Goal: Task Accomplishment & Management: Complete application form

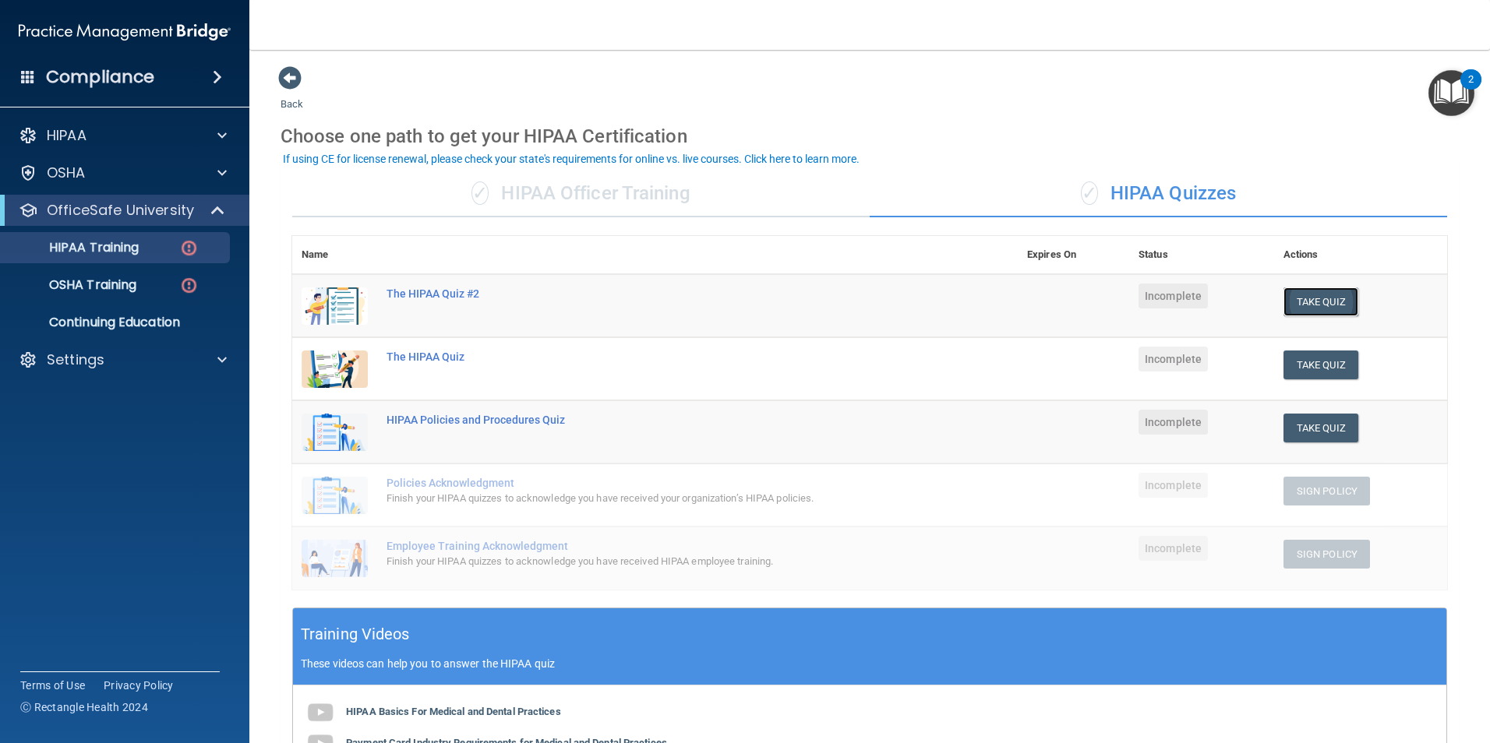
click at [1306, 301] on button "Take Quiz" at bounding box center [1320, 301] width 75 height 29
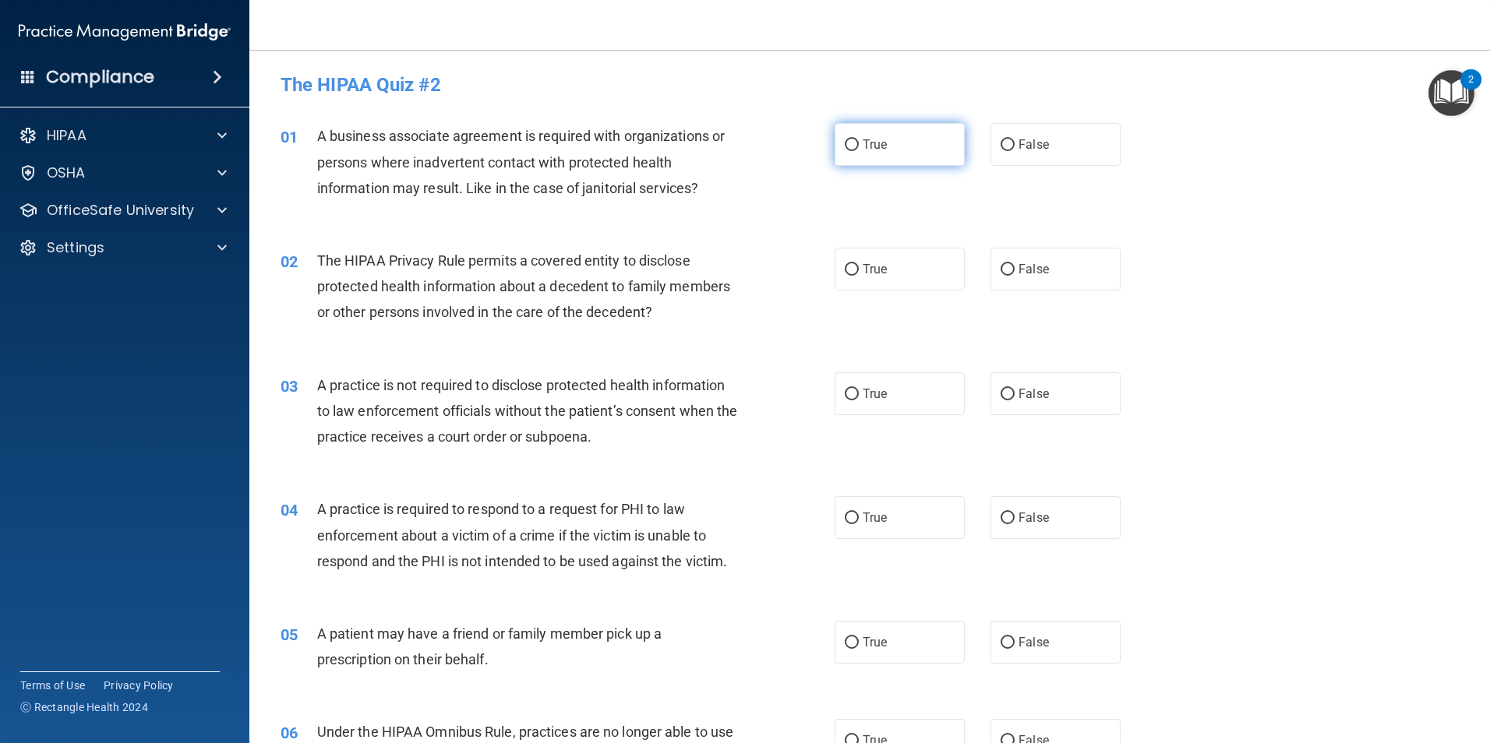
click at [845, 146] on input "True" at bounding box center [852, 145] width 14 height 12
radio input "true"
click at [850, 270] on input "True" at bounding box center [852, 270] width 14 height 12
radio input "true"
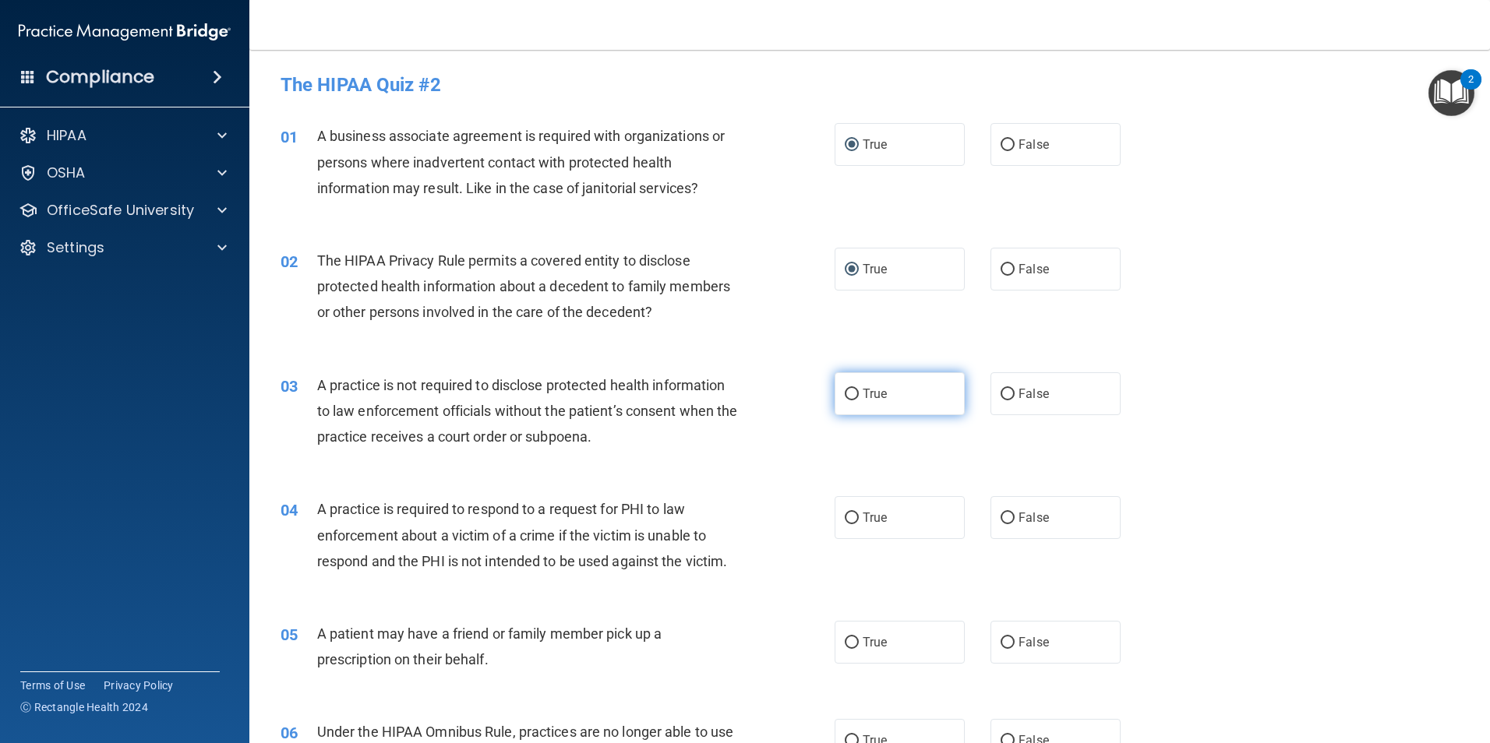
click at [847, 390] on input "True" at bounding box center [852, 395] width 14 height 12
radio input "true"
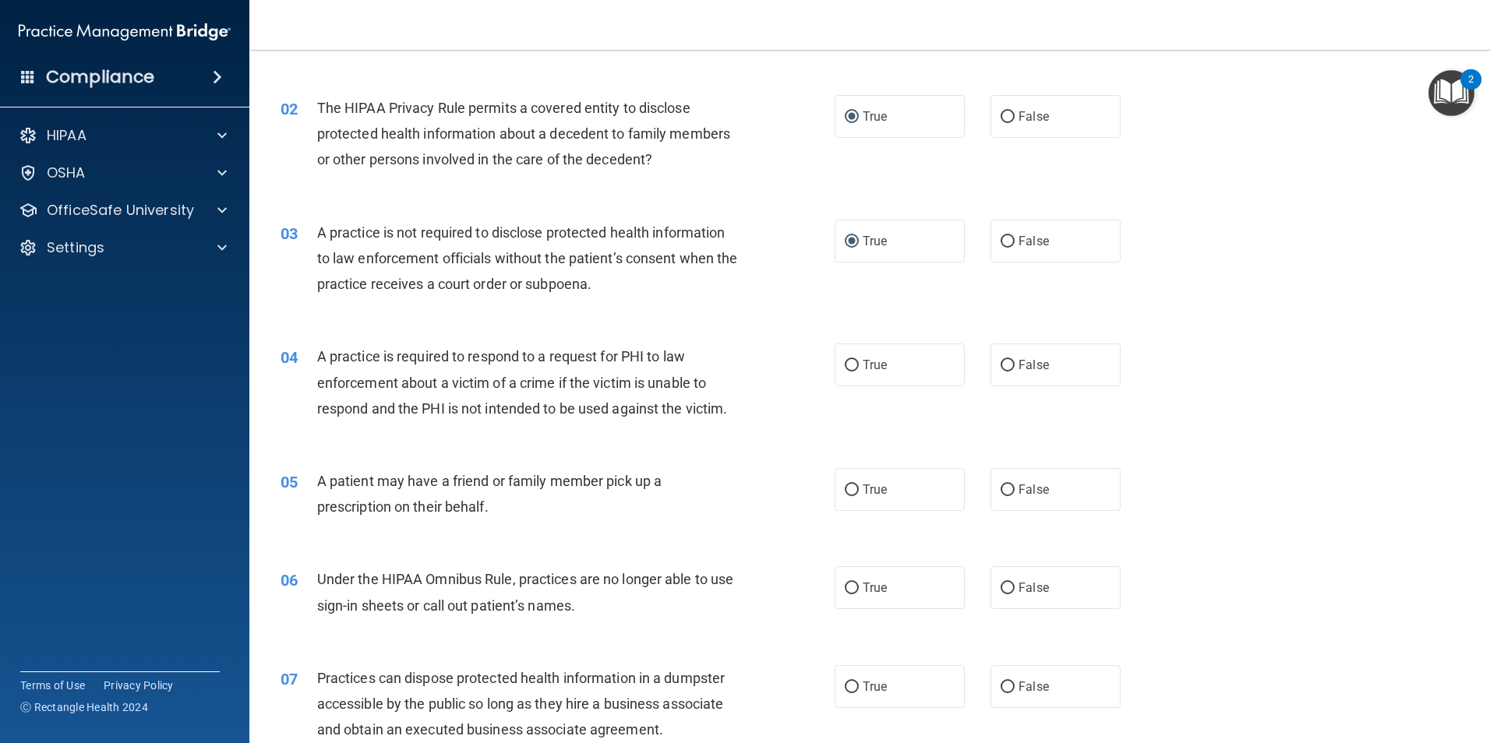
scroll to position [234, 0]
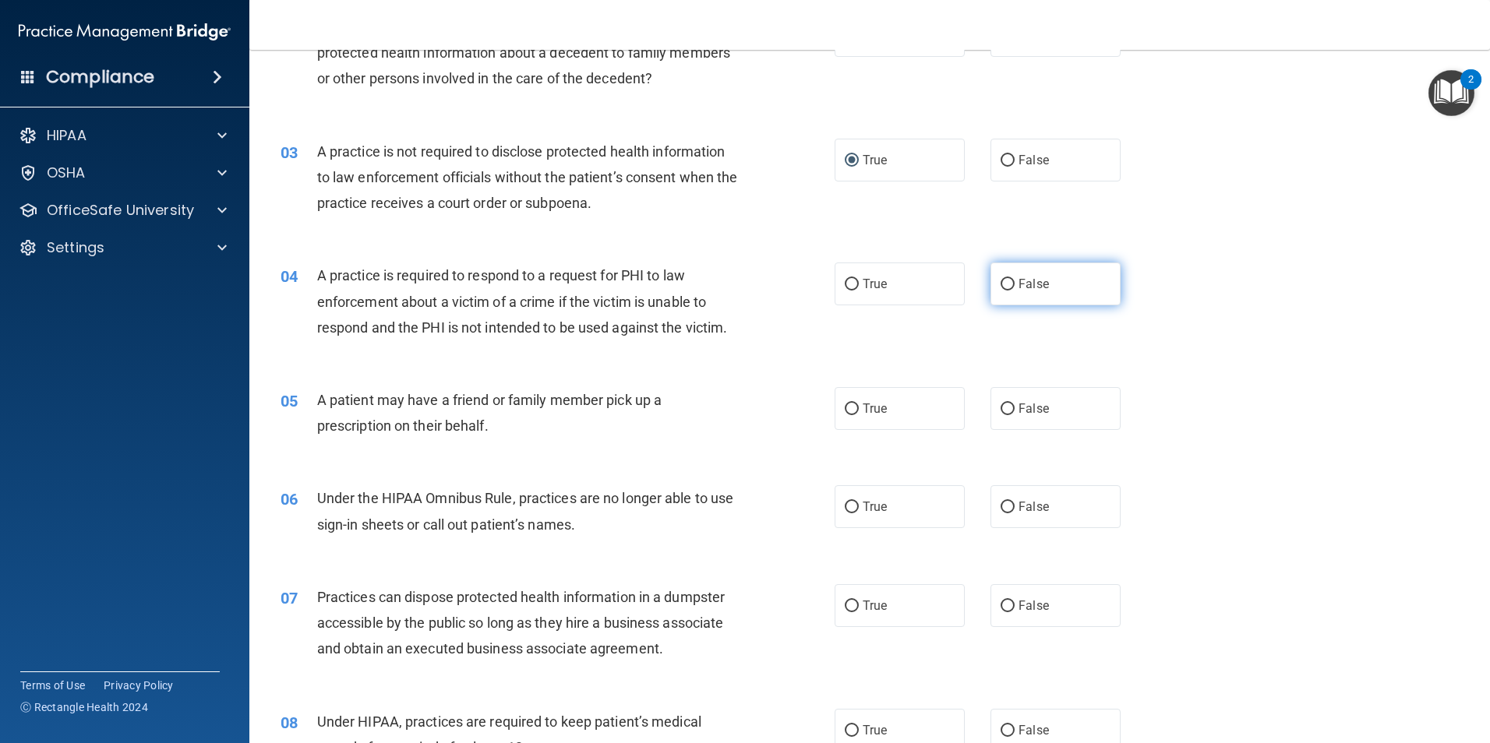
click at [1000, 281] on input "False" at bounding box center [1007, 285] width 14 height 12
radio input "true"
click at [848, 407] on input "True" at bounding box center [852, 410] width 14 height 12
radio input "true"
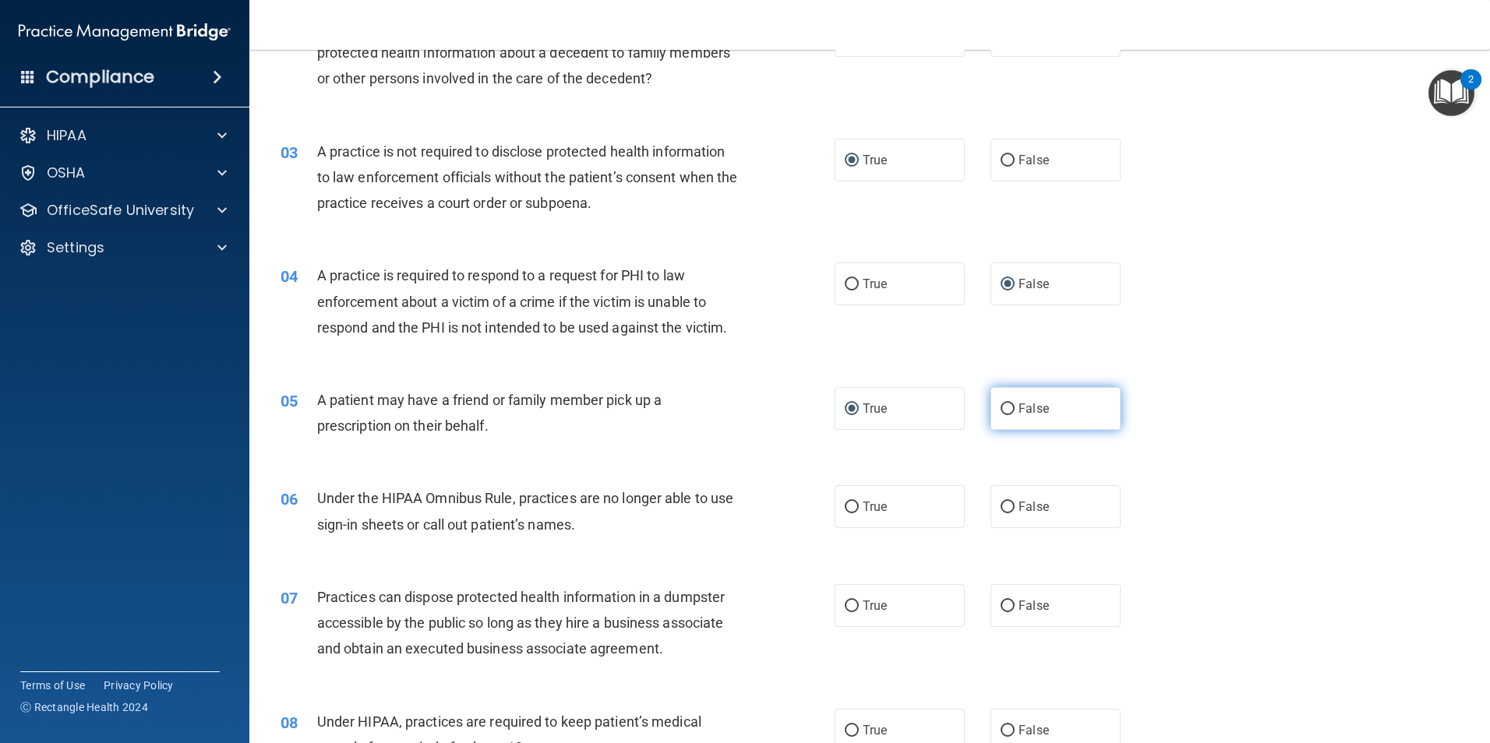
click at [1001, 407] on input "False" at bounding box center [1007, 410] width 14 height 12
radio input "true"
click at [846, 404] on input "True" at bounding box center [852, 410] width 14 height 12
radio input "true"
radio input "false"
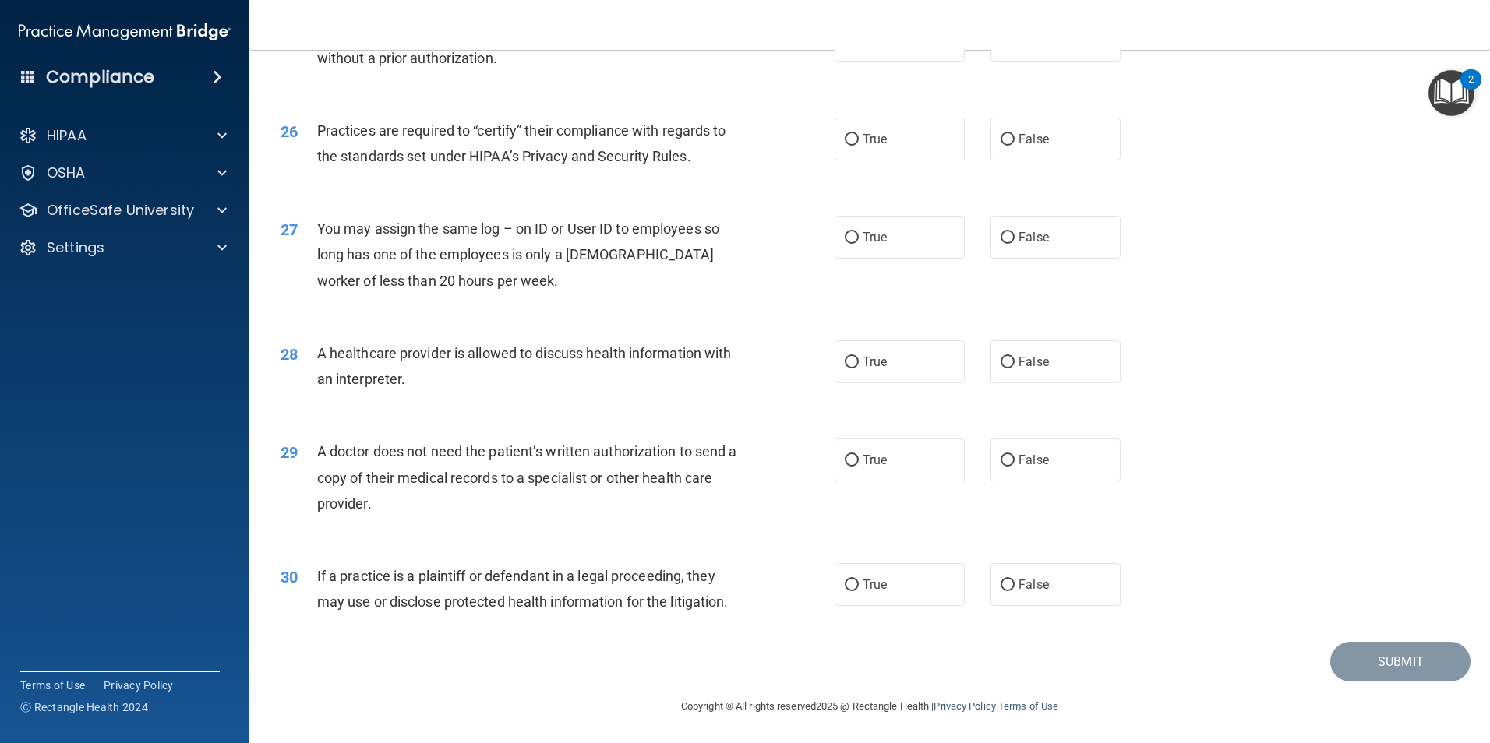
scroll to position [2883, 0]
click at [1003, 586] on input "False" at bounding box center [1007, 585] width 14 height 12
radio input "true"
click at [1007, 460] on input "False" at bounding box center [1007, 460] width 14 height 12
radio input "true"
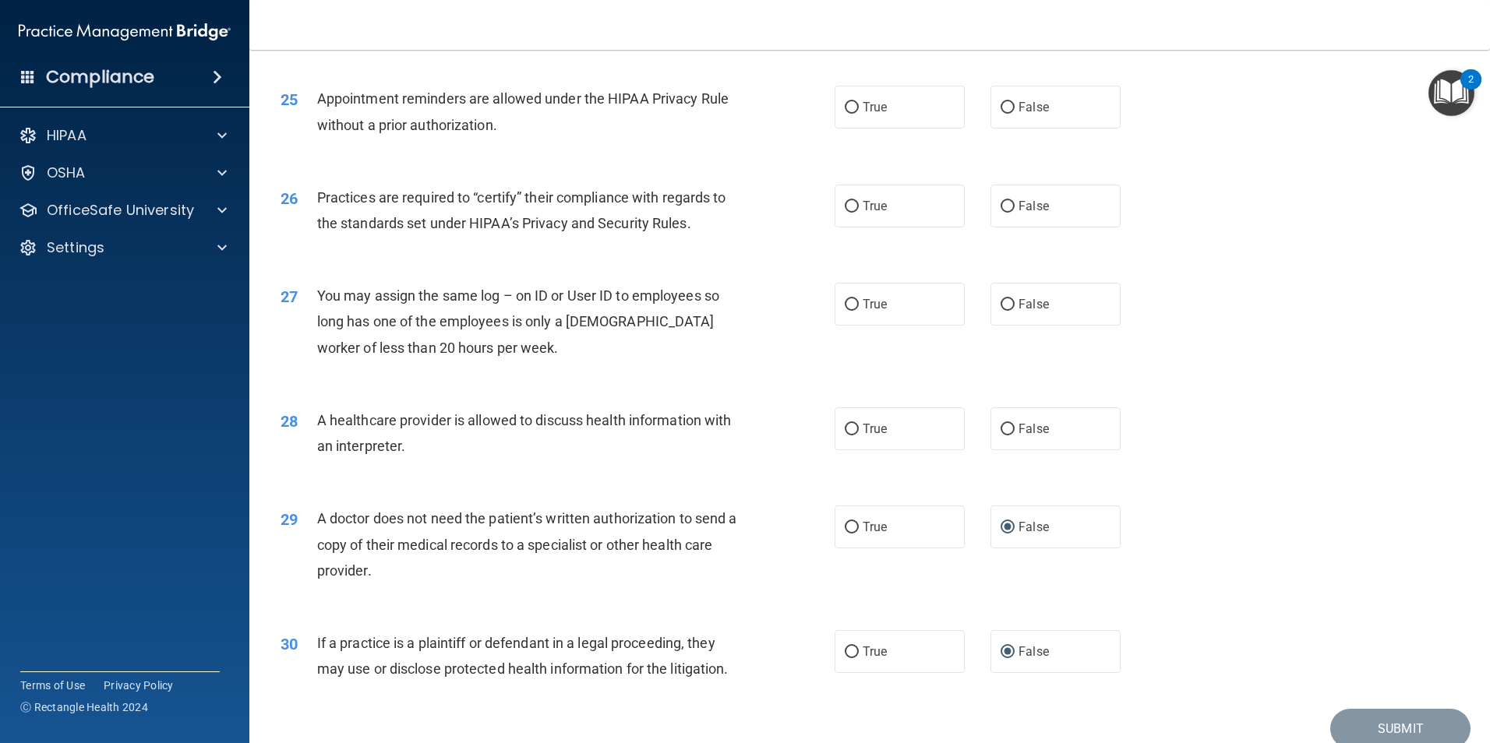
scroll to position [2728, 0]
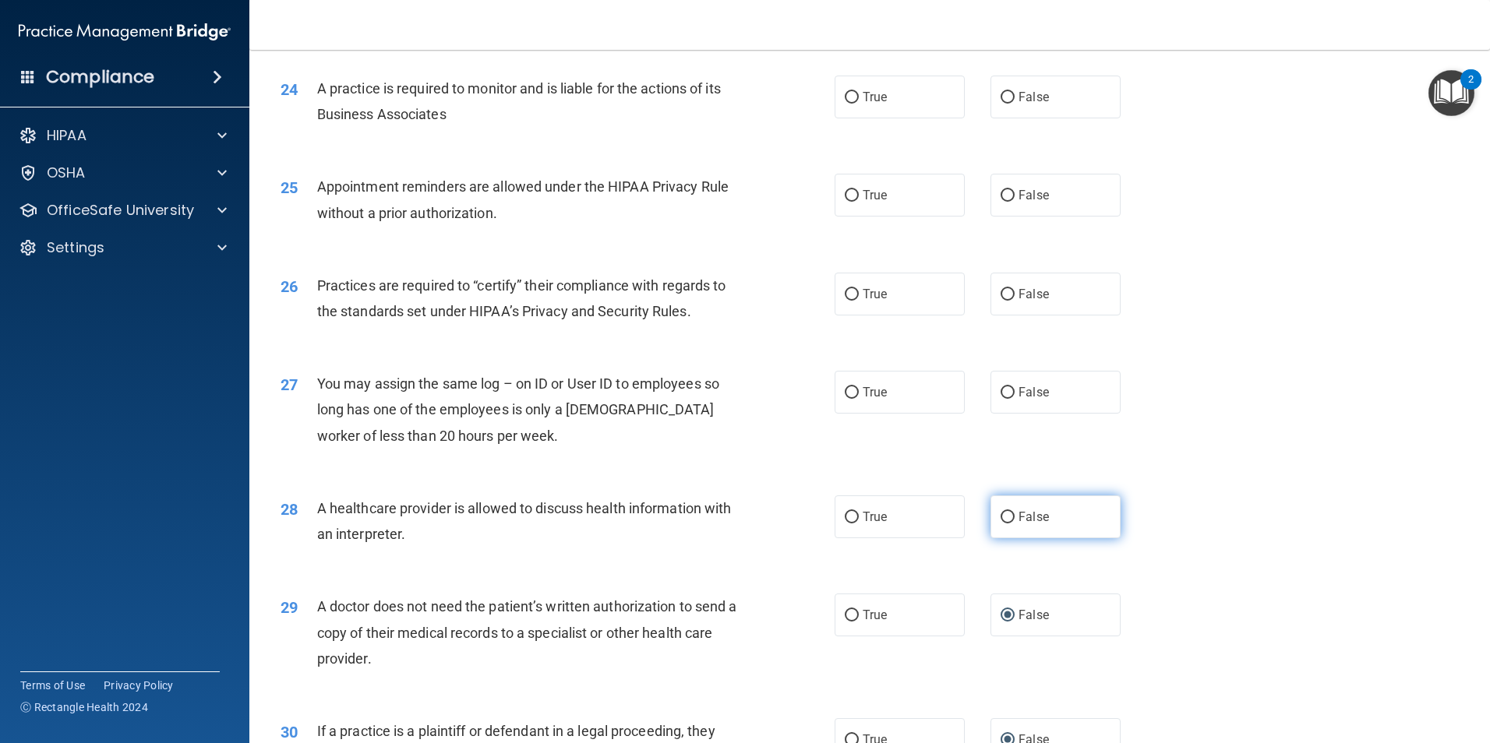
click at [1000, 517] on input "False" at bounding box center [1007, 518] width 14 height 12
radio input "true"
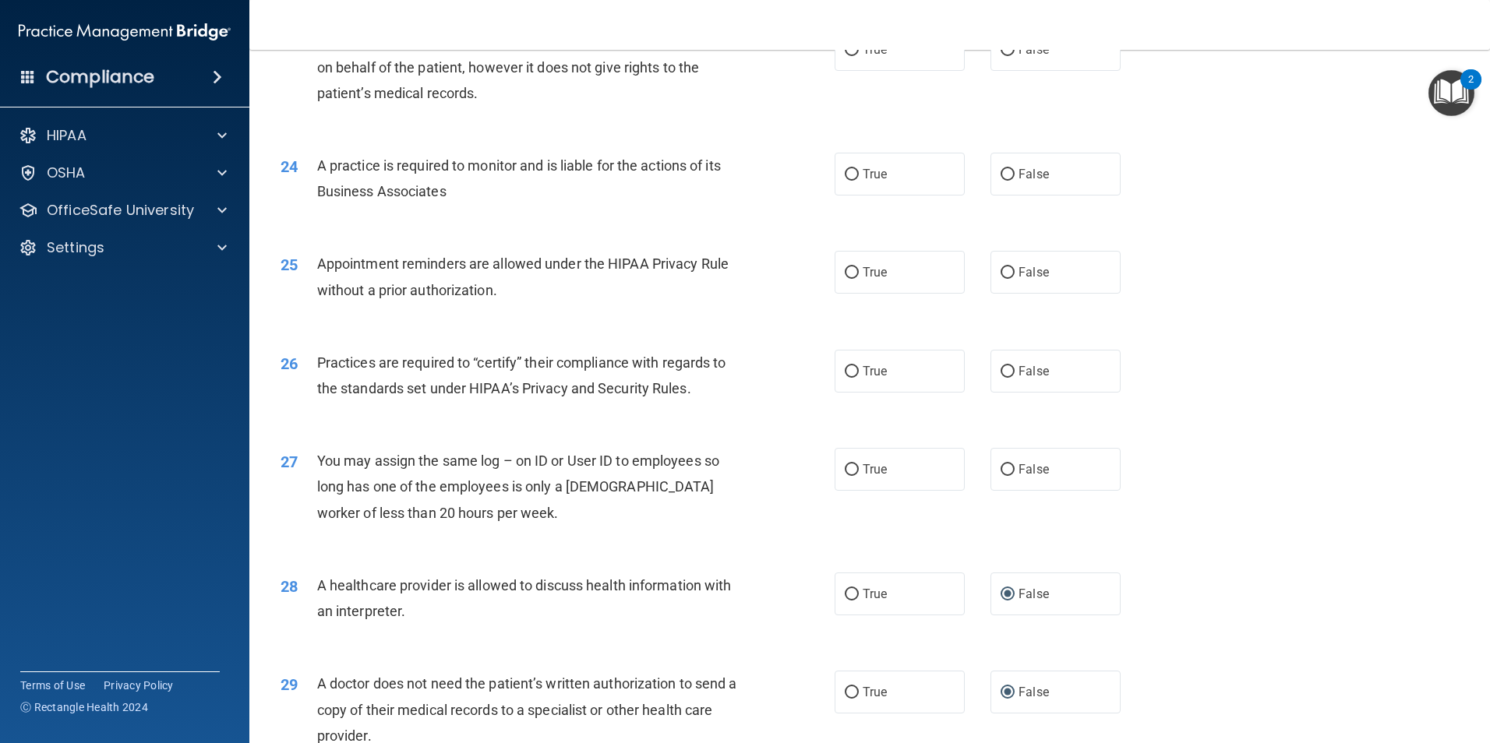
scroll to position [2650, 0]
click at [1004, 474] on input "False" at bounding box center [1007, 471] width 14 height 12
radio input "true"
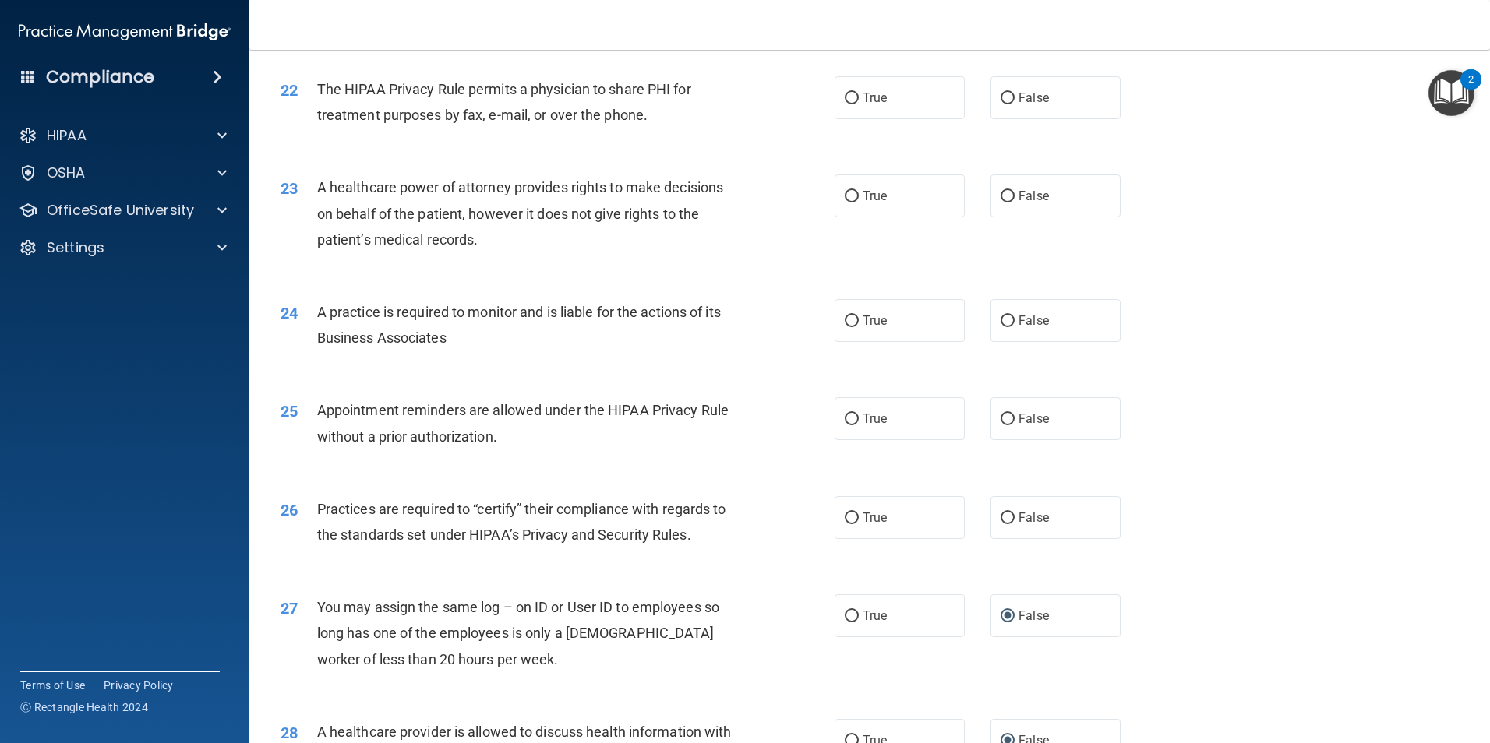
scroll to position [2494, 0]
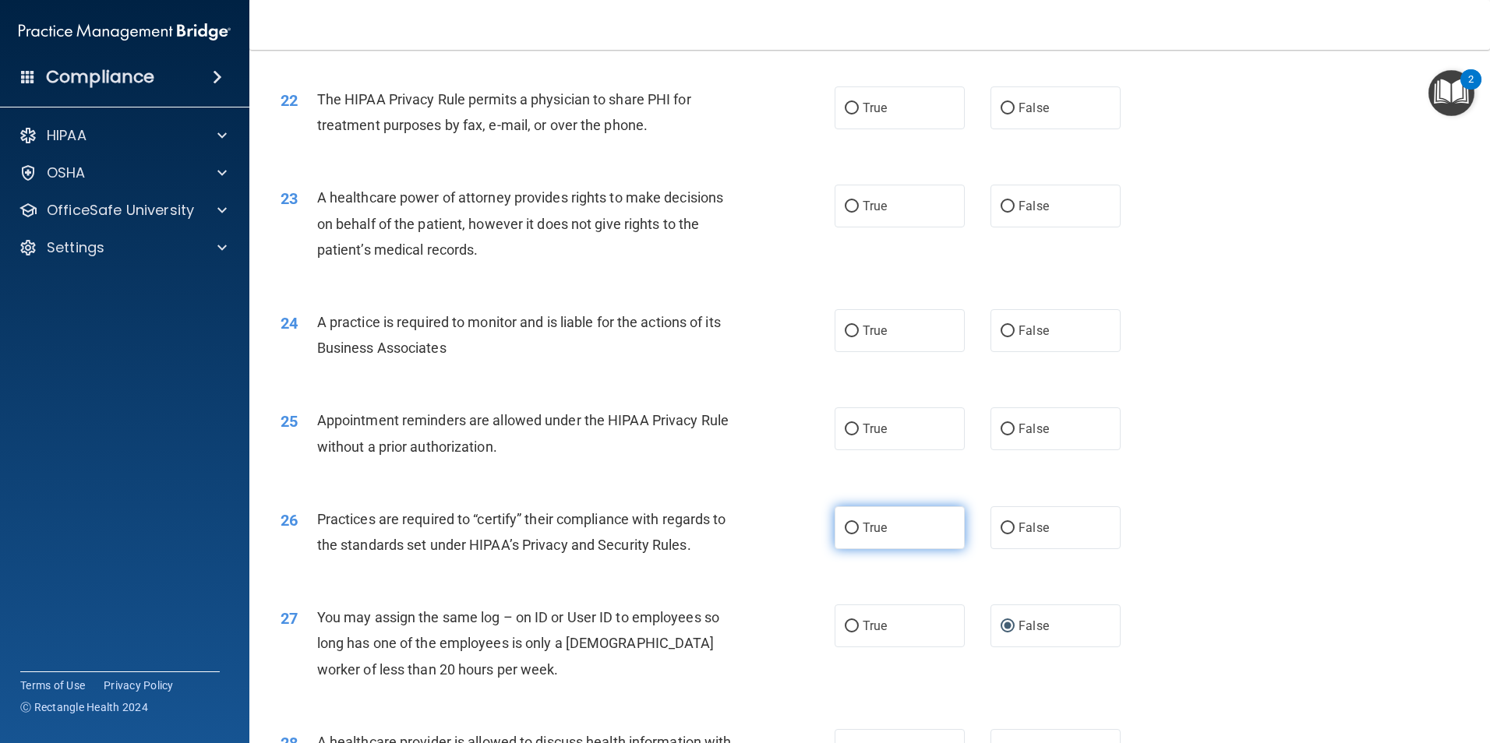
click at [852, 528] on input "True" at bounding box center [852, 529] width 14 height 12
radio input "true"
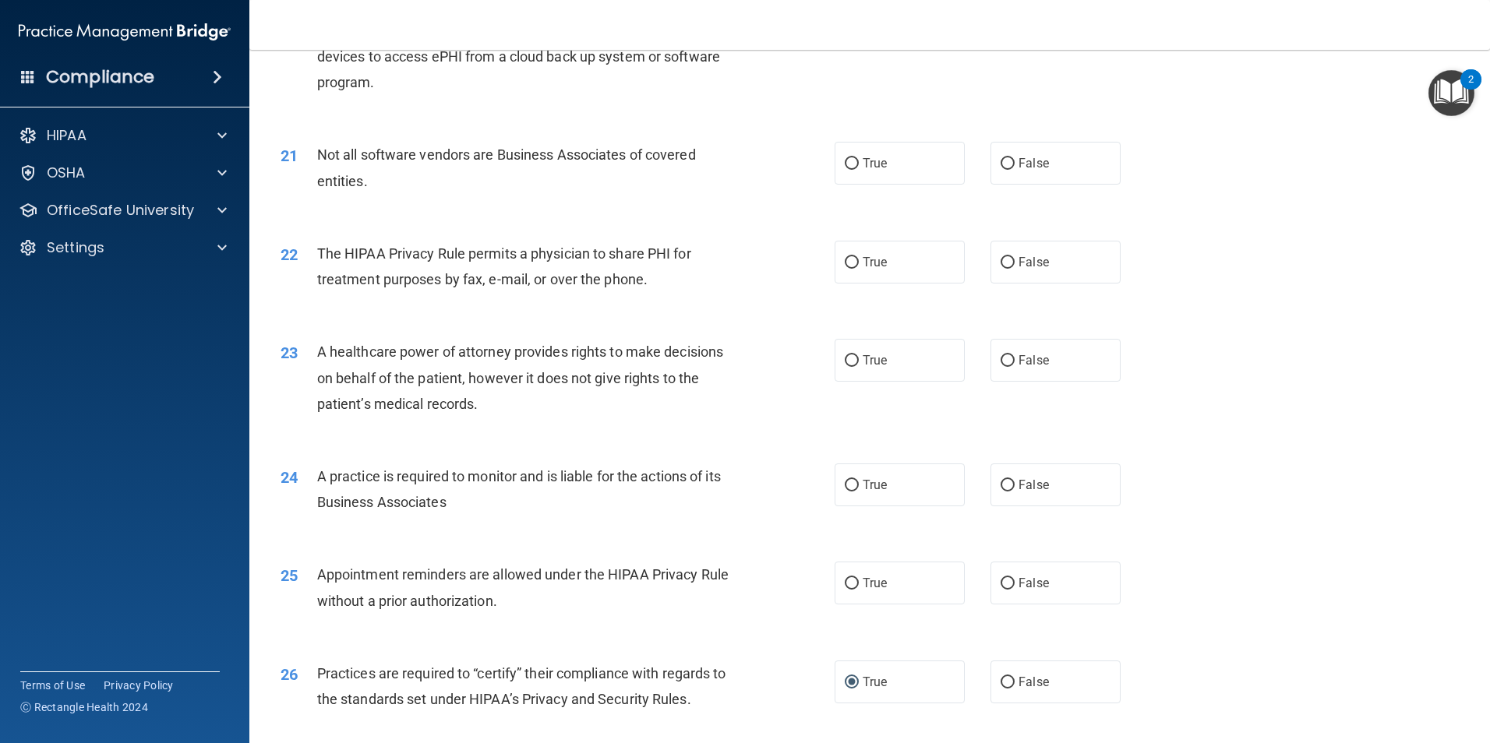
scroll to position [2338, 0]
click at [1001, 580] on input "False" at bounding box center [1007, 586] width 14 height 12
radio input "true"
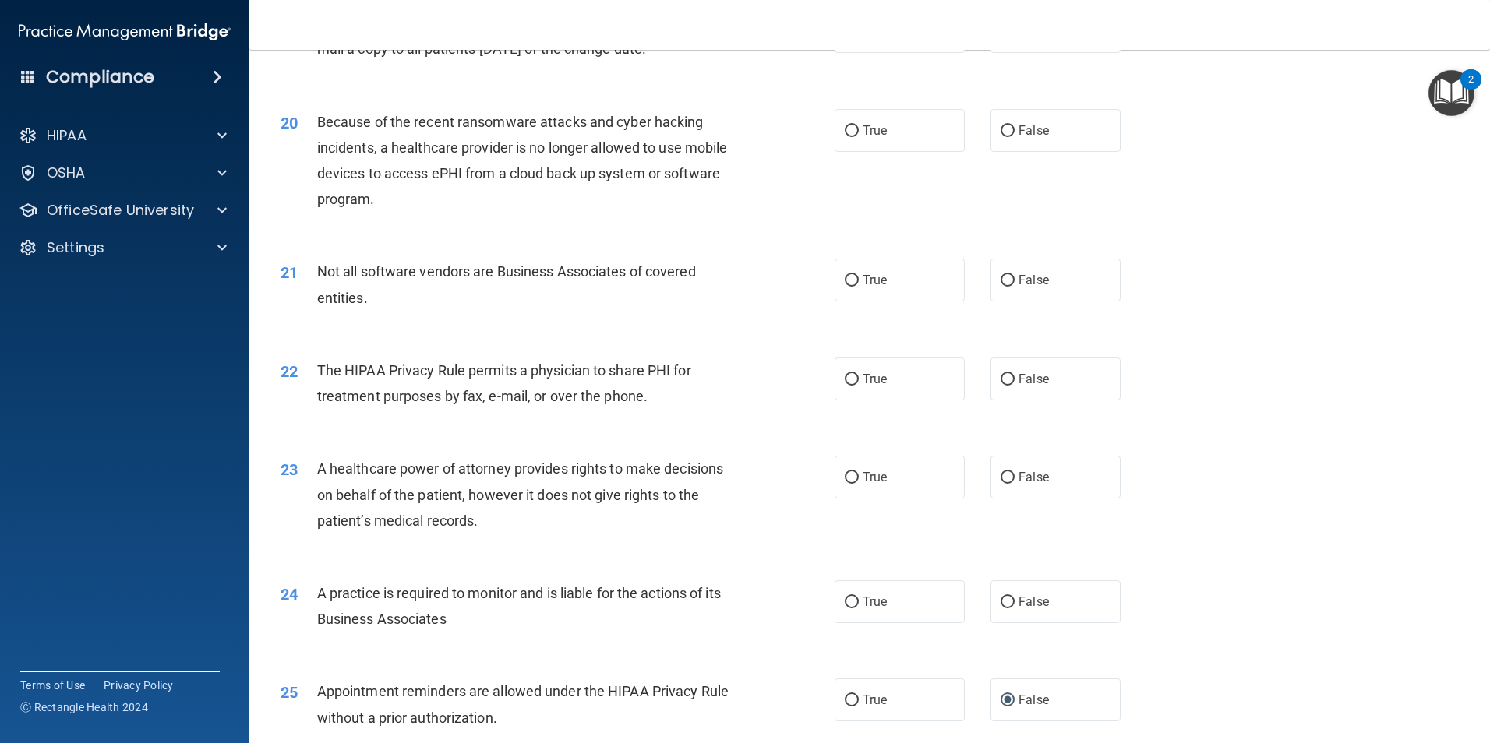
scroll to position [2260, 0]
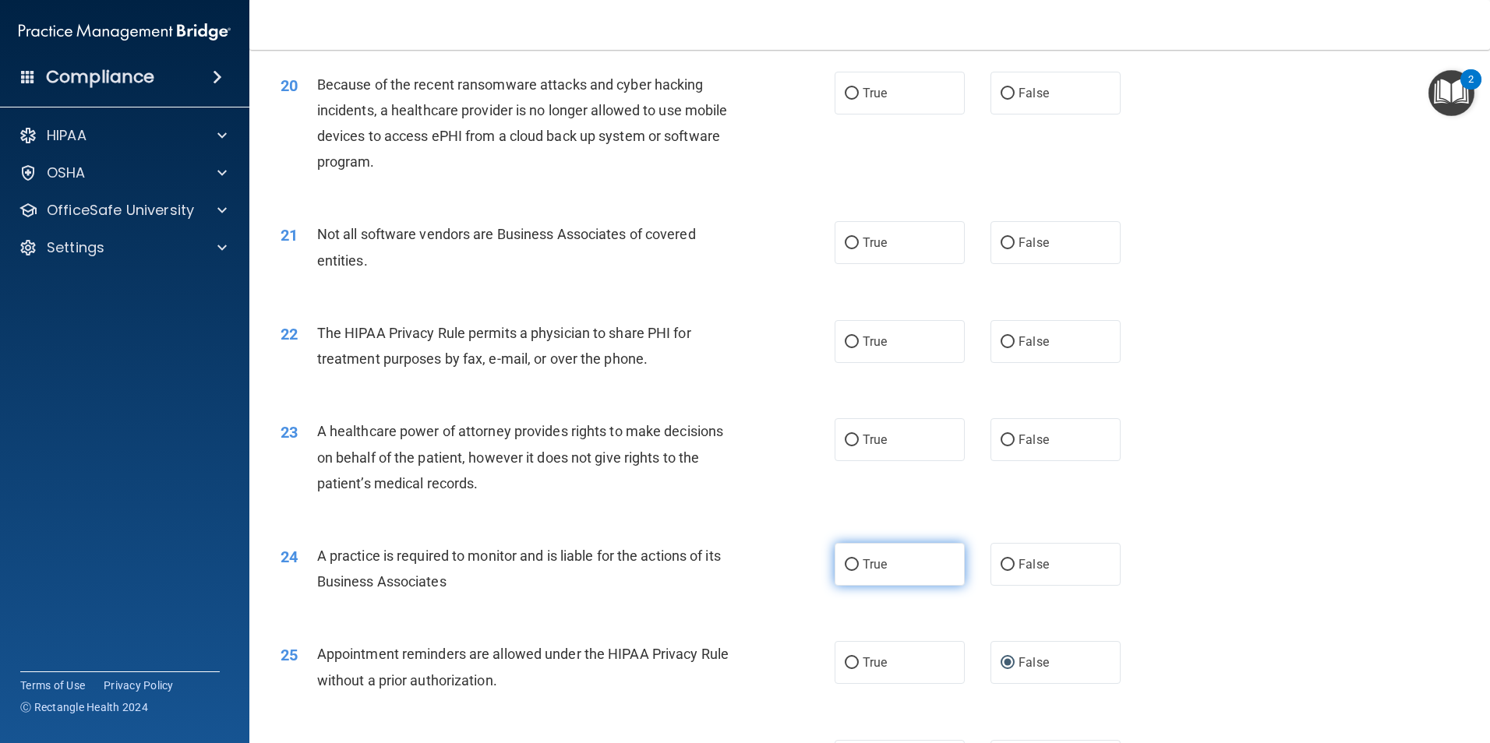
click at [845, 569] on input "True" at bounding box center [852, 565] width 14 height 12
radio input "true"
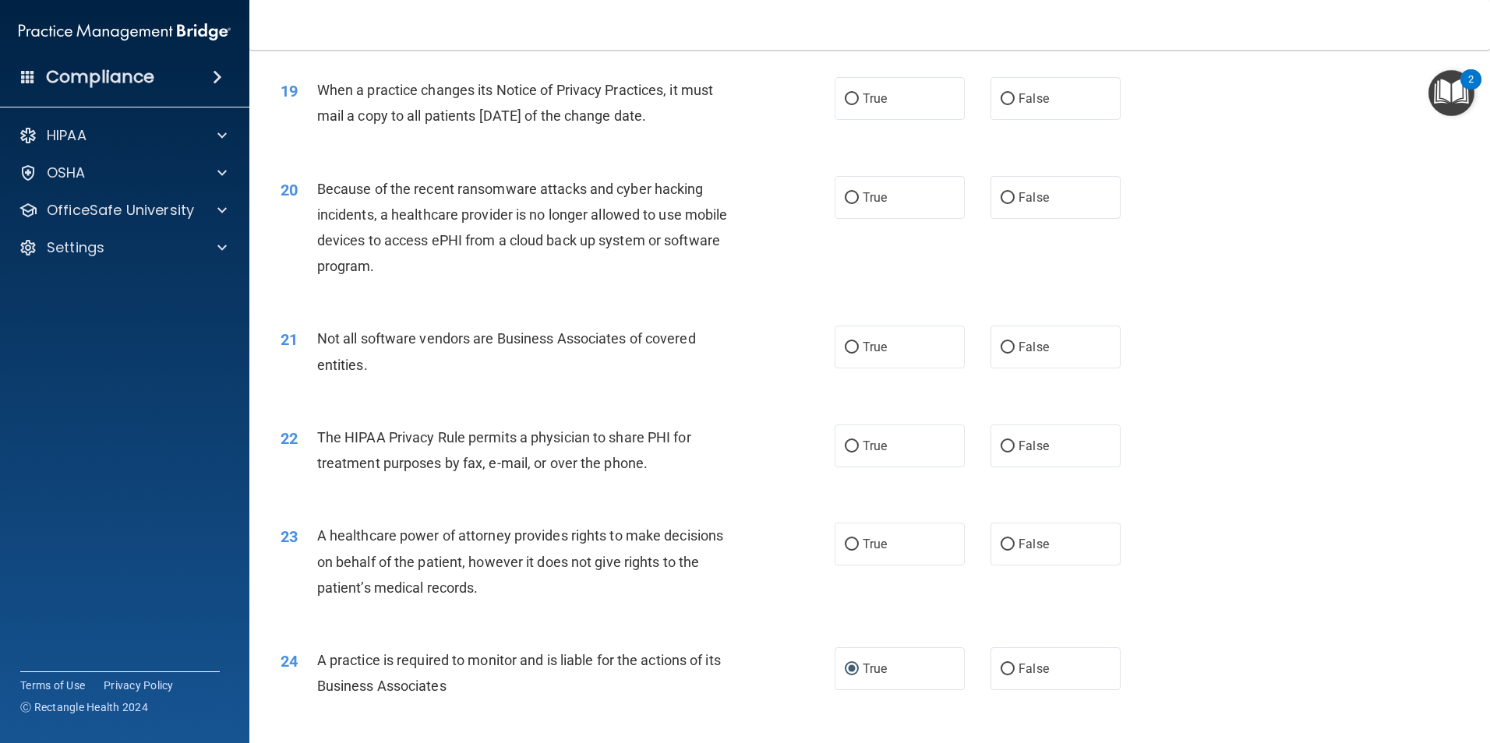
scroll to position [2104, 0]
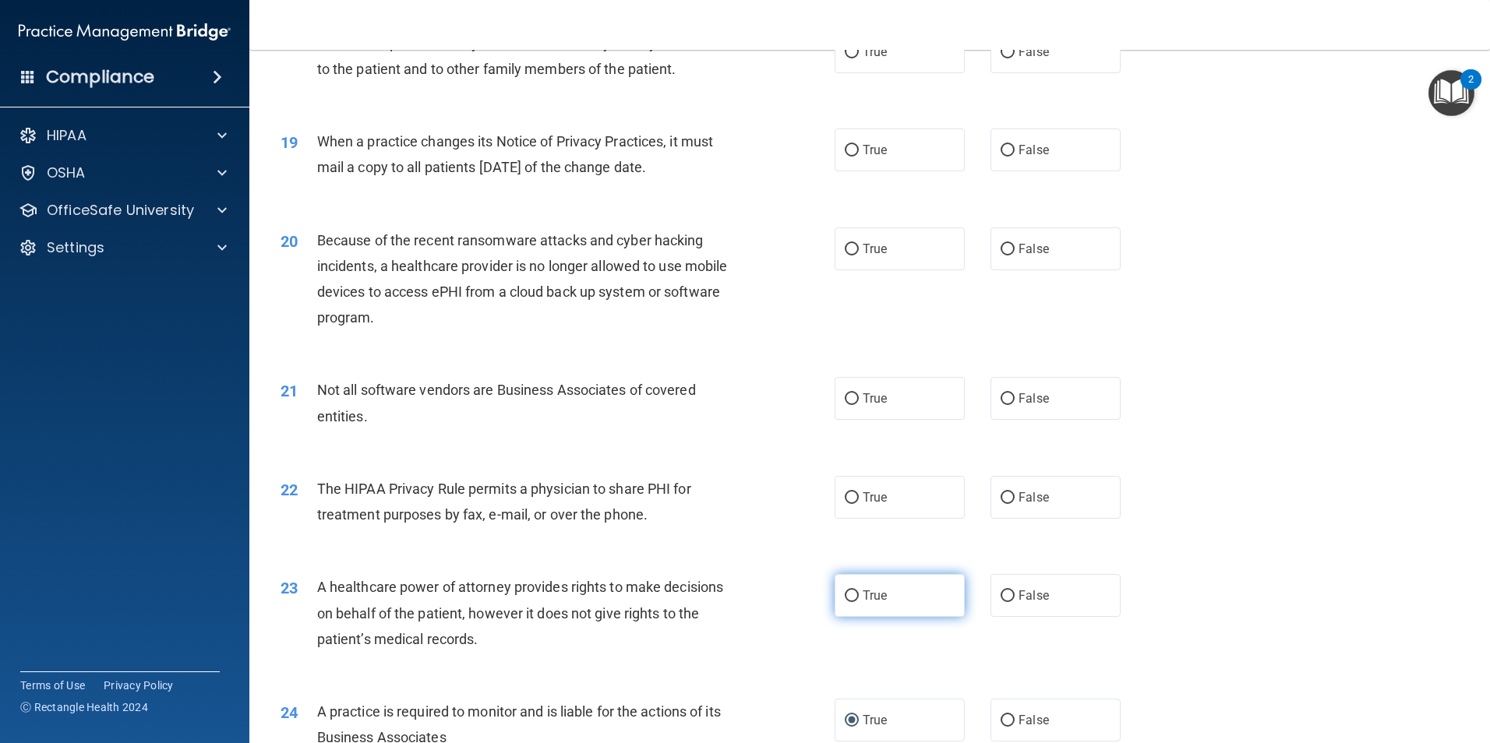
click at [845, 593] on input "True" at bounding box center [852, 597] width 14 height 12
radio input "true"
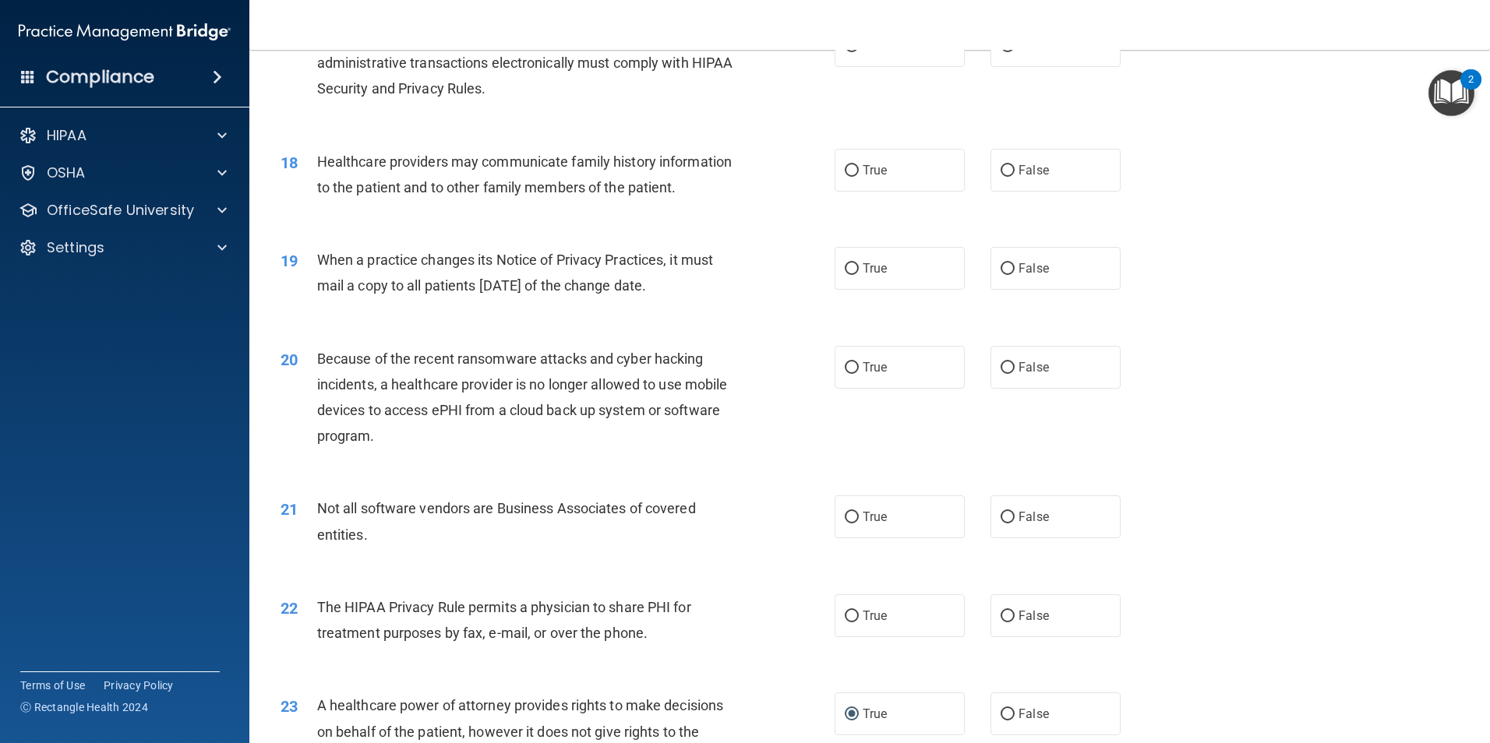
scroll to position [1949, 0]
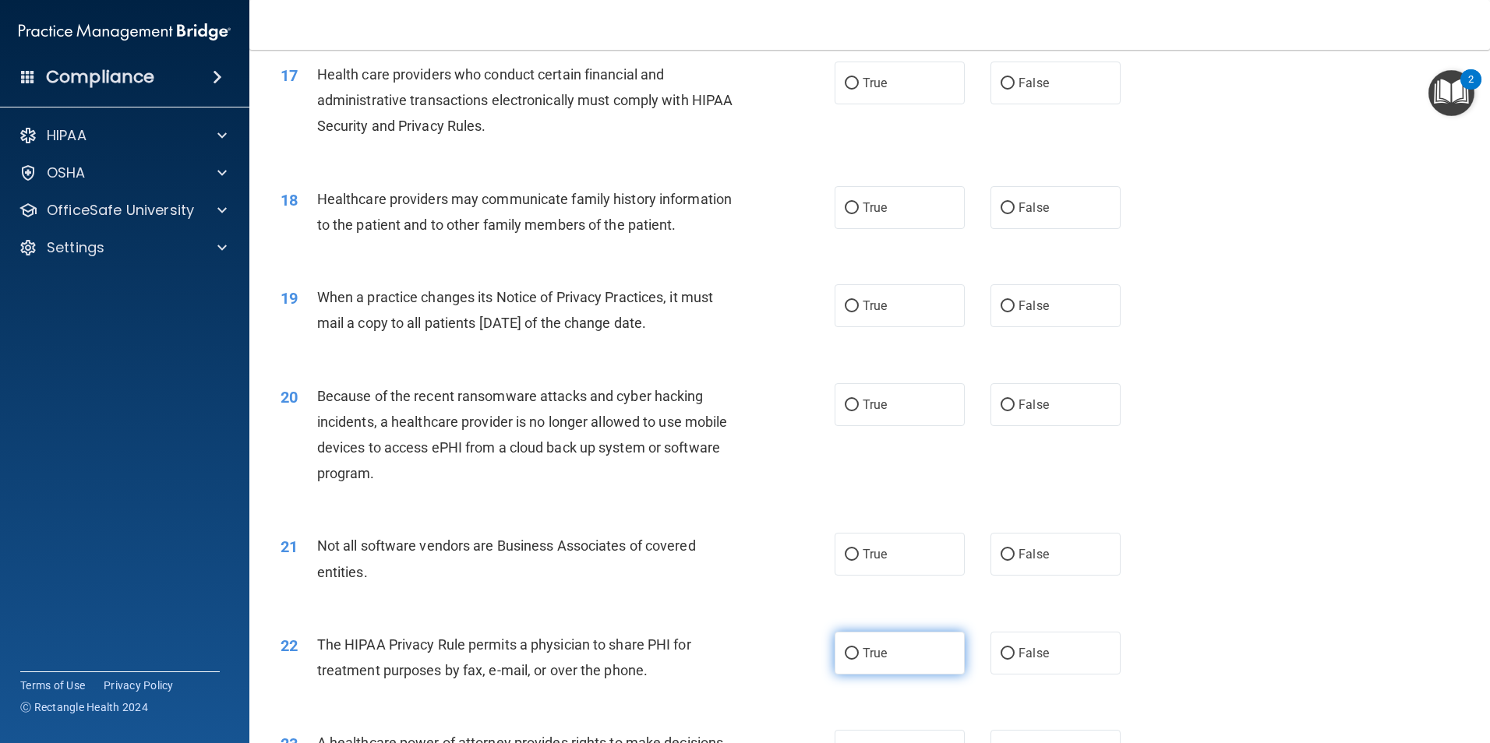
click at [845, 652] on input "True" at bounding box center [852, 654] width 14 height 12
radio input "true"
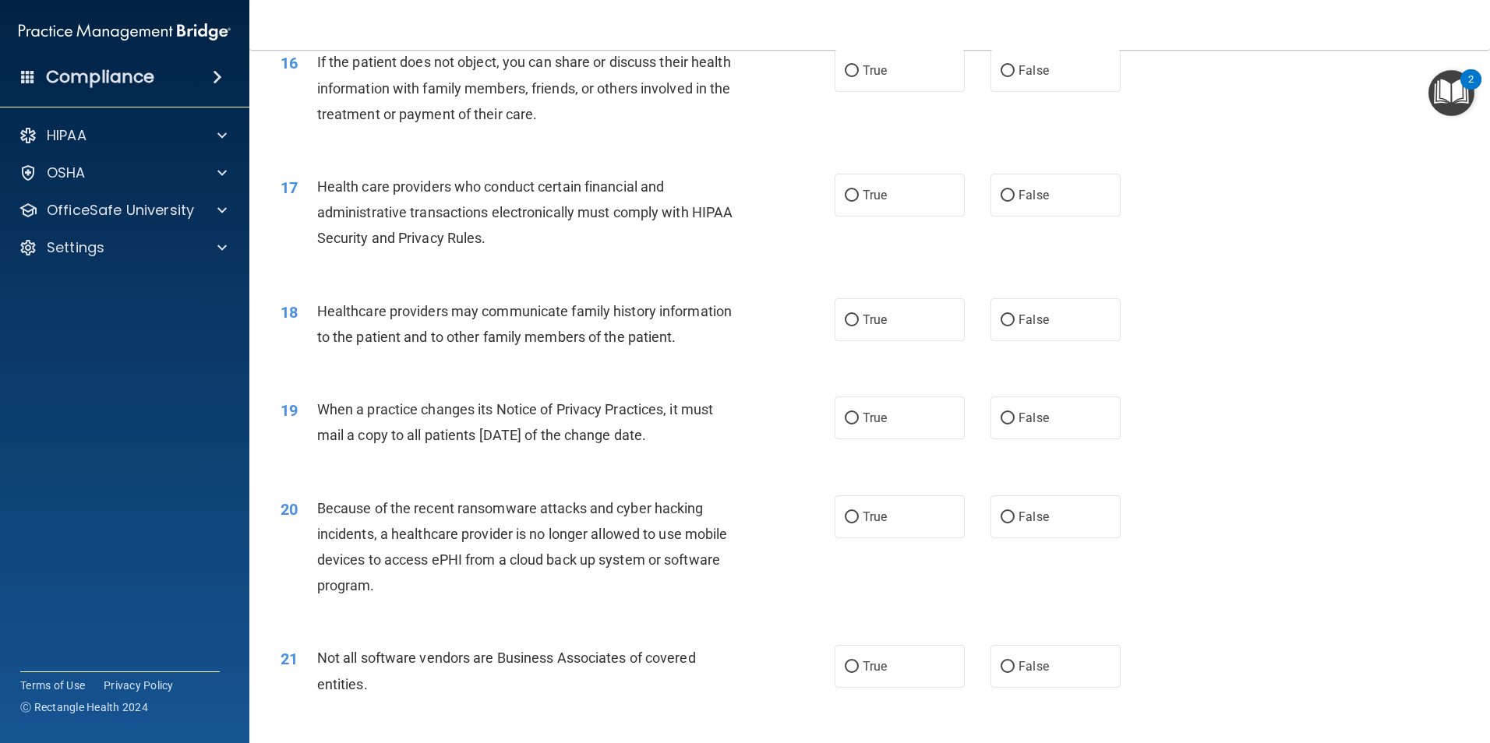
scroll to position [1871, 0]
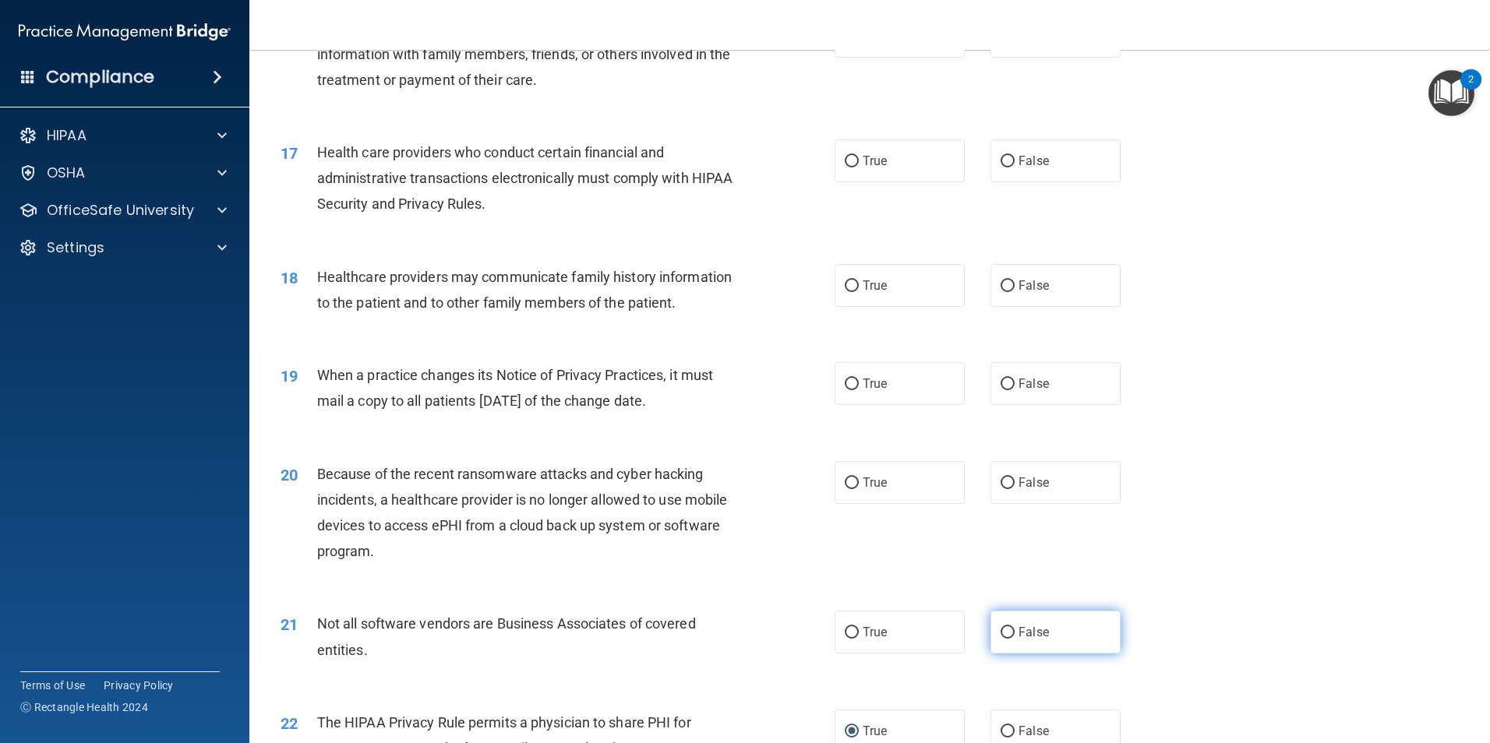
click at [1007, 630] on input "False" at bounding box center [1007, 633] width 14 height 12
radio input "true"
click at [853, 632] on label "True" at bounding box center [899, 632] width 130 height 43
click at [853, 632] on input "True" at bounding box center [852, 633] width 14 height 12
radio input "true"
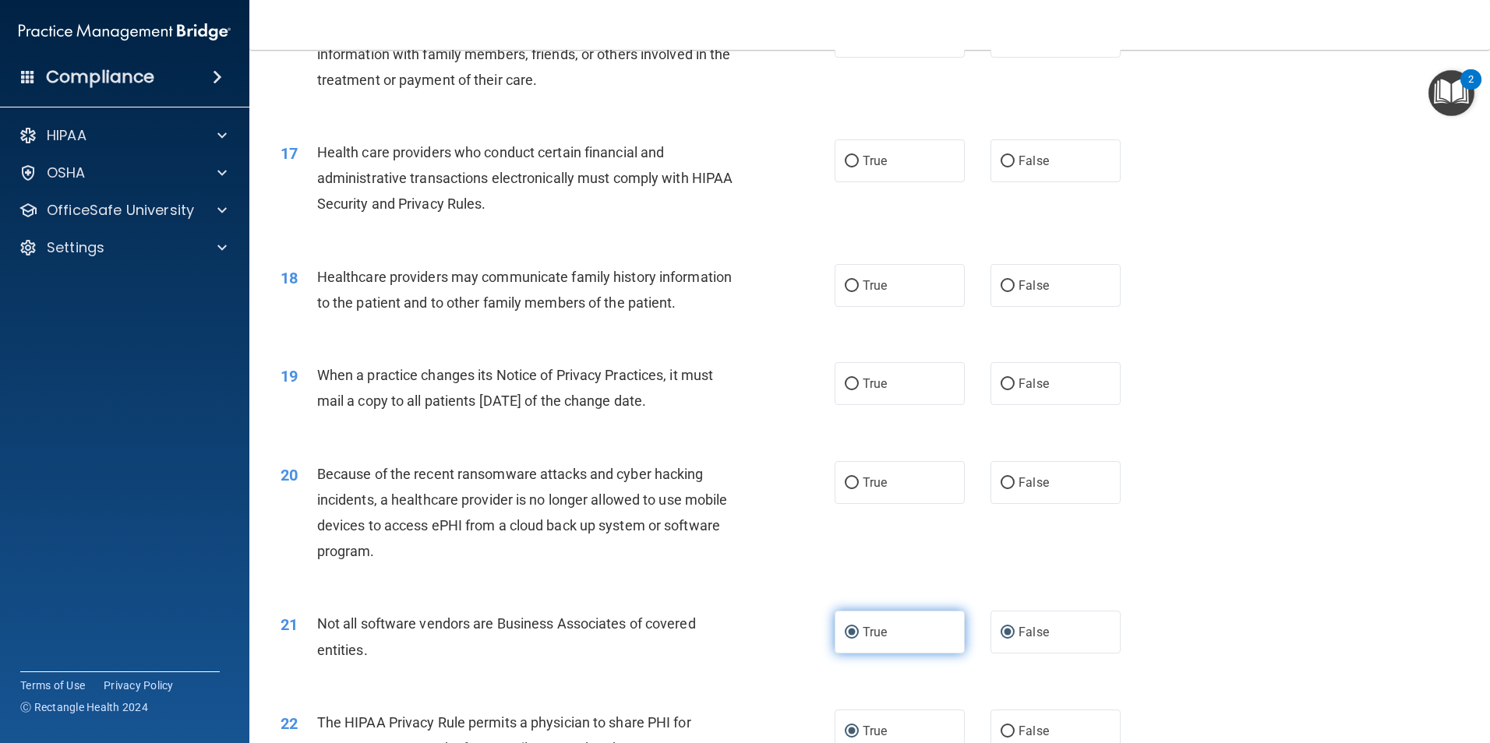
radio input "false"
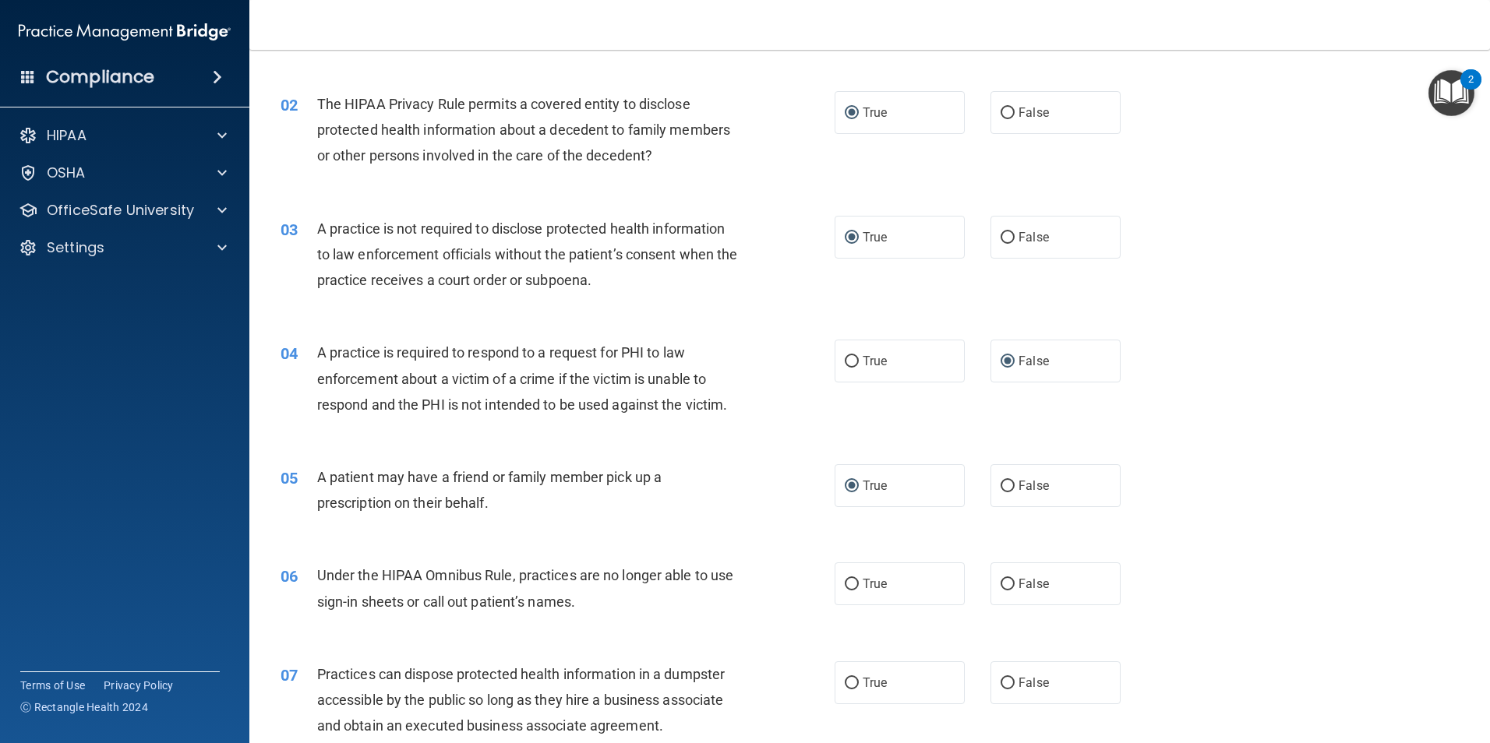
scroll to position [235, 0]
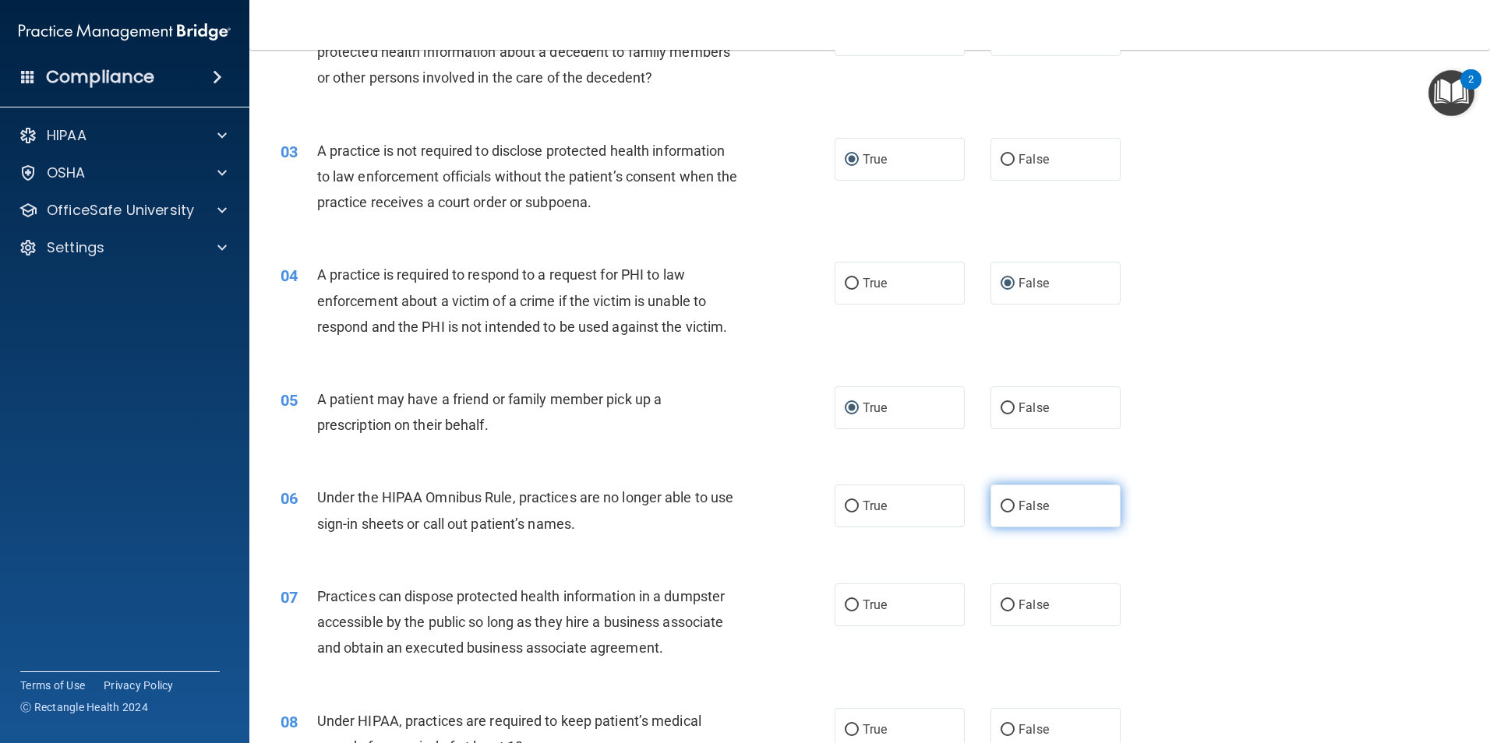
click at [1000, 505] on input "False" at bounding box center [1007, 507] width 14 height 12
radio input "true"
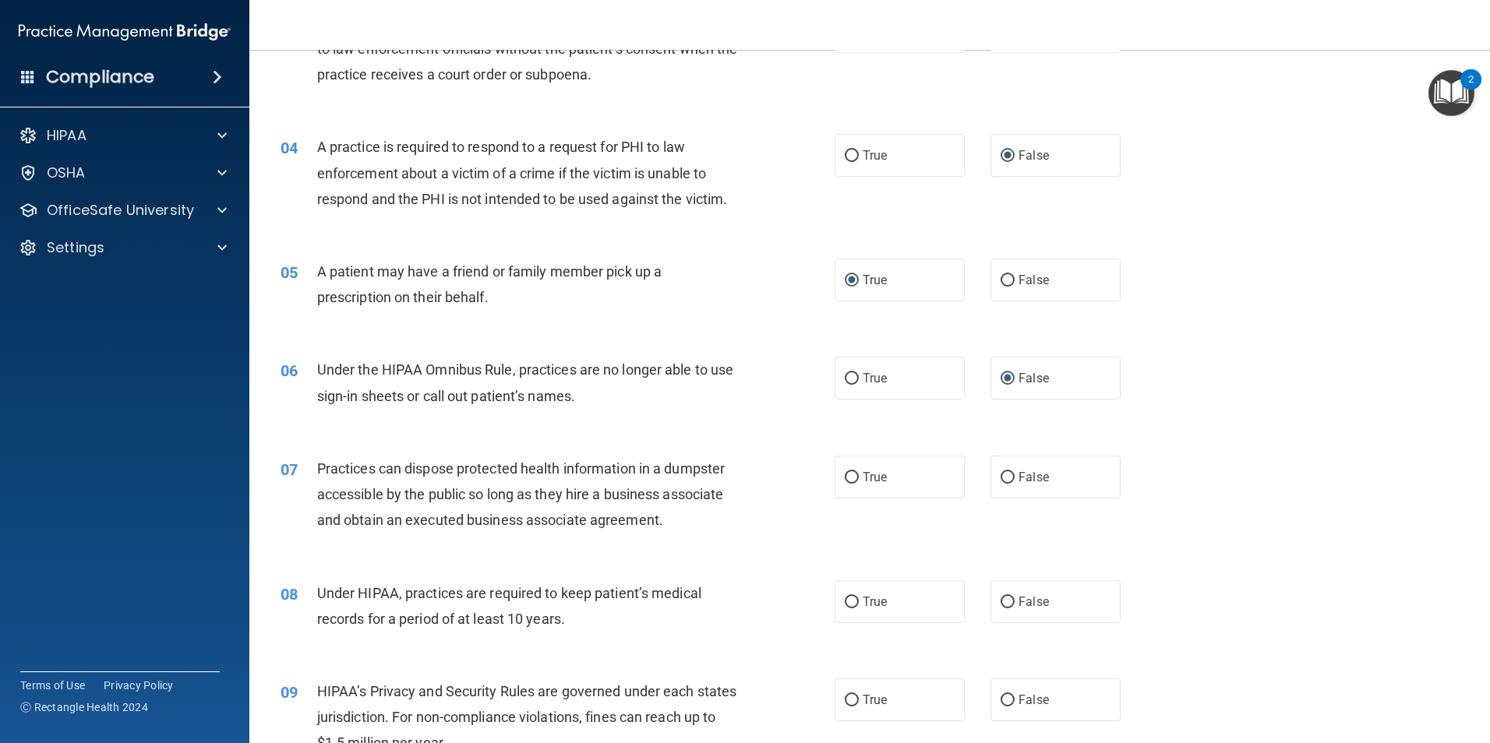
scroll to position [390, 0]
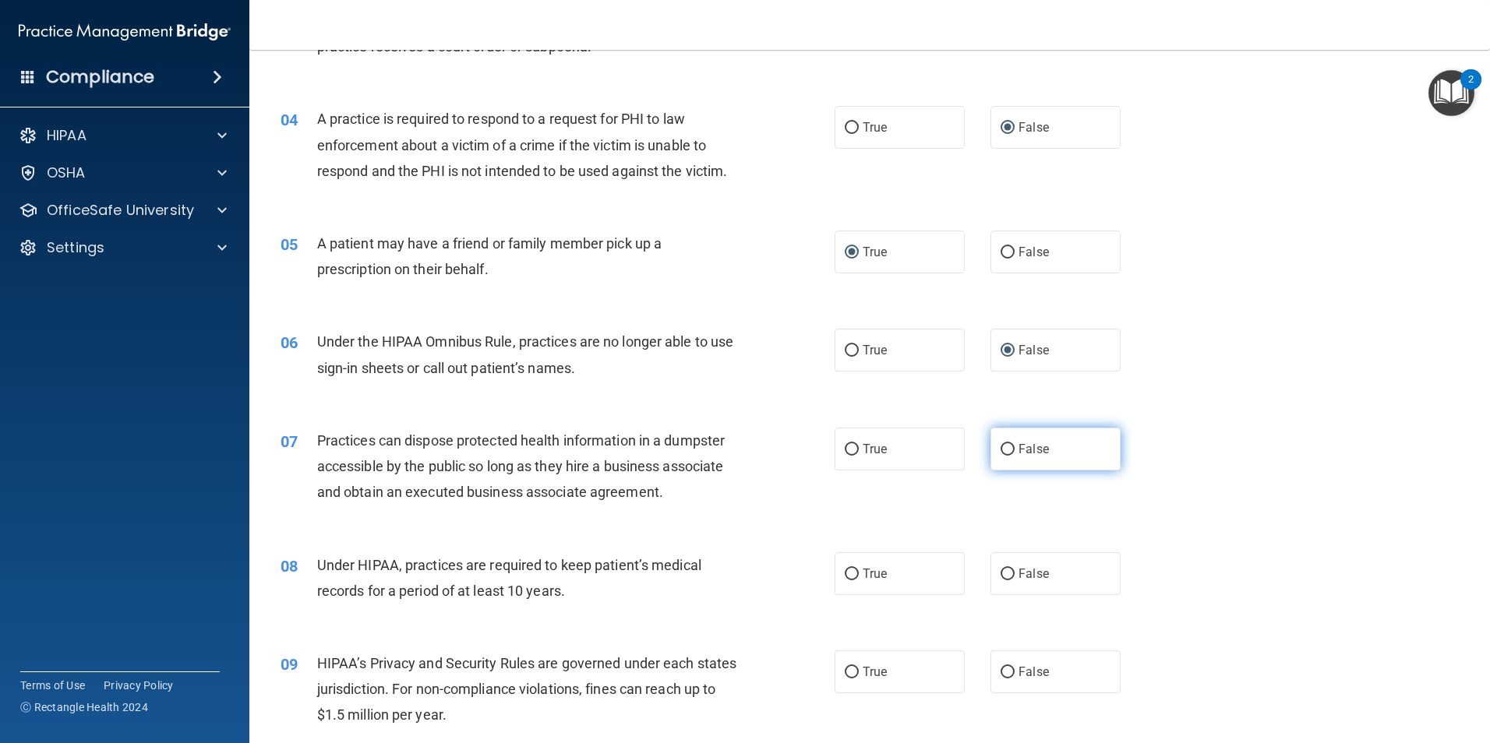
click at [1000, 450] on input "False" at bounding box center [1007, 450] width 14 height 12
radio input "true"
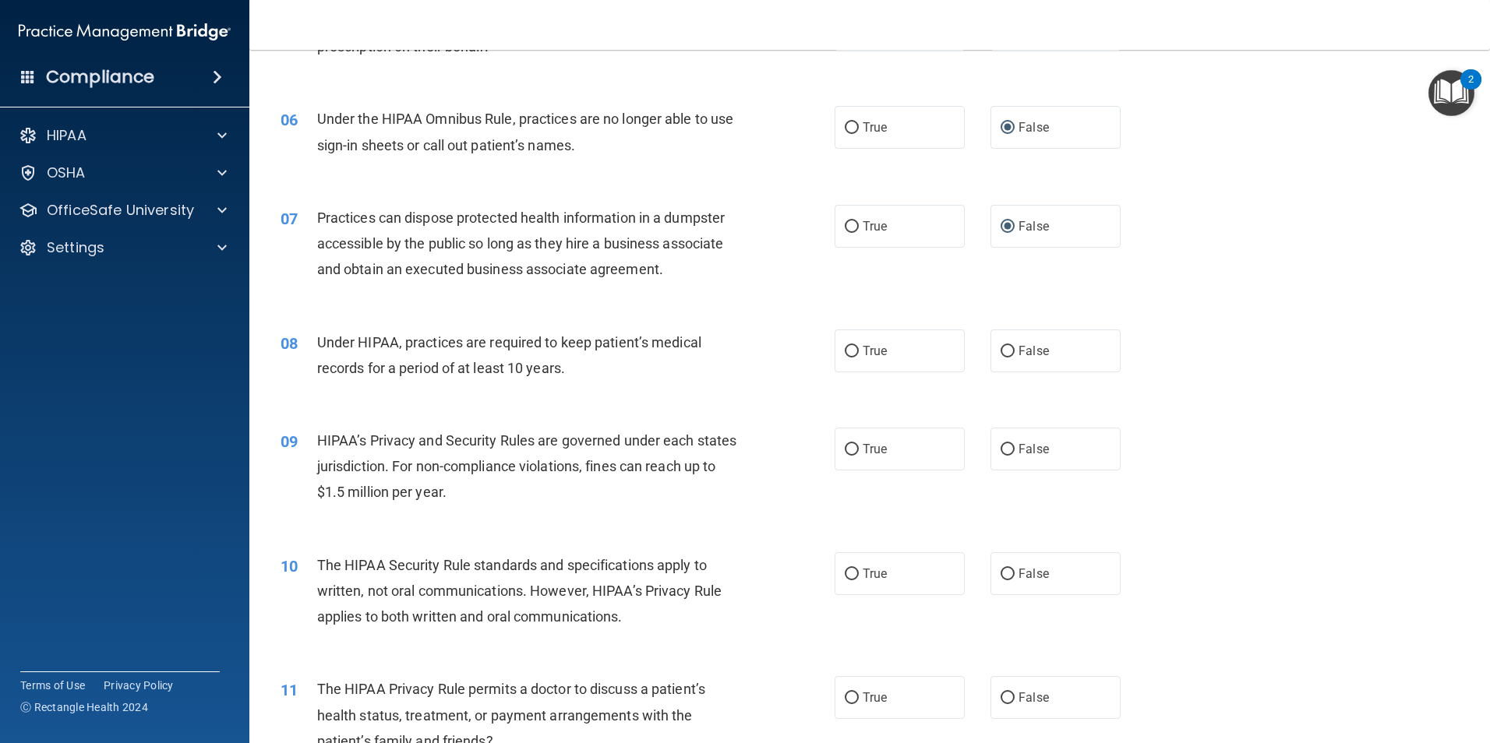
scroll to position [624, 0]
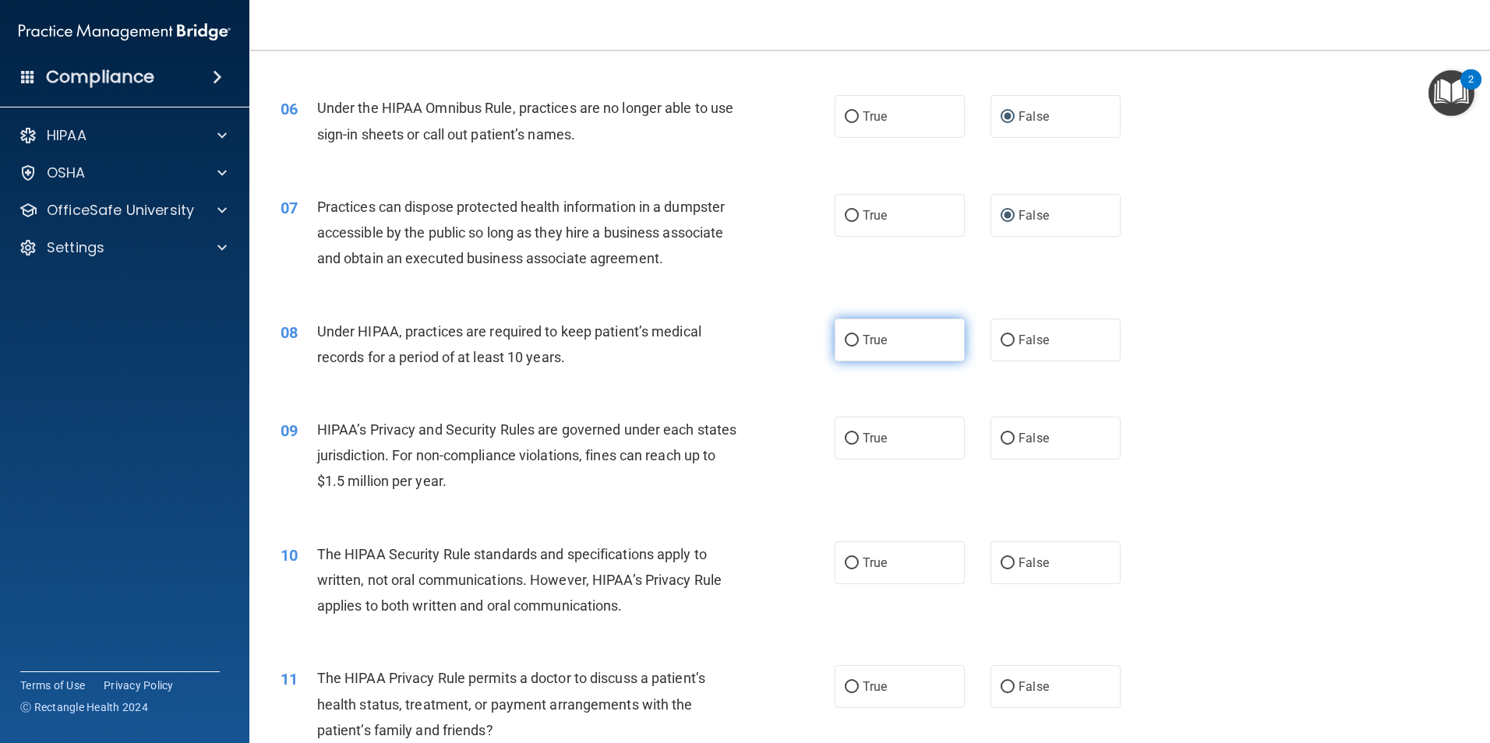
click at [845, 337] on input "True" at bounding box center [852, 341] width 14 height 12
radio input "true"
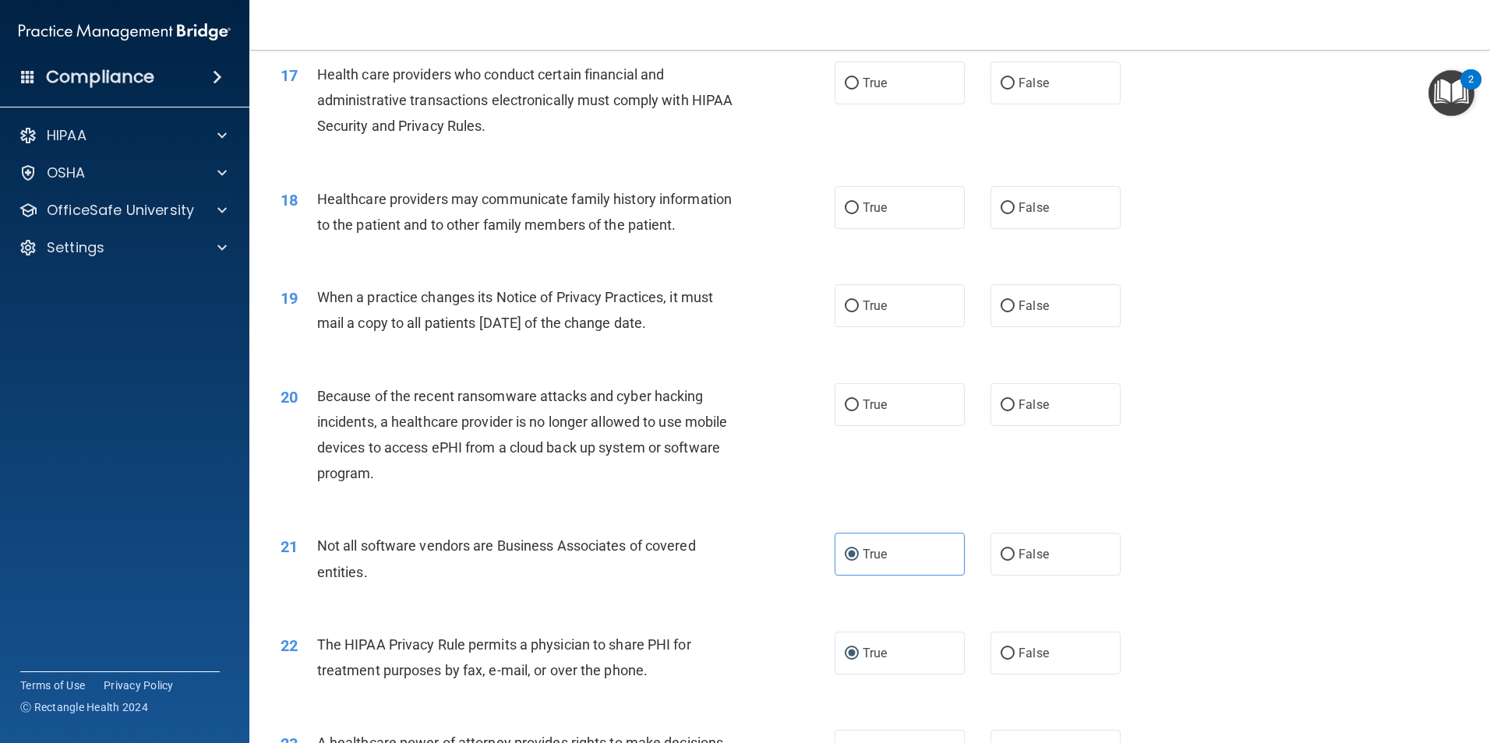
scroll to position [1871, 0]
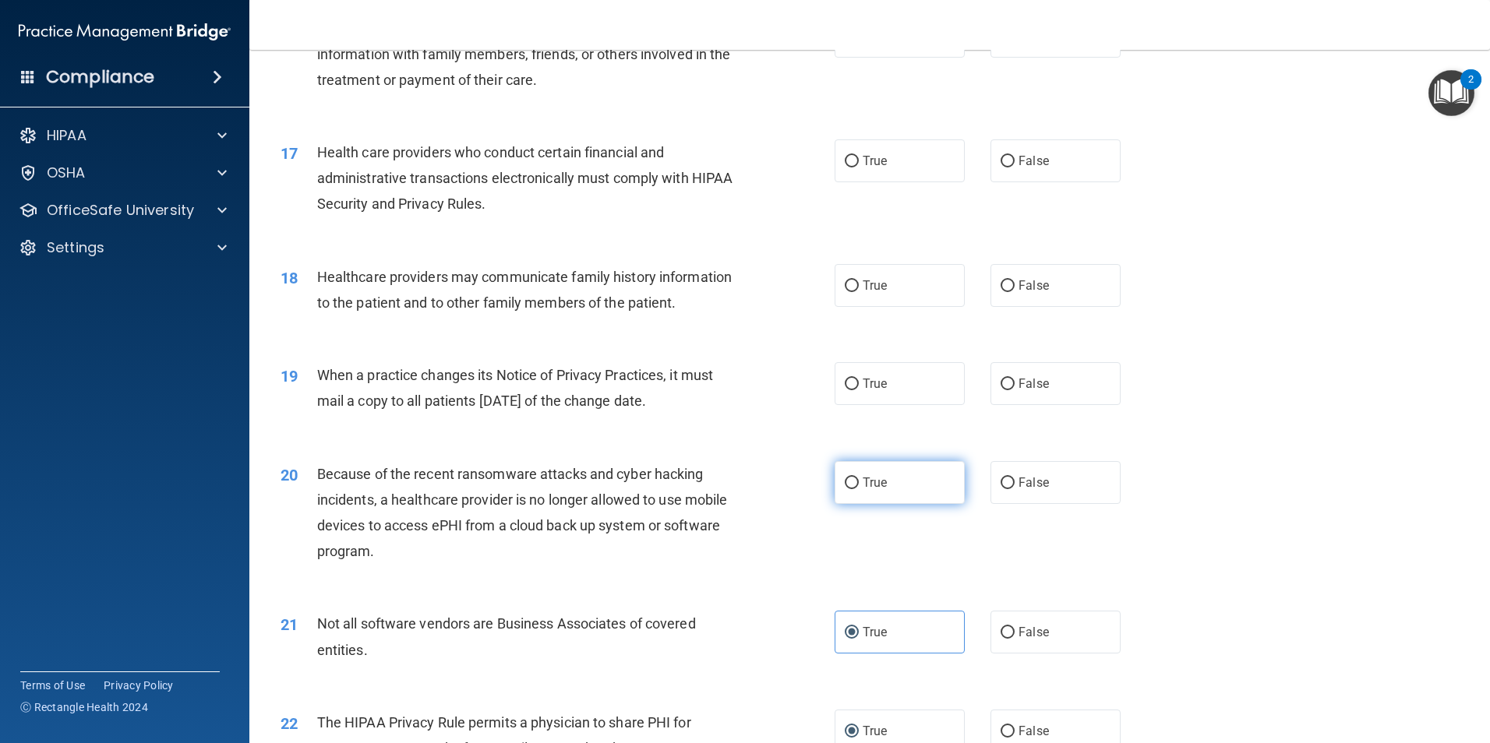
click at [845, 486] on input "True" at bounding box center [852, 484] width 14 height 12
radio input "true"
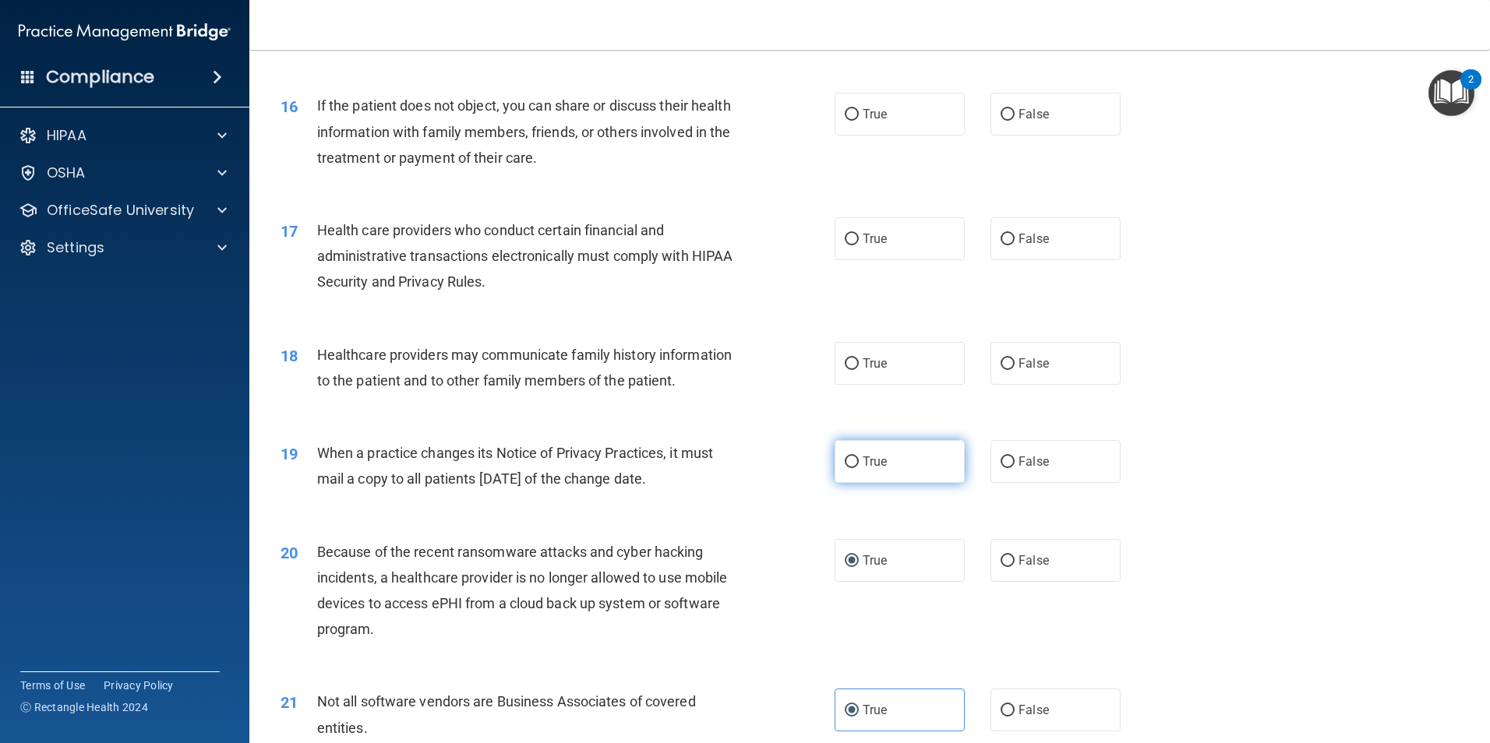
click at [845, 460] on input "True" at bounding box center [852, 463] width 14 height 12
radio input "true"
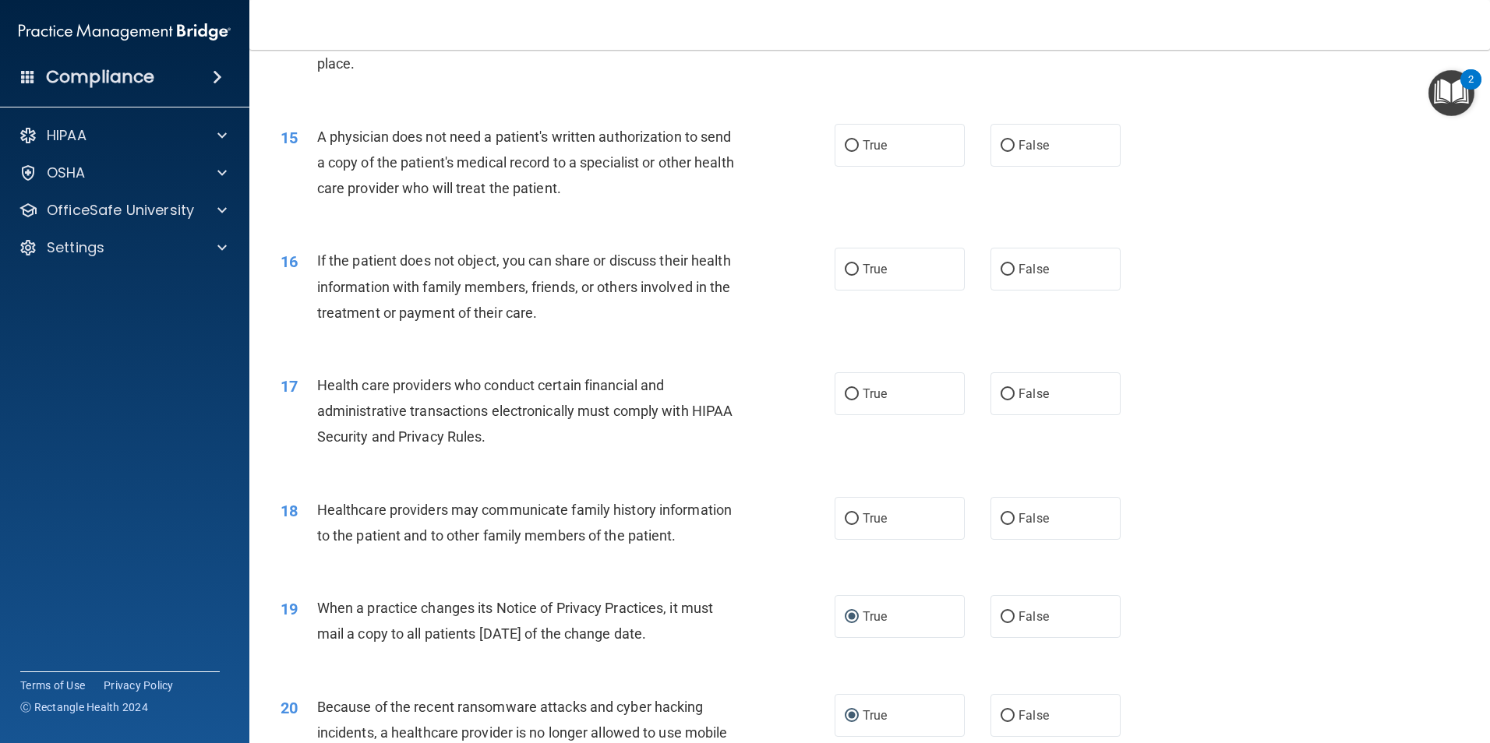
scroll to position [1637, 0]
click at [1001, 519] on input "False" at bounding box center [1007, 520] width 14 height 12
radio input "true"
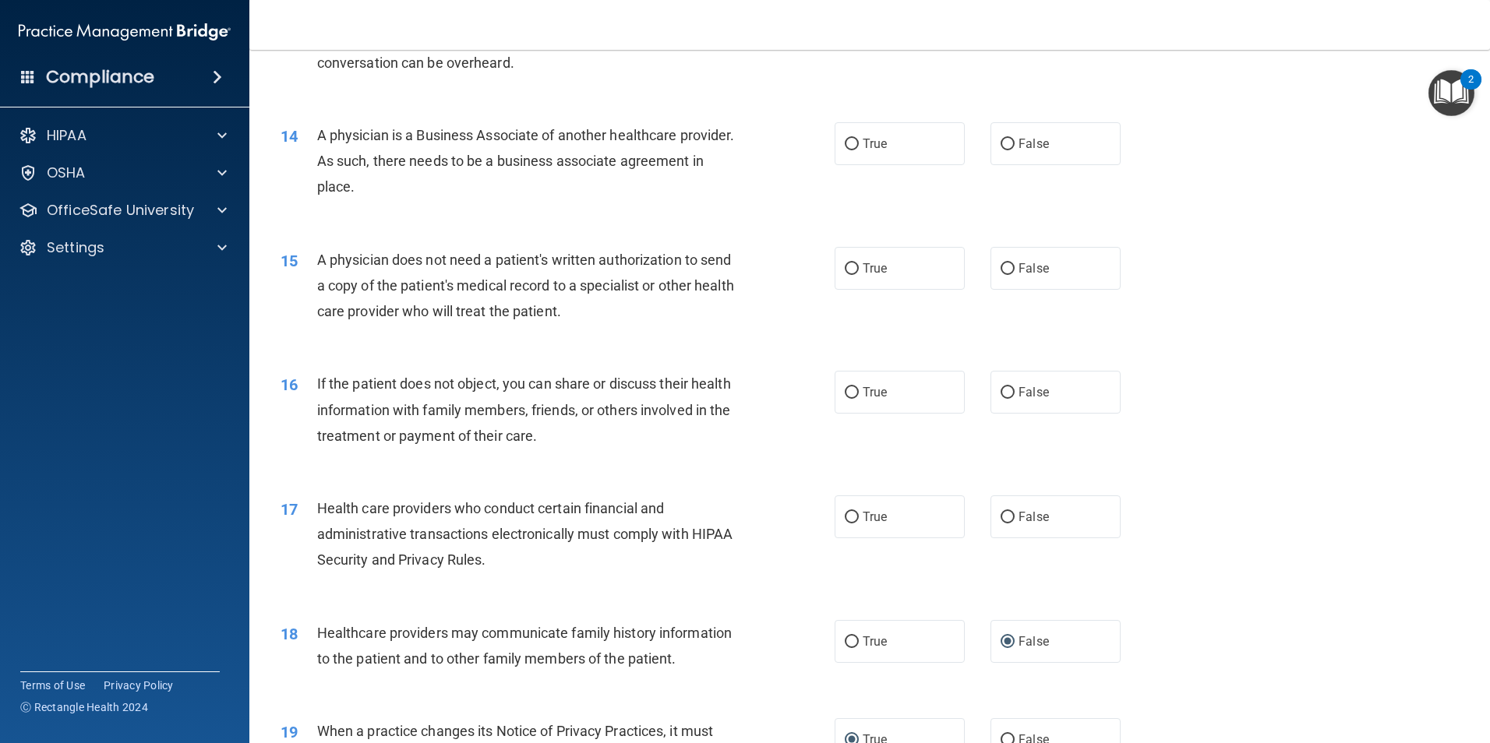
scroll to position [1481, 0]
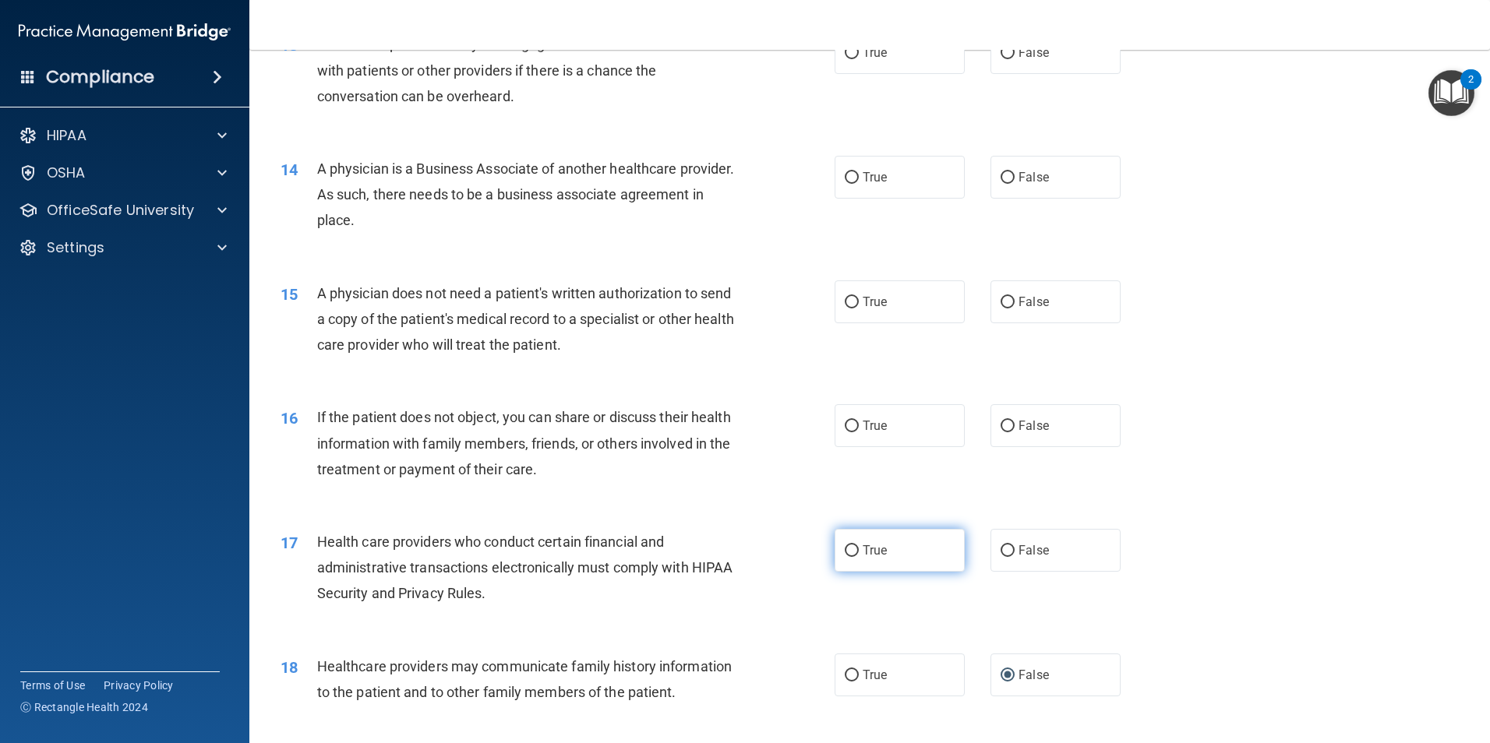
click at [845, 548] on input "True" at bounding box center [852, 551] width 14 height 12
radio input "true"
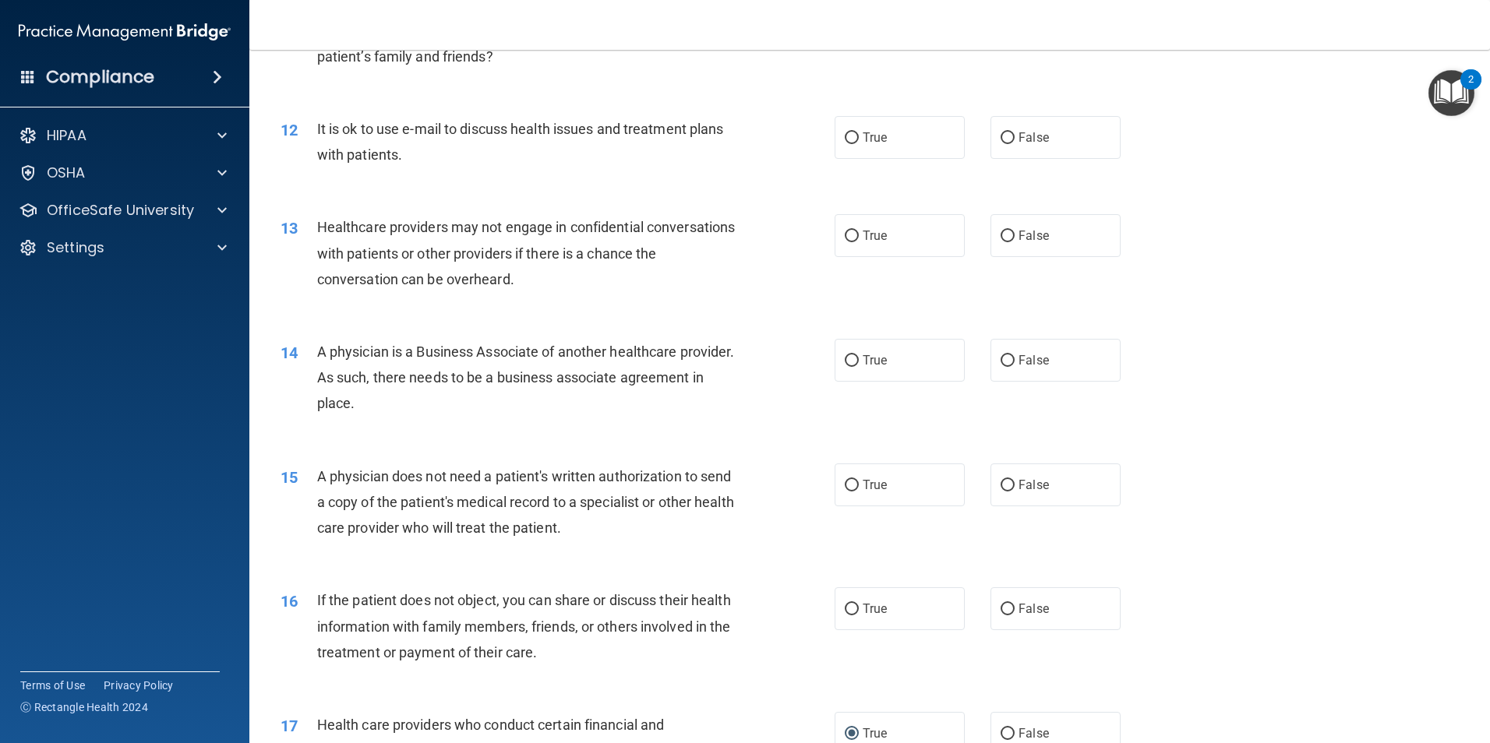
scroll to position [1403, 0]
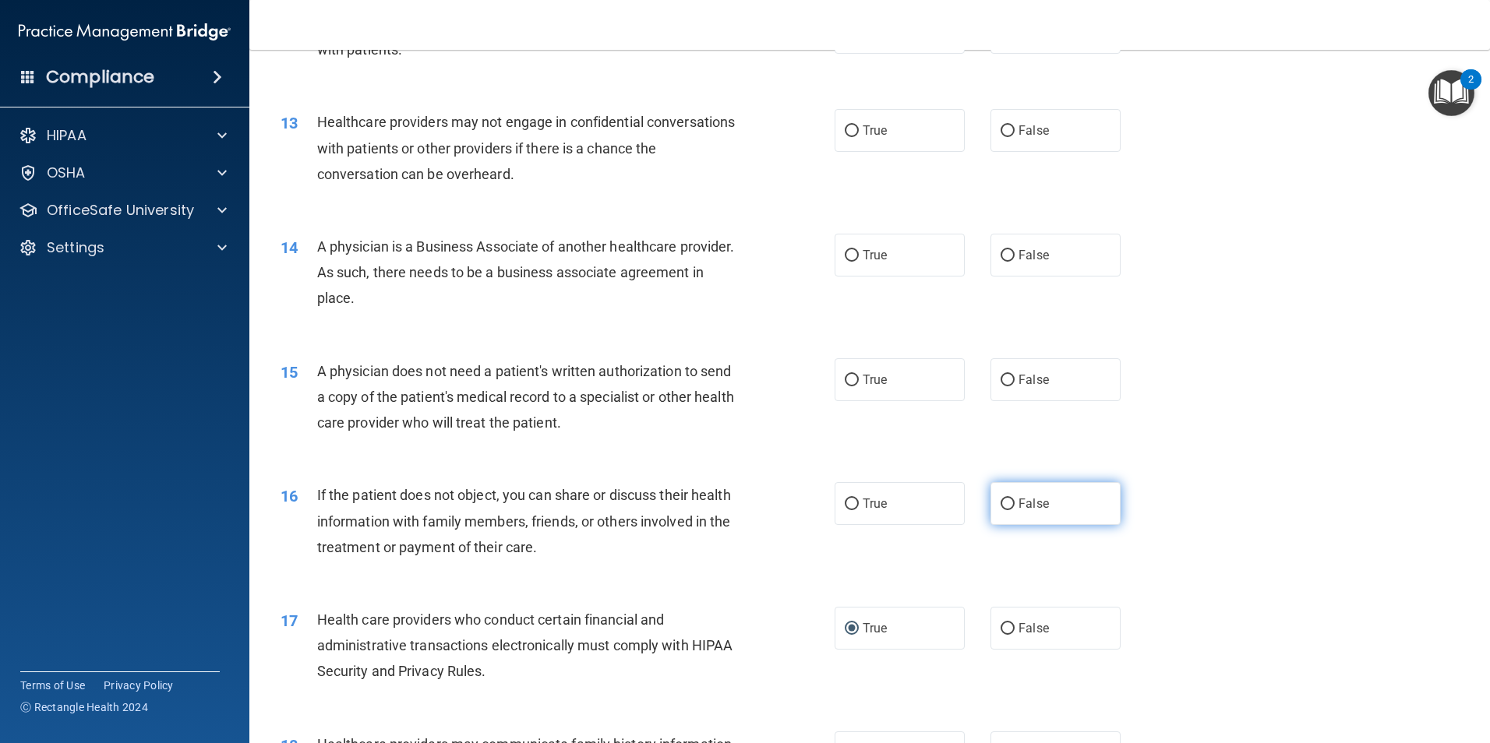
click at [1000, 505] on input "False" at bounding box center [1007, 505] width 14 height 12
radio input "true"
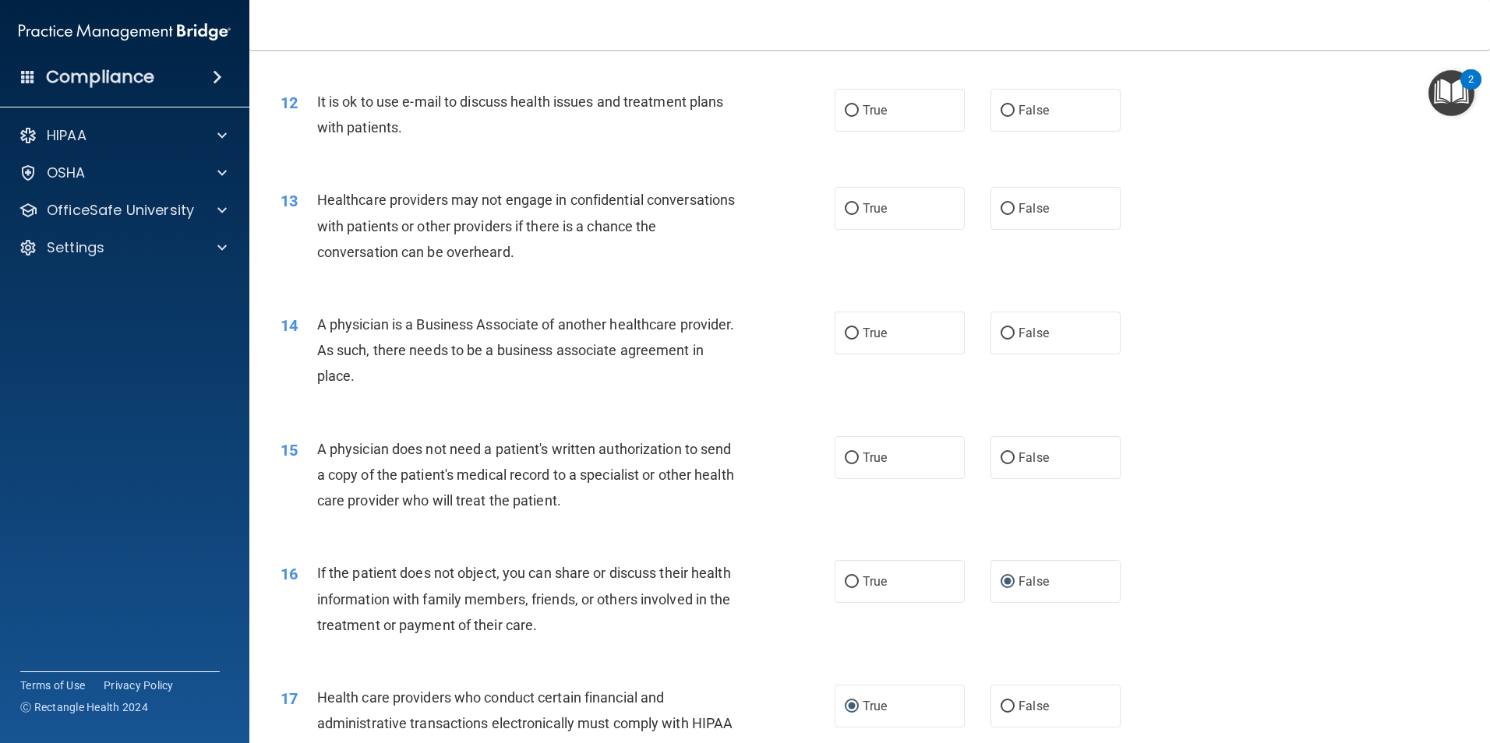
scroll to position [1247, 0]
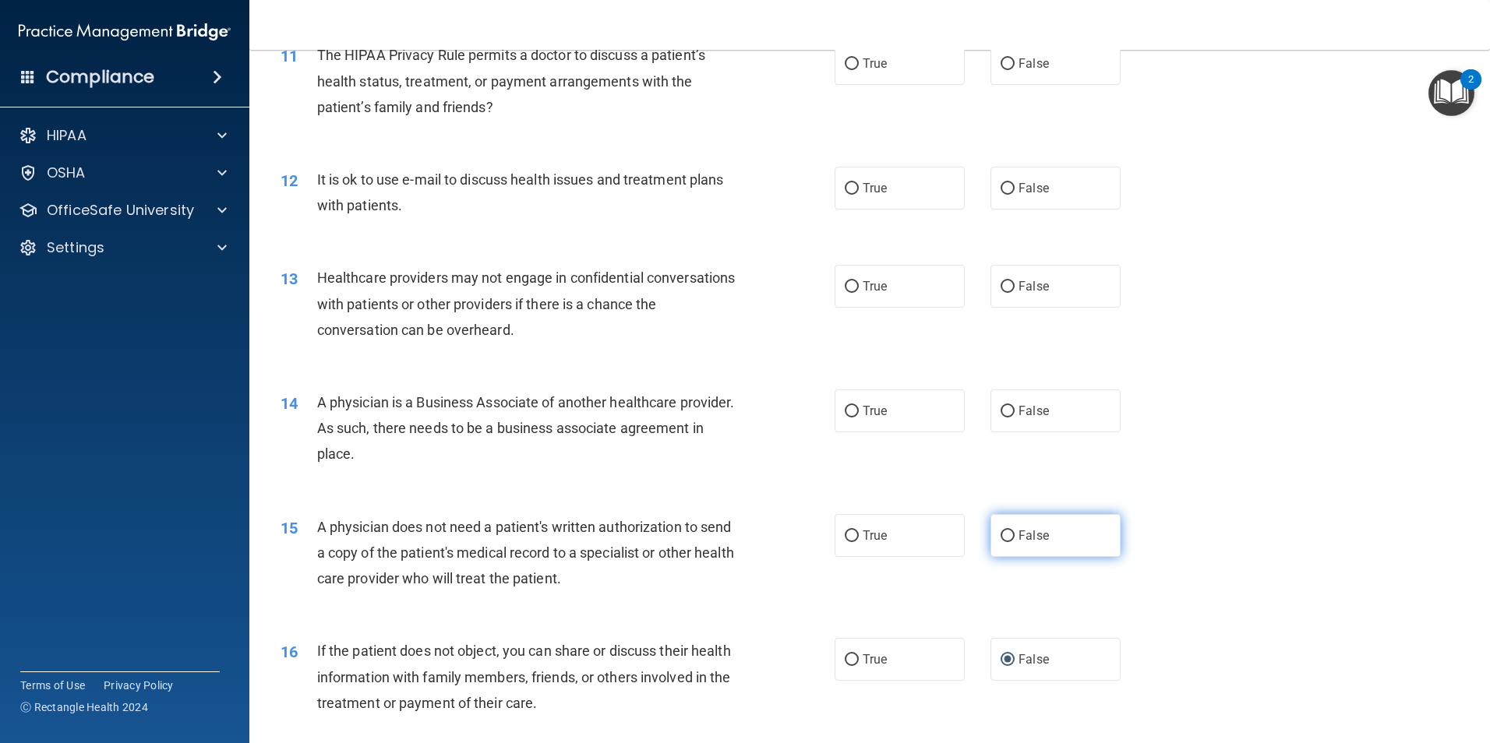
click at [1000, 533] on input "False" at bounding box center [1007, 537] width 14 height 12
radio input "true"
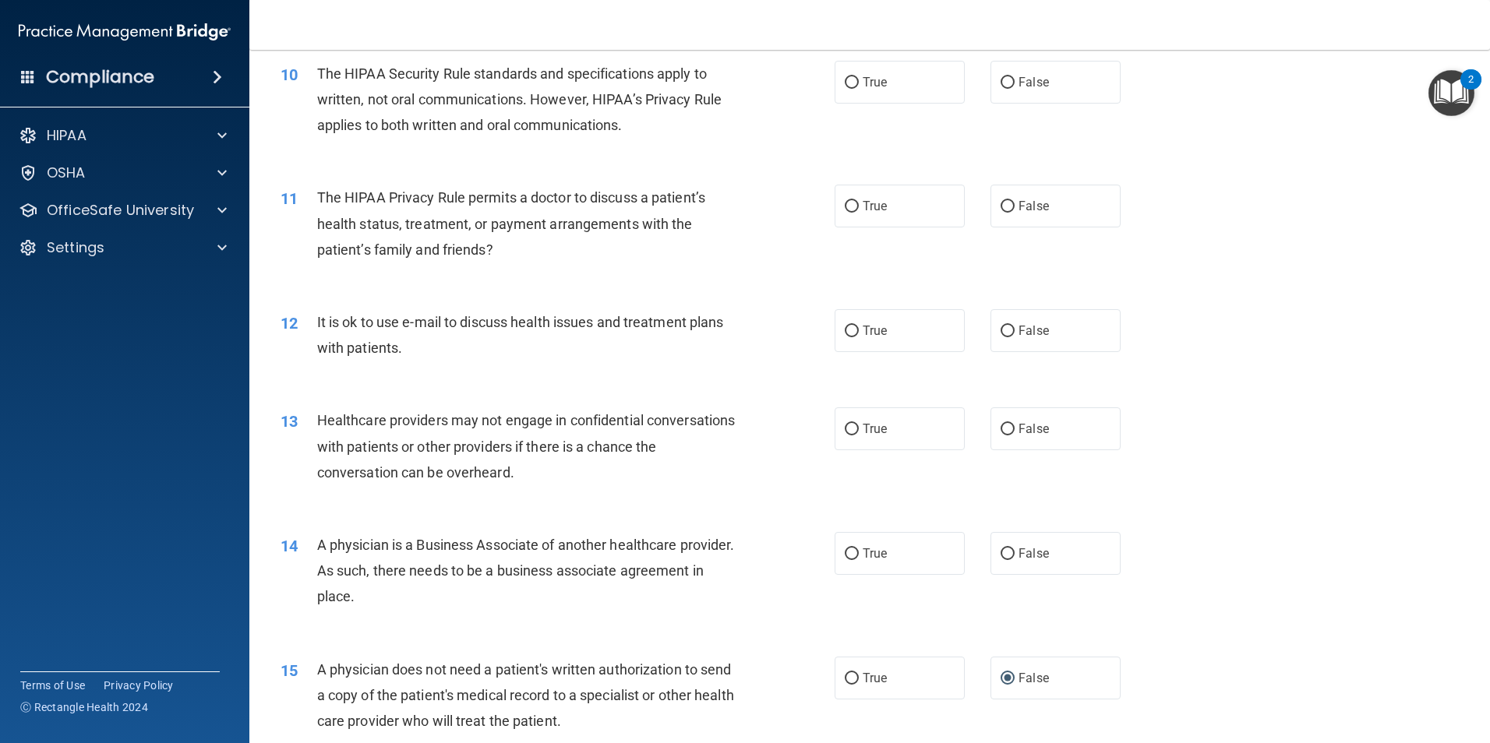
scroll to position [1092, 0]
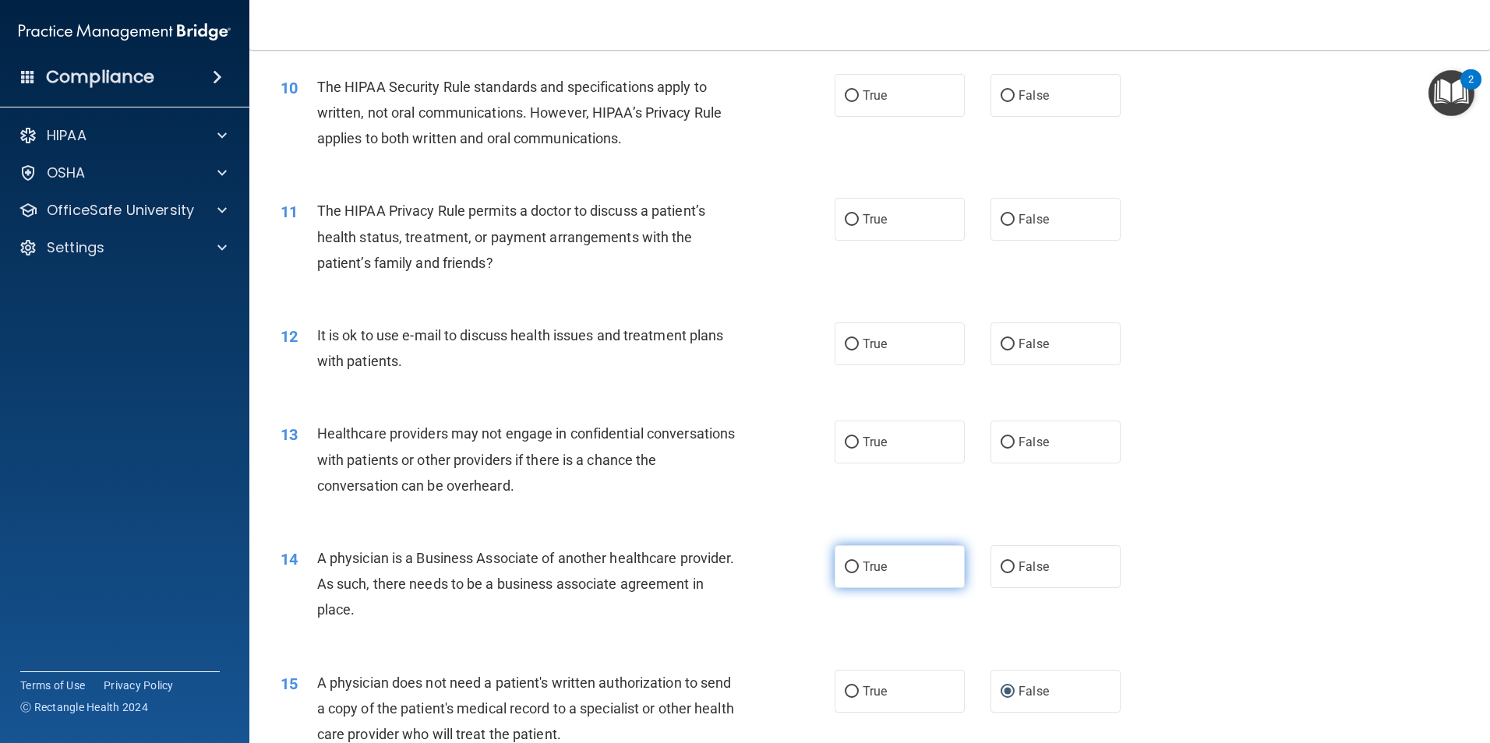
click at [845, 563] on input "True" at bounding box center [852, 568] width 14 height 12
radio input "true"
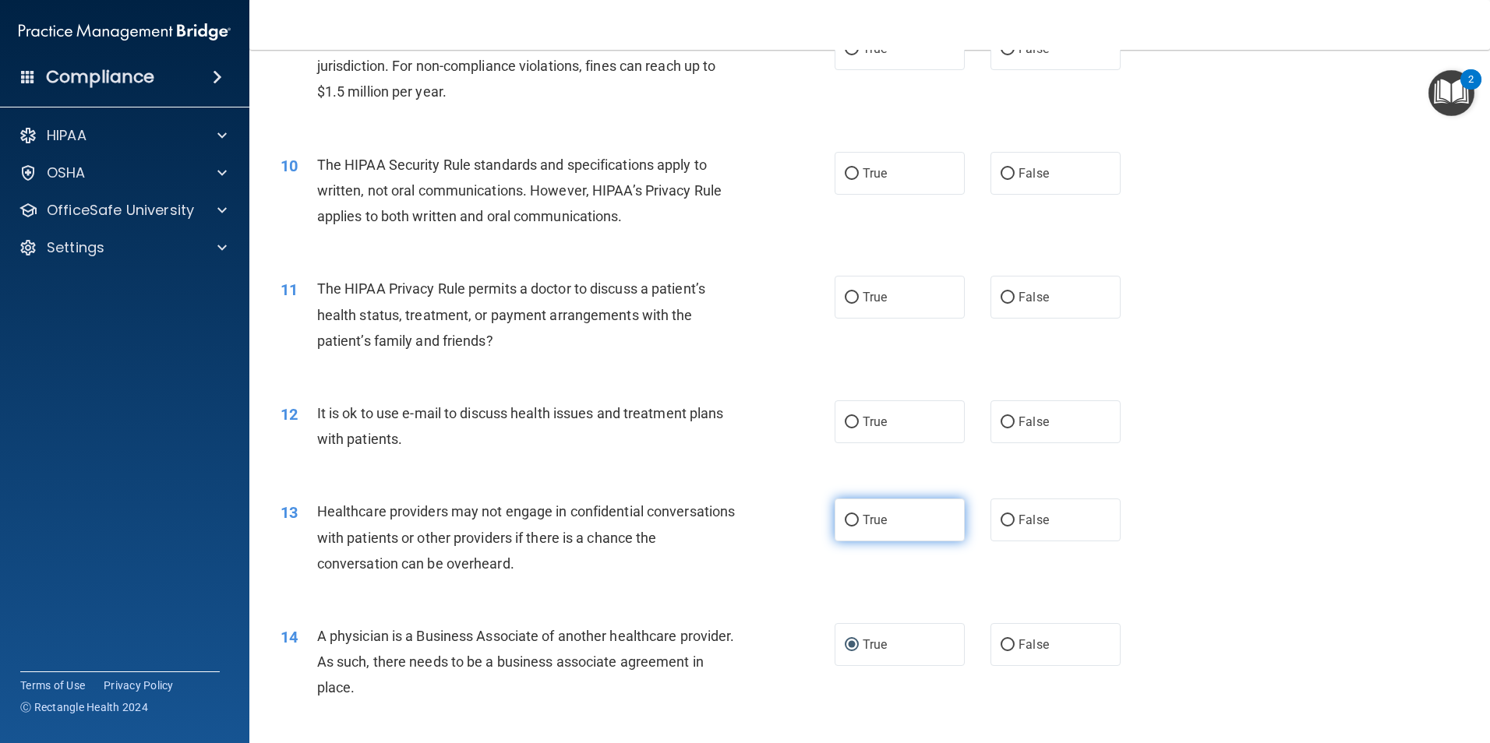
click at [845, 520] on input "True" at bounding box center [852, 521] width 14 height 12
radio input "true"
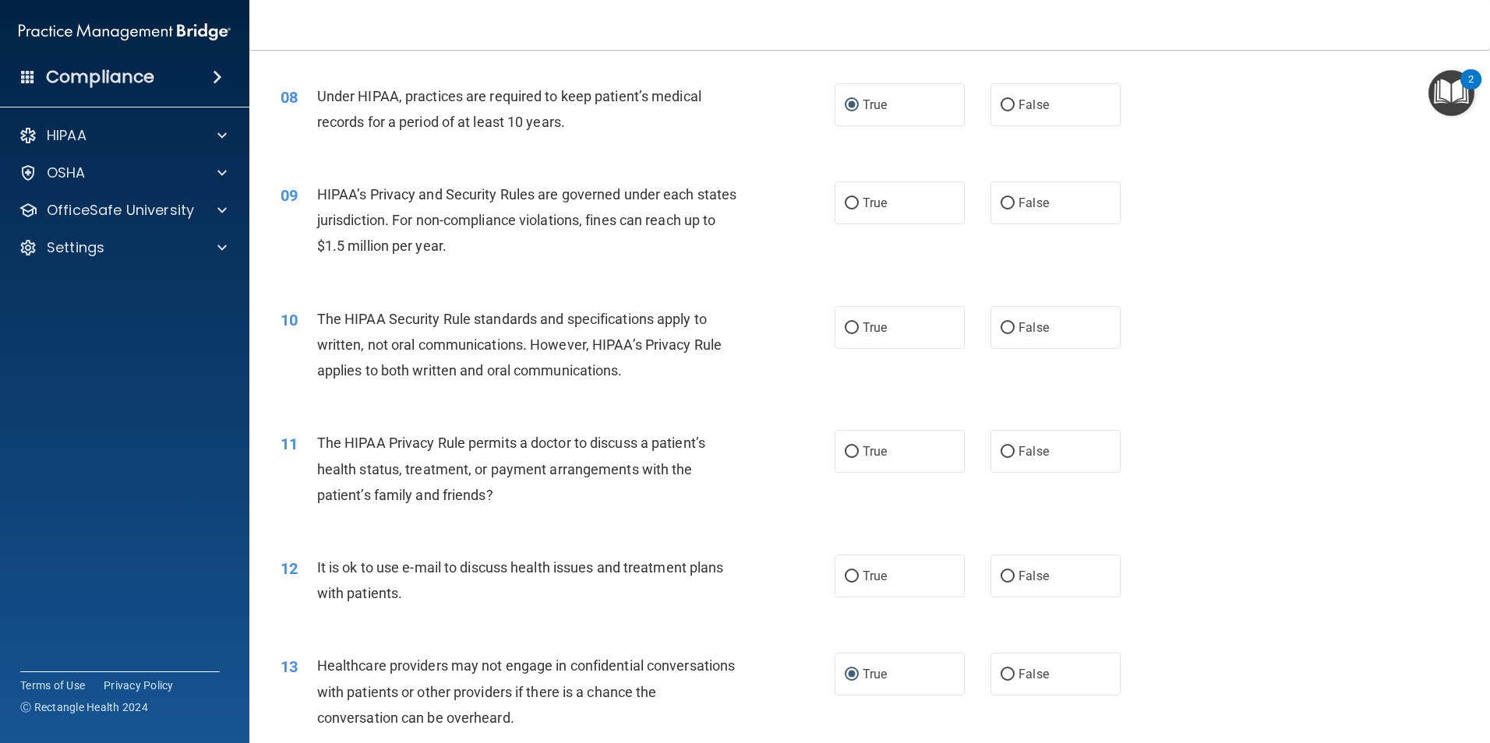
scroll to position [858, 0]
click at [1004, 575] on input "False" at bounding box center [1007, 579] width 14 height 12
radio input "true"
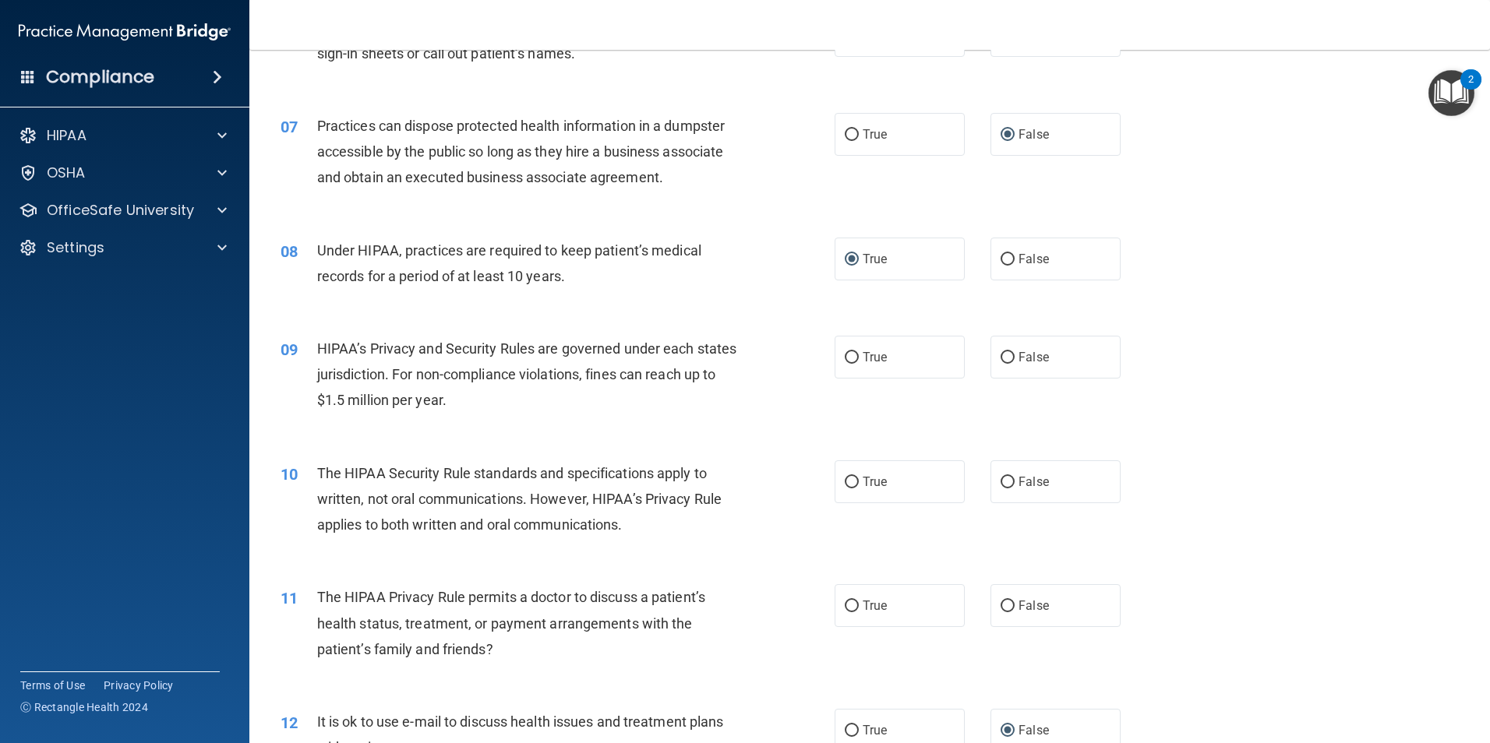
scroll to position [702, 0]
click at [845, 607] on input "True" at bounding box center [852, 610] width 14 height 12
radio input "true"
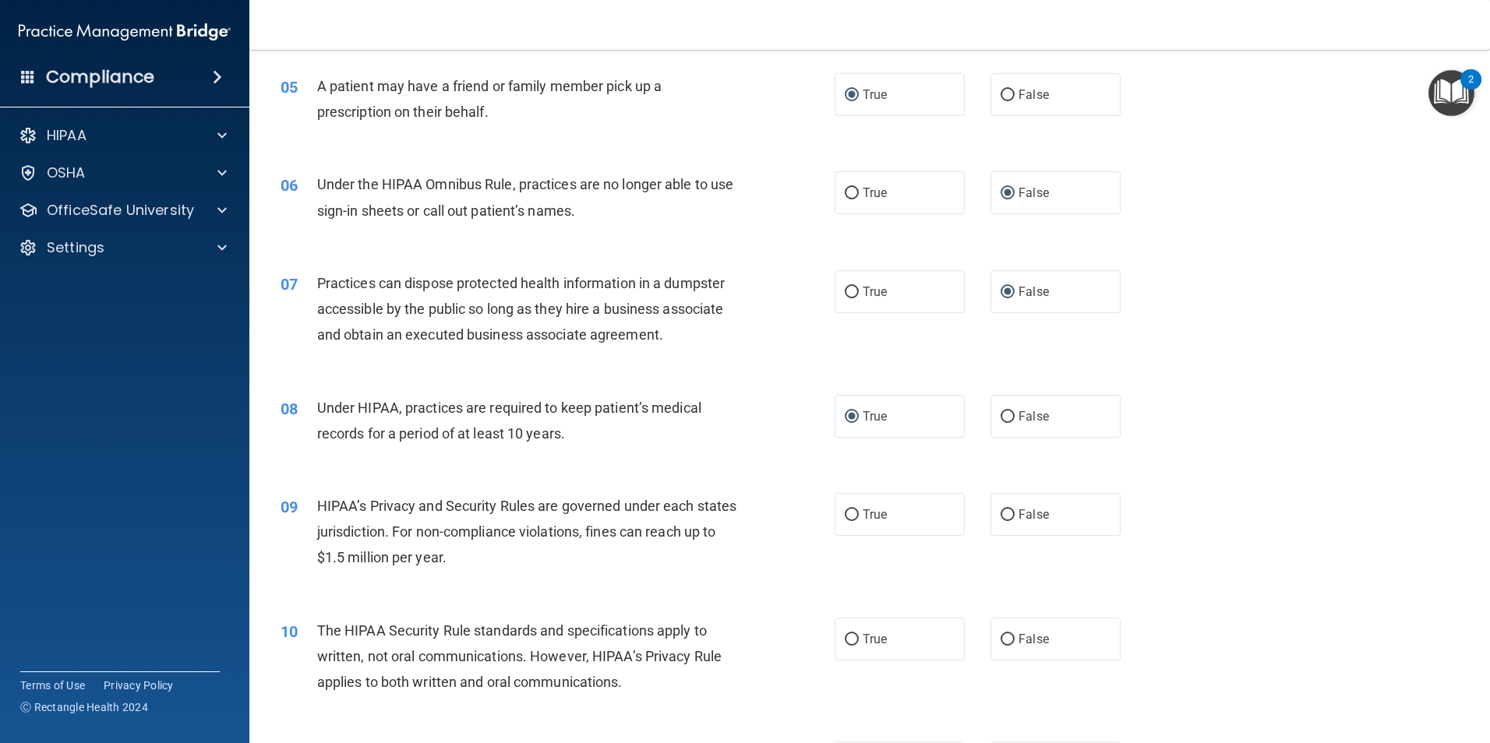
scroll to position [546, 0]
click at [852, 641] on input "True" at bounding box center [852, 642] width 14 height 12
radio input "true"
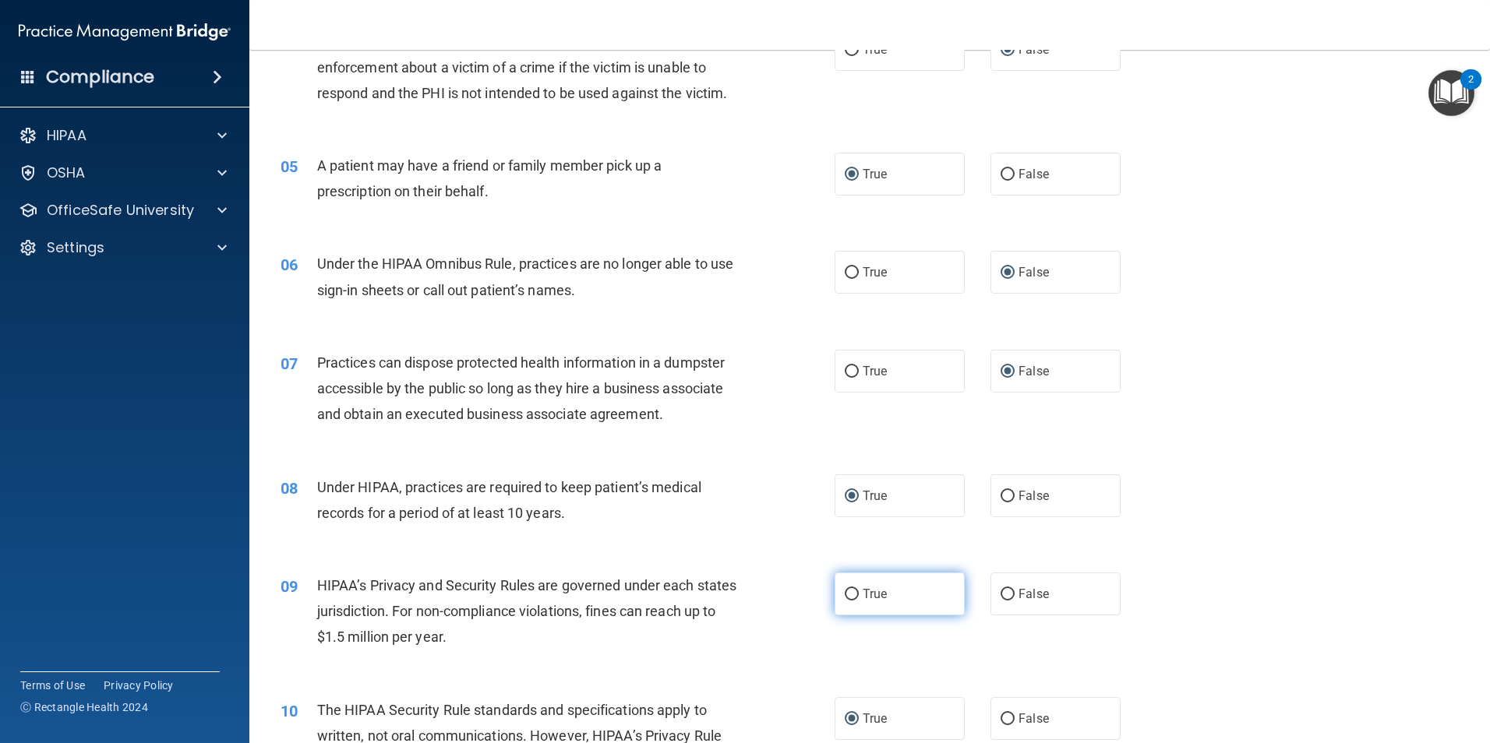
click at [845, 591] on input "True" at bounding box center [852, 595] width 14 height 12
radio input "true"
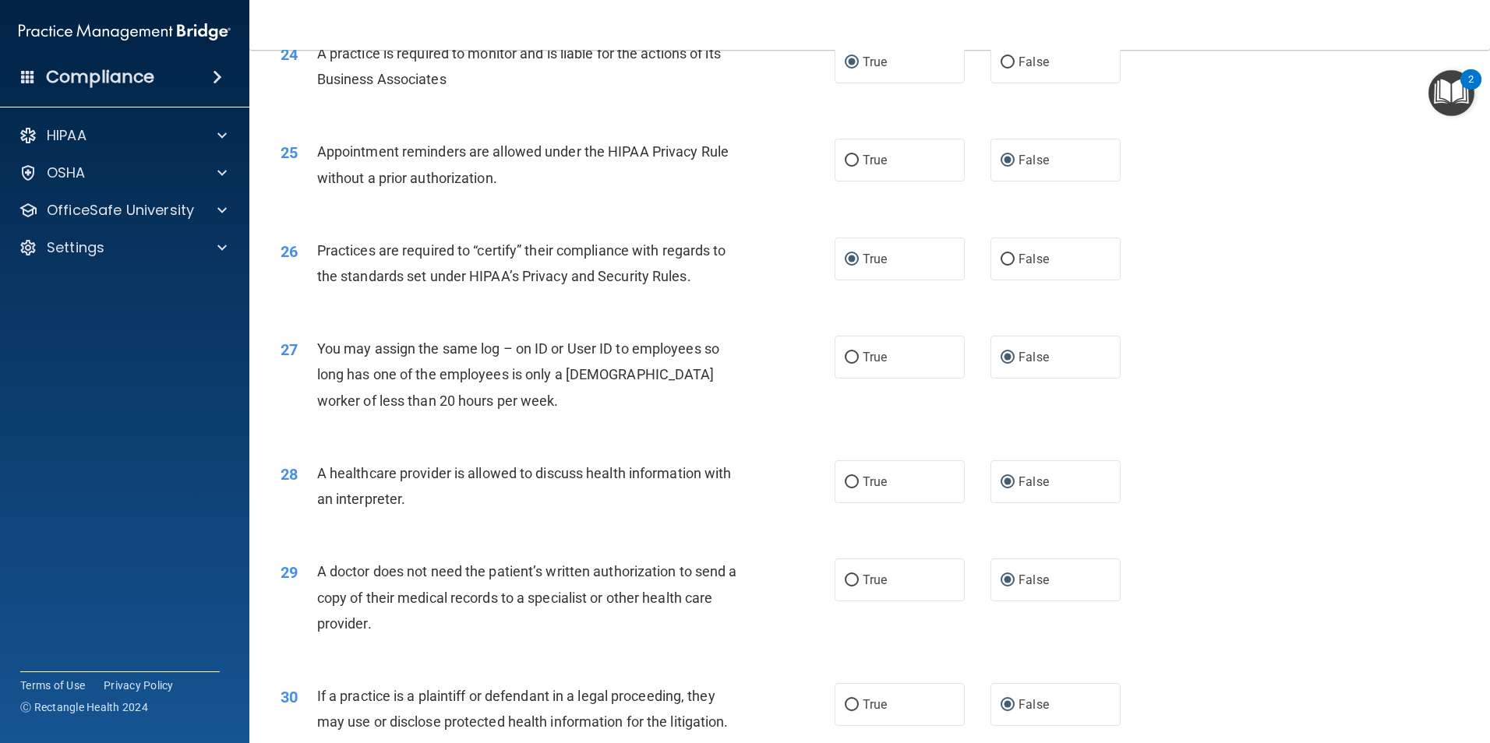
scroll to position [2883, 0]
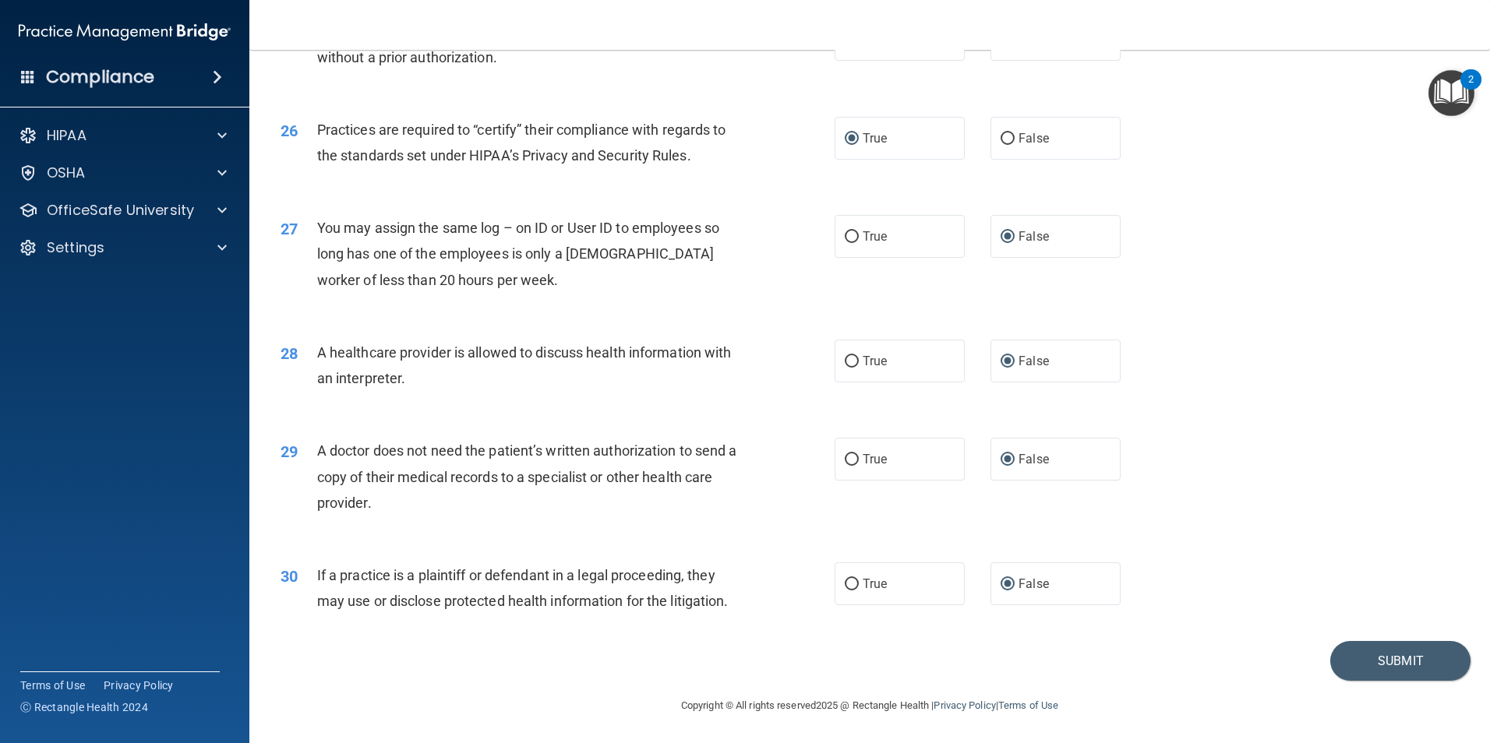
click at [1432, 92] on body "Compliance HIPAA Documents and Policies Report an Incident Business Associates …" at bounding box center [745, 371] width 1490 height 743
drag, startPoint x: 1432, startPoint y: 92, endPoint x: 1337, endPoint y: 55, distance: 101.9
click at [1329, 58] on div "25 Appointment reminders are allowed under the HIPAA Privacy Rule without a pri…" at bounding box center [869, 47] width 1201 height 98
click at [1444, 83] on img "Open Resource Center, 2 new notifications" at bounding box center [1451, 93] width 46 height 46
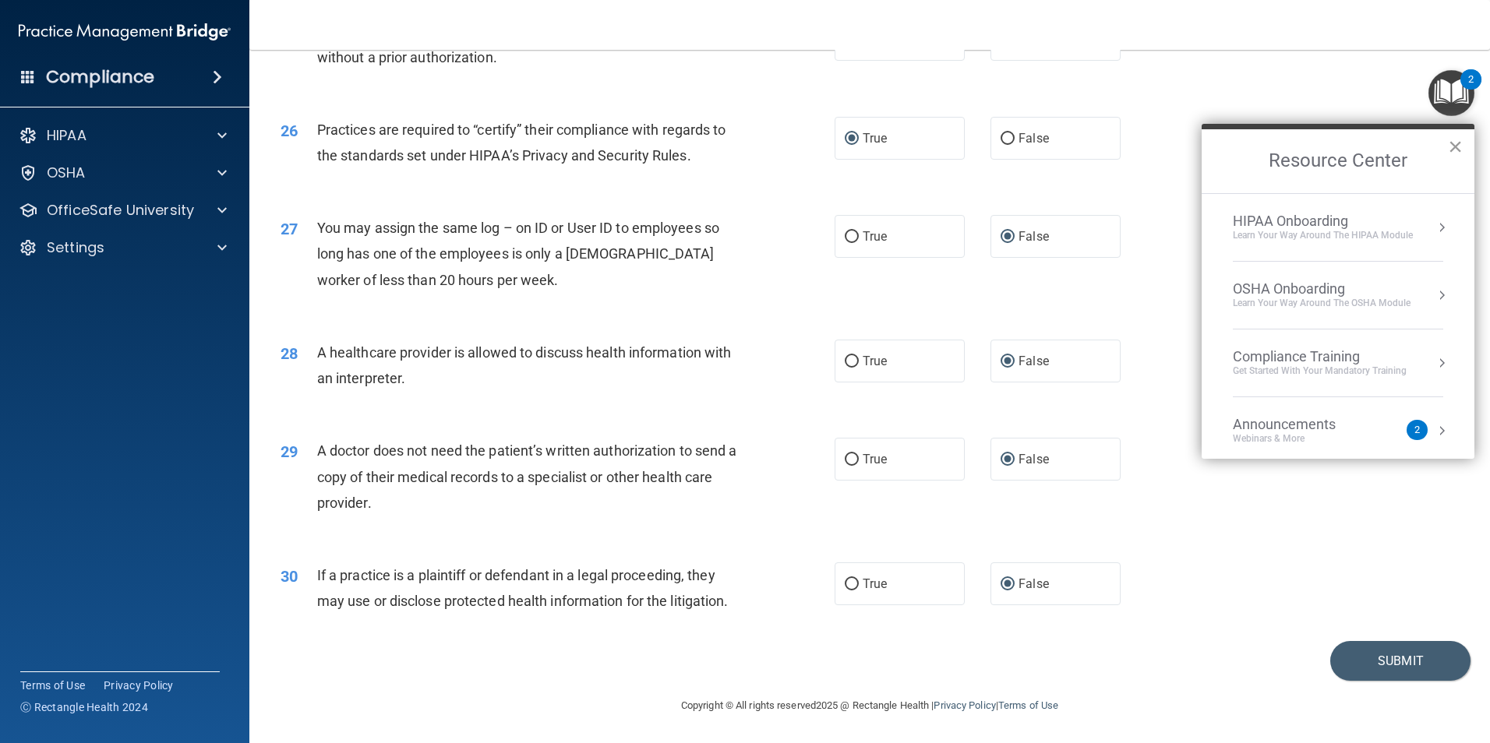
click at [1461, 143] on button "×" at bounding box center [1455, 146] width 15 height 25
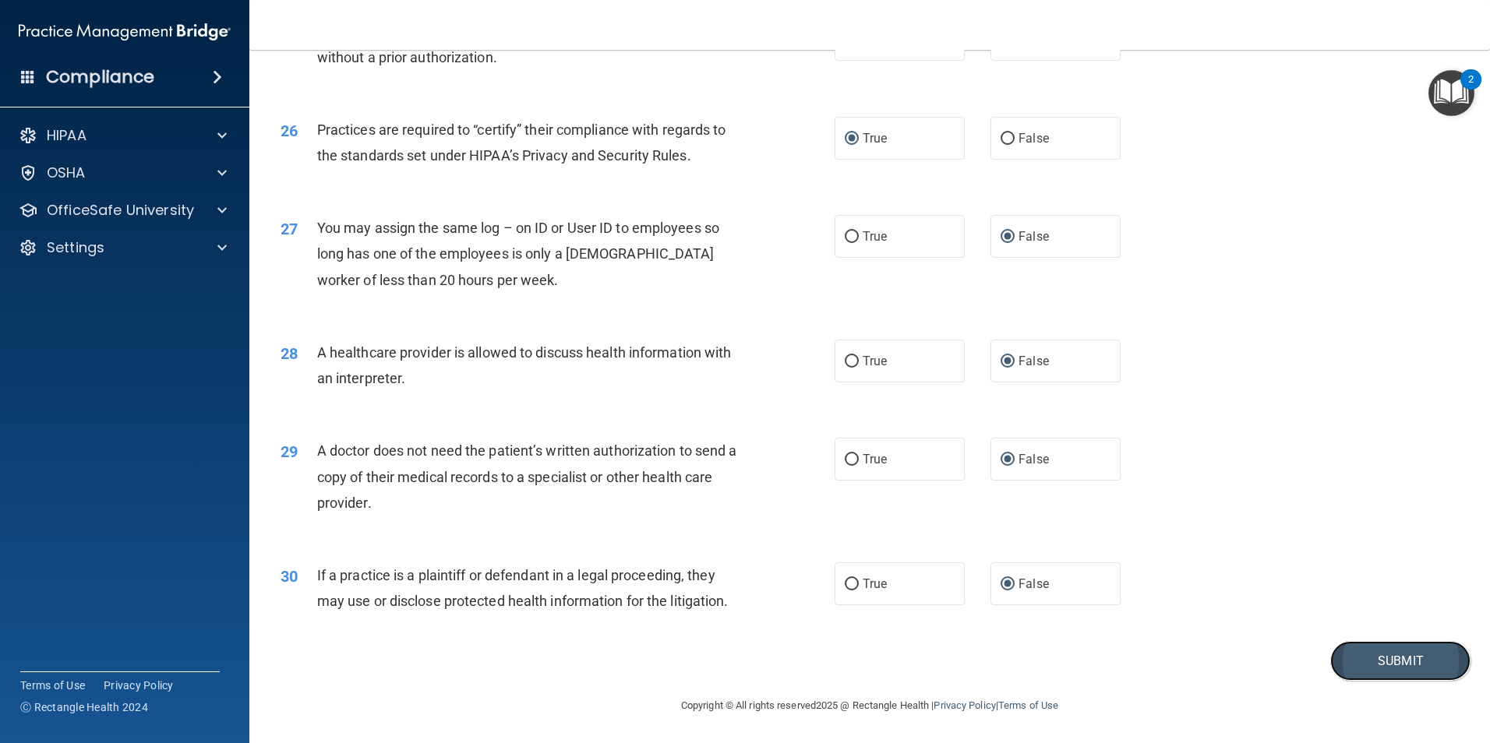
click at [1338, 653] on button "Submit" at bounding box center [1400, 661] width 140 height 40
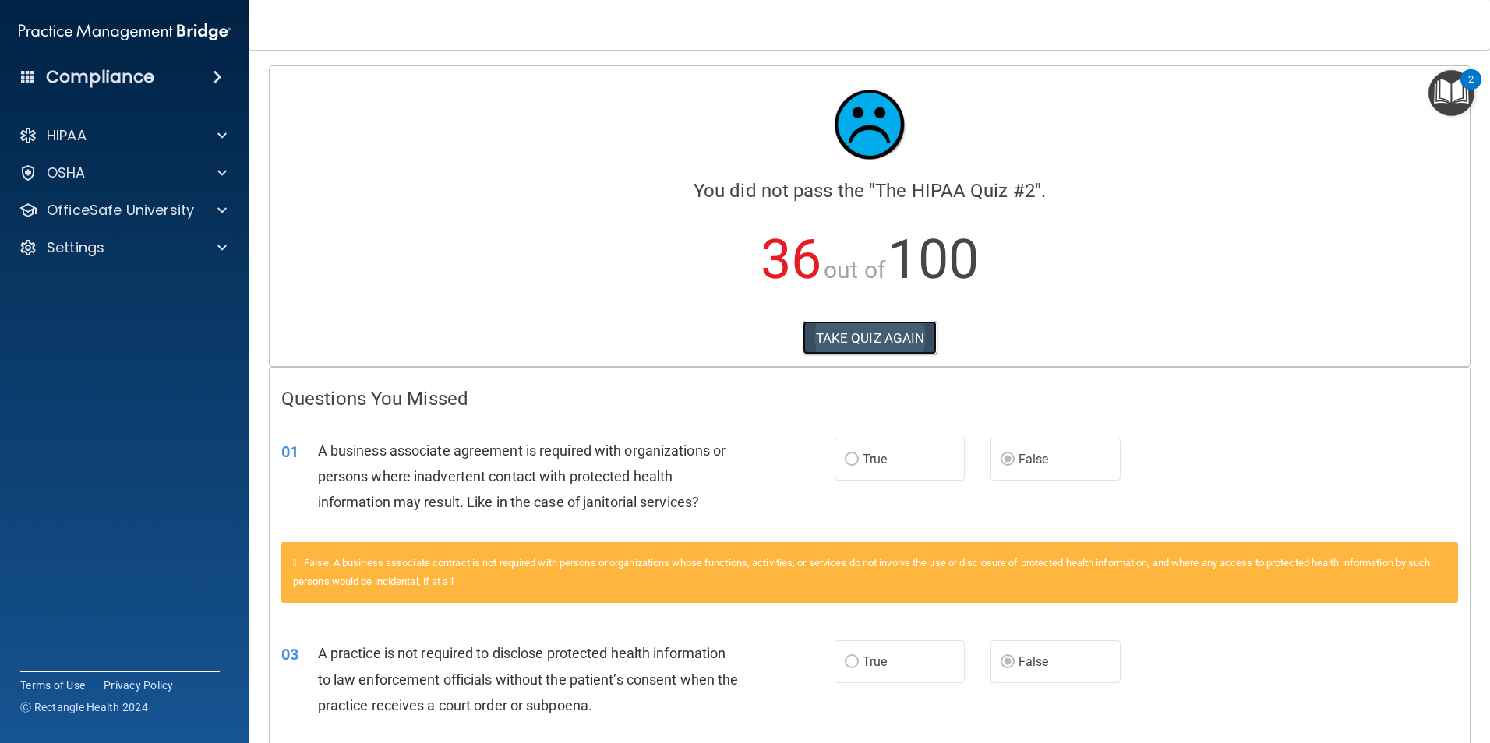
click at [863, 331] on button "TAKE QUIZ AGAIN" at bounding box center [869, 338] width 135 height 34
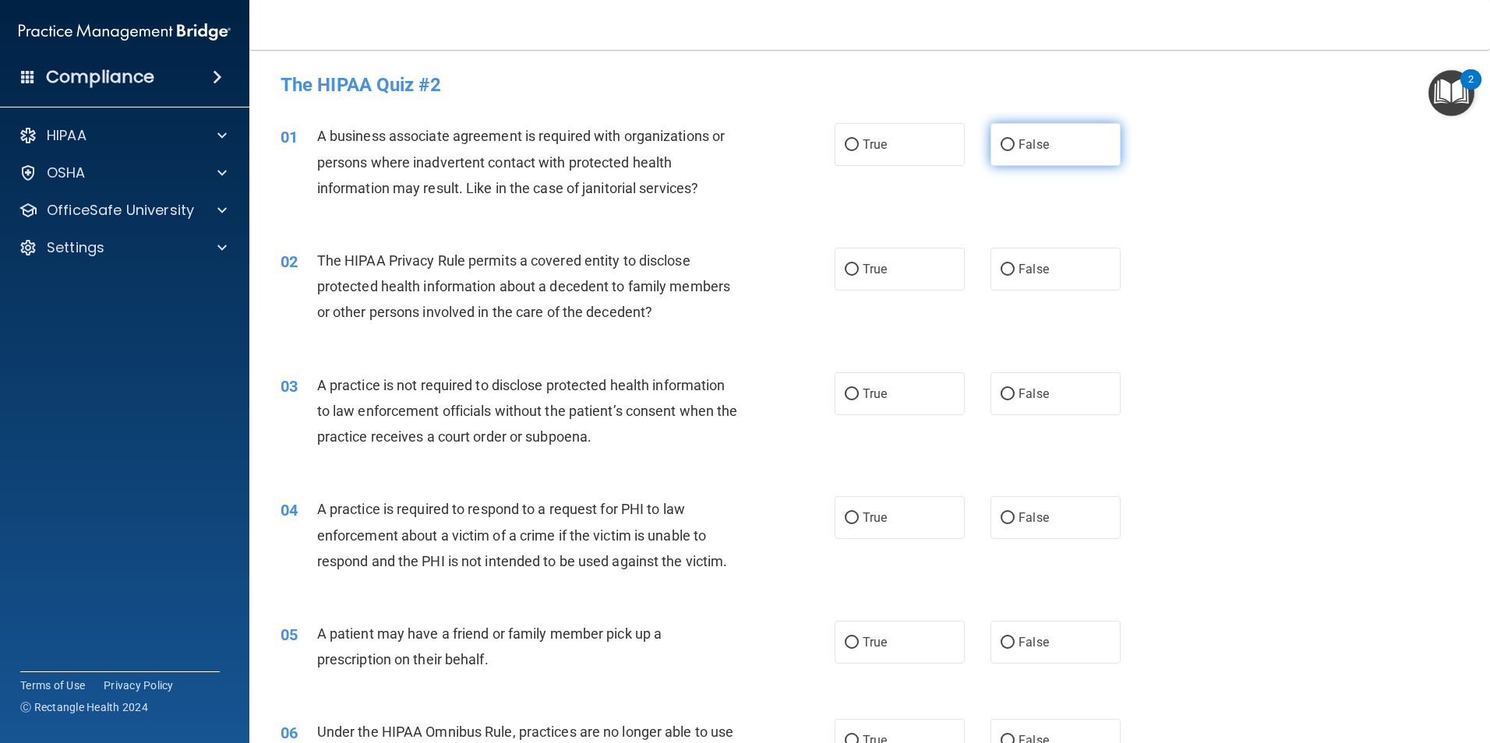
click at [1004, 144] on input "False" at bounding box center [1007, 145] width 14 height 12
radio input "true"
click at [851, 267] on input "True" at bounding box center [852, 270] width 14 height 12
radio input "true"
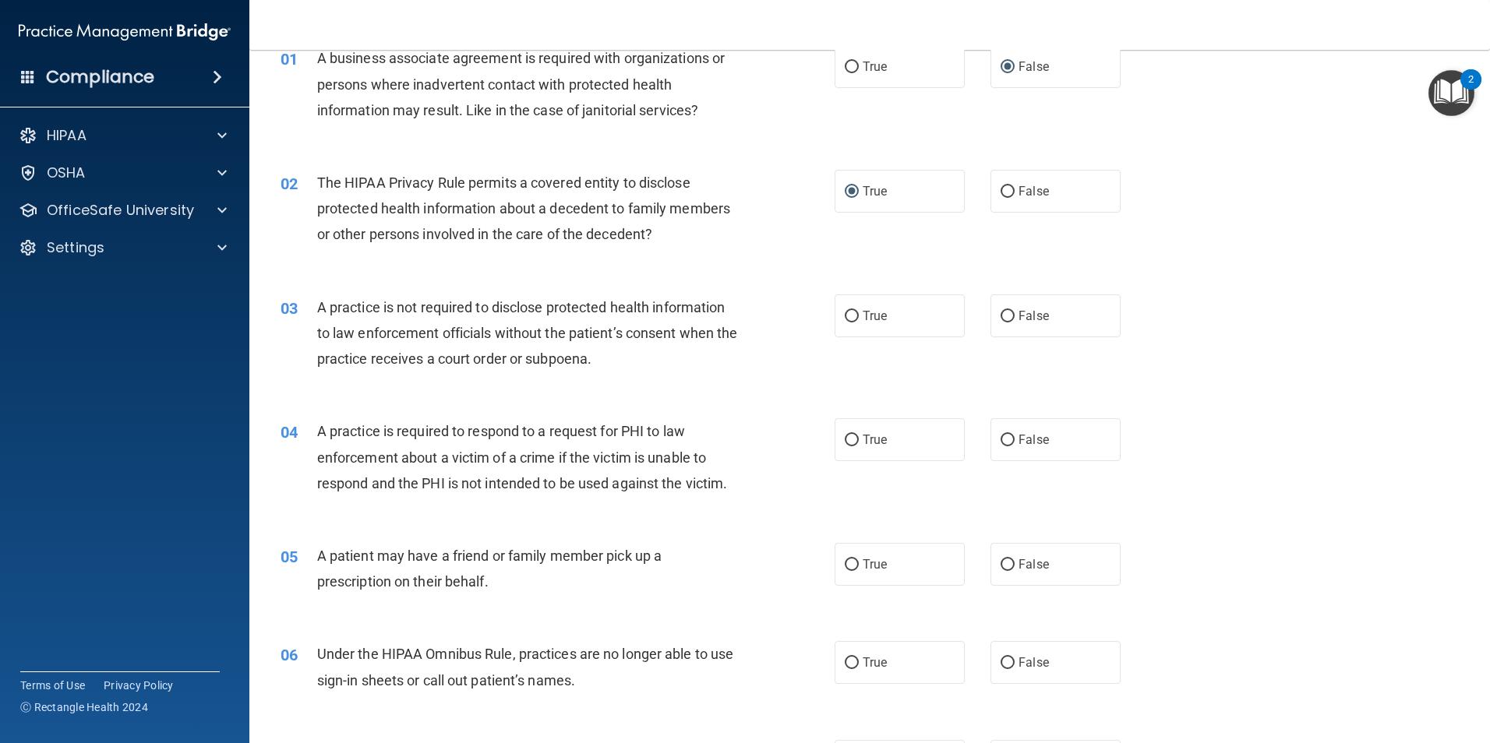
scroll to position [156, 0]
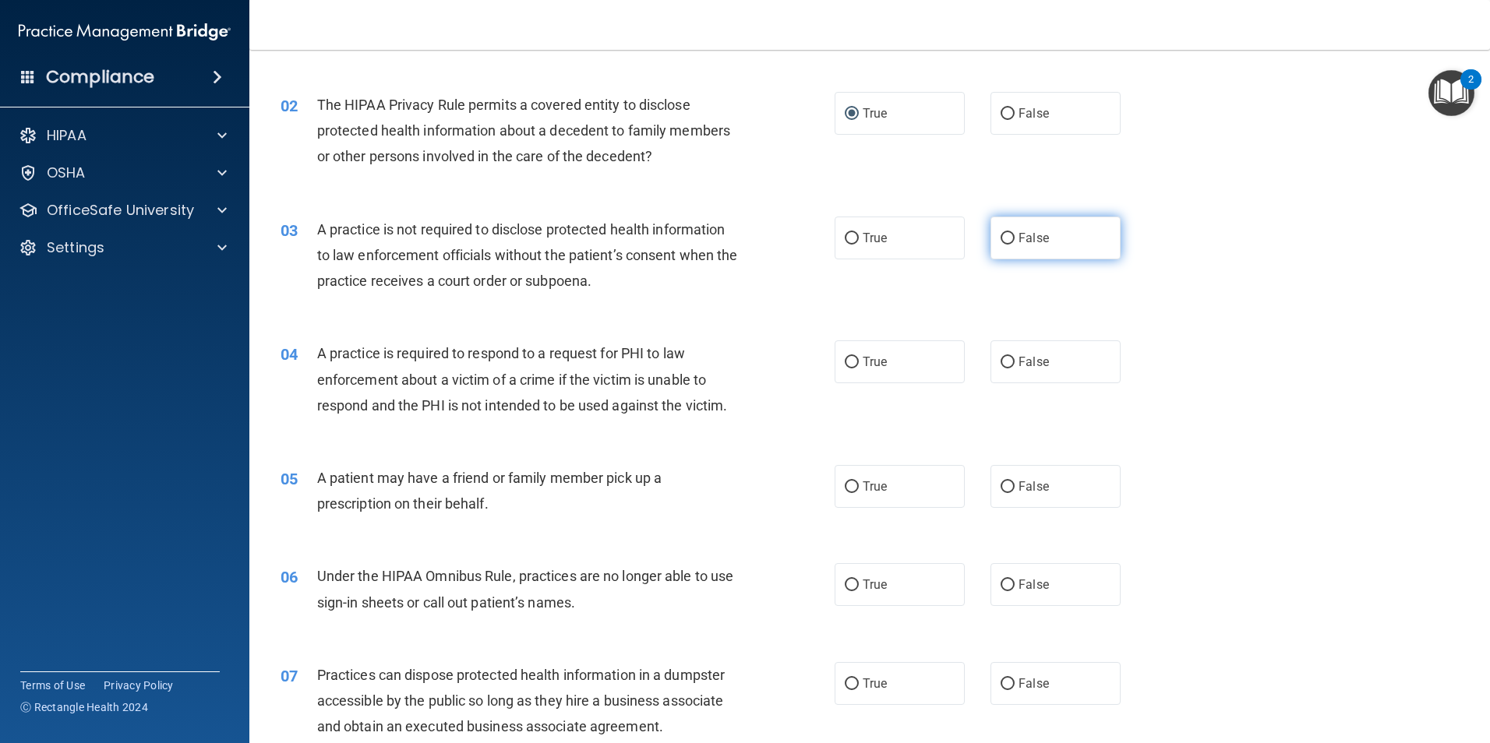
click at [1003, 238] on input "False" at bounding box center [1007, 239] width 14 height 12
radio input "true"
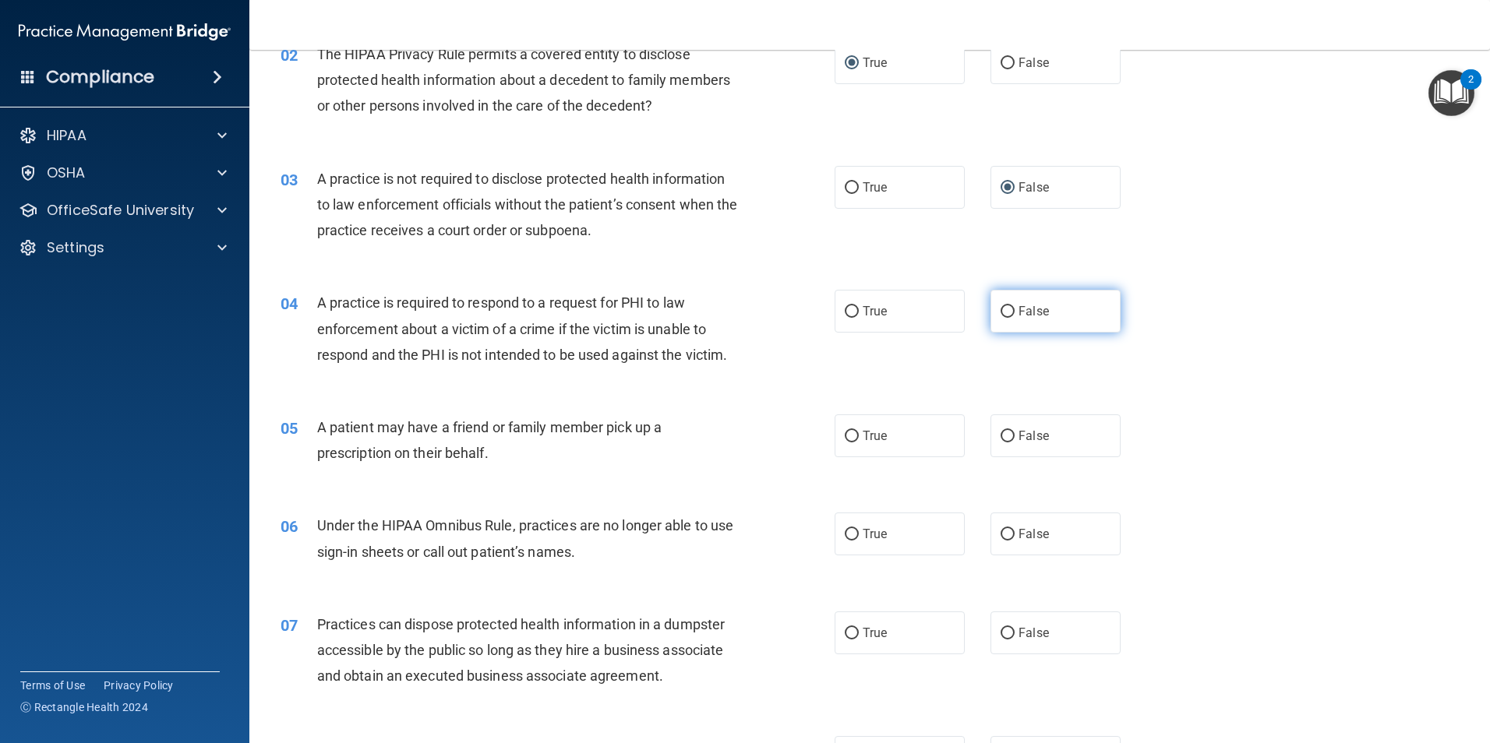
scroll to position [234, 0]
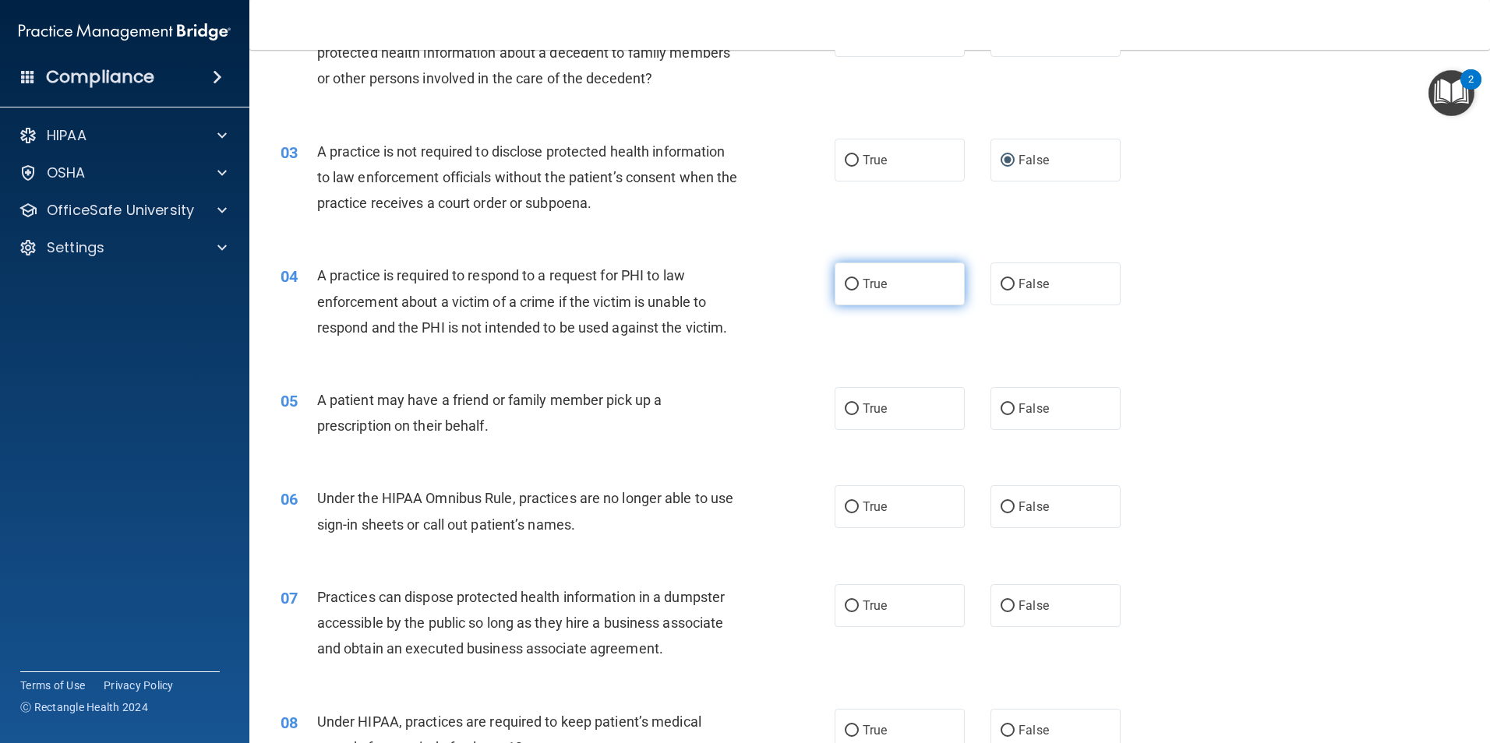
click at [845, 280] on input "True" at bounding box center [852, 285] width 14 height 12
radio input "true"
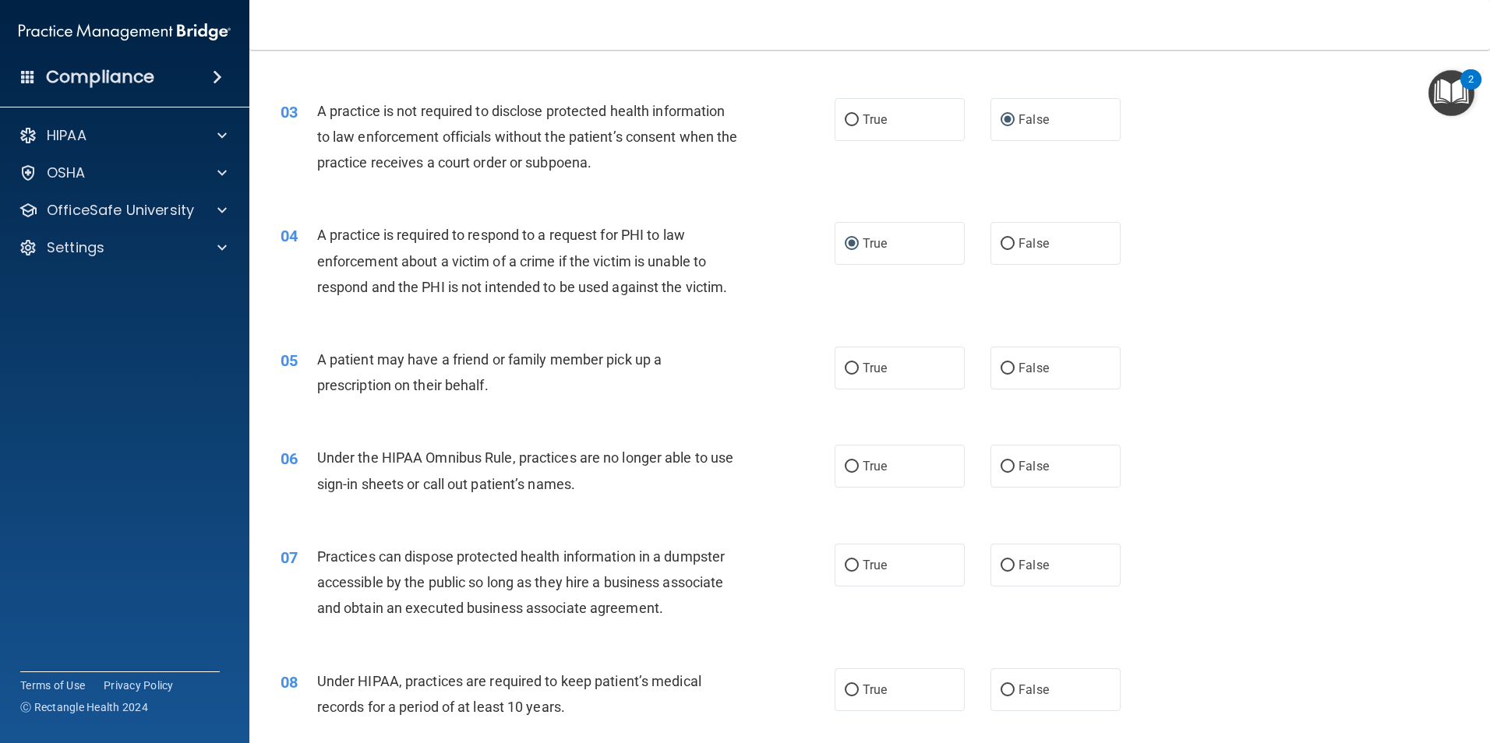
scroll to position [312, 0]
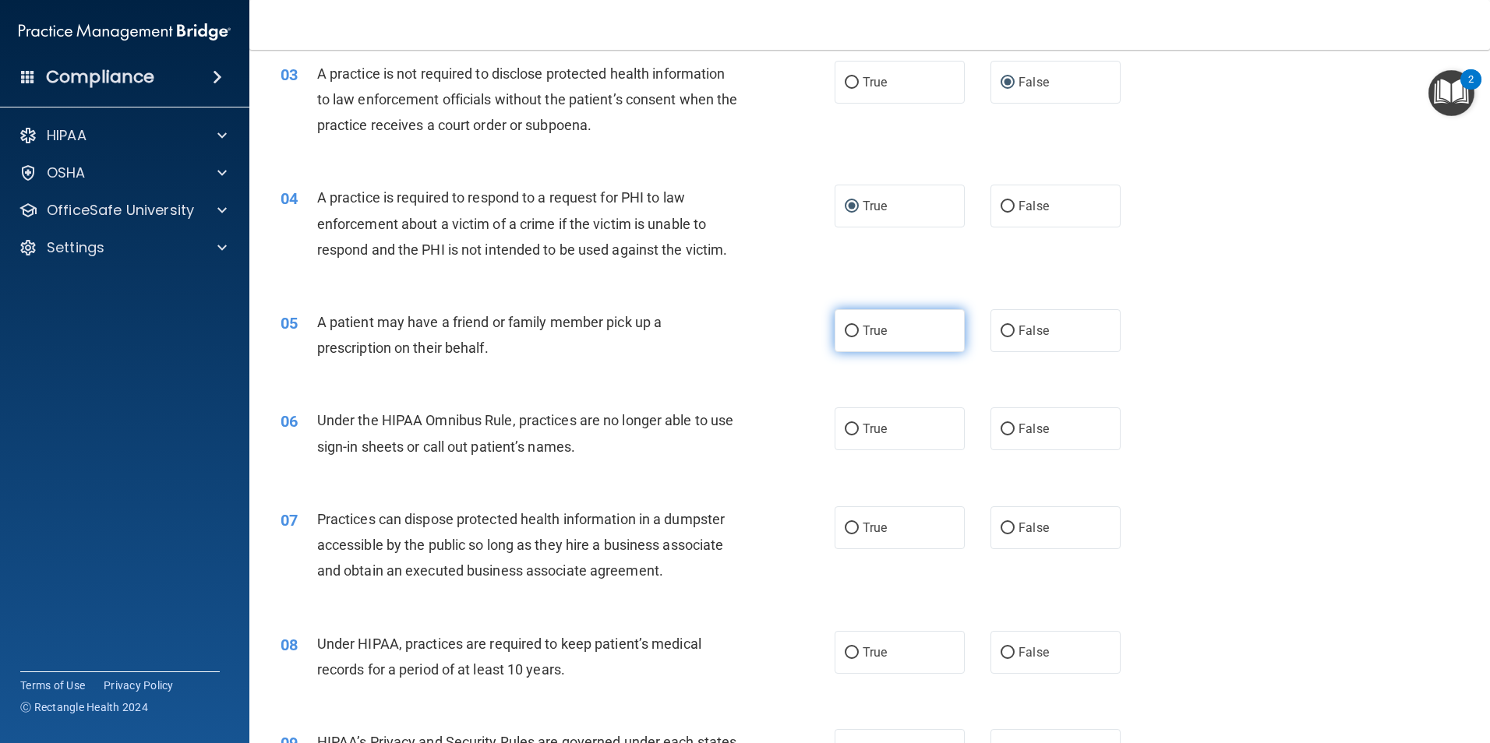
click at [848, 333] on input "True" at bounding box center [852, 332] width 14 height 12
radio input "true"
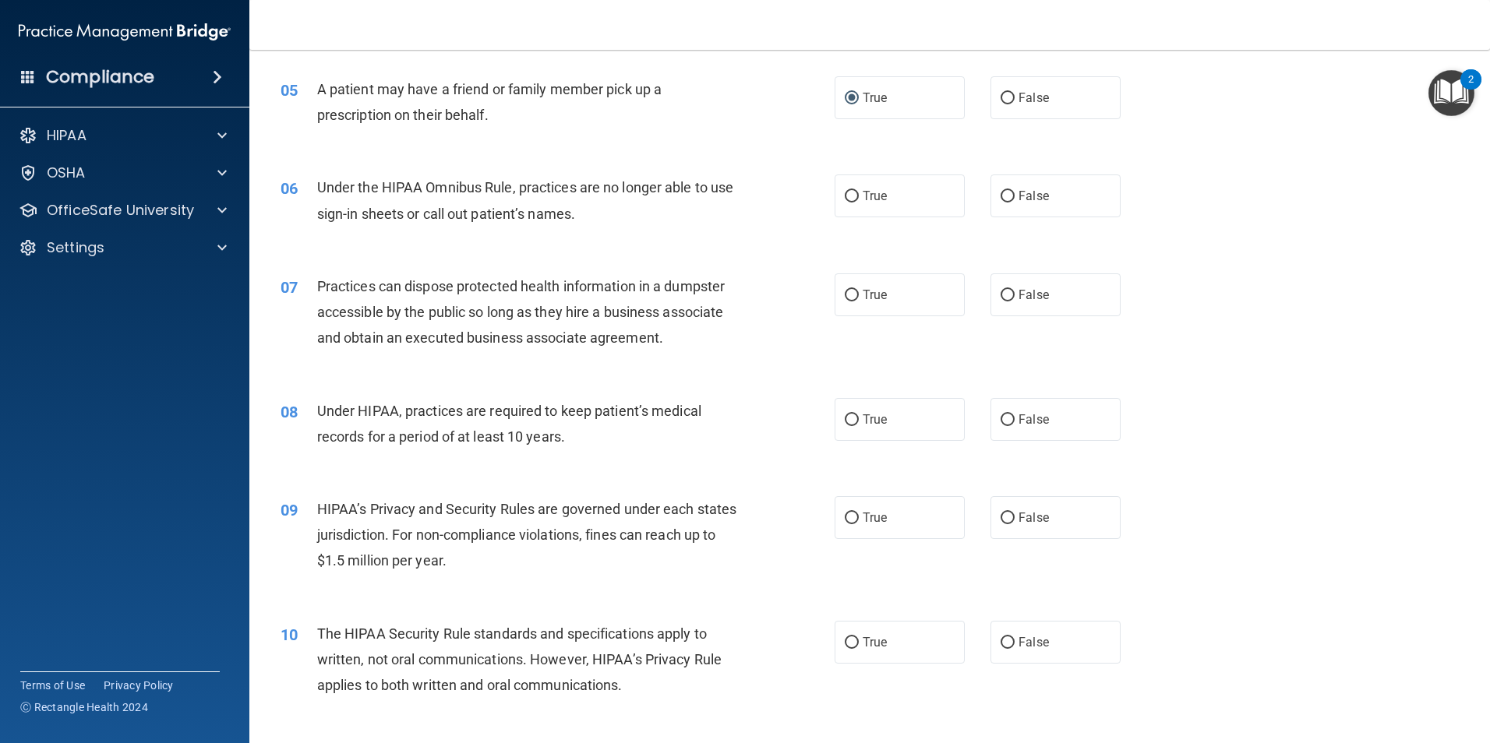
scroll to position [545, 0]
click at [1006, 194] on input "False" at bounding box center [1007, 196] width 14 height 12
radio input "true"
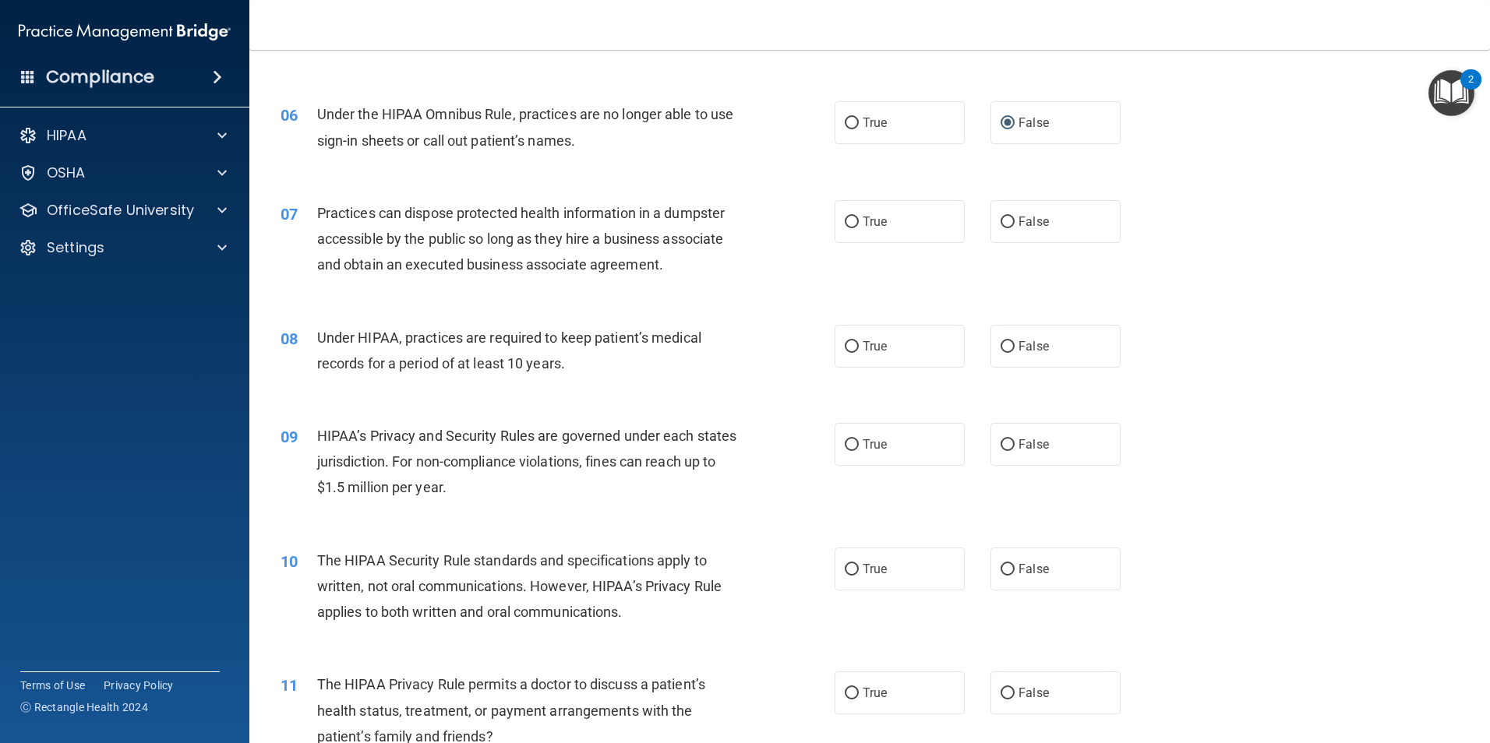
scroll to position [701, 0]
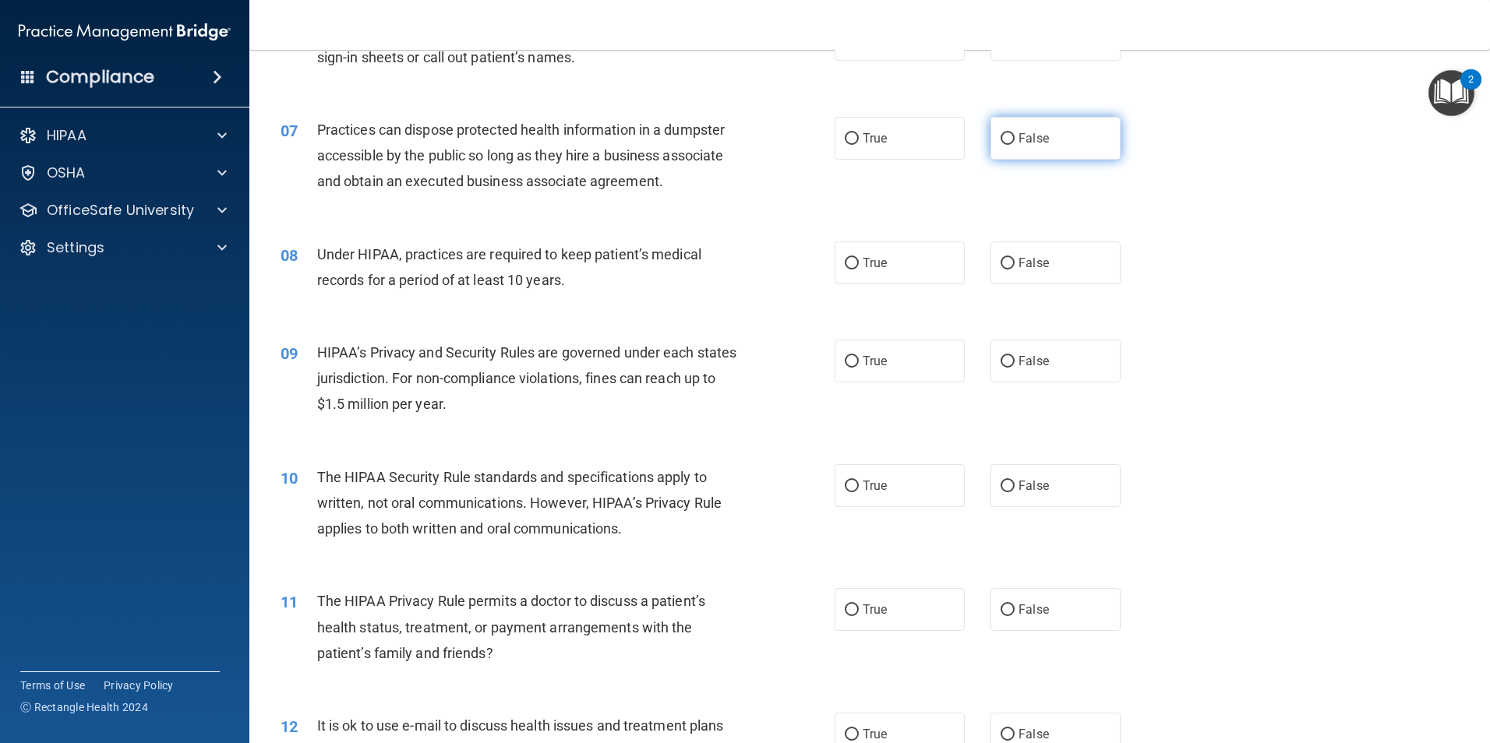
click at [1000, 136] on input "False" at bounding box center [1007, 139] width 14 height 12
radio input "true"
click at [1001, 261] on input "False" at bounding box center [1007, 264] width 14 height 12
radio input "true"
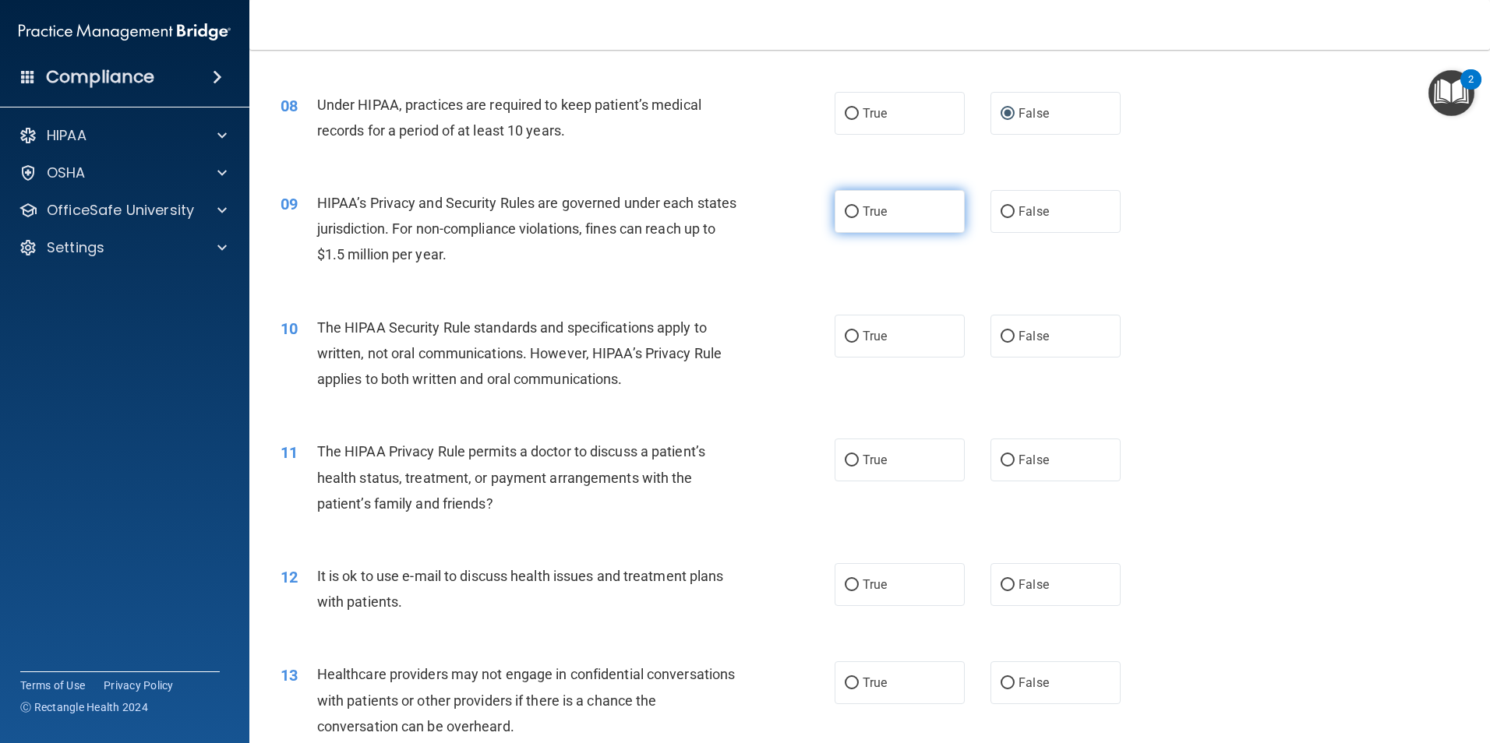
scroll to position [857, 0]
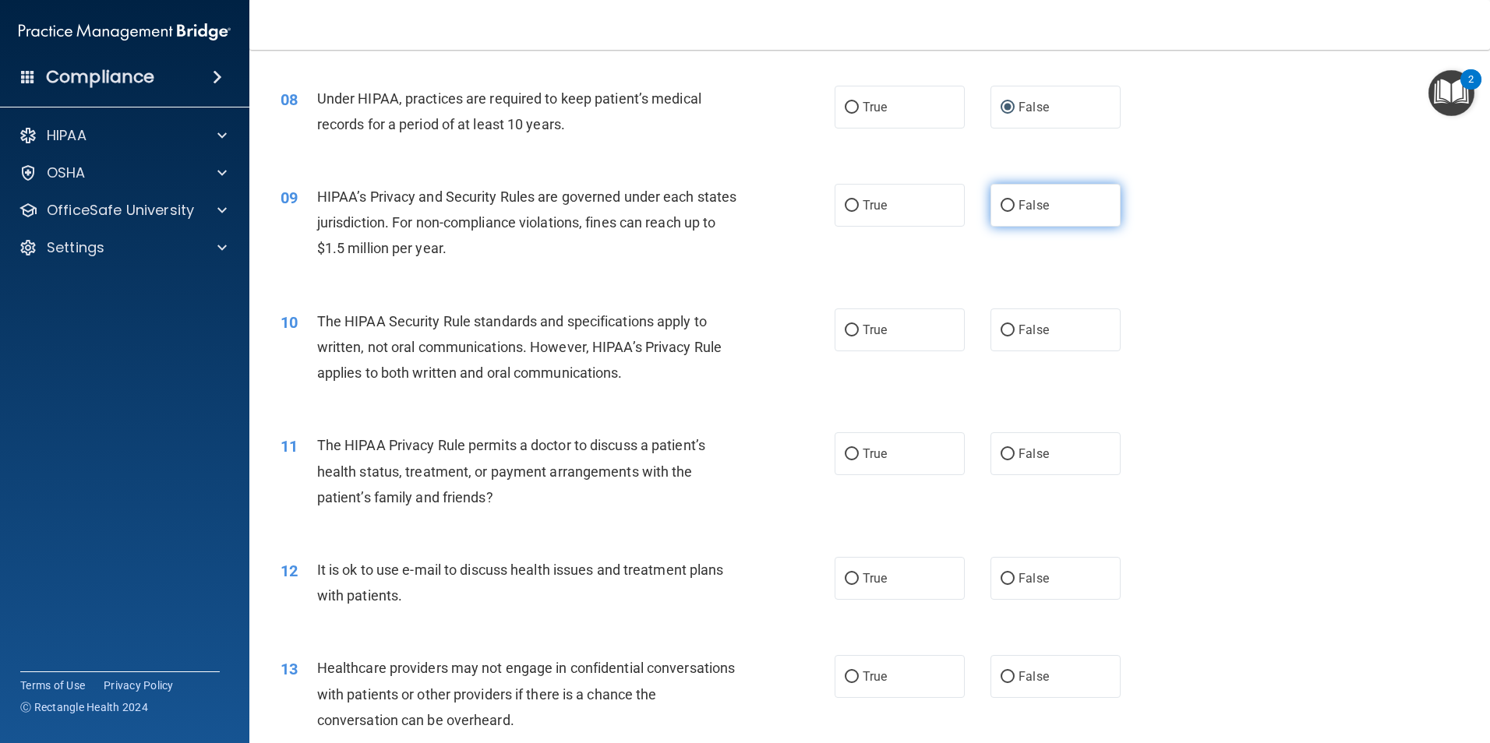
click at [1002, 203] on input "False" at bounding box center [1007, 206] width 14 height 12
radio input "true"
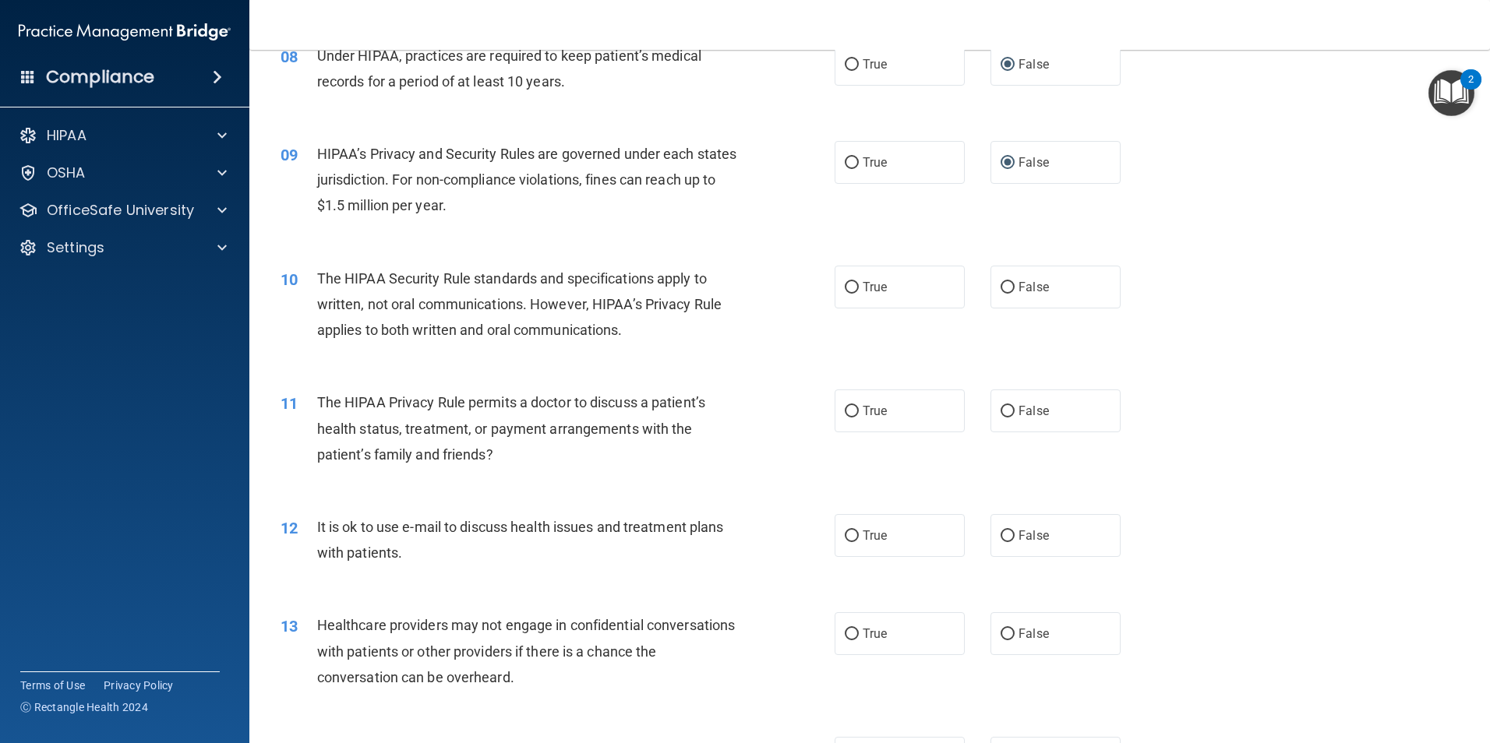
scroll to position [935, 0]
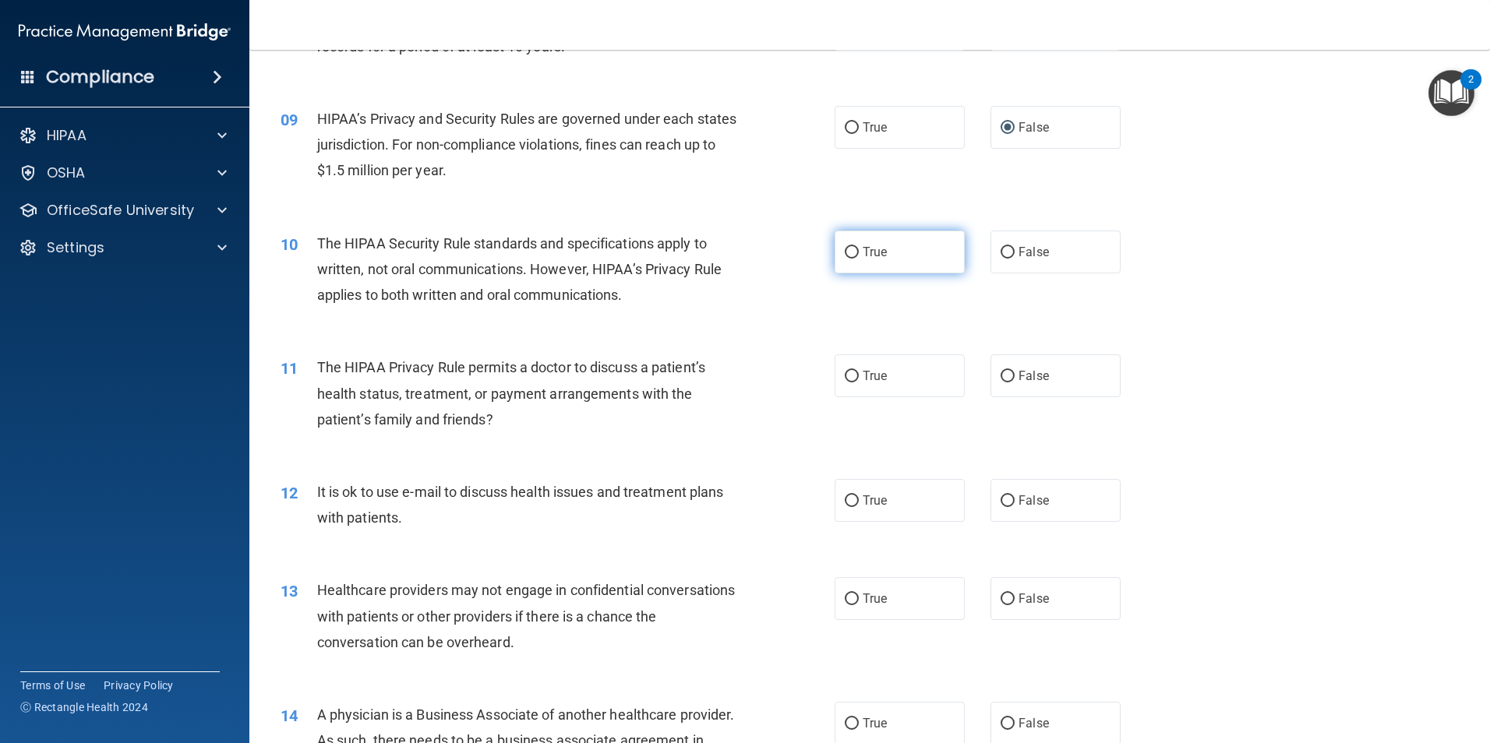
click at [852, 249] on input "True" at bounding box center [852, 253] width 14 height 12
radio input "true"
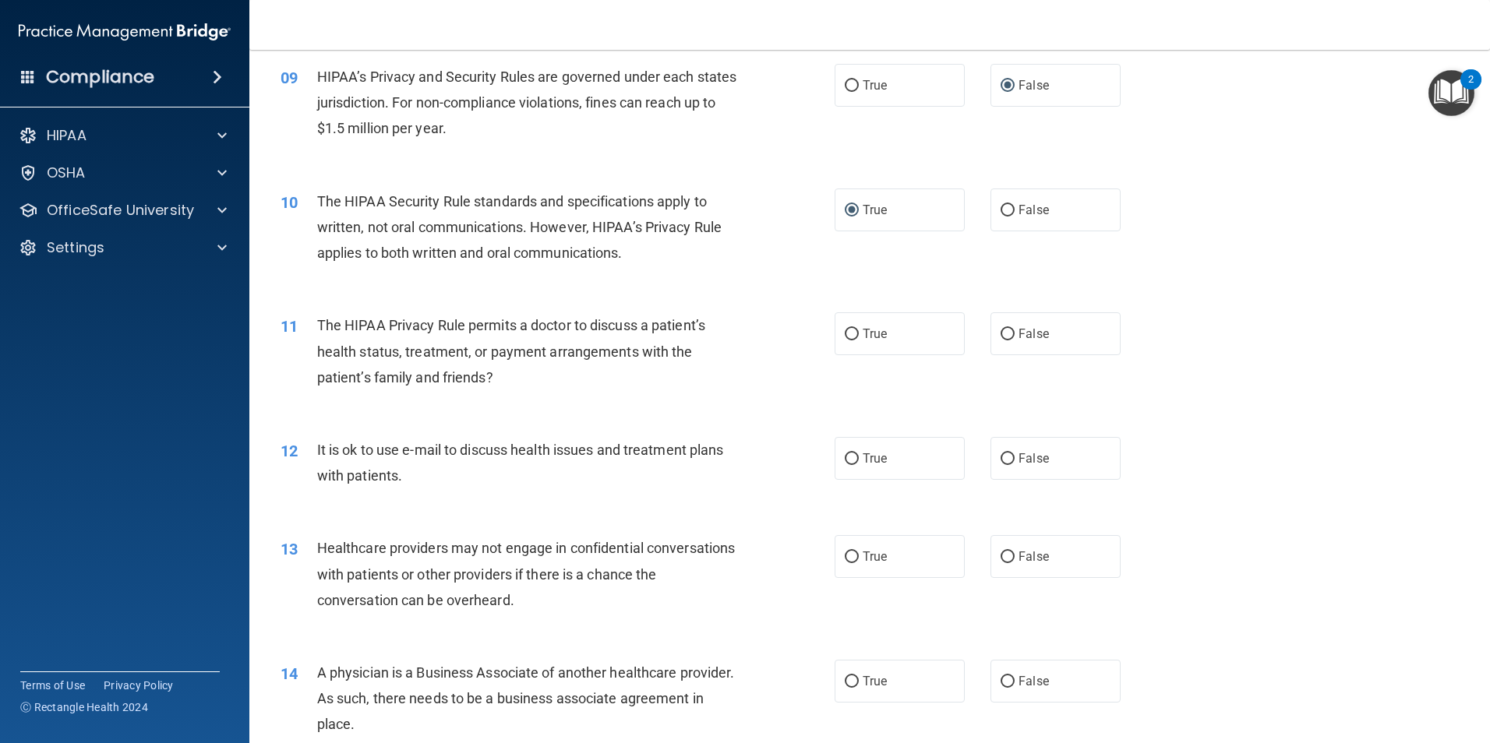
scroll to position [1013, 0]
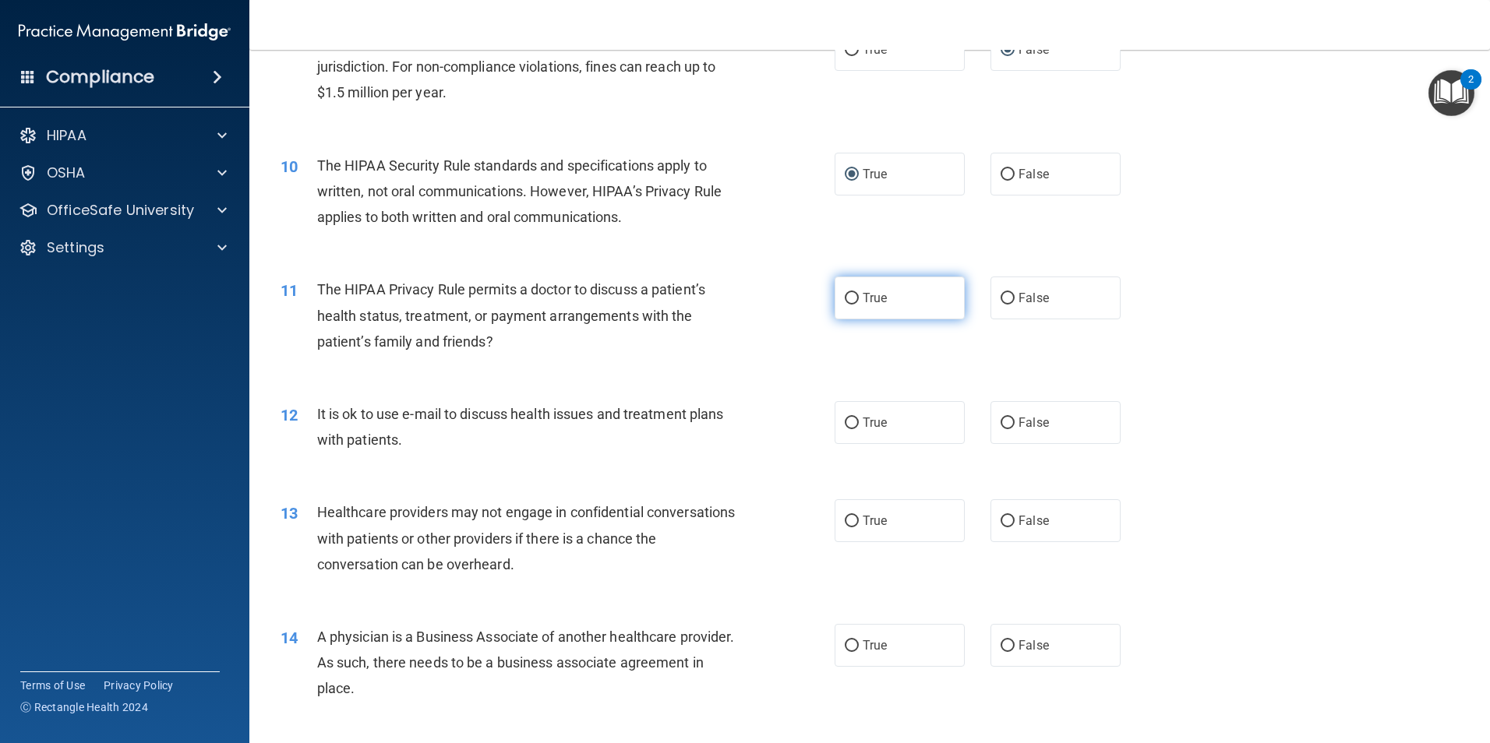
click at [845, 297] on input "True" at bounding box center [852, 299] width 14 height 12
radio input "true"
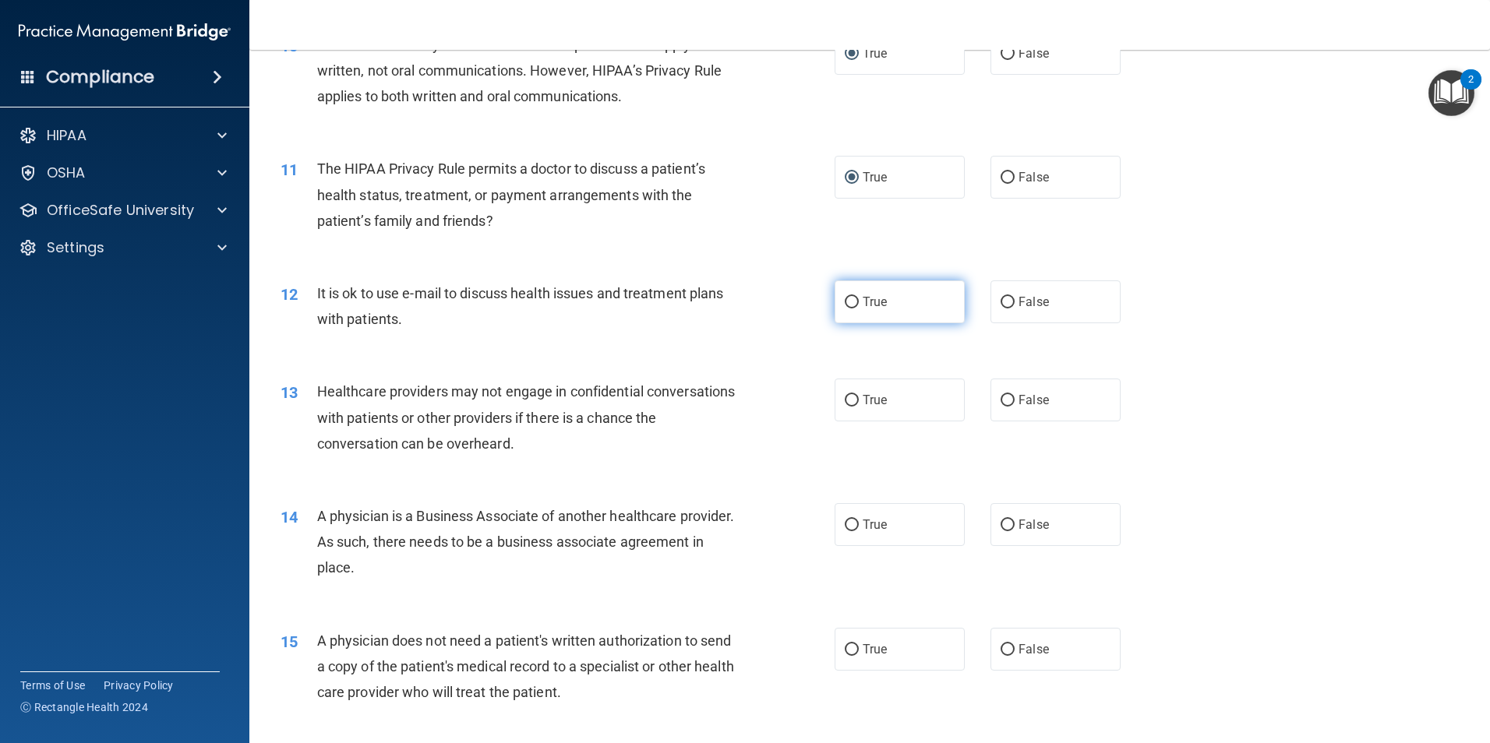
scroll to position [1247, 0]
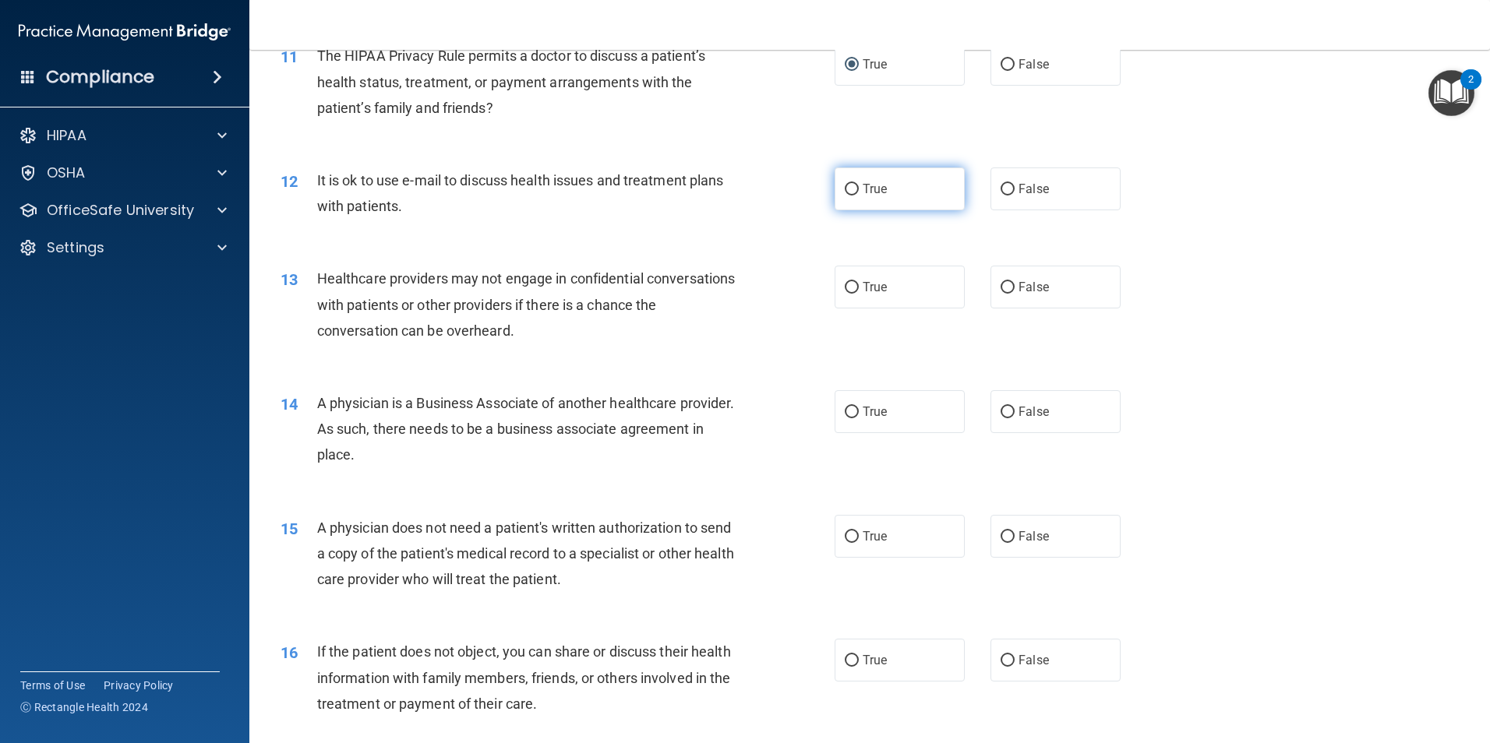
click at [848, 189] on input "True" at bounding box center [852, 190] width 14 height 12
radio input "true"
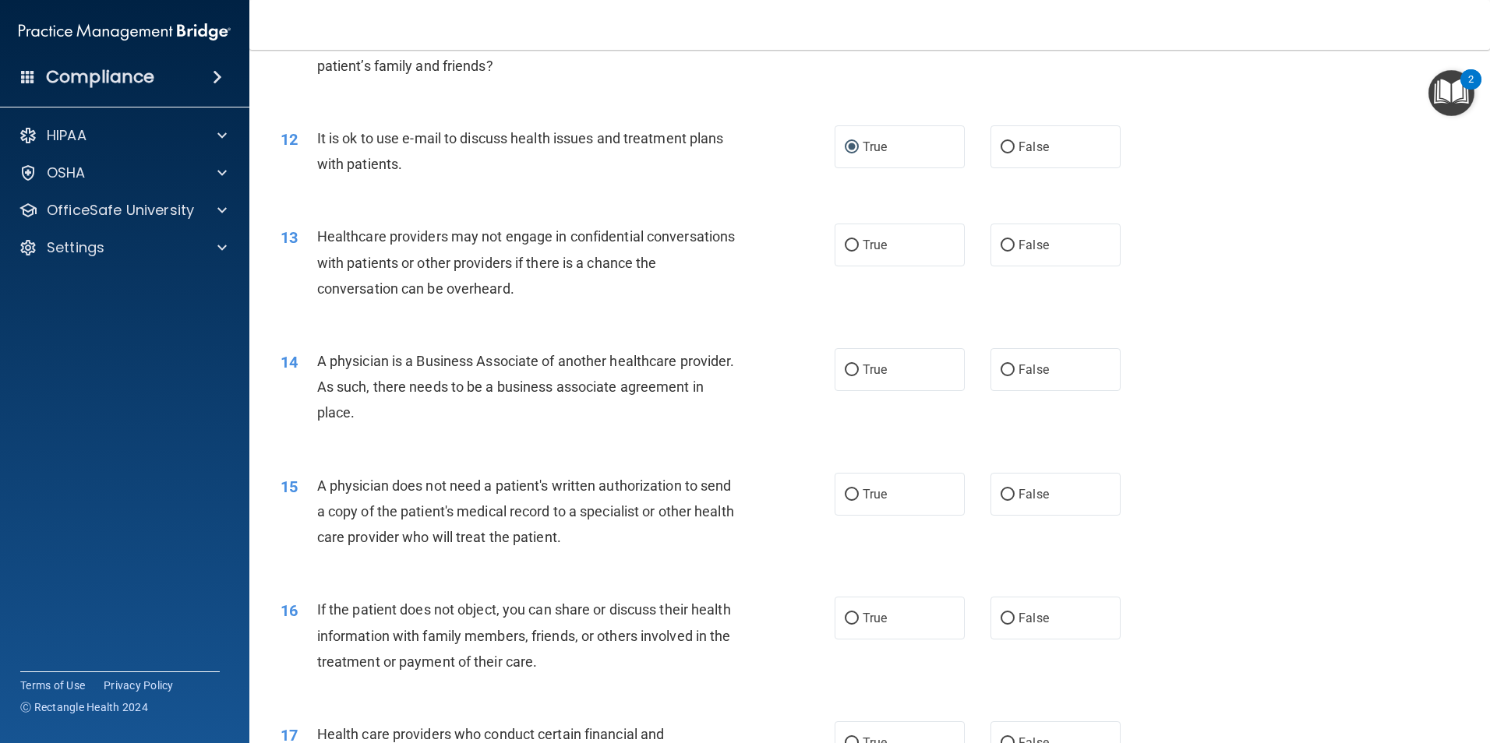
scroll to position [1324, 0]
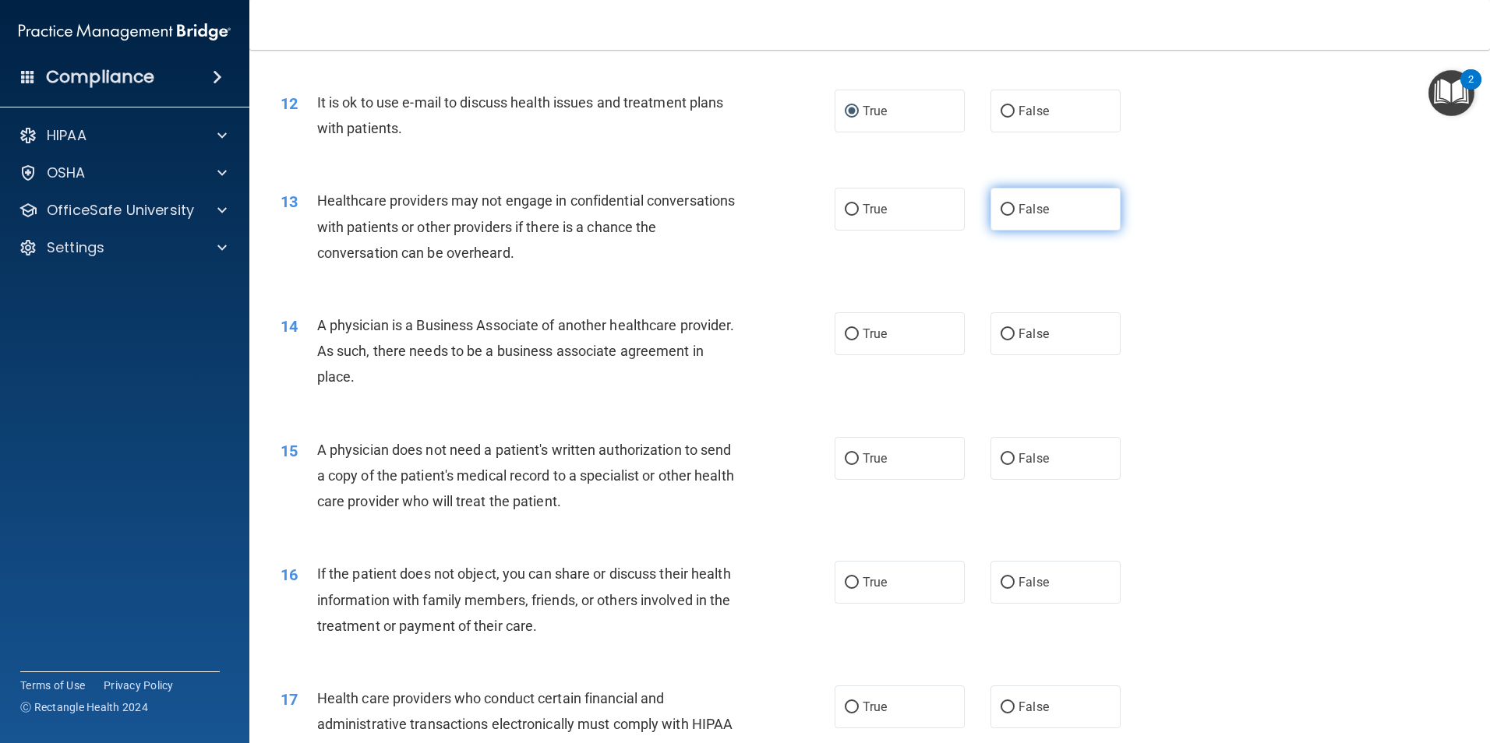
click at [1000, 206] on input "False" at bounding box center [1007, 210] width 14 height 12
radio input "true"
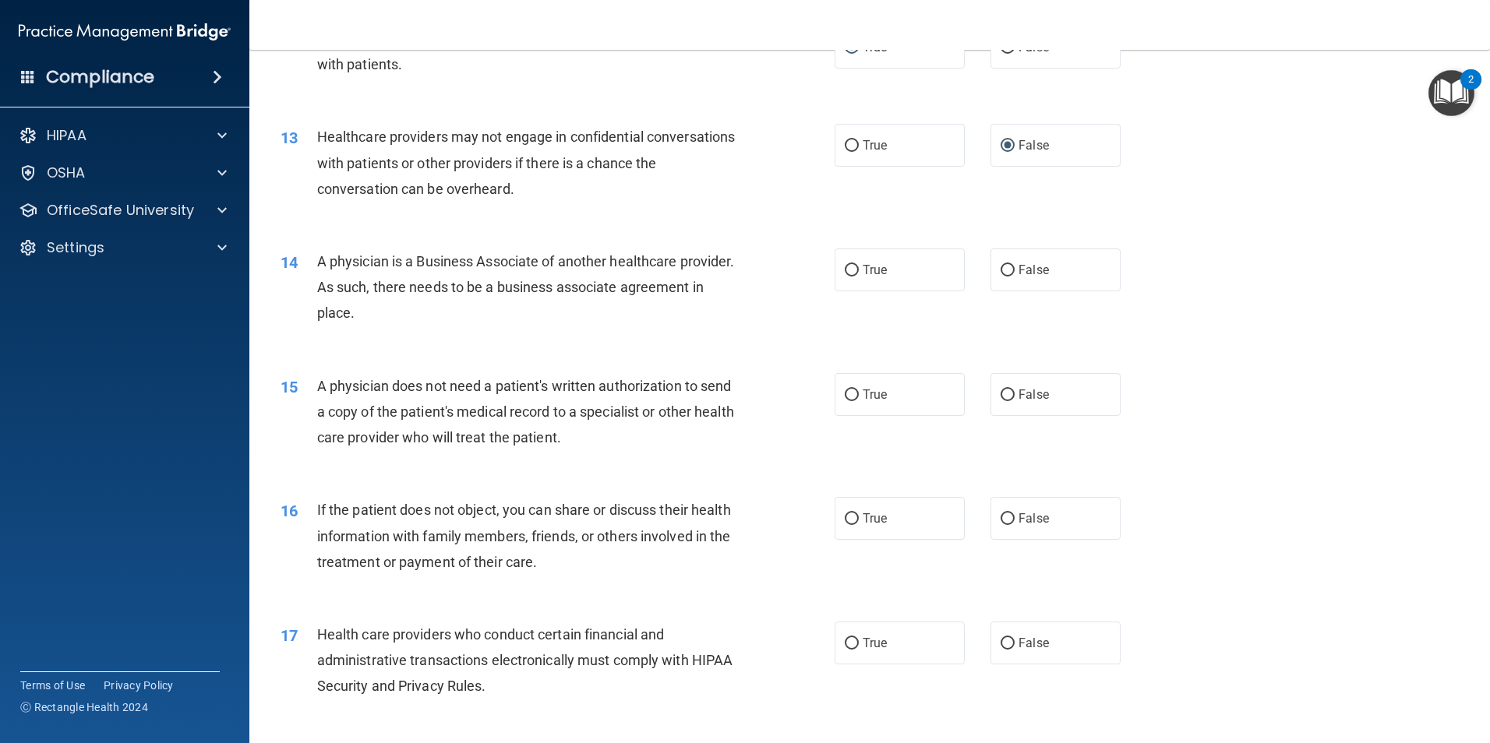
scroll to position [1480, 0]
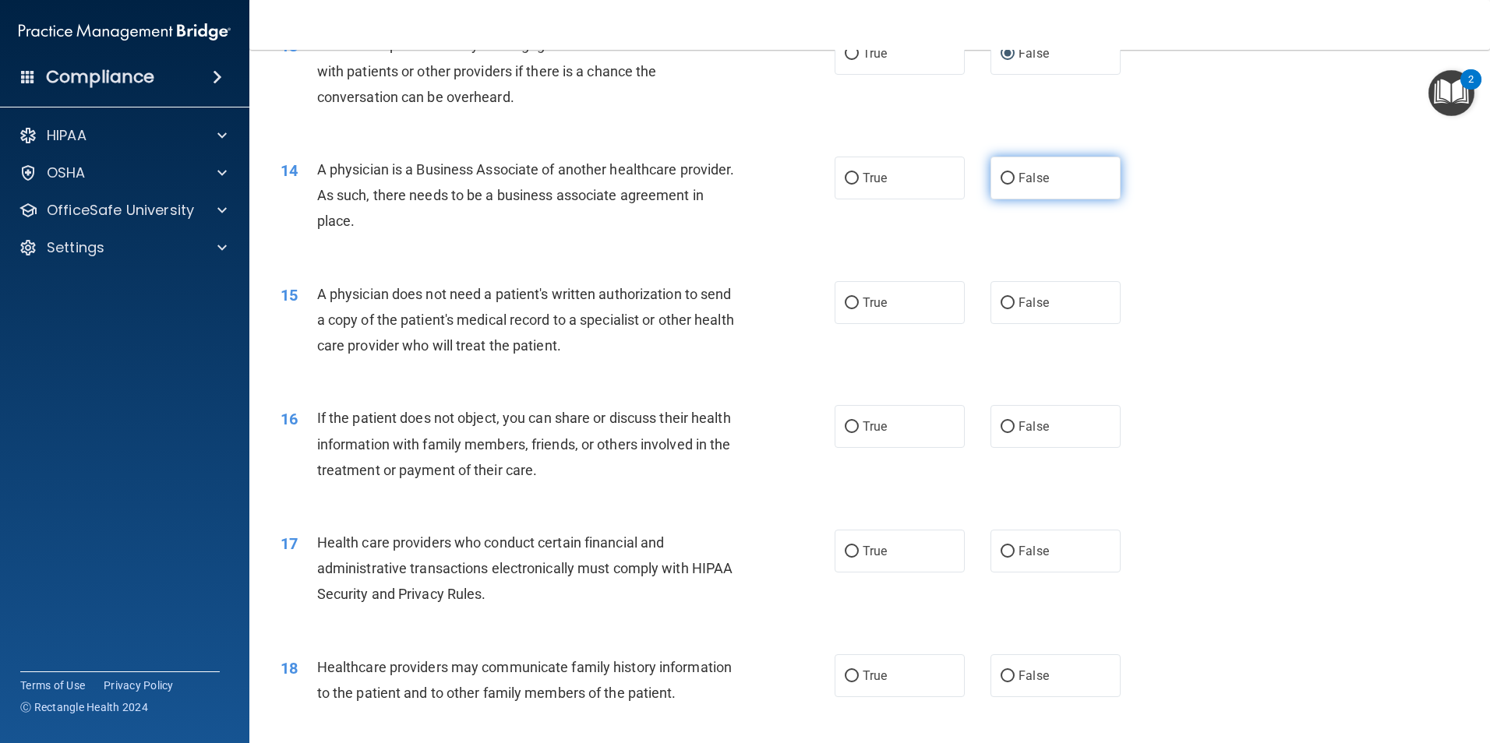
click at [1001, 173] on input "False" at bounding box center [1007, 179] width 14 height 12
radio input "true"
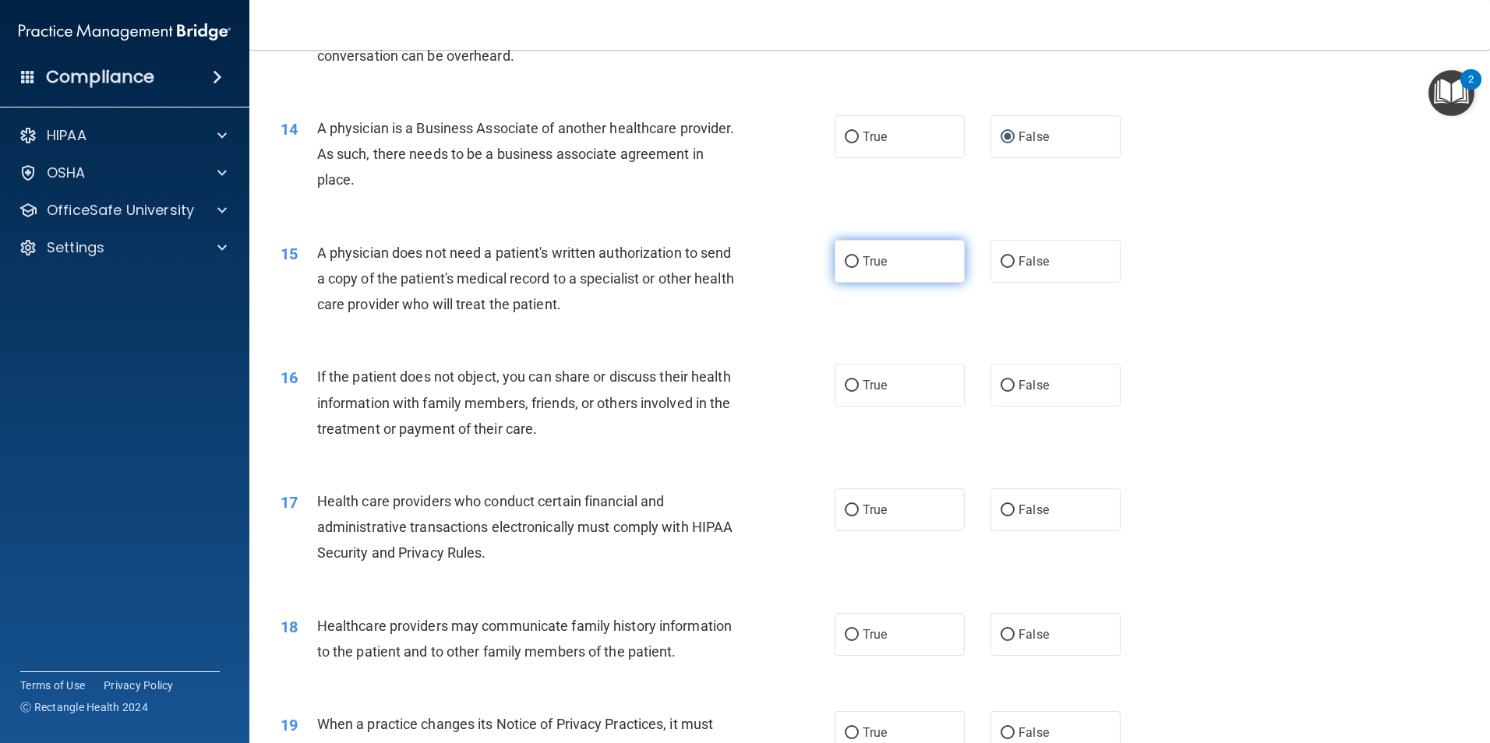
scroll to position [1636, 0]
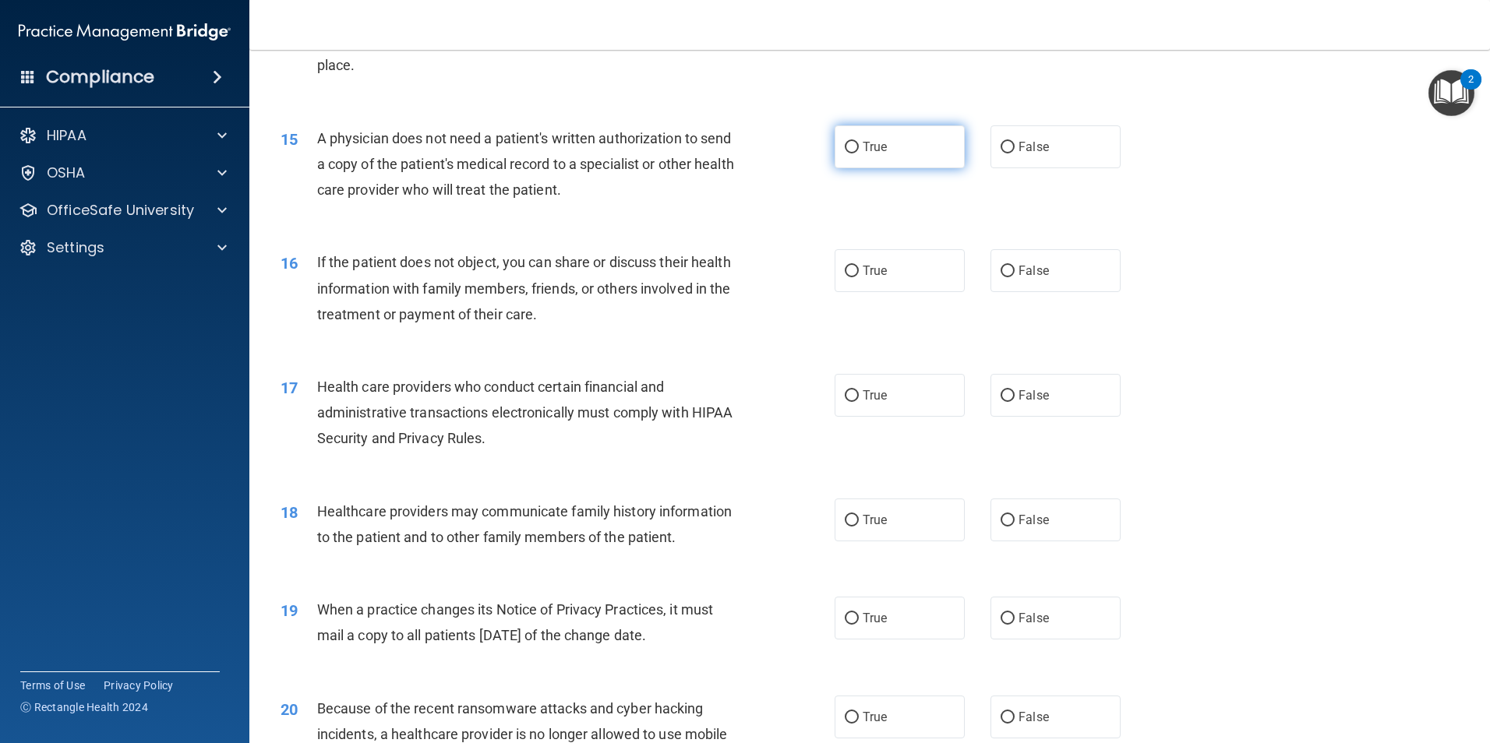
click at [846, 144] on input "True" at bounding box center [852, 148] width 14 height 12
radio input "true"
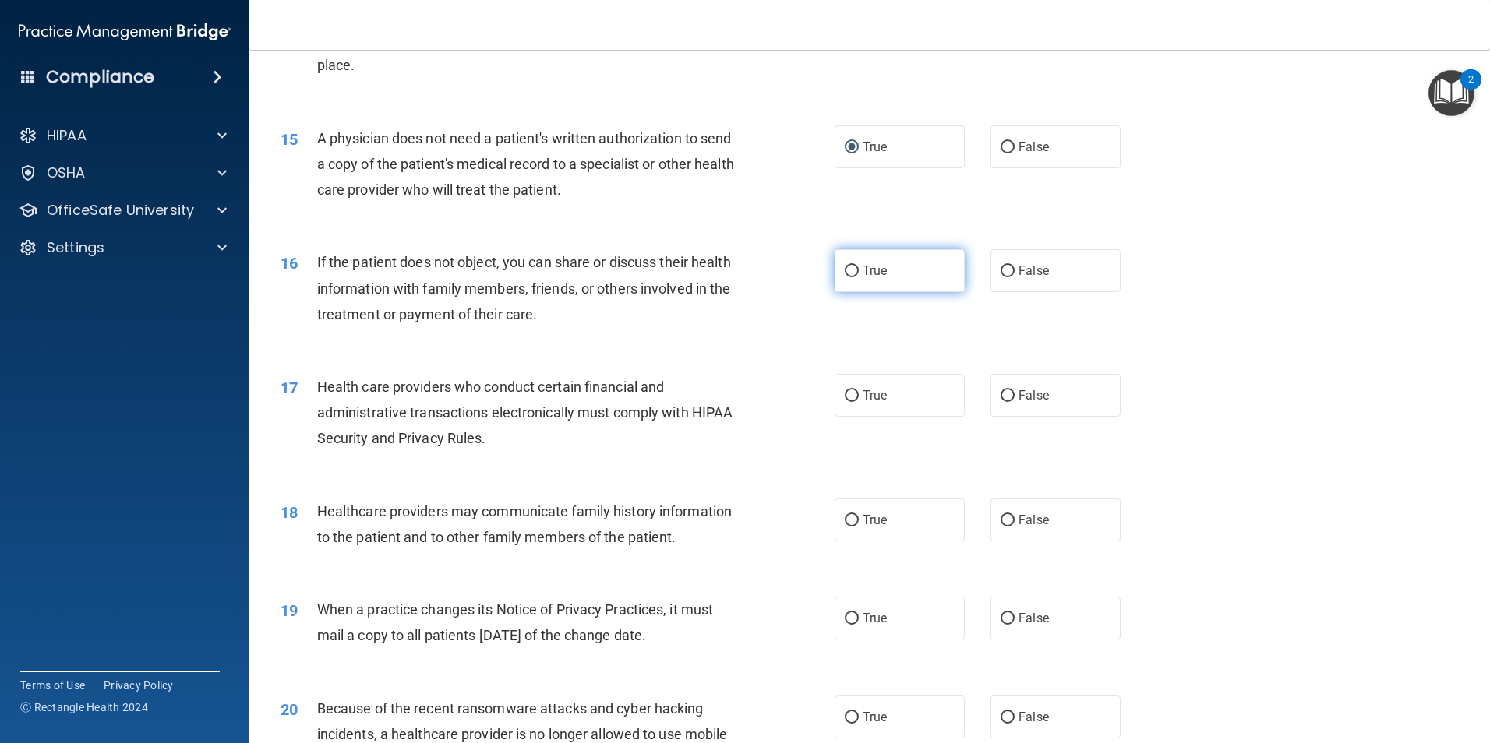
click at [846, 269] on input "True" at bounding box center [852, 272] width 14 height 12
radio input "true"
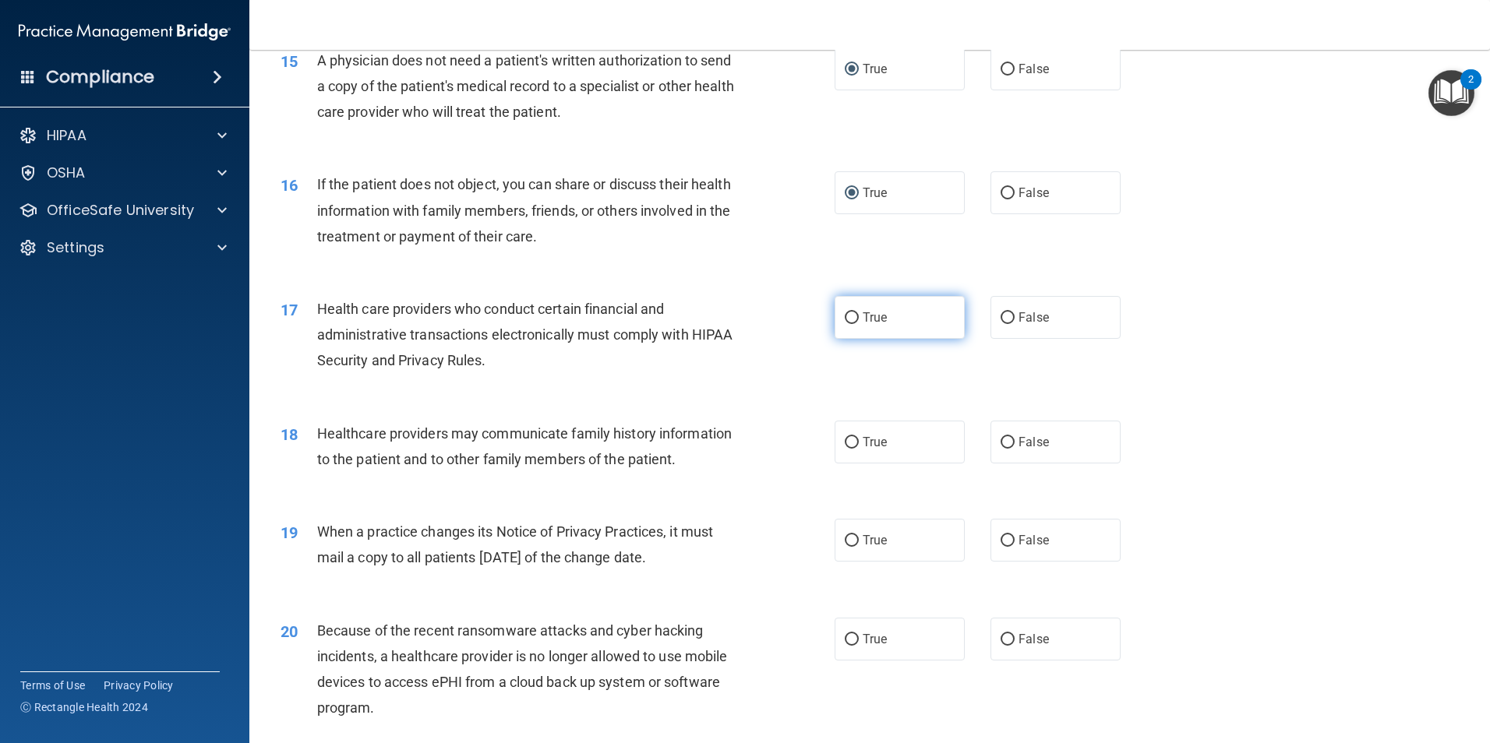
click at [848, 321] on input "True" at bounding box center [852, 318] width 14 height 12
radio input "true"
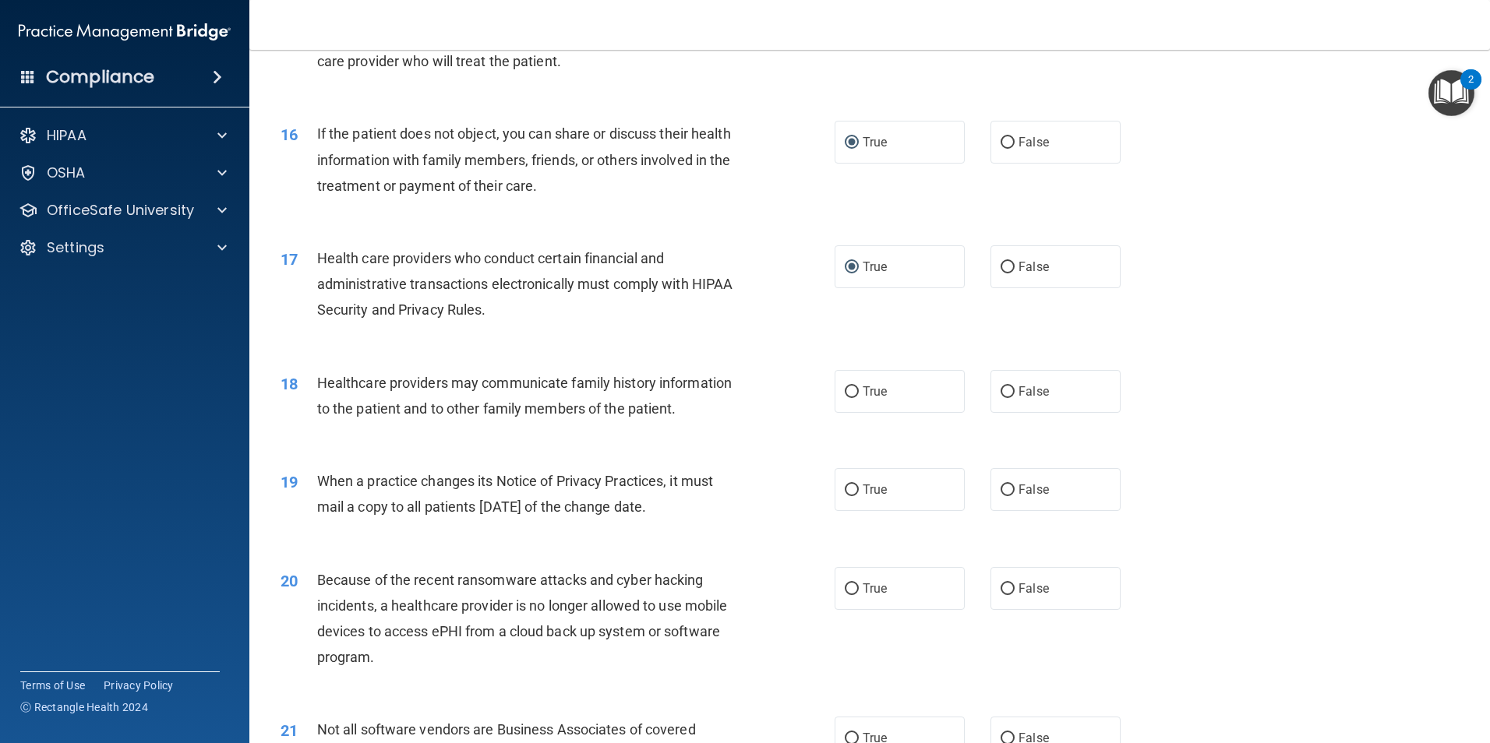
scroll to position [1792, 0]
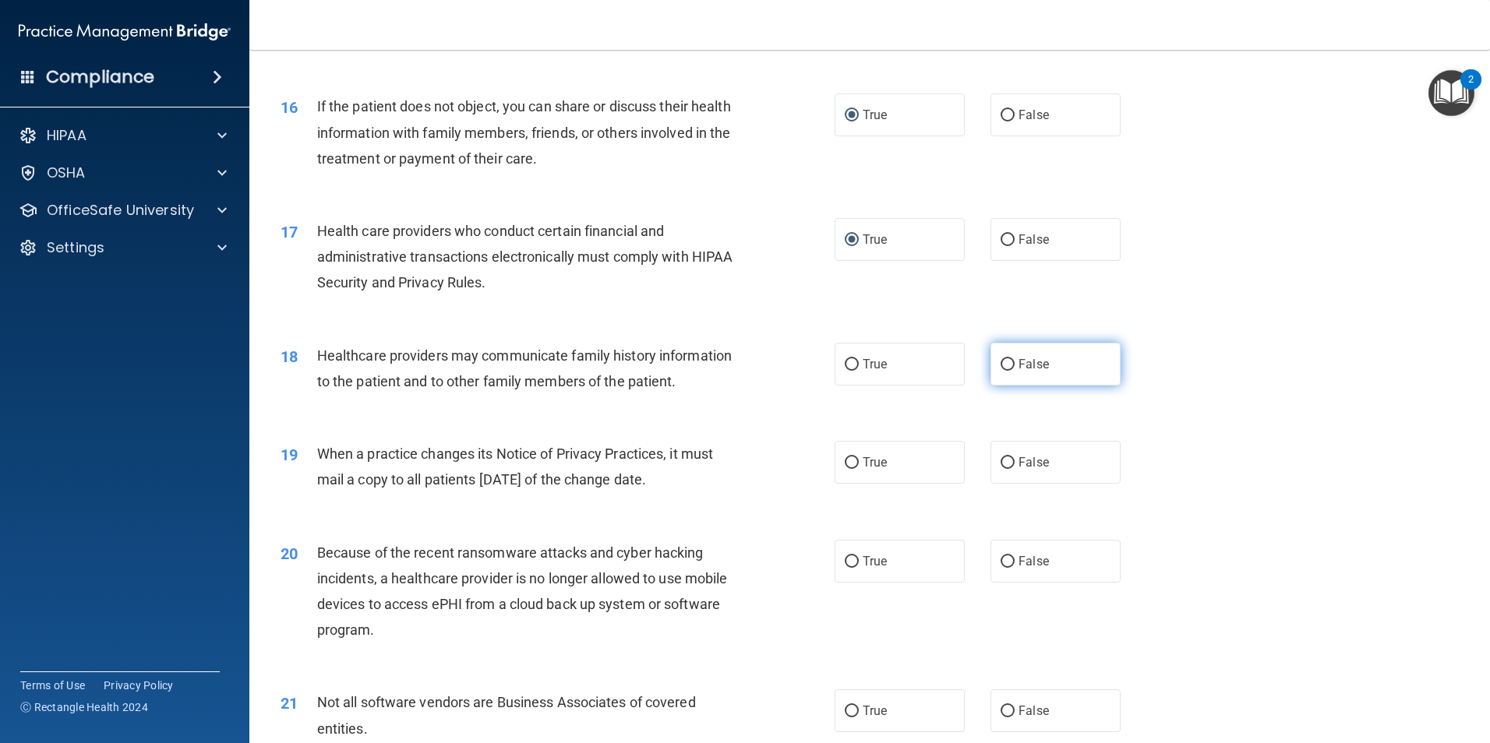
click at [1000, 366] on input "False" at bounding box center [1007, 365] width 14 height 12
radio input "true"
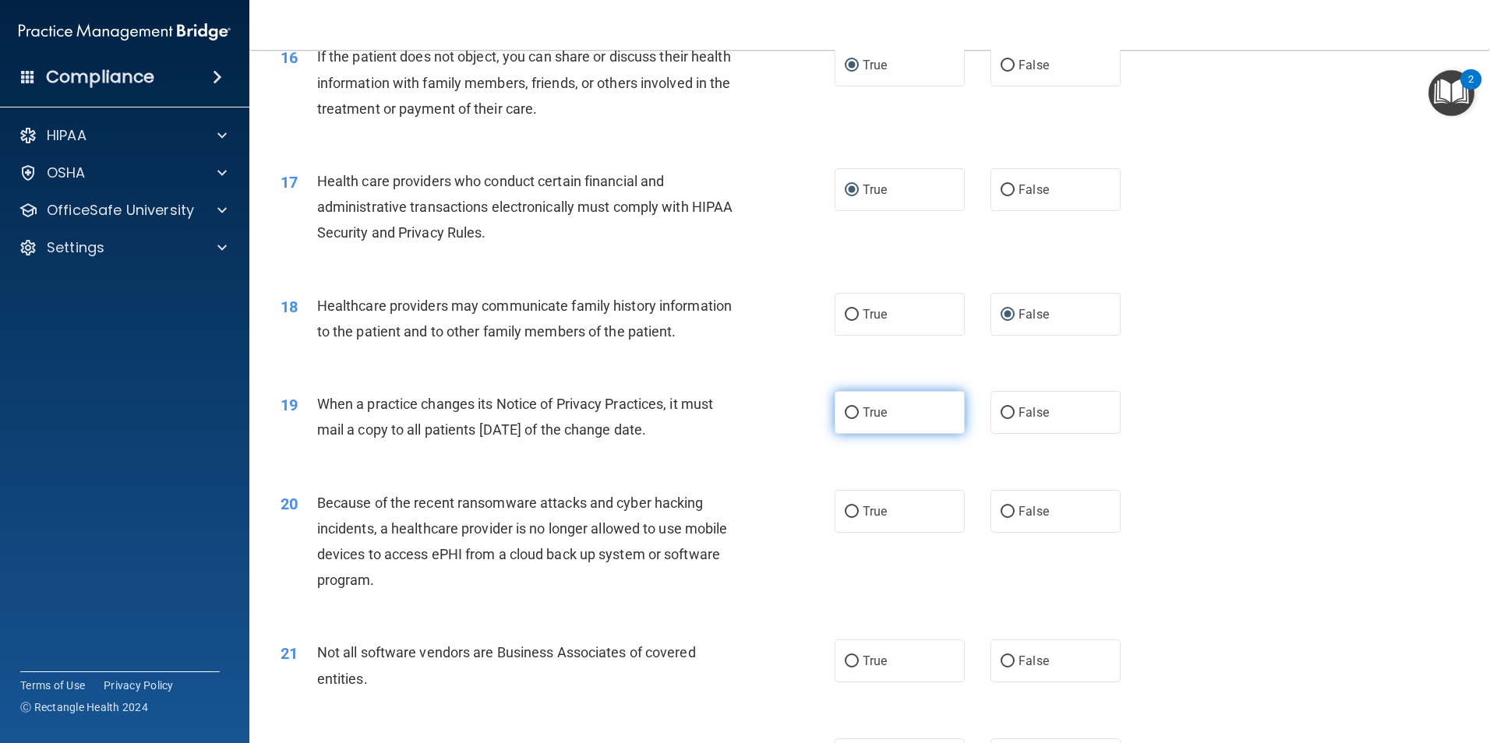
scroll to position [1870, 0]
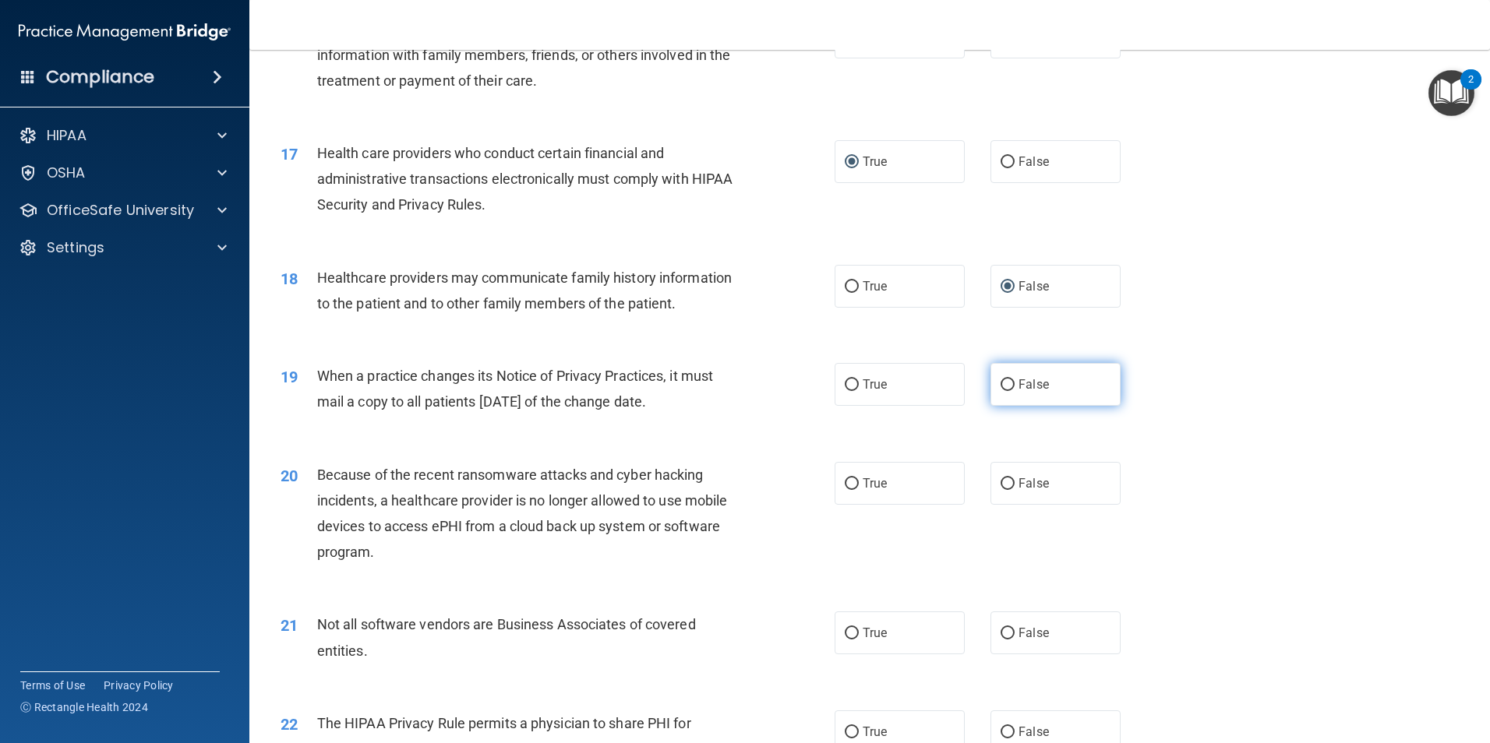
click at [1000, 381] on input "False" at bounding box center [1007, 385] width 14 height 12
radio input "true"
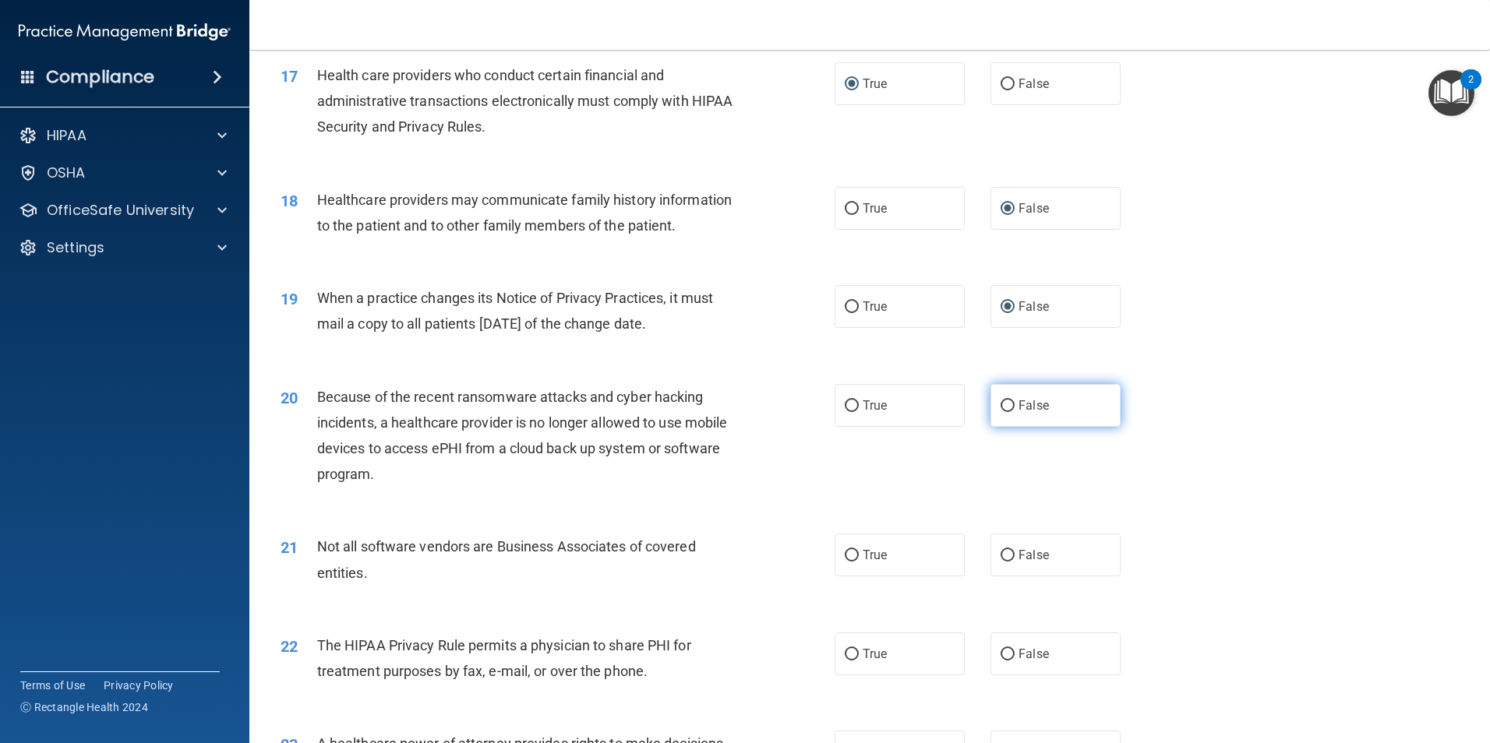
click at [1000, 405] on input "False" at bounding box center [1007, 406] width 14 height 12
radio input "true"
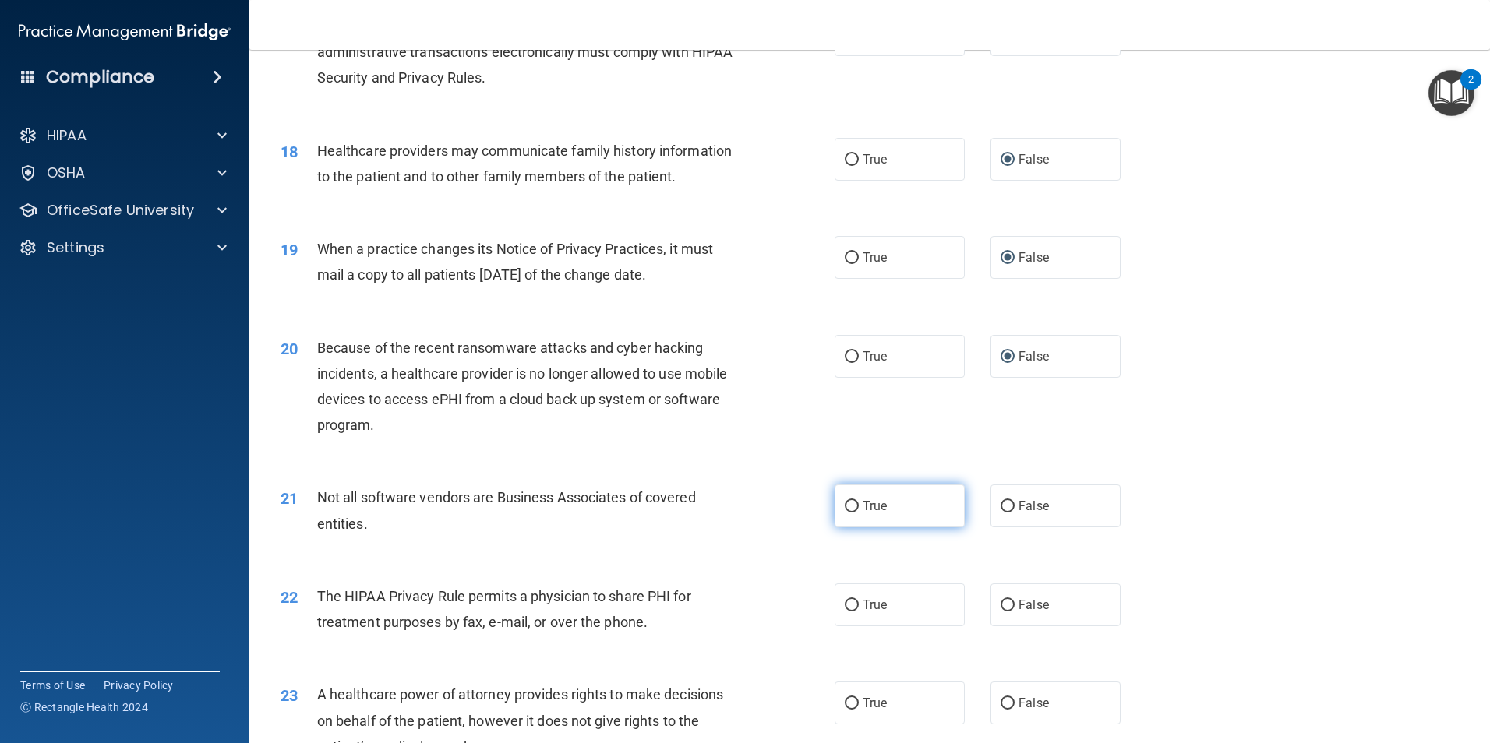
scroll to position [2104, 0]
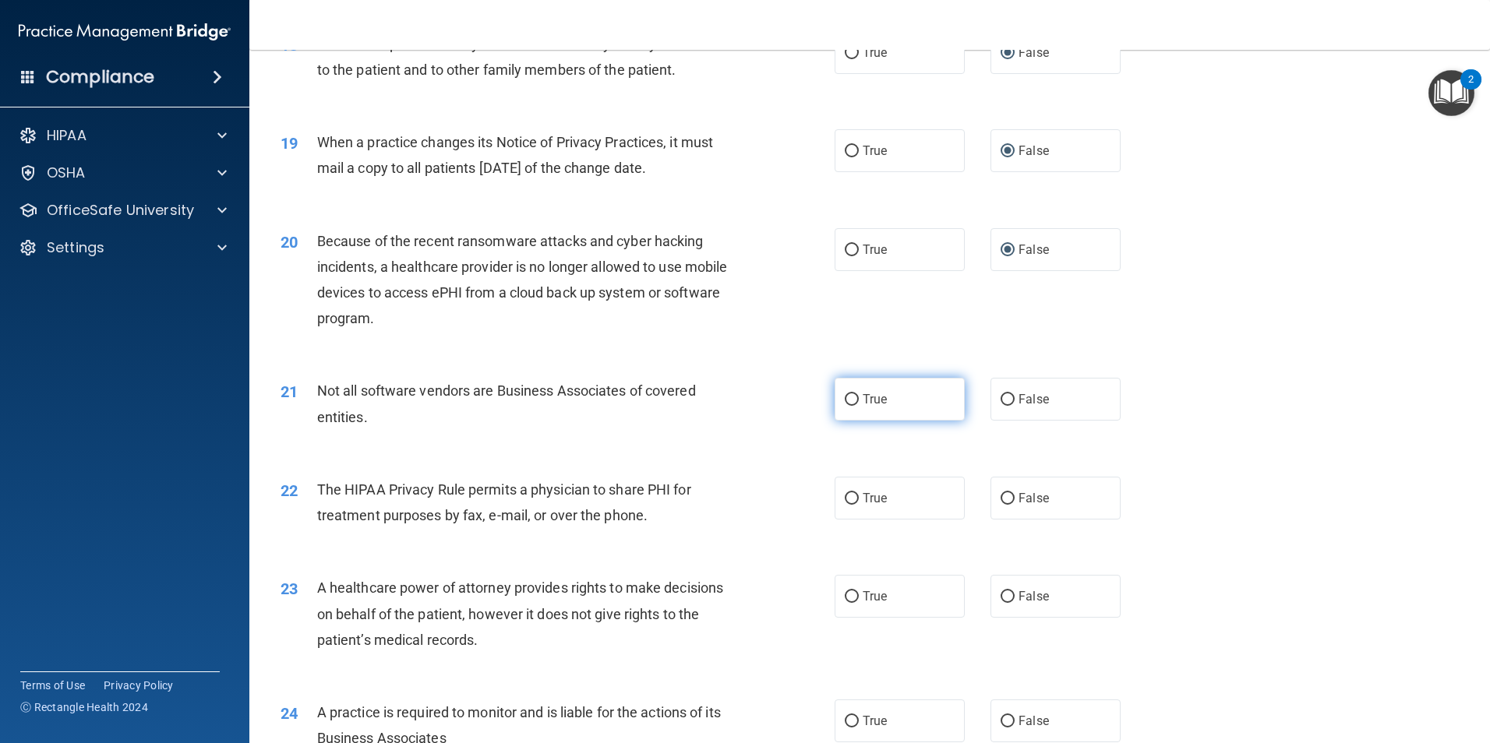
click at [845, 400] on input "True" at bounding box center [852, 400] width 14 height 12
radio input "true"
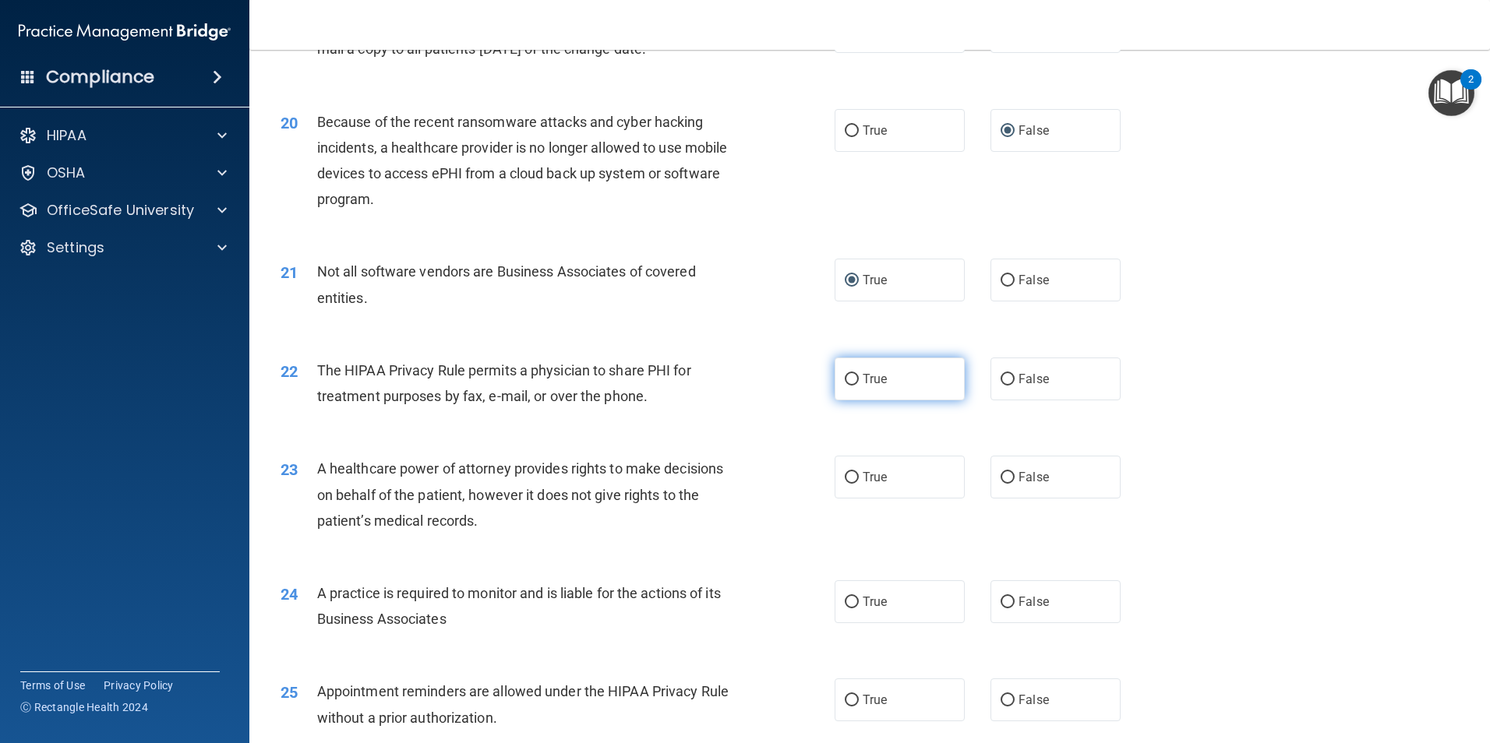
scroll to position [2259, 0]
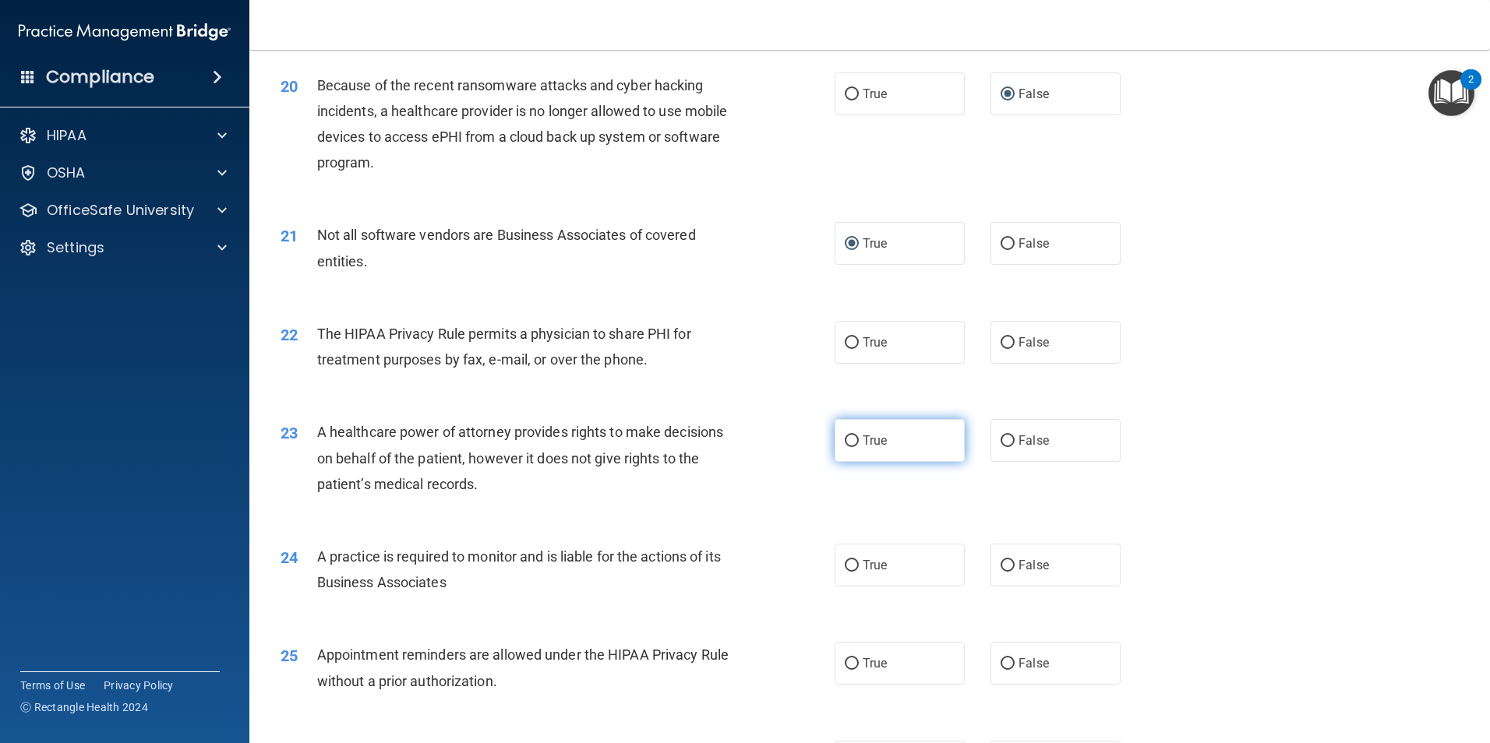
click at [848, 439] on input "True" at bounding box center [852, 442] width 14 height 12
radio input "true"
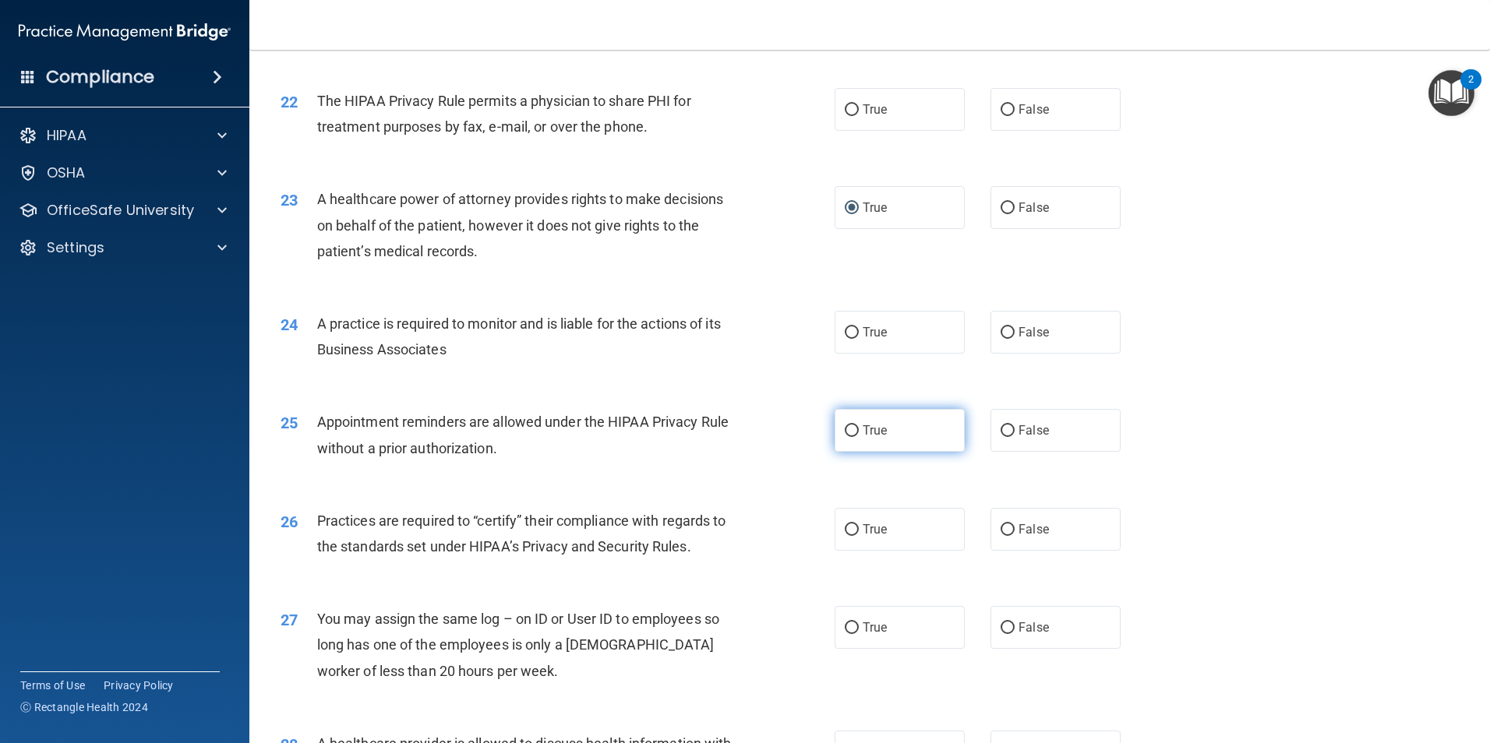
scroll to position [2493, 0]
click at [1000, 425] on input "False" at bounding box center [1007, 431] width 14 height 12
radio input "true"
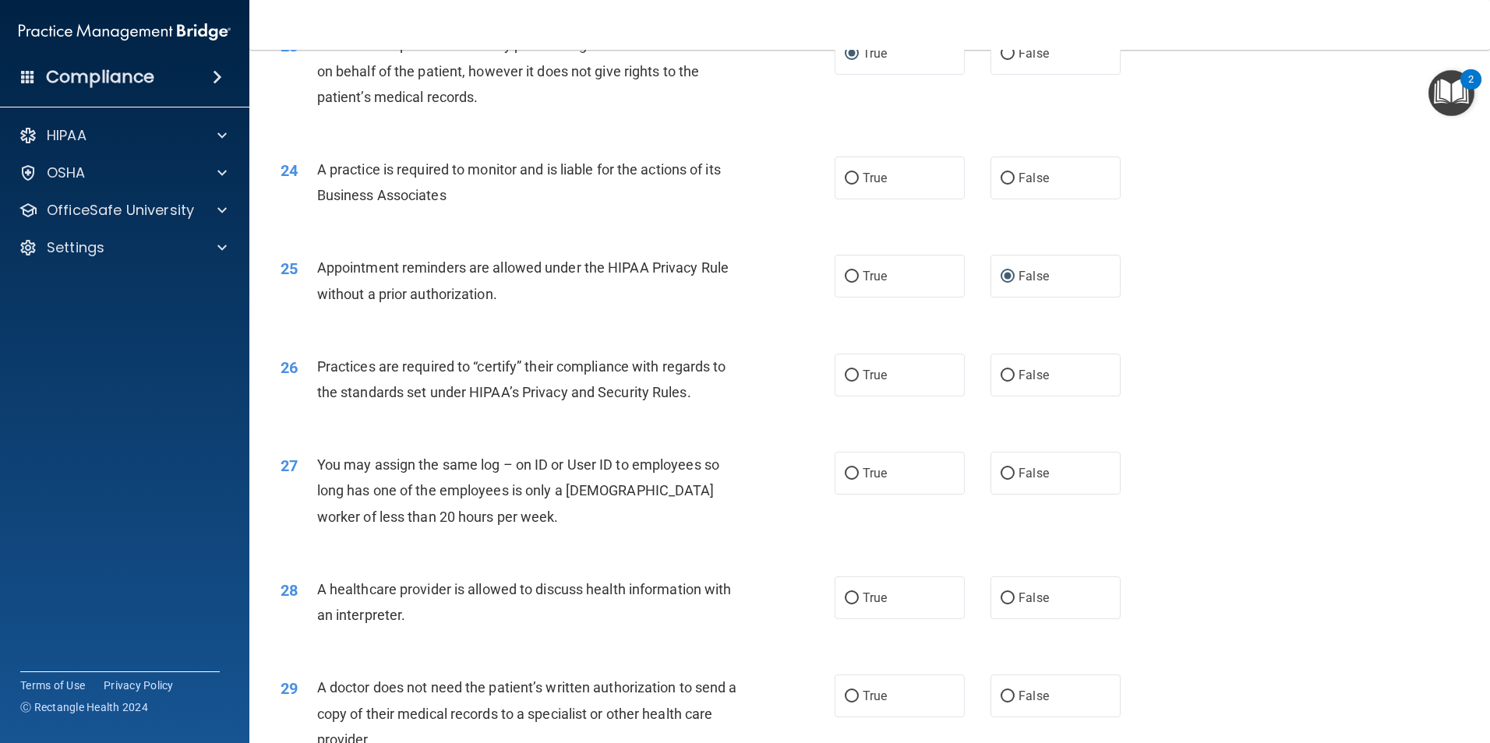
scroll to position [2649, 0]
click at [848, 270] on input "True" at bounding box center [852, 275] width 14 height 12
radio input "true"
radio input "false"
click at [1000, 371] on input "False" at bounding box center [1007, 374] width 14 height 12
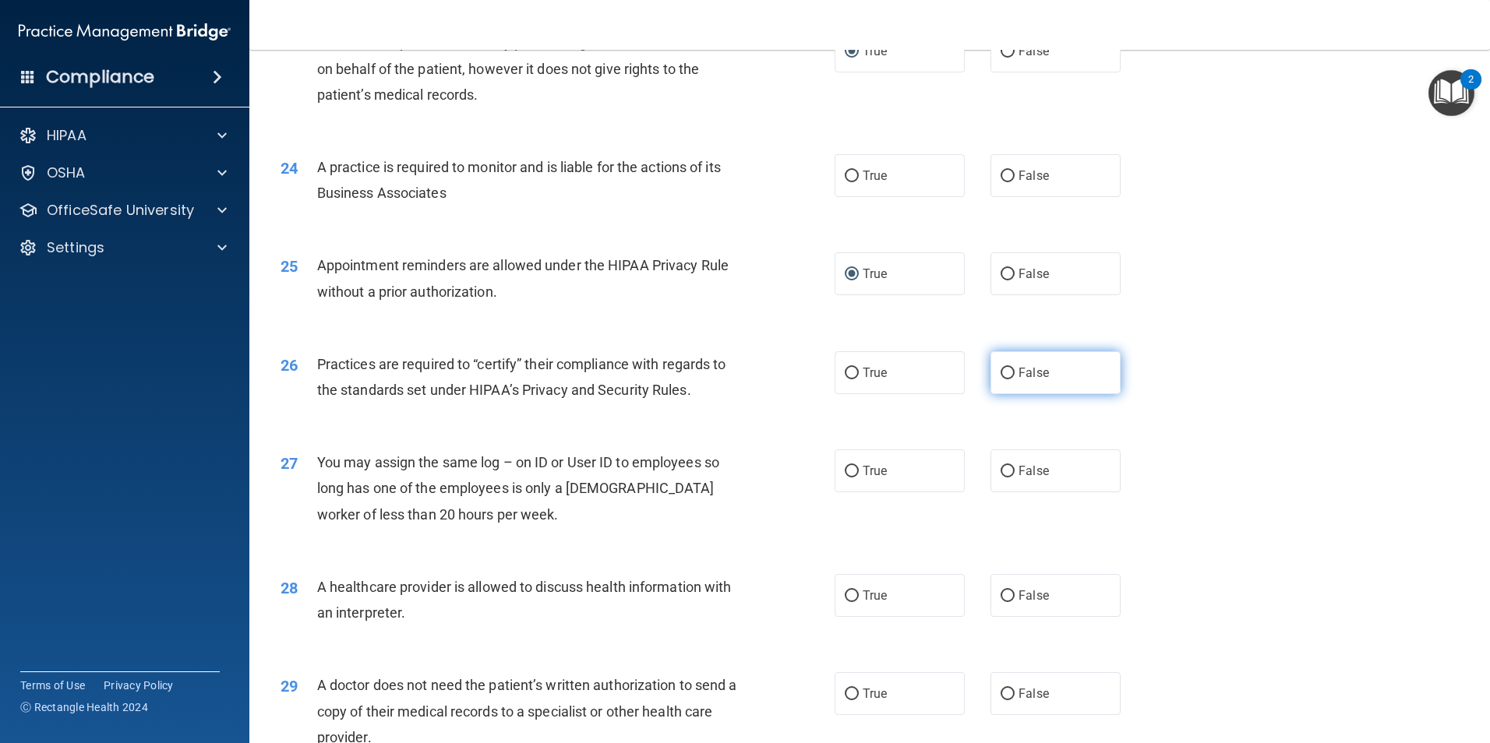
radio input "true"
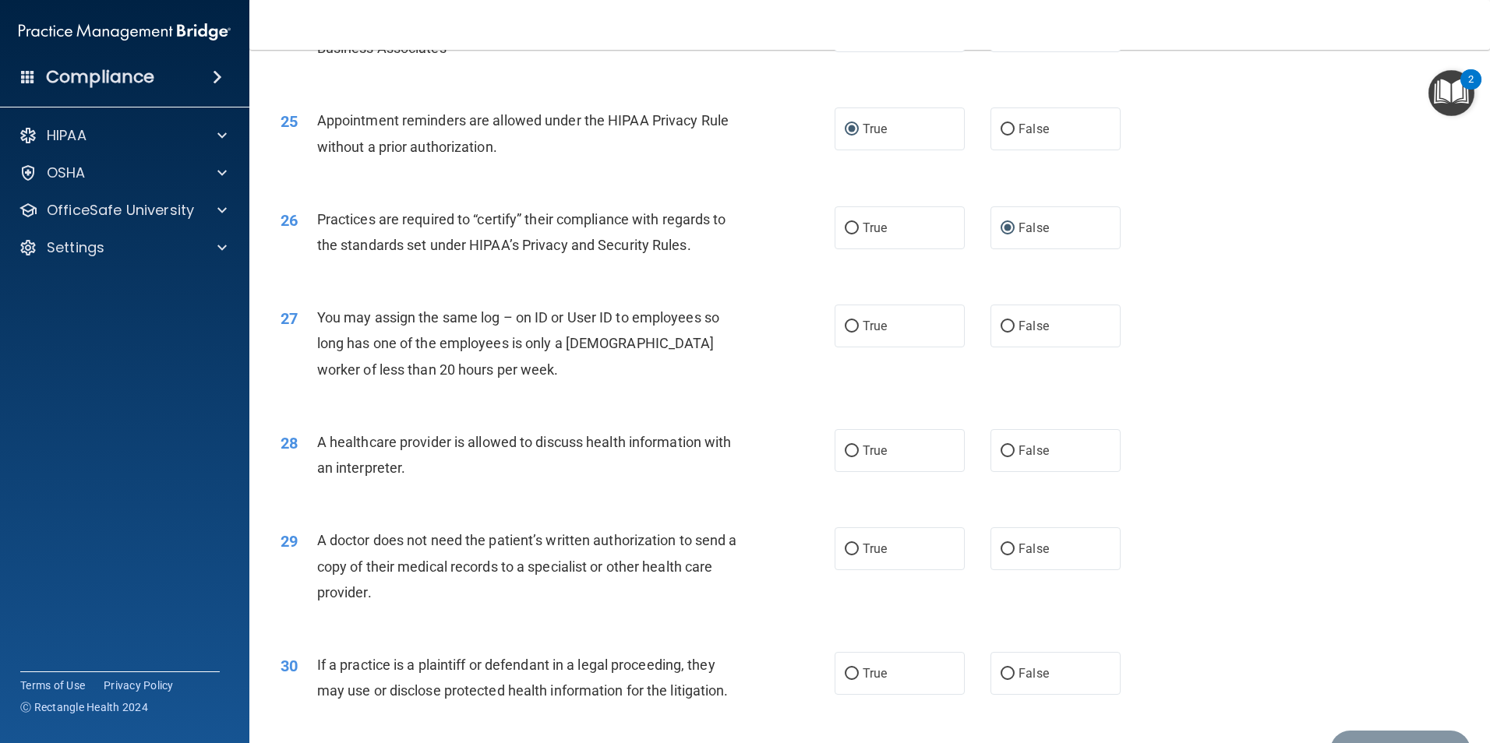
scroll to position [2805, 0]
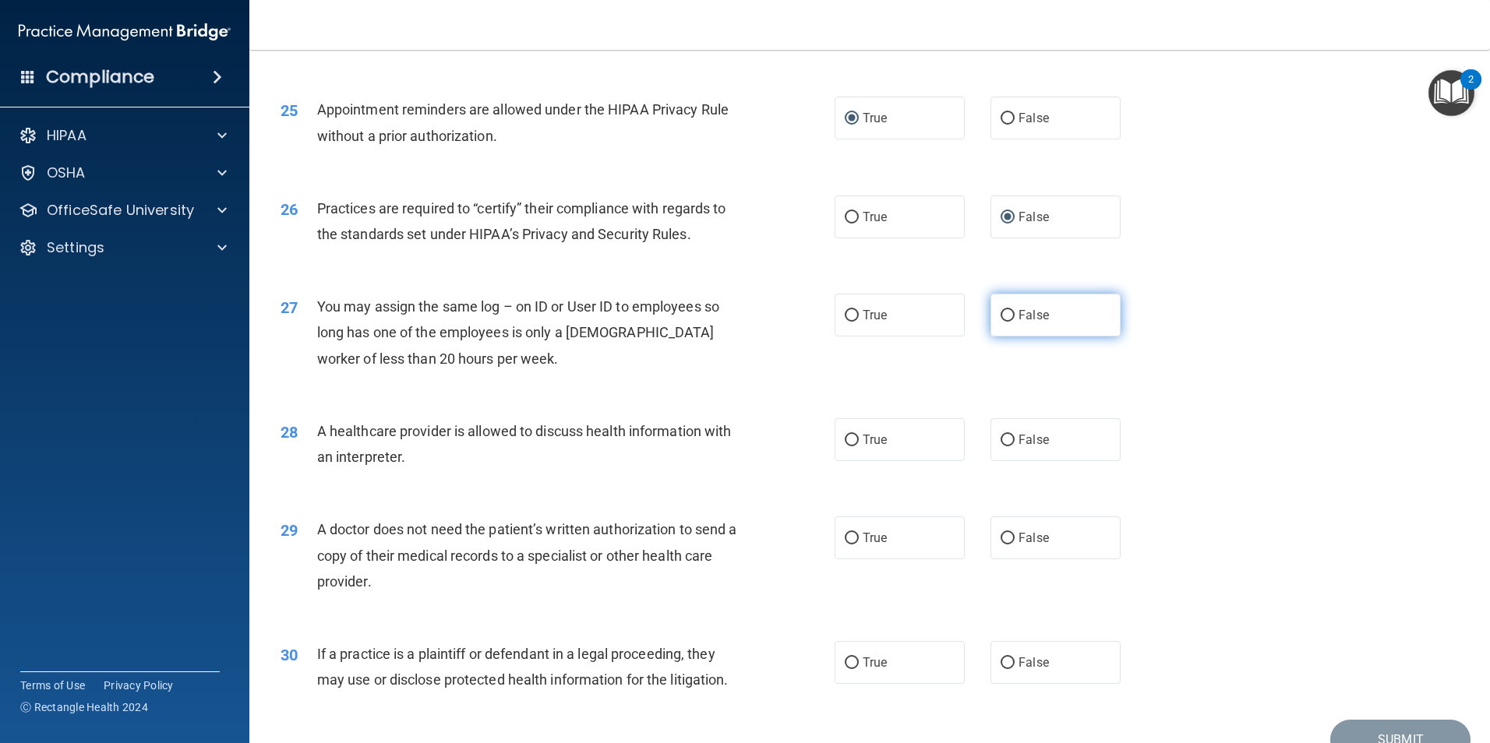
click at [992, 315] on label "False" at bounding box center [1055, 315] width 130 height 43
click at [1000, 315] on input "False" at bounding box center [1007, 316] width 14 height 12
radio input "true"
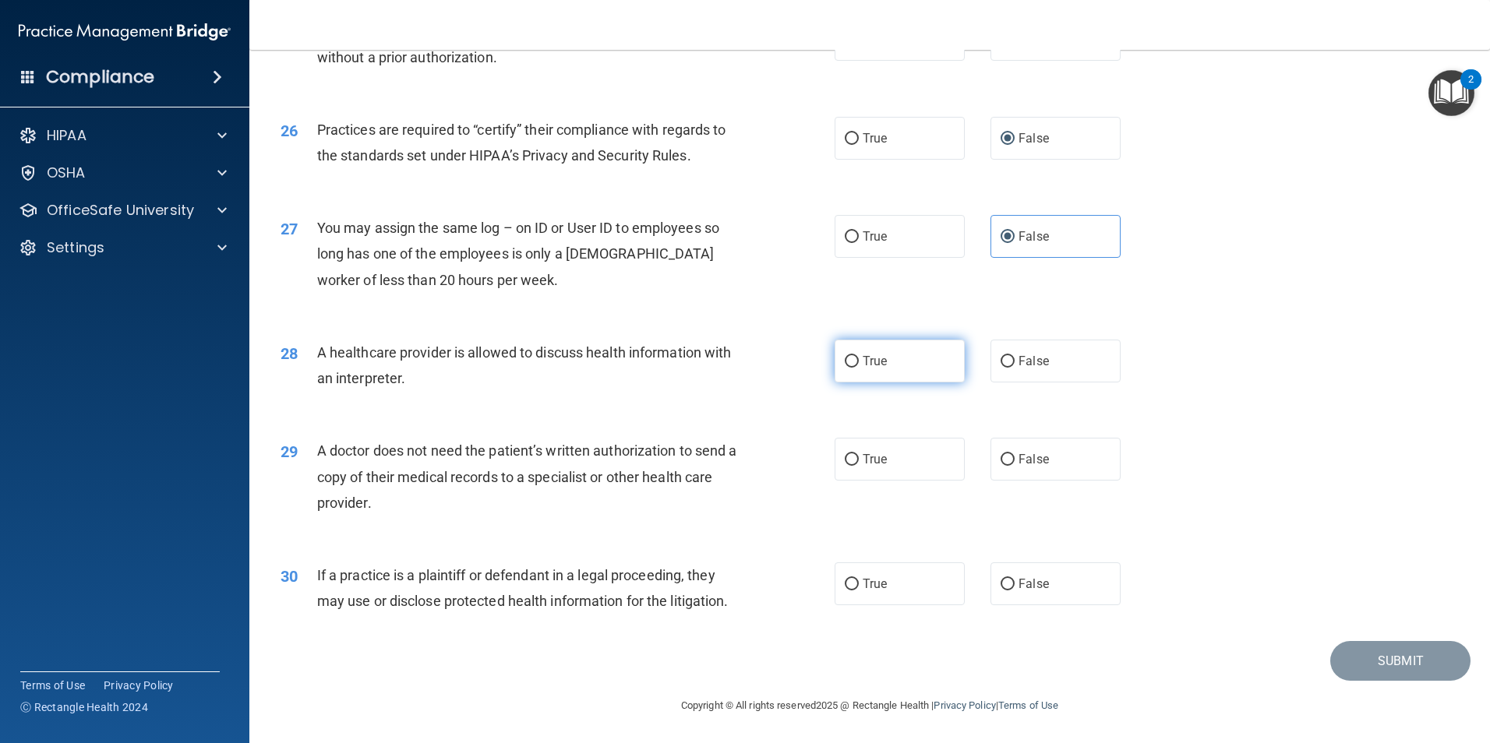
click at [848, 358] on input "True" at bounding box center [852, 362] width 14 height 12
radio input "true"
click at [845, 456] on input "True" at bounding box center [852, 460] width 14 height 12
radio input "true"
click at [848, 579] on input "True" at bounding box center [852, 585] width 14 height 12
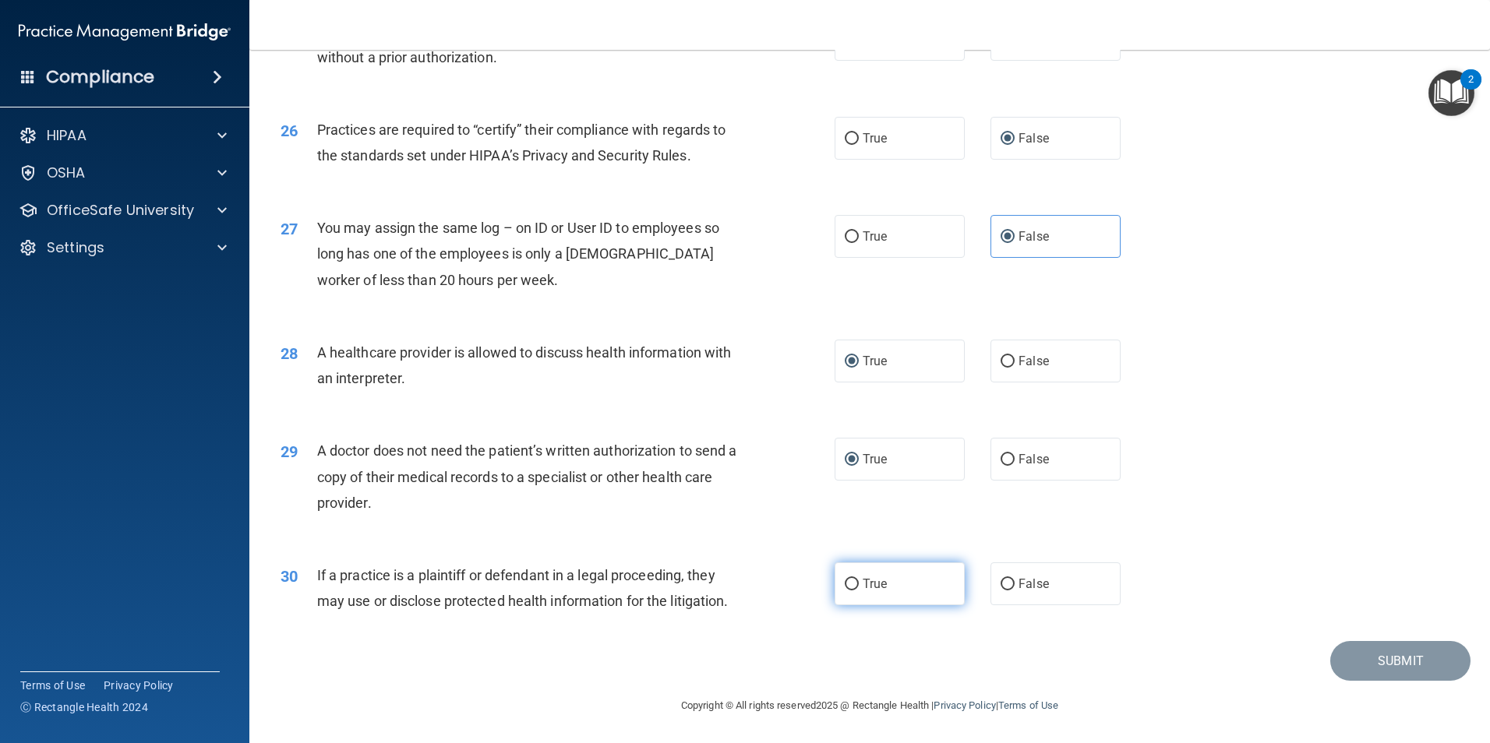
radio input "true"
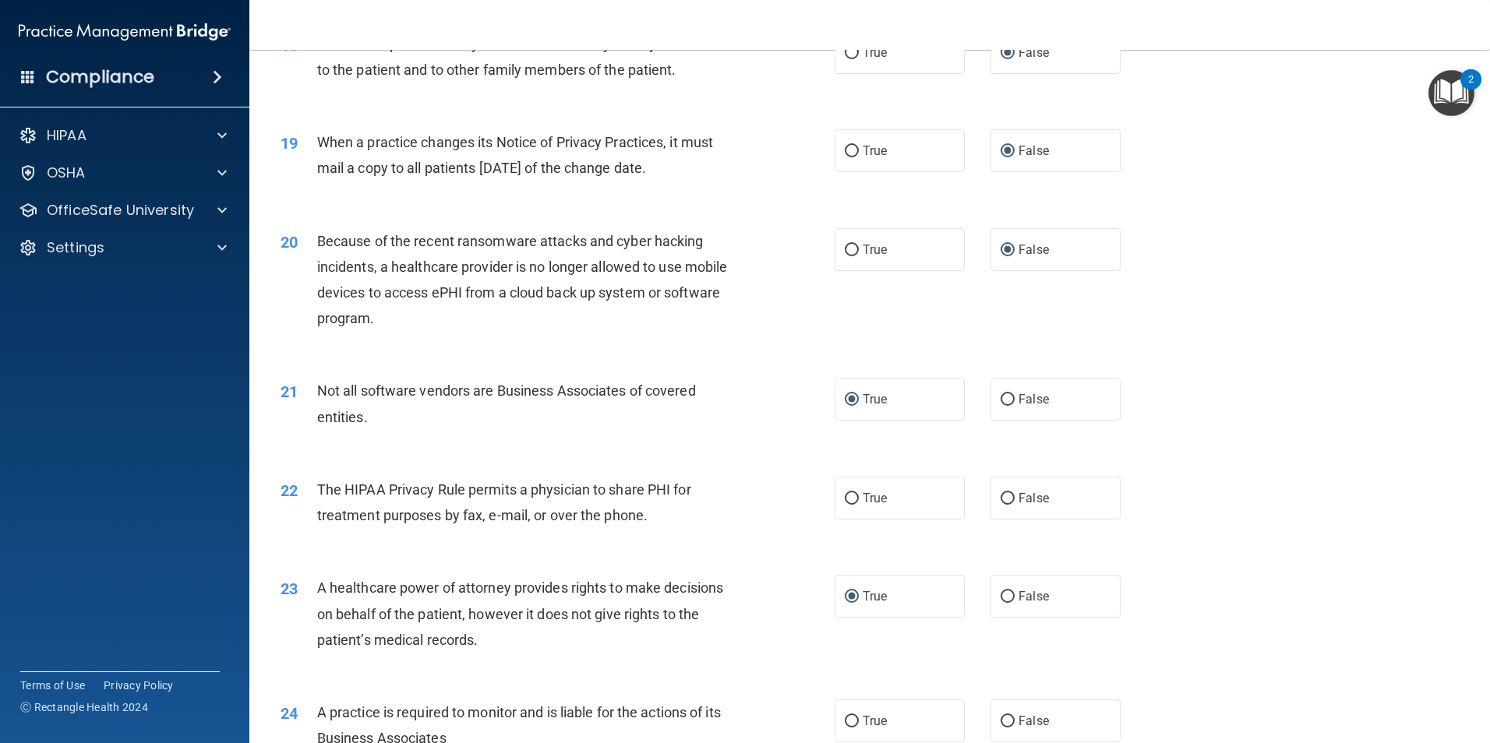
scroll to position [2181, 0]
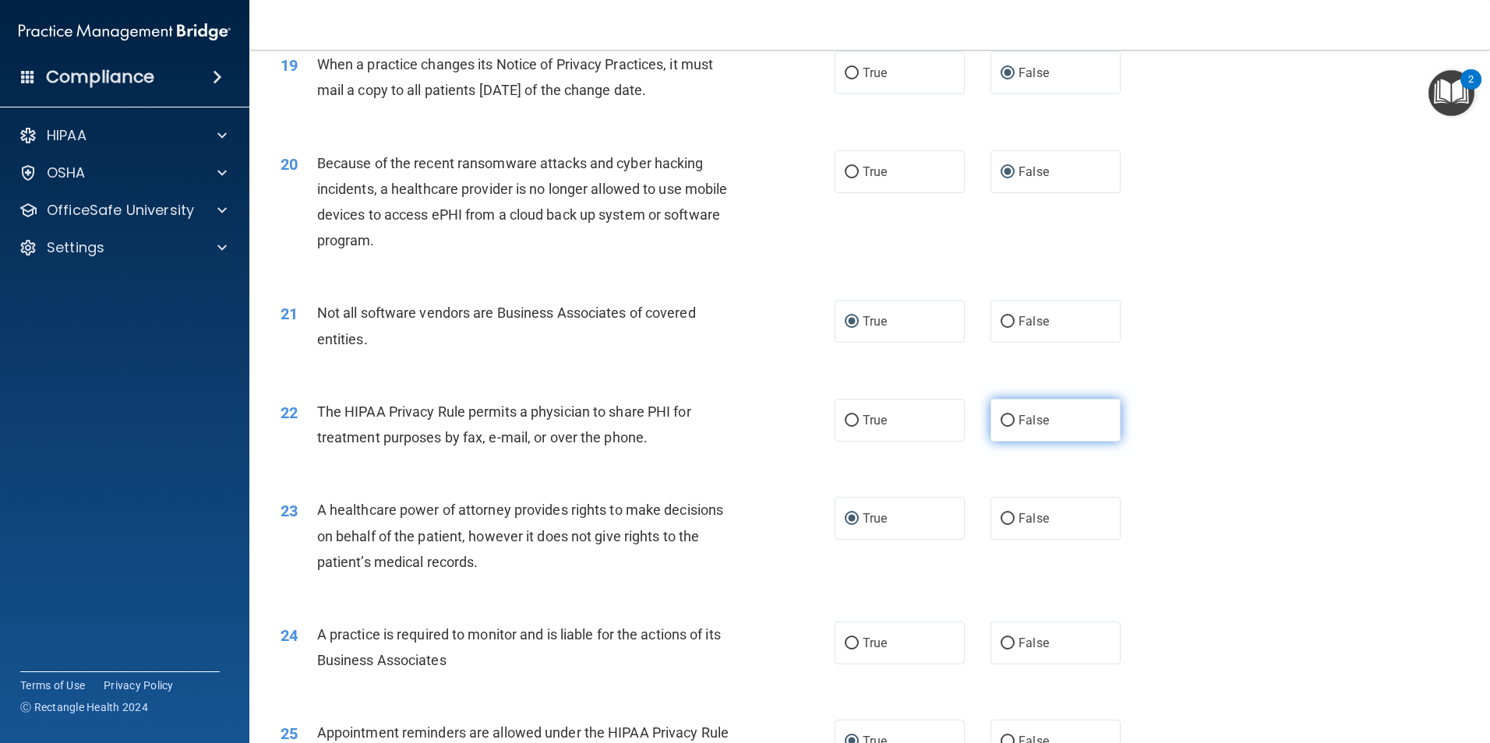
click at [1000, 418] on input "False" at bounding box center [1007, 421] width 14 height 12
radio input "true"
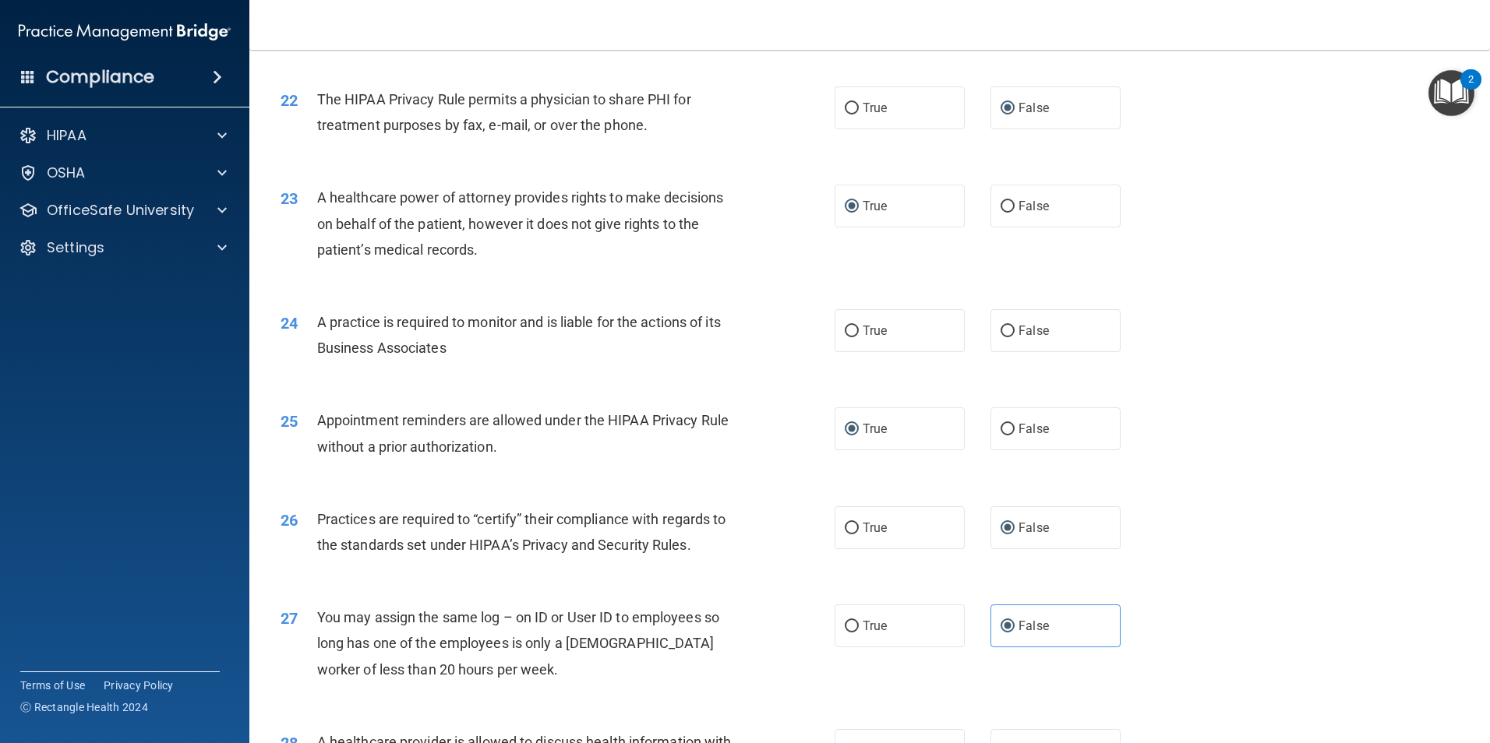
scroll to position [2416, 0]
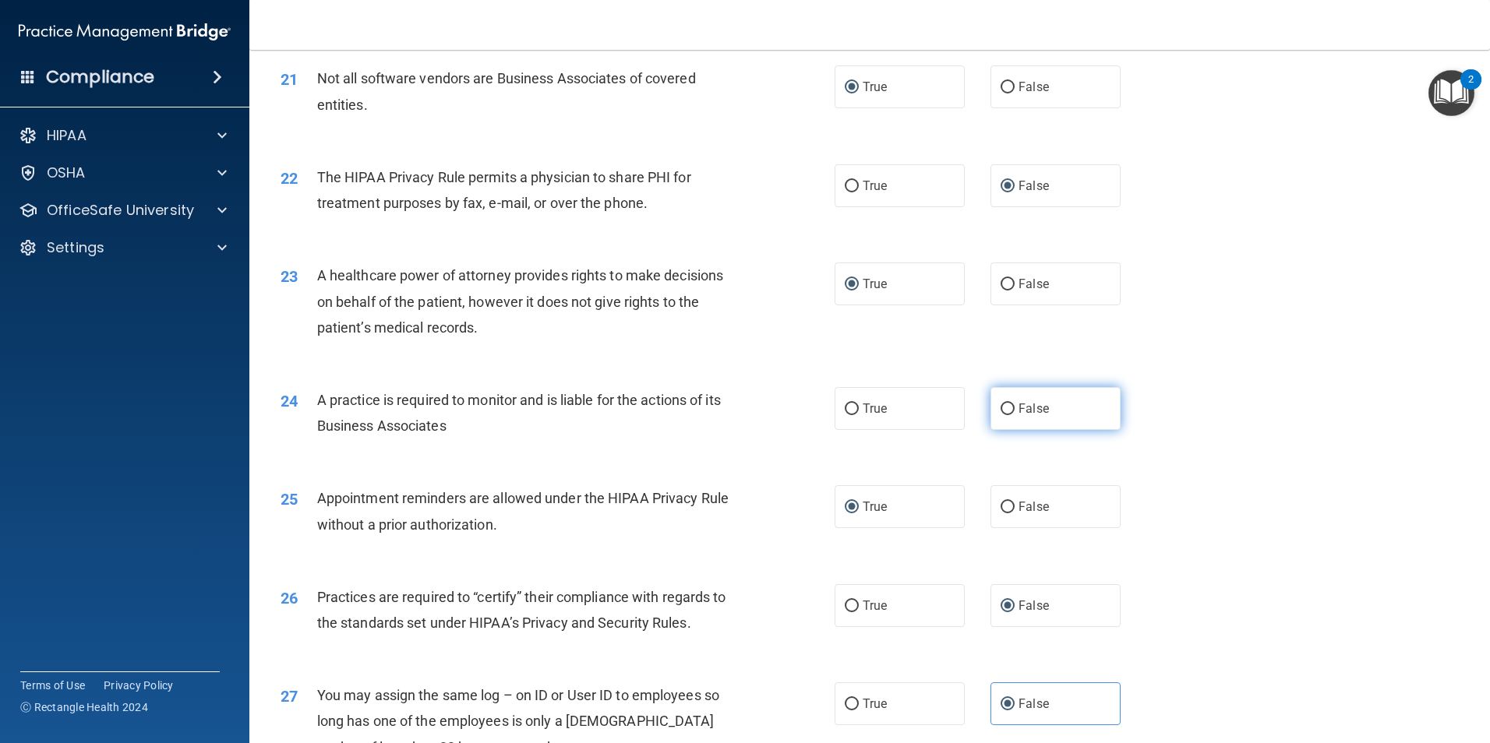
click at [1002, 407] on input "False" at bounding box center [1007, 410] width 14 height 12
radio input "true"
click at [1000, 280] on input "False" at bounding box center [1007, 285] width 14 height 12
radio input "true"
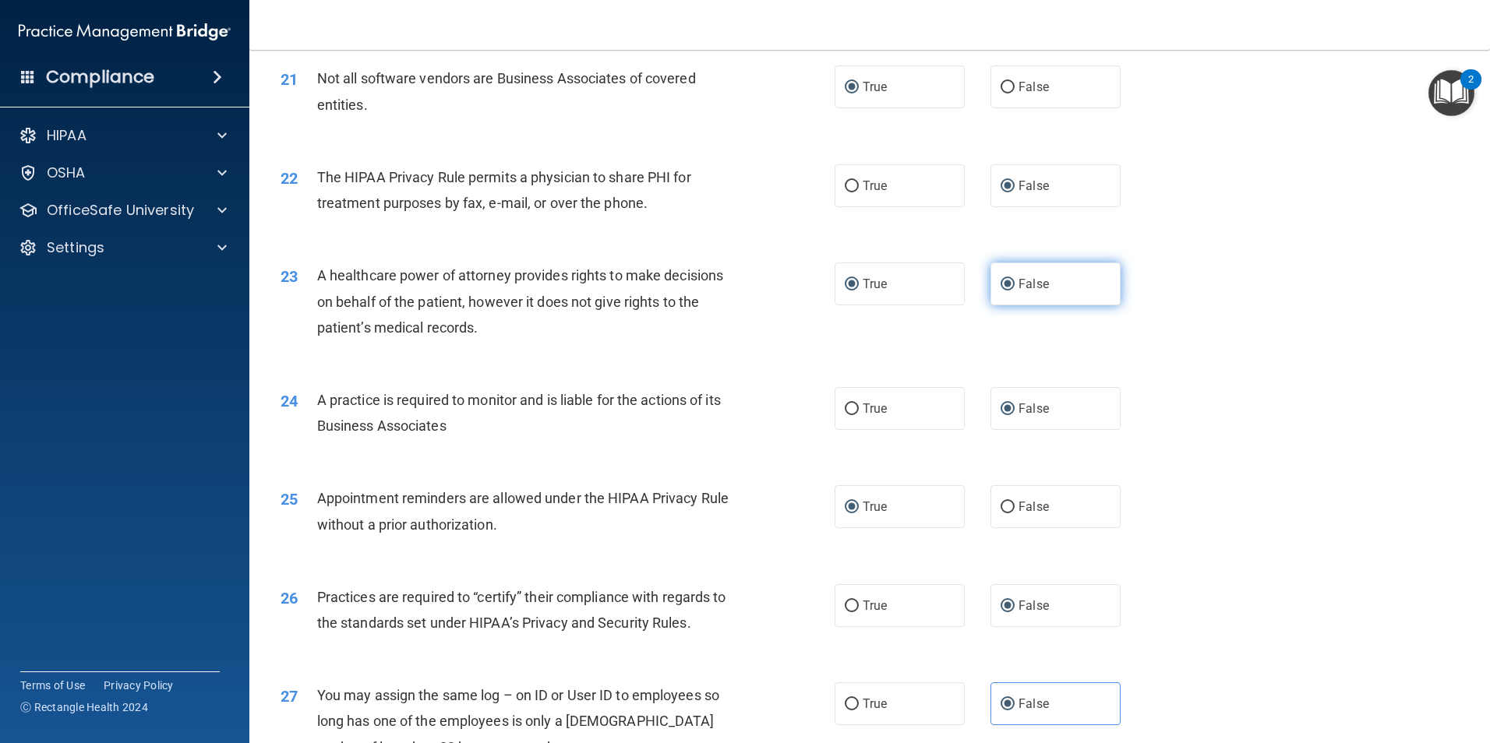
radio input "false"
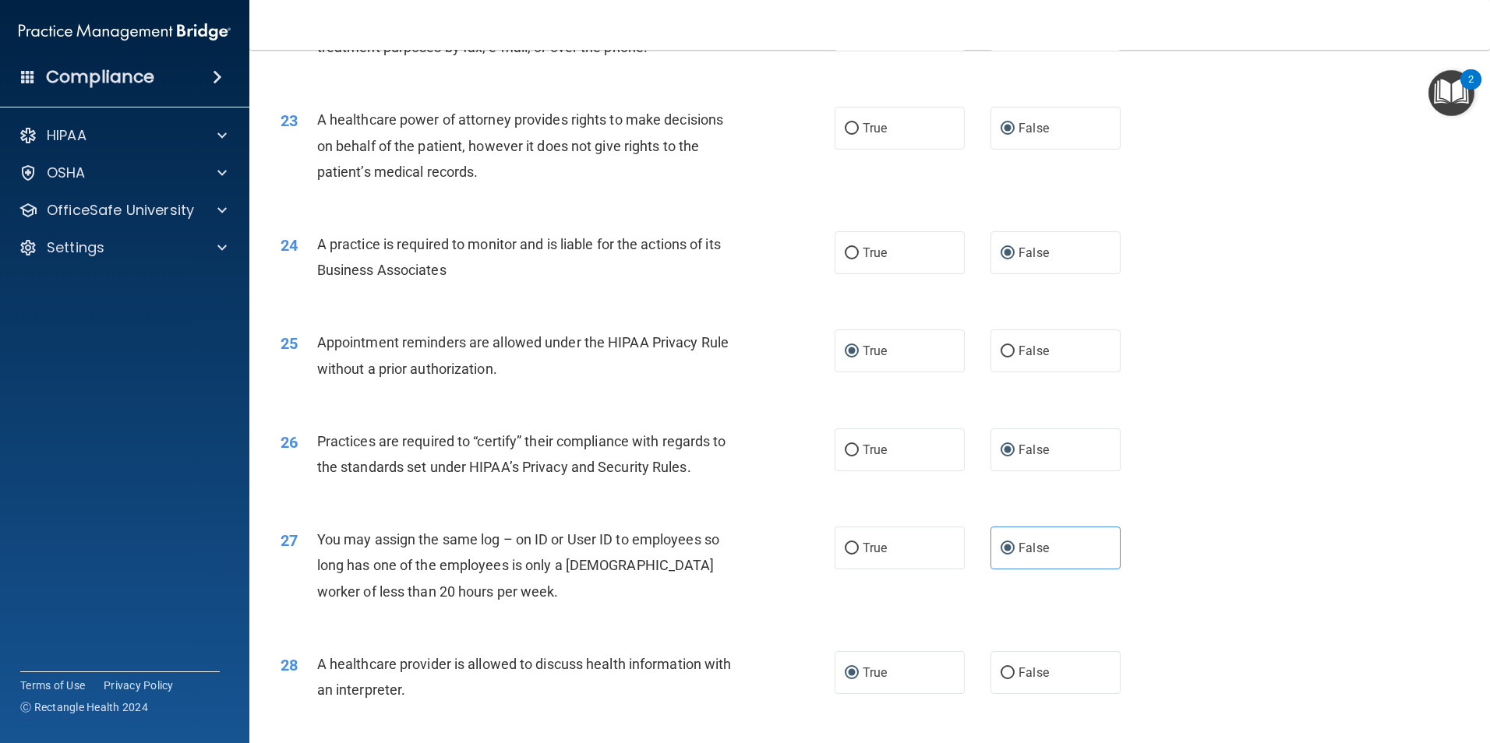
scroll to position [2883, 0]
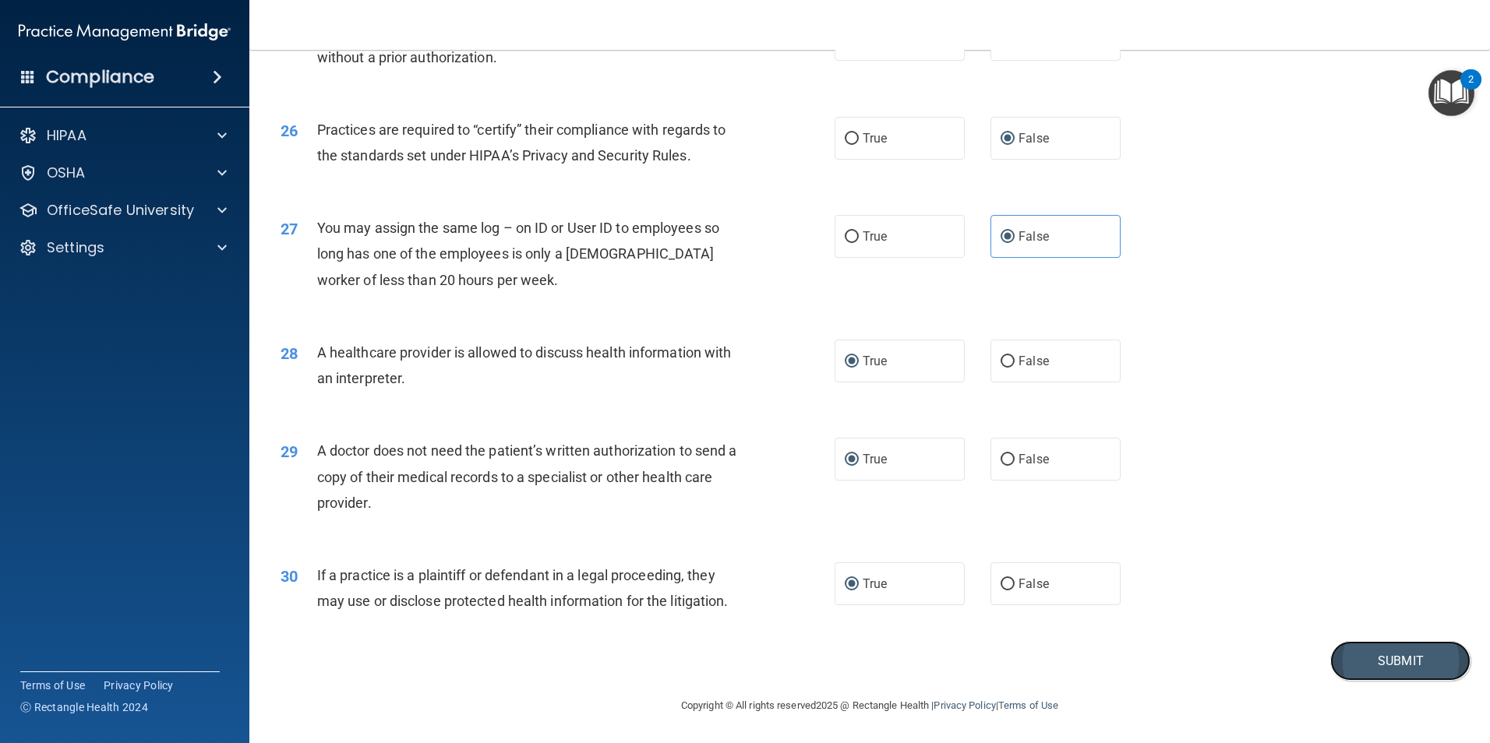
click at [1383, 658] on button "Submit" at bounding box center [1400, 661] width 140 height 40
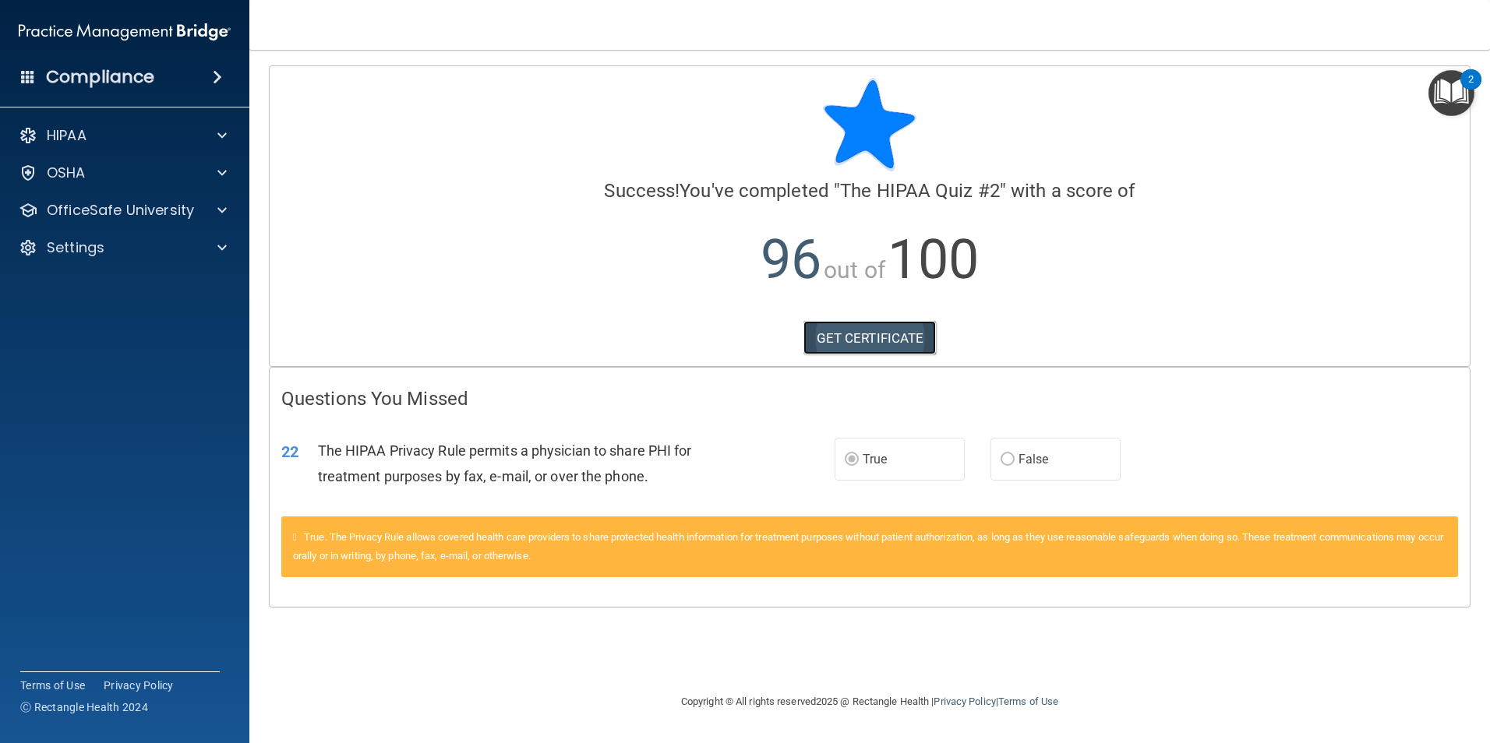
click at [897, 346] on link "GET CERTIFICATE" at bounding box center [869, 338] width 133 height 34
click at [162, 209] on p "OfficeSafe University" at bounding box center [120, 210] width 147 height 19
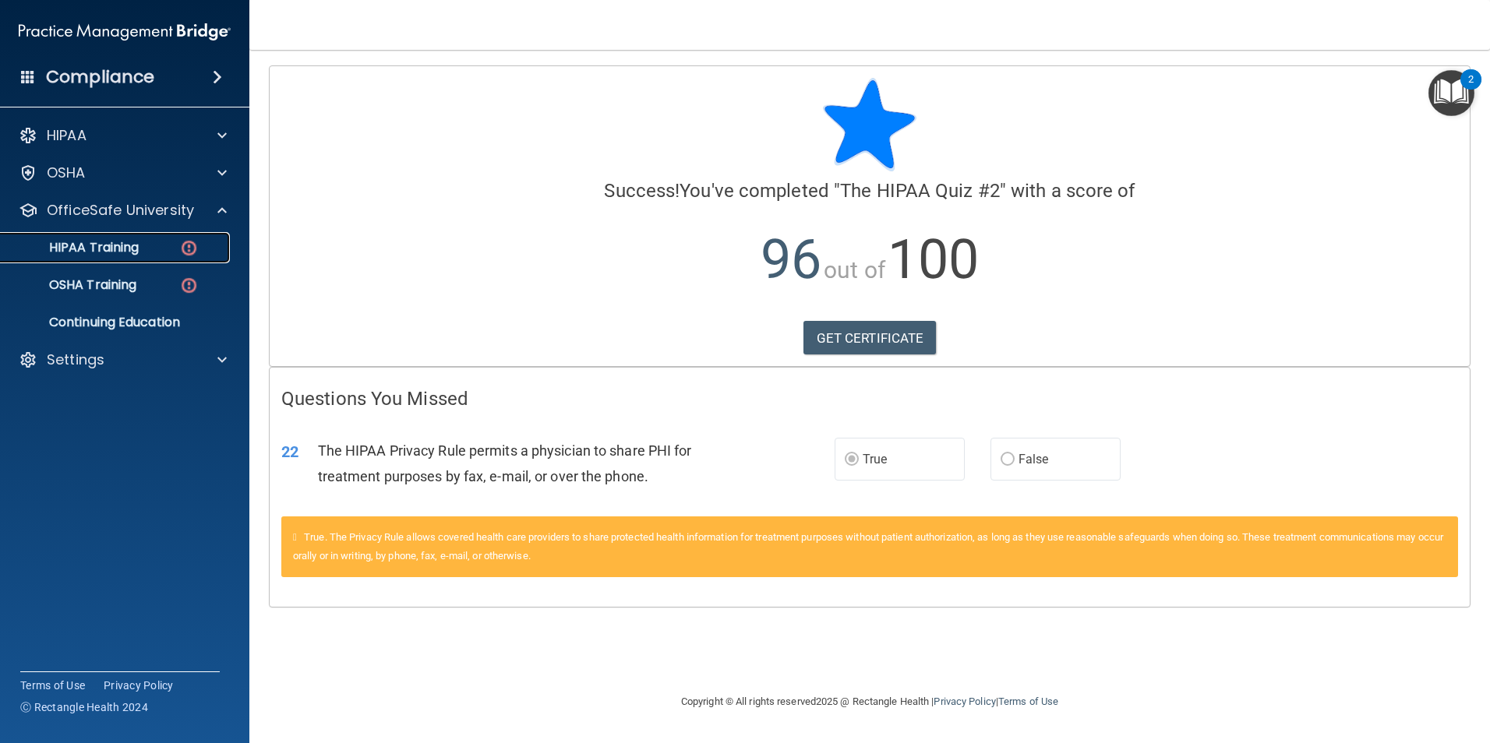
click at [170, 253] on div "HIPAA Training" at bounding box center [116, 248] width 213 height 16
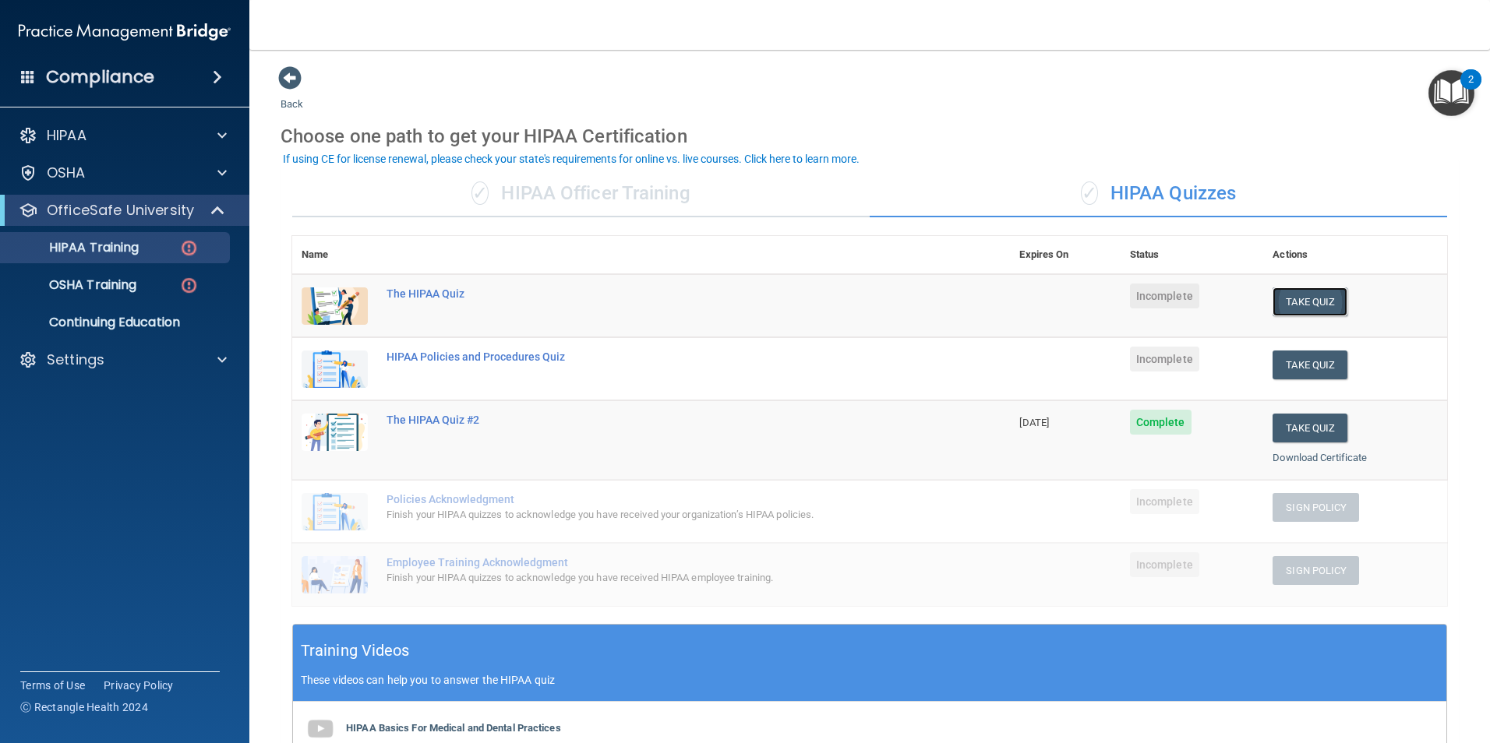
click at [1296, 301] on button "Take Quiz" at bounding box center [1309, 301] width 75 height 29
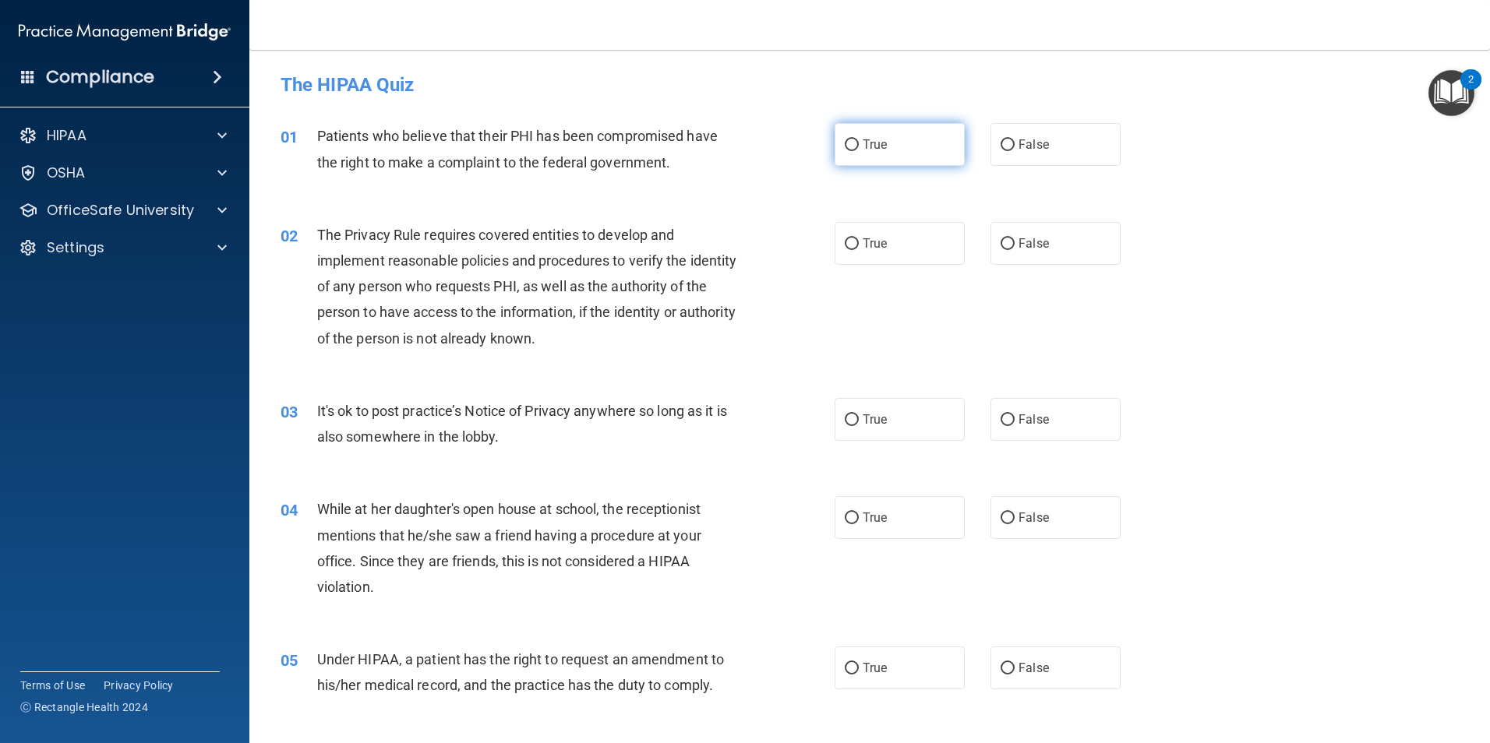
click at [849, 142] on input "True" at bounding box center [852, 145] width 14 height 12
radio input "true"
click at [847, 245] on input "True" at bounding box center [852, 244] width 14 height 12
radio input "true"
click at [845, 418] on input "True" at bounding box center [852, 420] width 14 height 12
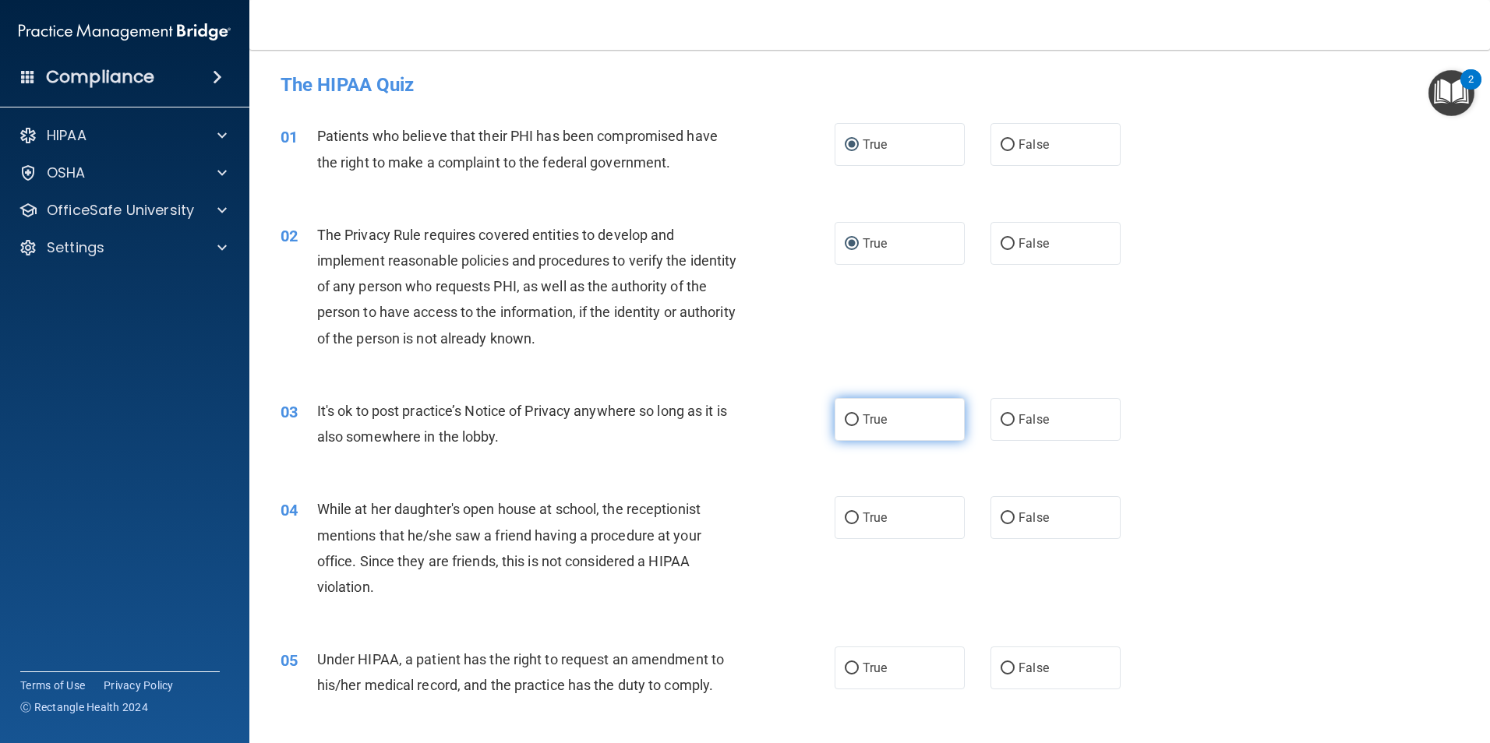
radio input "true"
click at [845, 517] on input "True" at bounding box center [852, 519] width 14 height 12
radio input "true"
click at [845, 668] on input "True" at bounding box center [852, 669] width 14 height 12
radio input "true"
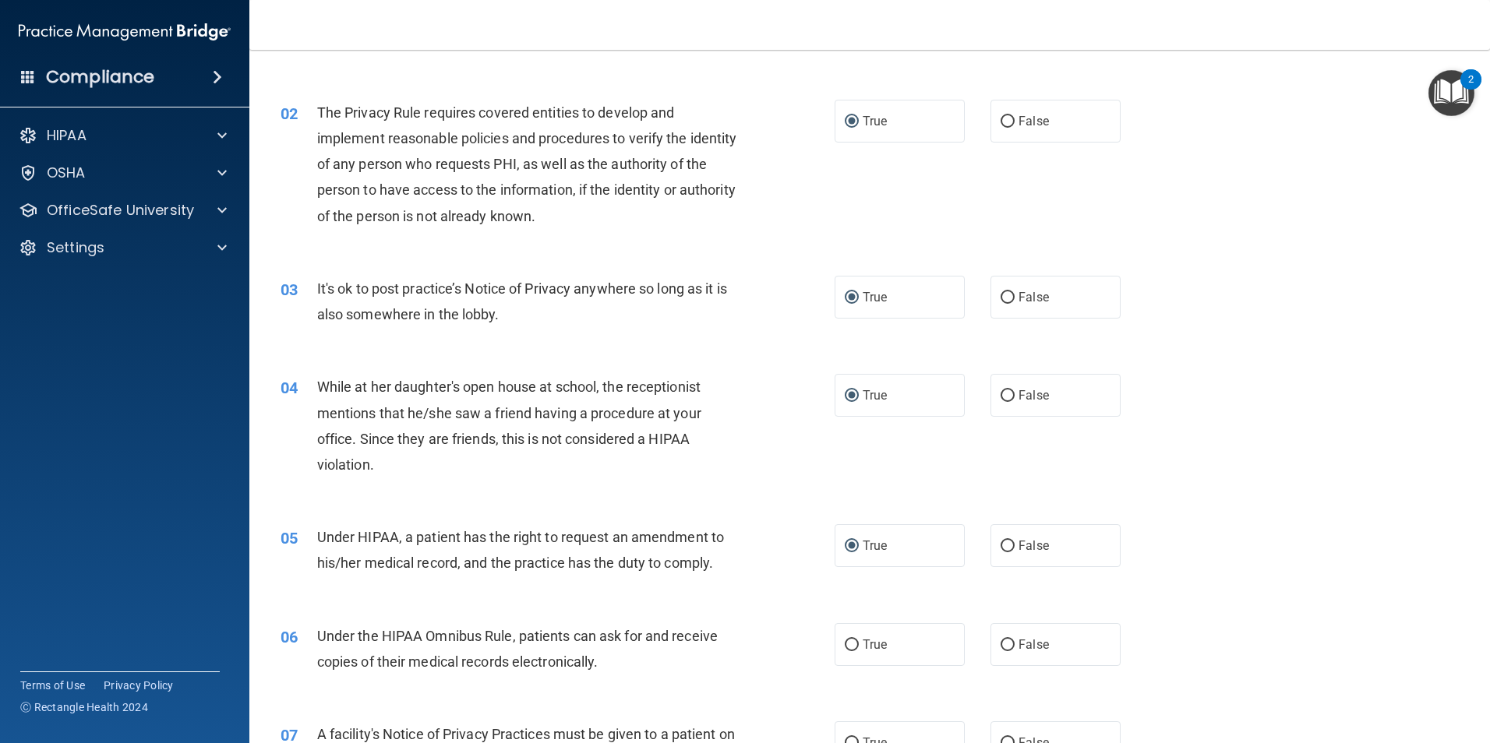
scroll to position [467, 0]
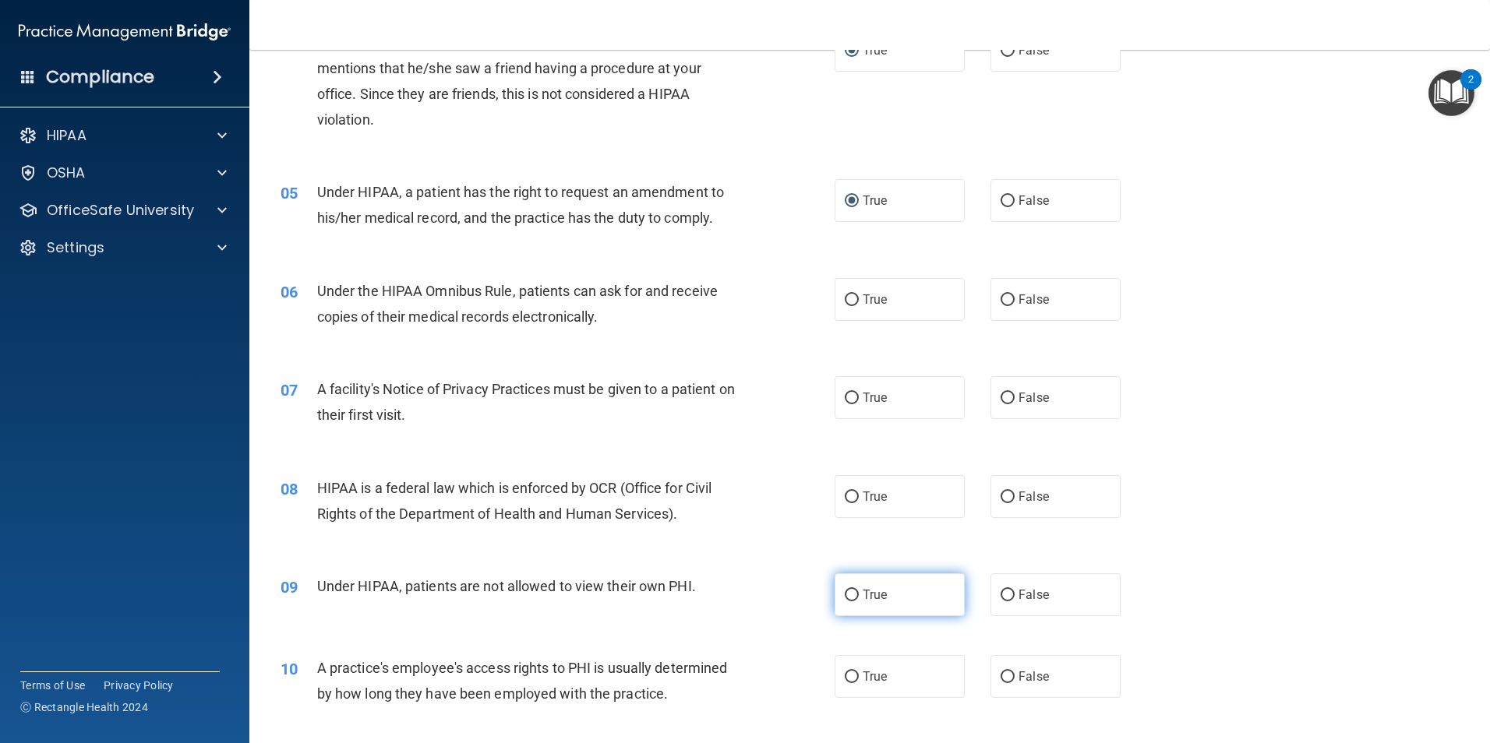
click at [848, 600] on label "True" at bounding box center [899, 594] width 130 height 43
drag, startPoint x: 848, startPoint y: 600, endPoint x: 845, endPoint y: 499, distance: 100.5
click at [845, 499] on input "True" at bounding box center [852, 498] width 14 height 12
radio input "true"
drag, startPoint x: 846, startPoint y: 393, endPoint x: 846, endPoint y: 329, distance: 63.9
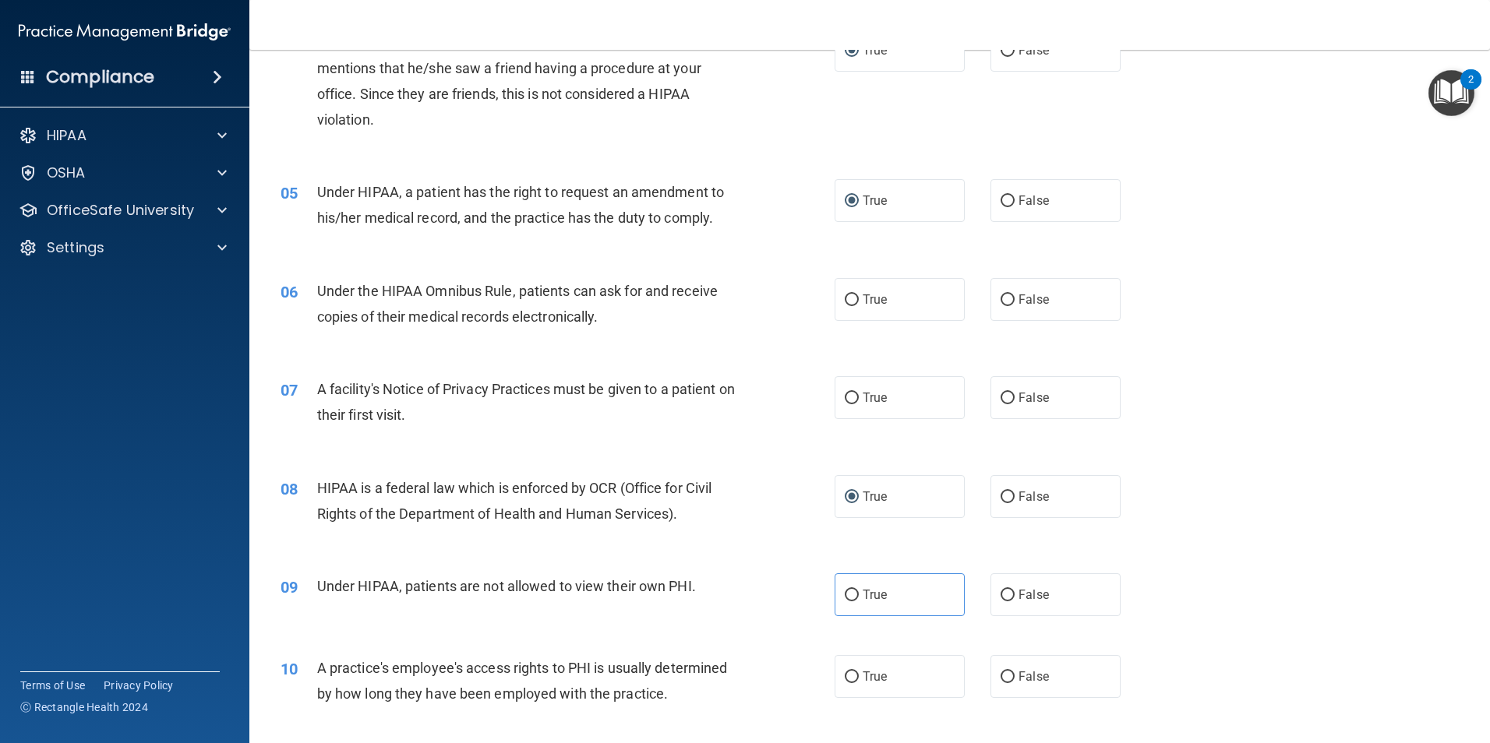
click at [846, 386] on label "True" at bounding box center [899, 397] width 130 height 43
click at [846, 295] on input "True" at bounding box center [852, 301] width 14 height 12
radio input "true"
click at [849, 593] on input "True" at bounding box center [852, 596] width 14 height 12
radio input "true"
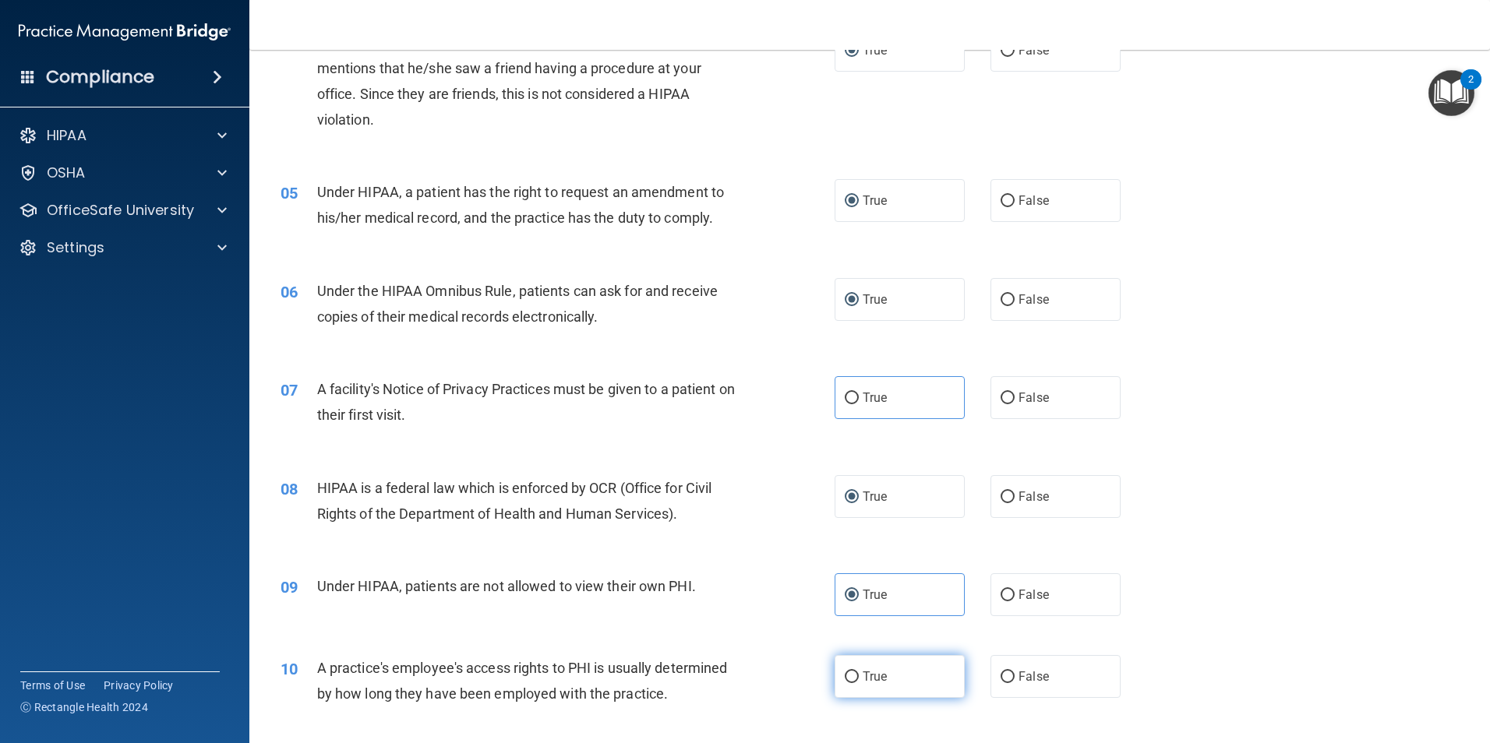
click at [854, 680] on label "True" at bounding box center [899, 676] width 130 height 43
click at [854, 680] on input "True" at bounding box center [852, 678] width 14 height 12
radio input "true"
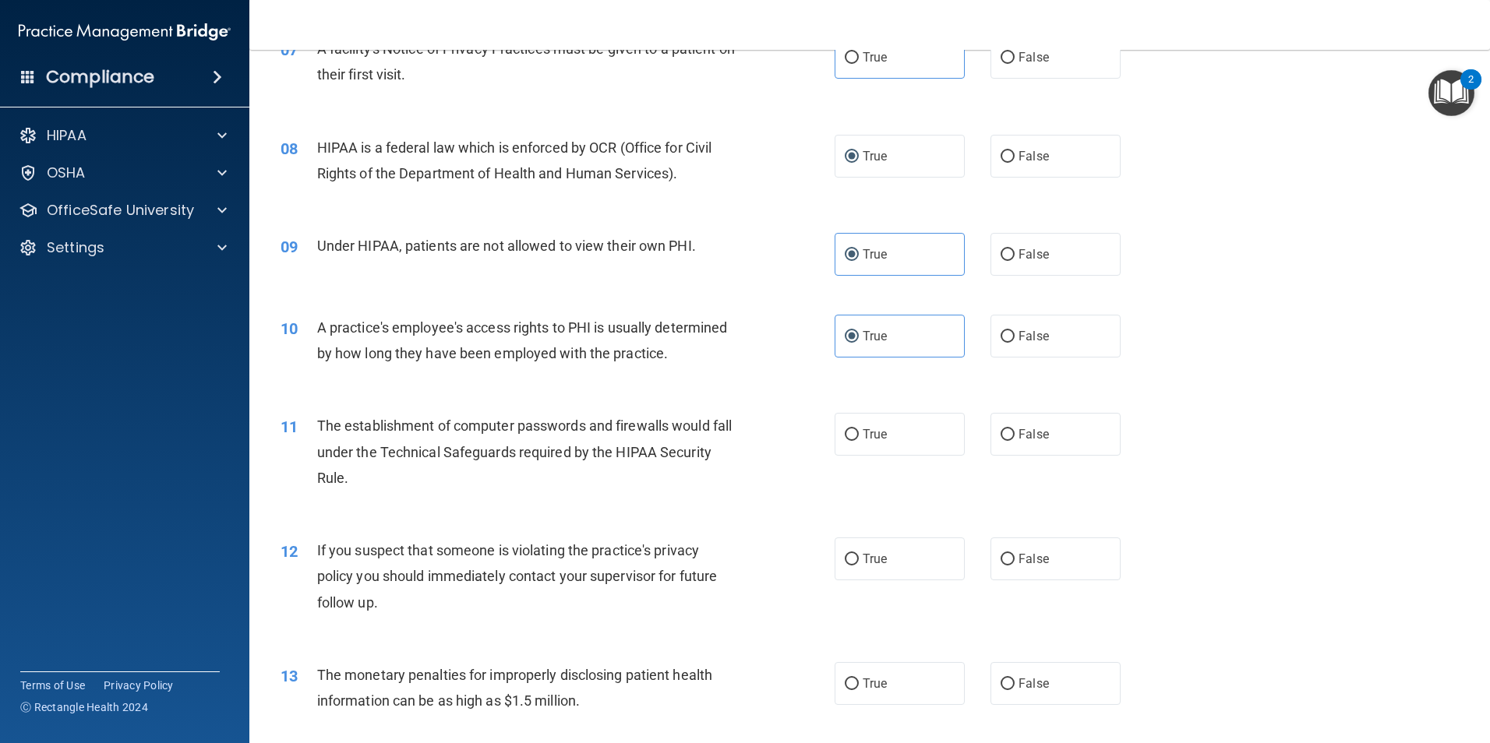
scroll to position [857, 0]
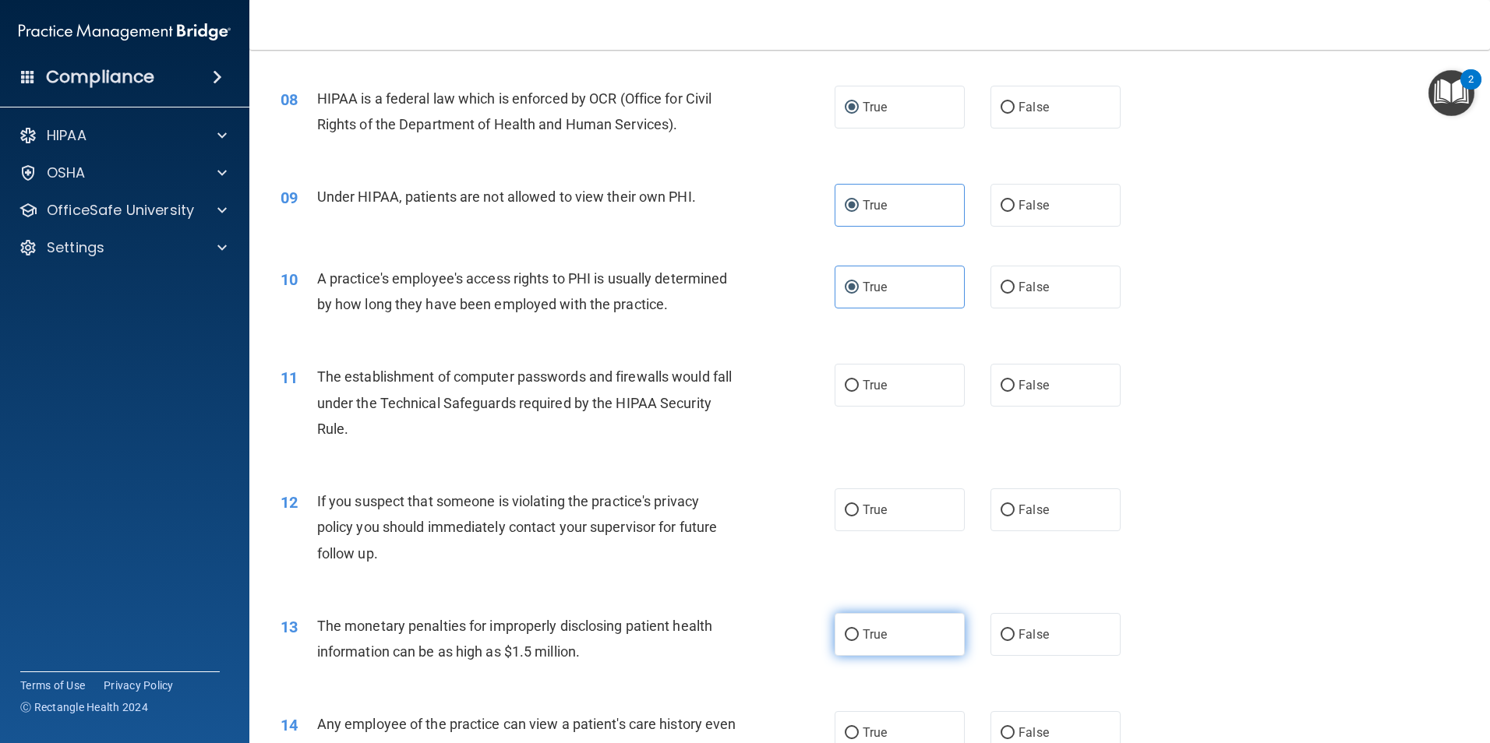
click at [846, 626] on label "True" at bounding box center [899, 634] width 130 height 43
click at [846, 630] on input "True" at bounding box center [852, 636] width 14 height 12
radio input "true"
click at [848, 502] on label "True" at bounding box center [899, 509] width 130 height 43
click at [848, 505] on input "True" at bounding box center [852, 511] width 14 height 12
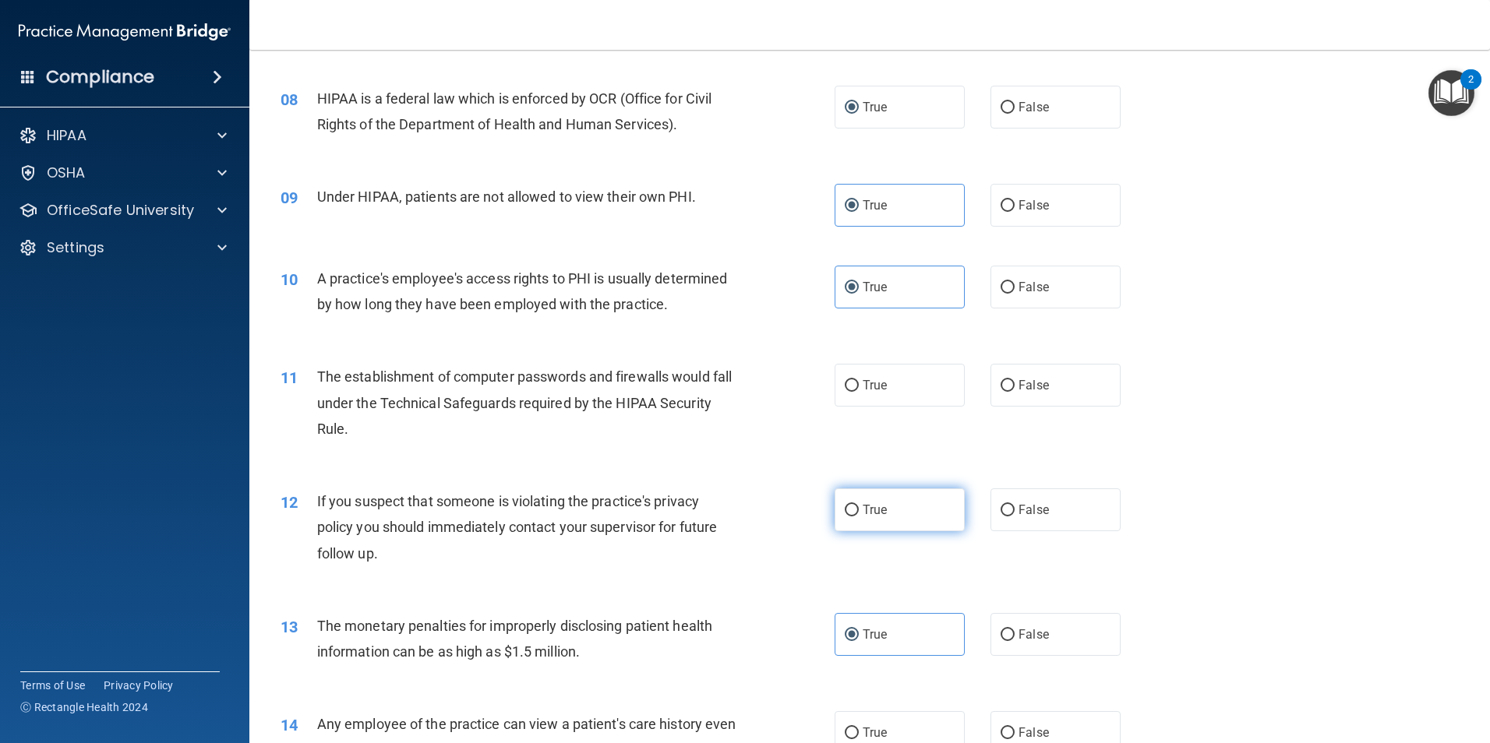
radio input "true"
click at [846, 387] on input "True" at bounding box center [852, 386] width 14 height 12
radio input "true"
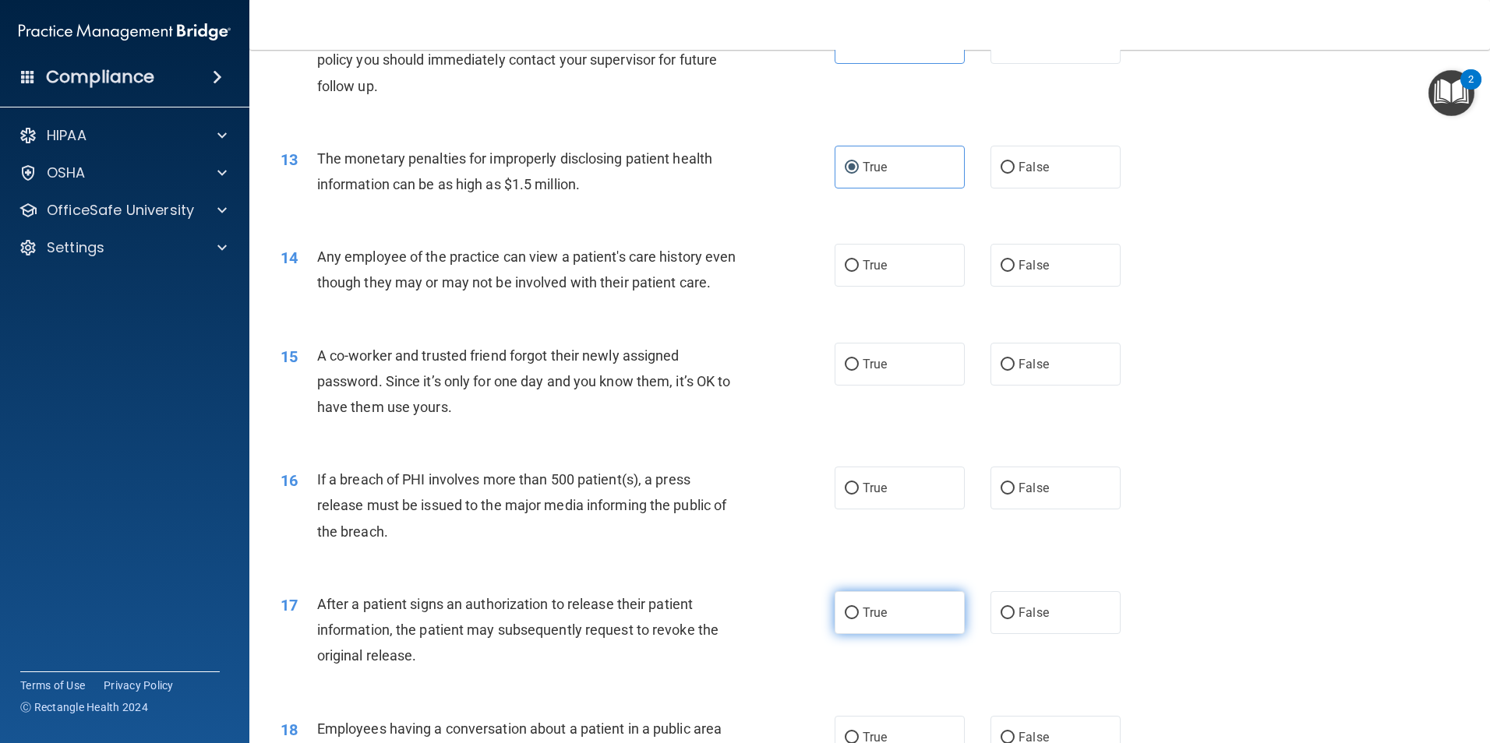
drag, startPoint x: 848, startPoint y: 647, endPoint x: 846, endPoint y: 626, distance: 21.9
click at [846, 634] on label "True" at bounding box center [899, 612] width 130 height 43
click at [846, 619] on input "True" at bounding box center [852, 614] width 14 height 12
radio input "true"
click at [845, 495] on input "True" at bounding box center [852, 489] width 14 height 12
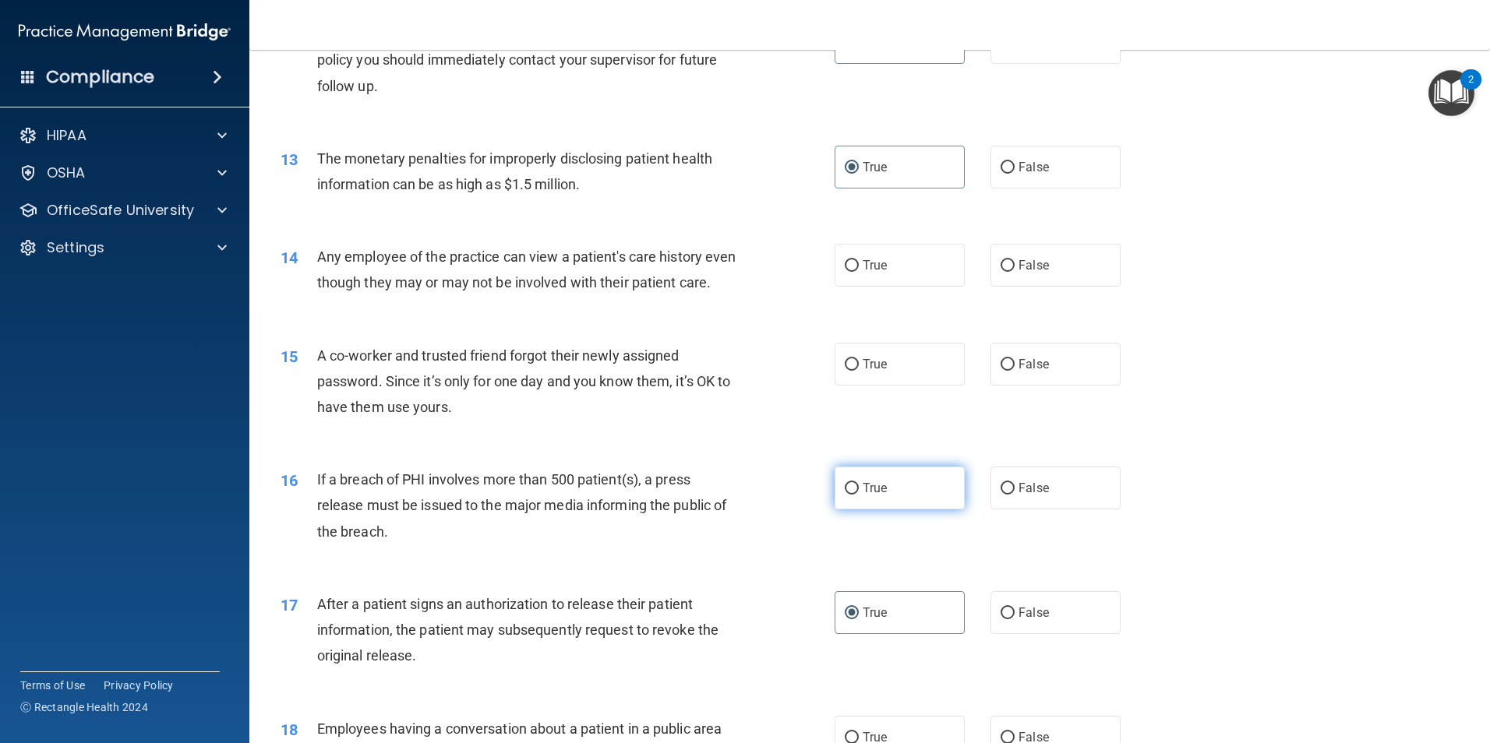
radio input "true"
drag, startPoint x: 848, startPoint y: 387, endPoint x: 843, endPoint y: 323, distance: 64.1
click at [848, 371] on input "True" at bounding box center [852, 365] width 14 height 12
radio input "true"
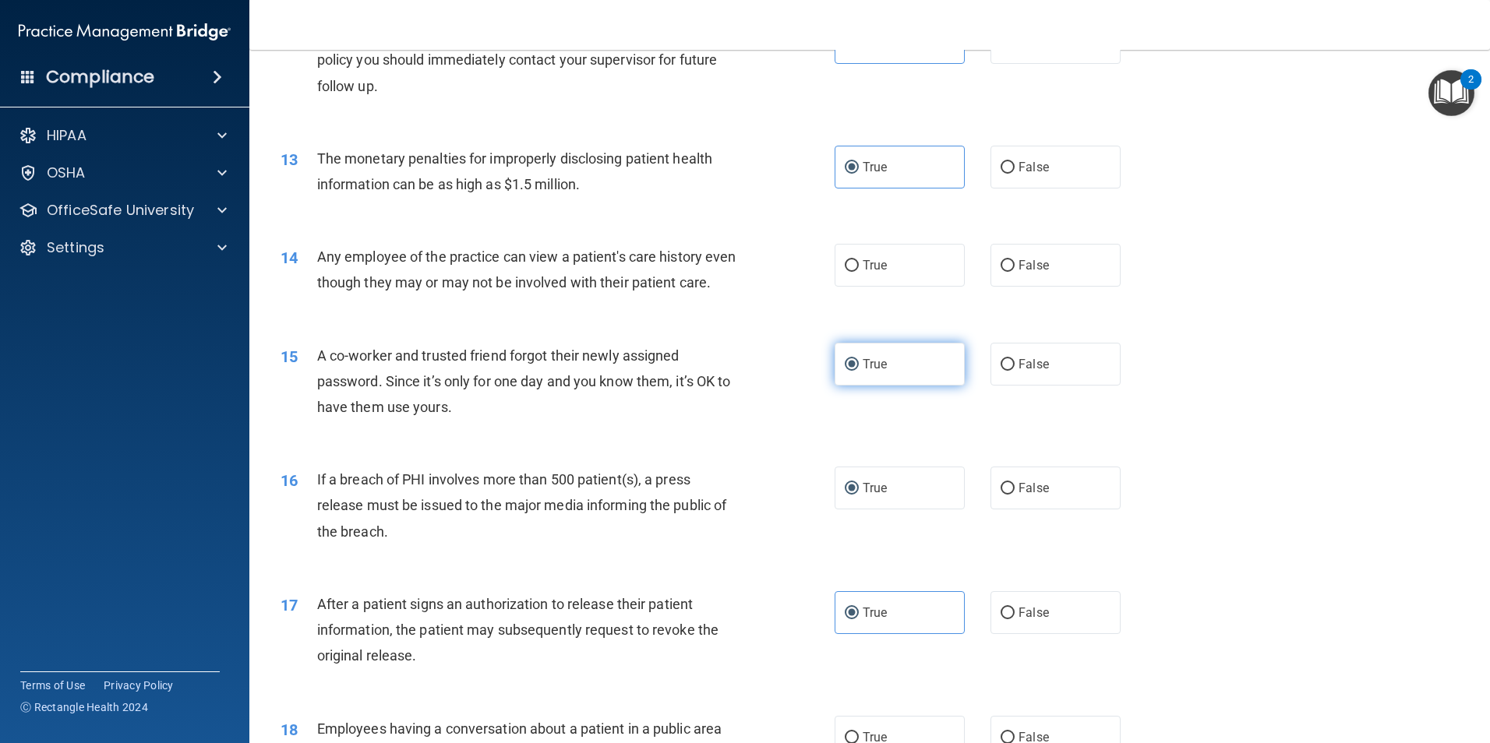
drag, startPoint x: 847, startPoint y: 267, endPoint x: 841, endPoint y: 369, distance: 102.3
click at [847, 269] on input "True" at bounding box center [852, 266] width 14 height 12
radio input "true"
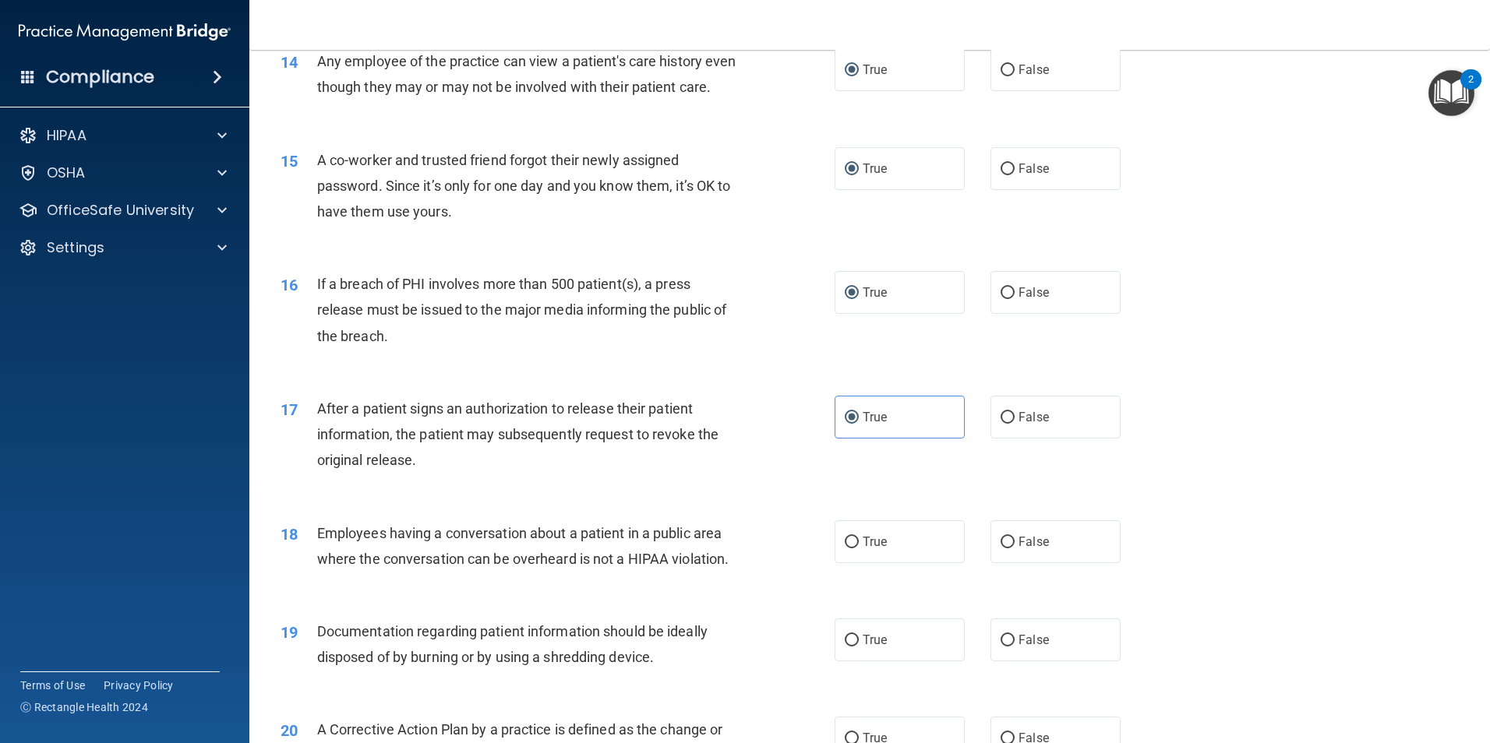
scroll to position [1714, 0]
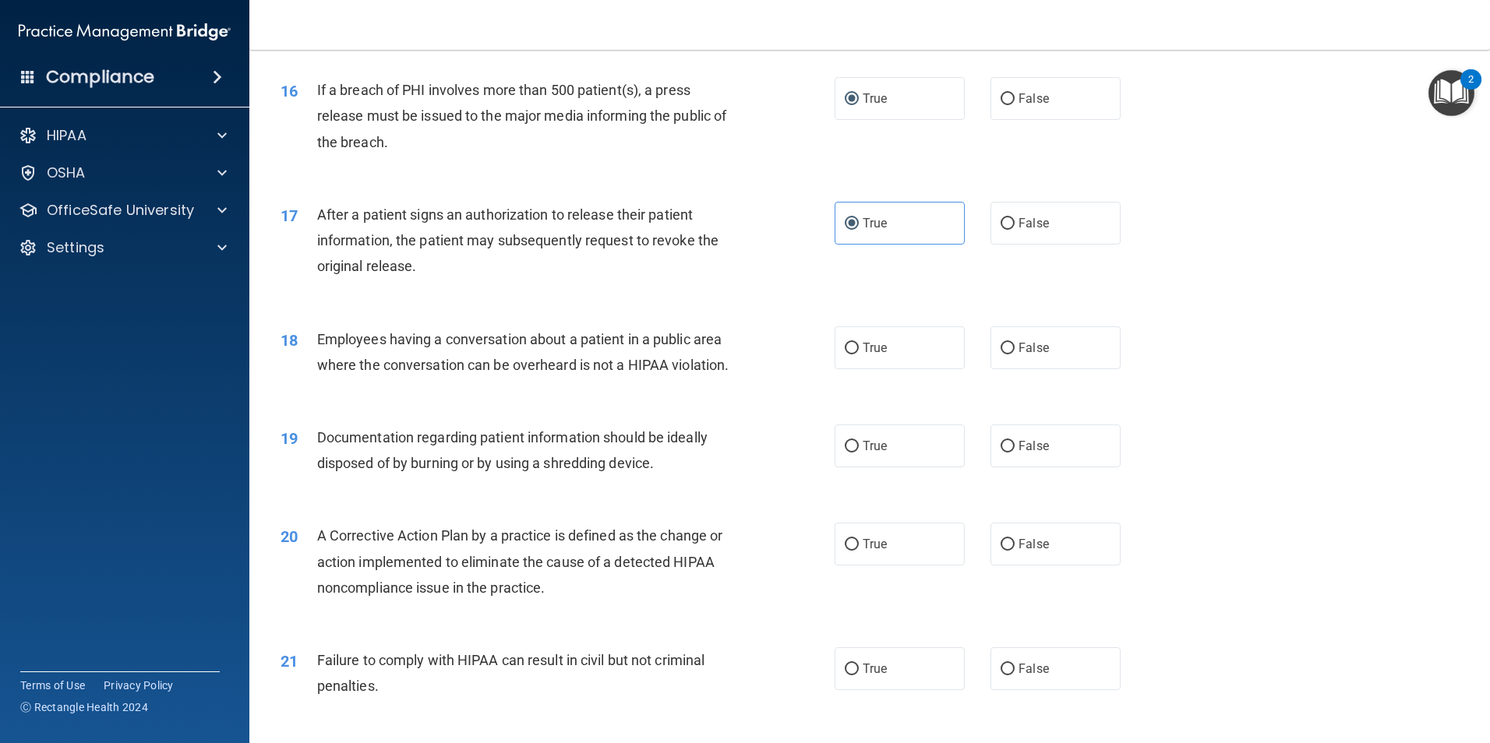
drag, startPoint x: 843, startPoint y: 565, endPoint x: 841, endPoint y: 539, distance: 25.8
click at [842, 562] on label "True" at bounding box center [899, 544] width 130 height 43
click at [845, 551] on input "True" at bounding box center [852, 545] width 14 height 12
radio input "true"
click at [850, 460] on label "True" at bounding box center [899, 446] width 130 height 43
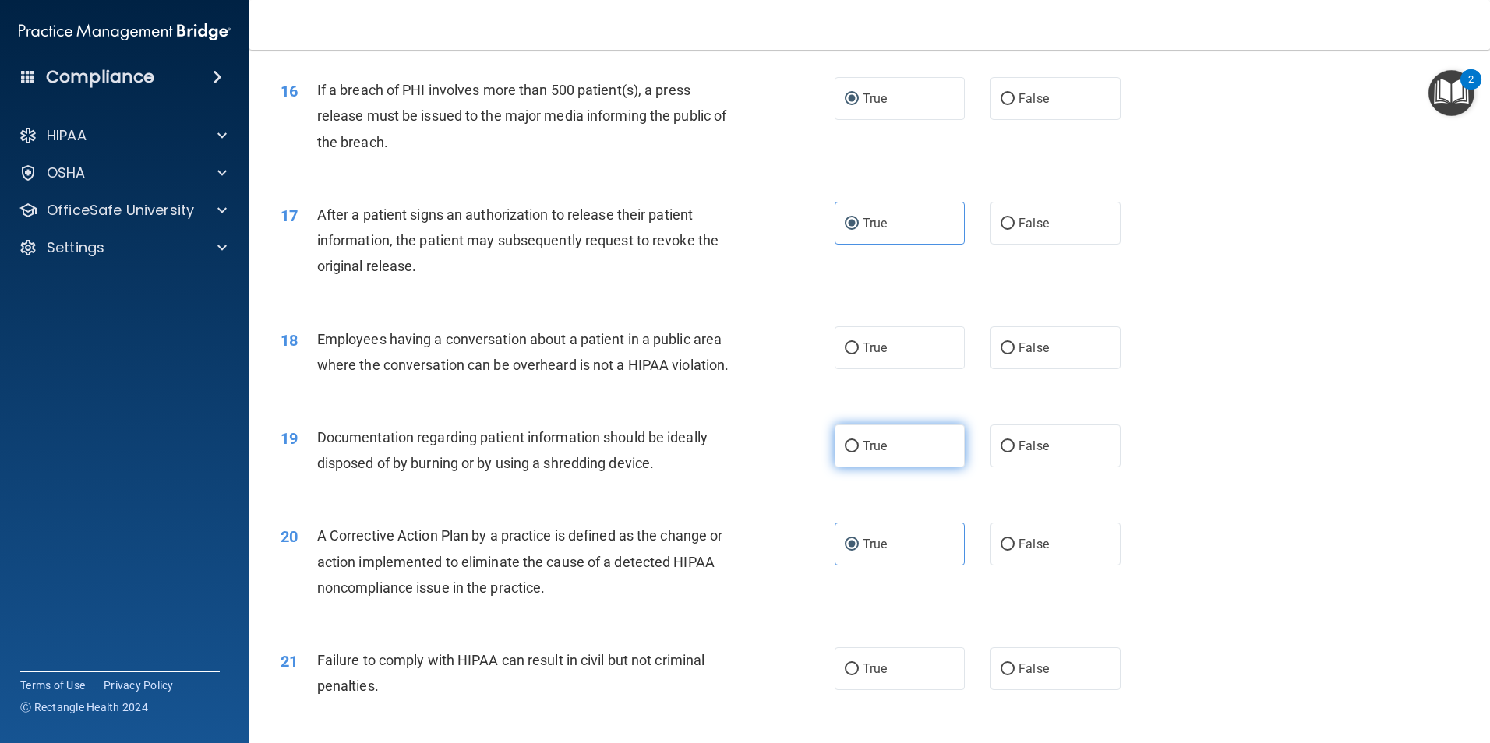
click at [850, 453] on input "True" at bounding box center [852, 447] width 14 height 12
radio input "true"
click at [849, 354] on input "True" at bounding box center [852, 349] width 14 height 12
radio input "true"
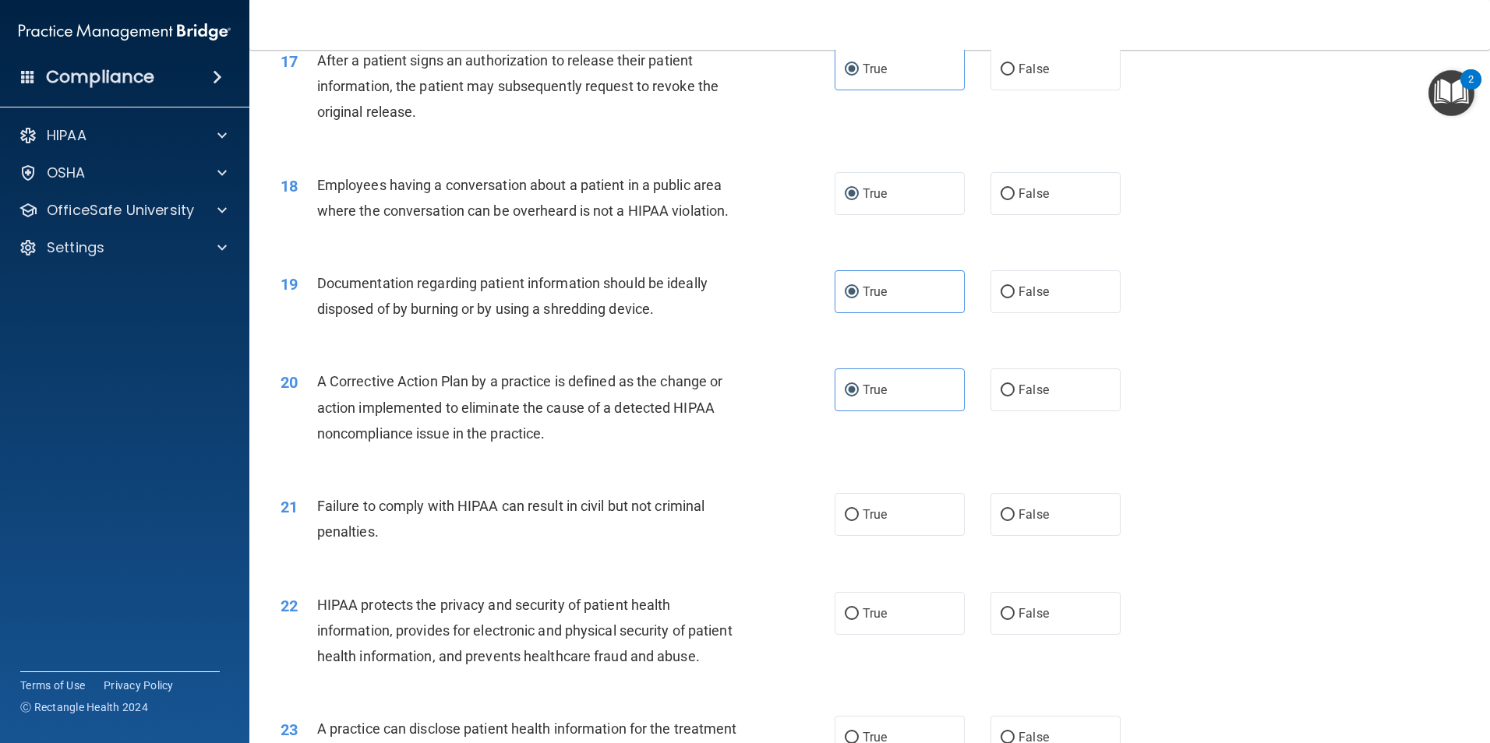
scroll to position [1870, 0]
drag, startPoint x: 849, startPoint y: 540, endPoint x: 852, endPoint y: 591, distance: 51.5
click at [849, 520] on input "True" at bounding box center [852, 514] width 14 height 12
radio input "true"
click at [853, 633] on label "True" at bounding box center [899, 612] width 130 height 43
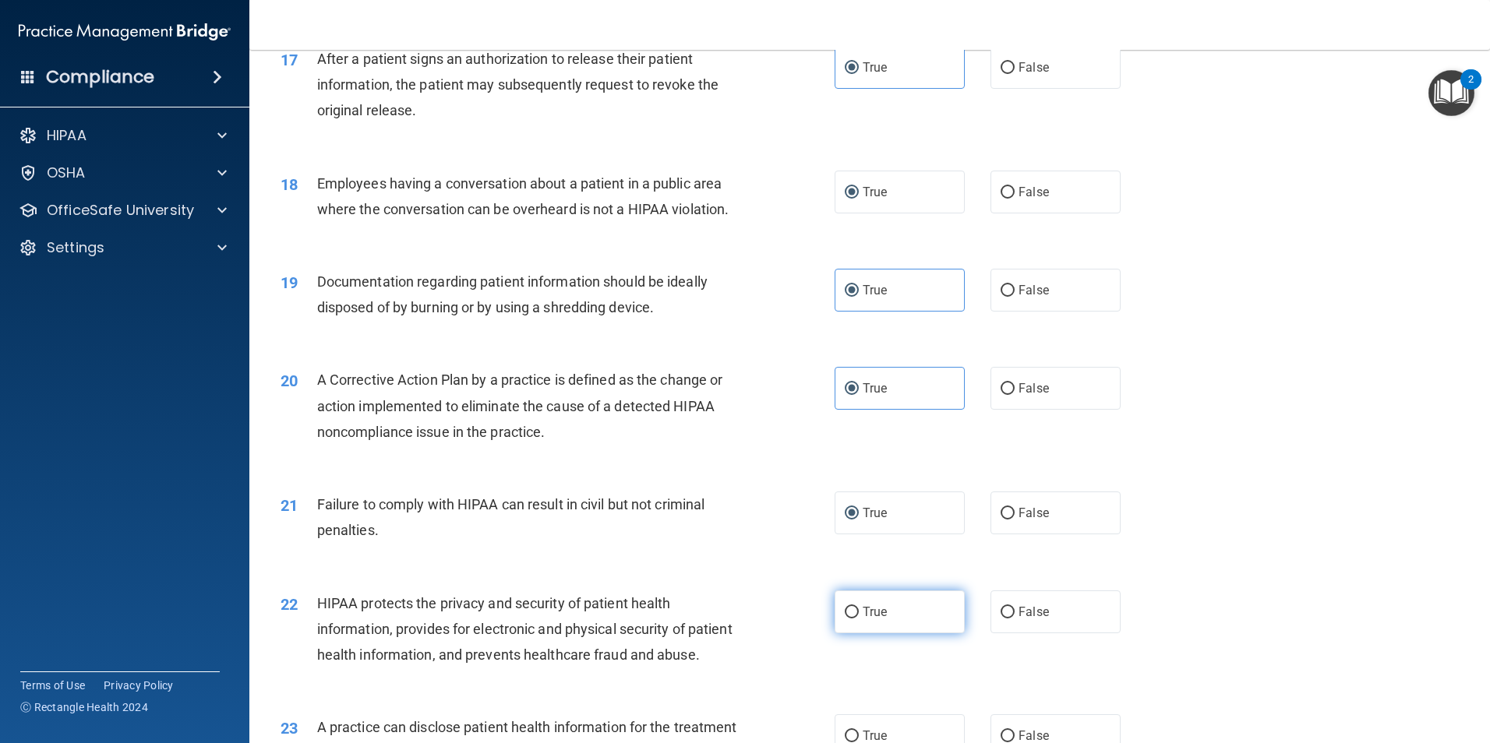
click at [853, 619] on input "True" at bounding box center [852, 613] width 14 height 12
radio input "true"
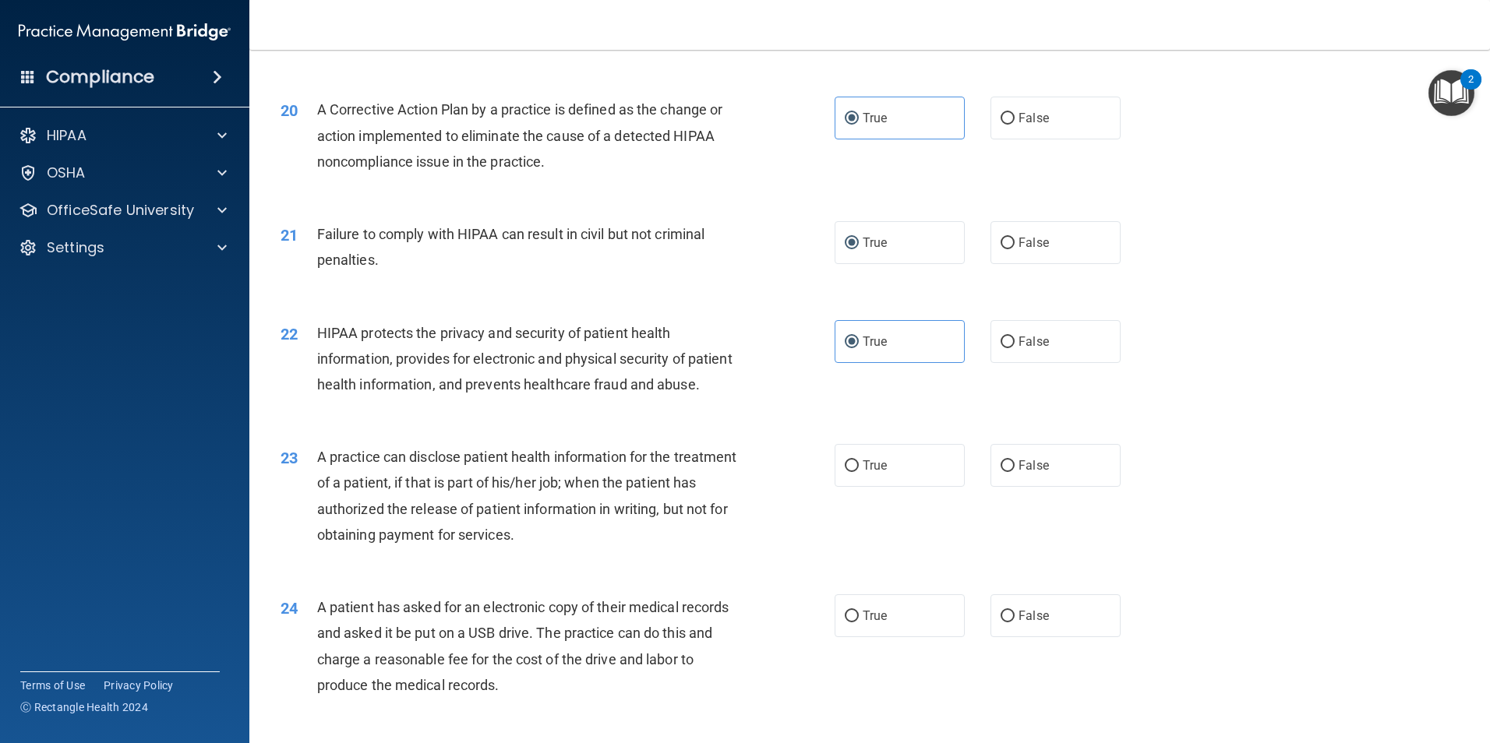
scroll to position [2181, 0]
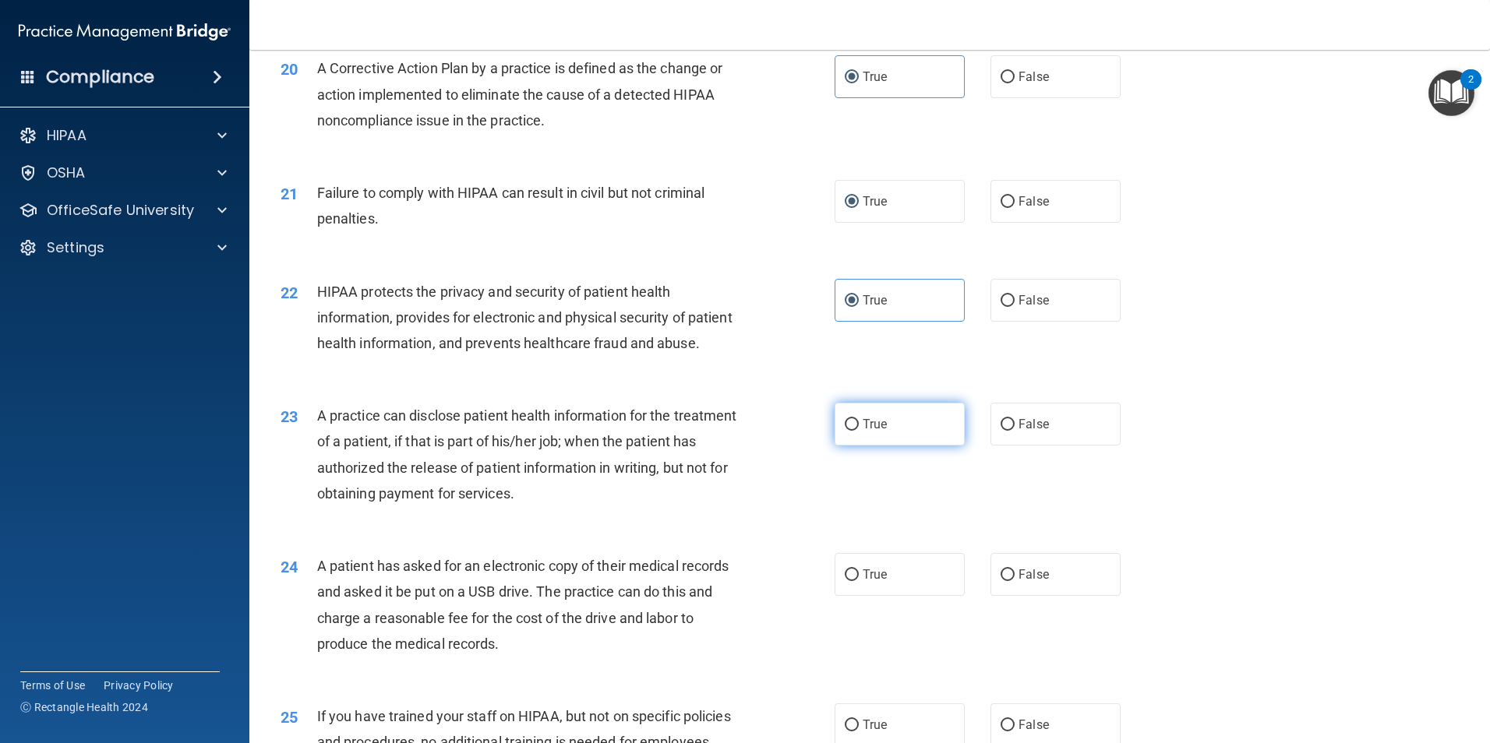
click at [845, 431] on input "True" at bounding box center [852, 425] width 14 height 12
radio input "true"
click at [849, 581] on input "True" at bounding box center [852, 576] width 14 height 12
radio input "true"
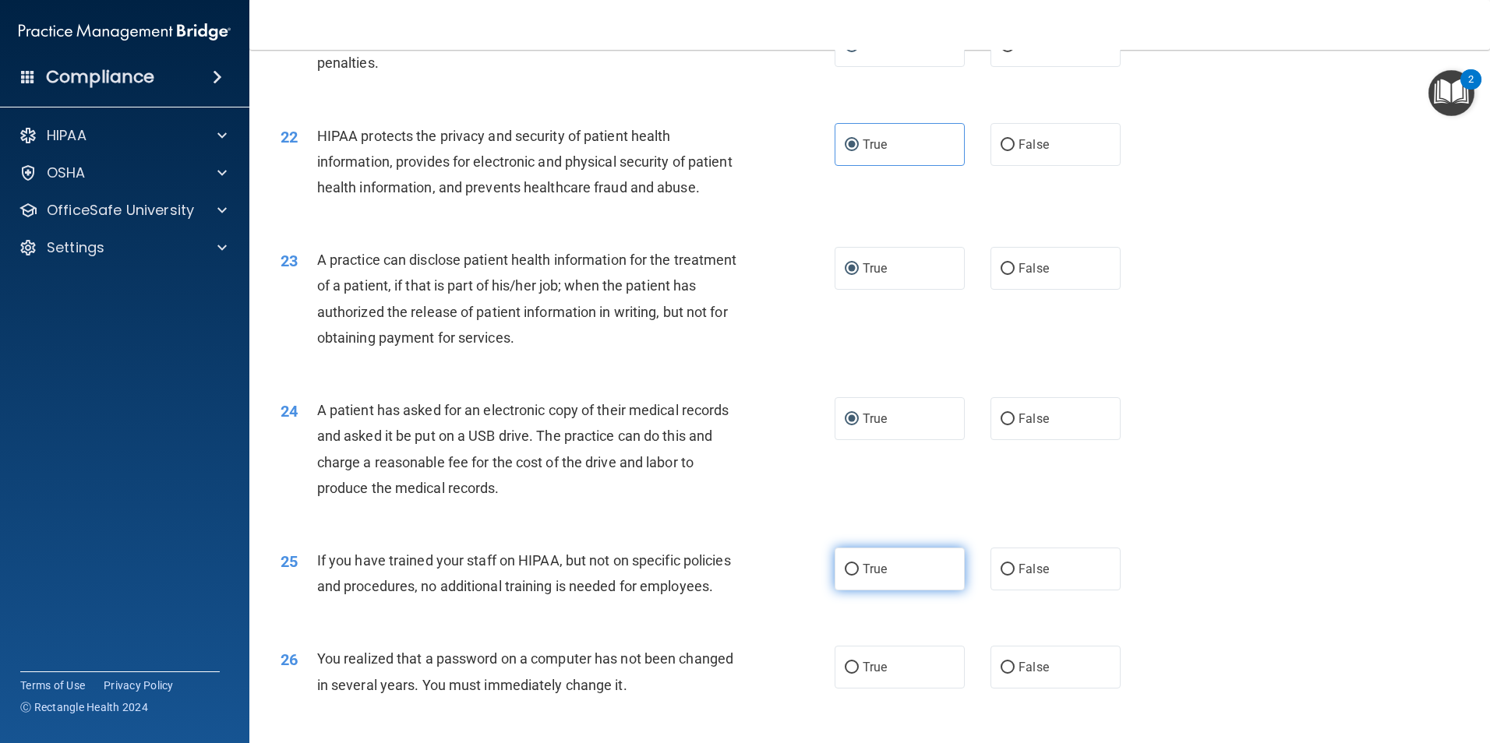
click at [851, 591] on label "True" at bounding box center [899, 569] width 130 height 43
click at [851, 576] on input "True" at bounding box center [852, 570] width 14 height 12
radio input "true"
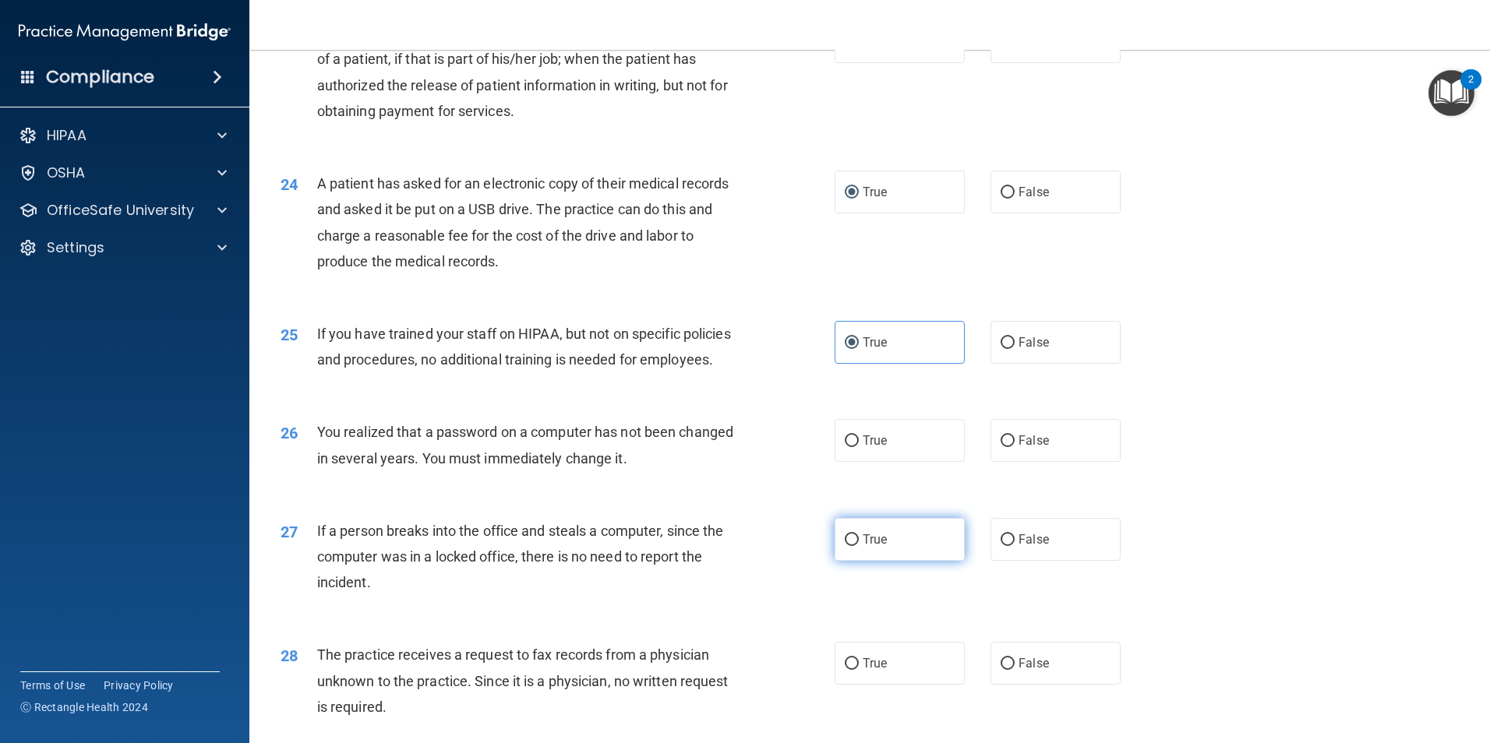
scroll to position [2571, 0]
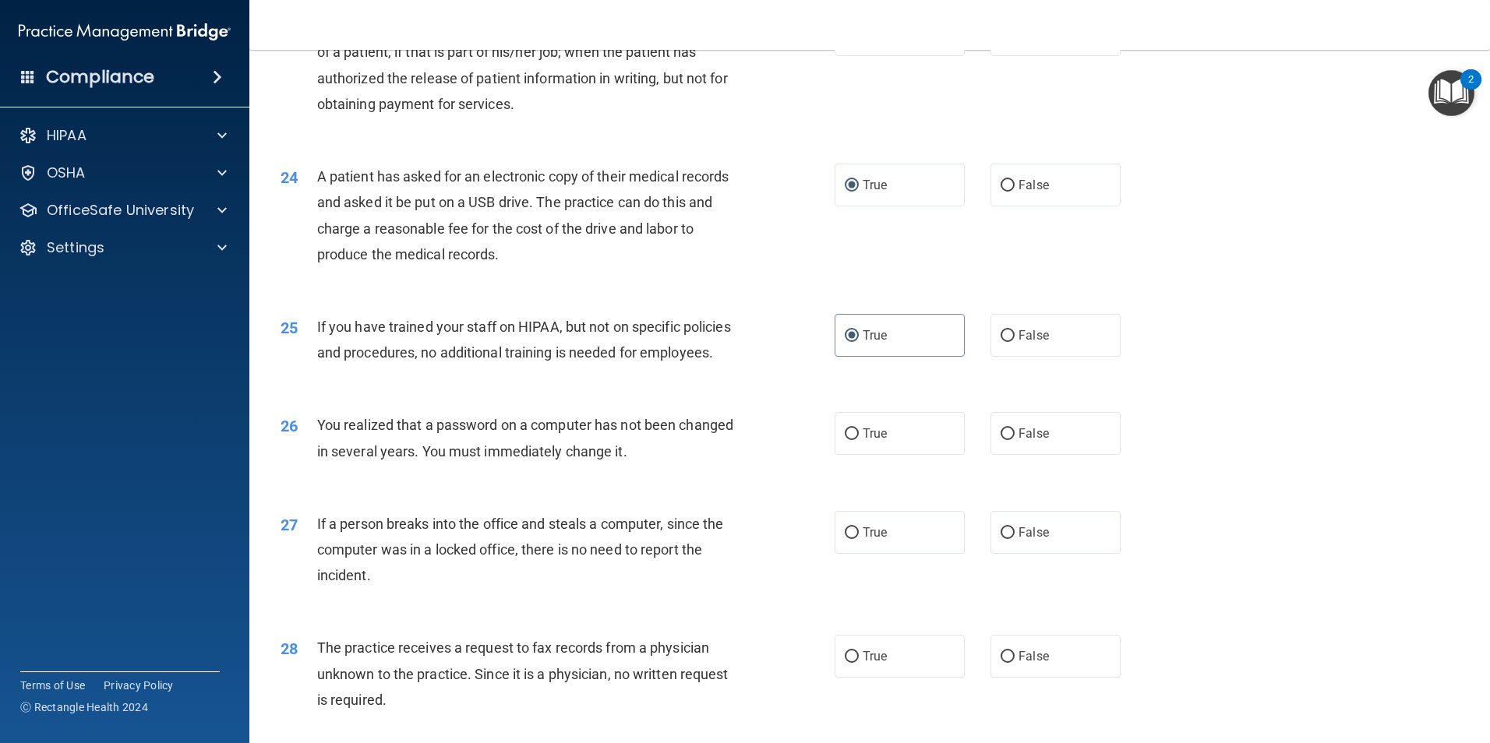
drag, startPoint x: 846, startPoint y: 520, endPoint x: 850, endPoint y: 574, distance: 53.9
click at [846, 455] on label "True" at bounding box center [899, 433] width 130 height 43
click at [846, 440] on input "True" at bounding box center [852, 435] width 14 height 12
radio input "true"
click at [852, 539] on input "True" at bounding box center [852, 533] width 14 height 12
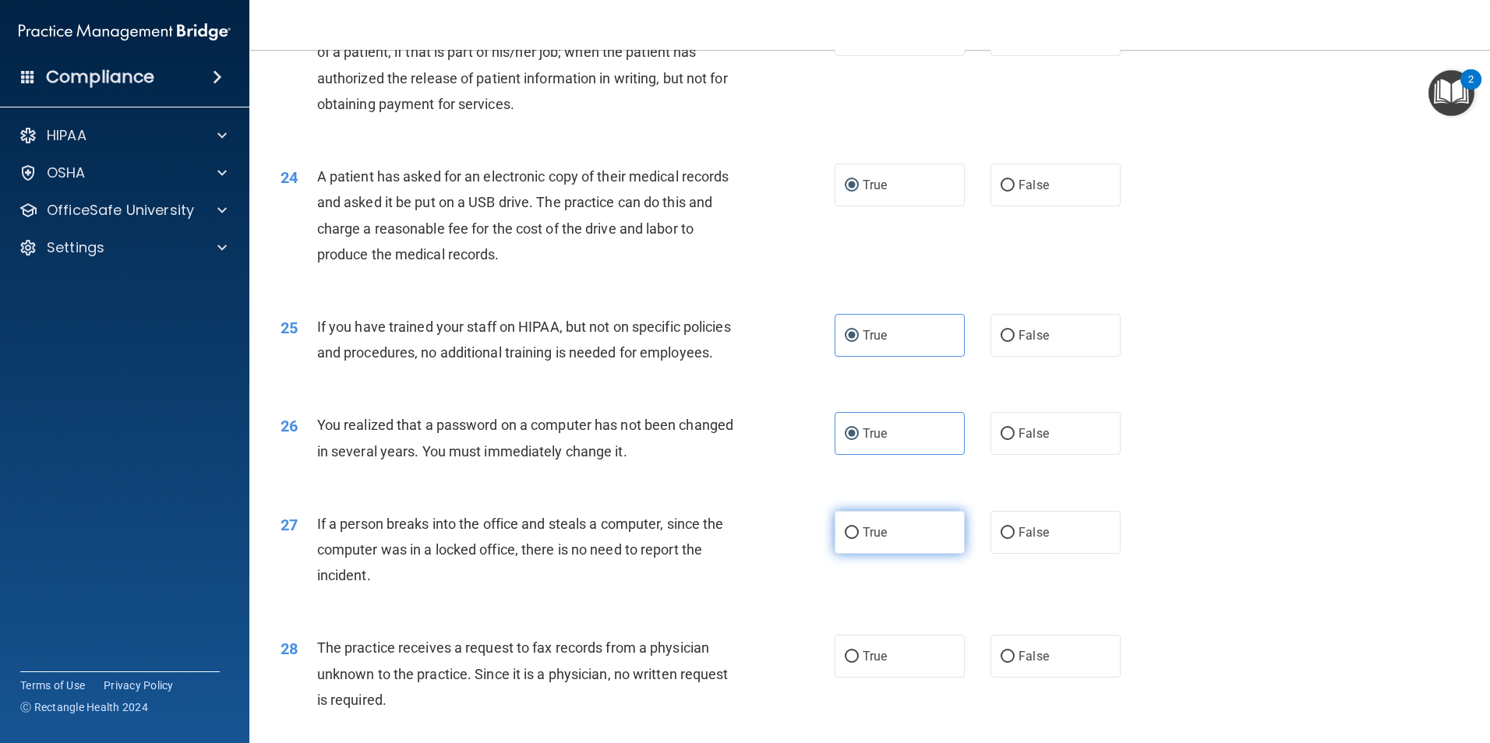
radio input "true"
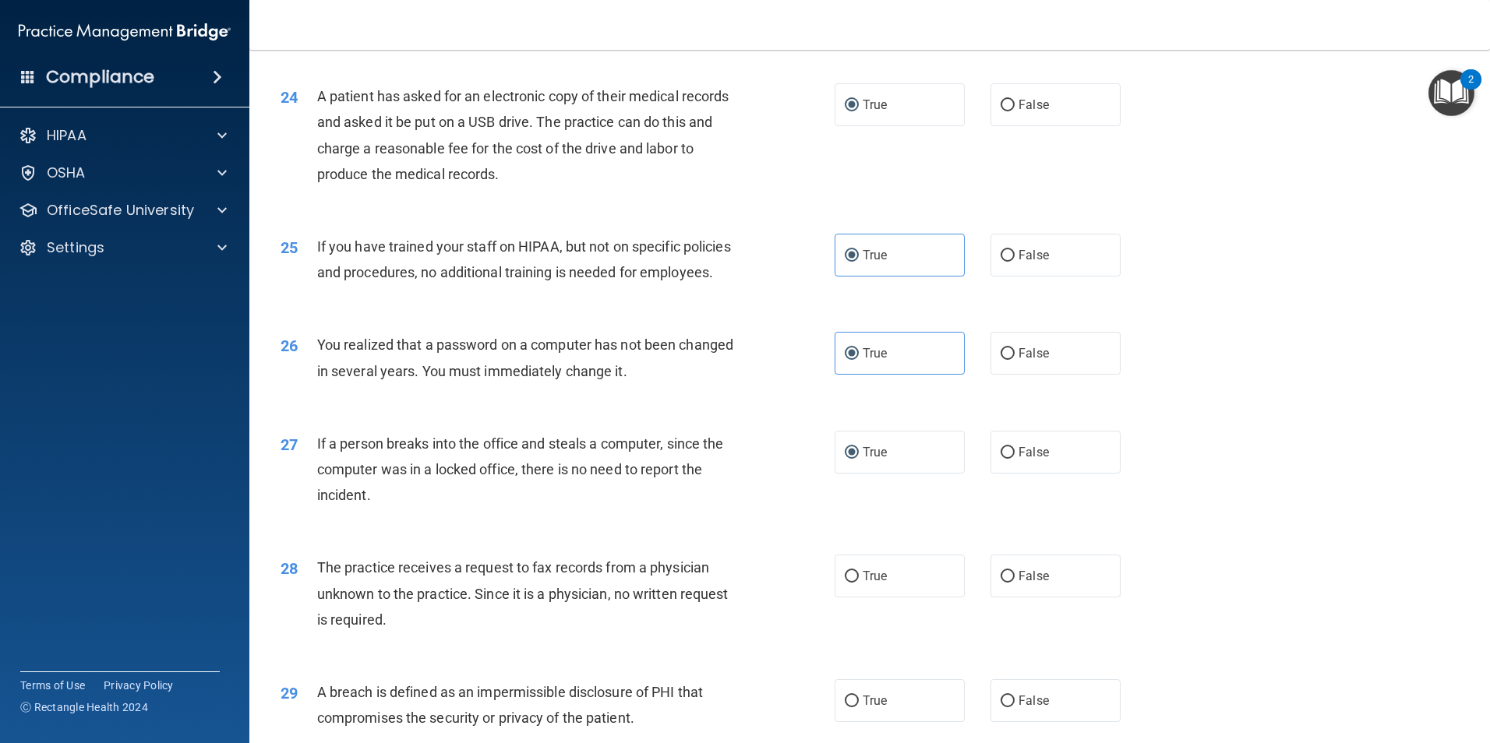
scroll to position [2727, 0]
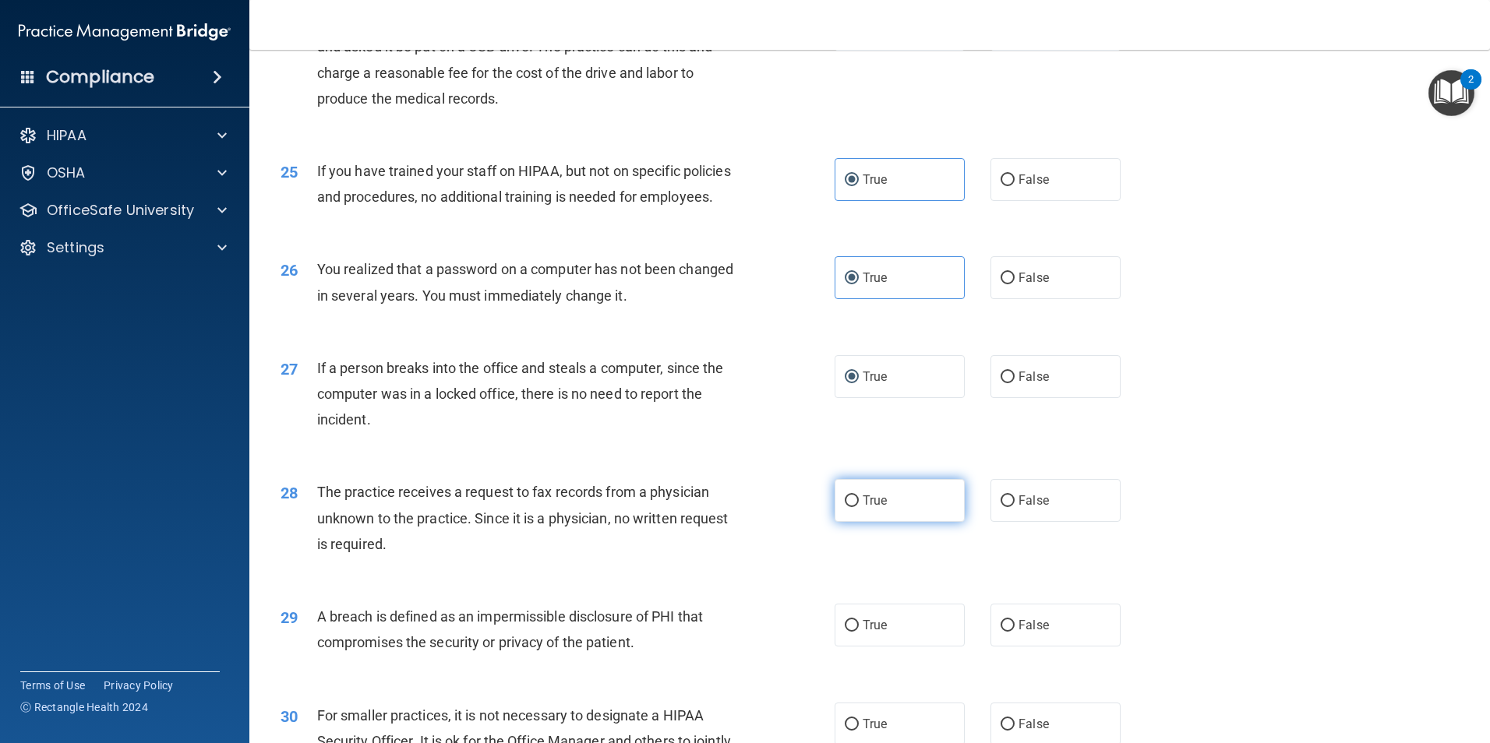
click at [850, 507] on input "True" at bounding box center [852, 502] width 14 height 12
radio input "true"
click at [851, 632] on input "True" at bounding box center [852, 626] width 14 height 12
radio input "true"
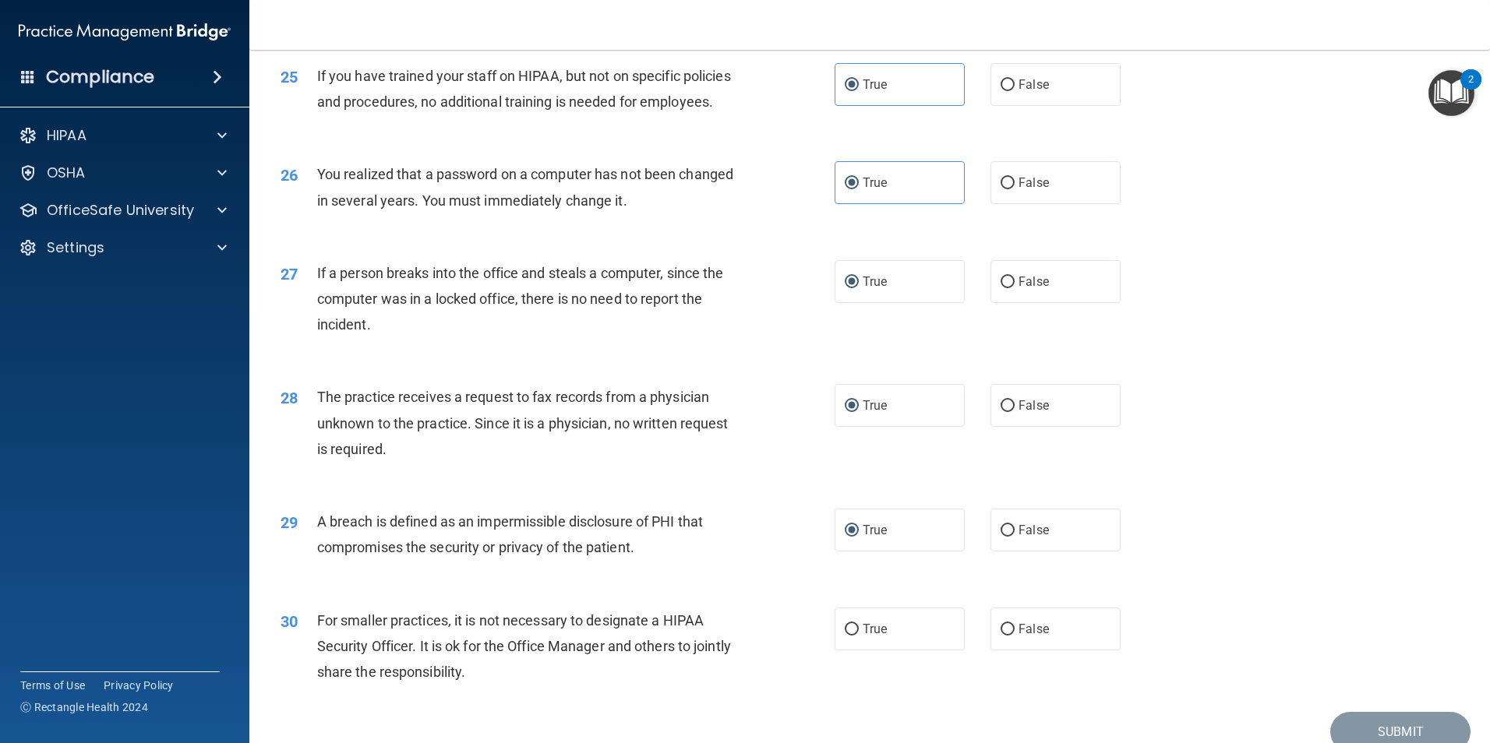
scroll to position [2970, 0]
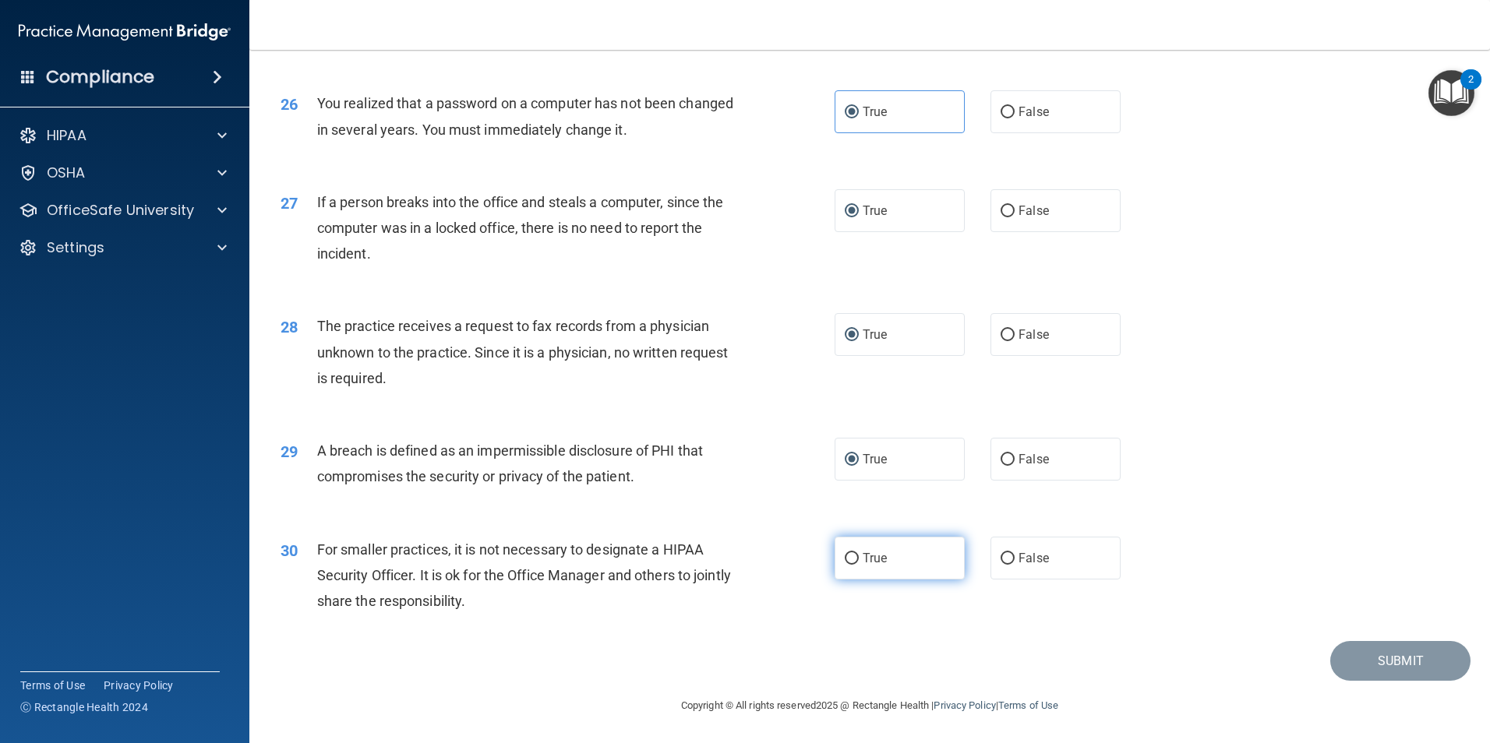
click at [849, 553] on input "True" at bounding box center [852, 559] width 14 height 12
radio input "true"
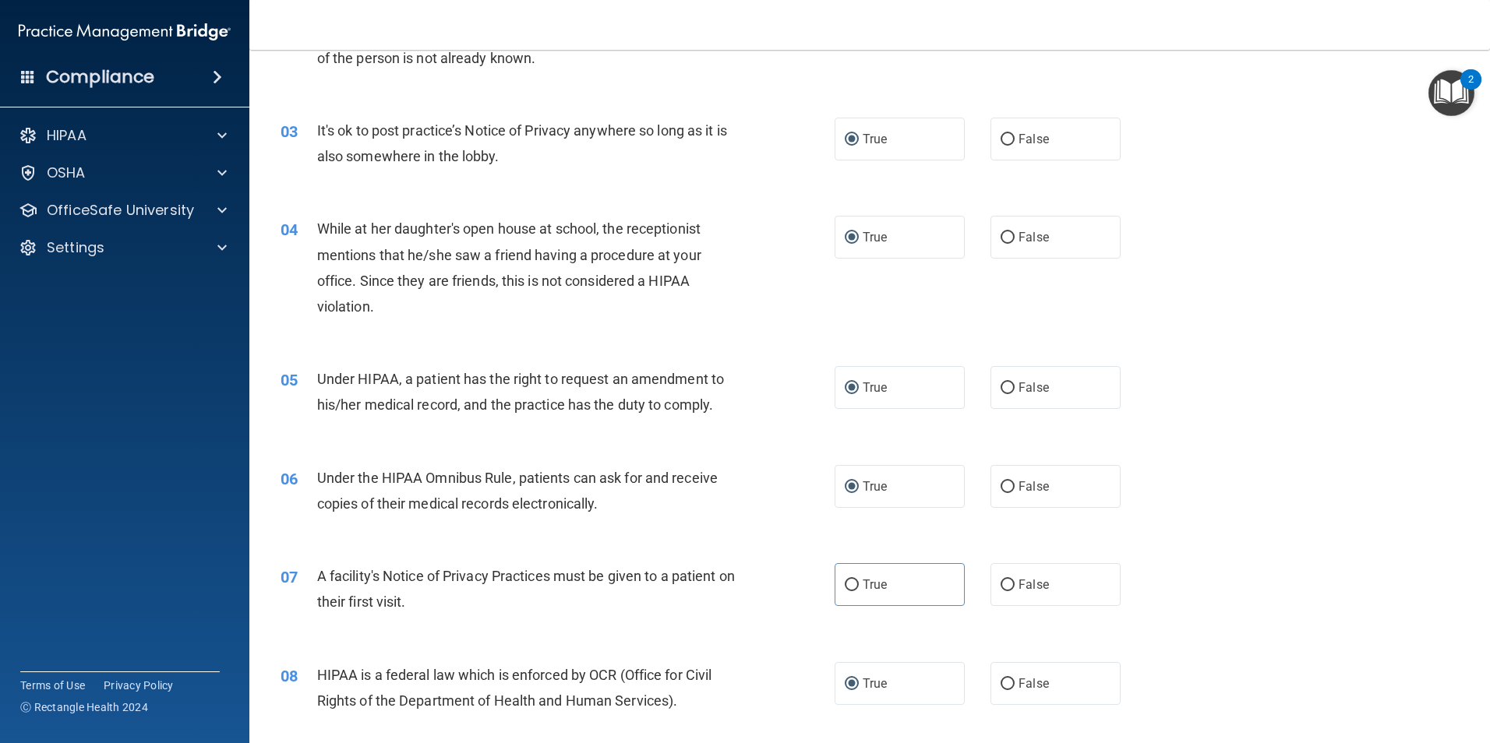
scroll to position [243, 0]
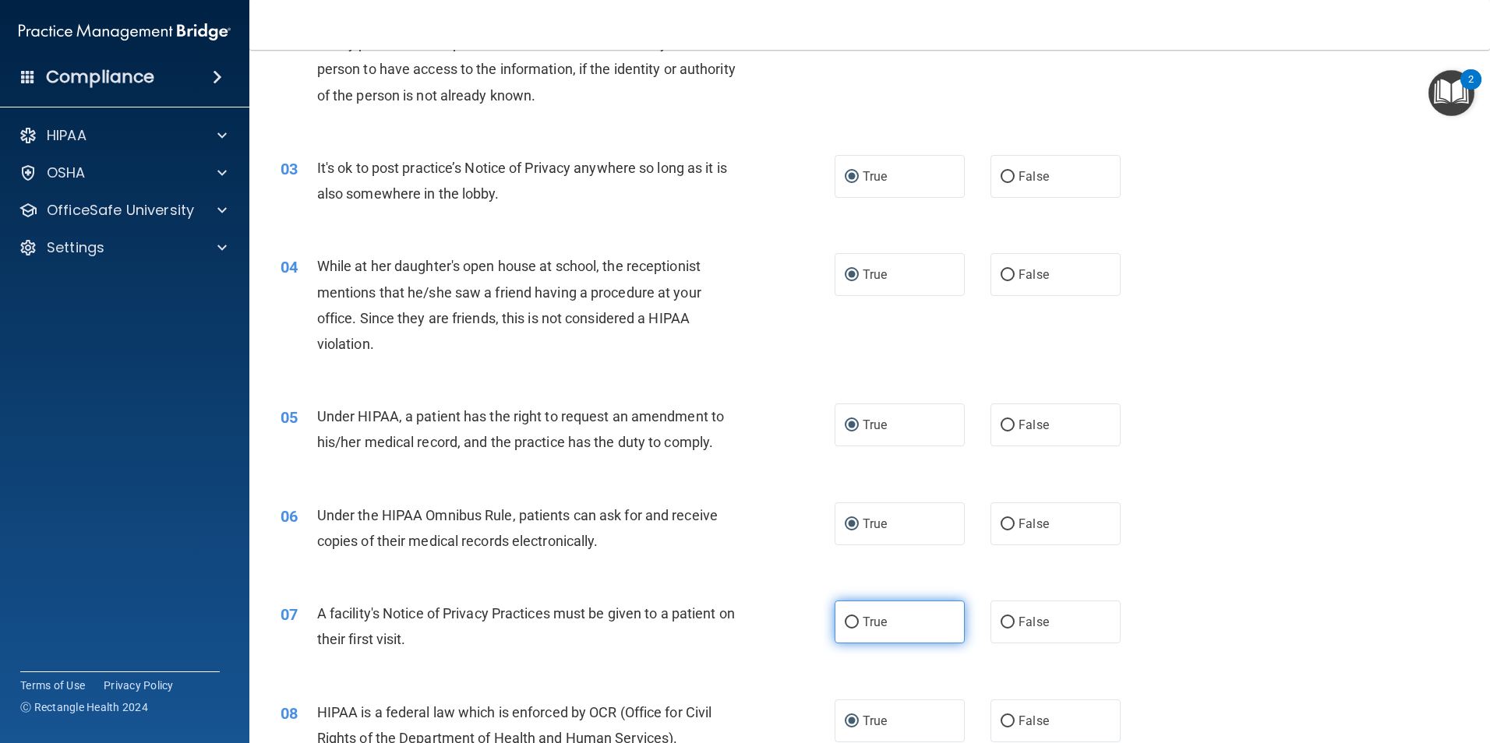
click at [850, 621] on input "True" at bounding box center [852, 623] width 14 height 12
radio input "true"
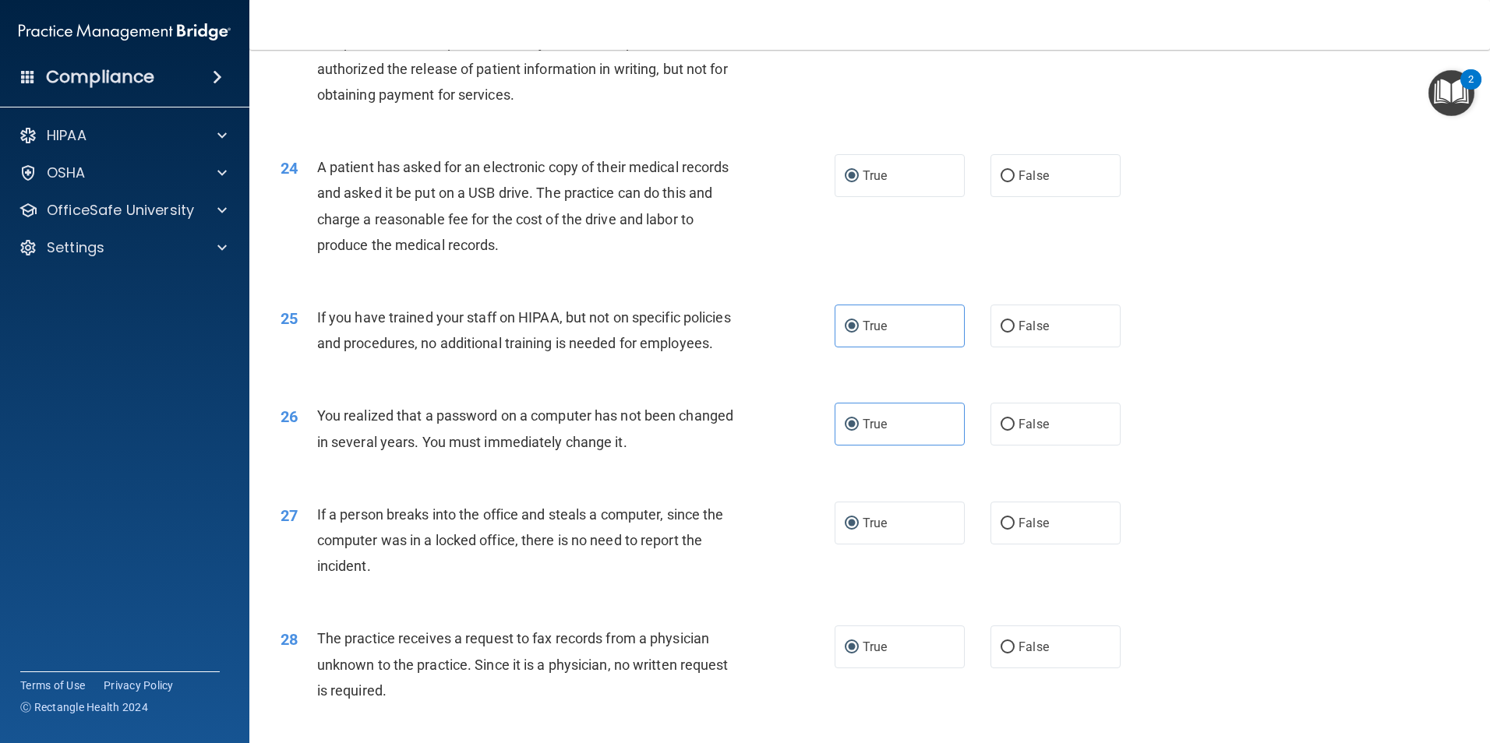
scroll to position [2970, 0]
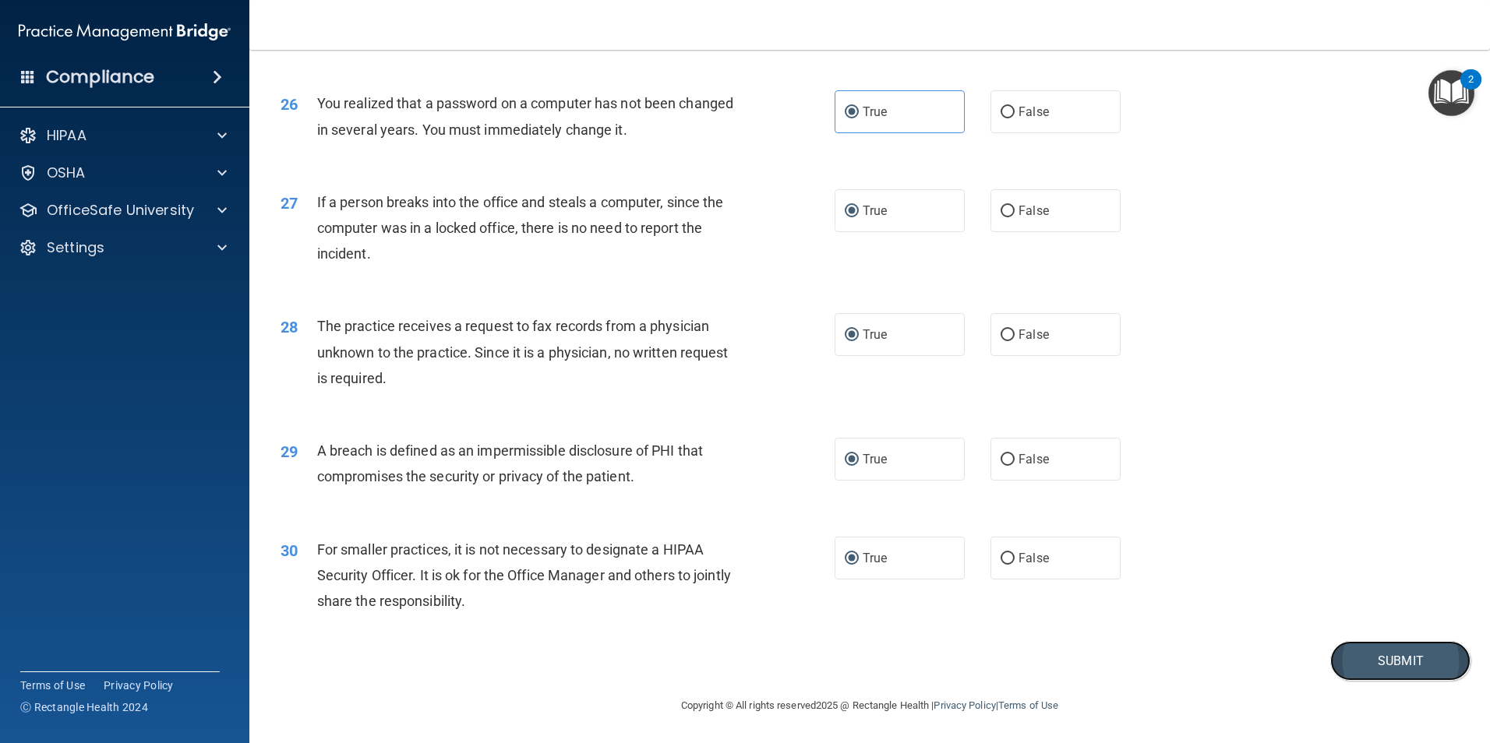
click at [1369, 658] on button "Submit" at bounding box center [1400, 661] width 140 height 40
click at [1330, 655] on button "Submit" at bounding box center [1400, 661] width 140 height 40
click at [1330, 660] on button "Submit" at bounding box center [1400, 661] width 140 height 40
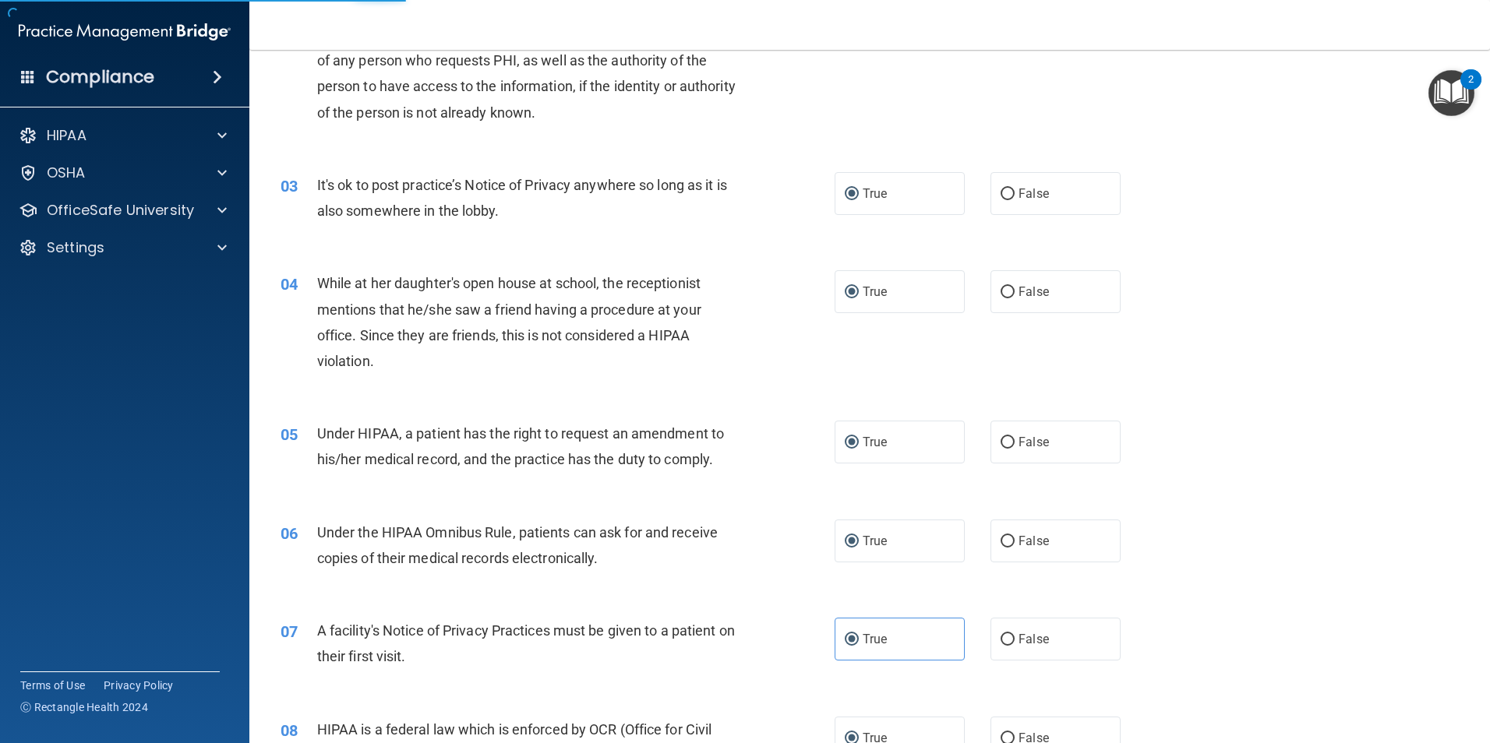
scroll to position [0, 0]
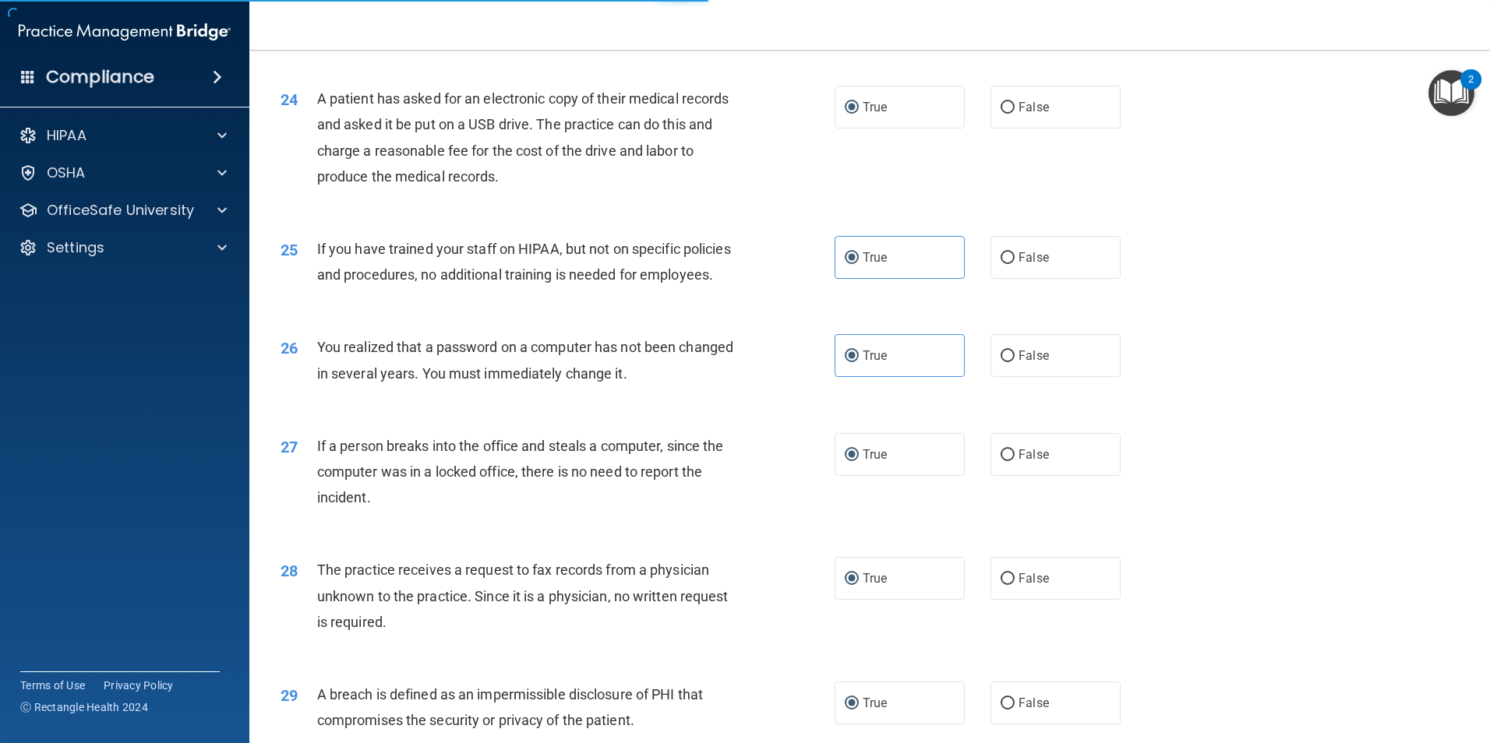
scroll to position [2727, 0]
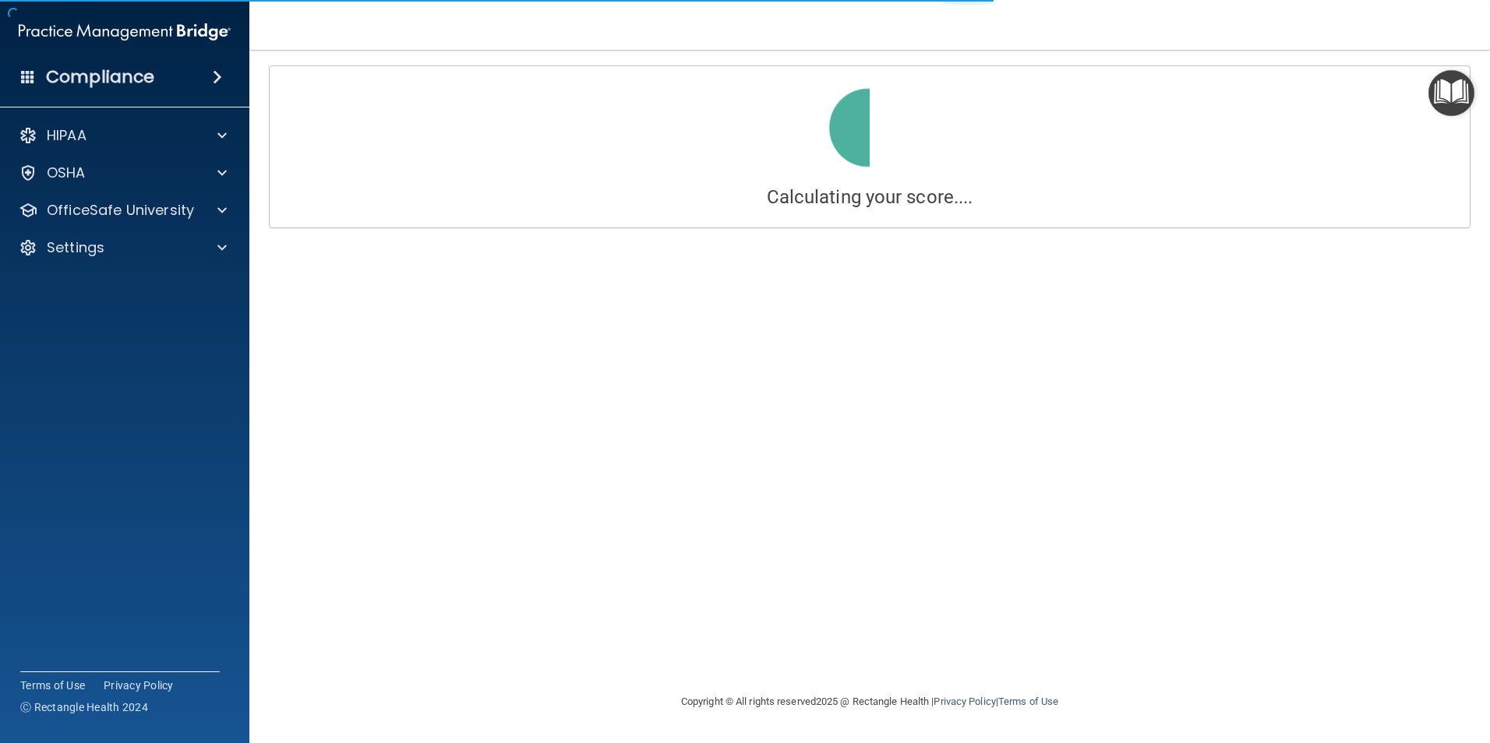
drag, startPoint x: 1489, startPoint y: 677, endPoint x: 1470, endPoint y: 681, distance: 19.1
click at [1470, 681] on body "Compliance HIPAA Documents and Policies Report an Incident Business Associates …" at bounding box center [745, 371] width 1490 height 743
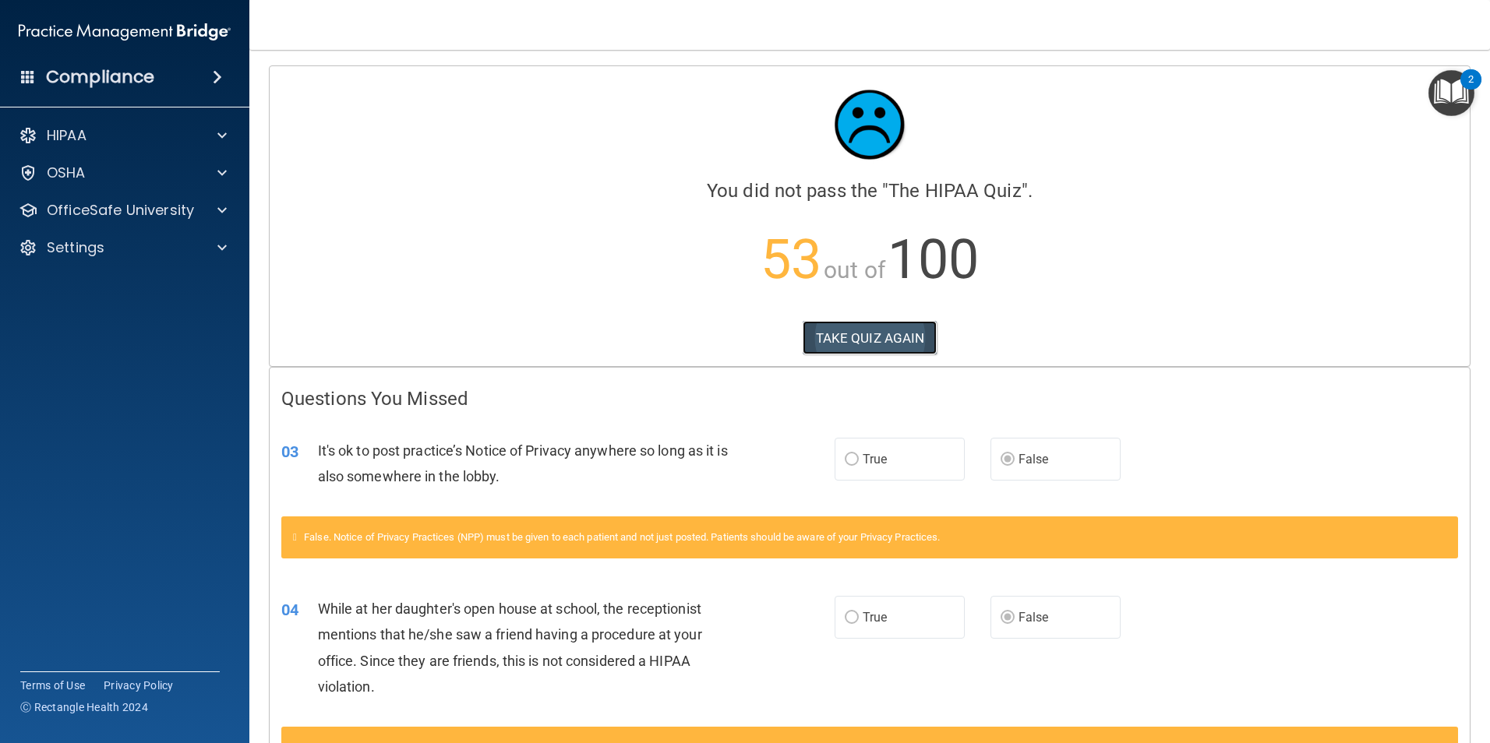
click at [844, 346] on button "TAKE QUIZ AGAIN" at bounding box center [869, 338] width 135 height 34
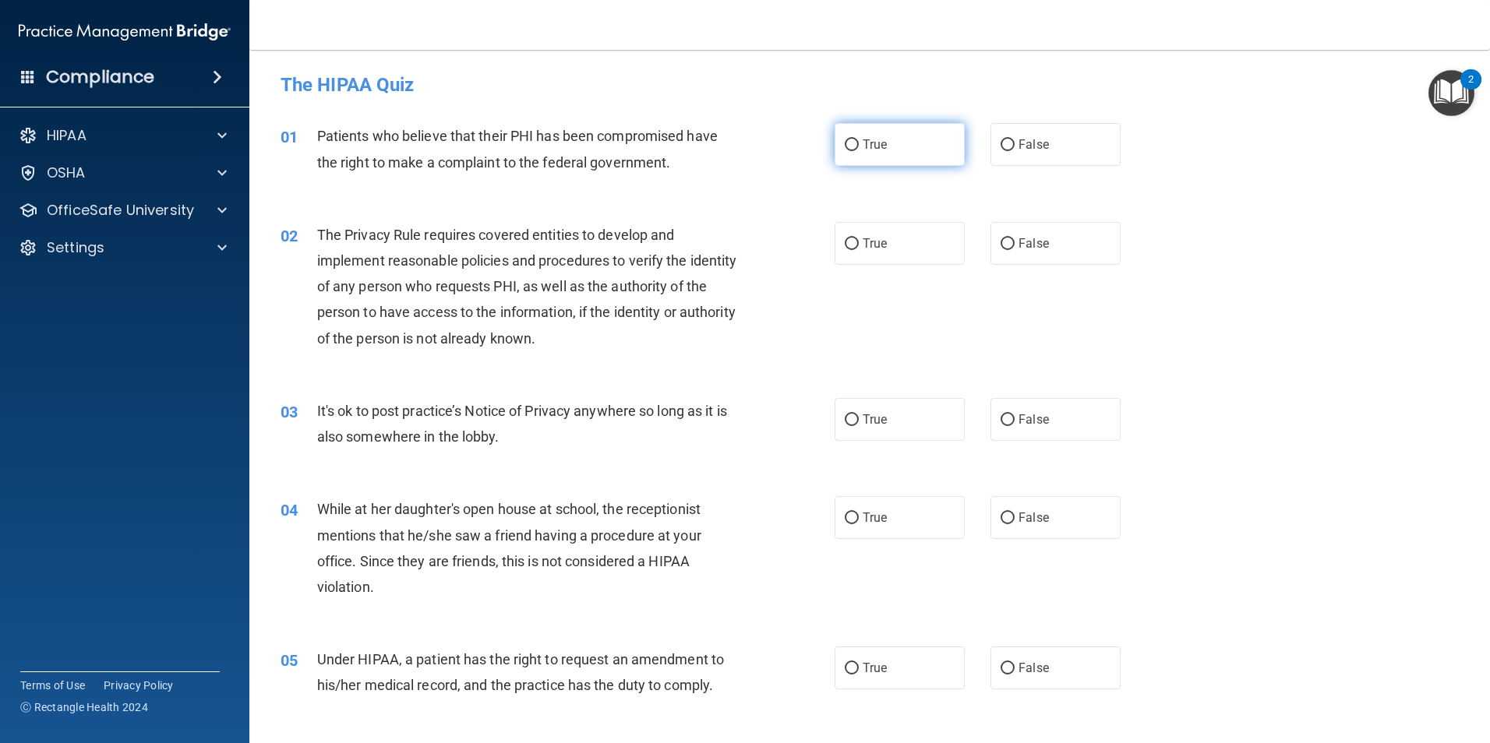
click at [848, 147] on input "True" at bounding box center [852, 145] width 14 height 12
radio input "true"
click at [845, 249] on input "True" at bounding box center [852, 244] width 14 height 12
radio input "true"
click at [1001, 420] on input "False" at bounding box center [1007, 420] width 14 height 12
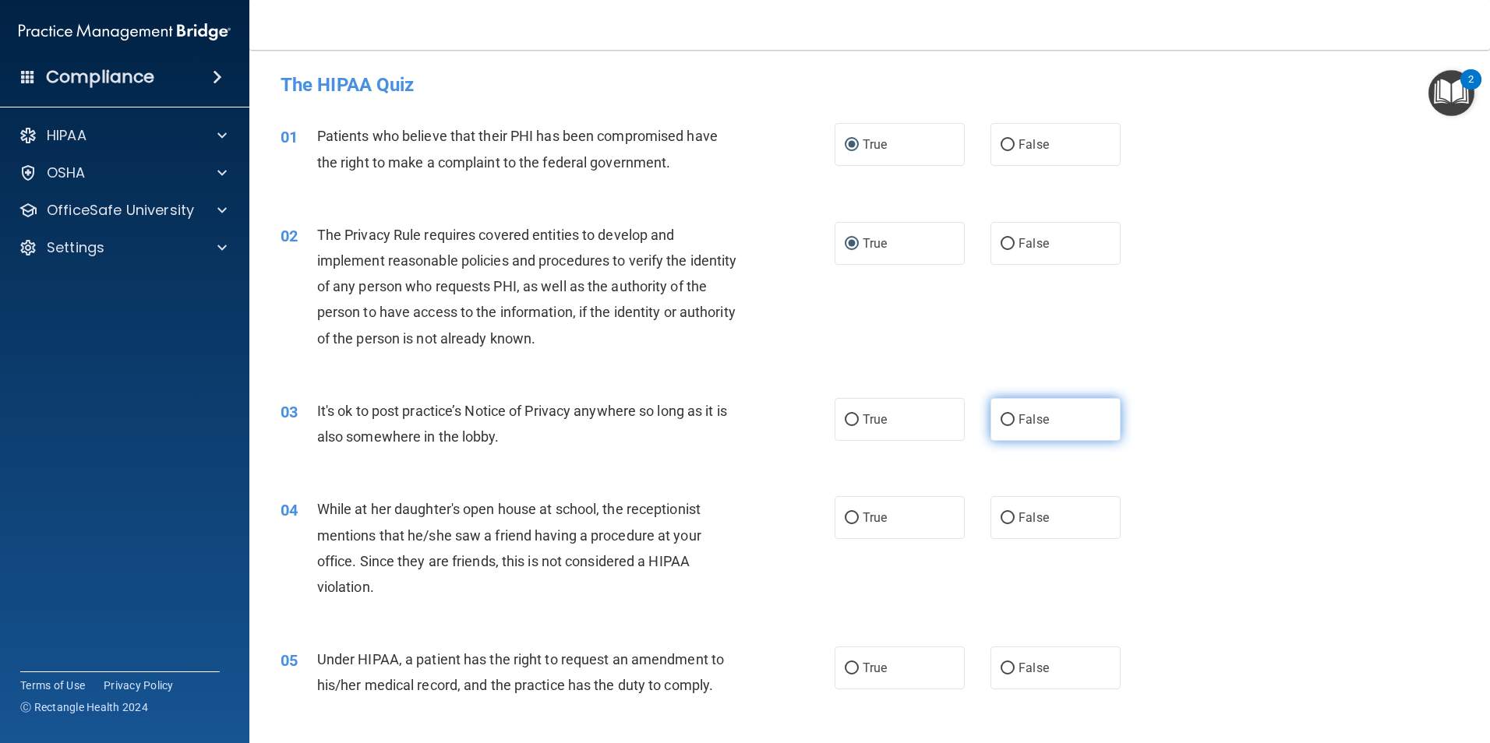
radio input "true"
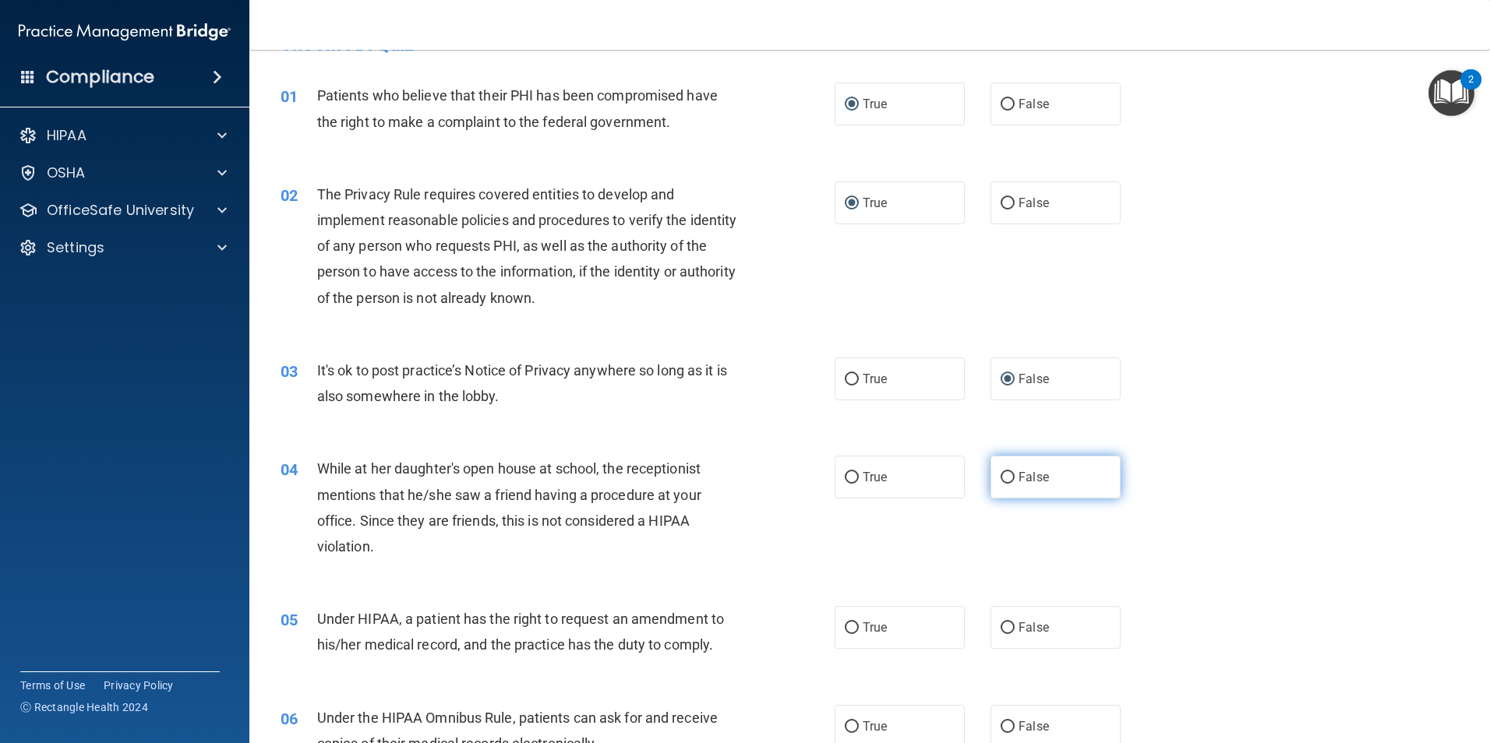
scroll to position [78, 0]
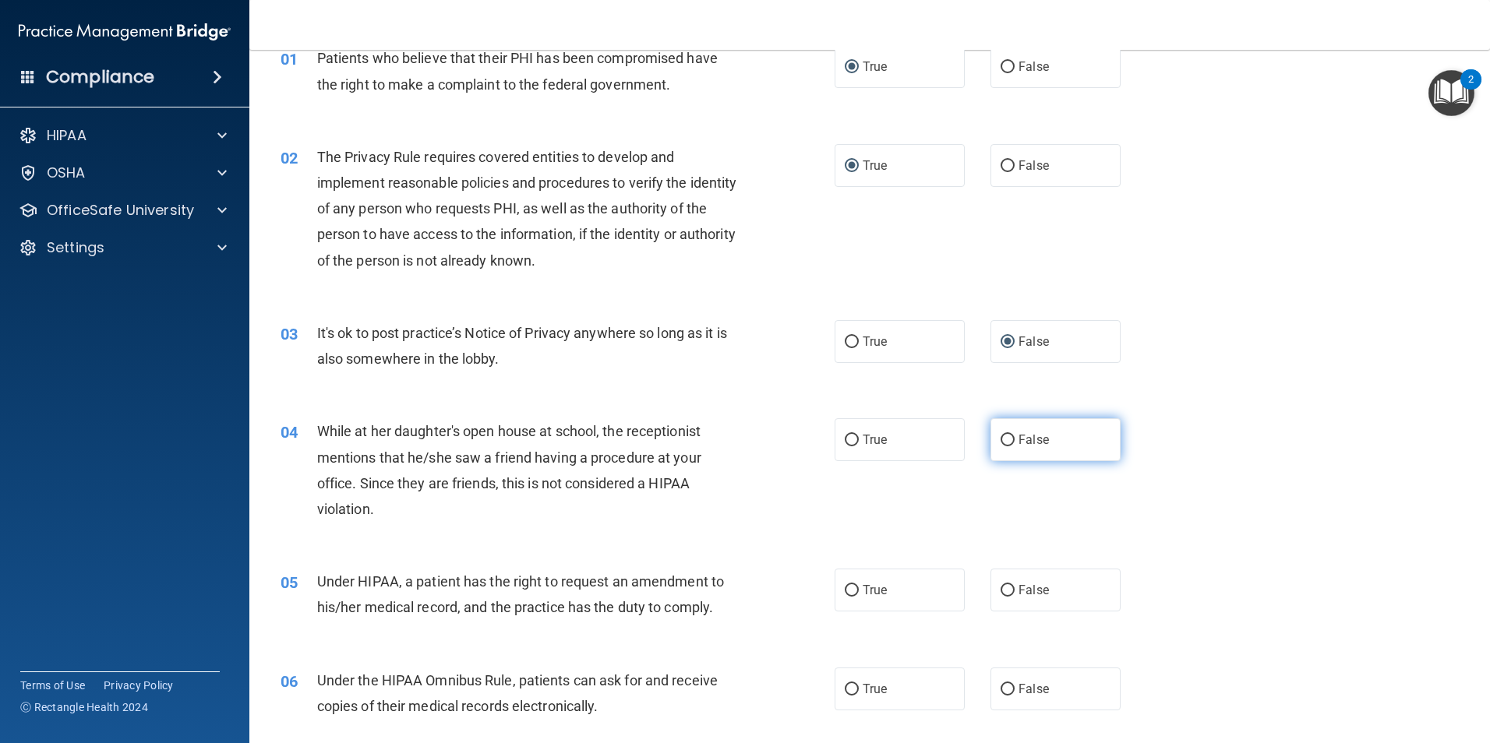
click at [1003, 442] on input "False" at bounding box center [1007, 441] width 14 height 12
radio input "true"
click at [1003, 591] on input "False" at bounding box center [1007, 591] width 14 height 12
radio input "true"
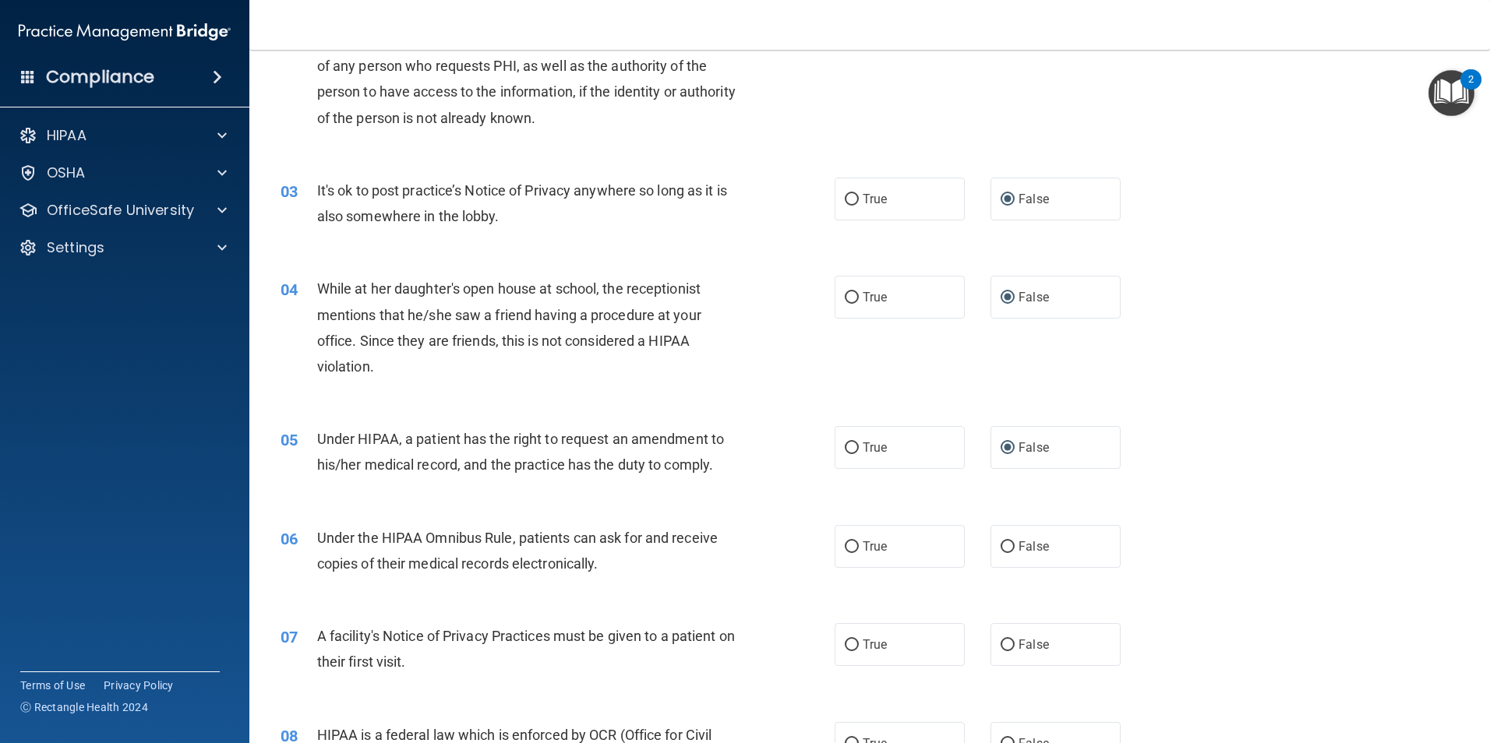
scroll to position [234, 0]
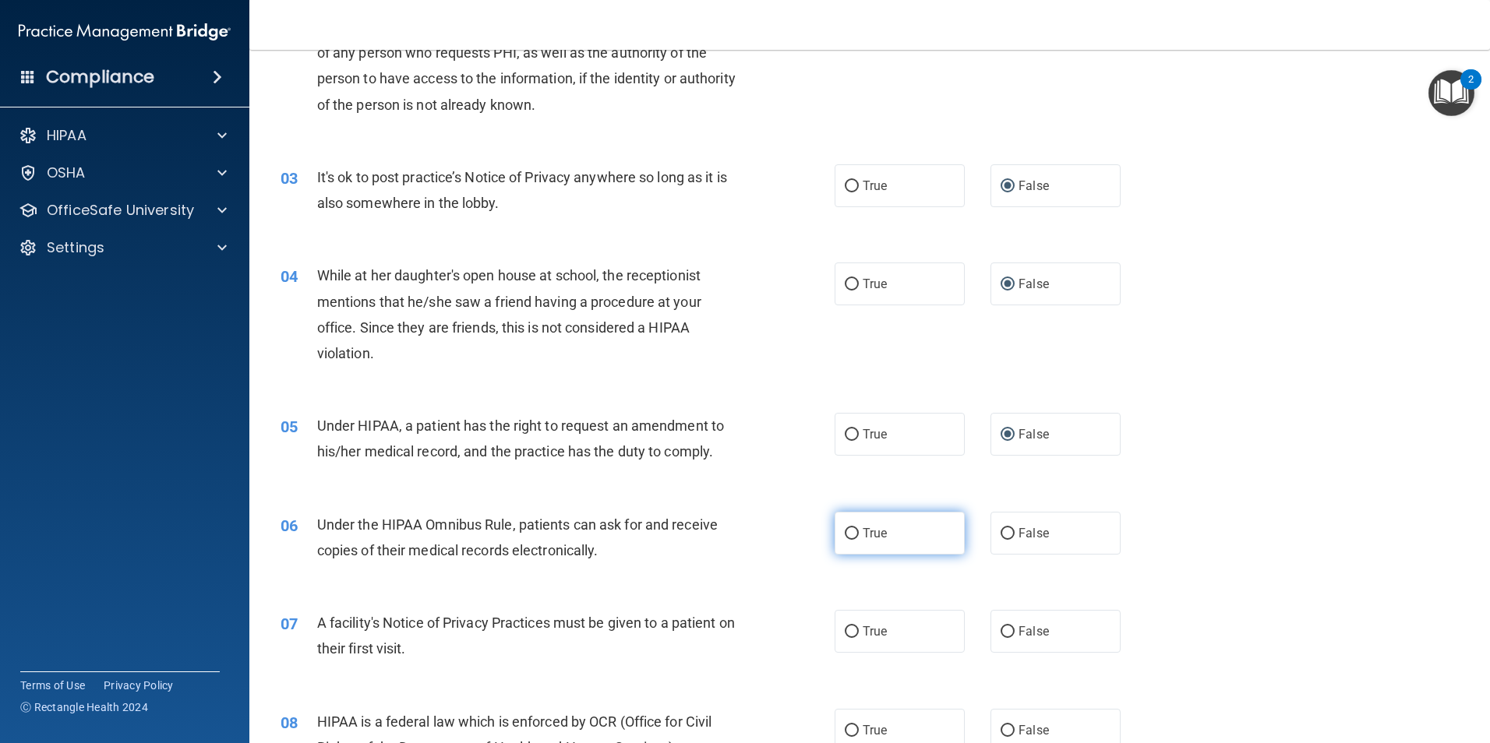
click at [848, 534] on input "True" at bounding box center [852, 534] width 14 height 12
radio input "true"
click at [850, 635] on input "True" at bounding box center [852, 632] width 14 height 12
radio input "true"
click at [845, 725] on input "True" at bounding box center [852, 731] width 14 height 12
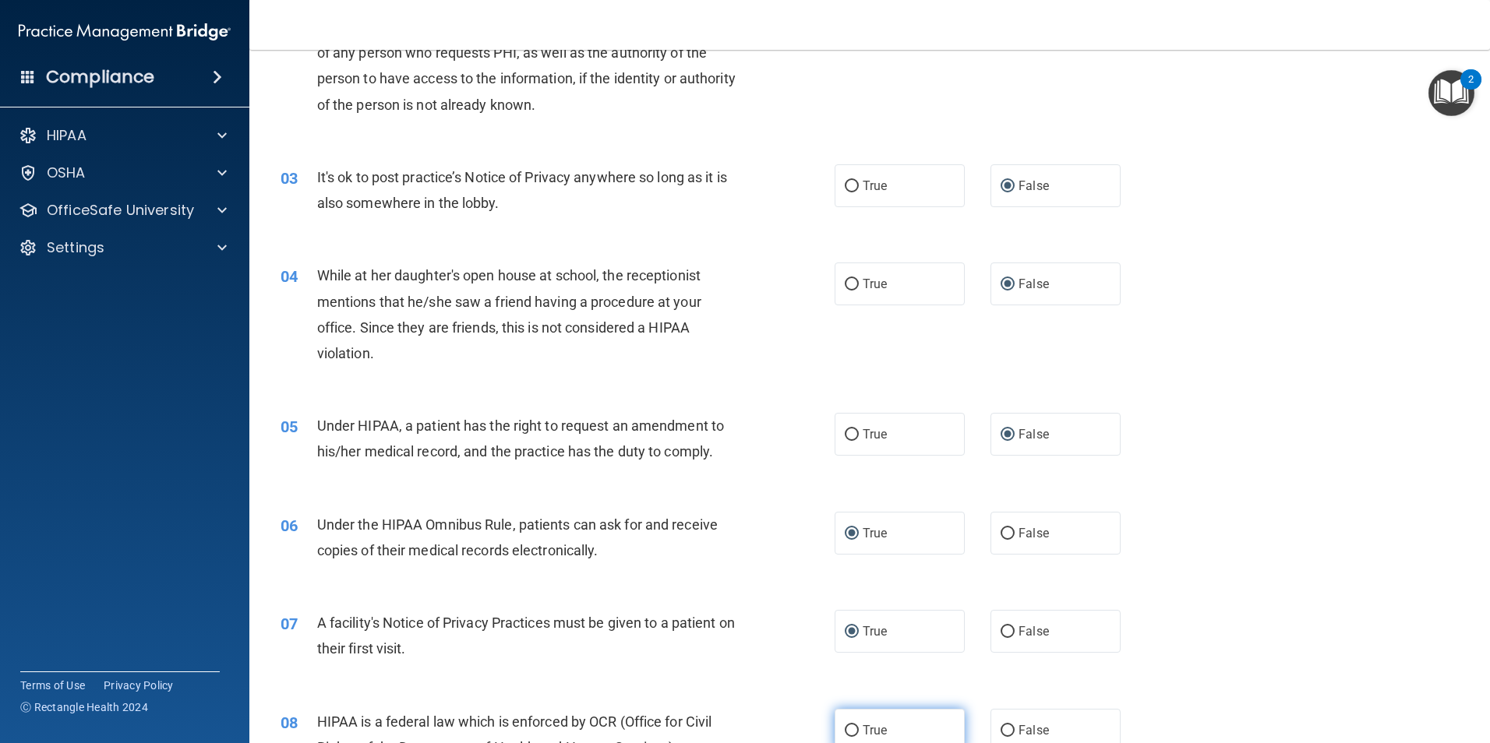
radio input "true"
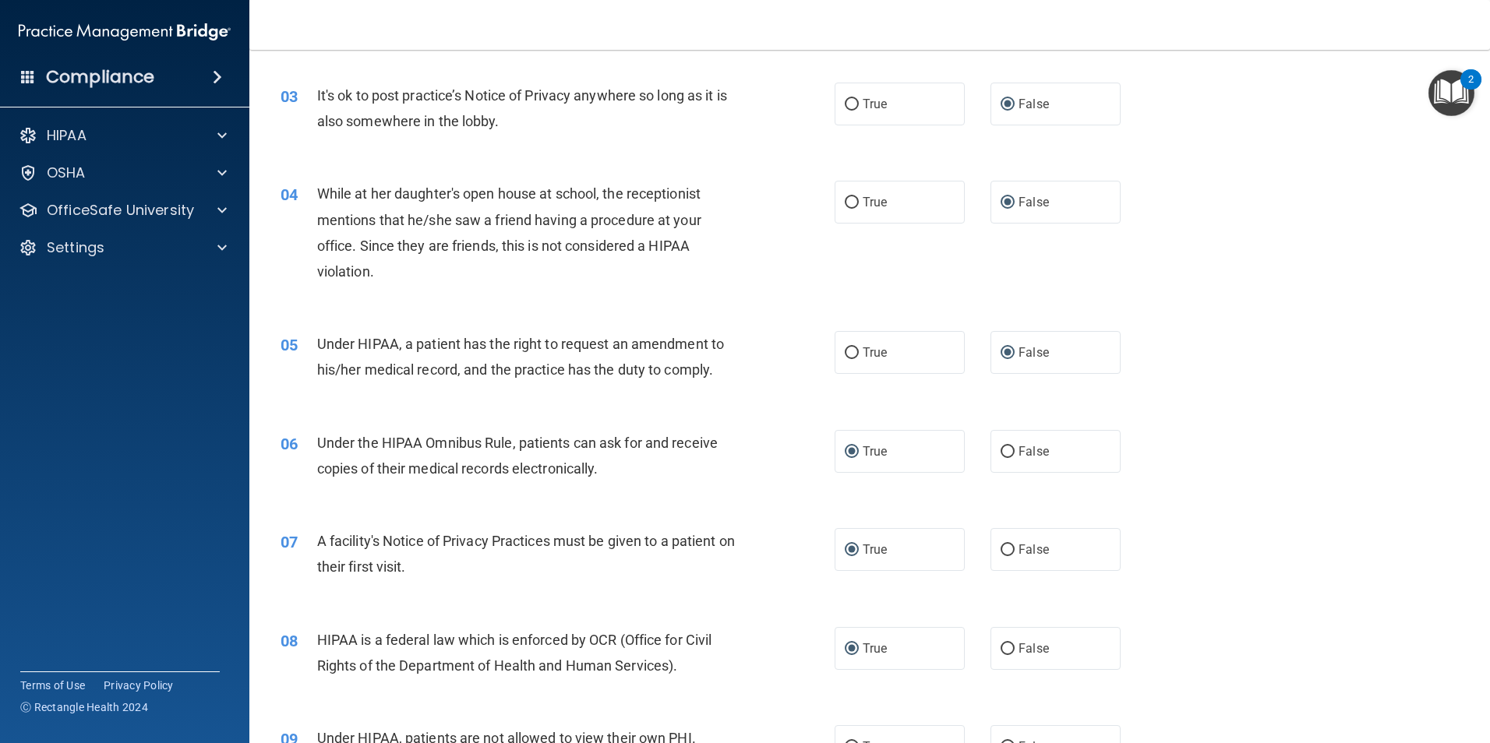
scroll to position [467, 0]
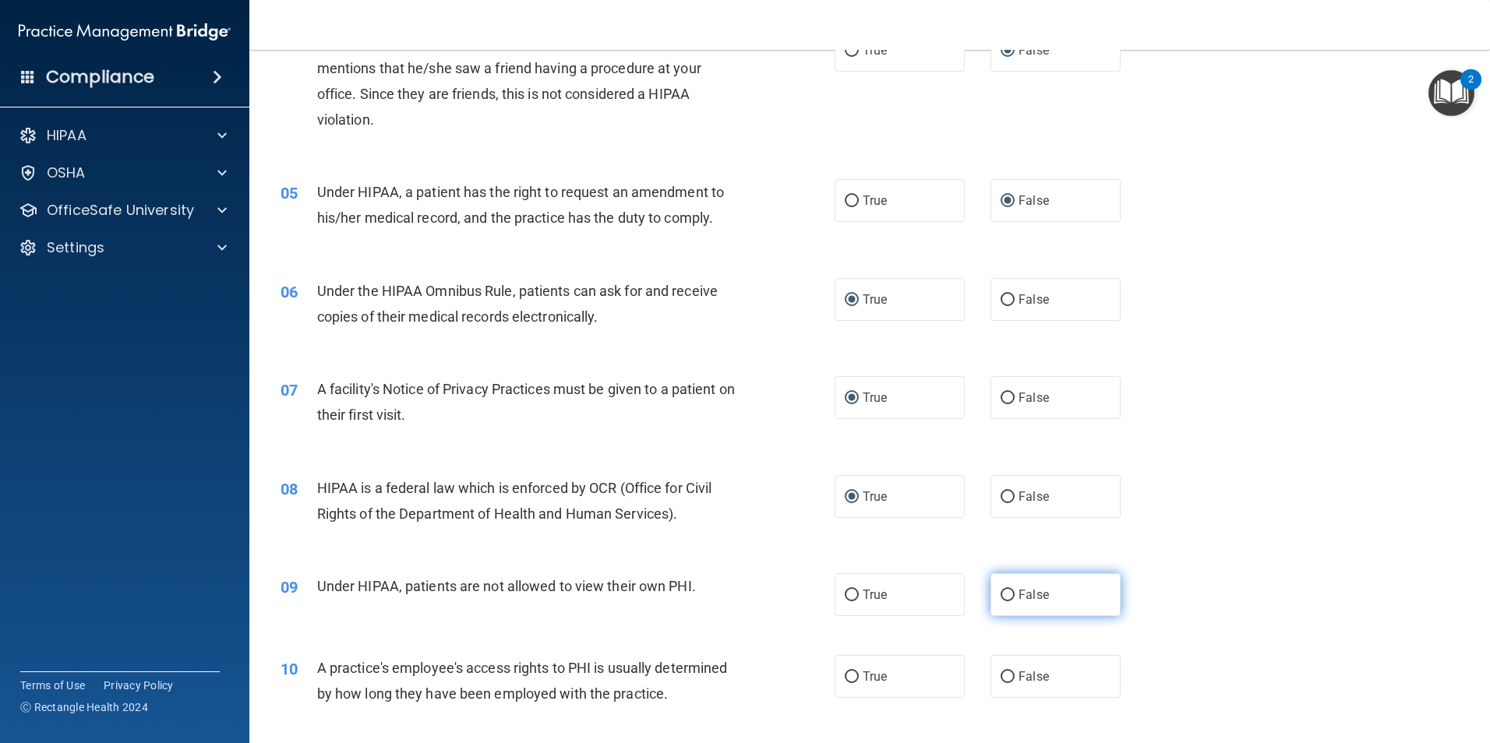
click at [1003, 592] on input "False" at bounding box center [1007, 596] width 14 height 12
radio input "true"
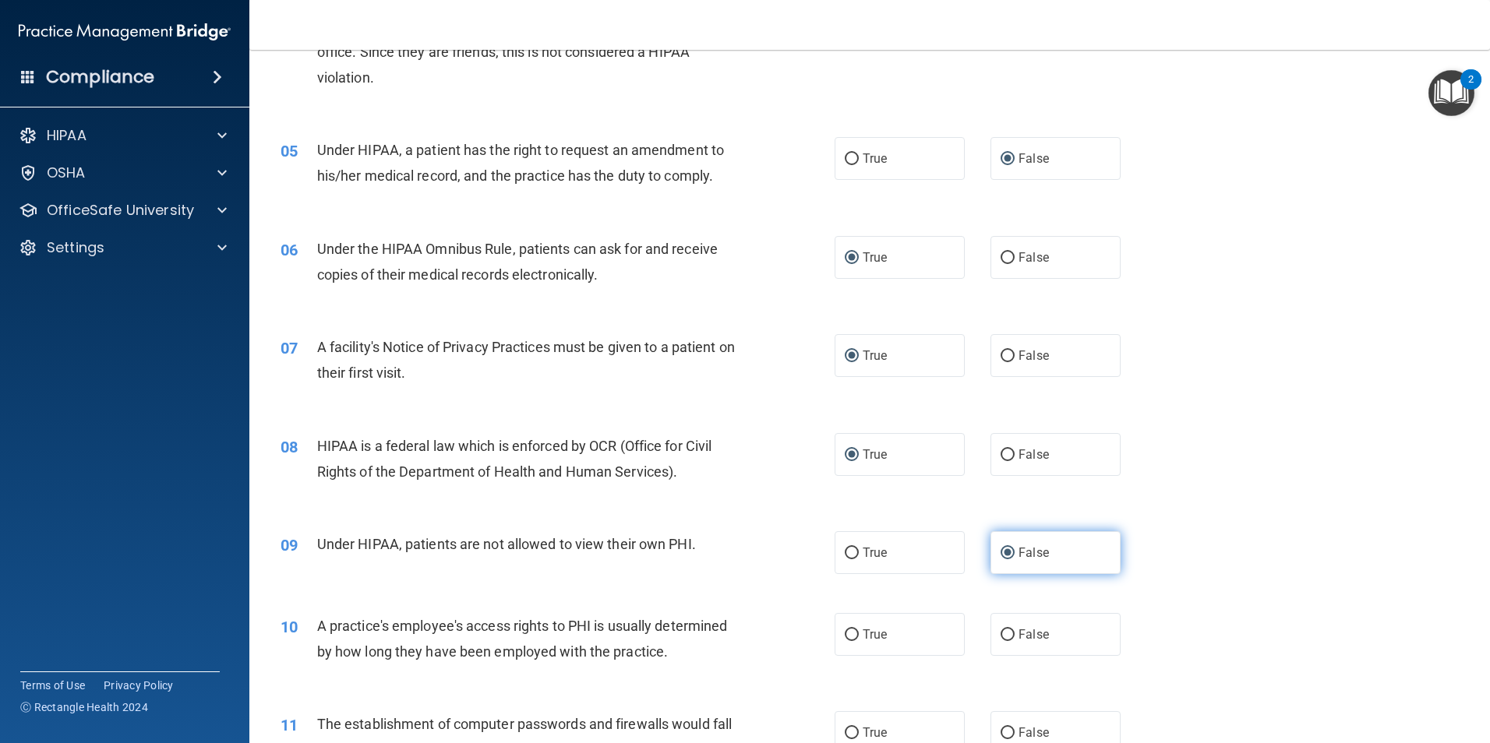
scroll to position [545, 0]
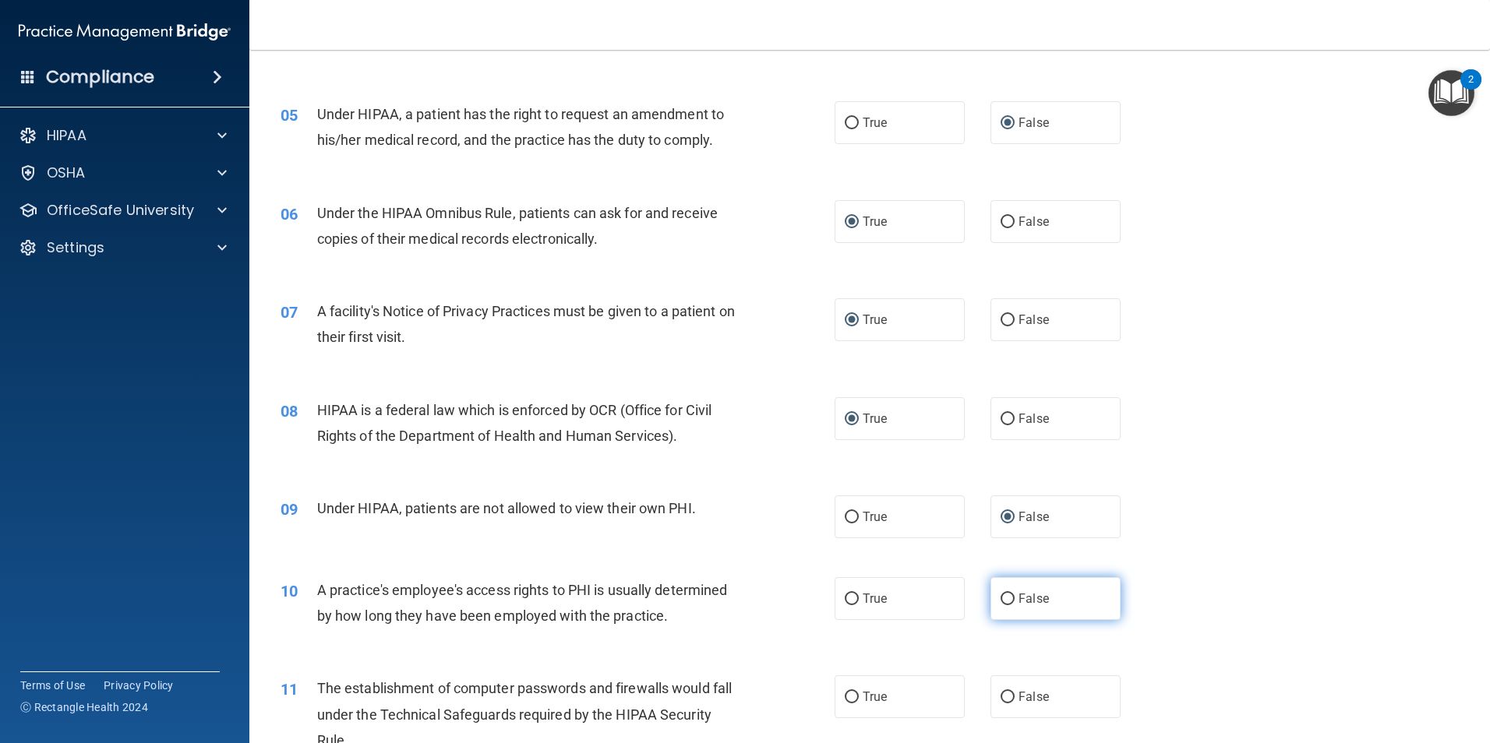
click at [1000, 598] on input "False" at bounding box center [1007, 600] width 14 height 12
radio input "true"
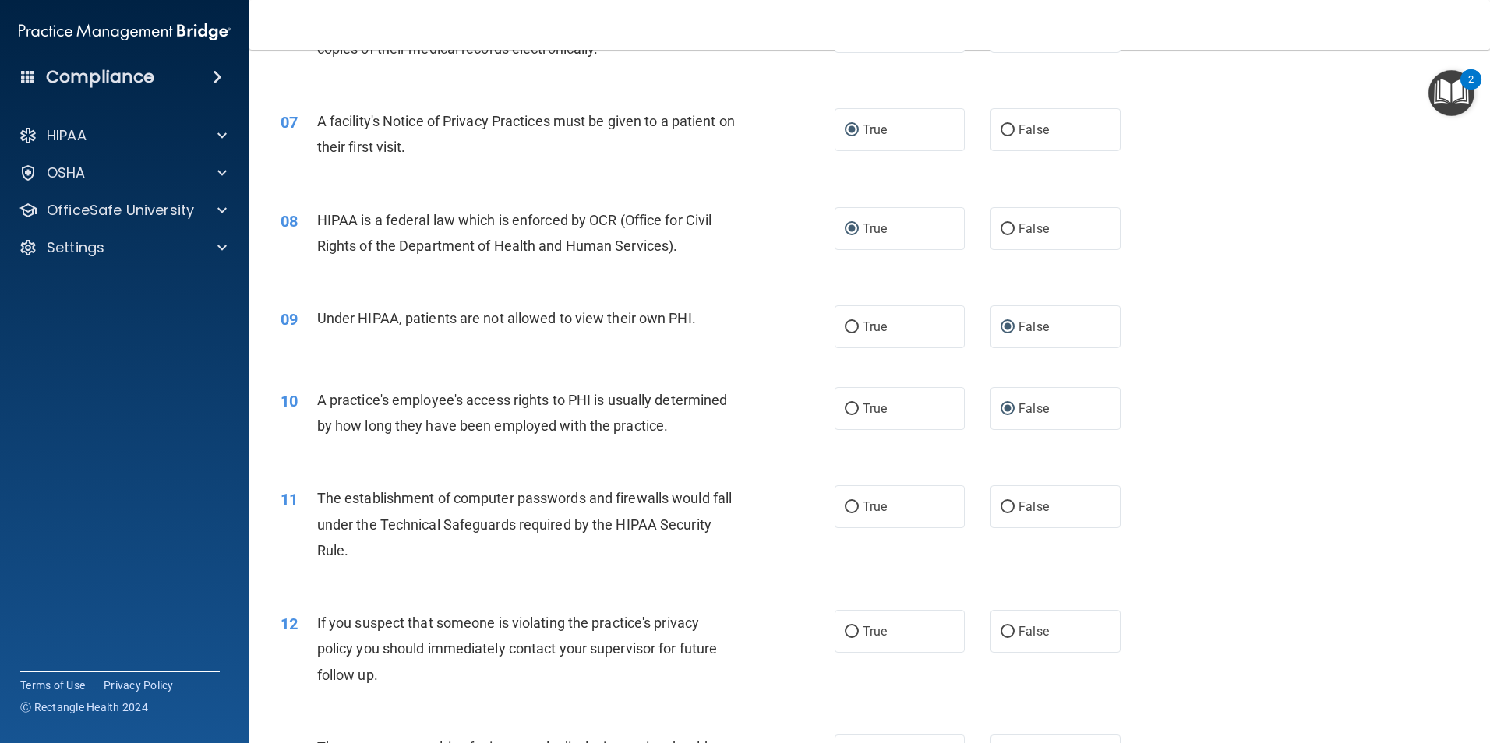
scroll to position [779, 0]
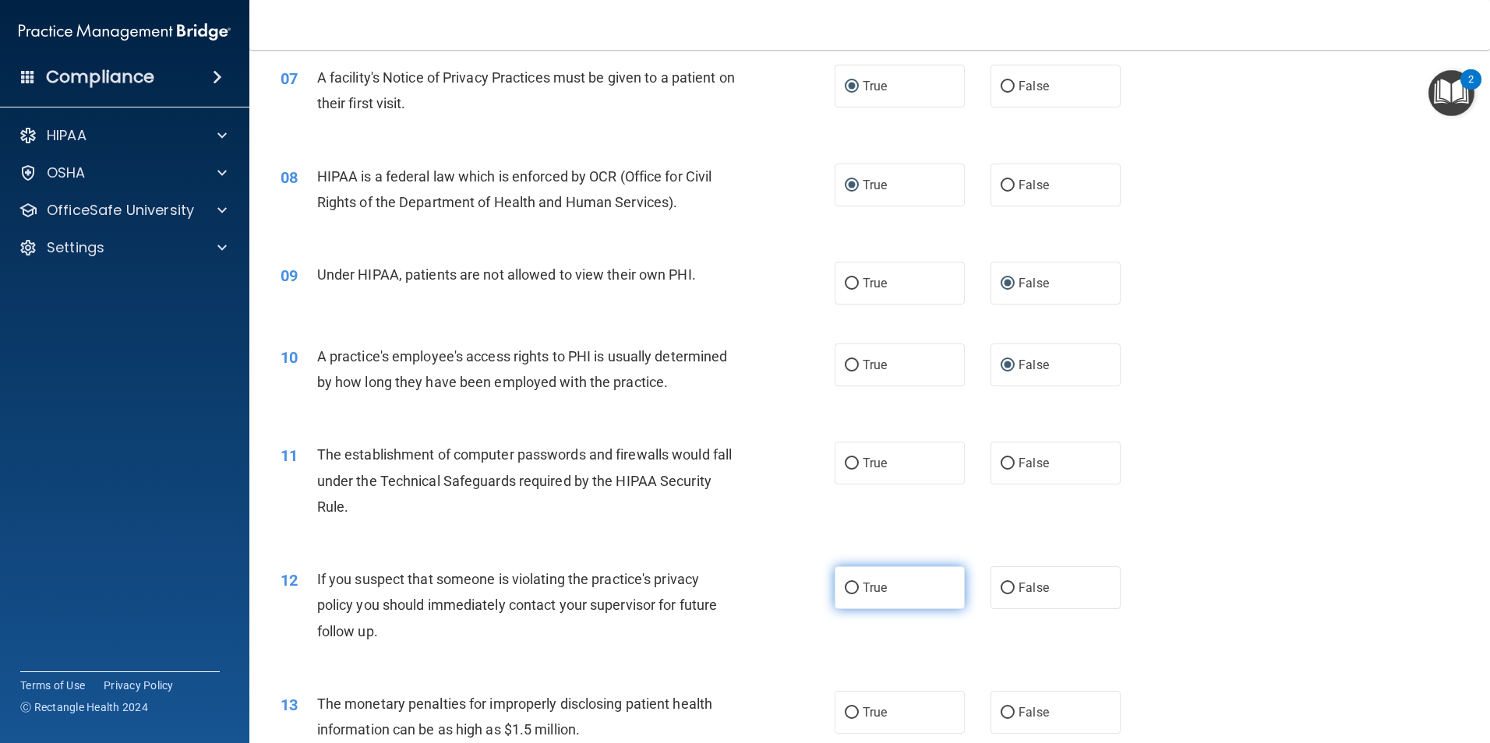
click at [847, 587] on input "True" at bounding box center [852, 589] width 14 height 12
radio input "true"
click at [845, 714] on input "True" at bounding box center [852, 713] width 14 height 12
radio input "true"
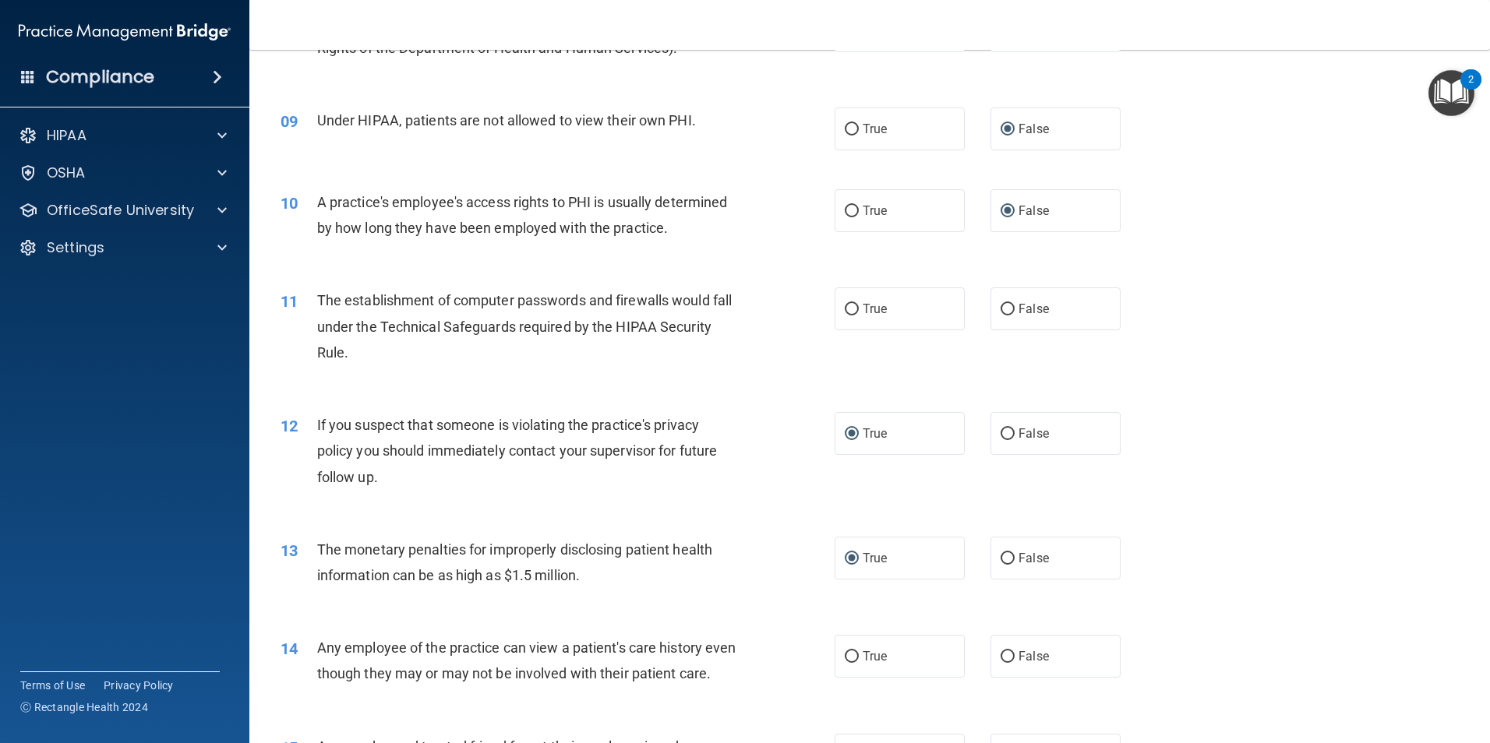
scroll to position [935, 0]
click at [848, 654] on input "True" at bounding box center [852, 656] width 14 height 12
radio input "true"
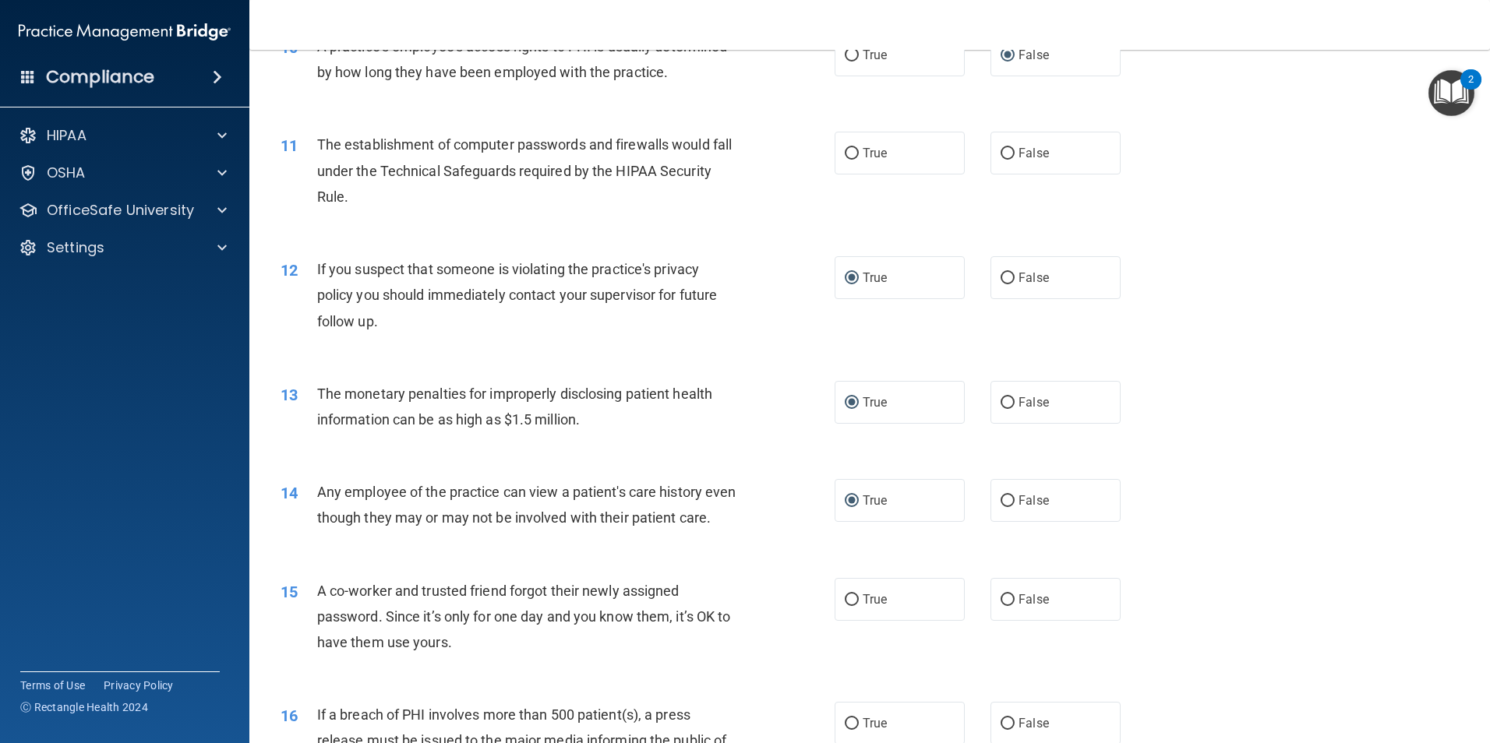
scroll to position [1091, 0]
drag, startPoint x: 847, startPoint y: 499, endPoint x: 856, endPoint y: 499, distance: 9.4
click at [848, 499] on input "True" at bounding box center [852, 500] width 14 height 12
click at [1004, 496] on input "False" at bounding box center [1007, 500] width 14 height 12
radio input "true"
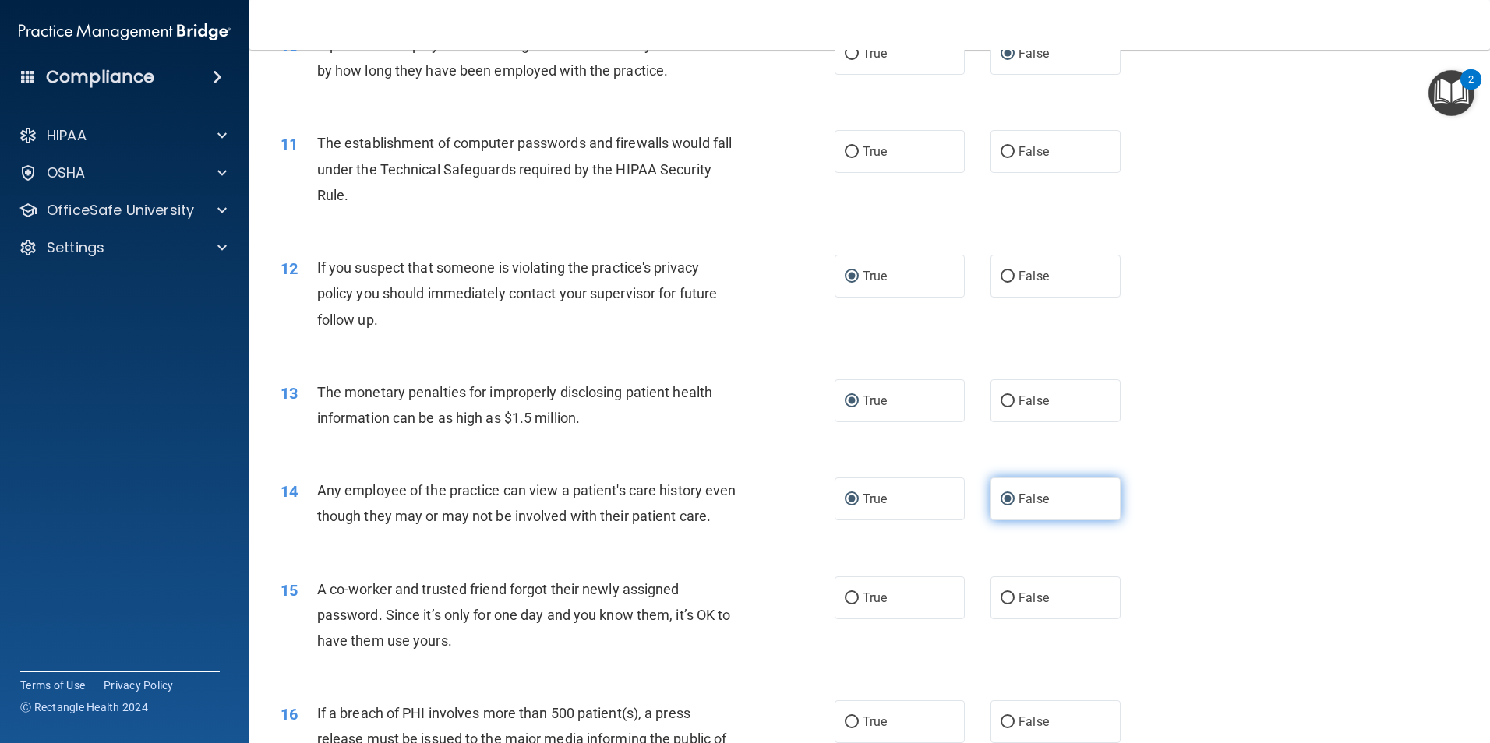
radio input "false"
click at [1003, 605] on input "False" at bounding box center [1007, 599] width 14 height 12
radio input "true"
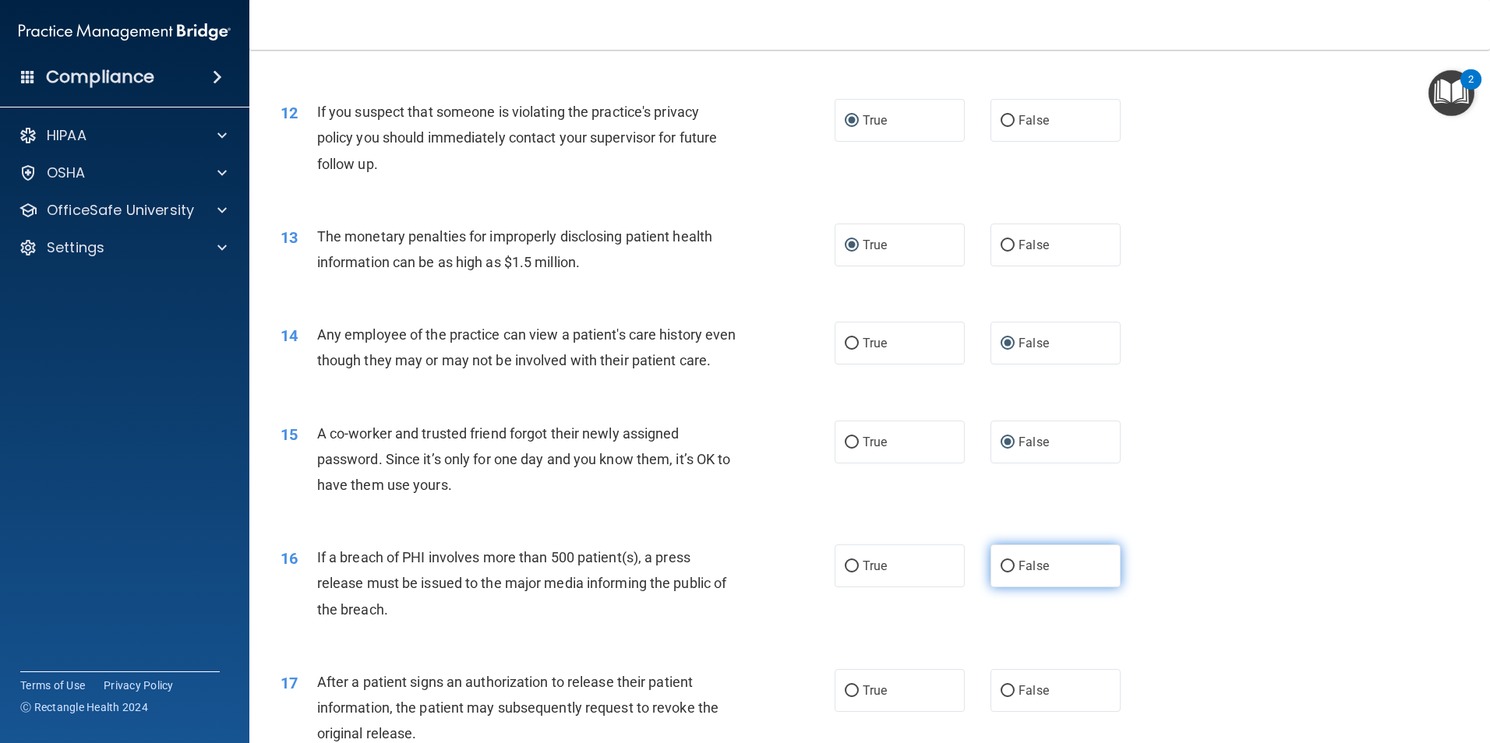
click at [1000, 573] on input "False" at bounding box center [1007, 567] width 14 height 12
radio input "true"
click at [1000, 573] on input "False" at bounding box center [1007, 567] width 14 height 12
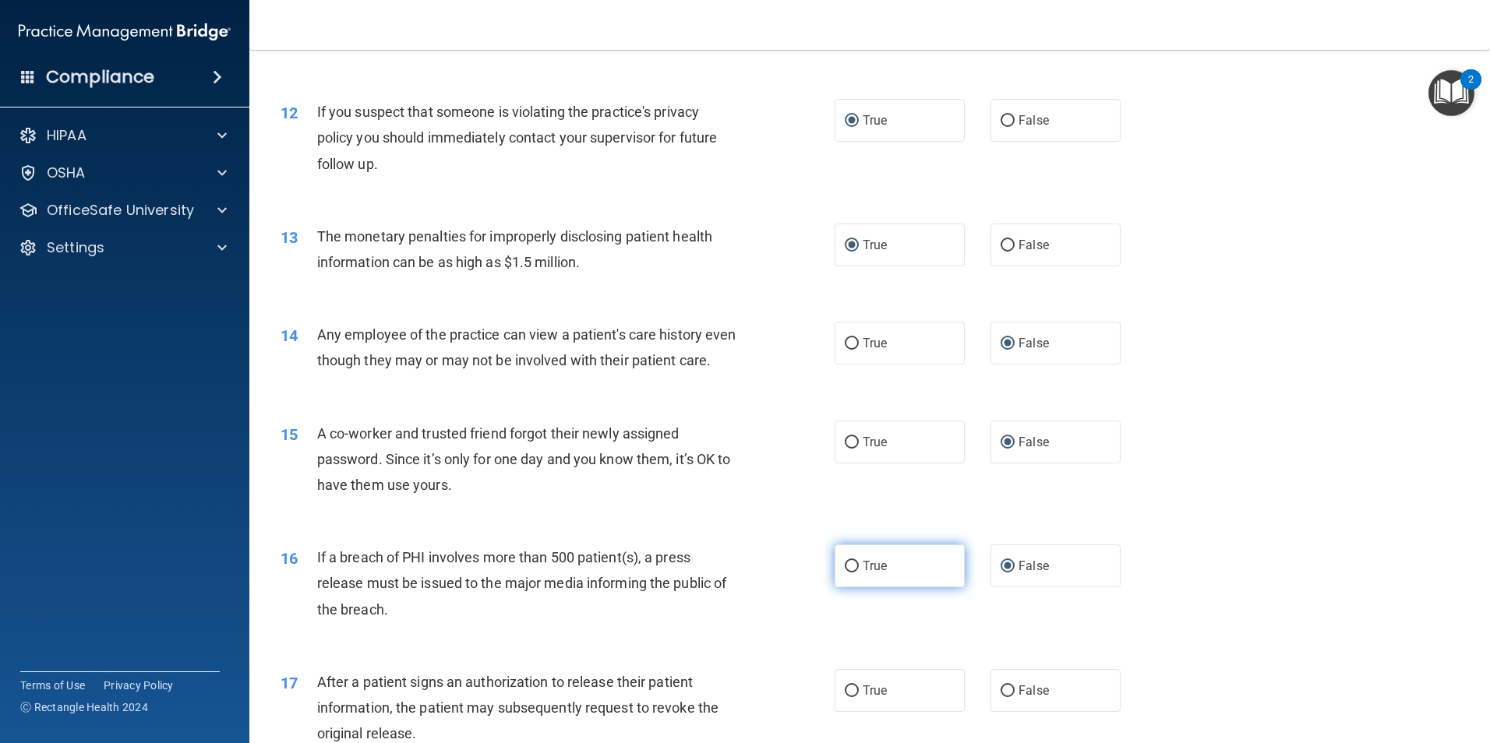
click at [845, 573] on input "True" at bounding box center [852, 567] width 14 height 12
radio input "true"
radio input "false"
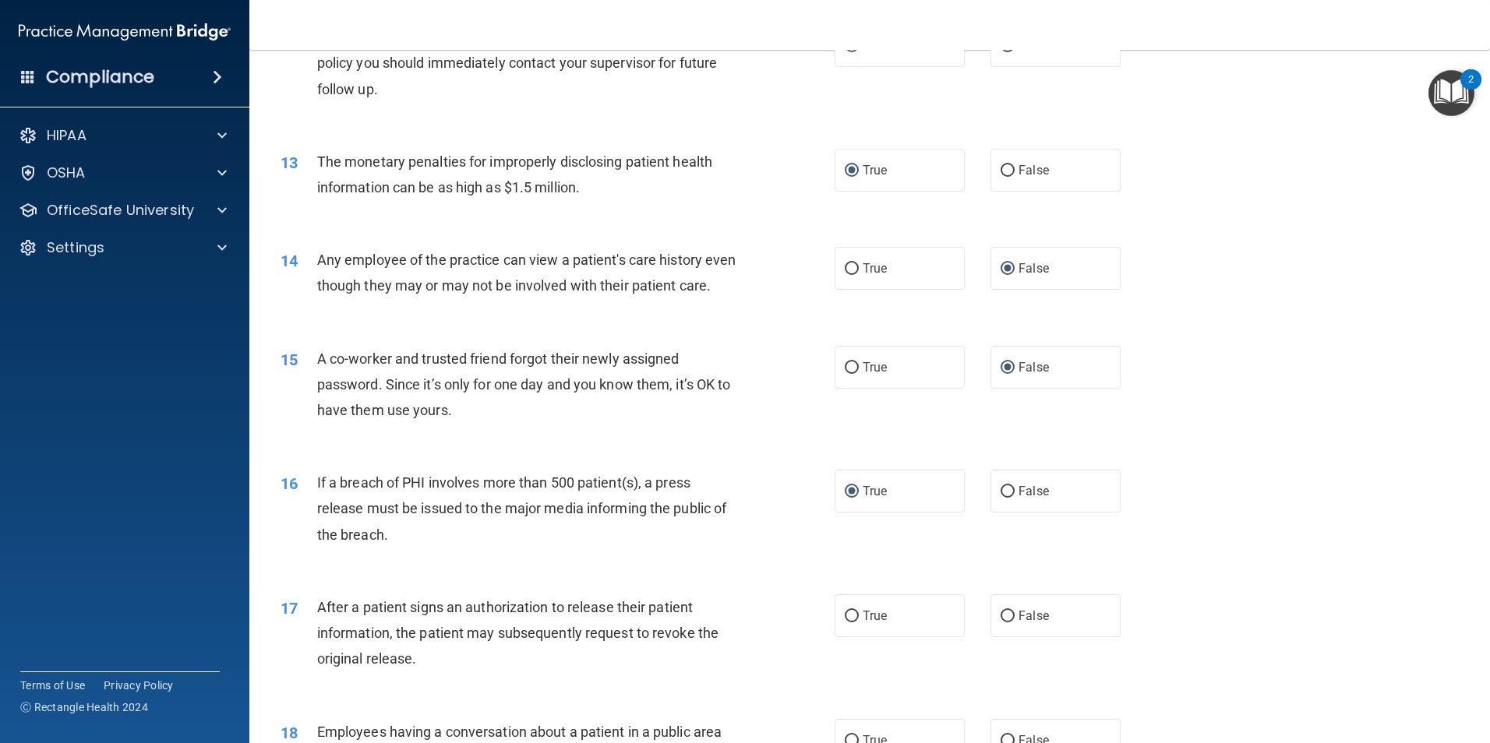
scroll to position [1402, 0]
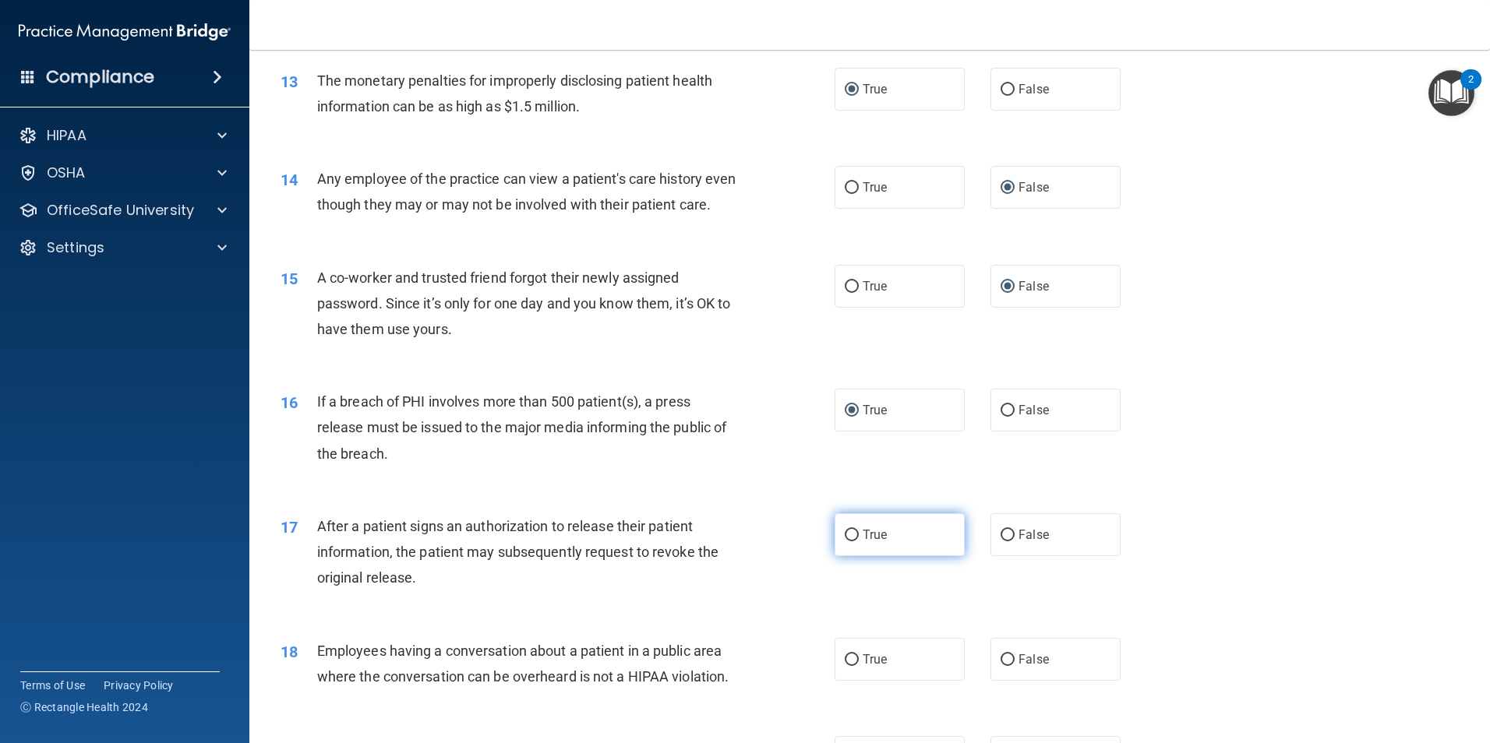
click at [848, 541] on input "True" at bounding box center [852, 536] width 14 height 12
radio input "true"
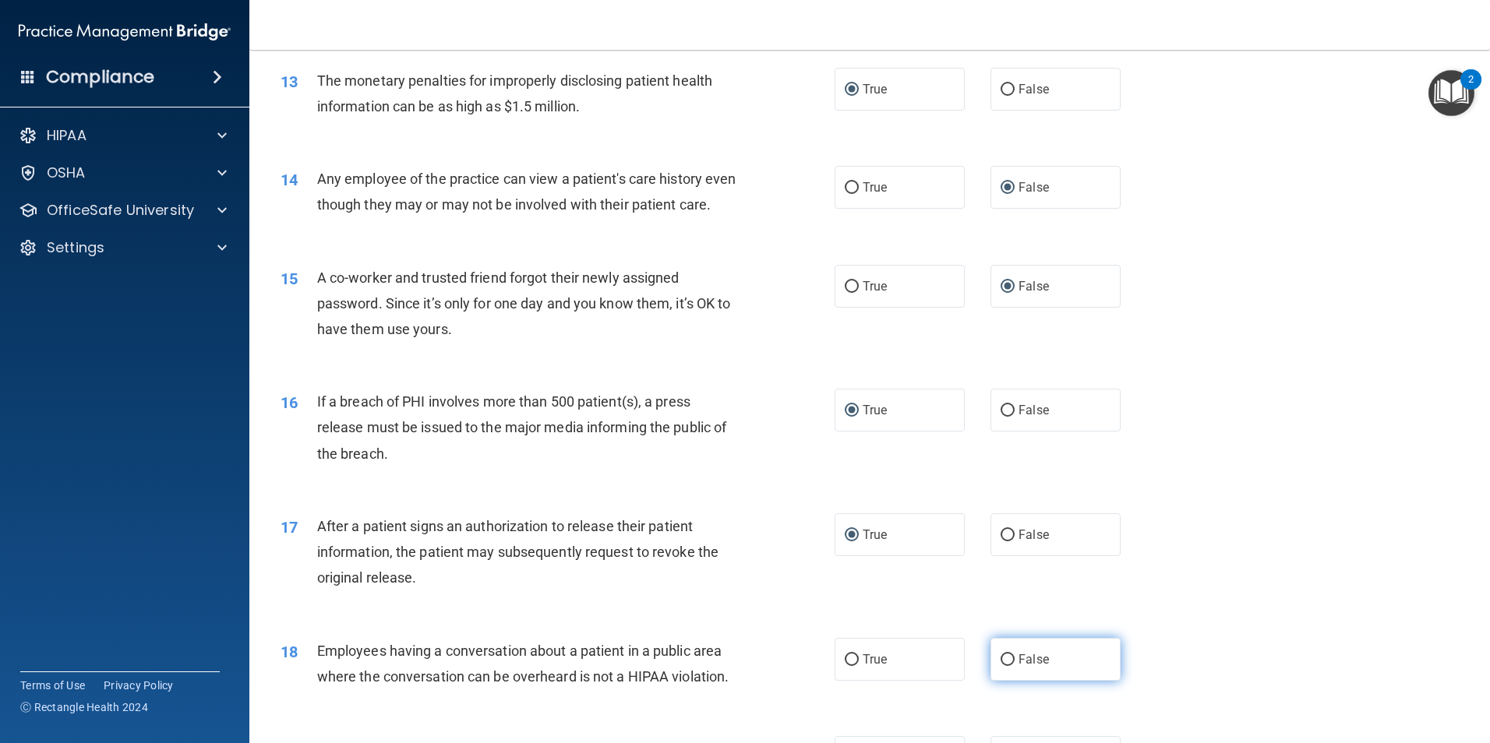
click at [1000, 666] on input "False" at bounding box center [1007, 660] width 14 height 12
radio input "true"
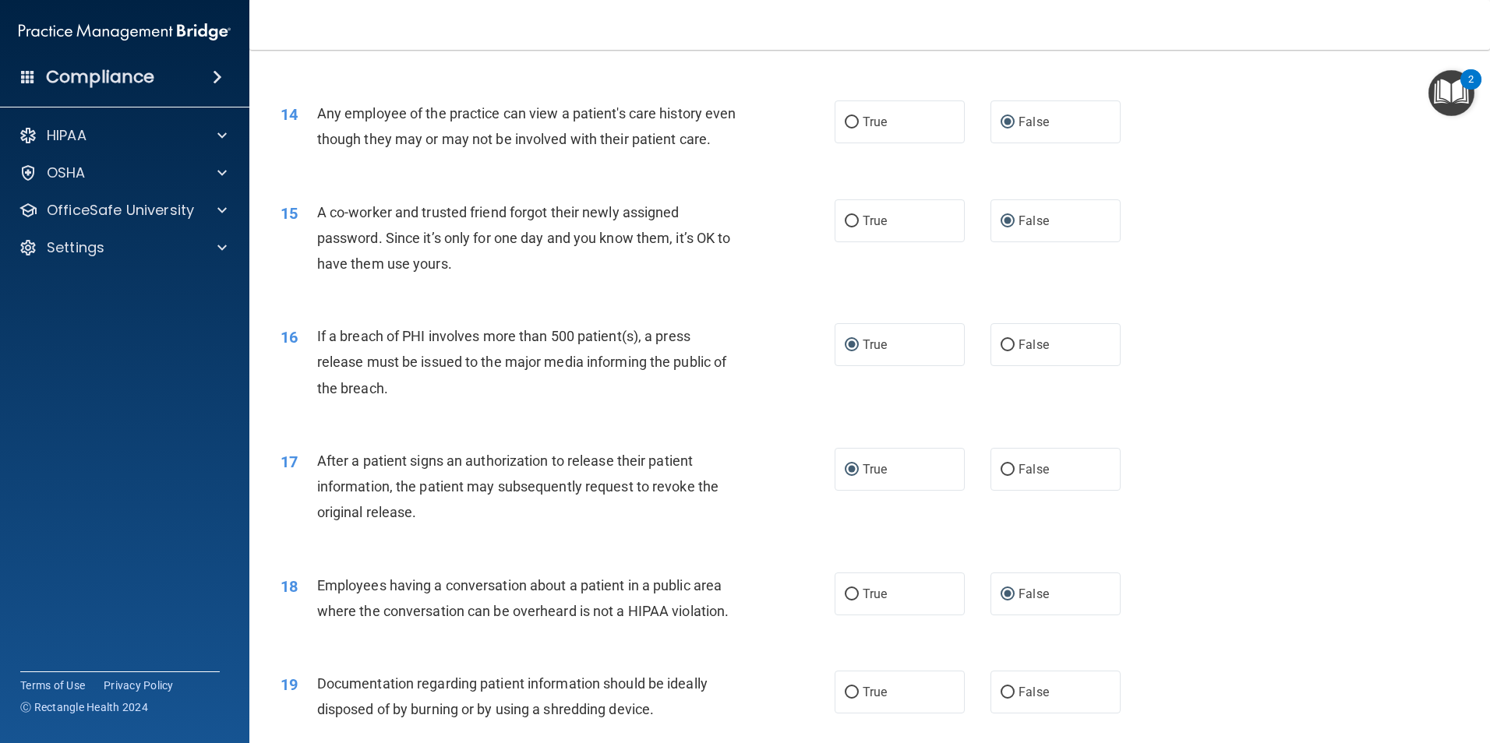
scroll to position [1714, 0]
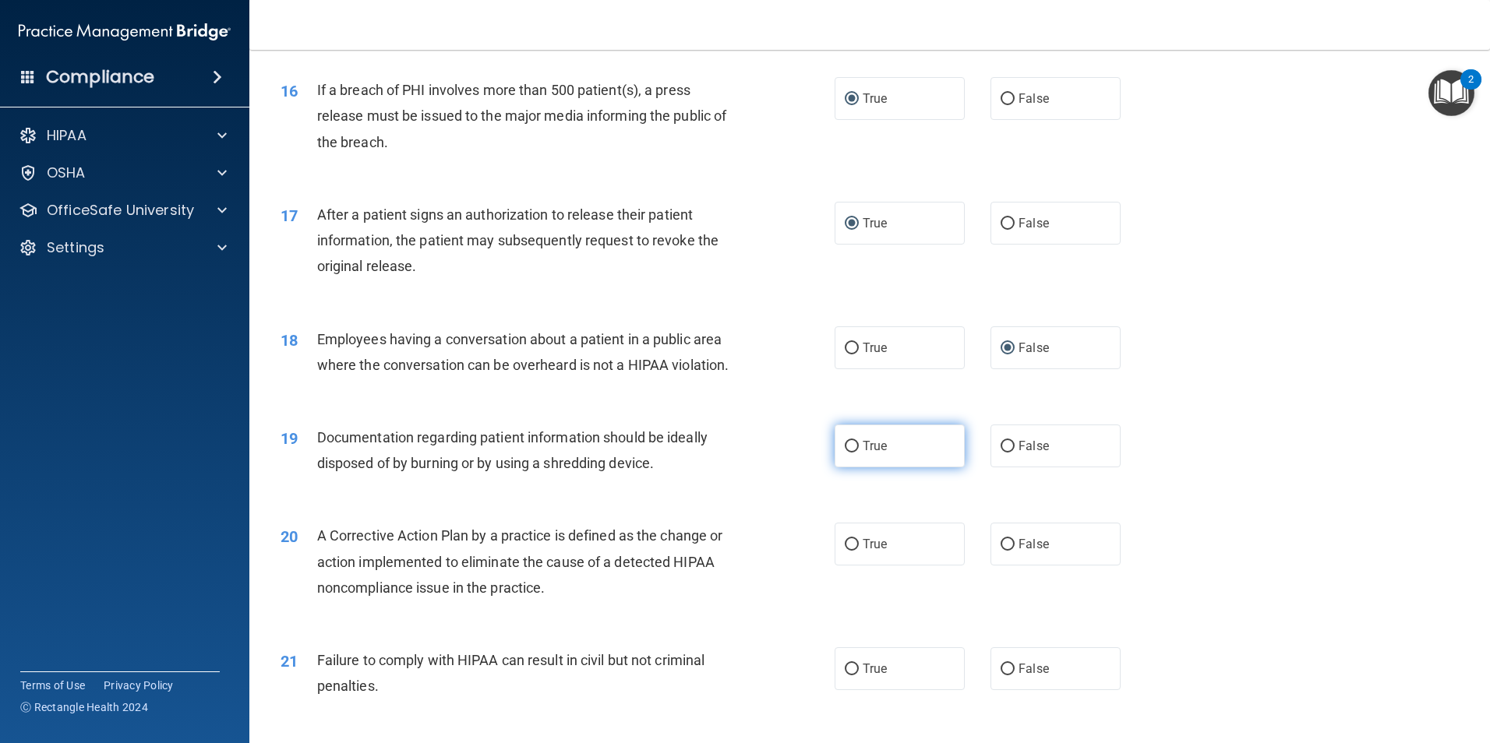
click at [847, 453] on input "True" at bounding box center [852, 447] width 14 height 12
radio input "true"
click at [849, 551] on input "True" at bounding box center [852, 545] width 14 height 12
radio input "true"
click at [1005, 675] on input "False" at bounding box center [1007, 670] width 14 height 12
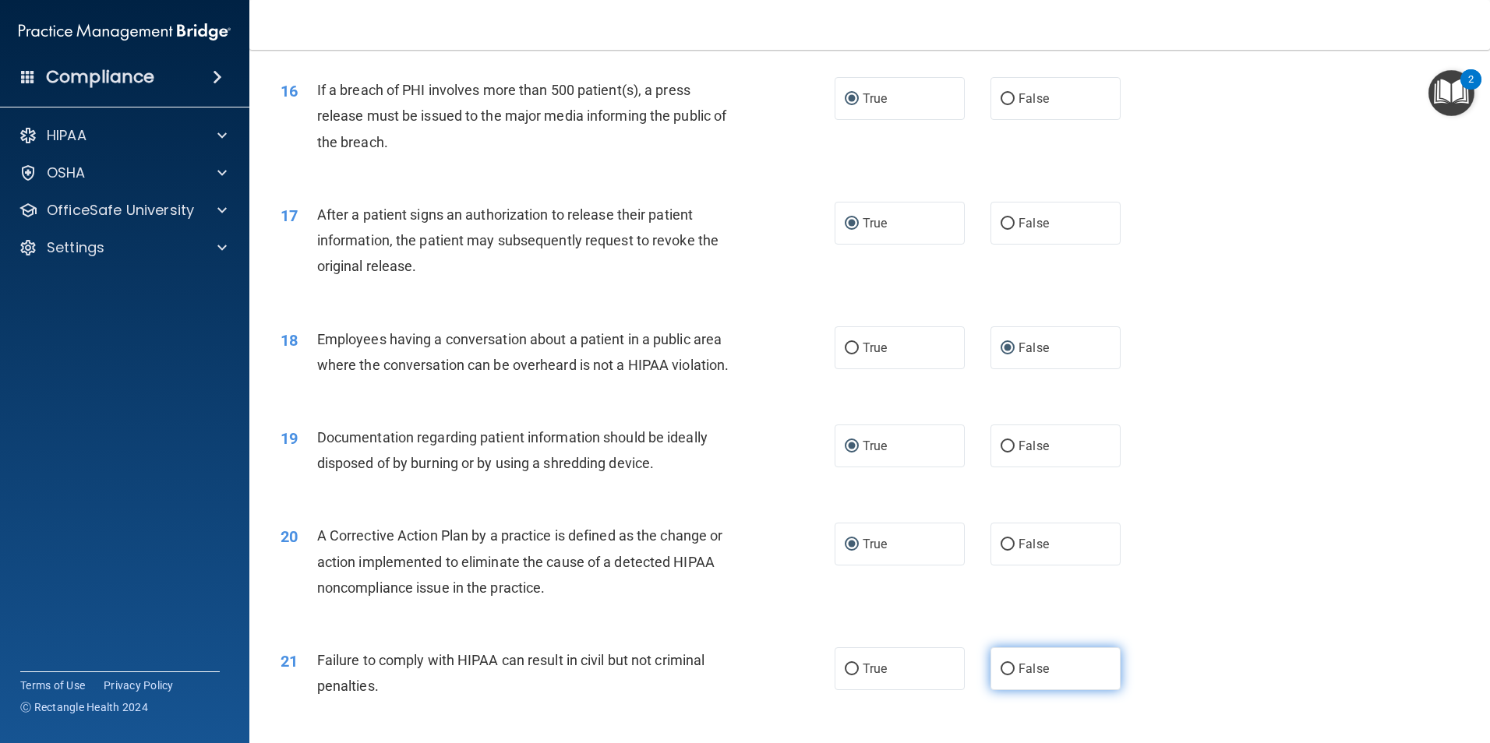
radio input "true"
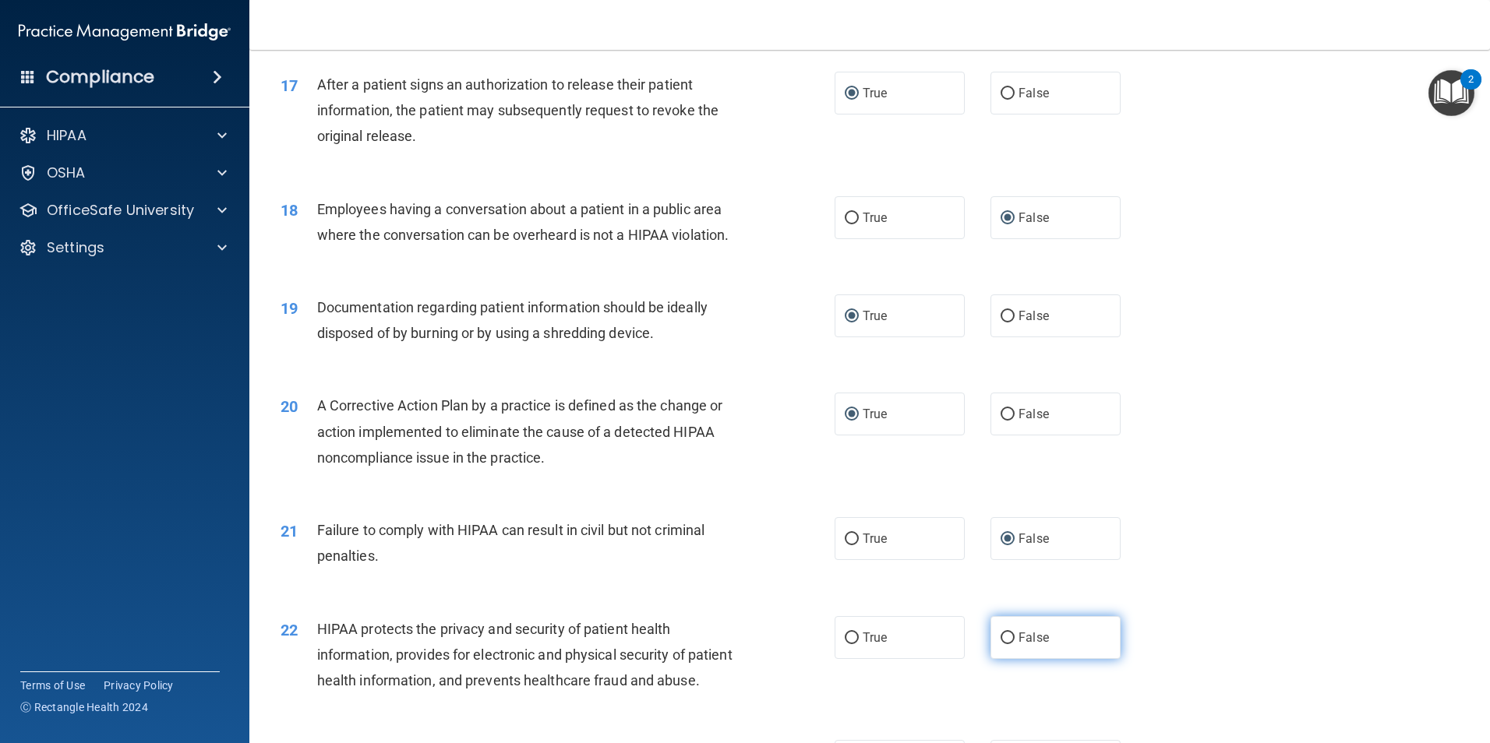
scroll to position [1870, 0]
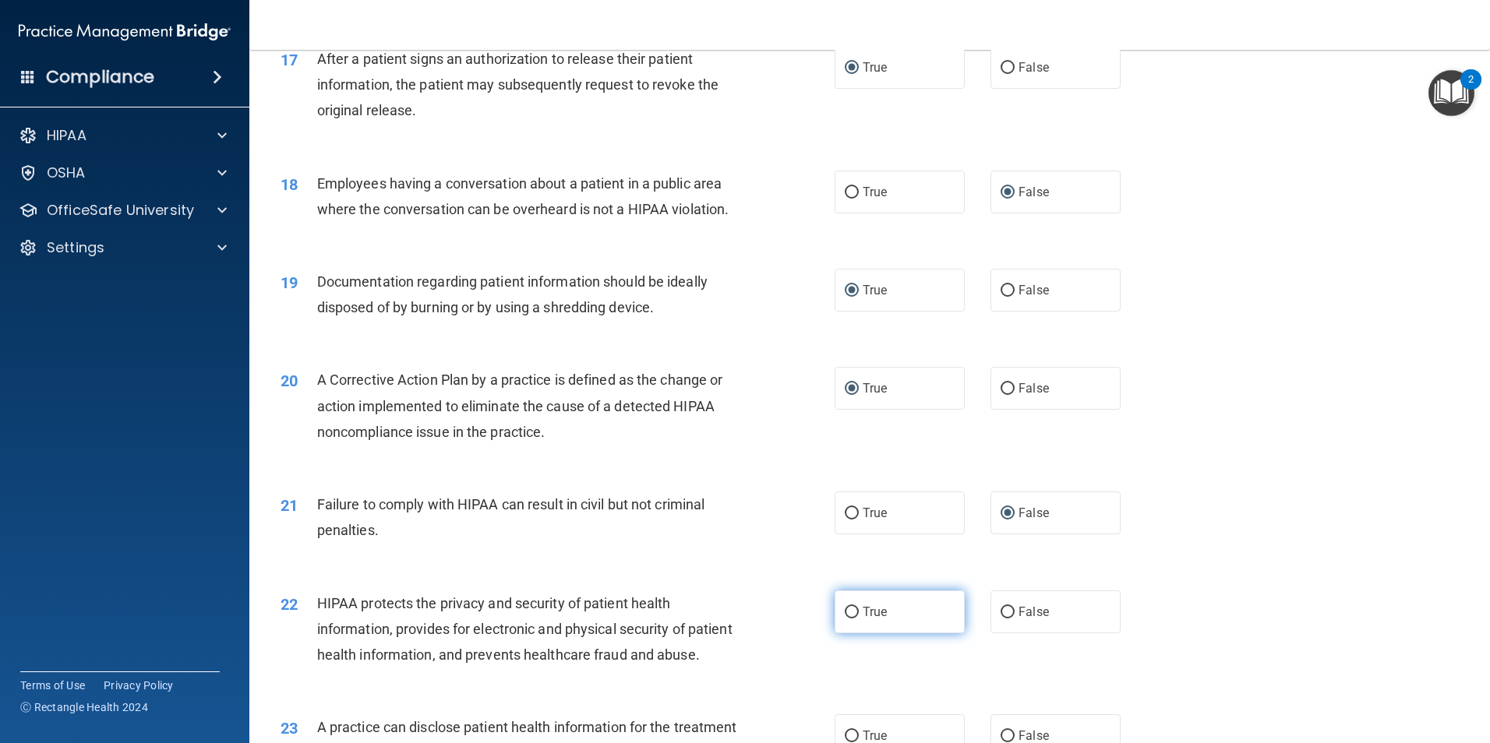
click at [845, 619] on input "True" at bounding box center [852, 613] width 14 height 12
radio input "true"
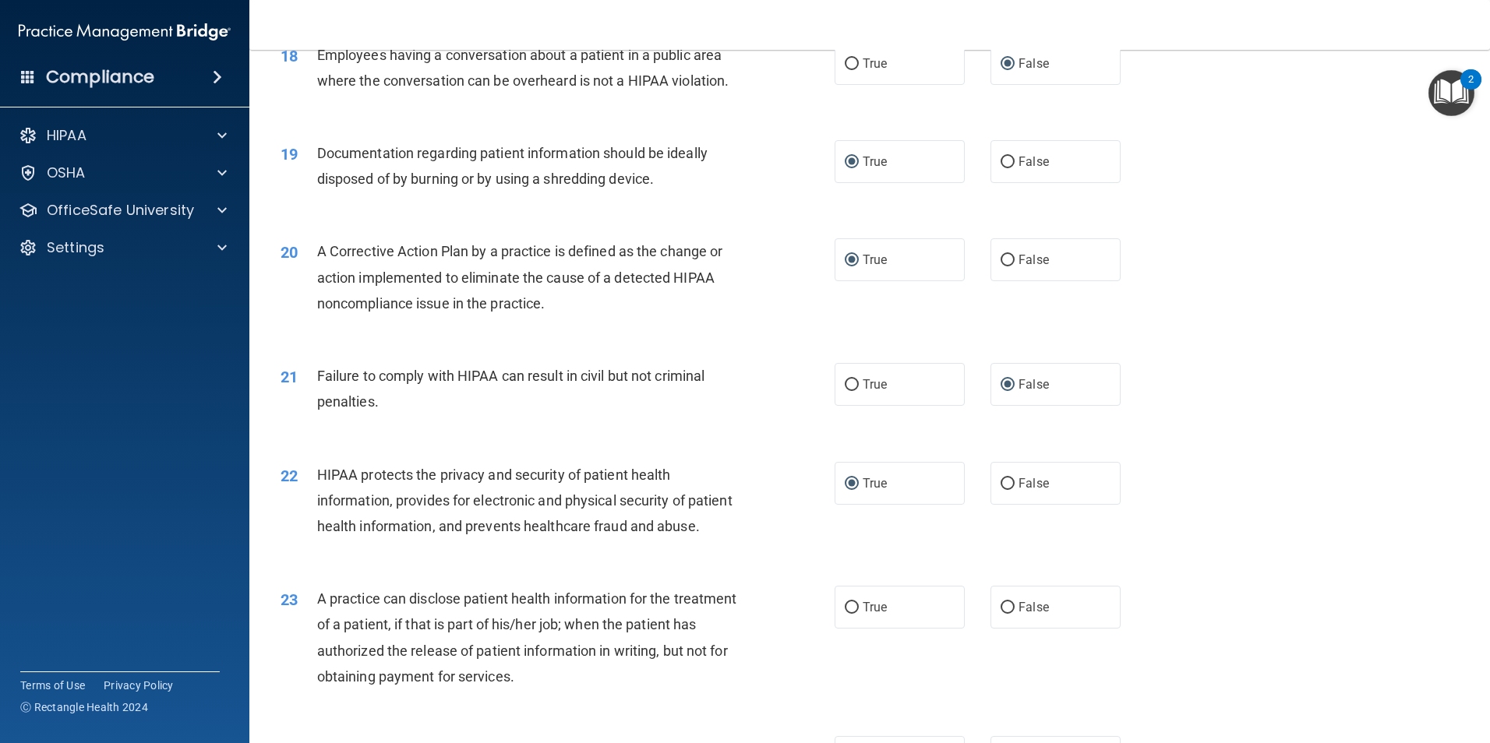
scroll to position [2026, 0]
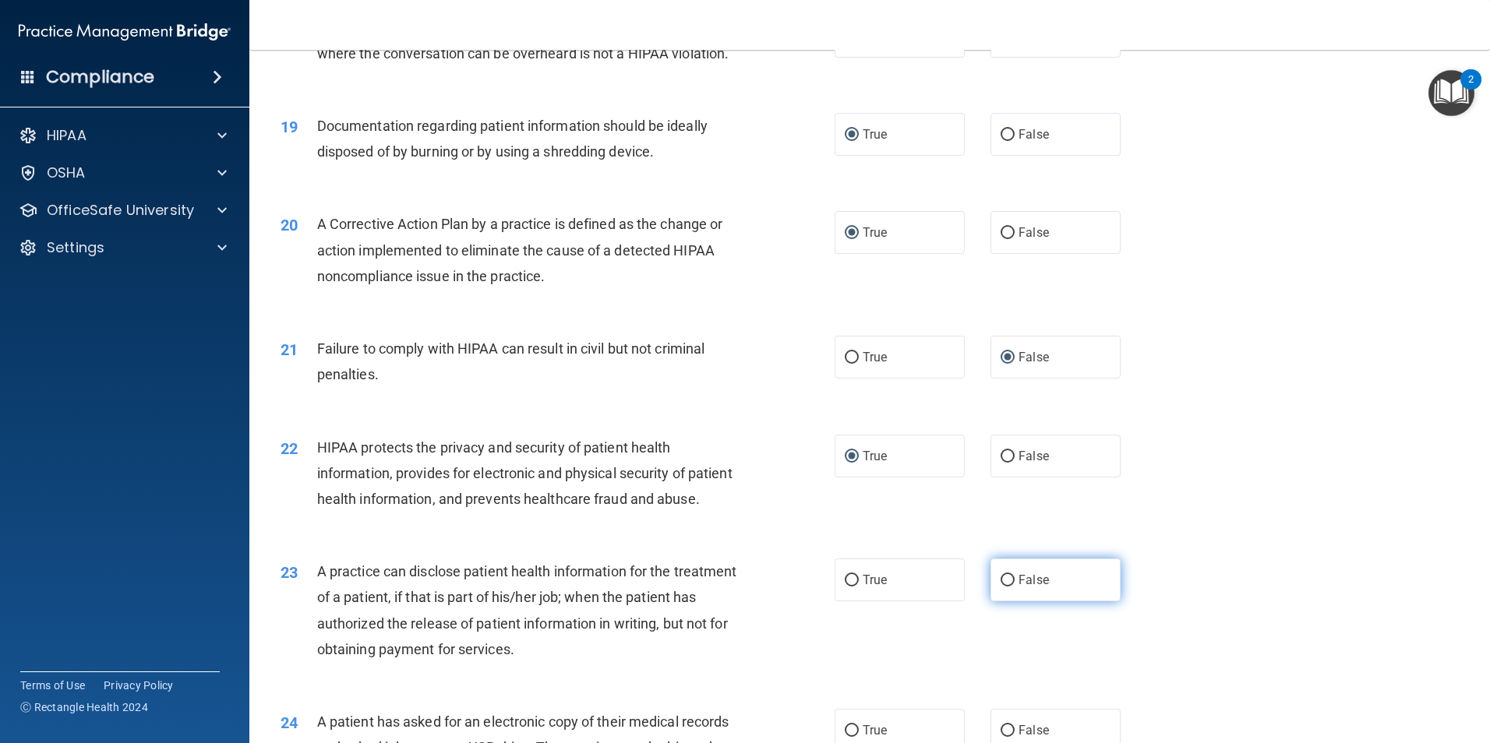
click at [1001, 587] on input "False" at bounding box center [1007, 581] width 14 height 12
radio input "true"
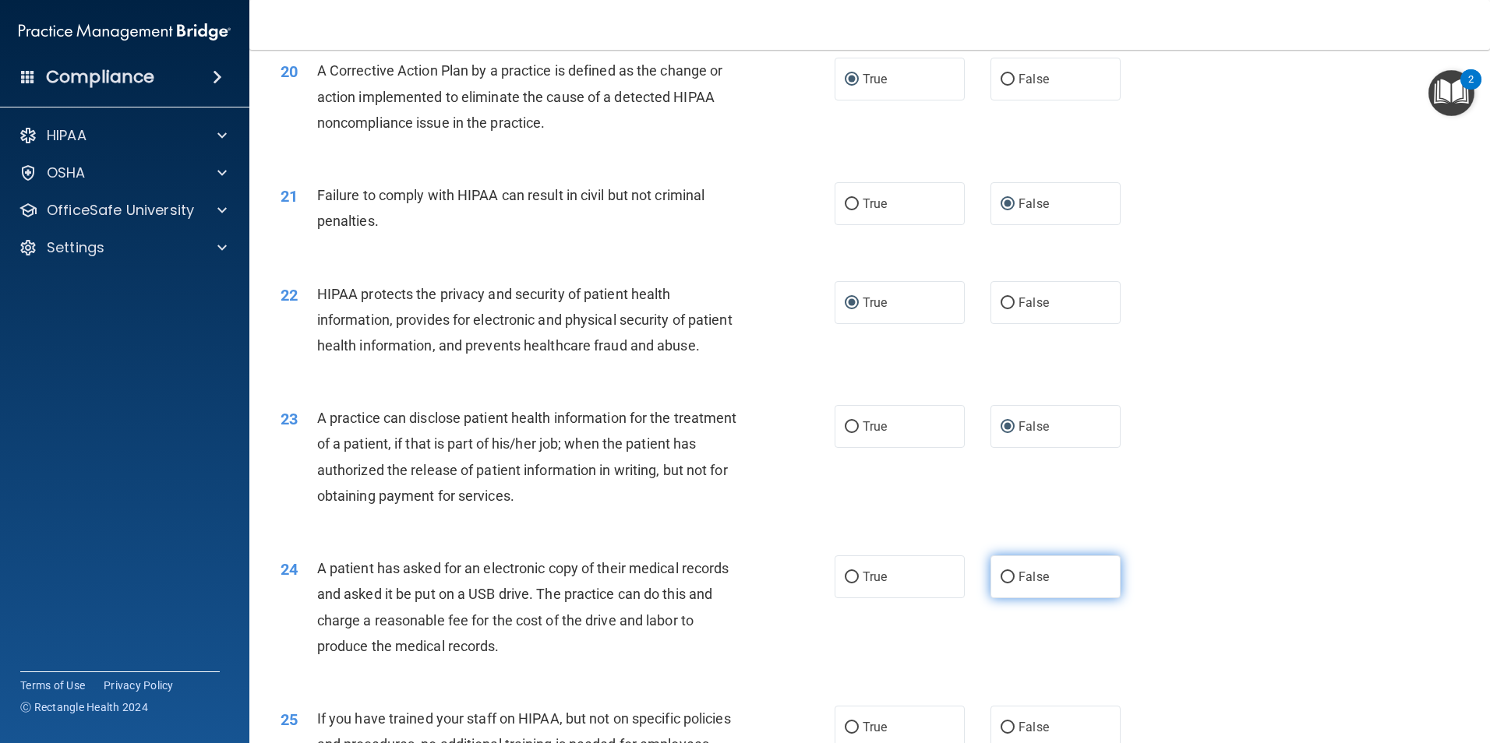
scroll to position [2181, 0]
click at [848, 581] on input "True" at bounding box center [852, 576] width 14 height 12
radio input "true"
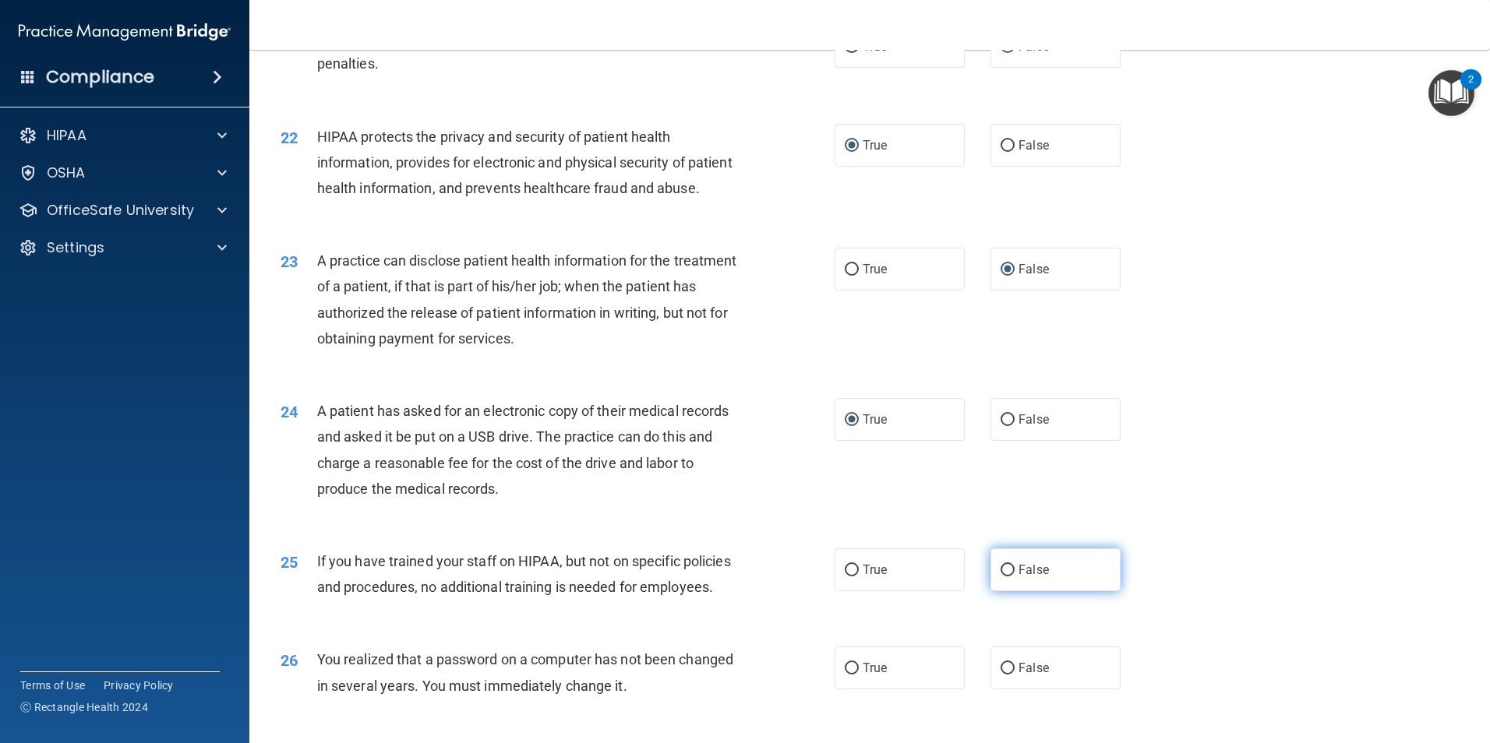
scroll to position [2337, 0]
click at [1000, 576] on input "False" at bounding box center [1007, 570] width 14 height 12
radio input "true"
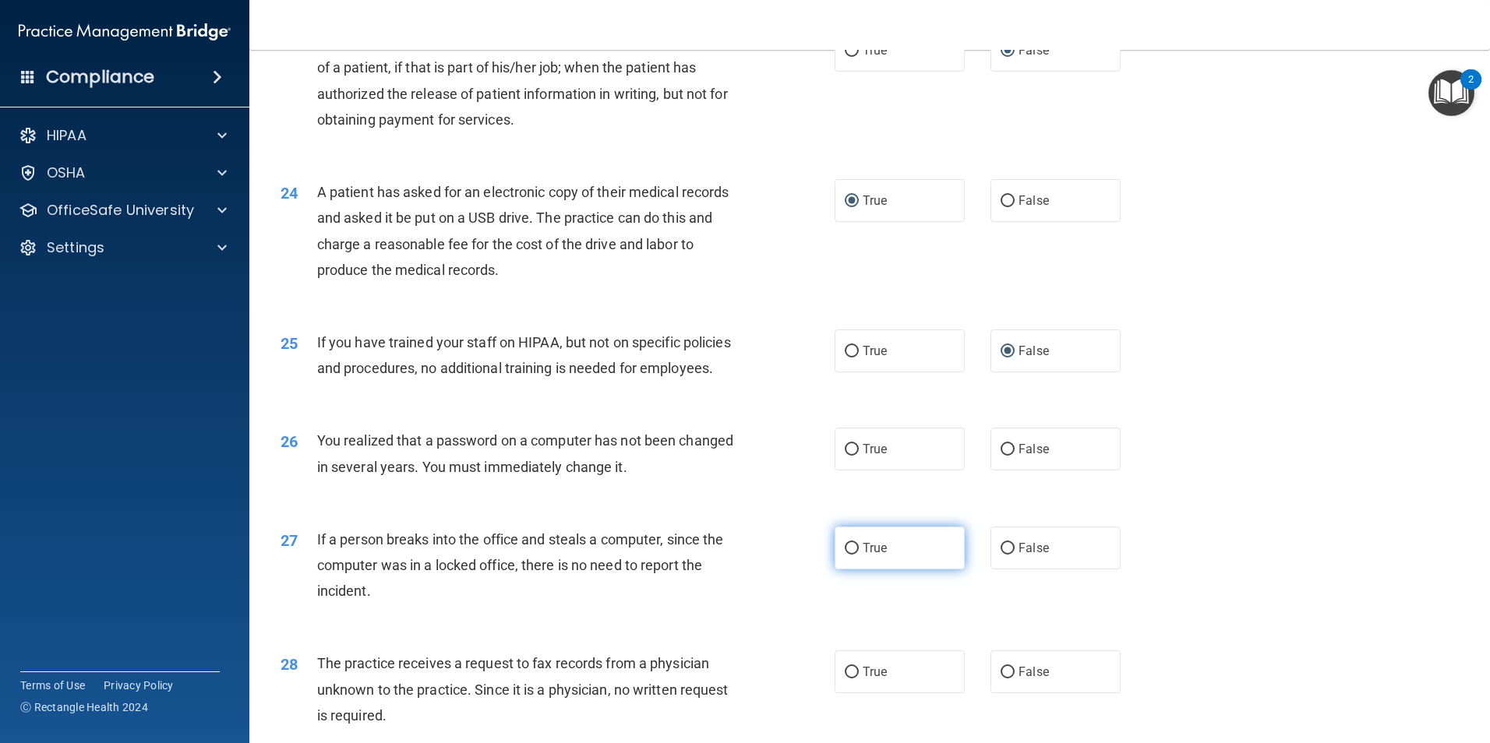
scroll to position [2571, 0]
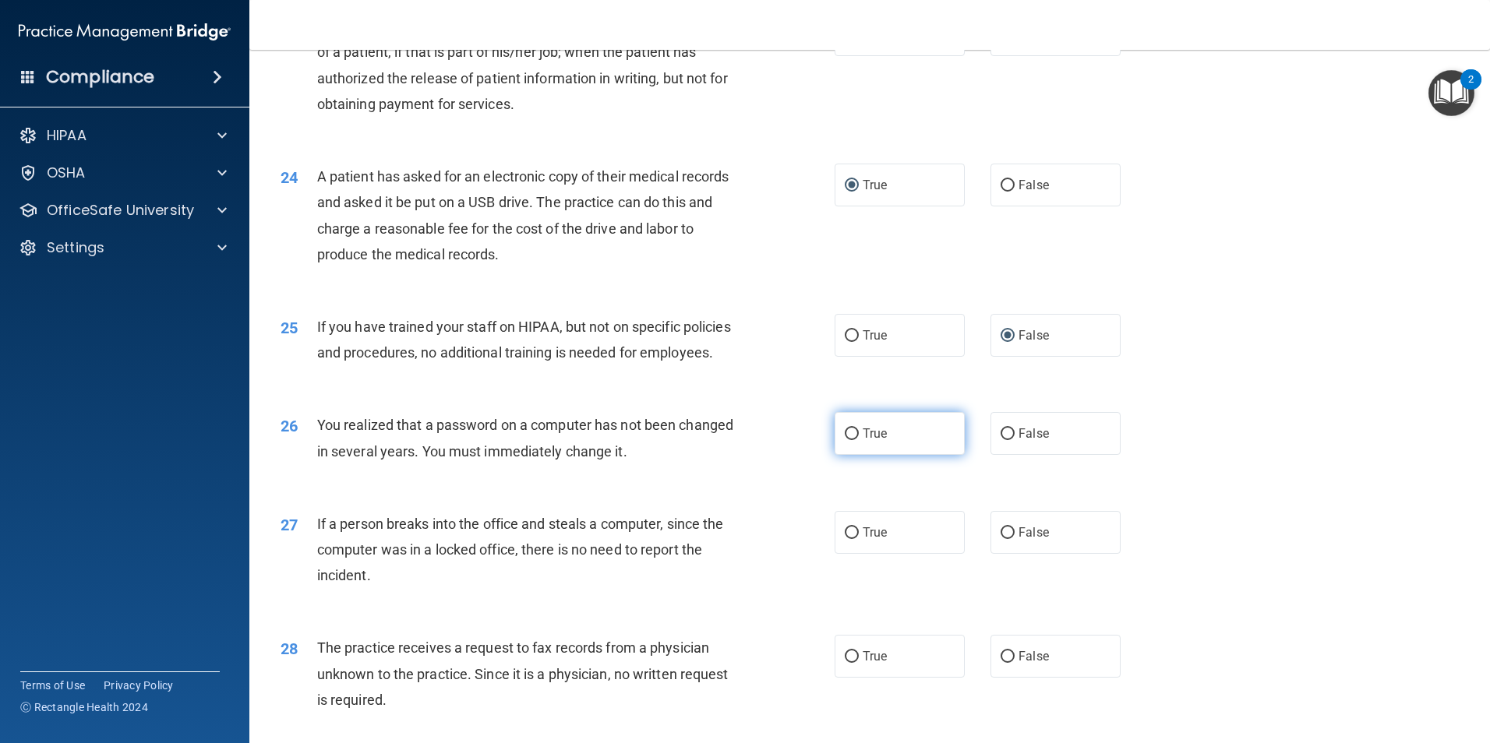
click at [853, 455] on label "True" at bounding box center [899, 433] width 130 height 43
click at [853, 440] on input "True" at bounding box center [852, 435] width 14 height 12
radio input "true"
click at [1009, 554] on label "False" at bounding box center [1055, 532] width 130 height 43
click at [1009, 539] on input "False" at bounding box center [1007, 533] width 14 height 12
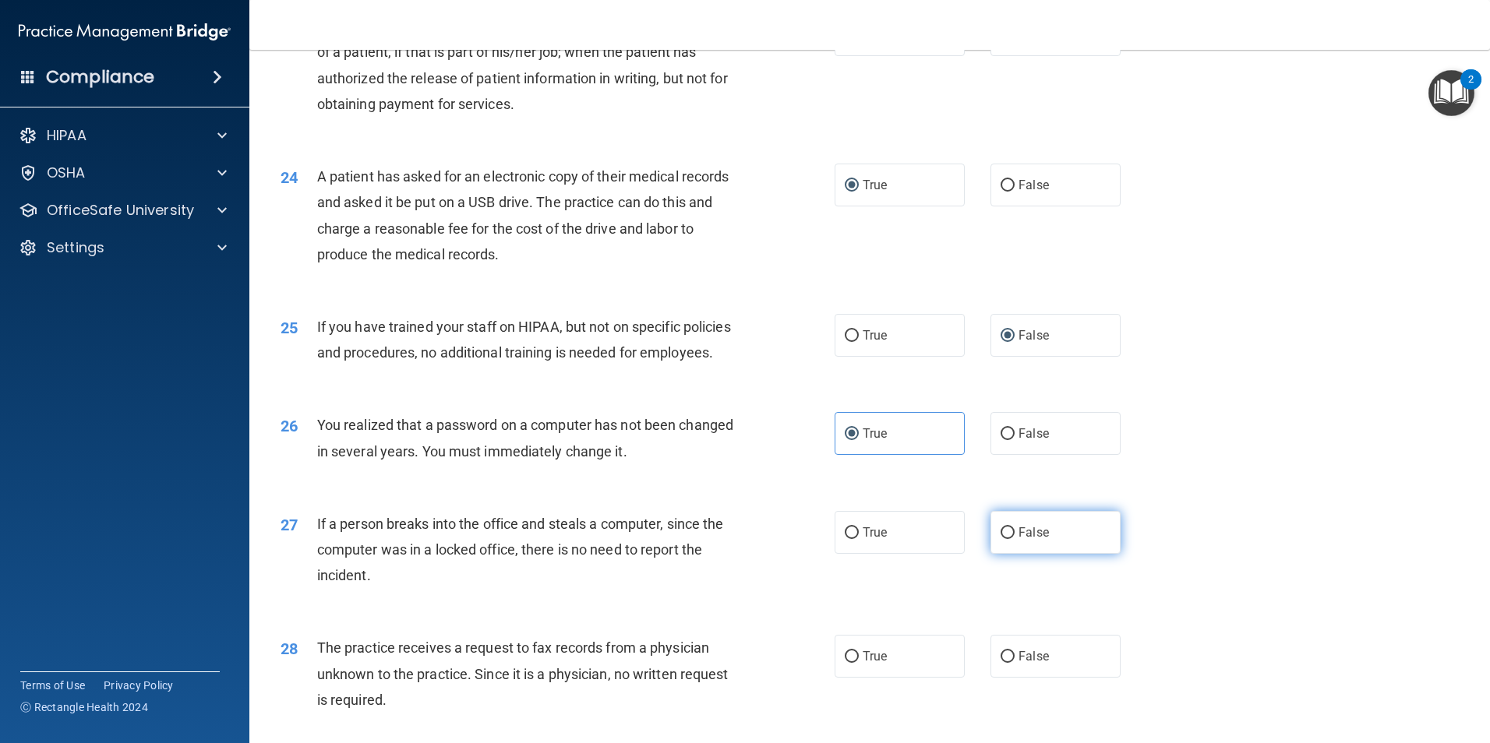
radio input "true"
click at [1000, 663] on input "False" at bounding box center [1007, 657] width 14 height 12
radio input "true"
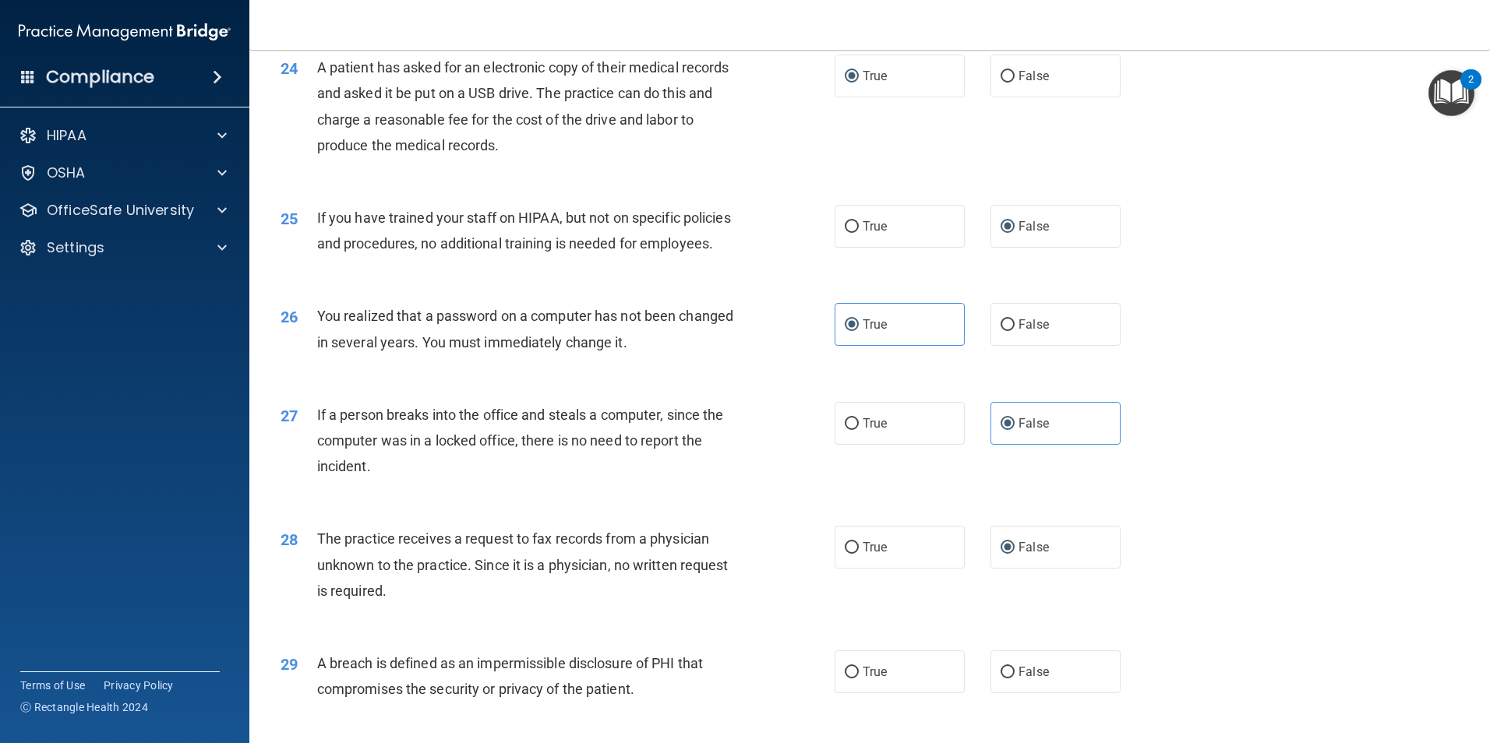
scroll to position [2883, 0]
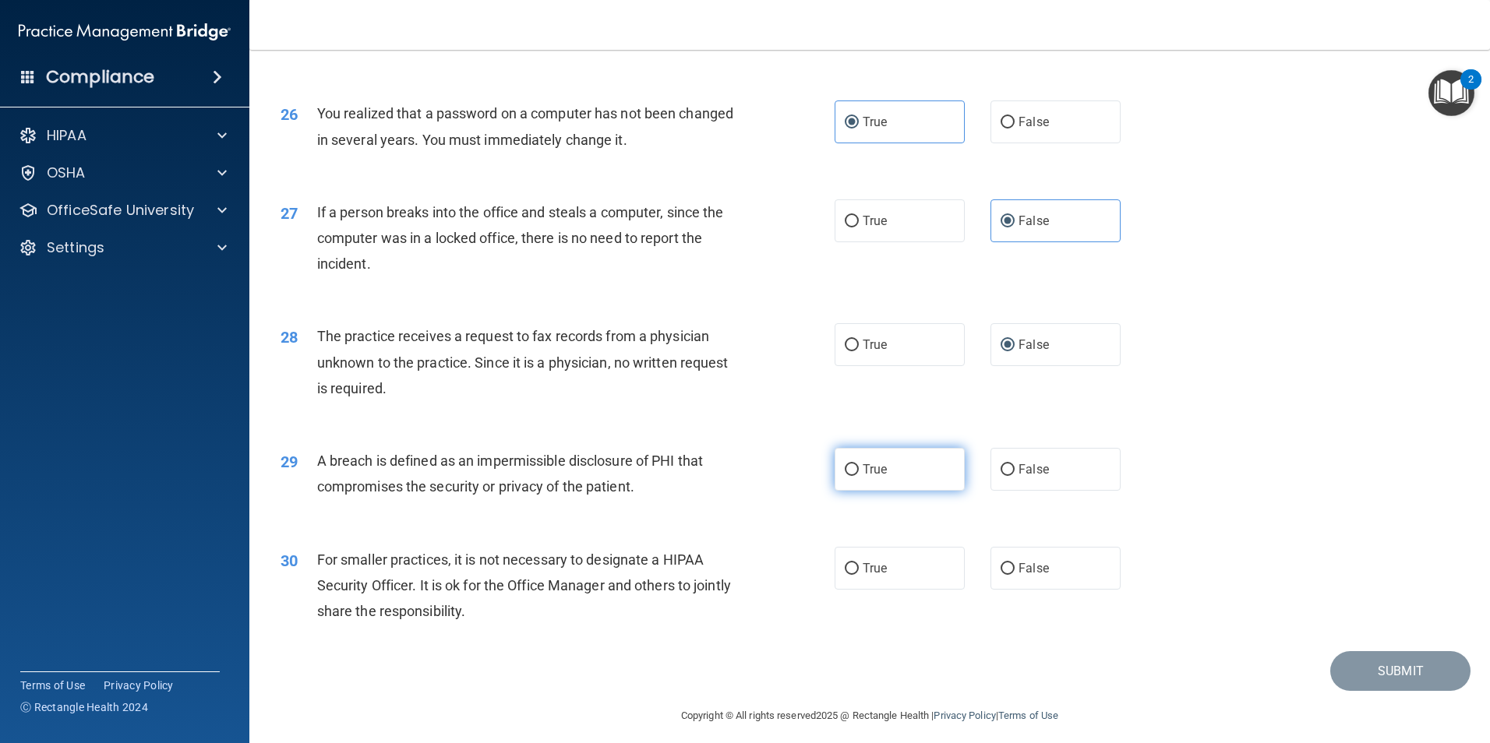
click at [848, 476] on input "True" at bounding box center [852, 470] width 14 height 12
radio input "true"
click at [1001, 575] on input "False" at bounding box center [1007, 569] width 14 height 12
radio input "true"
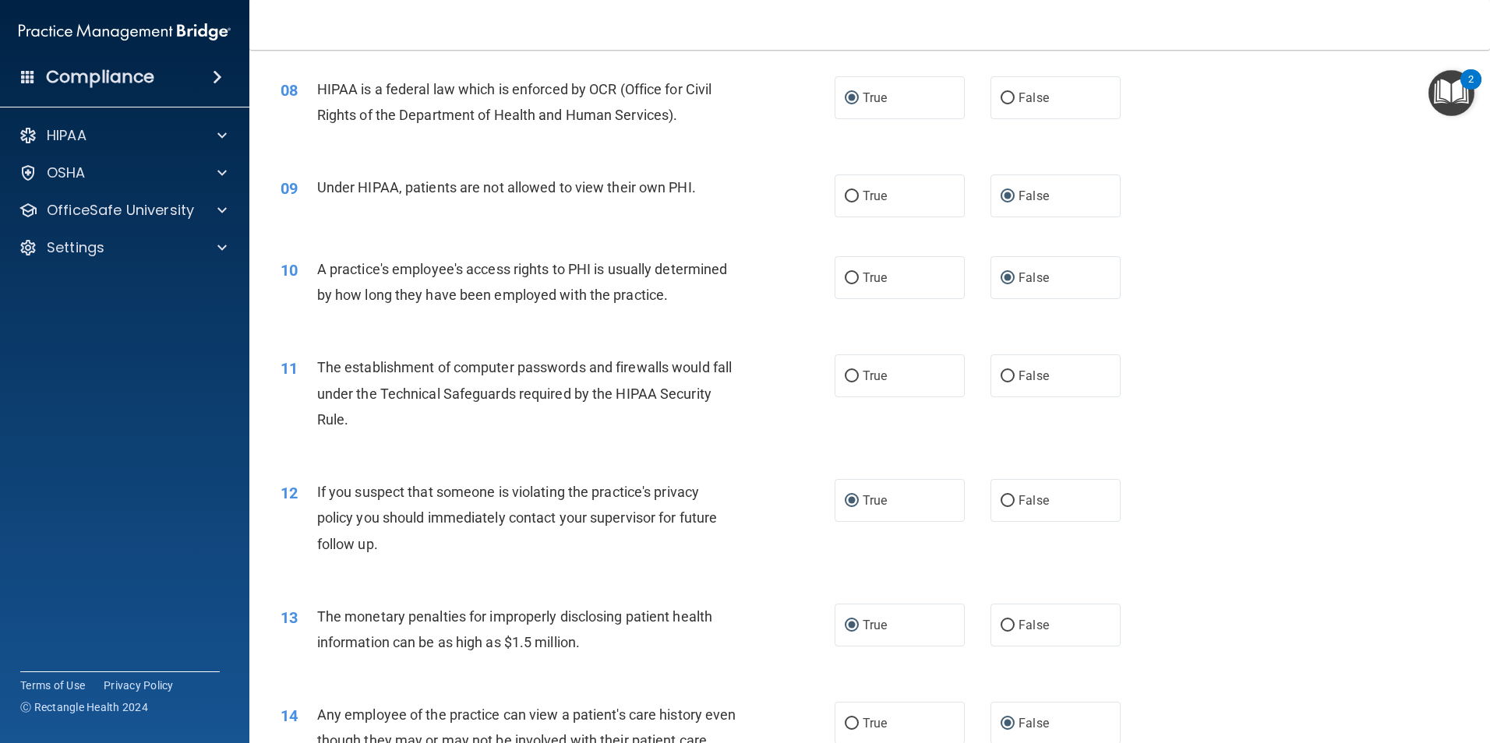
scroll to position [788, 0]
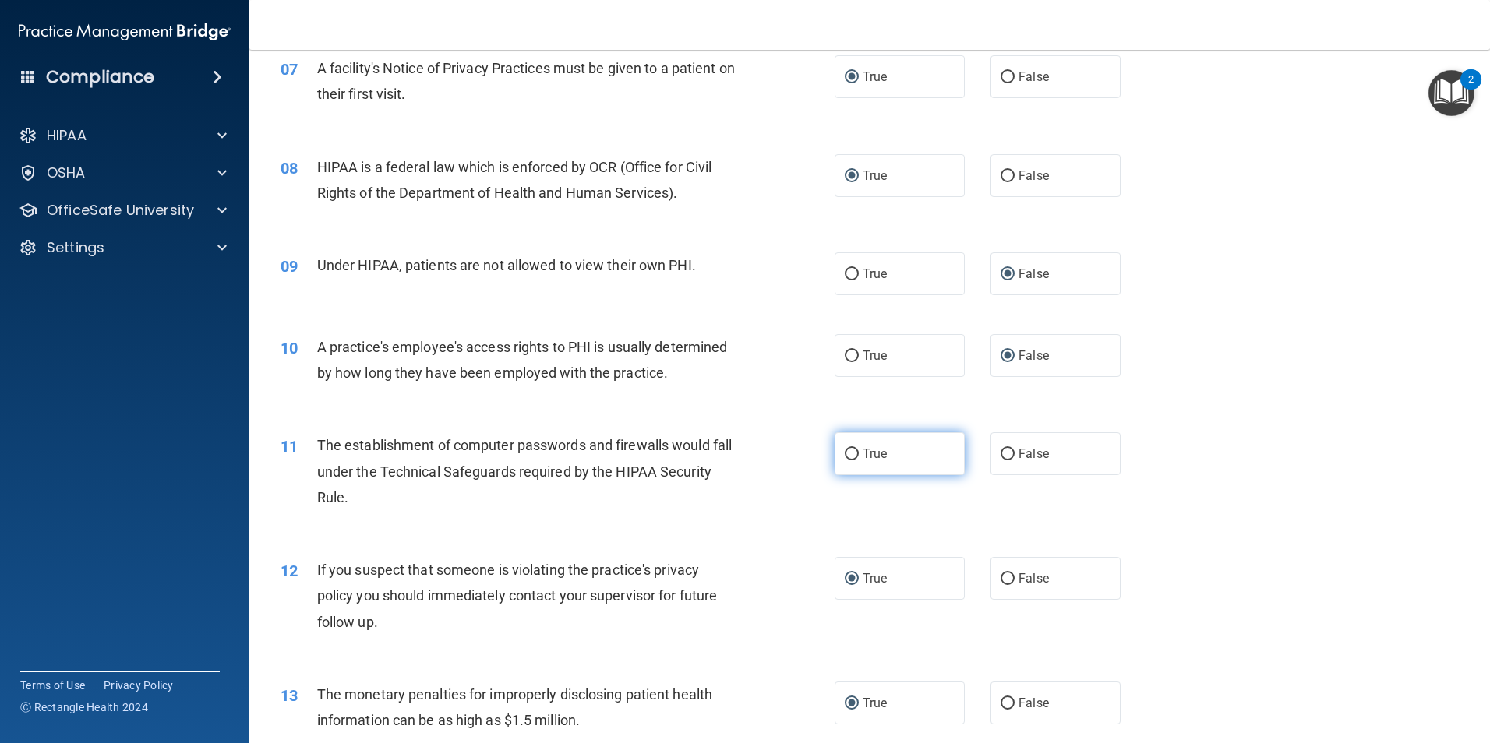
click at [848, 453] on input "True" at bounding box center [852, 455] width 14 height 12
radio input "true"
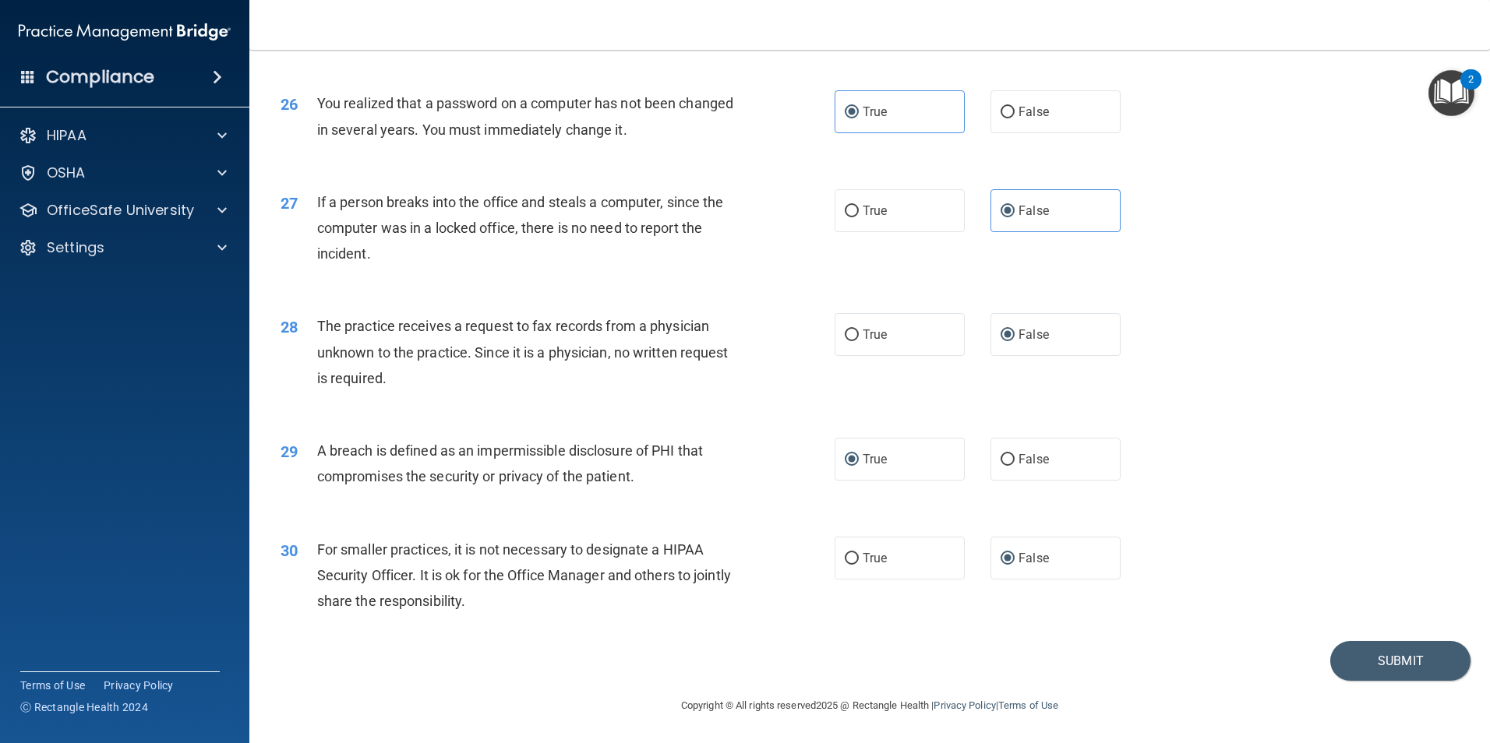
scroll to position [2970, 0]
click at [1346, 665] on button "Submit" at bounding box center [1400, 661] width 140 height 40
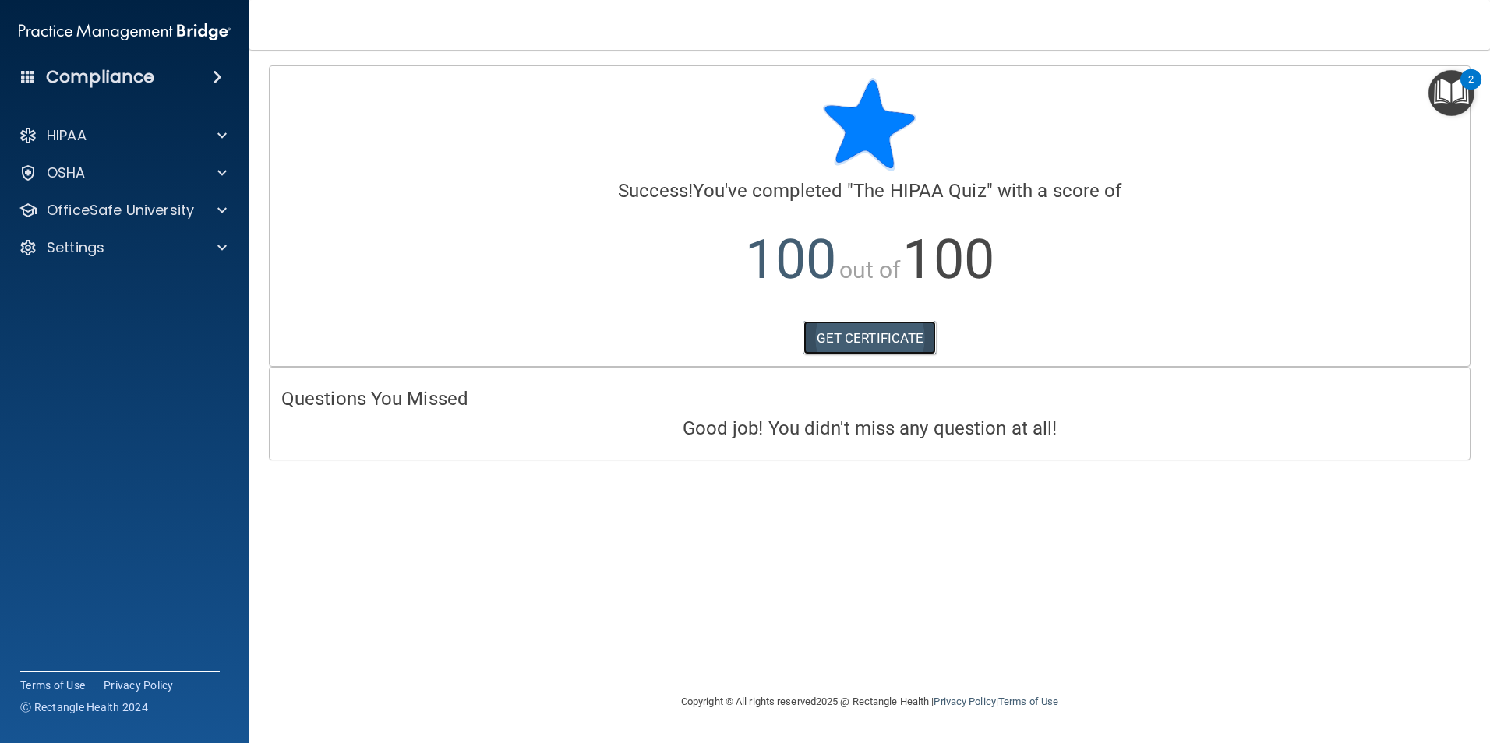
click at [820, 330] on link "GET CERTIFICATE" at bounding box center [869, 338] width 133 height 34
click at [206, 122] on div "HIPAA" at bounding box center [125, 135] width 250 height 31
click at [192, 211] on div "OfficeSafe University" at bounding box center [103, 210] width 193 height 19
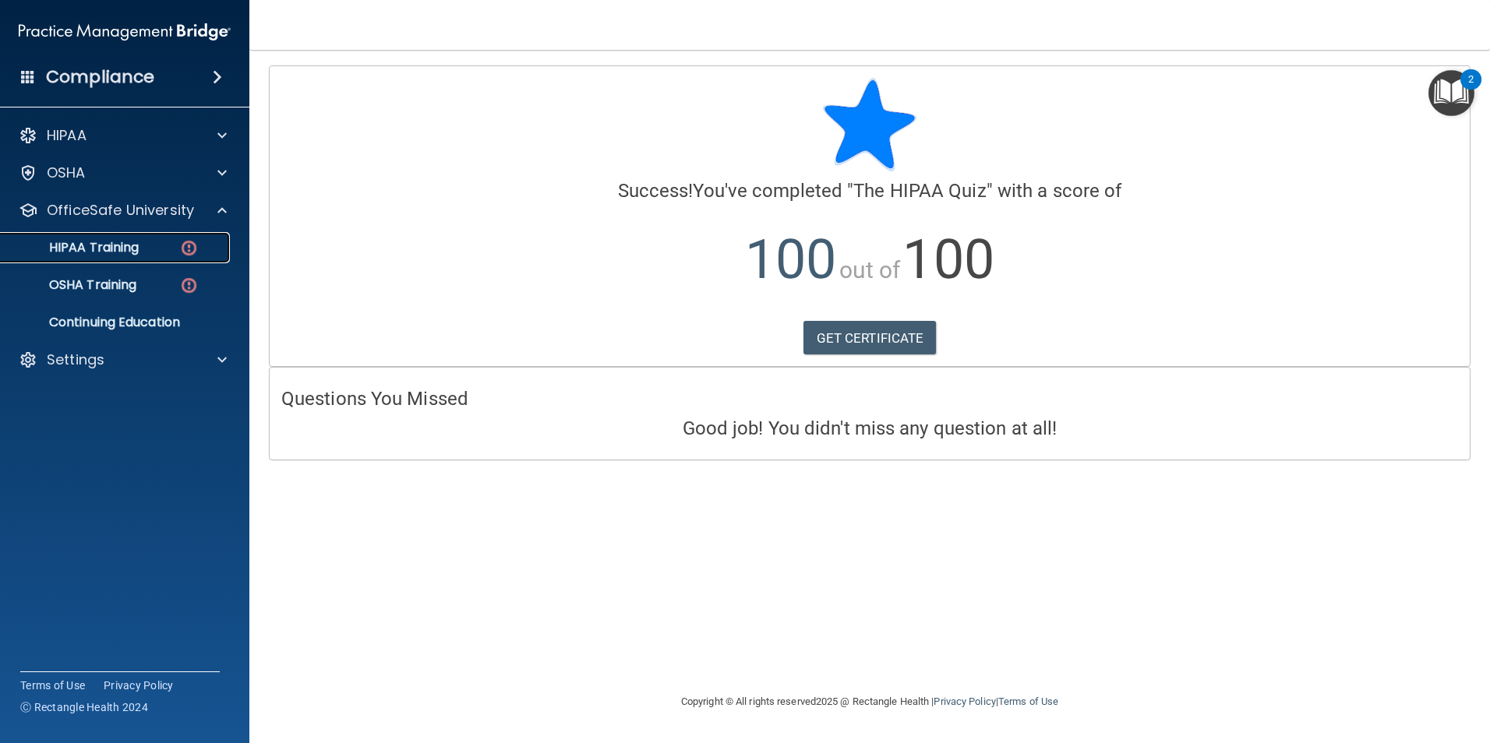
click at [171, 251] on div "HIPAA Training" at bounding box center [116, 248] width 213 height 16
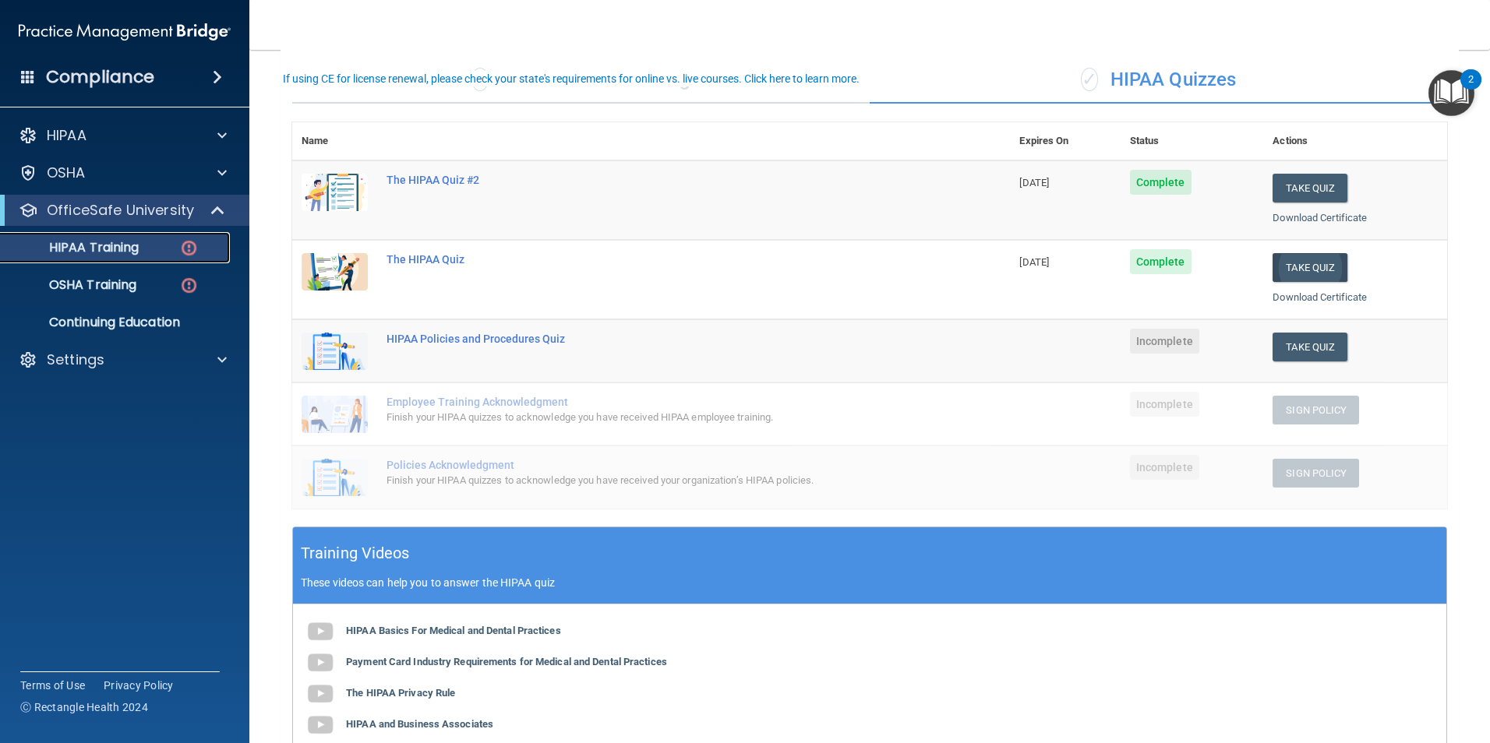
scroll to position [78, 0]
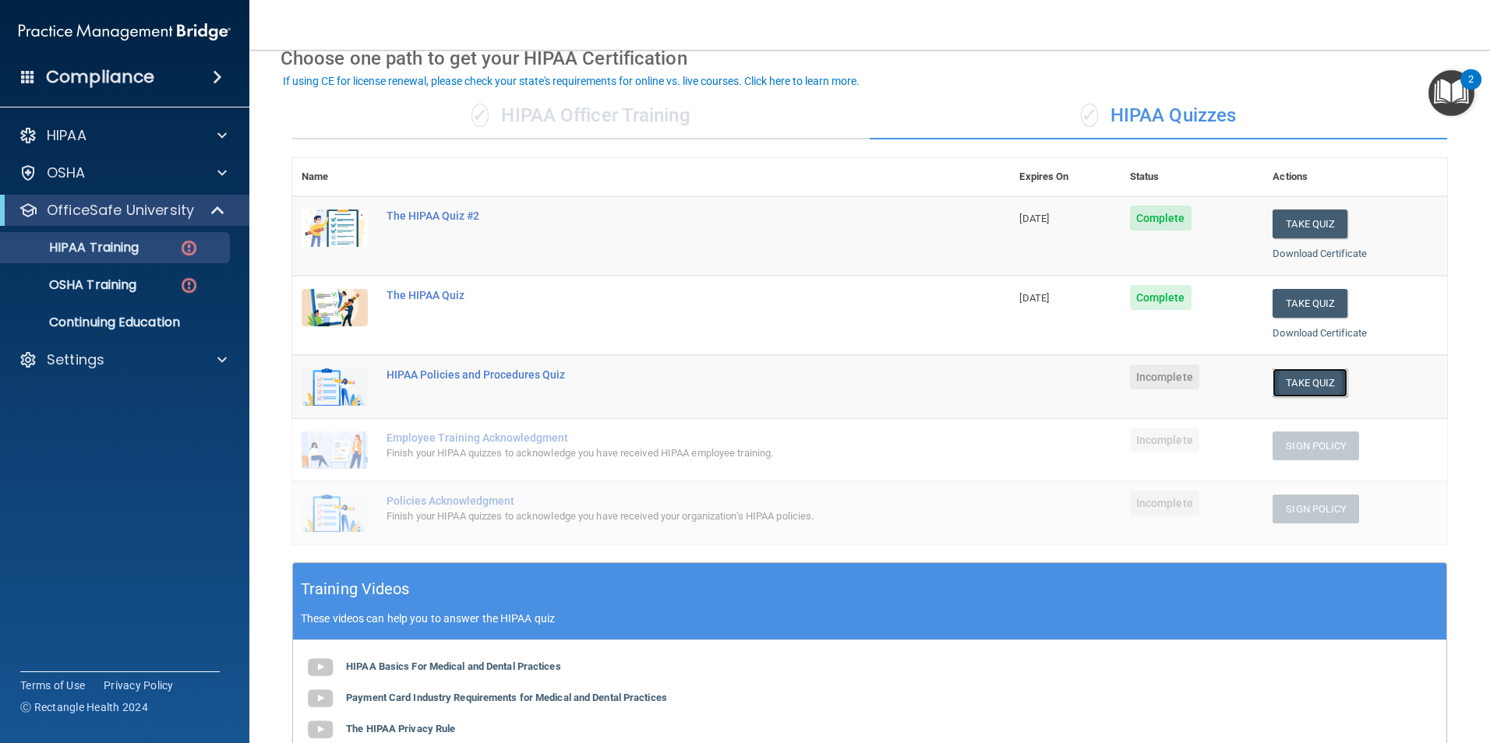
click at [1314, 379] on button "Take Quiz" at bounding box center [1309, 383] width 75 height 29
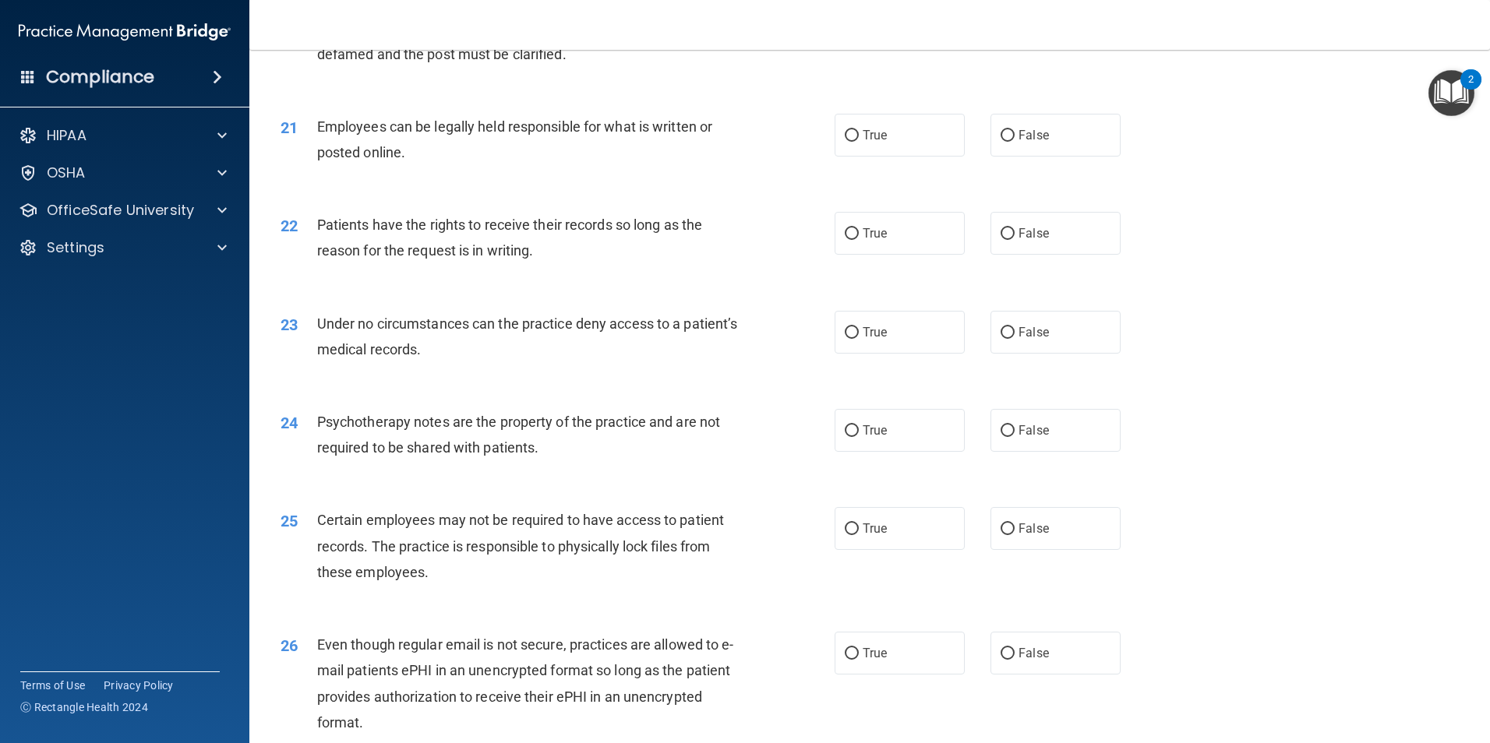
scroll to position [3168, 0]
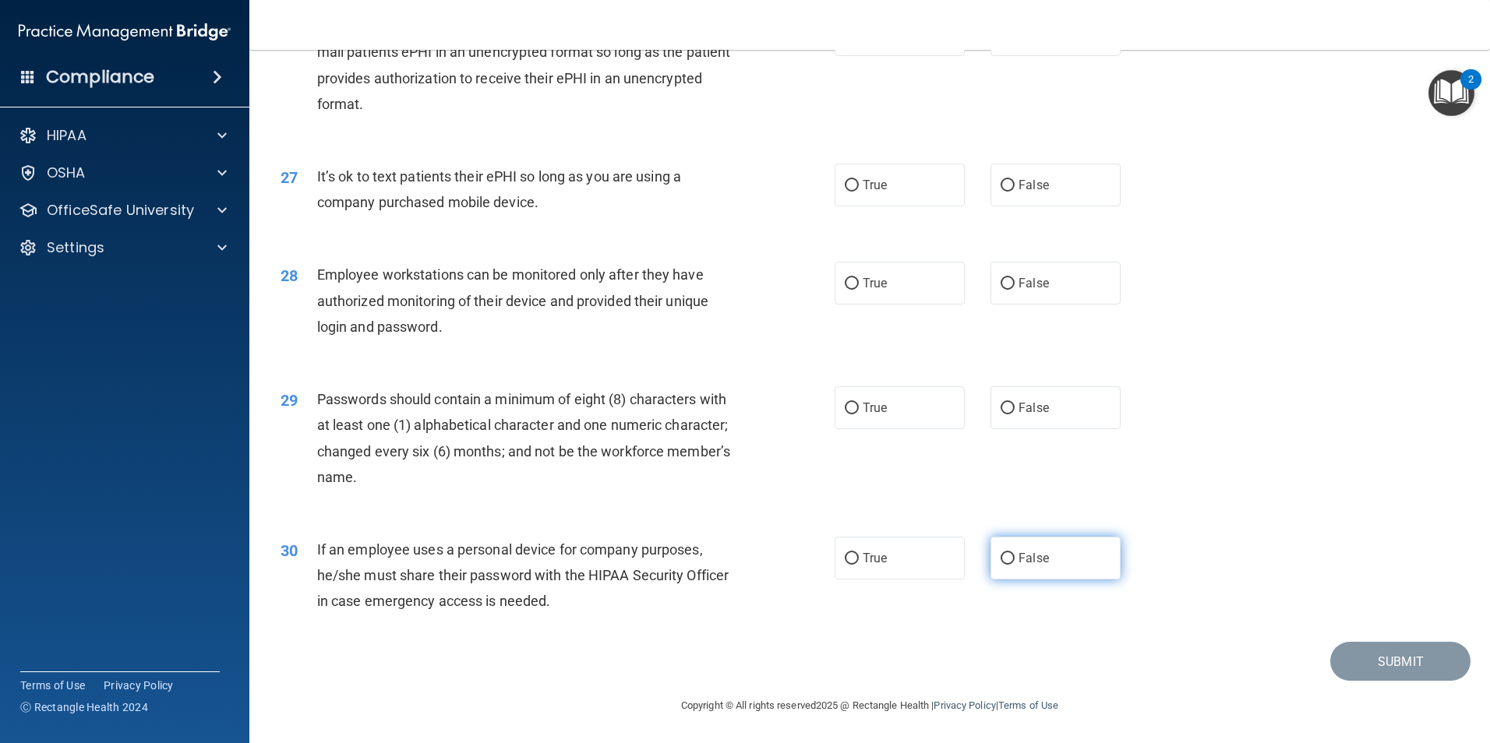
click at [1002, 555] on input "False" at bounding box center [1007, 559] width 14 height 12
radio input "true"
click at [1002, 404] on input "False" at bounding box center [1007, 409] width 14 height 12
radio input "true"
drag, startPoint x: 1001, startPoint y: 181, endPoint x: 1025, endPoint y: 242, distance: 65.8
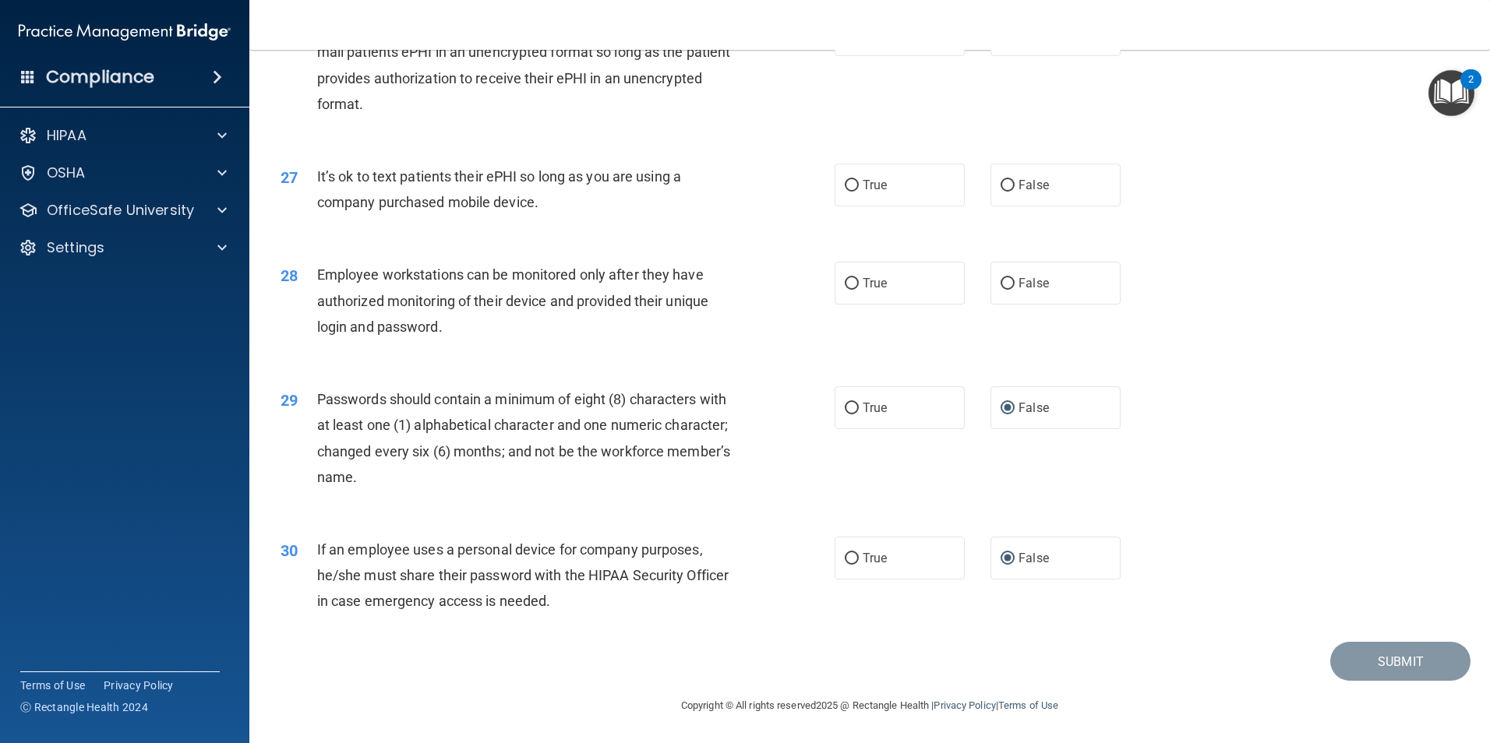
click at [1003, 185] on input "False" at bounding box center [1007, 186] width 14 height 12
radio input "true"
click at [1000, 285] on input "False" at bounding box center [1007, 284] width 14 height 12
radio input "true"
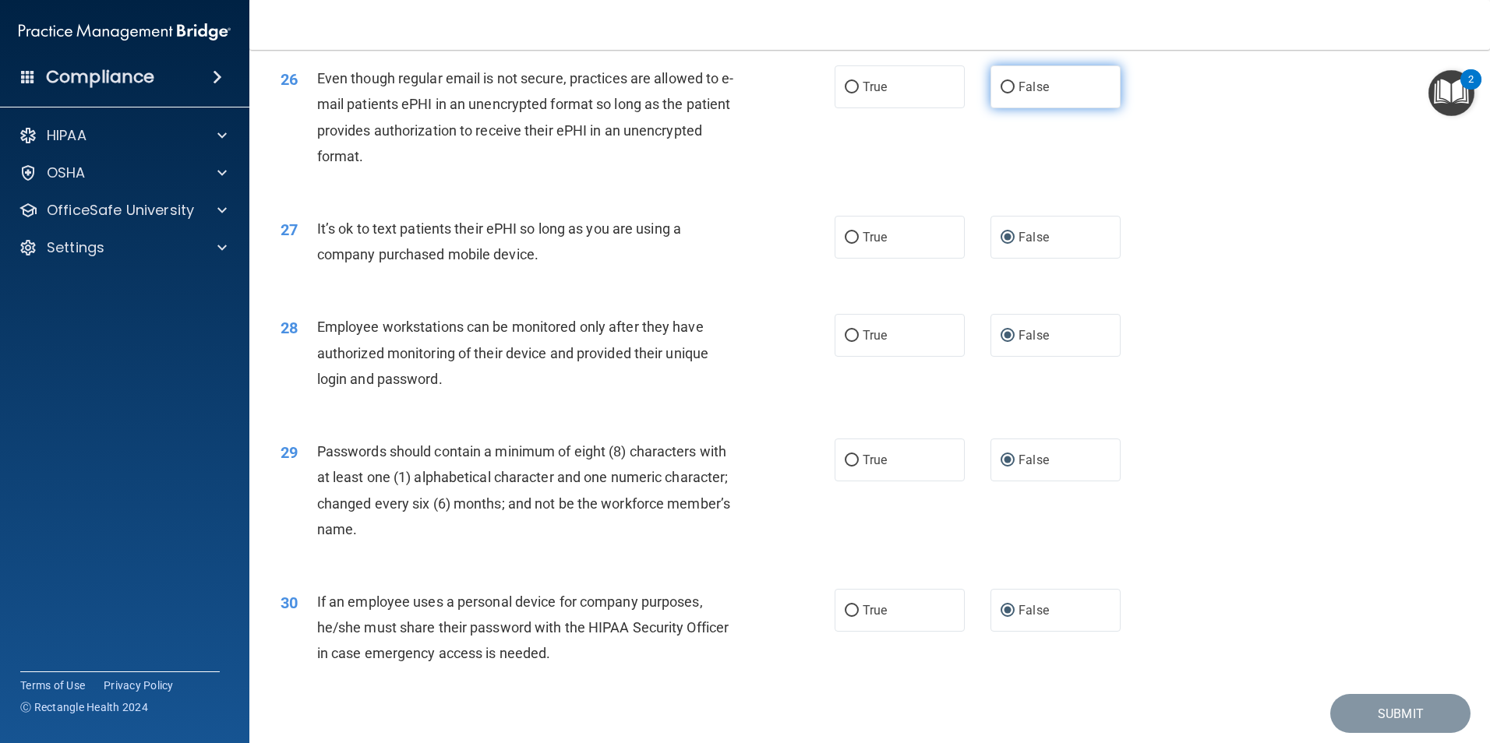
click at [1000, 93] on input "False" at bounding box center [1007, 88] width 14 height 12
radio input "true"
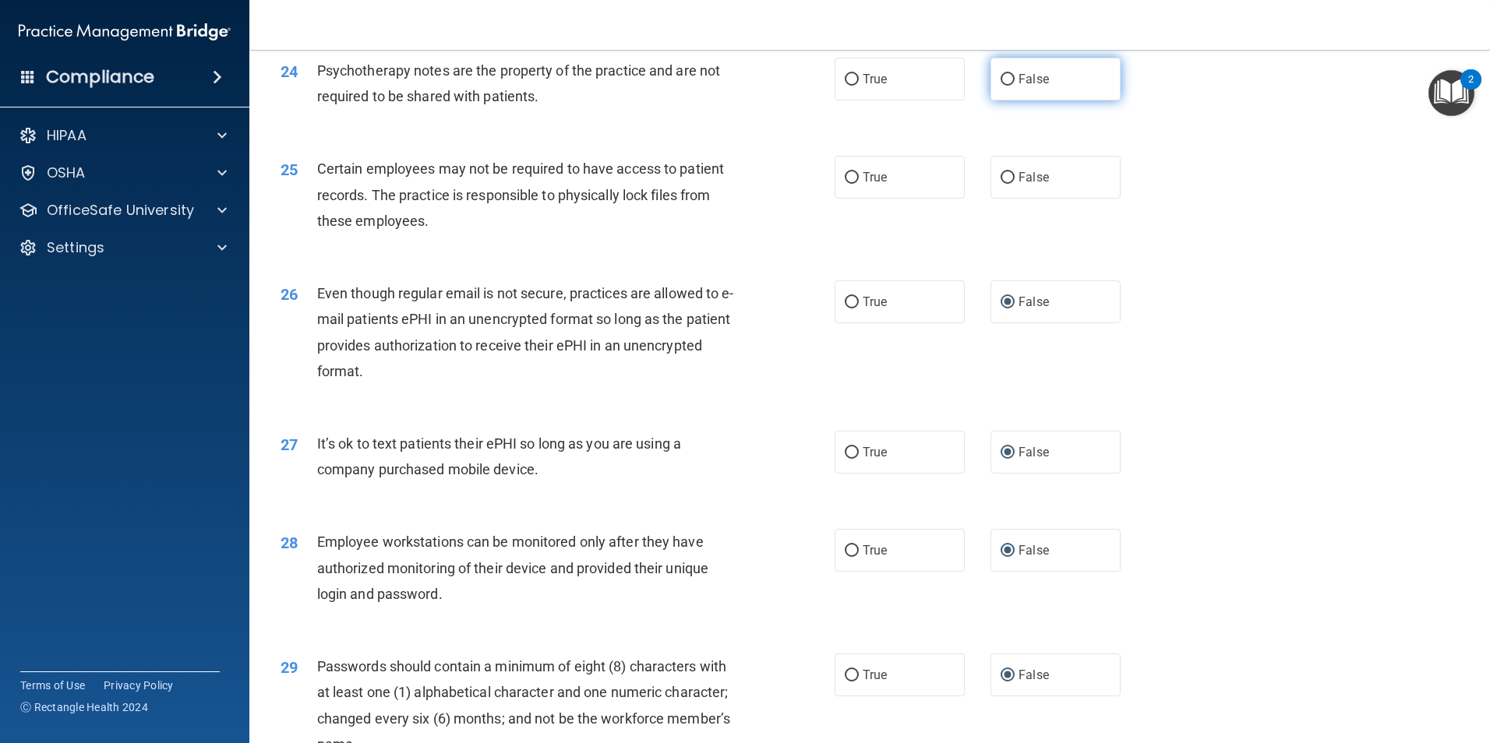
scroll to position [2856, 0]
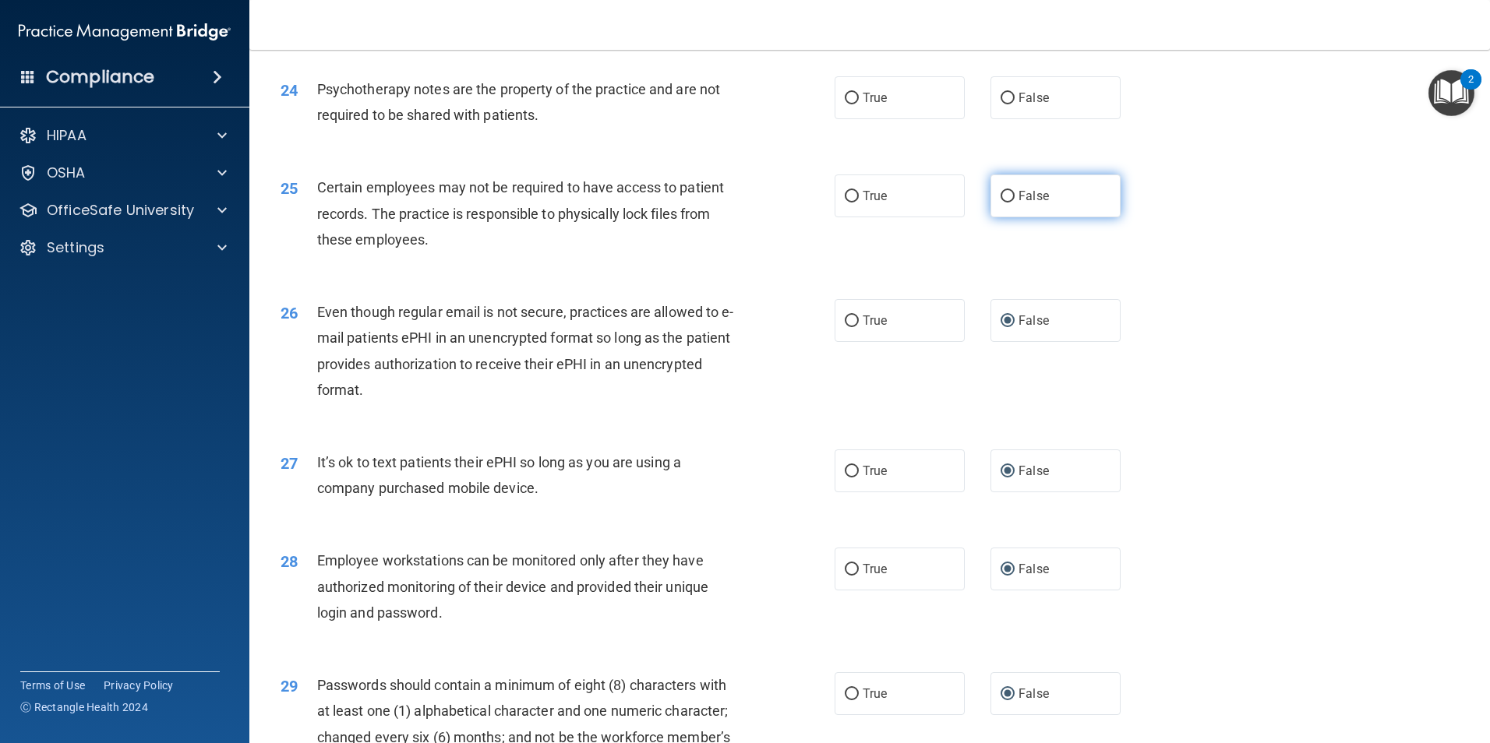
click at [1001, 203] on input "False" at bounding box center [1007, 197] width 14 height 12
radio input "true"
click at [1000, 104] on input "False" at bounding box center [1007, 99] width 14 height 12
radio input "true"
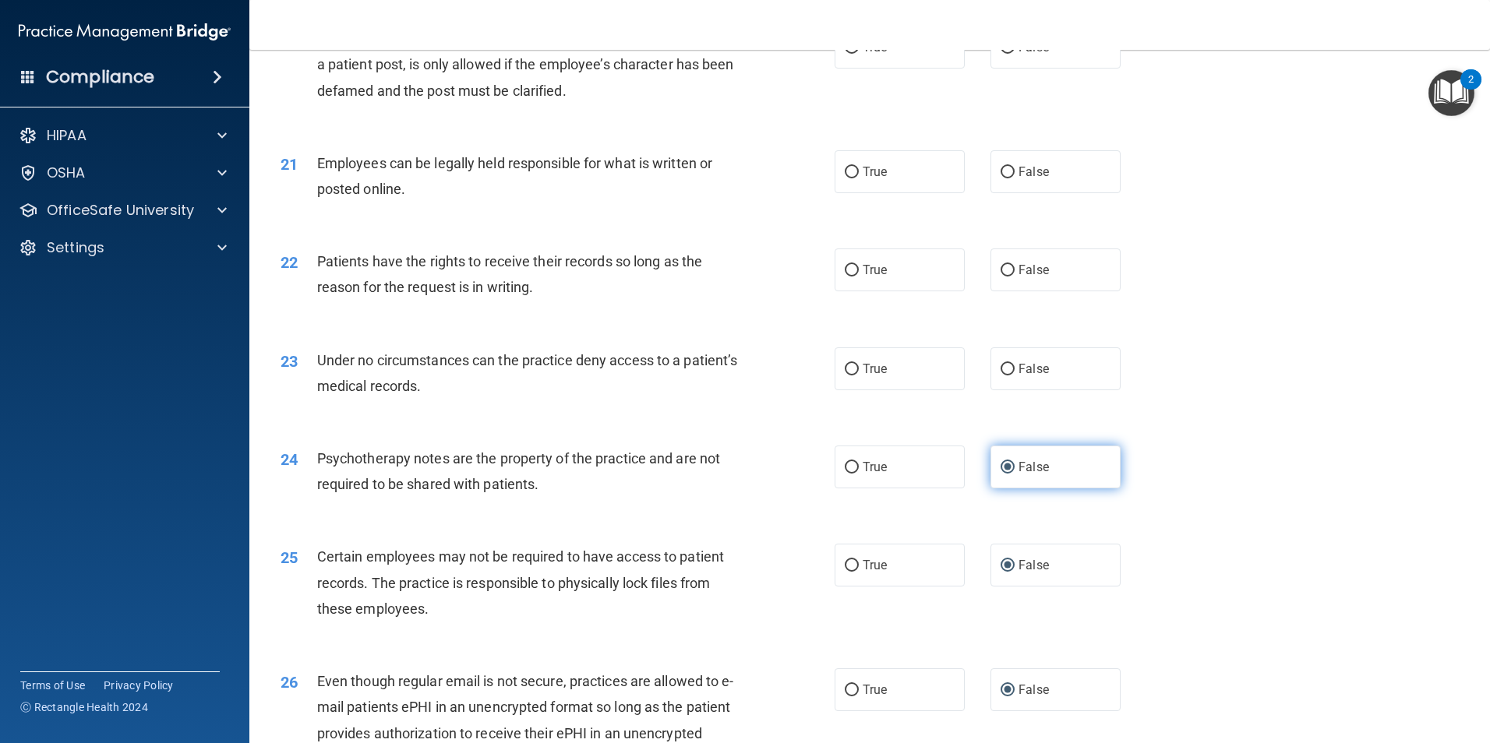
scroll to position [2467, 0]
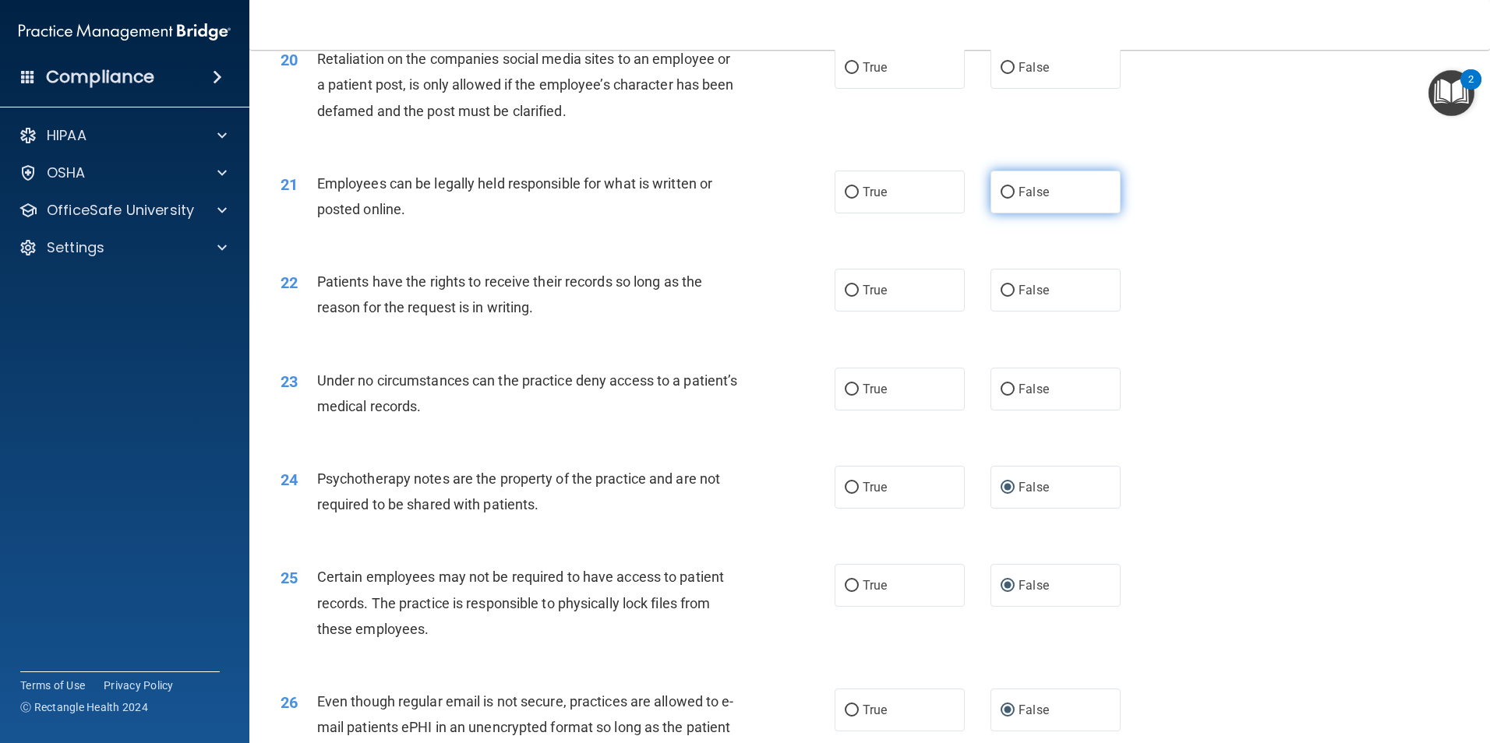
click at [1000, 199] on input "False" at bounding box center [1007, 193] width 14 height 12
radio input "true"
click at [1000, 297] on input "False" at bounding box center [1007, 291] width 14 height 12
radio input "true"
click at [1003, 396] on input "False" at bounding box center [1007, 390] width 14 height 12
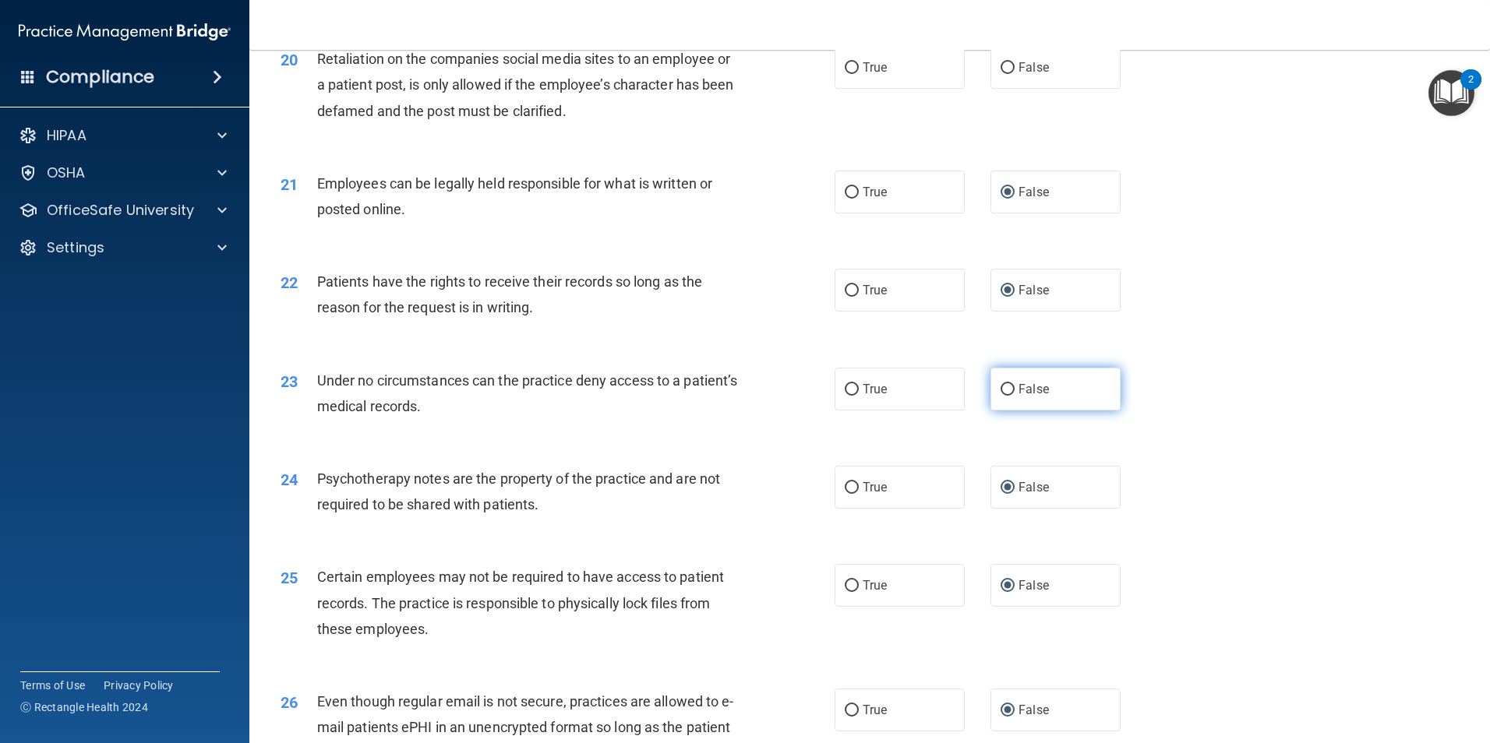
radio input "true"
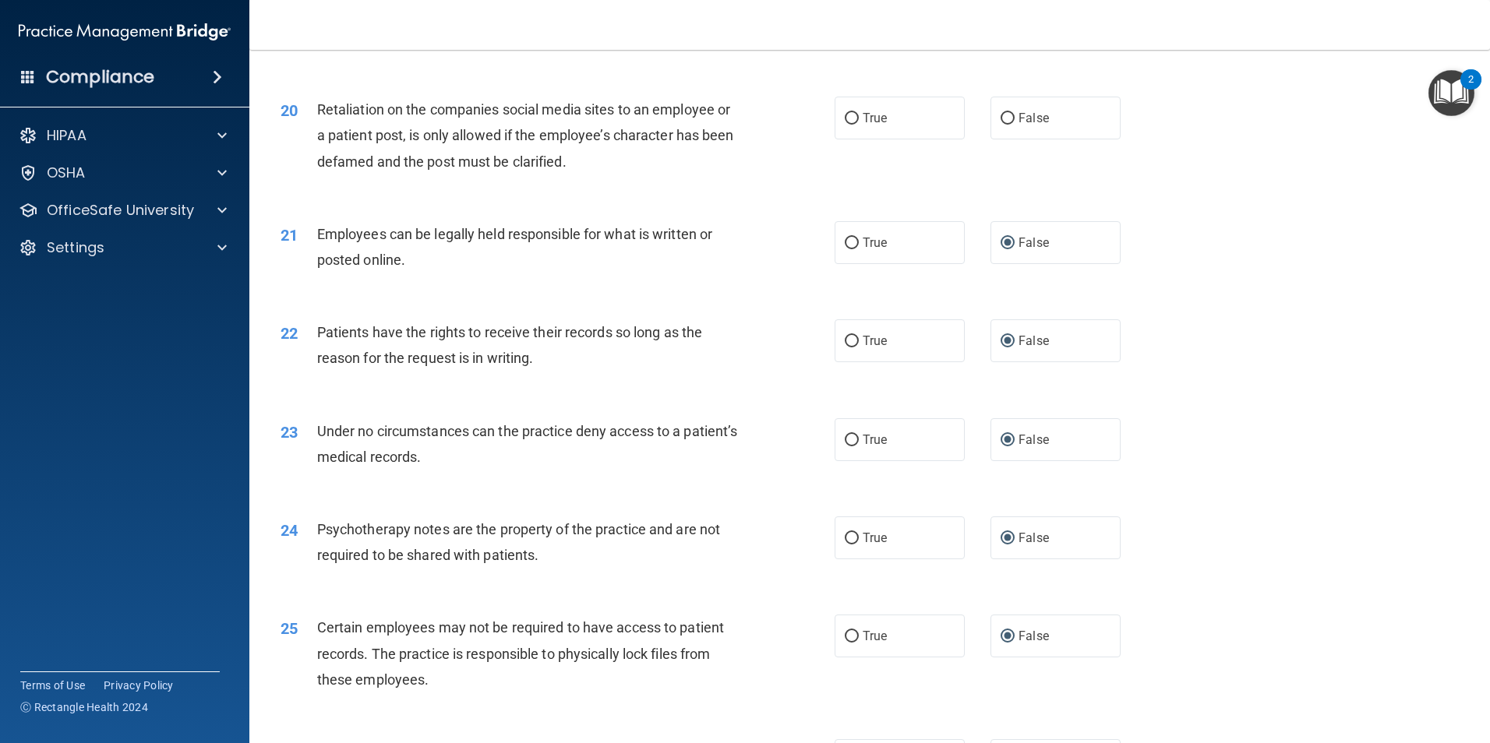
scroll to position [2389, 0]
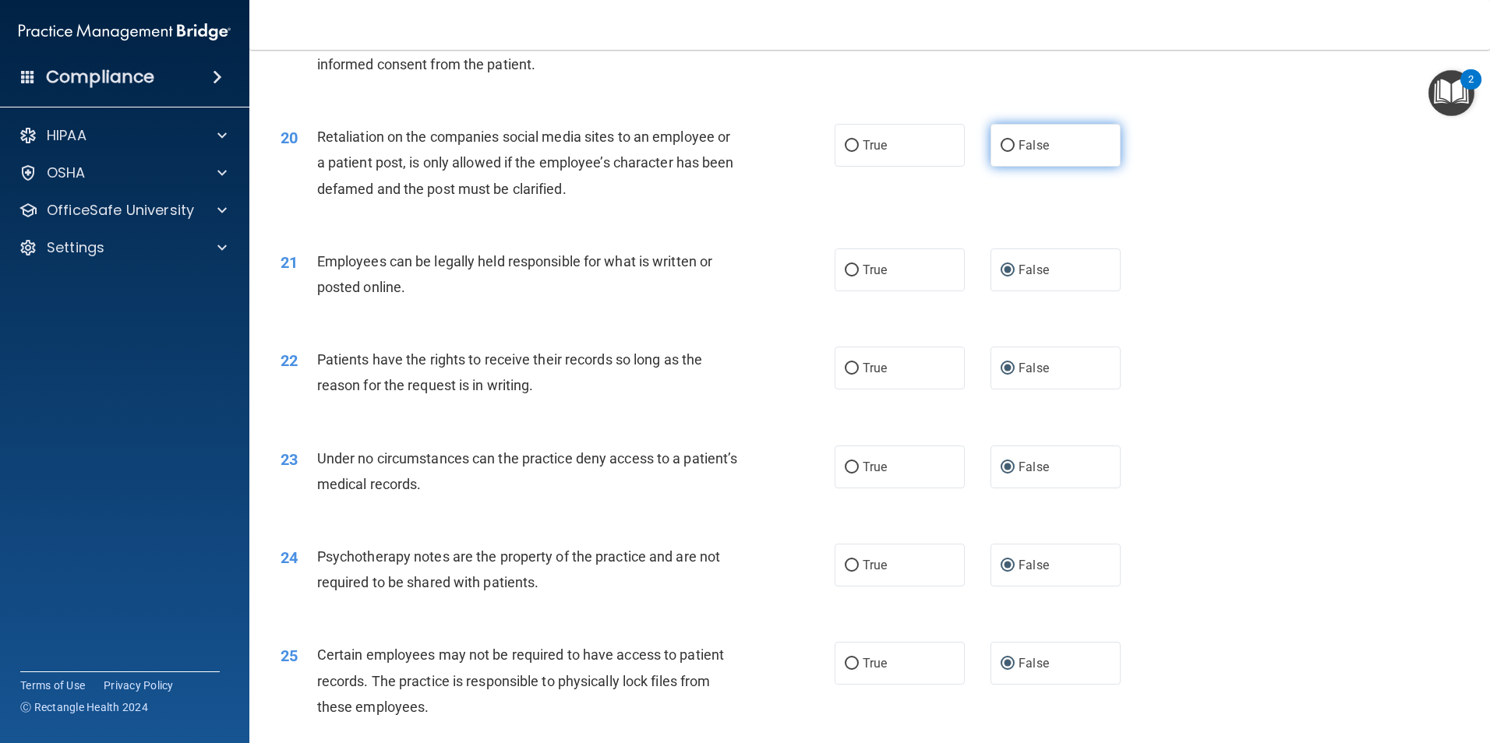
click at [1000, 152] on input "False" at bounding box center [1007, 146] width 14 height 12
radio input "true"
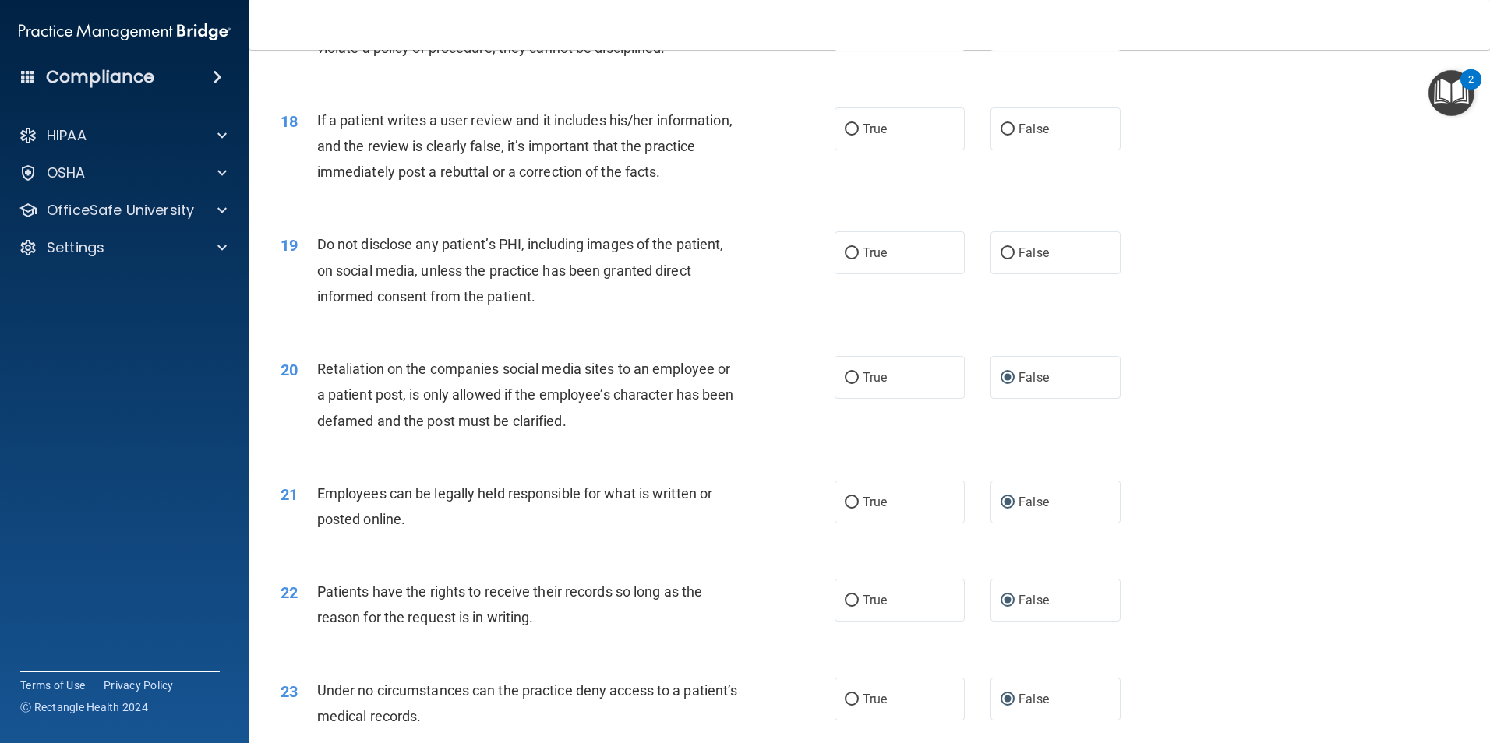
scroll to position [2155, 0]
click at [1004, 261] on input "False" at bounding box center [1007, 255] width 14 height 12
radio input "true"
drag, startPoint x: 1002, startPoint y: 160, endPoint x: 998, endPoint y: 119, distance: 40.7
click at [1002, 137] on input "False" at bounding box center [1007, 131] width 14 height 12
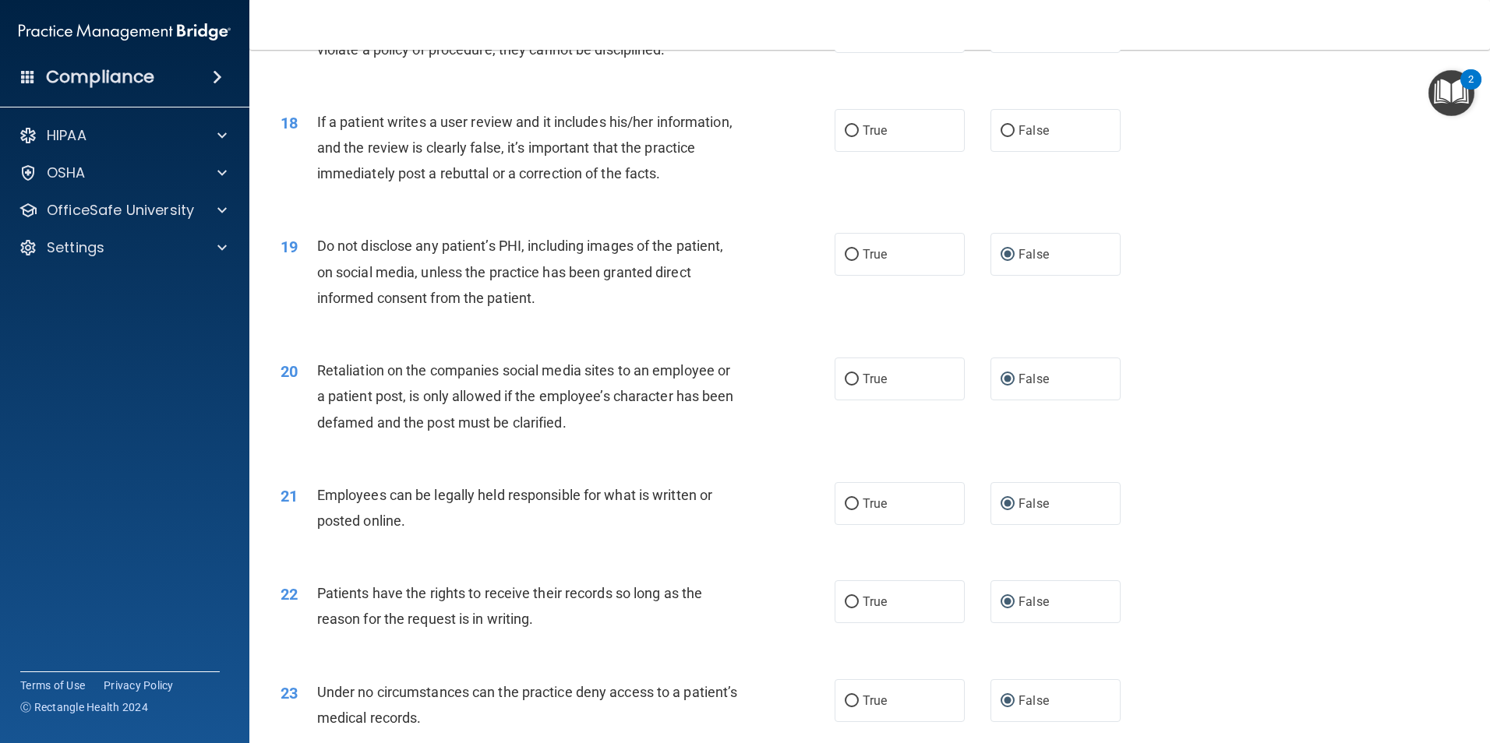
radio input "true"
click at [1001, 38] on input "False" at bounding box center [1007, 32] width 14 height 12
radio input "true"
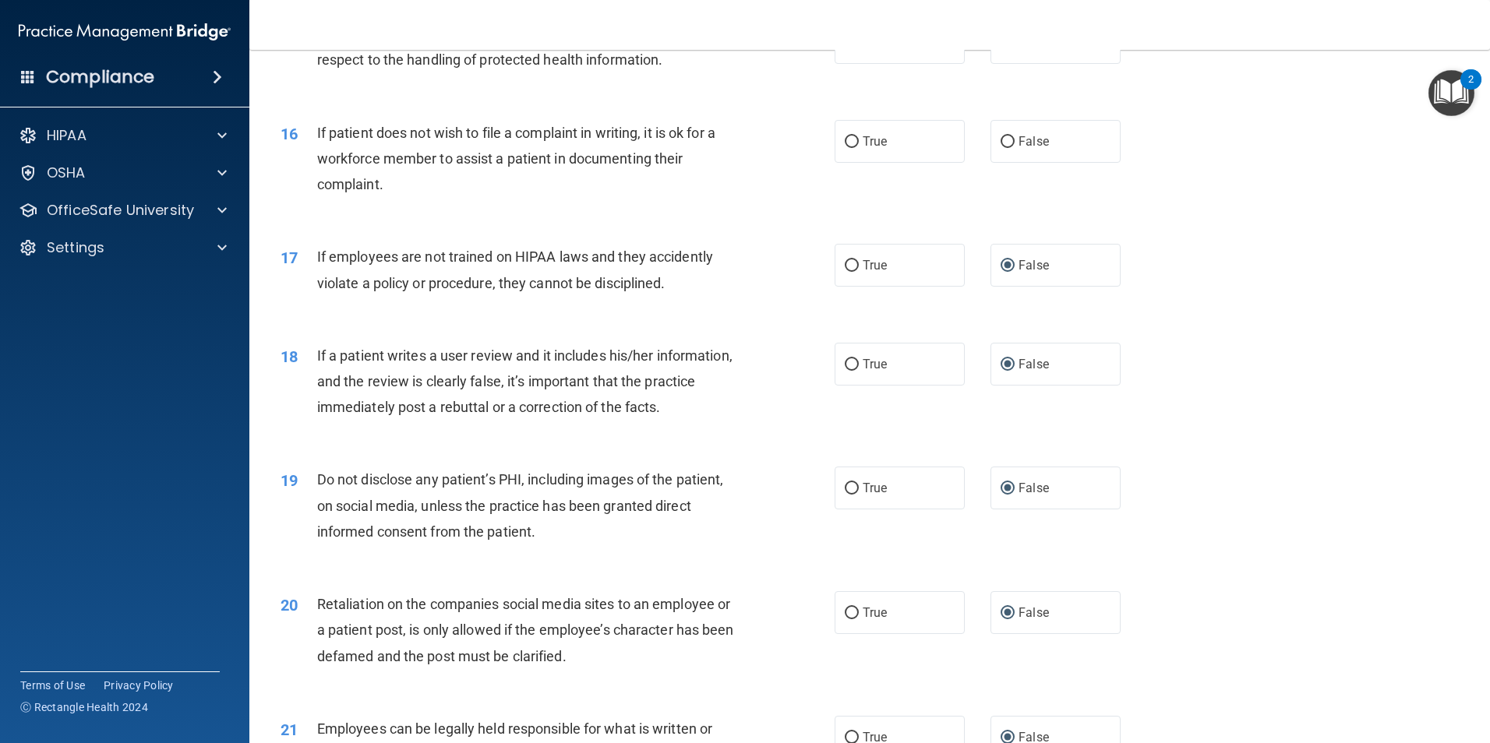
scroll to position [1843, 0]
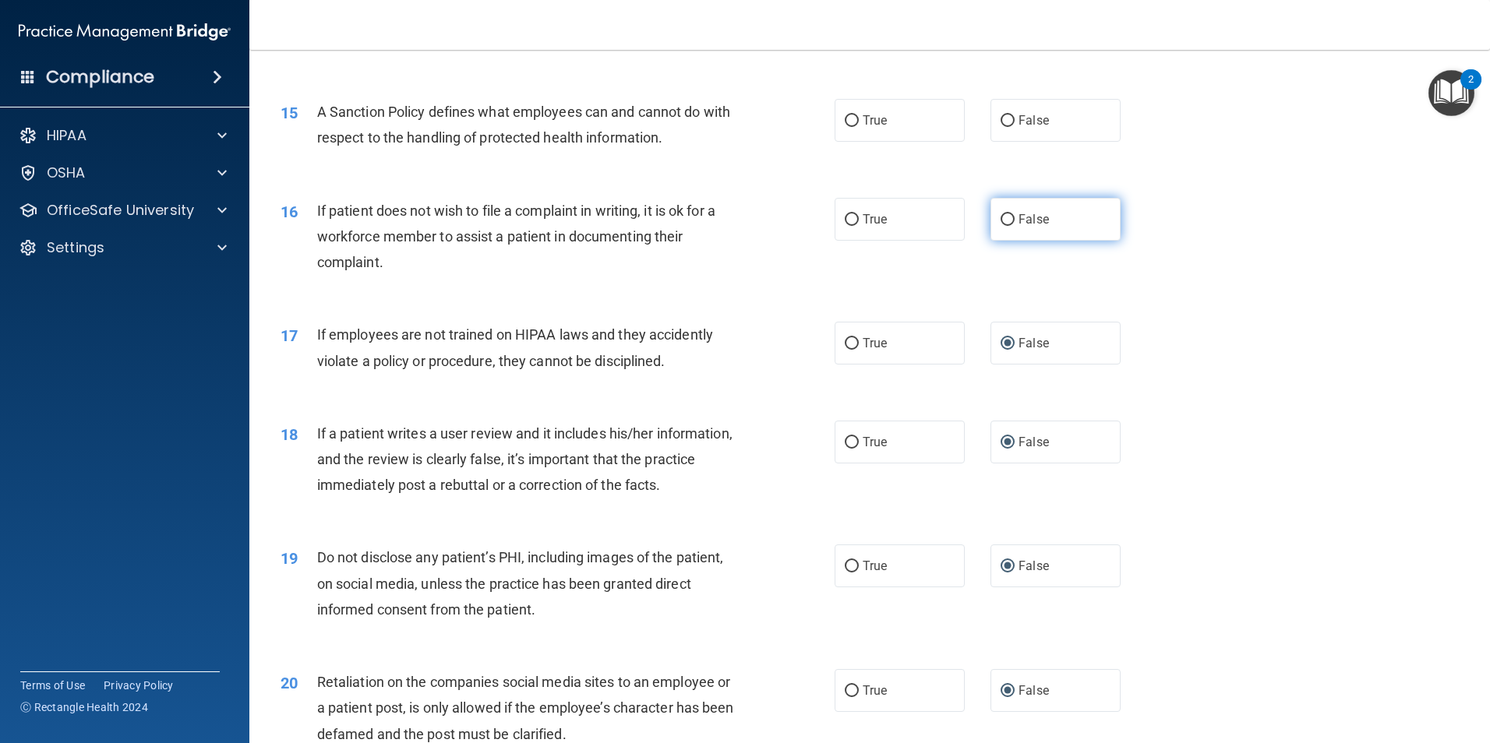
drag, startPoint x: 1001, startPoint y: 143, endPoint x: 1014, endPoint y: 238, distance: 96.6
click at [1001, 127] on input "False" at bounding box center [1007, 121] width 14 height 12
radio input "true"
click at [1004, 226] on input "False" at bounding box center [1007, 220] width 14 height 12
radio input "true"
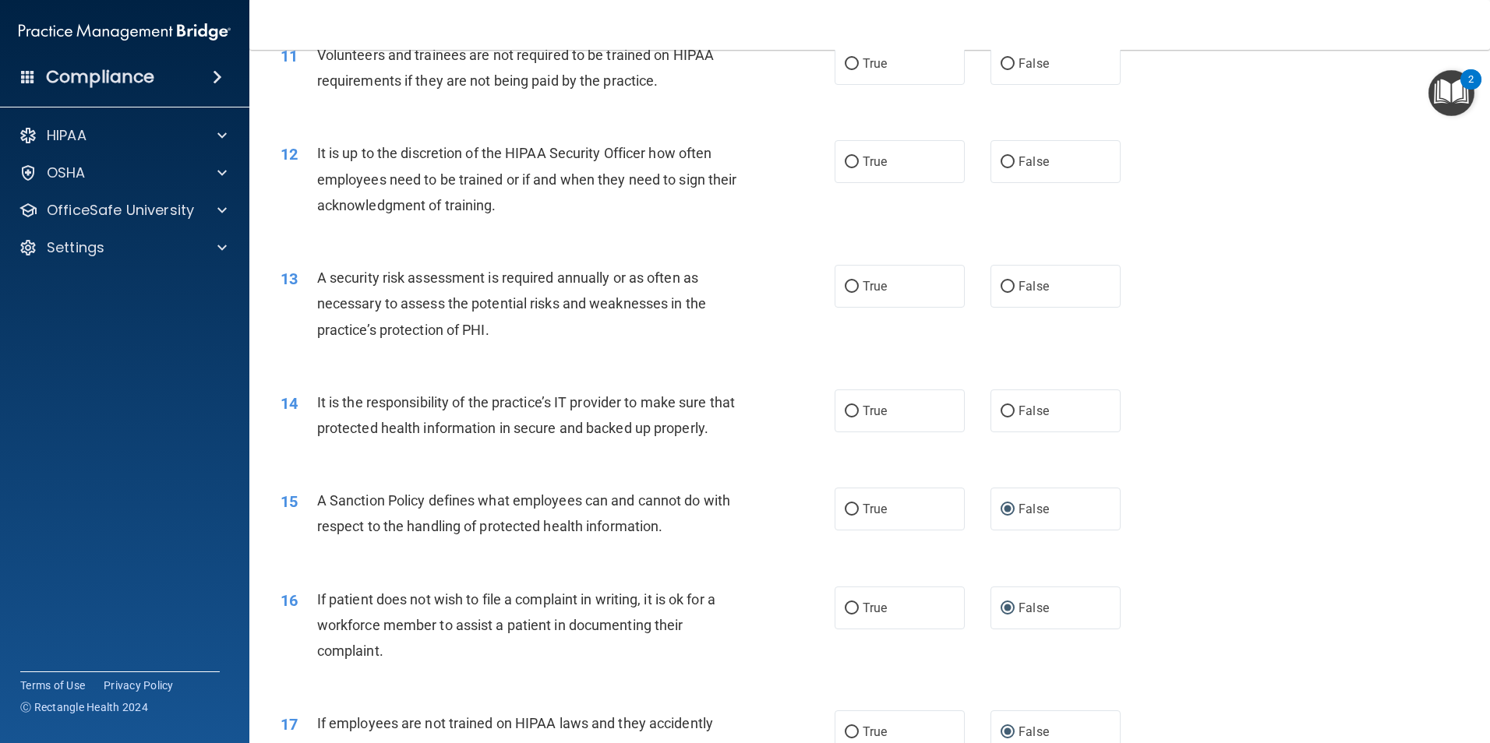
scroll to position [1454, 0]
click at [1002, 287] on input "False" at bounding box center [1007, 288] width 14 height 12
radio input "true"
click at [1000, 409] on input "False" at bounding box center [1007, 413] width 14 height 12
radio input "true"
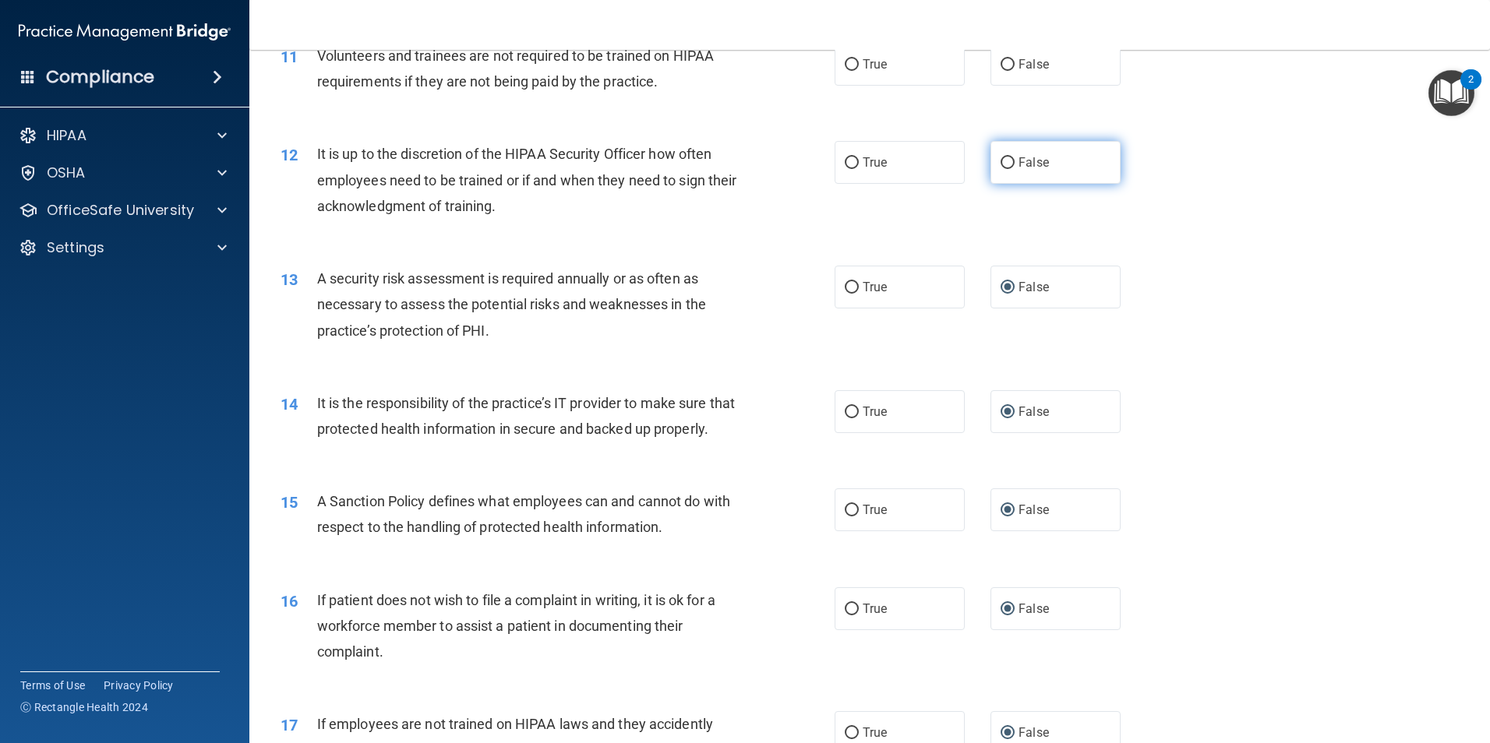
click at [1002, 161] on input "False" at bounding box center [1007, 163] width 14 height 12
radio input "true"
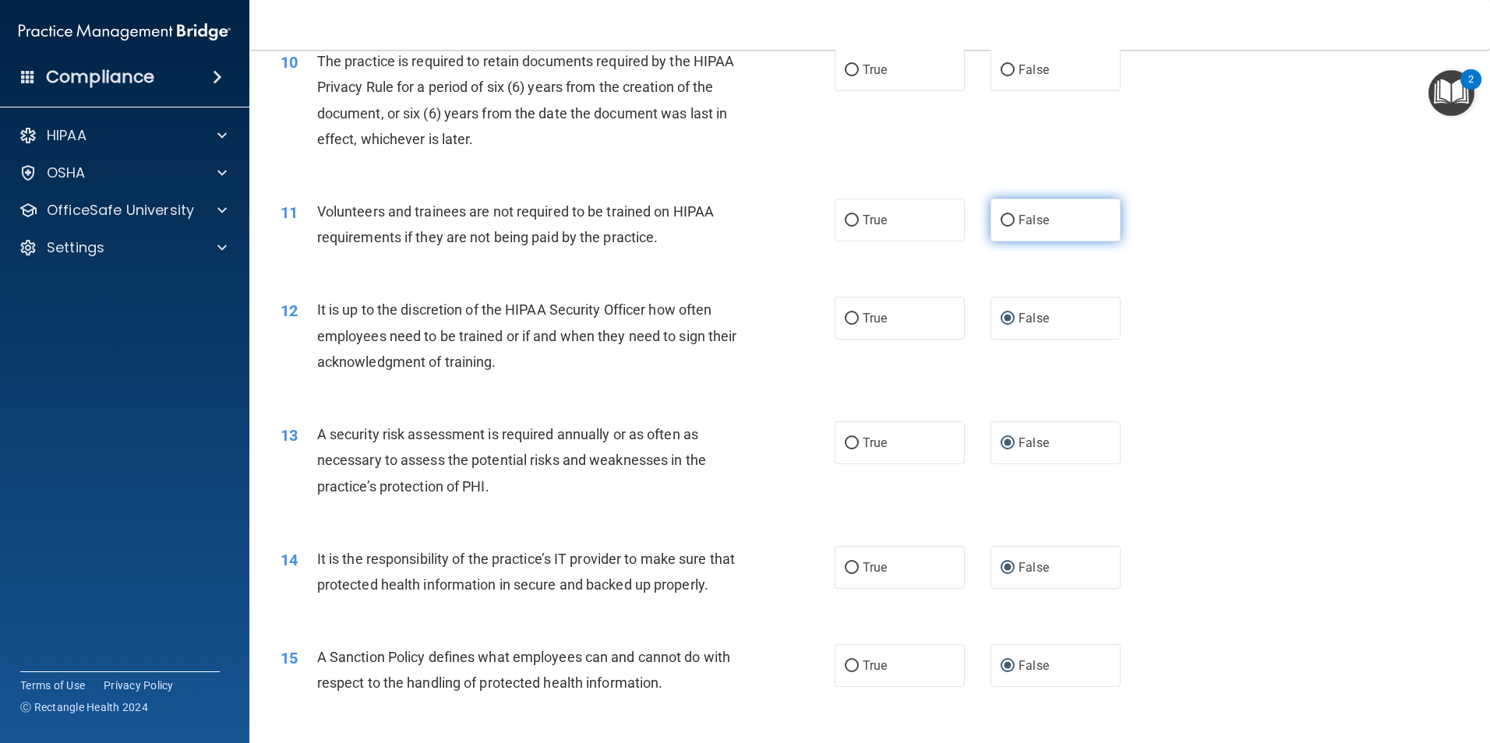
click at [1002, 219] on input "False" at bounding box center [1007, 221] width 14 height 12
radio input "true"
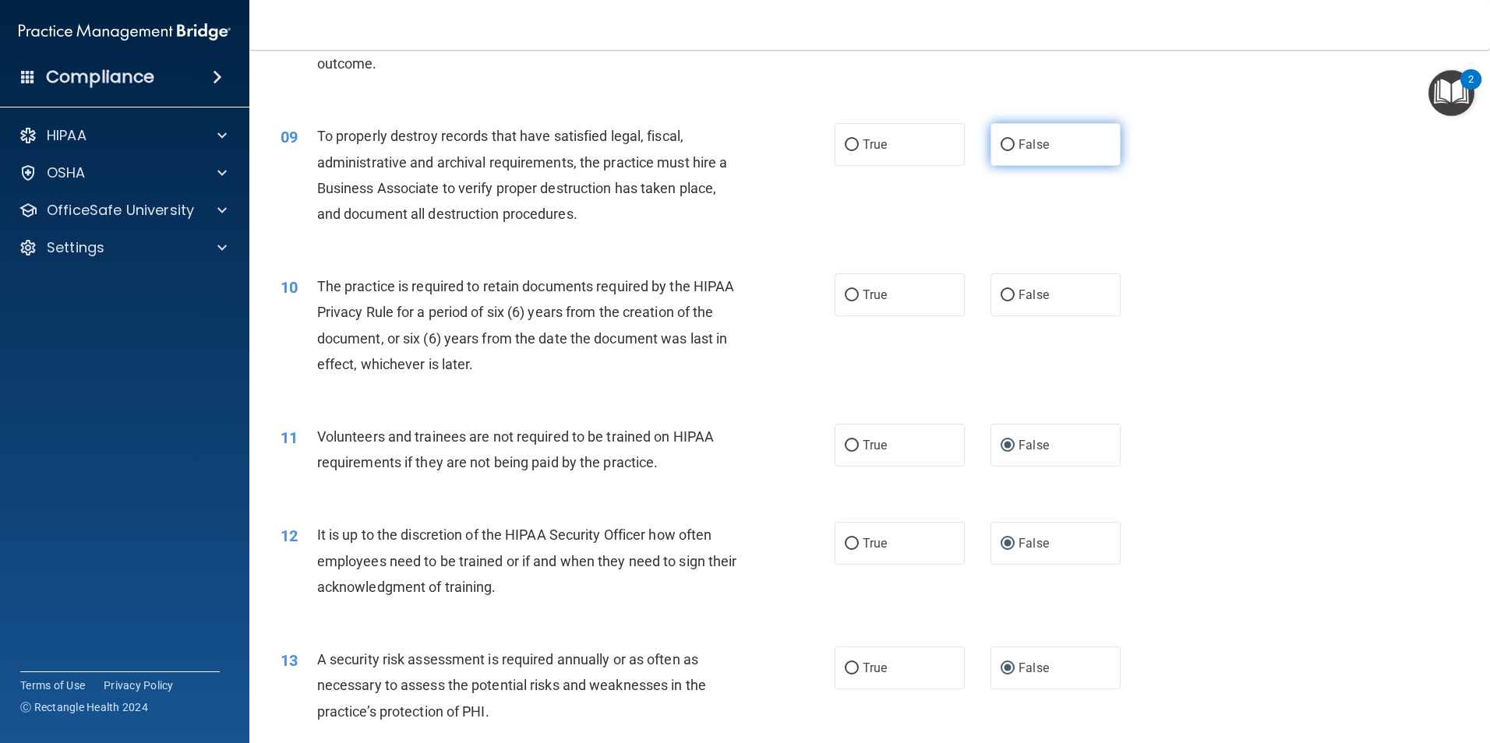
scroll to position [986, 0]
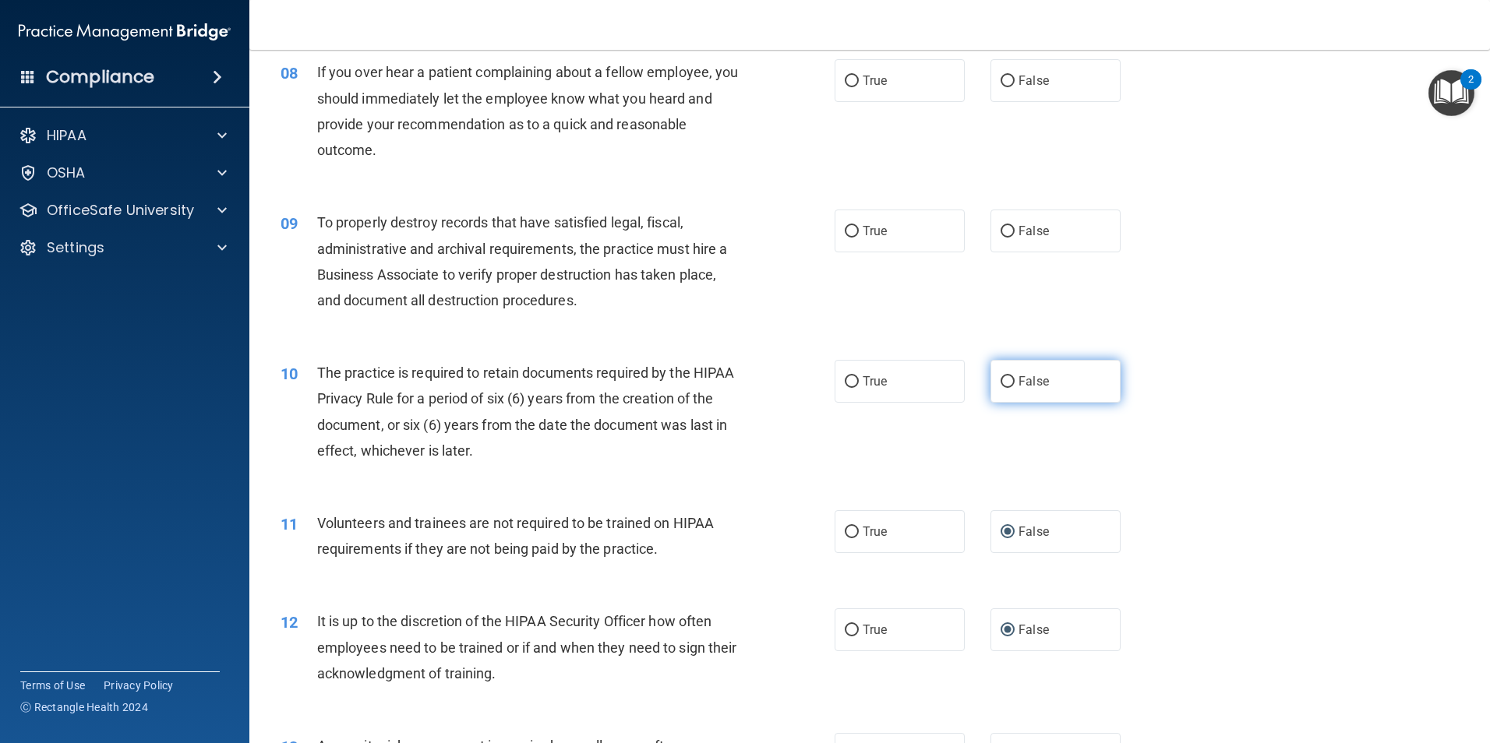
click at [1000, 386] on input "False" at bounding box center [1007, 382] width 14 height 12
radio input "true"
click at [1004, 234] on input "False" at bounding box center [1007, 232] width 14 height 12
radio input "true"
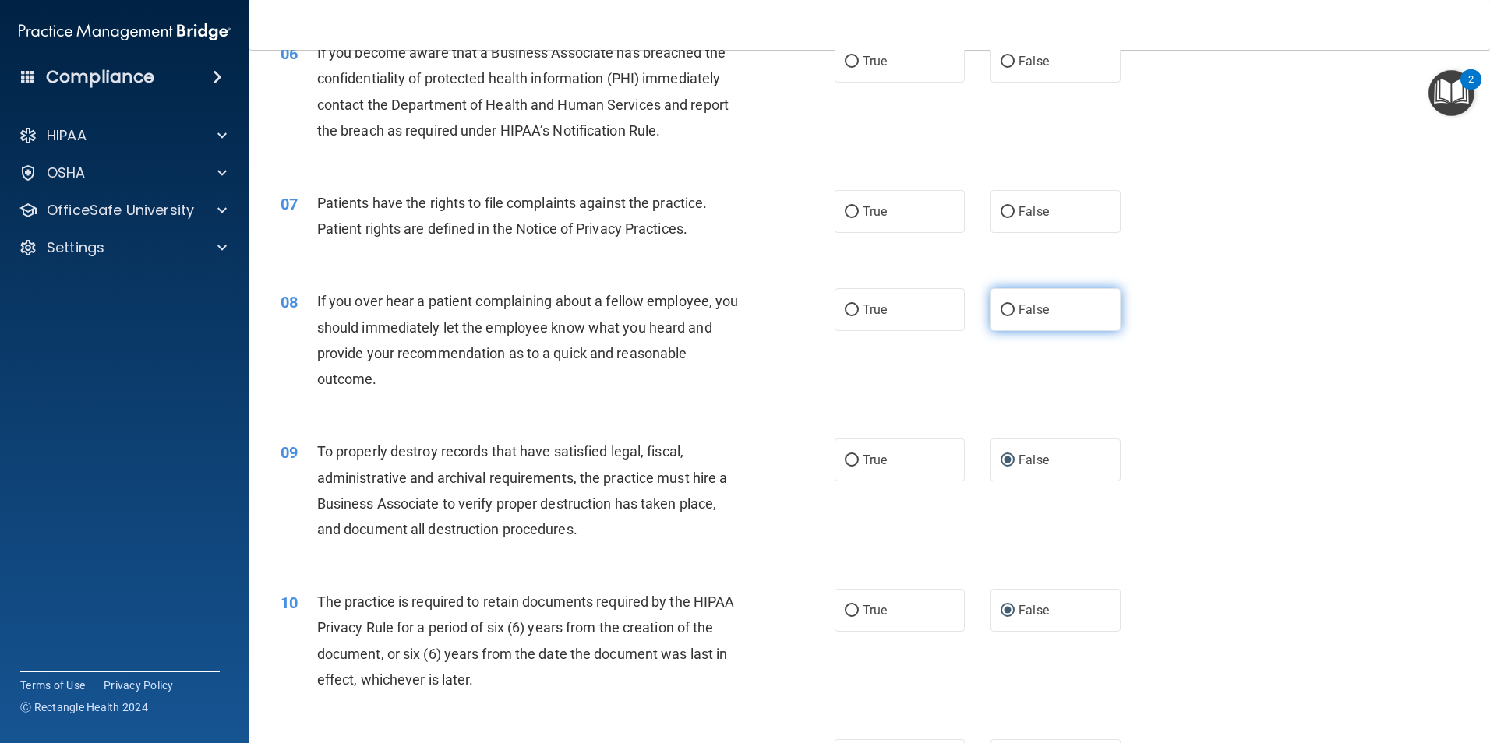
scroll to position [753, 0]
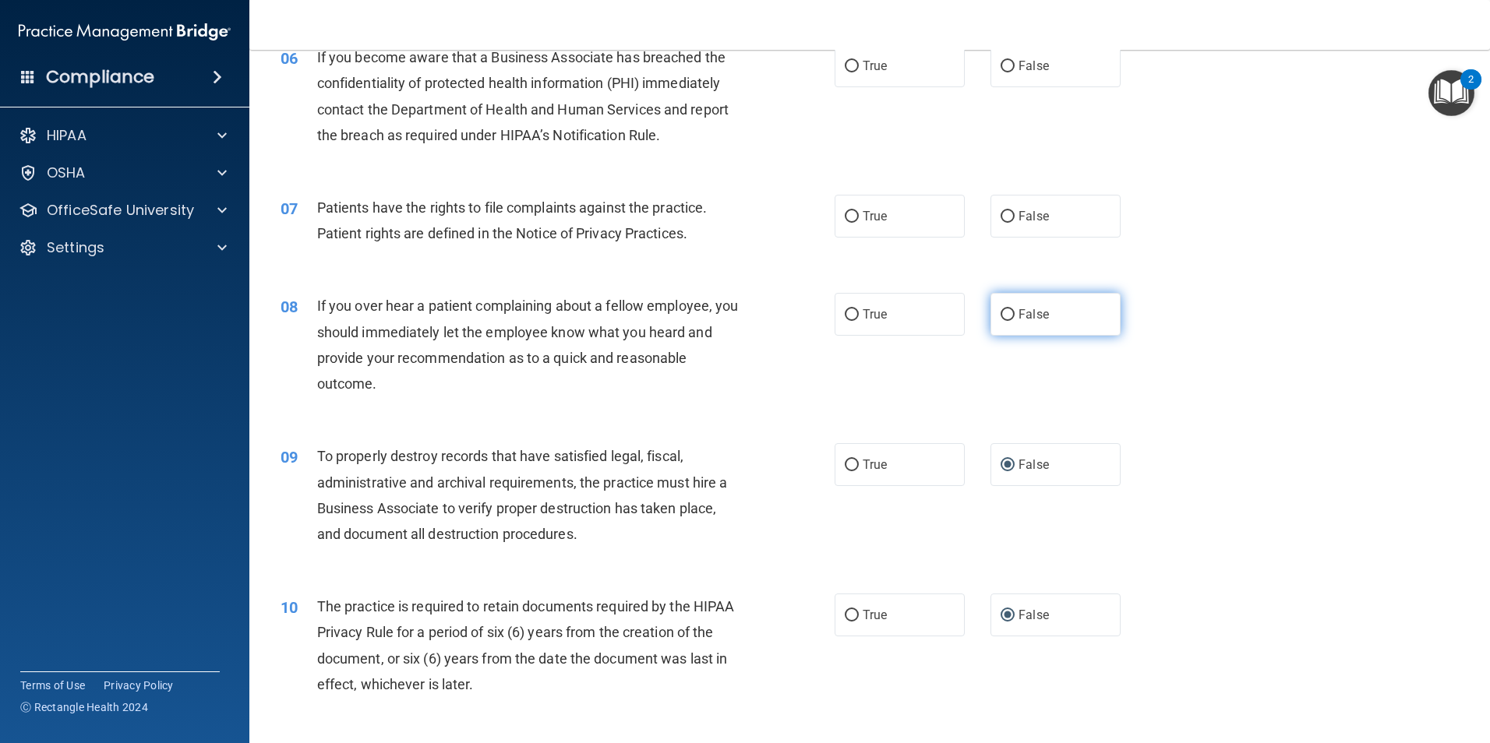
click at [1003, 304] on label "False" at bounding box center [1055, 314] width 130 height 43
click at [1003, 309] on input "False" at bounding box center [1007, 315] width 14 height 12
radio input "true"
click at [1001, 222] on input "False" at bounding box center [1007, 217] width 14 height 12
radio input "true"
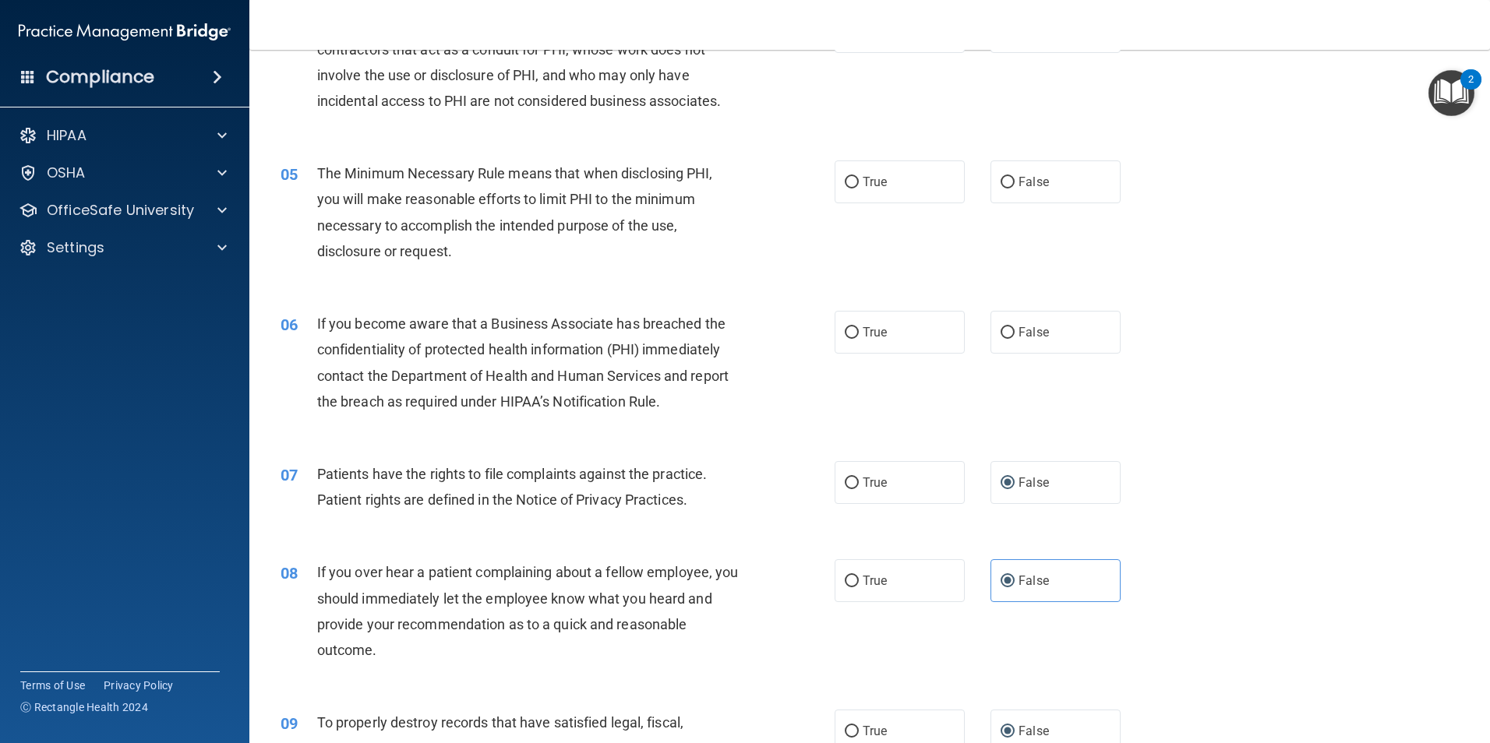
scroll to position [441, 0]
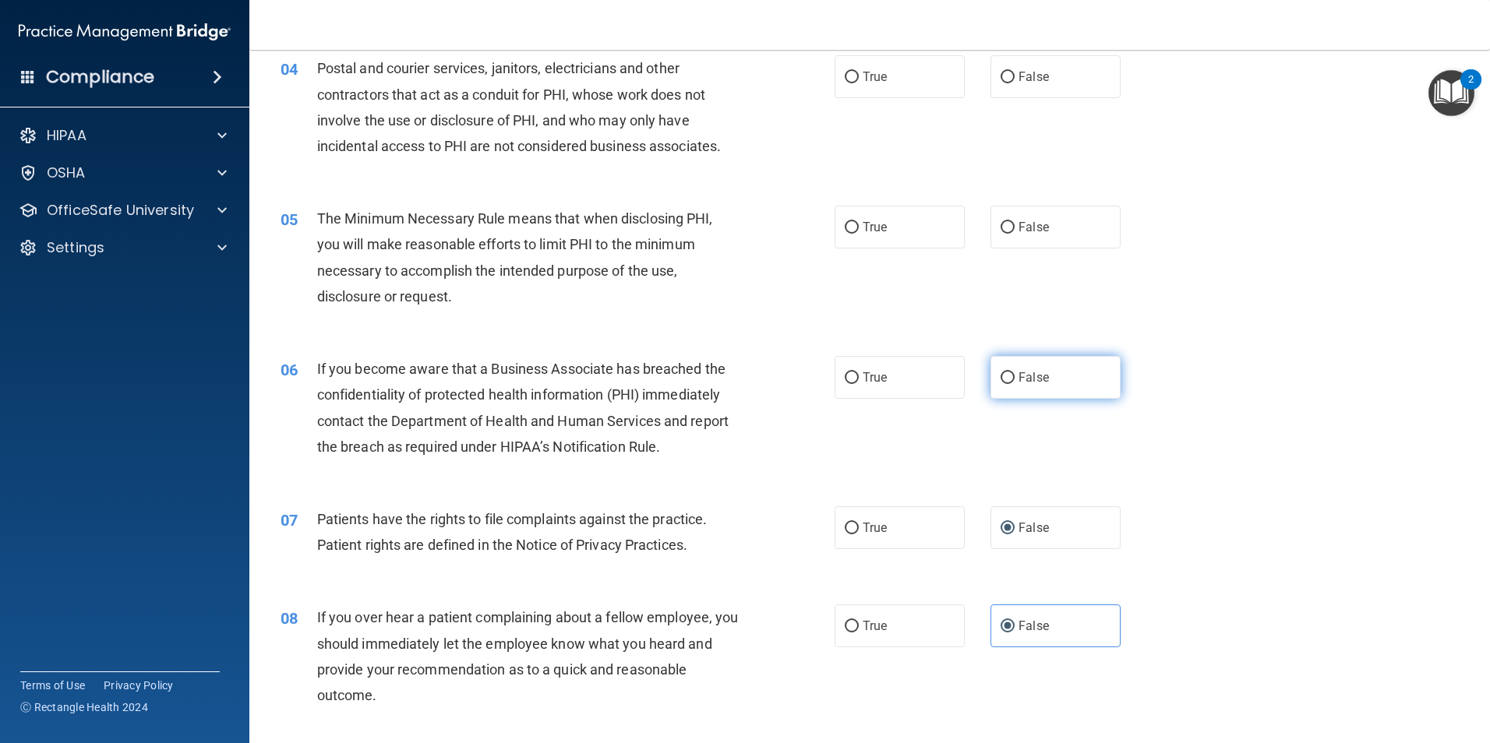
click at [996, 386] on label "False" at bounding box center [1055, 377] width 130 height 43
click at [1000, 384] on input "False" at bounding box center [1007, 378] width 14 height 12
radio input "true"
click at [1003, 231] on input "False" at bounding box center [1007, 228] width 14 height 12
radio input "true"
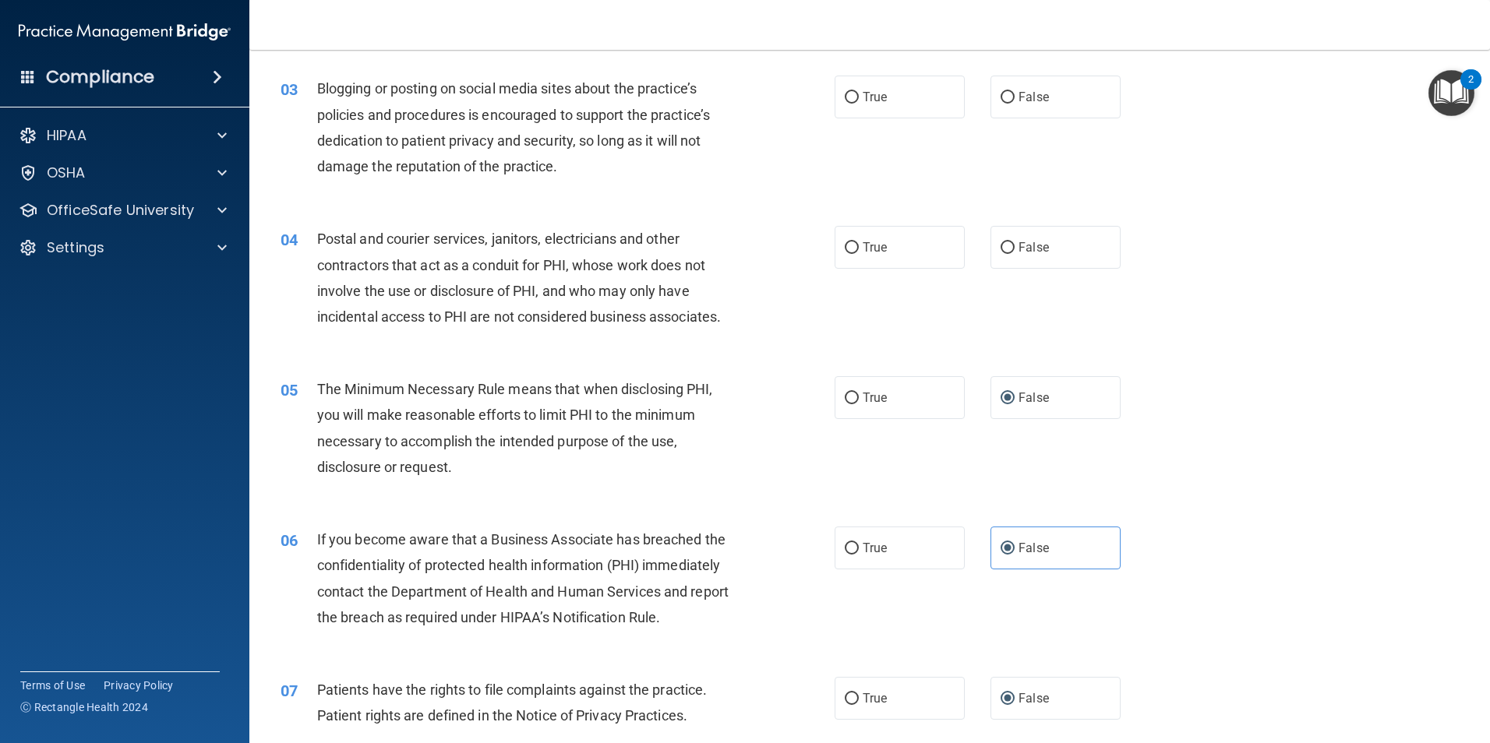
scroll to position [207, 0]
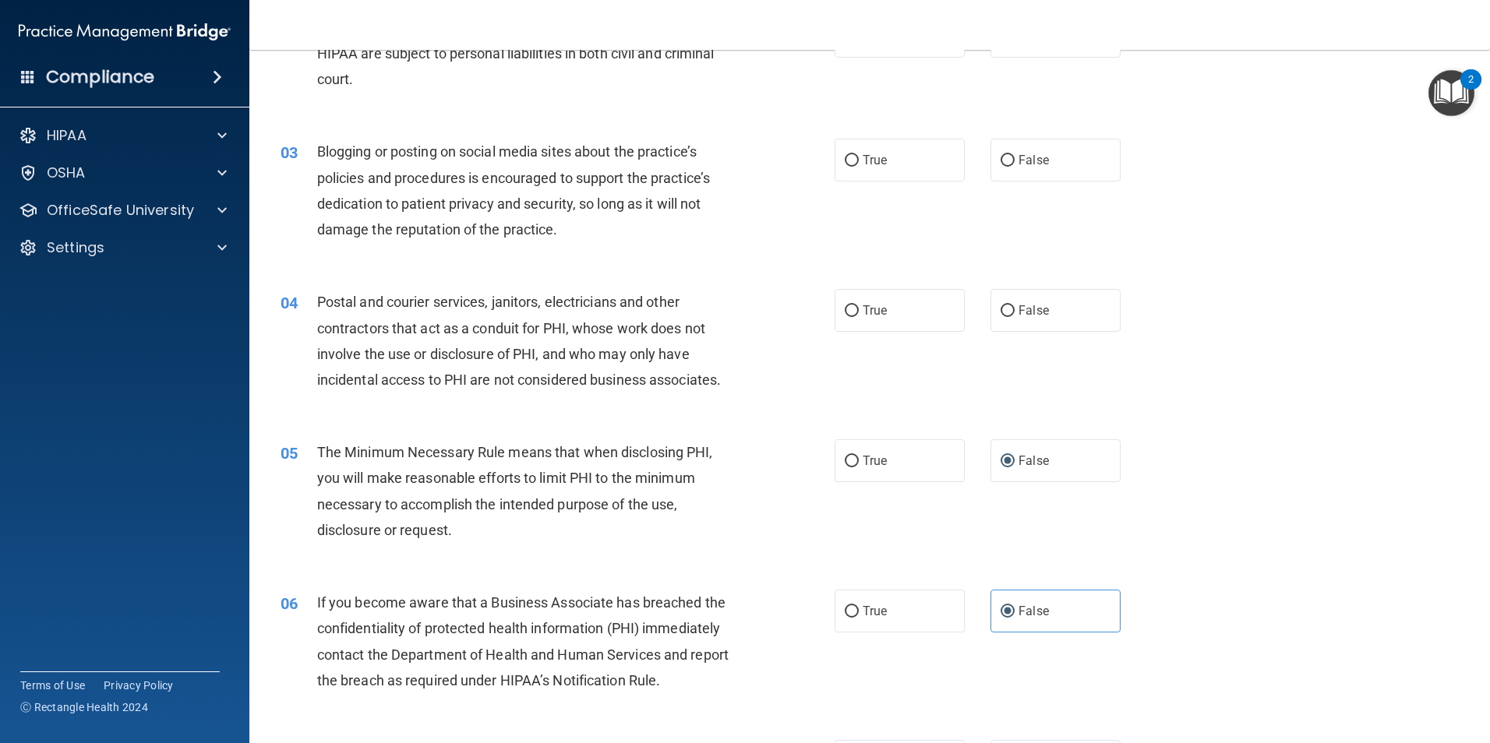
drag, startPoint x: 1001, startPoint y: 306, endPoint x: 1008, endPoint y: 214, distance: 92.2
click at [1001, 305] on input "False" at bounding box center [1007, 311] width 14 height 12
radio input "true"
click at [1000, 161] on input "False" at bounding box center [1007, 161] width 14 height 12
radio input "true"
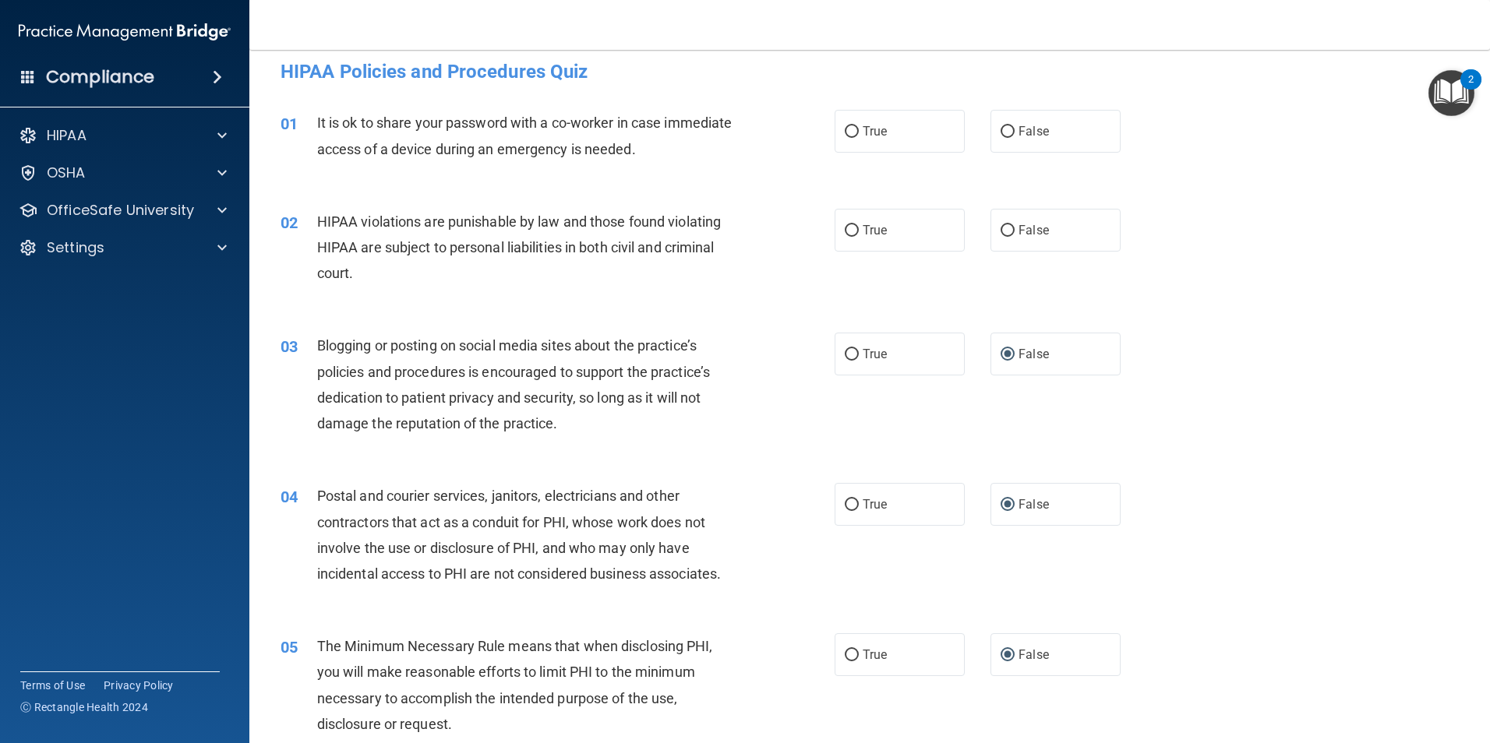
scroll to position [0, 0]
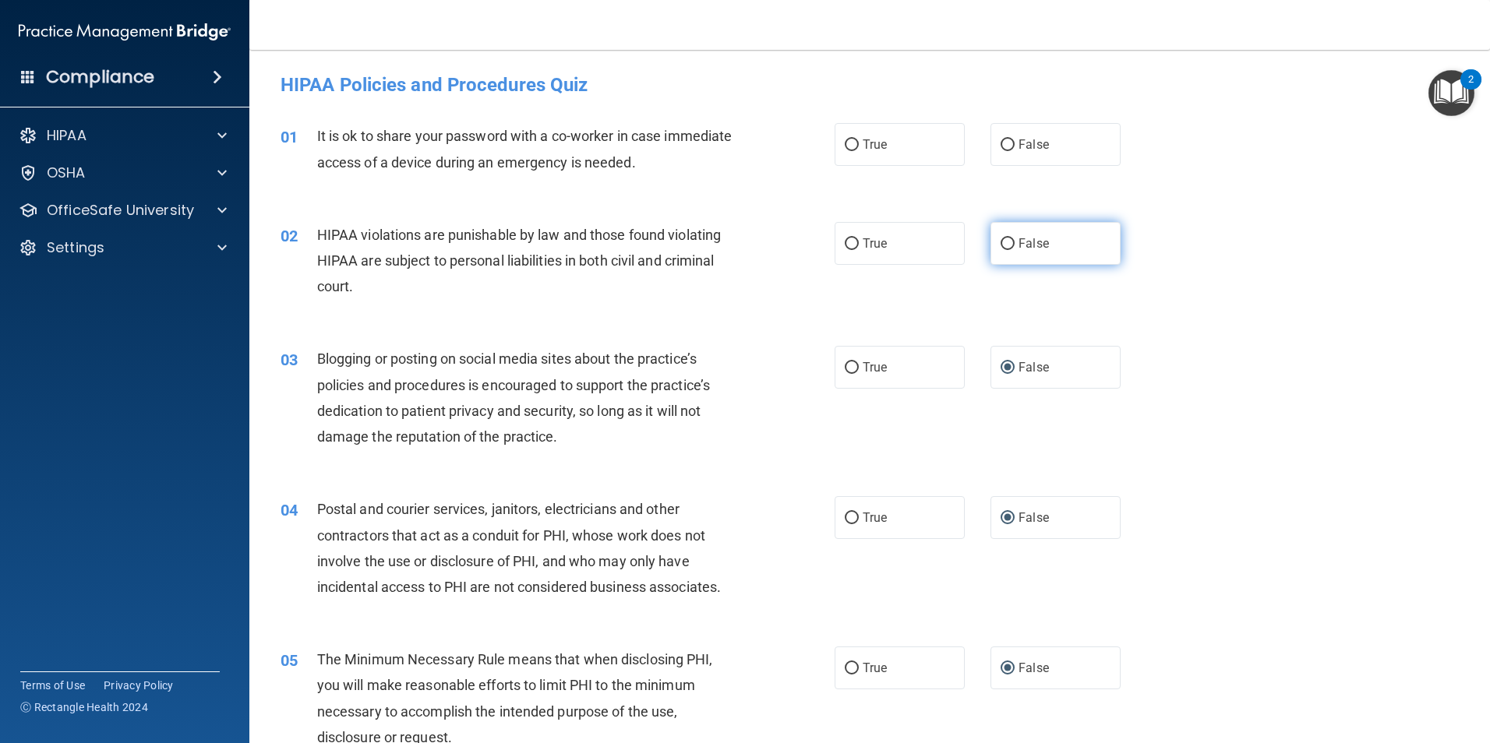
drag, startPoint x: 999, startPoint y: 245, endPoint x: 999, endPoint y: 210, distance: 35.1
click at [1000, 244] on input "False" at bounding box center [1007, 244] width 14 height 12
radio input "true"
click at [1002, 143] on input "False" at bounding box center [1007, 145] width 14 height 12
radio input "true"
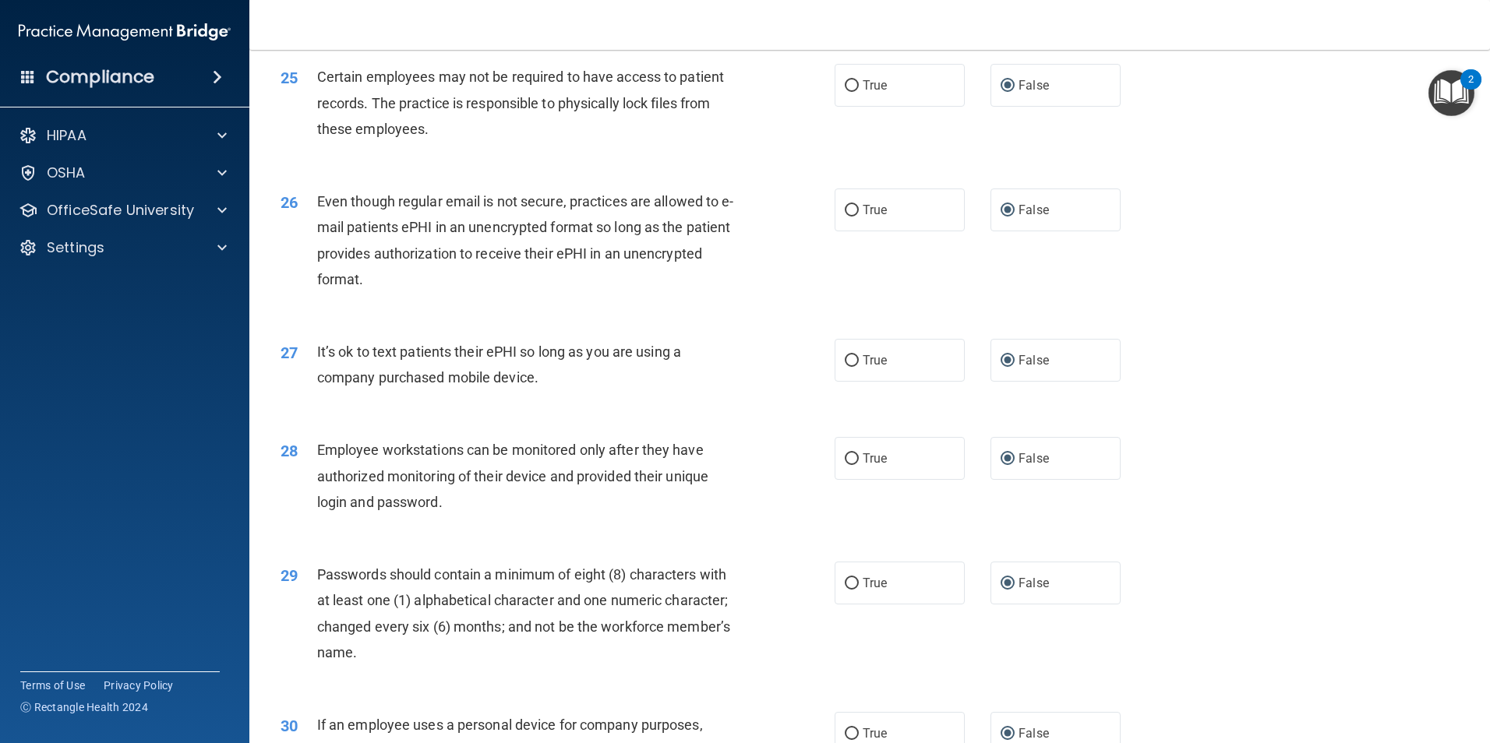
scroll to position [3168, 0]
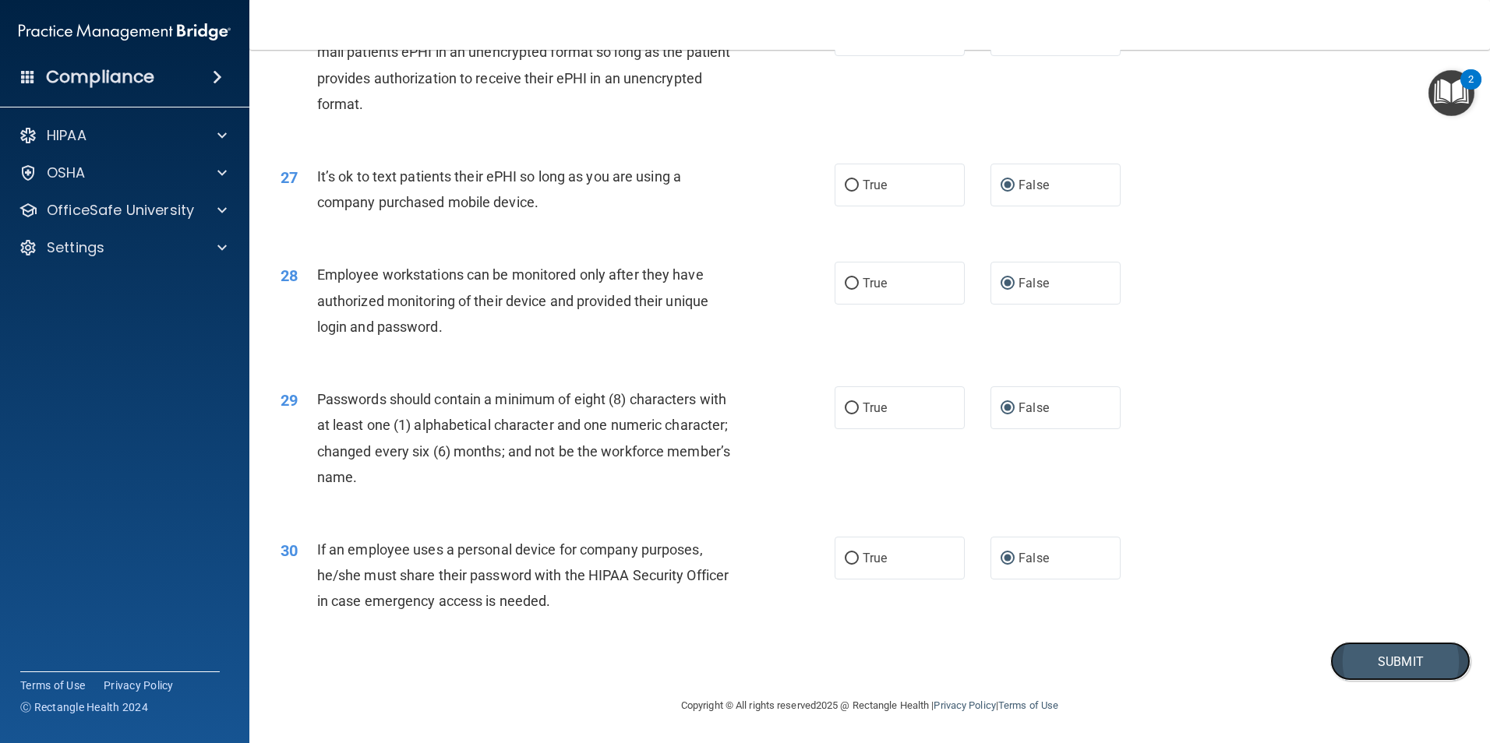
click at [1356, 668] on button "Submit" at bounding box center [1400, 662] width 140 height 40
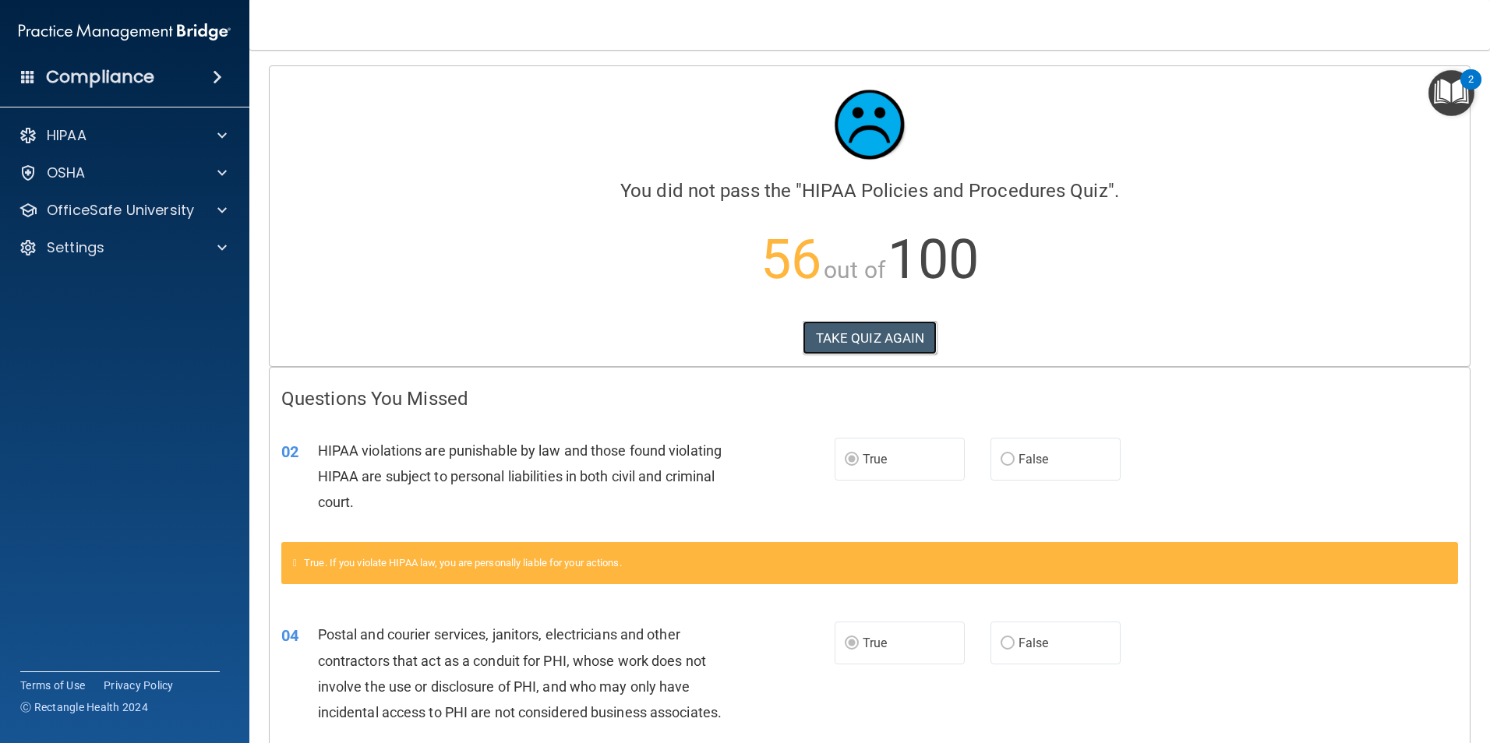
drag, startPoint x: 868, startPoint y: 337, endPoint x: 887, endPoint y: 312, distance: 31.6
click at [866, 337] on button "TAKE QUIZ AGAIN" at bounding box center [869, 338] width 135 height 34
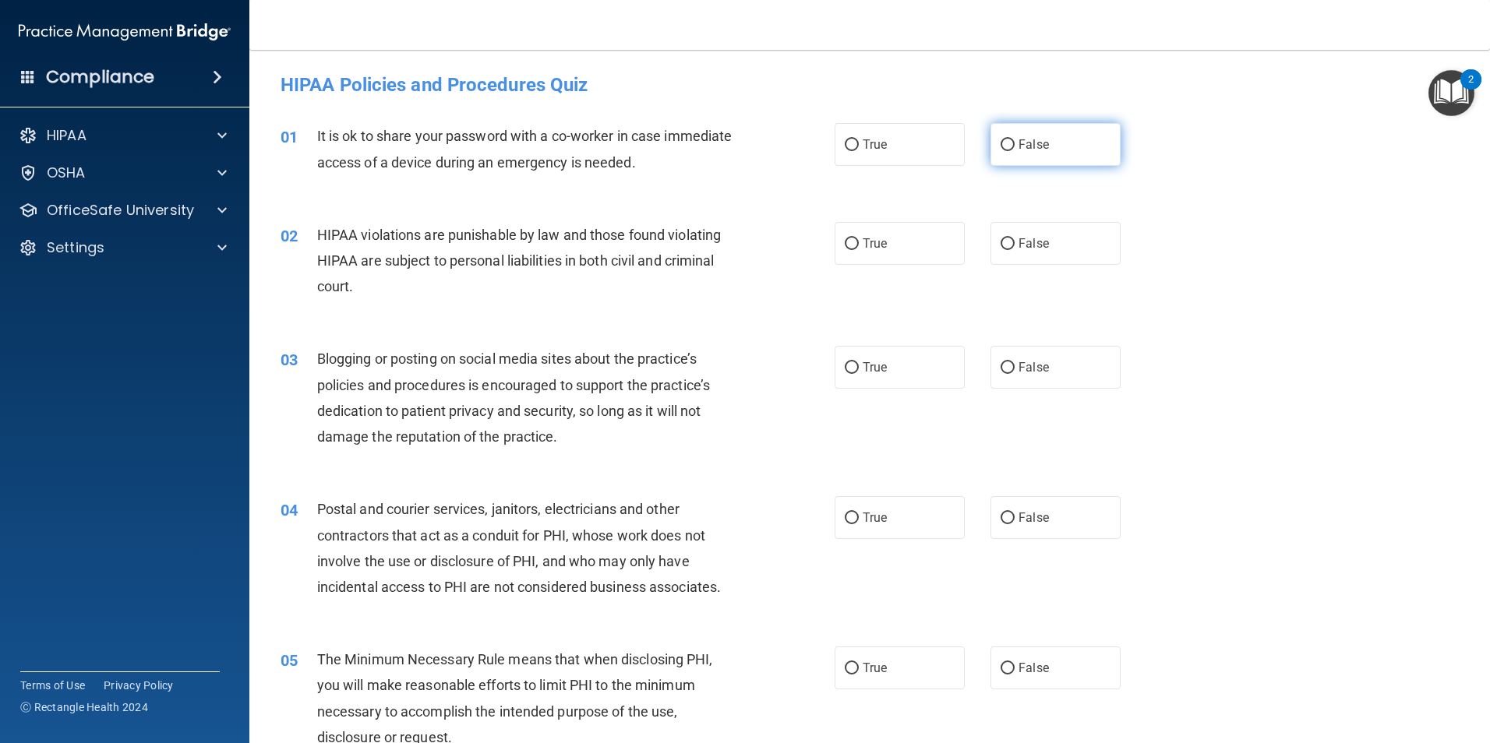
click at [1001, 145] on input "False" at bounding box center [1007, 145] width 14 height 12
radio input "true"
click at [846, 244] on input "True" at bounding box center [852, 244] width 14 height 12
radio input "true"
click at [1004, 365] on input "False" at bounding box center [1007, 368] width 14 height 12
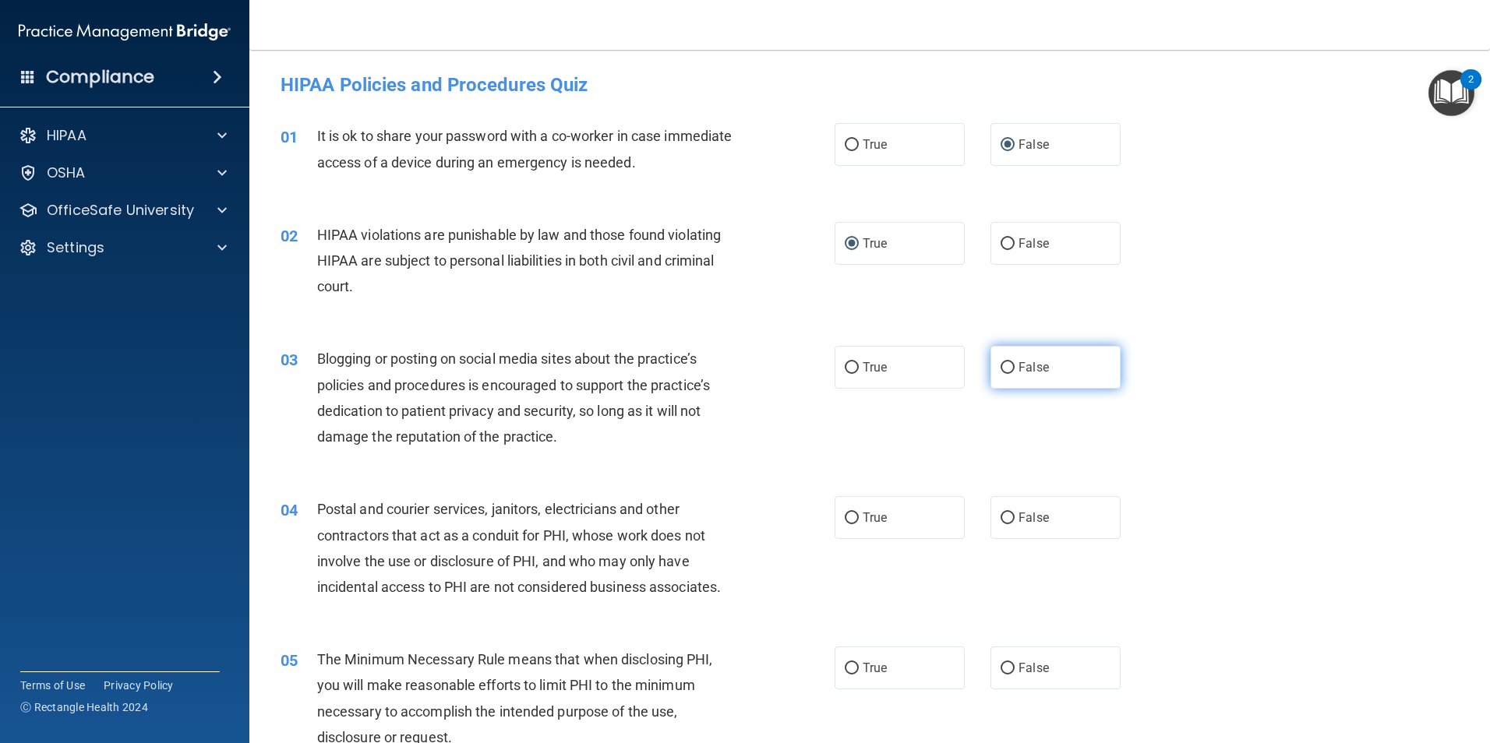
radio input "true"
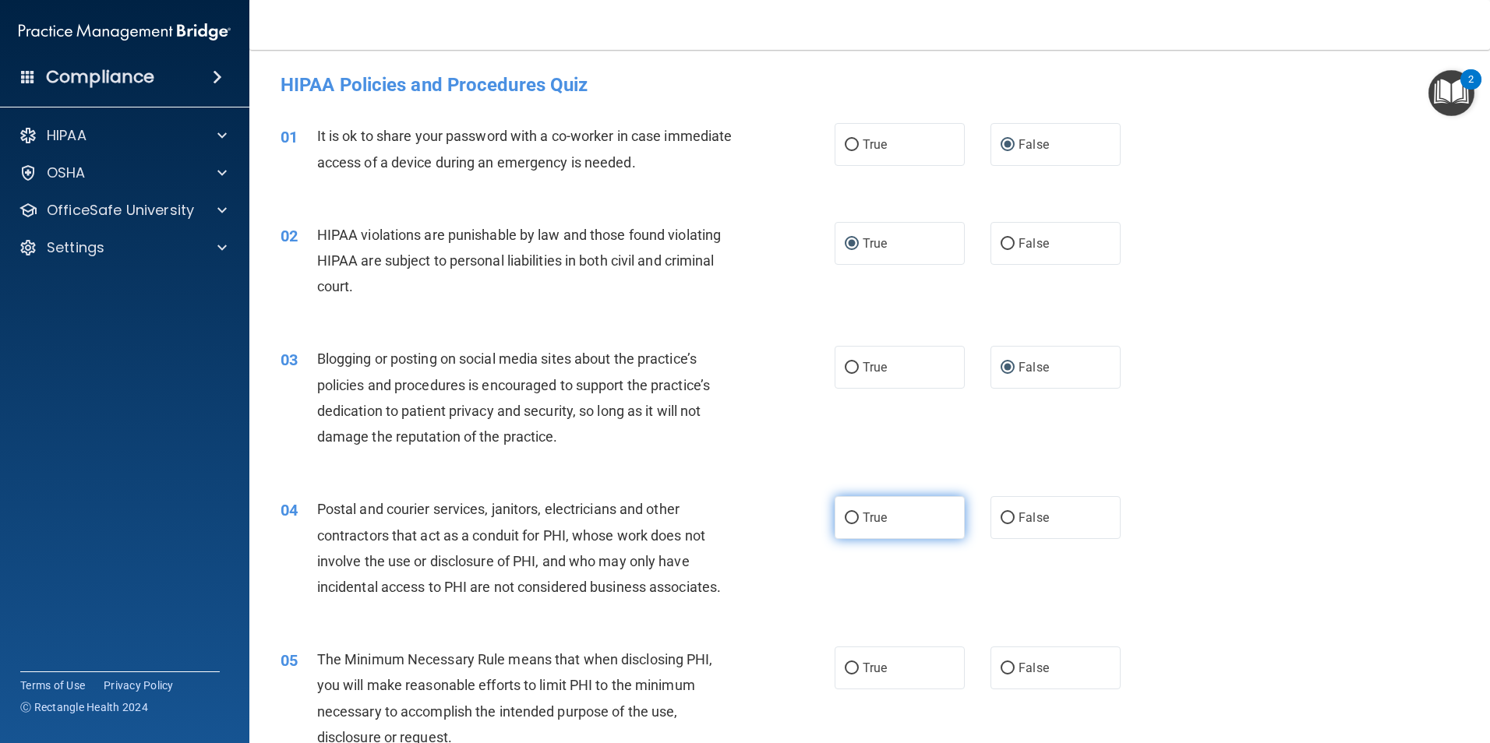
click at [847, 517] on input "True" at bounding box center [852, 519] width 14 height 12
radio input "true"
click at [862, 671] on span "True" at bounding box center [874, 668] width 24 height 15
click at [859, 671] on input "True" at bounding box center [852, 669] width 14 height 12
radio input "true"
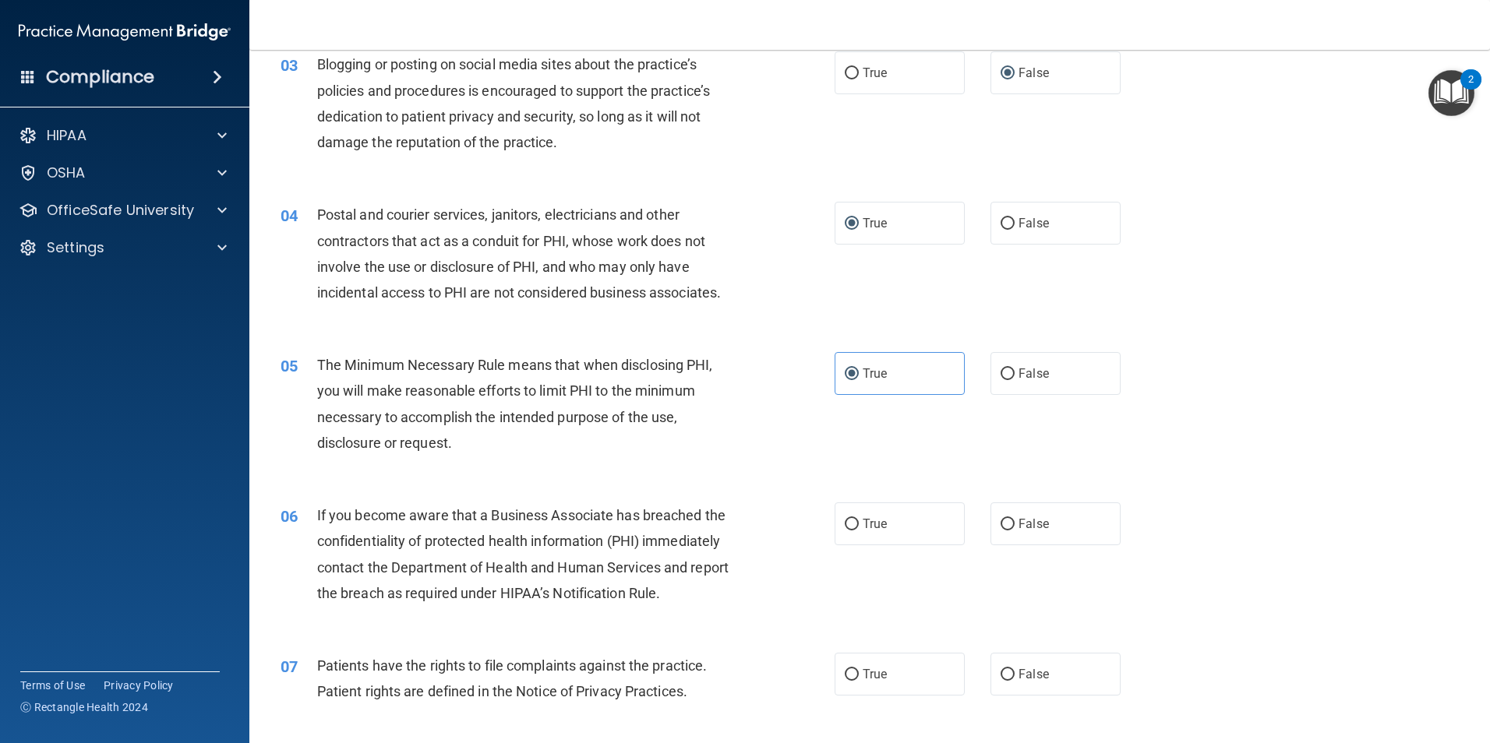
scroll to position [312, 0]
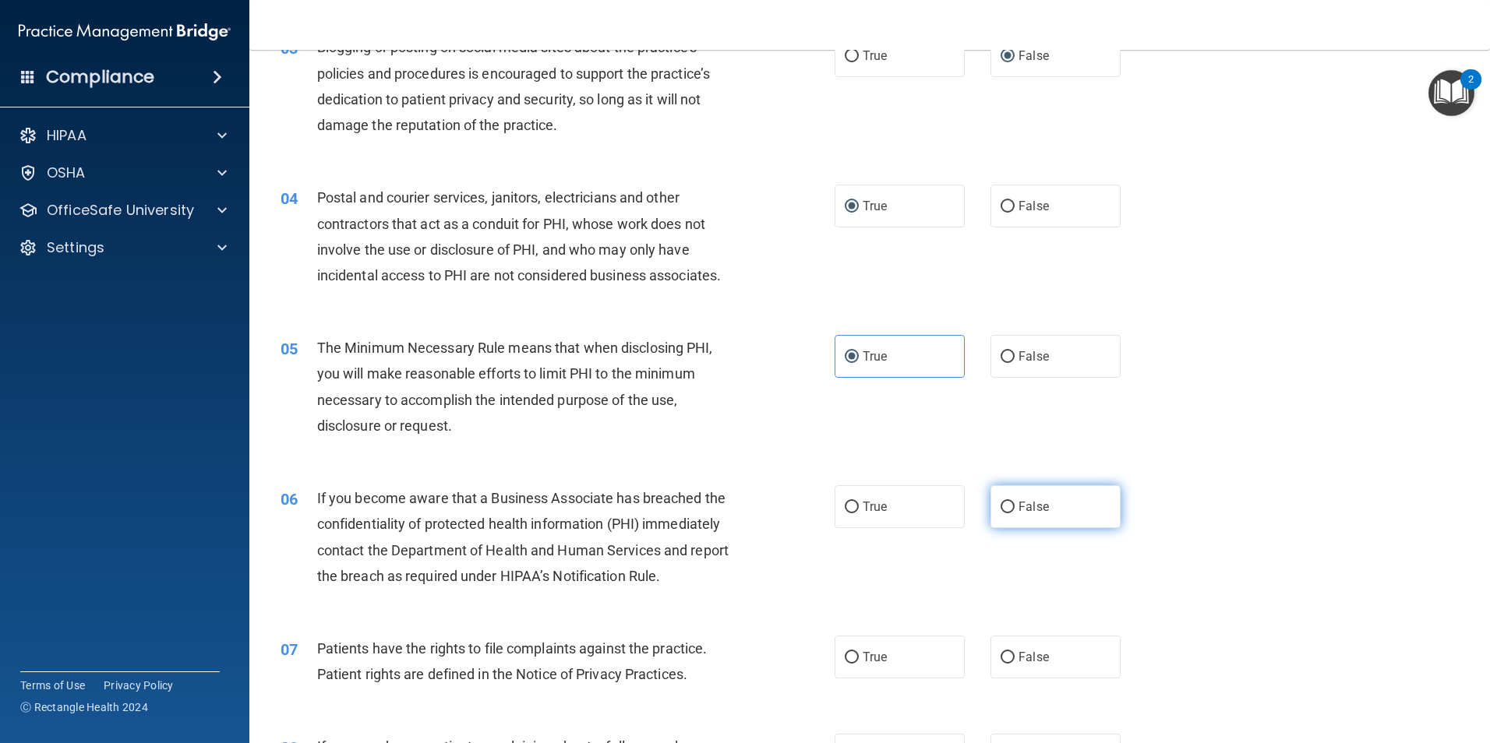
click at [1000, 508] on input "False" at bounding box center [1007, 508] width 14 height 12
radio input "true"
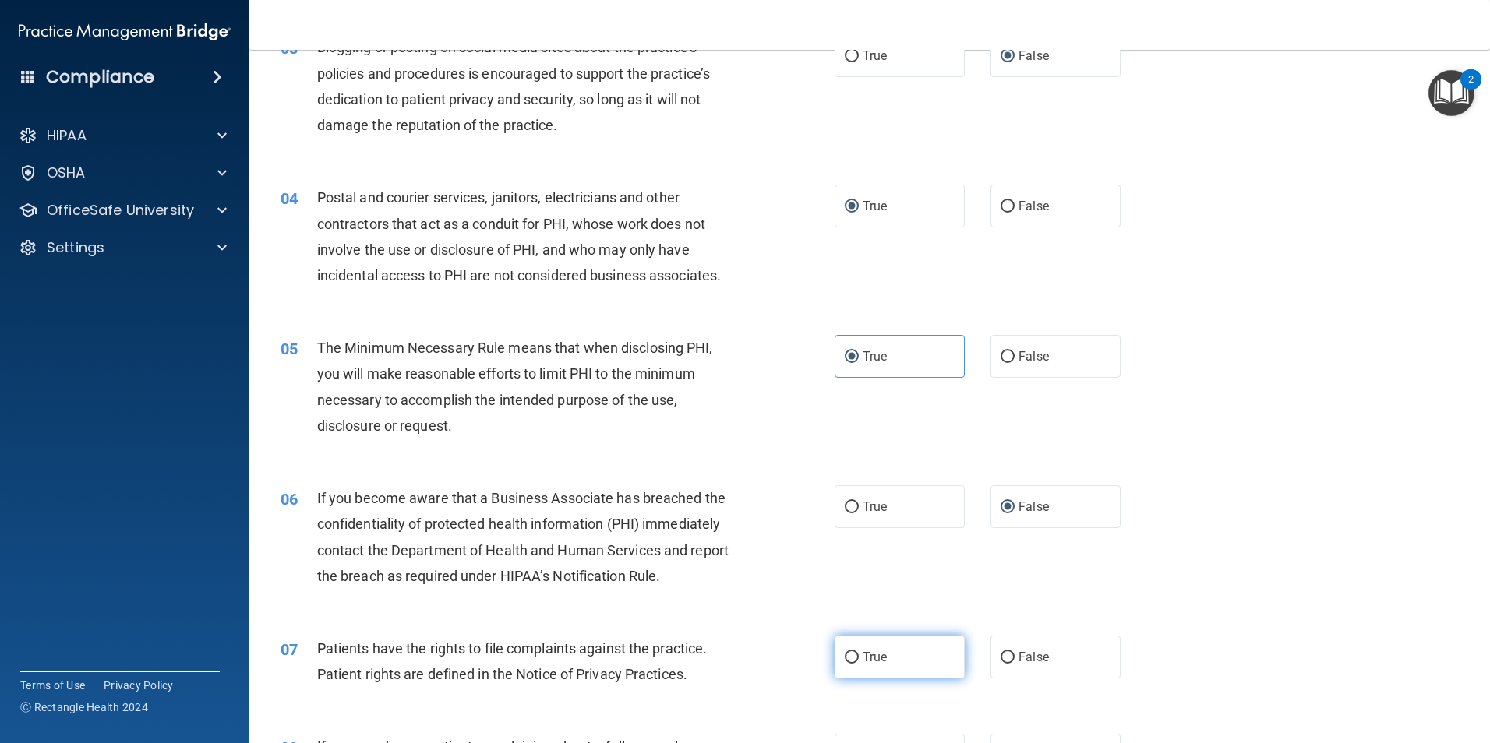
click at [847, 657] on input "True" at bounding box center [852, 658] width 14 height 12
radio input "true"
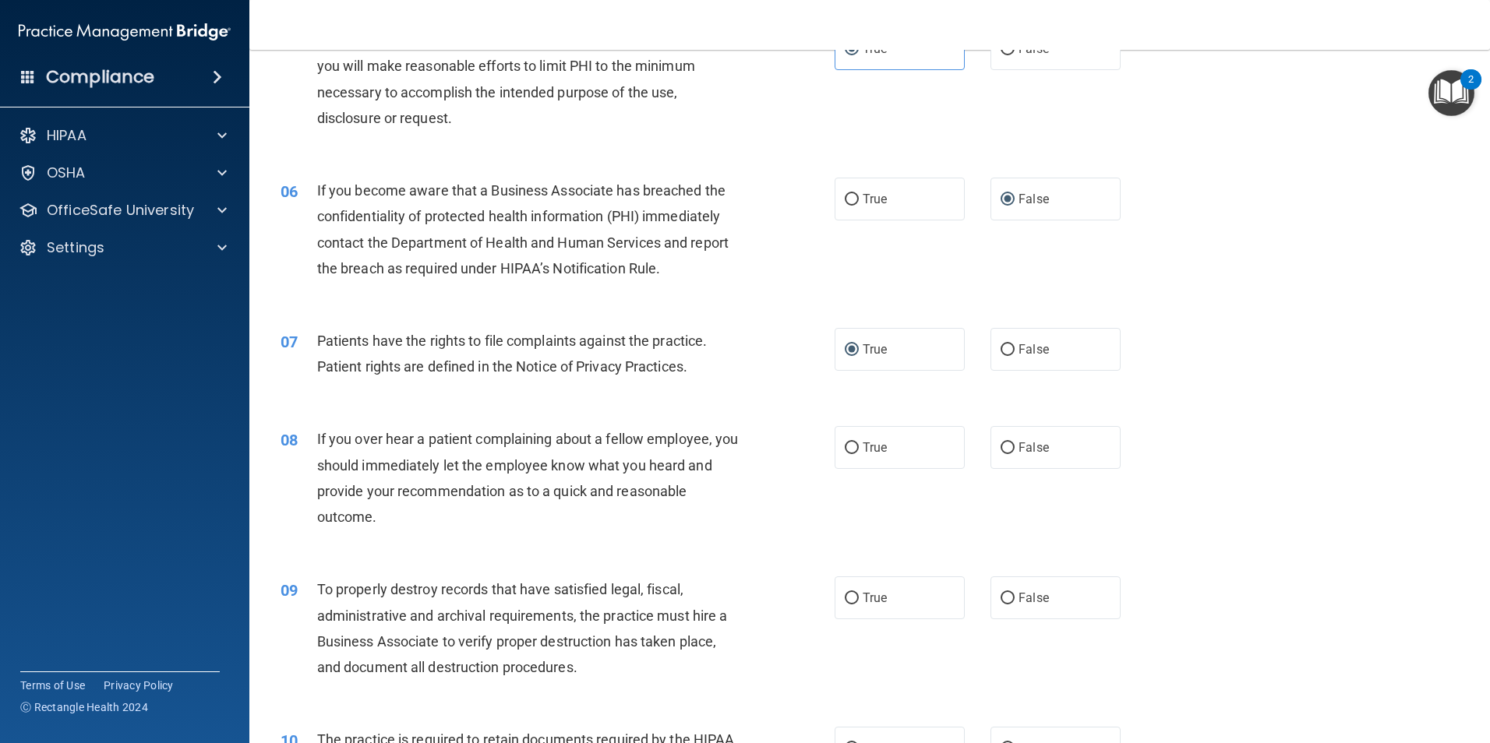
scroll to position [623, 0]
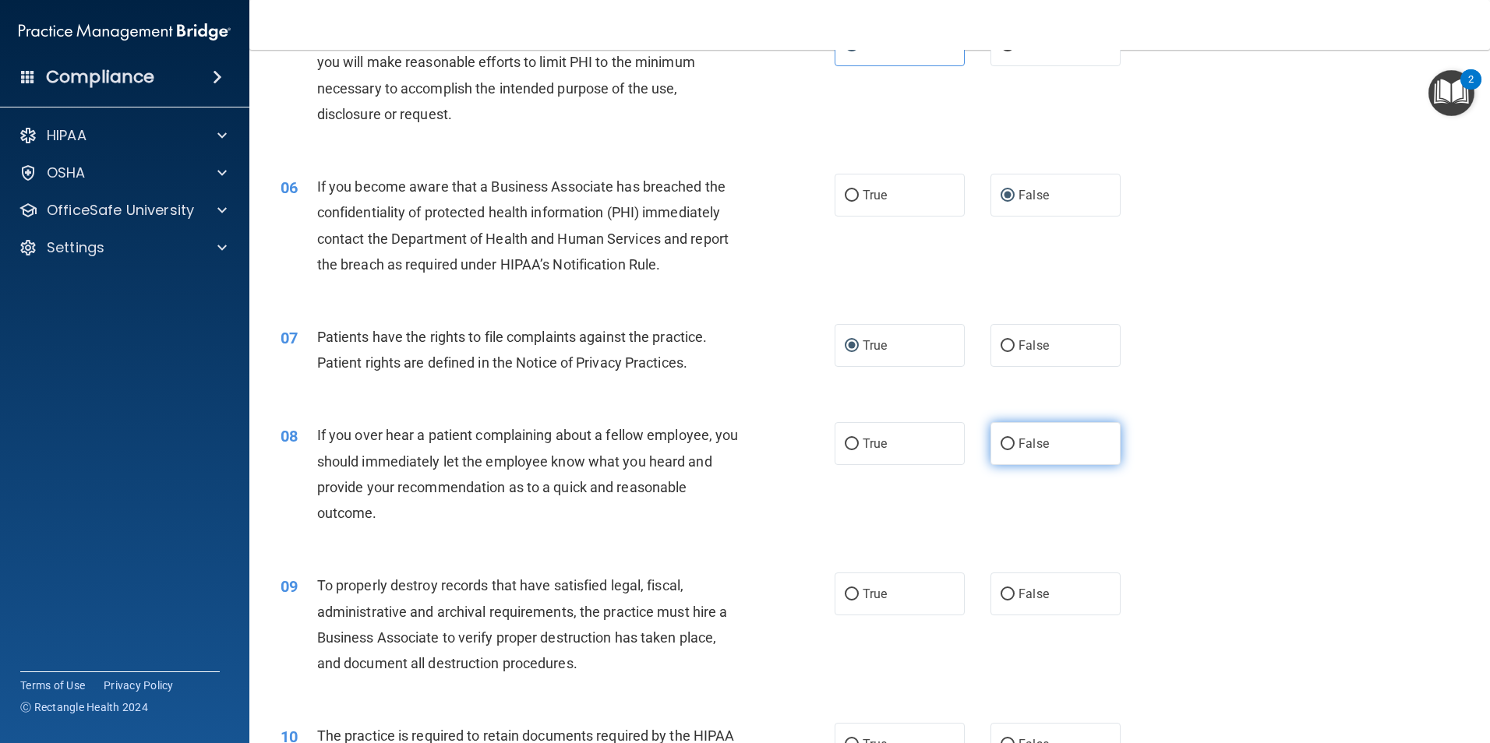
click at [1002, 446] on input "False" at bounding box center [1007, 445] width 14 height 12
radio input "true"
click at [1000, 591] on input "False" at bounding box center [1007, 595] width 14 height 12
radio input "true"
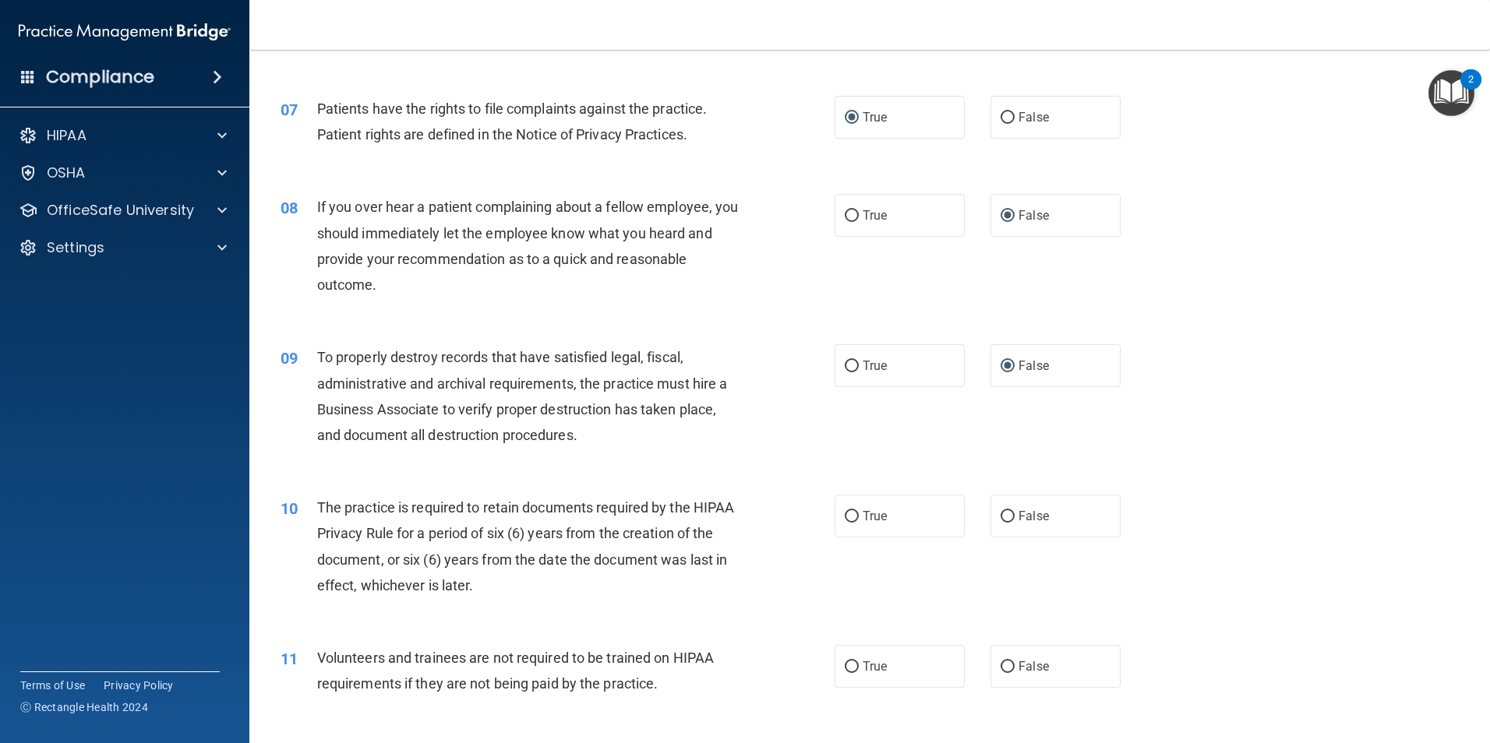
scroll to position [857, 0]
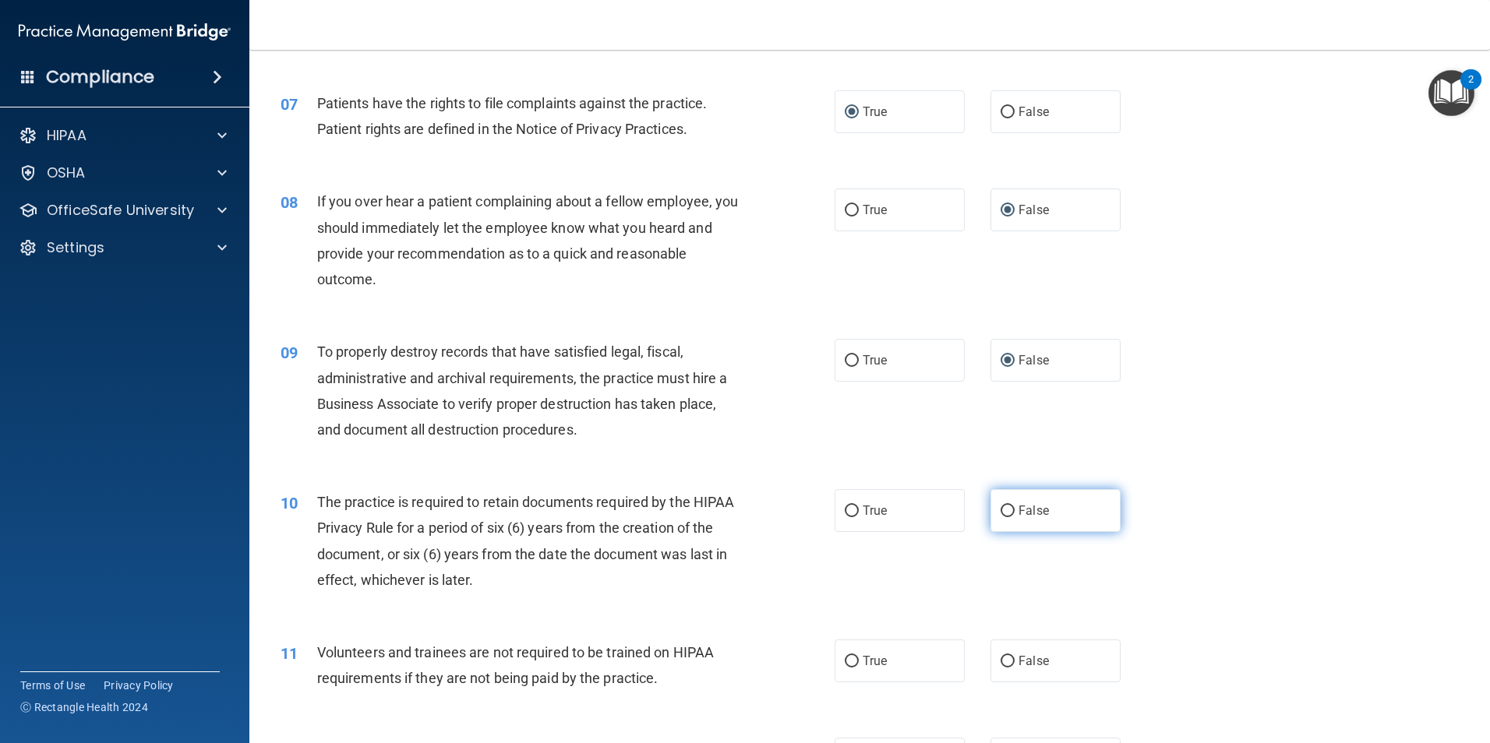
drag, startPoint x: 1000, startPoint y: 513, endPoint x: 1005, endPoint y: 591, distance: 78.1
click at [1000, 513] on input "False" at bounding box center [1007, 512] width 14 height 12
radio input "true"
click at [1002, 660] on input "False" at bounding box center [1007, 662] width 14 height 12
radio input "true"
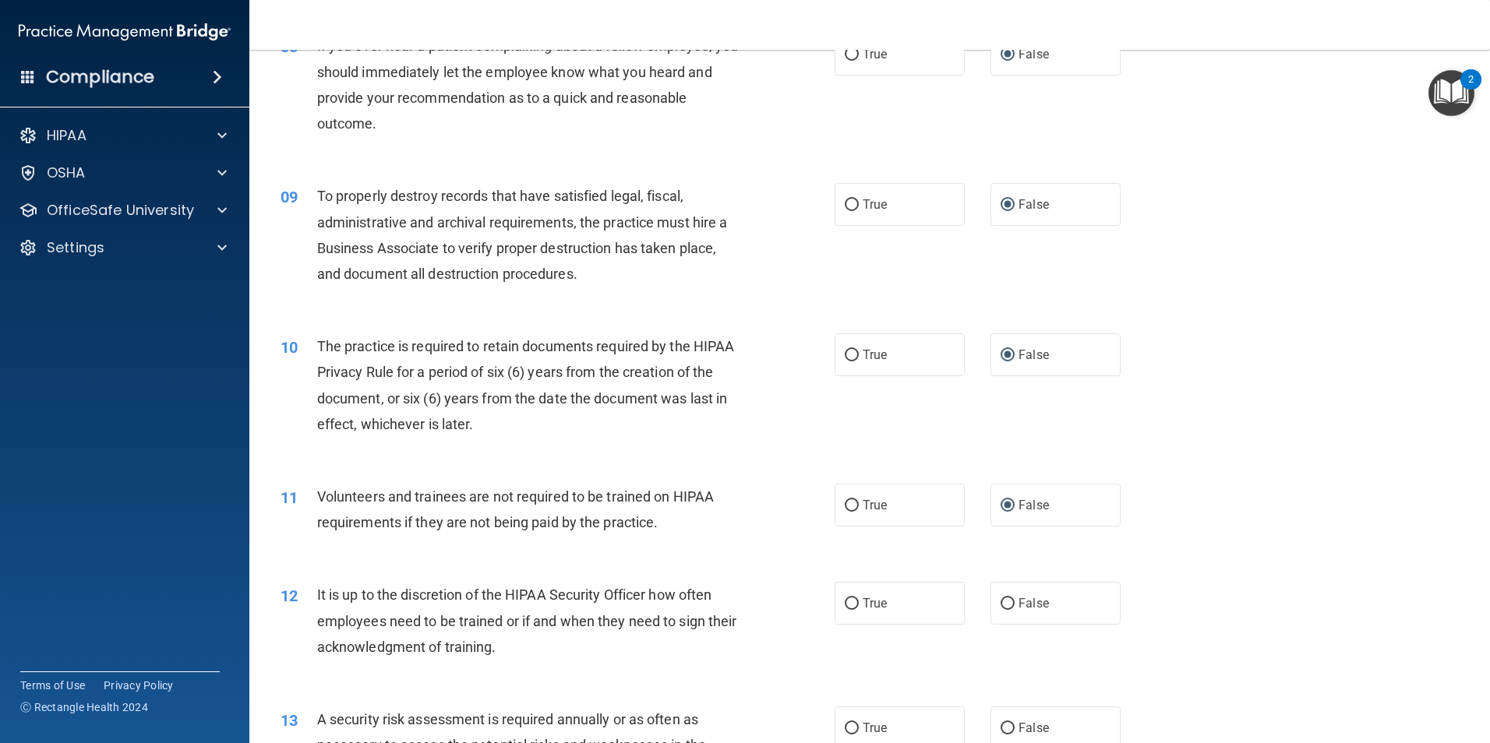
scroll to position [1091, 0]
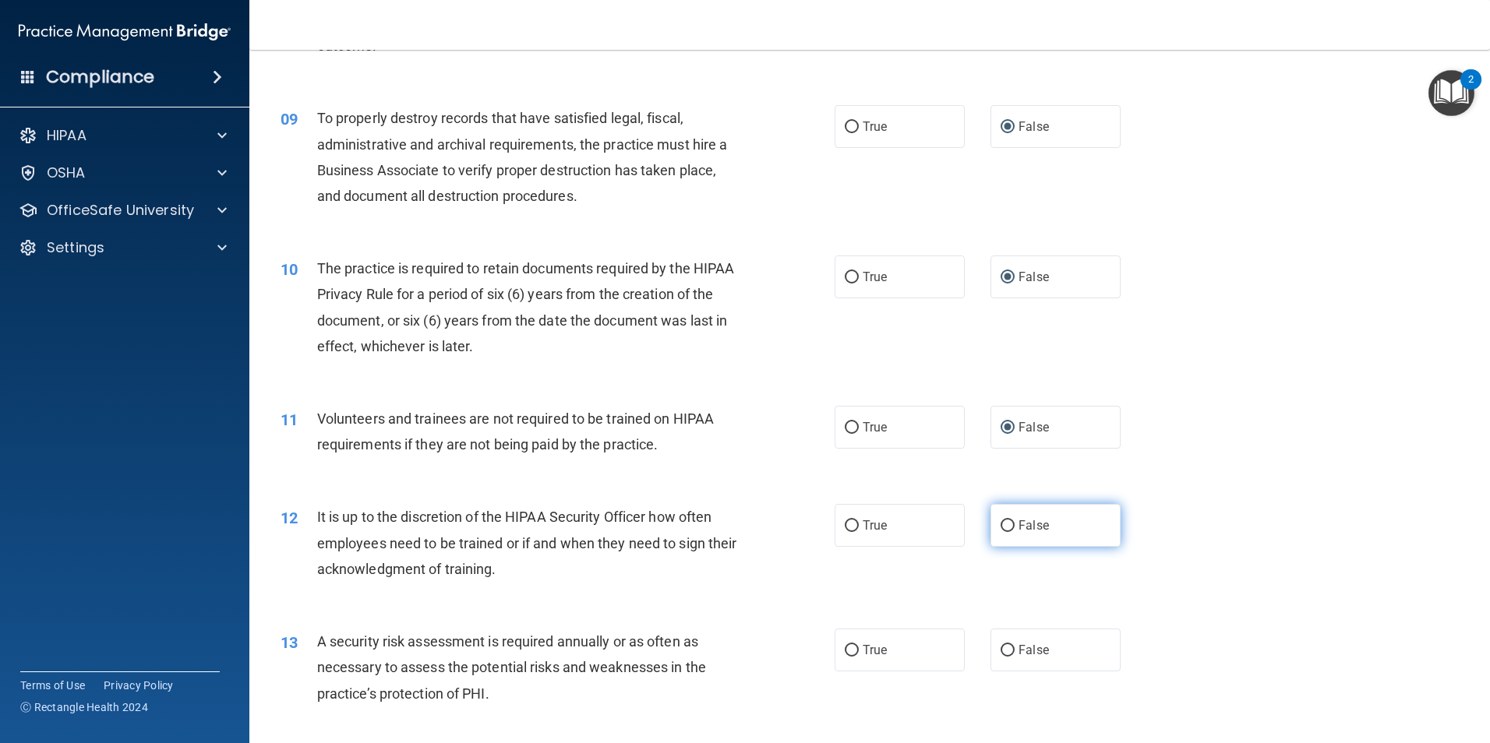
click at [1000, 525] on input "False" at bounding box center [1007, 526] width 14 height 12
radio input "true"
click at [1000, 655] on input "False" at bounding box center [1007, 651] width 14 height 12
radio input "true"
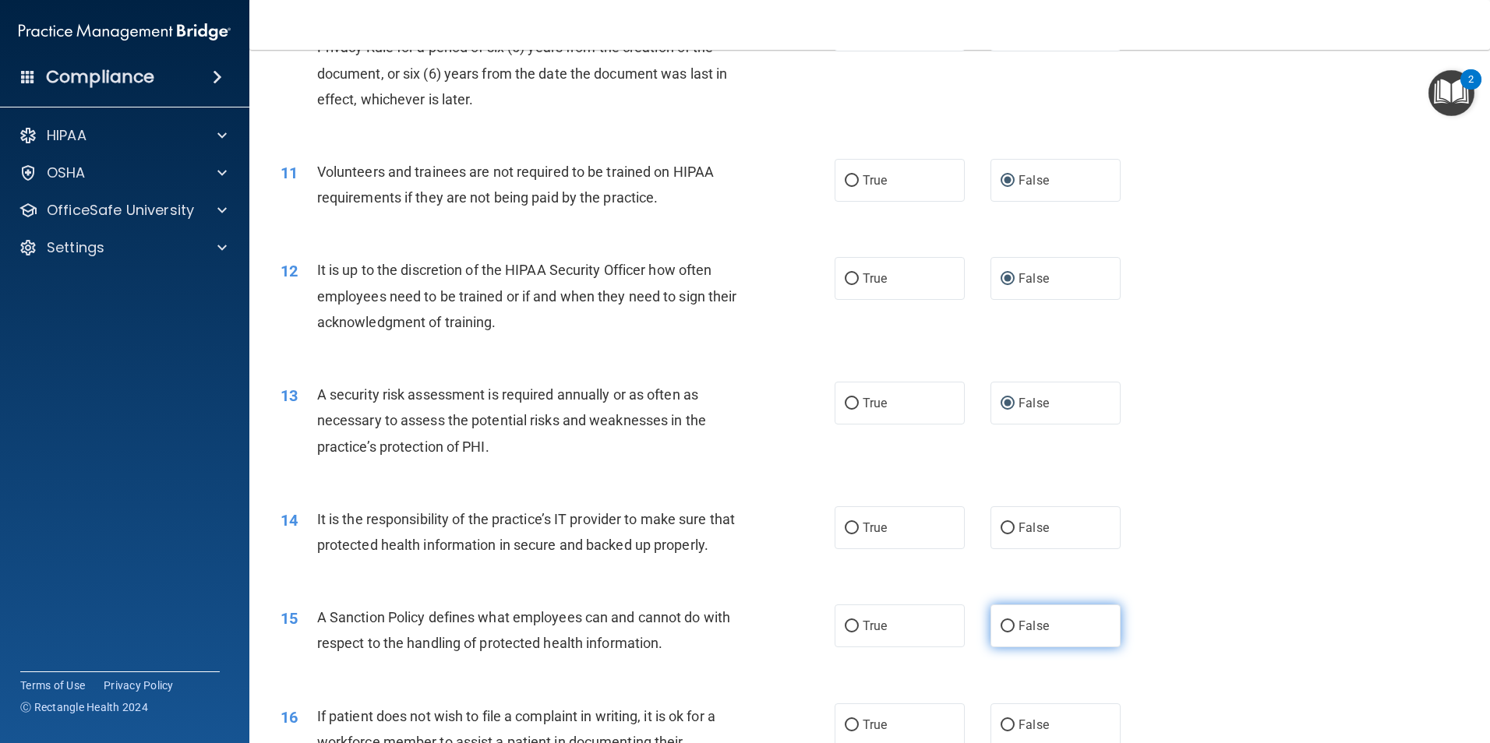
scroll to position [1402, 0]
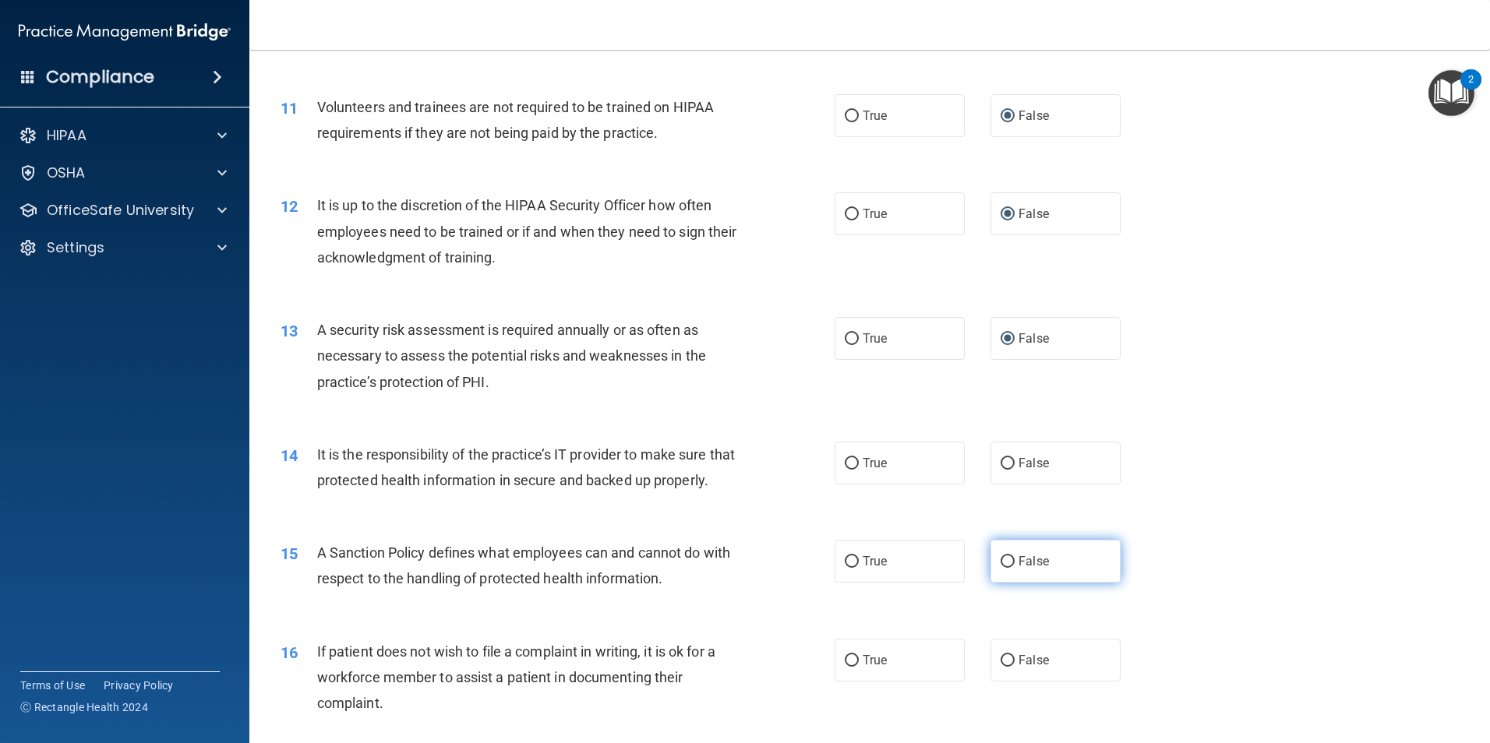
click at [1003, 568] on input "False" at bounding box center [1007, 562] width 14 height 12
radio input "true"
click at [1000, 458] on input "False" at bounding box center [1007, 464] width 14 height 12
radio input "true"
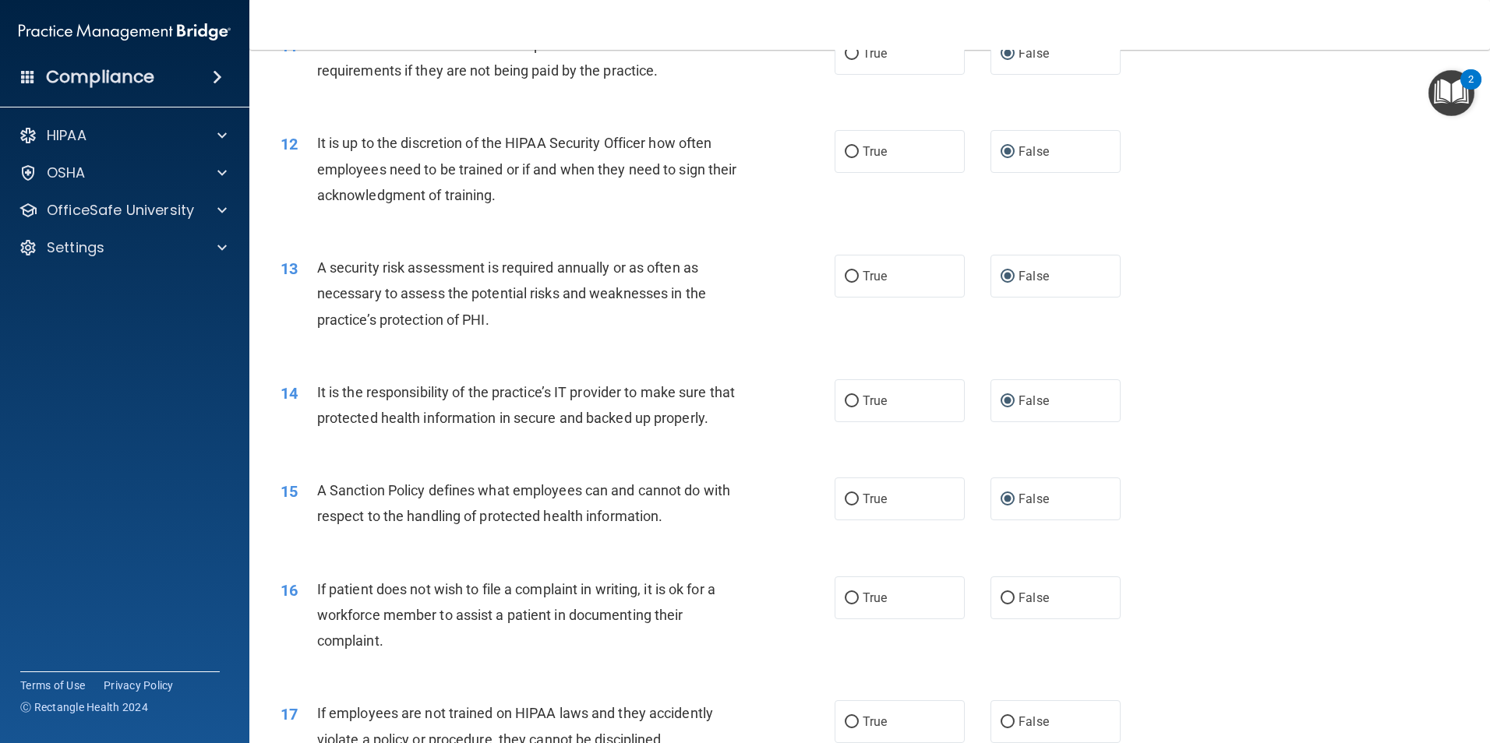
scroll to position [1558, 0]
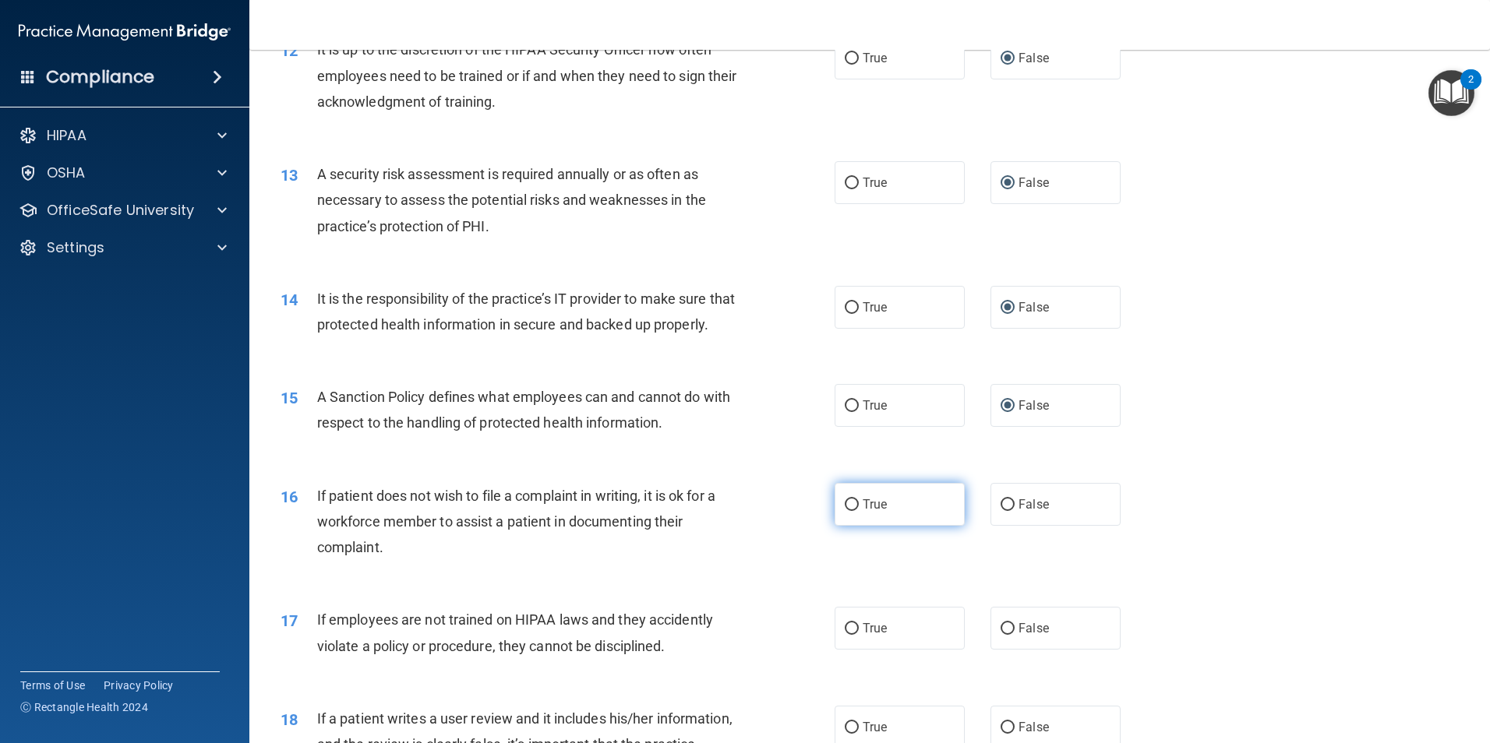
click at [845, 511] on input "True" at bounding box center [852, 505] width 14 height 12
radio input "true"
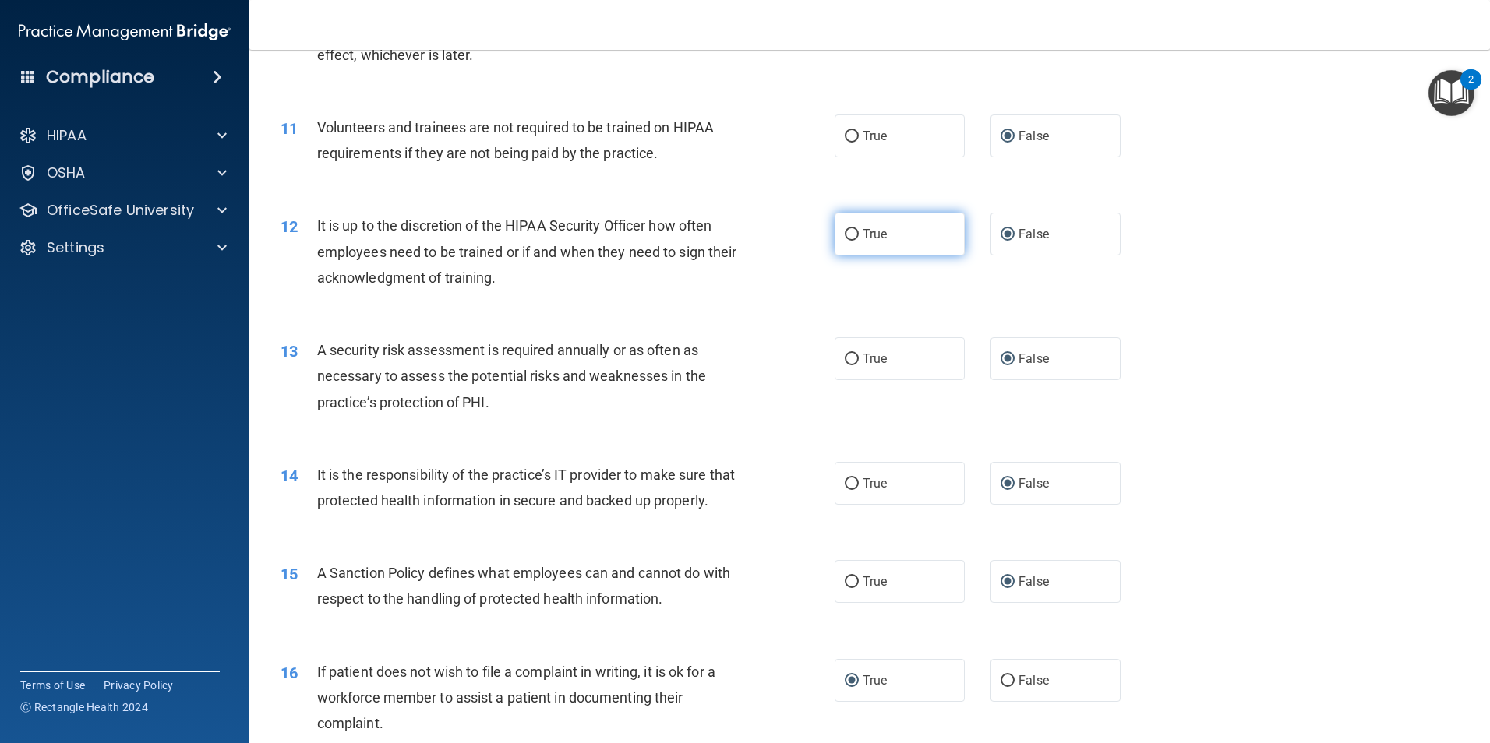
scroll to position [1247, 0]
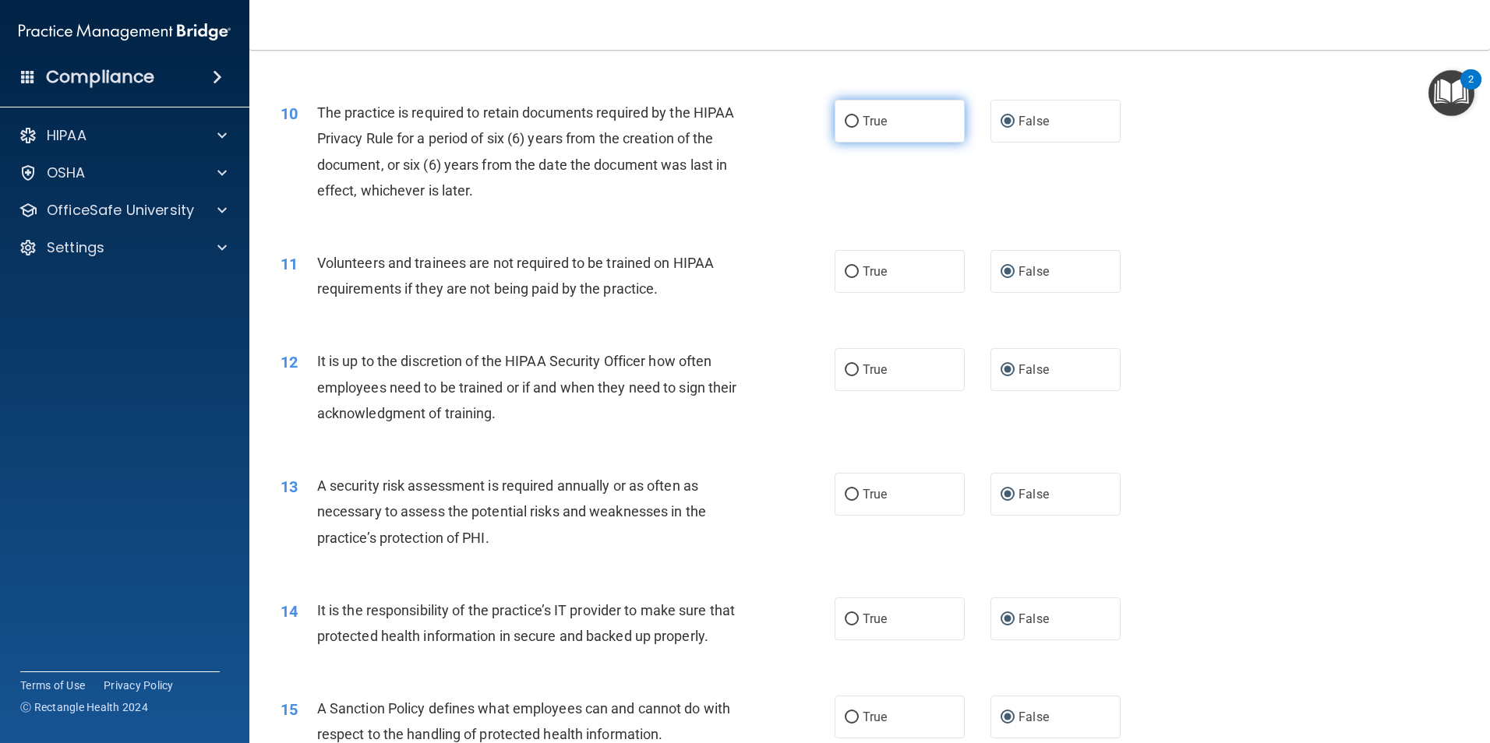
click at [839, 115] on label "True" at bounding box center [899, 121] width 130 height 43
click at [845, 116] on input "True" at bounding box center [852, 122] width 14 height 12
radio input "true"
radio input "false"
click at [845, 490] on input "True" at bounding box center [852, 495] width 14 height 12
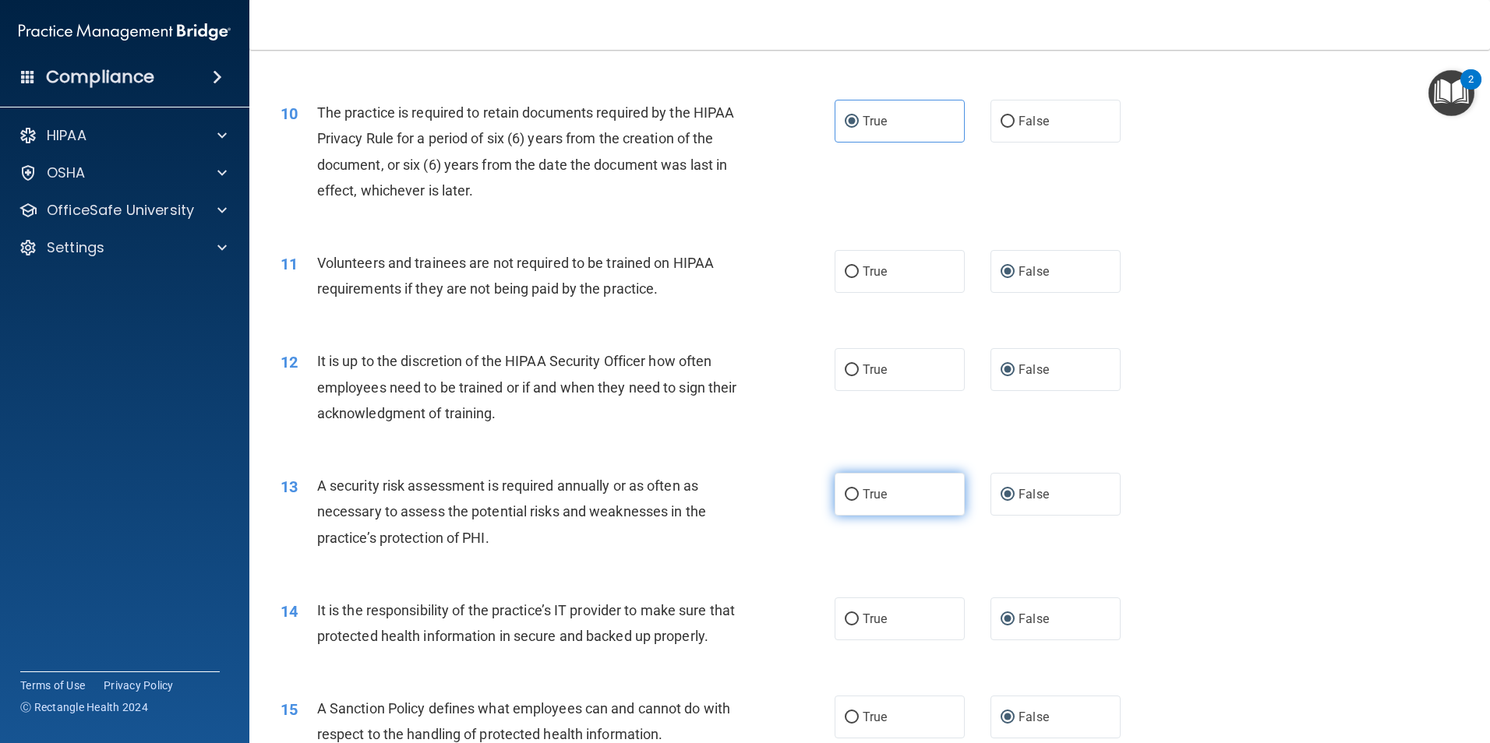
radio input "true"
radio input "false"
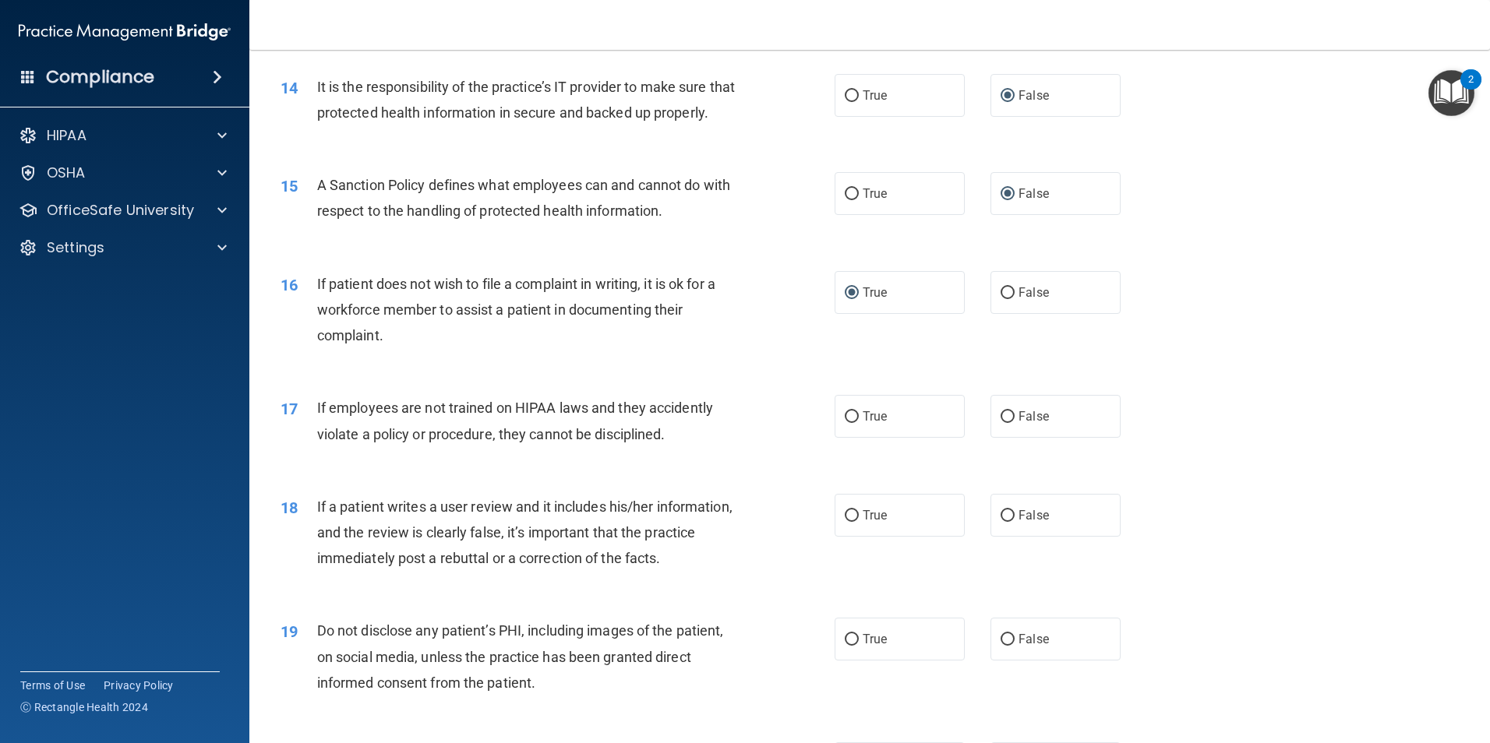
scroll to position [1792, 0]
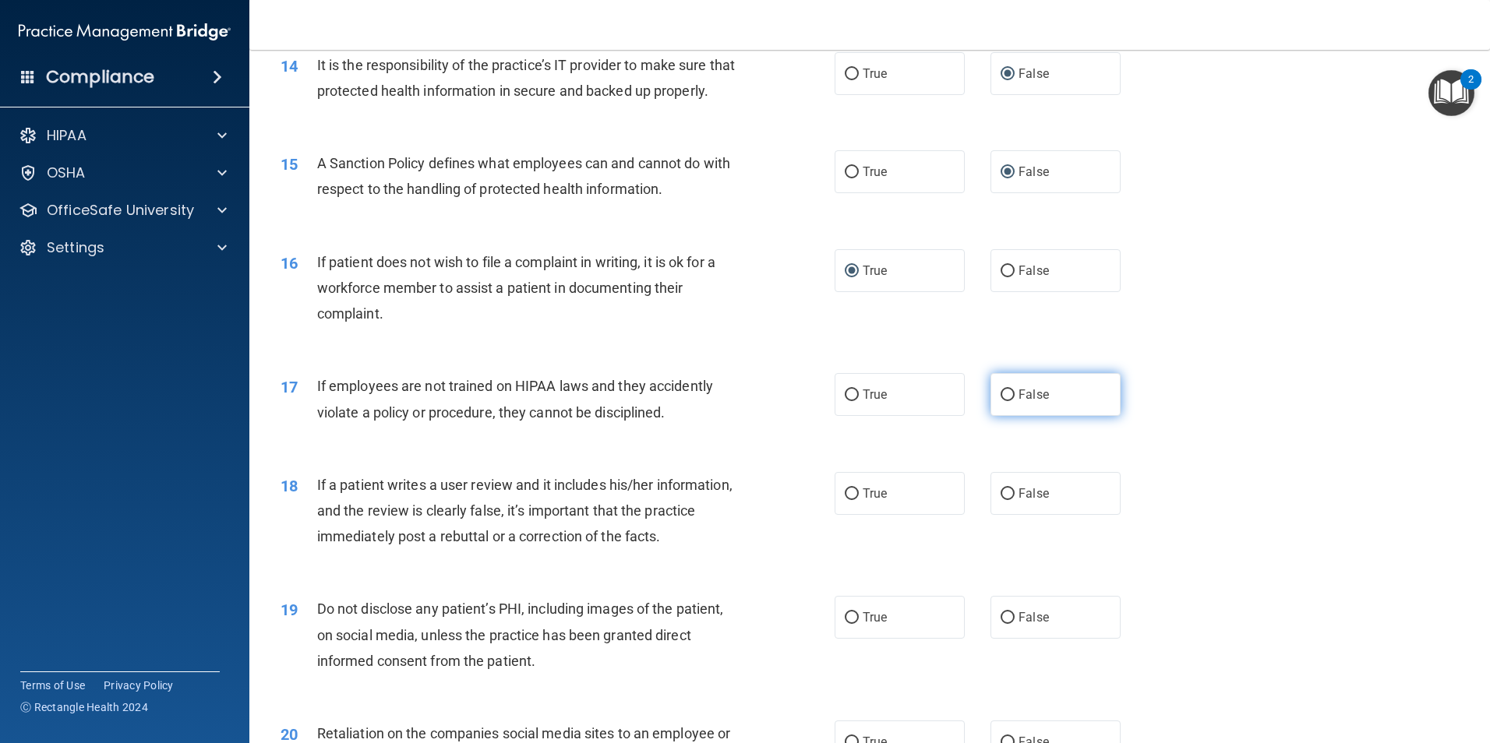
click at [1000, 401] on input "False" at bounding box center [1007, 396] width 14 height 12
radio input "true"
click at [1000, 500] on input "False" at bounding box center [1007, 494] width 14 height 12
radio input "true"
click at [845, 624] on input "True" at bounding box center [852, 618] width 14 height 12
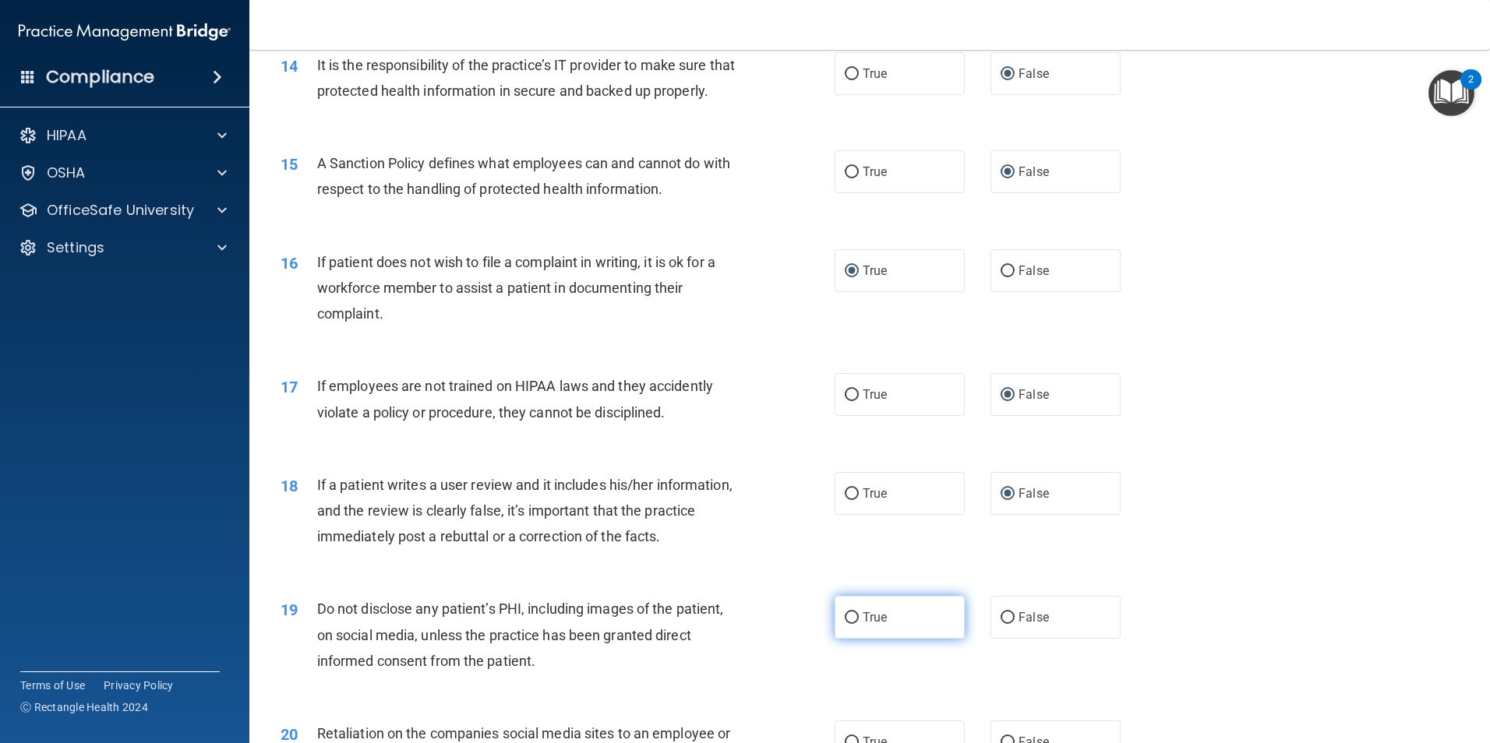
radio input "true"
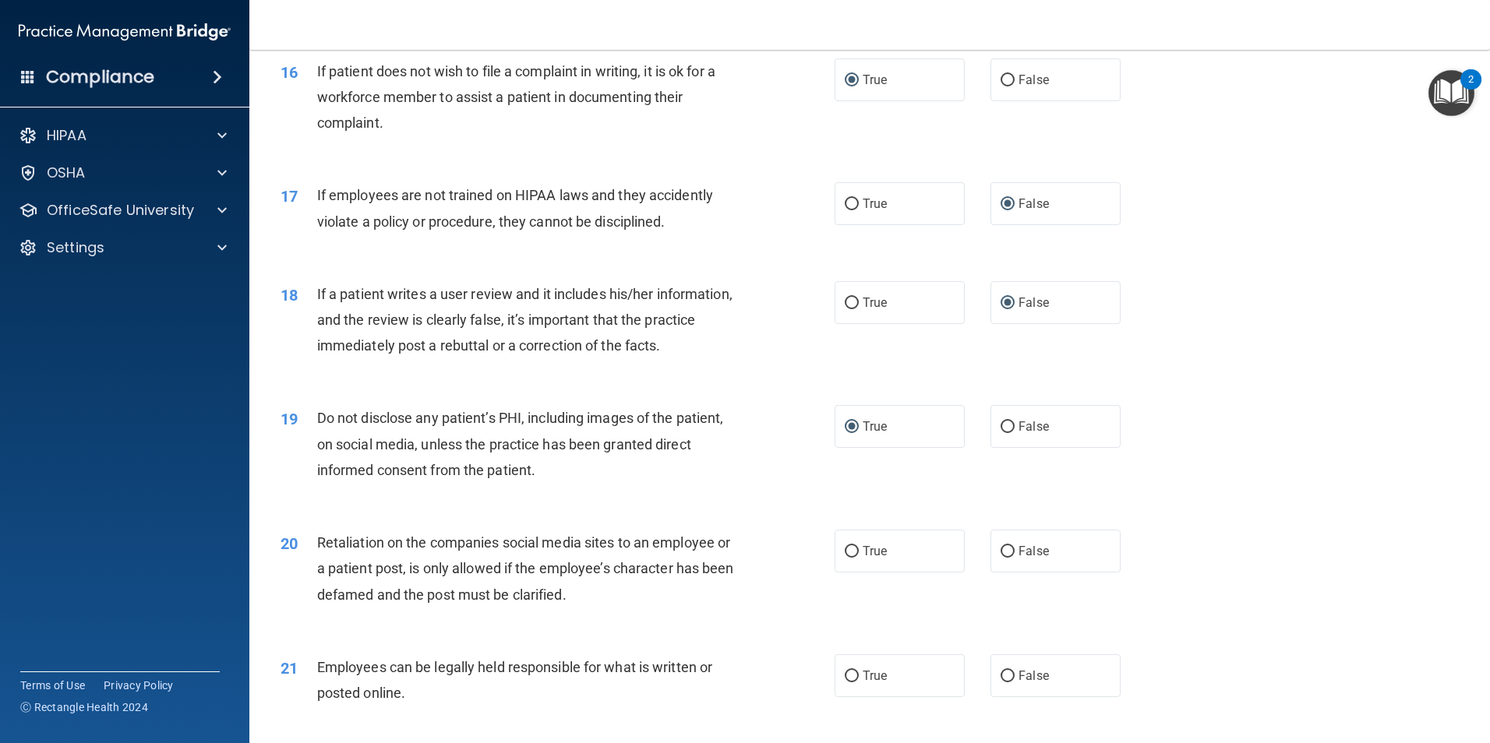
scroll to position [2026, 0]
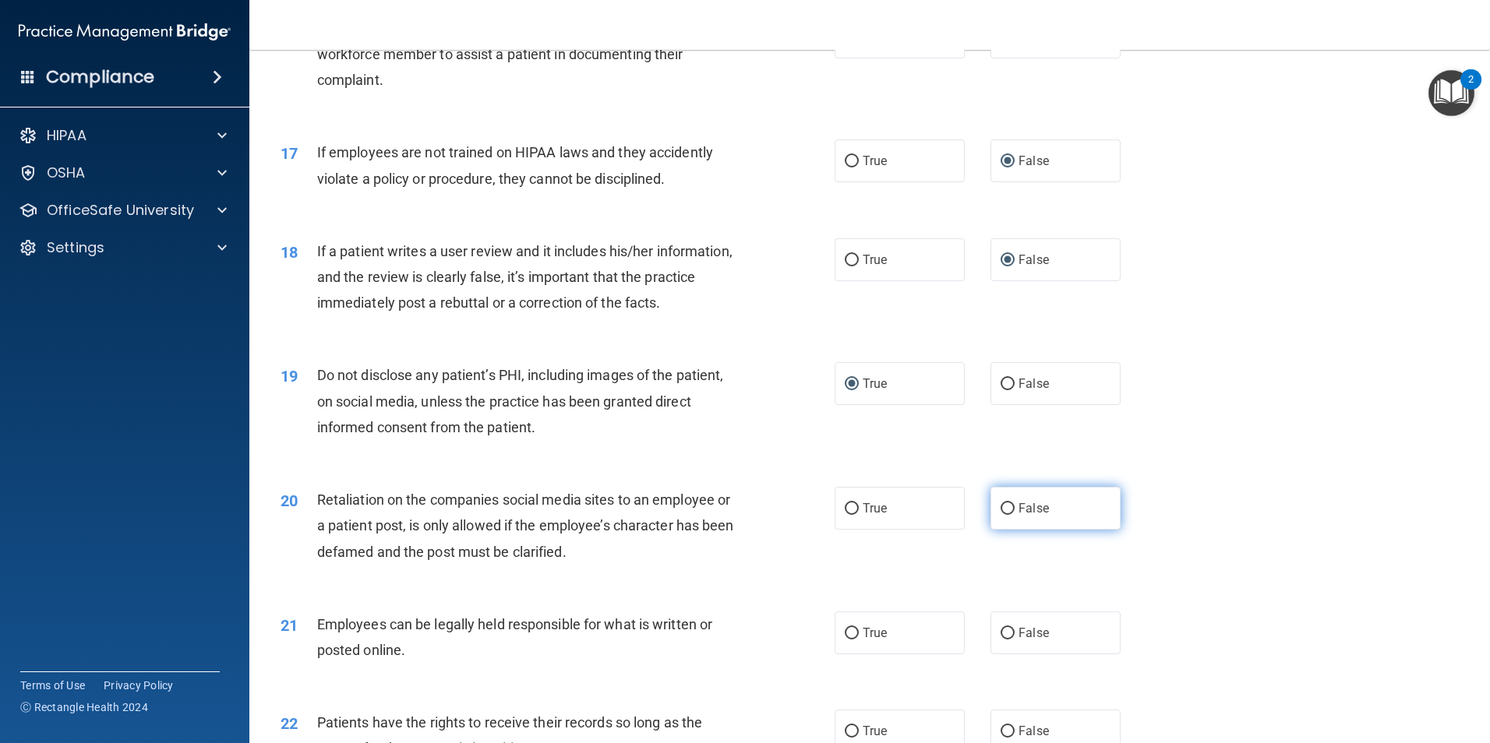
click at [1000, 515] on input "False" at bounding box center [1007, 509] width 14 height 12
radio input "true"
click at [846, 640] on input "True" at bounding box center [852, 634] width 14 height 12
radio input "true"
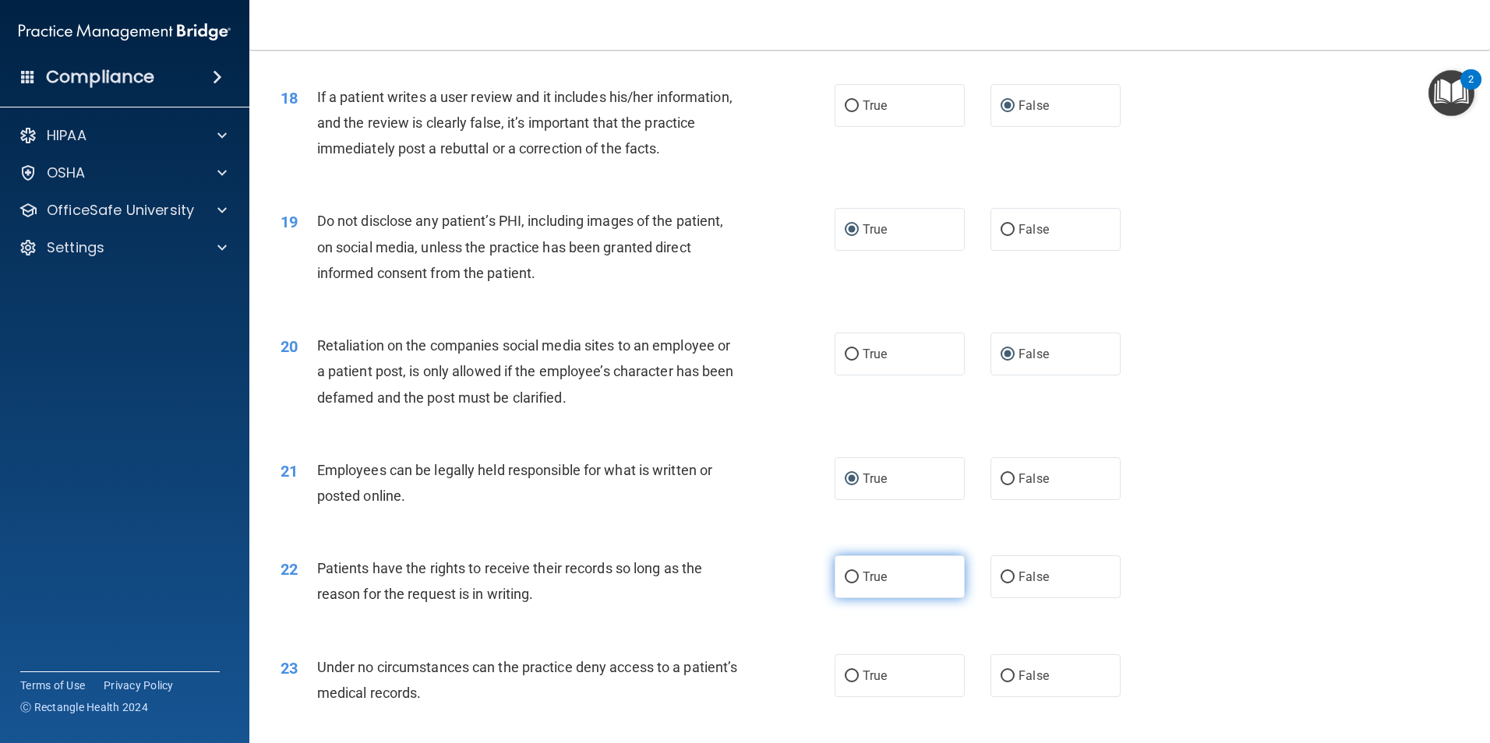
scroll to position [2181, 0]
click at [1000, 582] on input "False" at bounding box center [1007, 576] width 14 height 12
radio input "true"
click at [1000, 681] on input "False" at bounding box center [1007, 675] width 14 height 12
radio input "true"
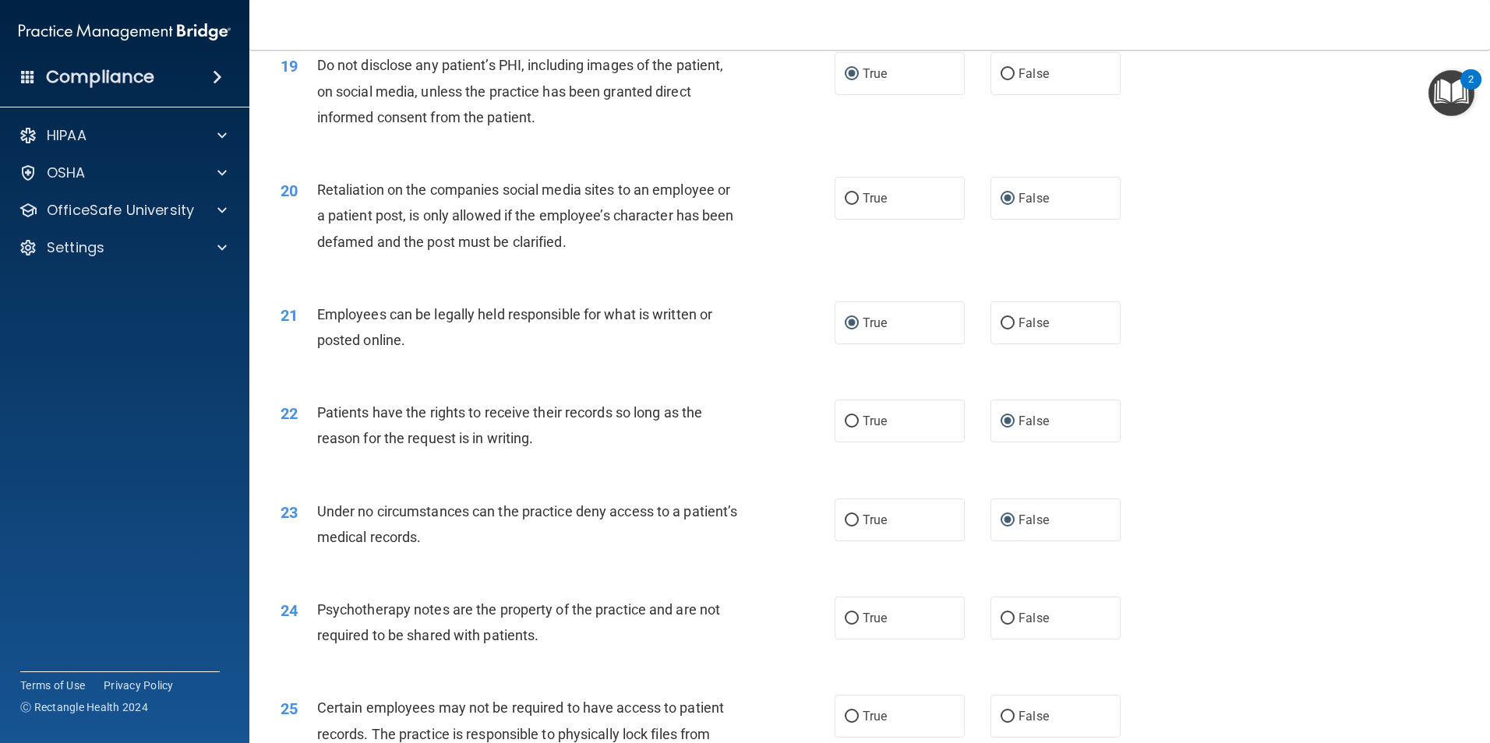
scroll to position [2337, 0]
click at [846, 623] on input "True" at bounding box center [852, 618] width 14 height 12
radio input "true"
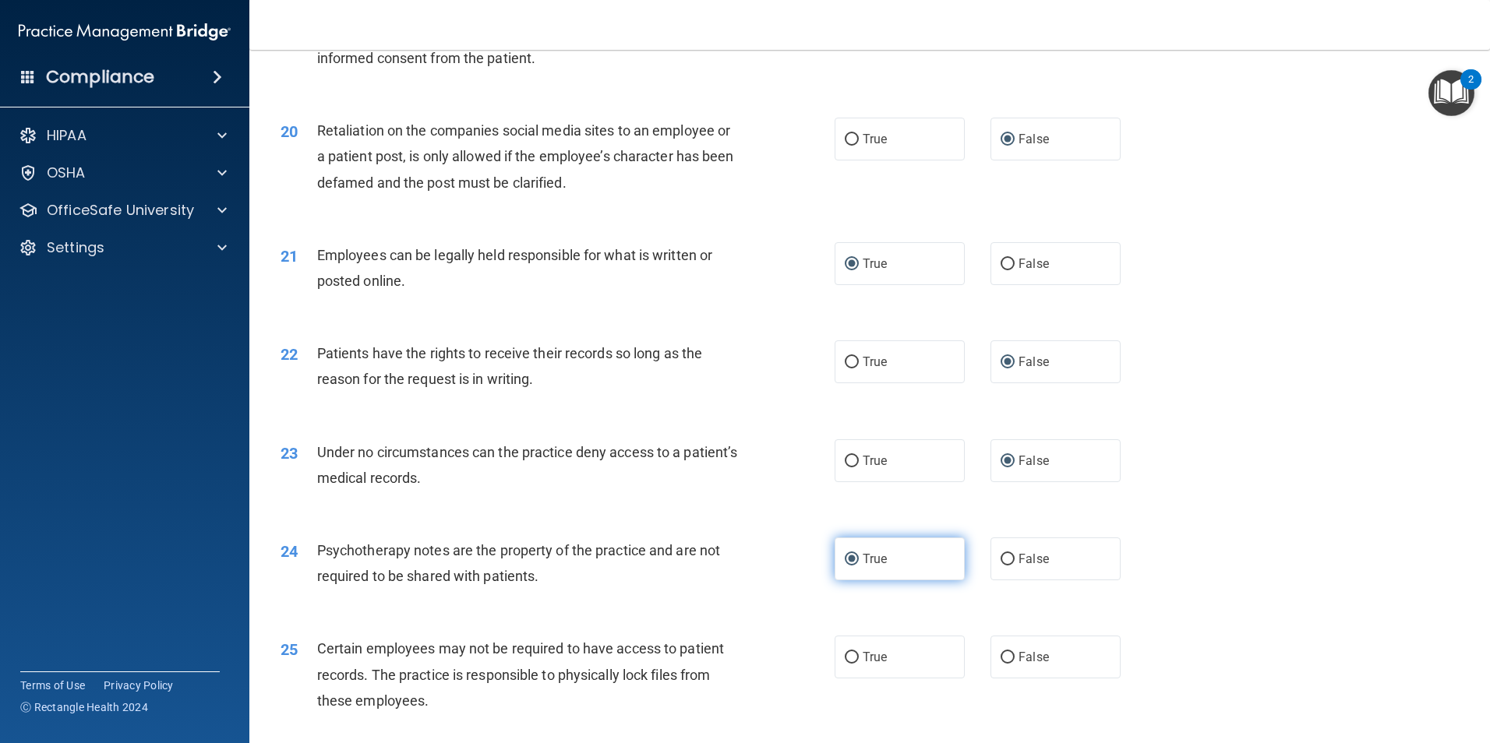
scroll to position [2571, 0]
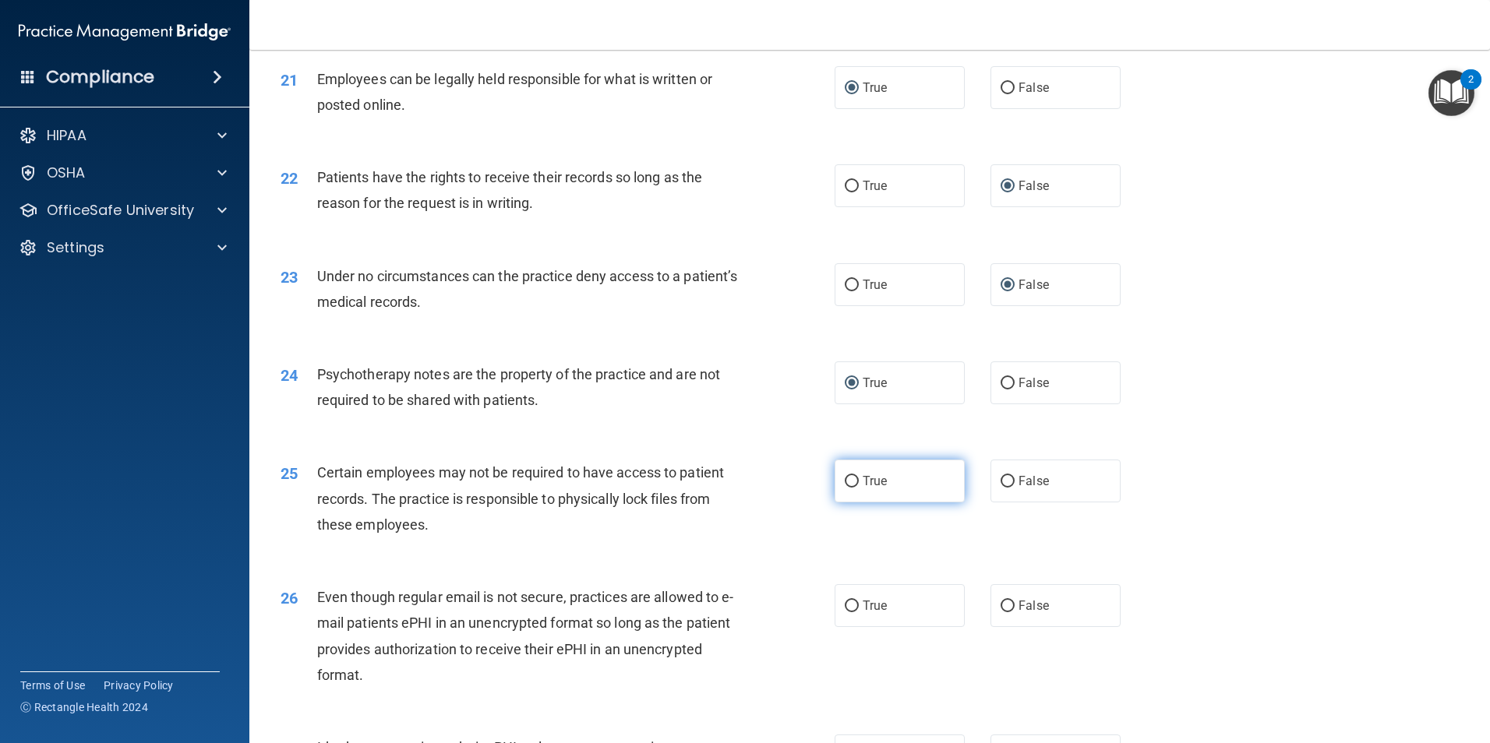
click at [845, 488] on input "True" at bounding box center [852, 482] width 14 height 12
radio input "true"
click at [845, 612] on input "True" at bounding box center [852, 607] width 14 height 12
radio input "true"
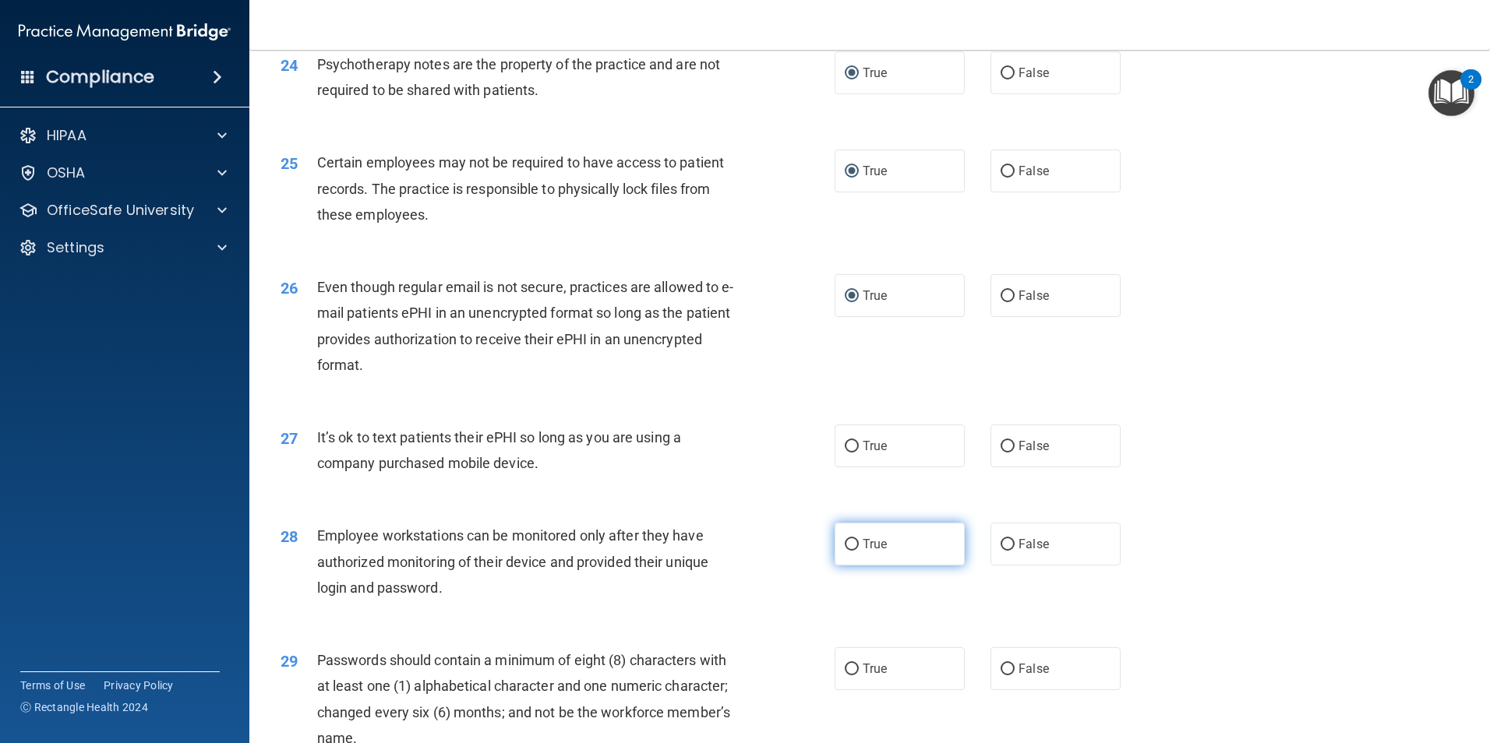
scroll to position [2883, 0]
click at [846, 674] on input "True" at bounding box center [852, 668] width 14 height 12
radio input "true"
click at [1000, 549] on input "False" at bounding box center [1007, 544] width 14 height 12
radio input "true"
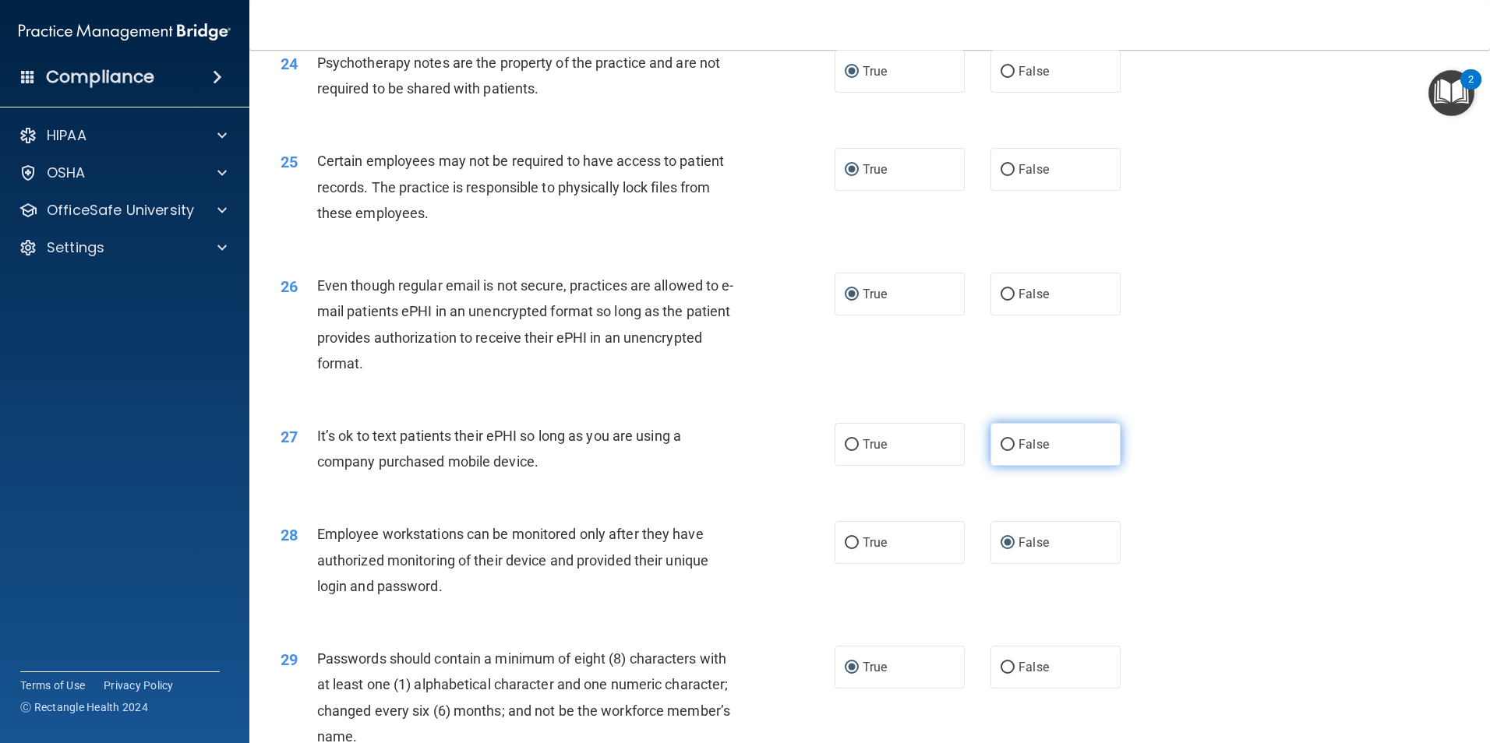
click at [1004, 451] on input "False" at bounding box center [1007, 445] width 14 height 12
radio input "true"
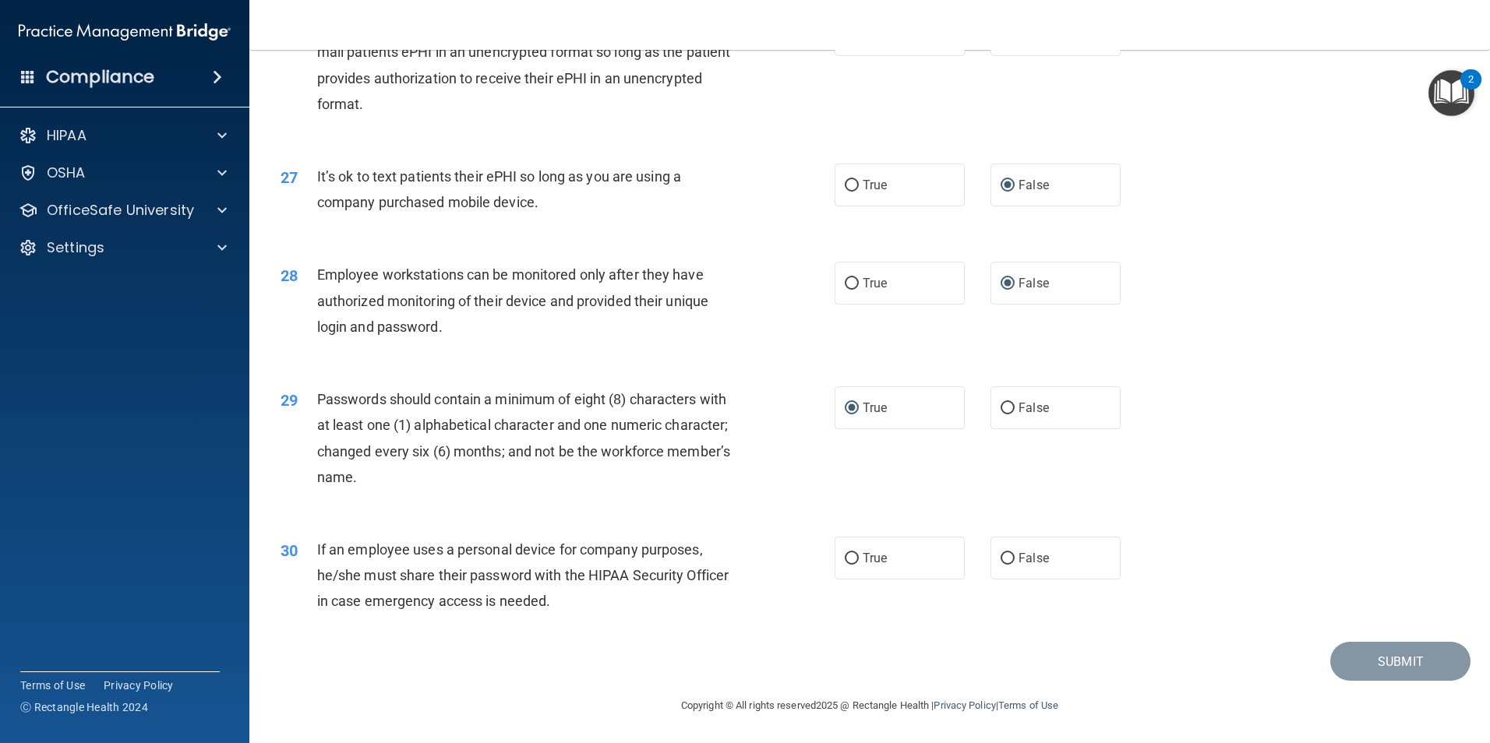
scroll to position [3168, 0]
click at [1000, 556] on input "False" at bounding box center [1007, 559] width 14 height 12
radio input "true"
click at [1349, 651] on button "Submit" at bounding box center [1400, 662] width 140 height 40
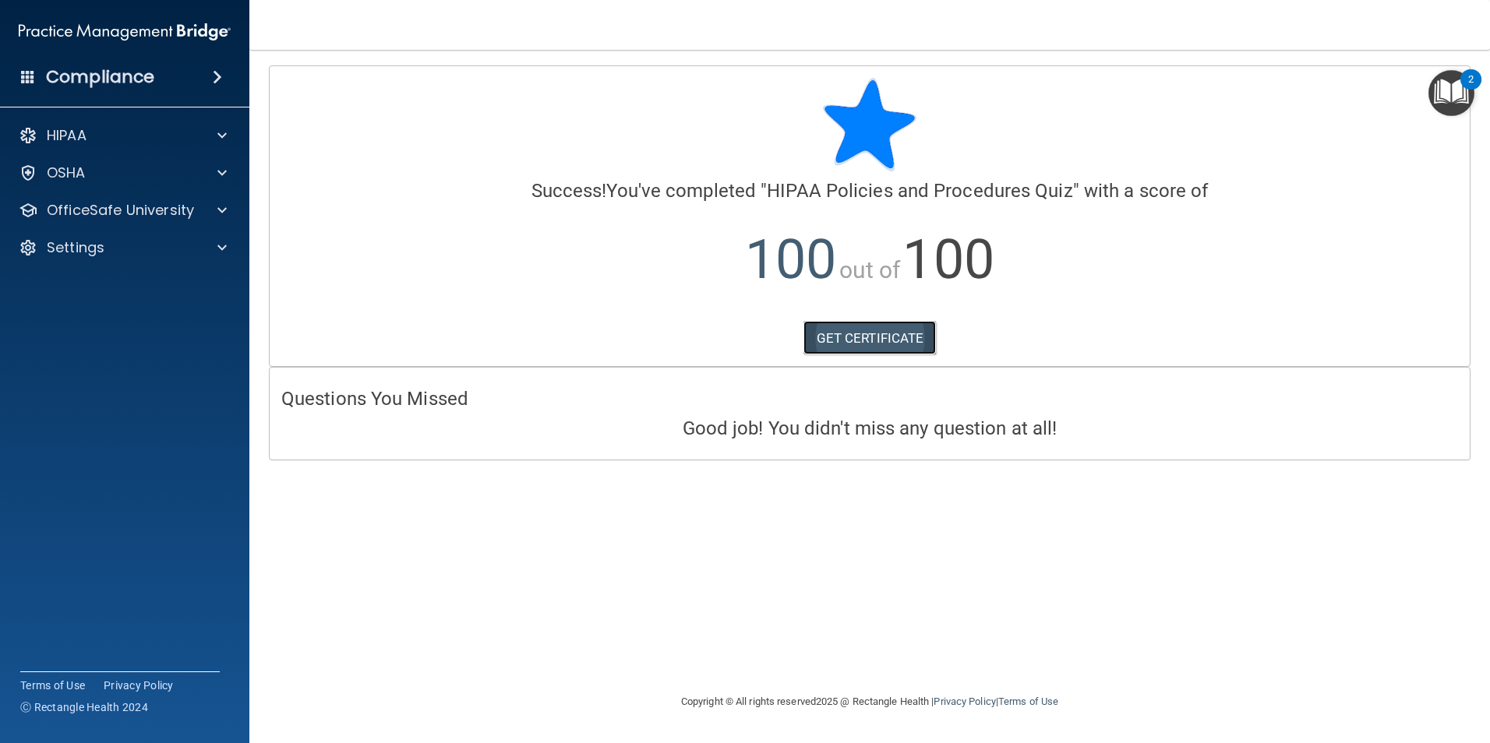
click at [827, 335] on link "GET CERTIFICATE" at bounding box center [869, 338] width 133 height 34
click at [150, 201] on p "OfficeSafe University" at bounding box center [120, 210] width 147 height 19
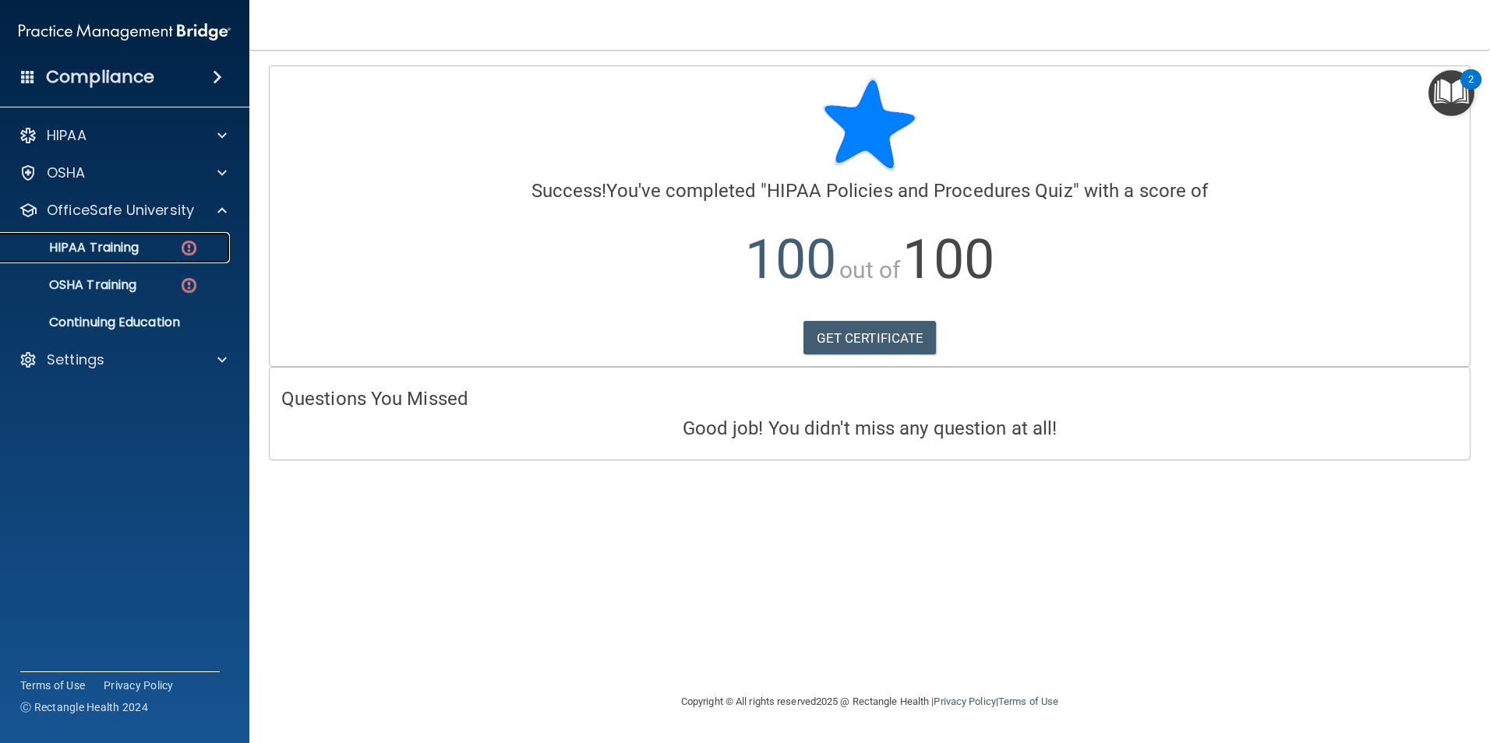
click at [169, 236] on link "HIPAA Training" at bounding box center [106, 247] width 245 height 31
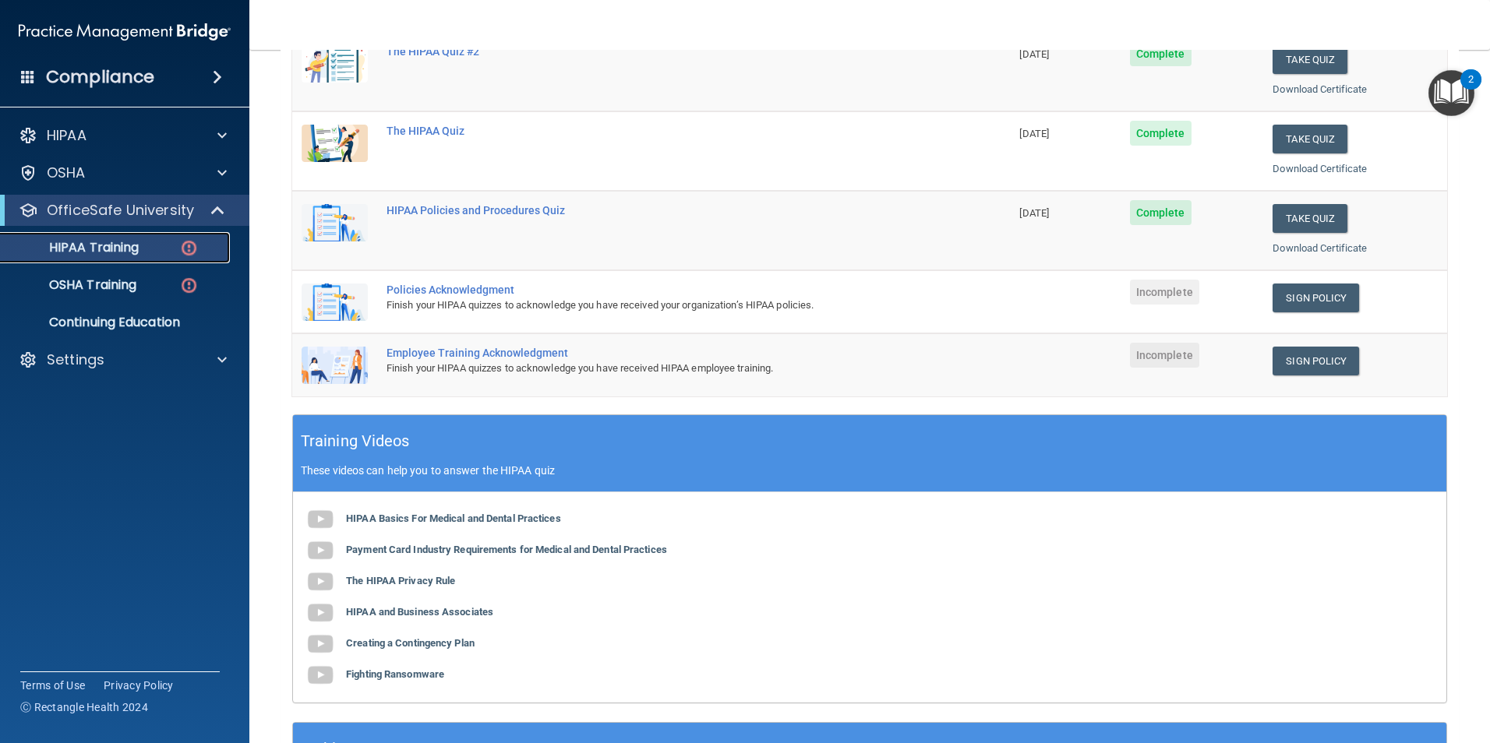
scroll to position [242, 0]
click at [1281, 290] on link "Sign Policy" at bounding box center [1315, 298] width 86 height 29
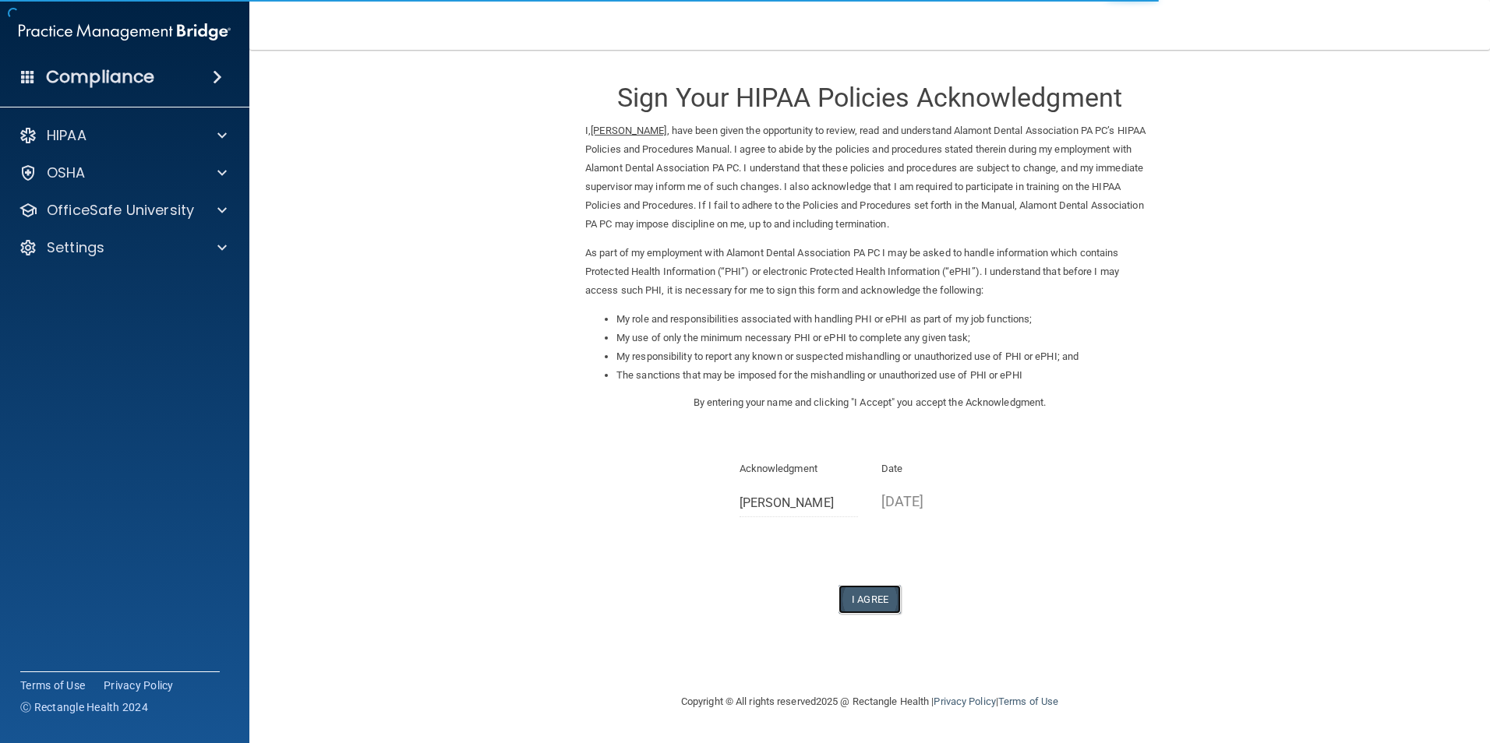
click at [867, 591] on button "I Agree" at bounding box center [869, 599] width 62 height 29
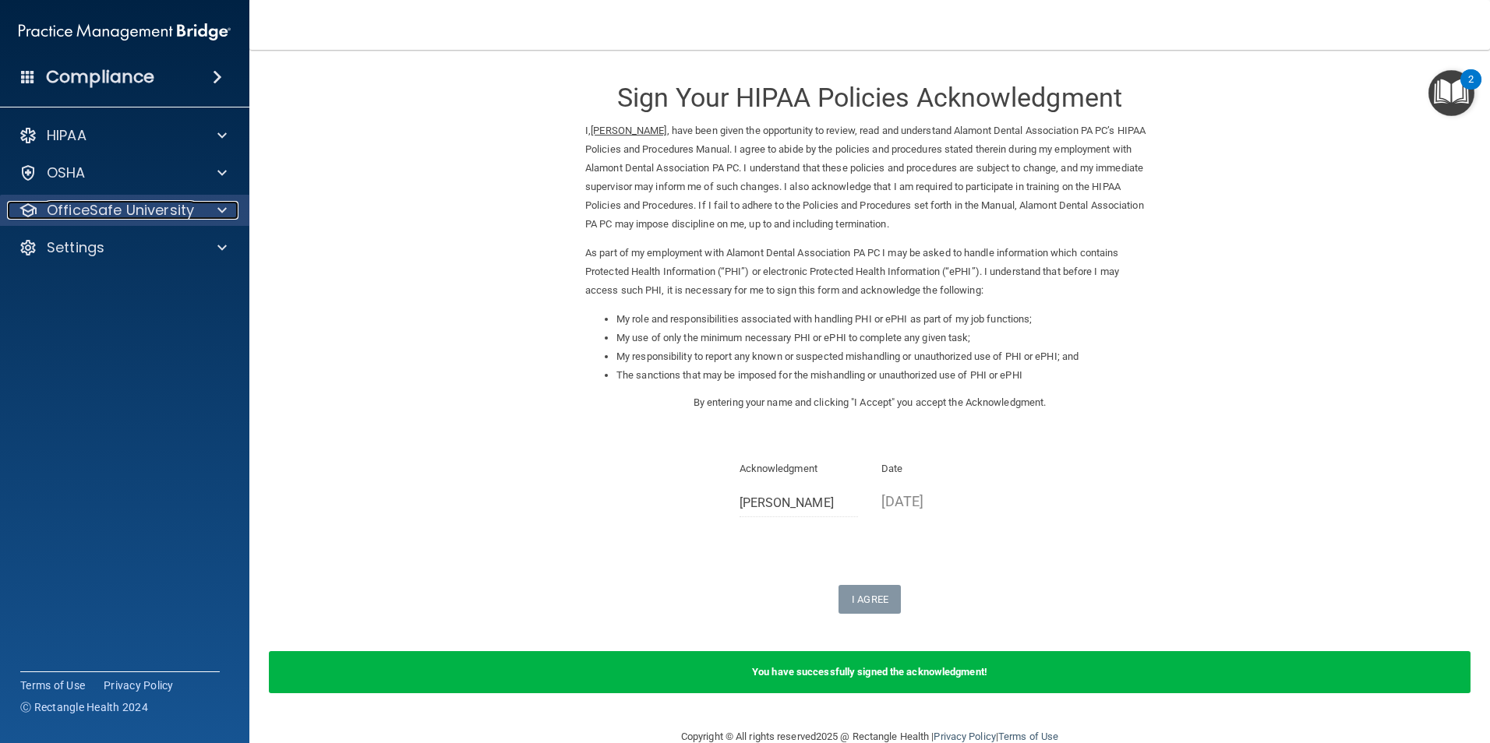
click at [193, 201] on div "OfficeSafe University" at bounding box center [103, 210] width 193 height 19
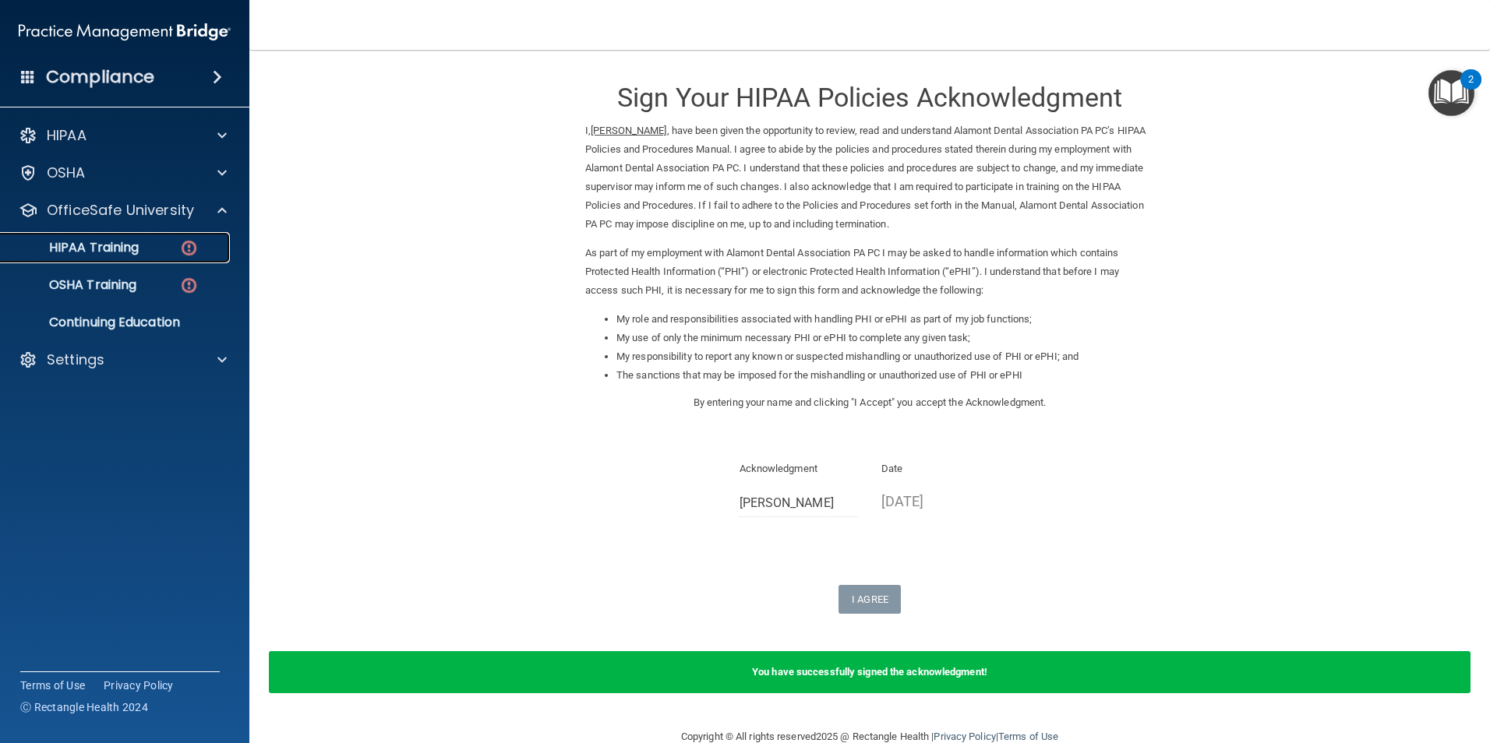
click at [172, 255] on div "HIPAA Training" at bounding box center [116, 248] width 213 height 16
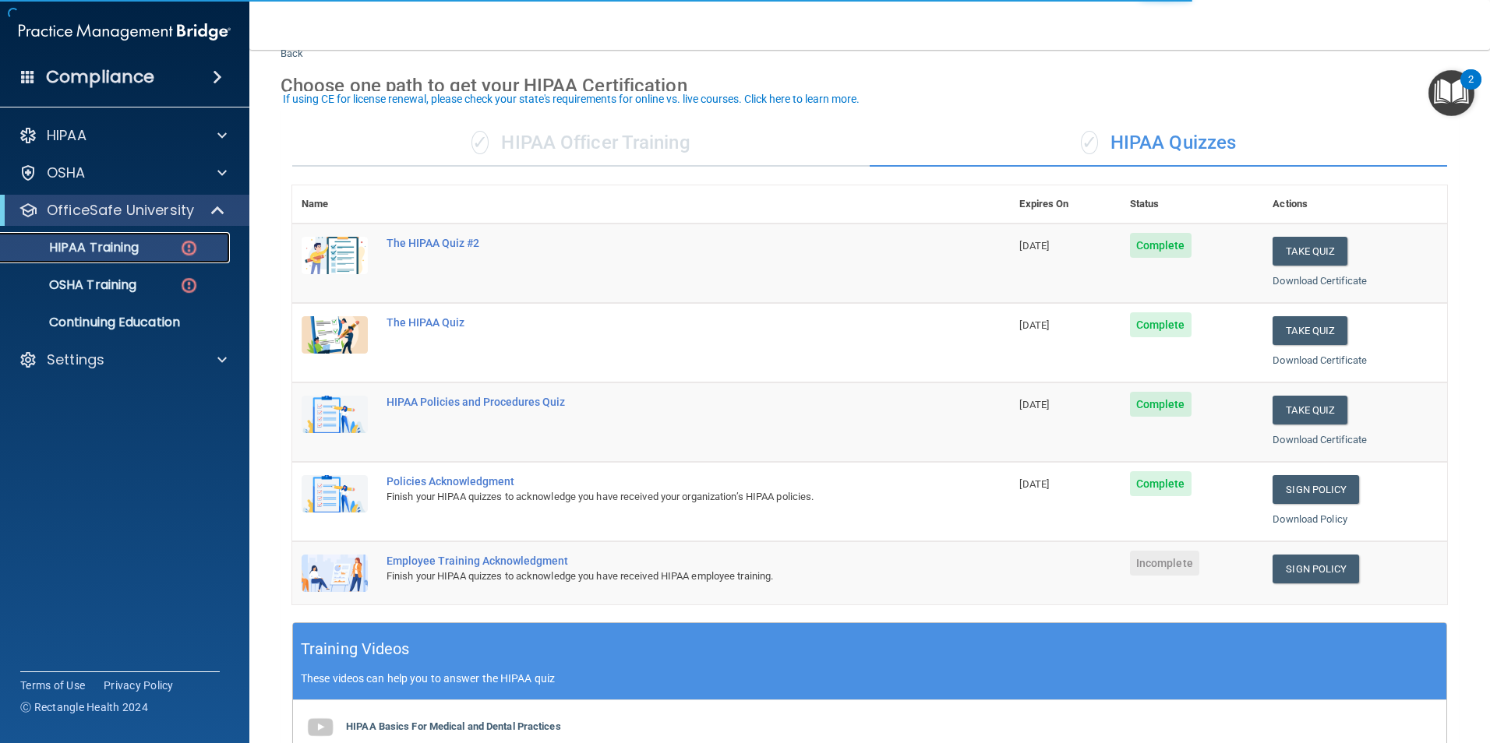
scroll to position [78, 0]
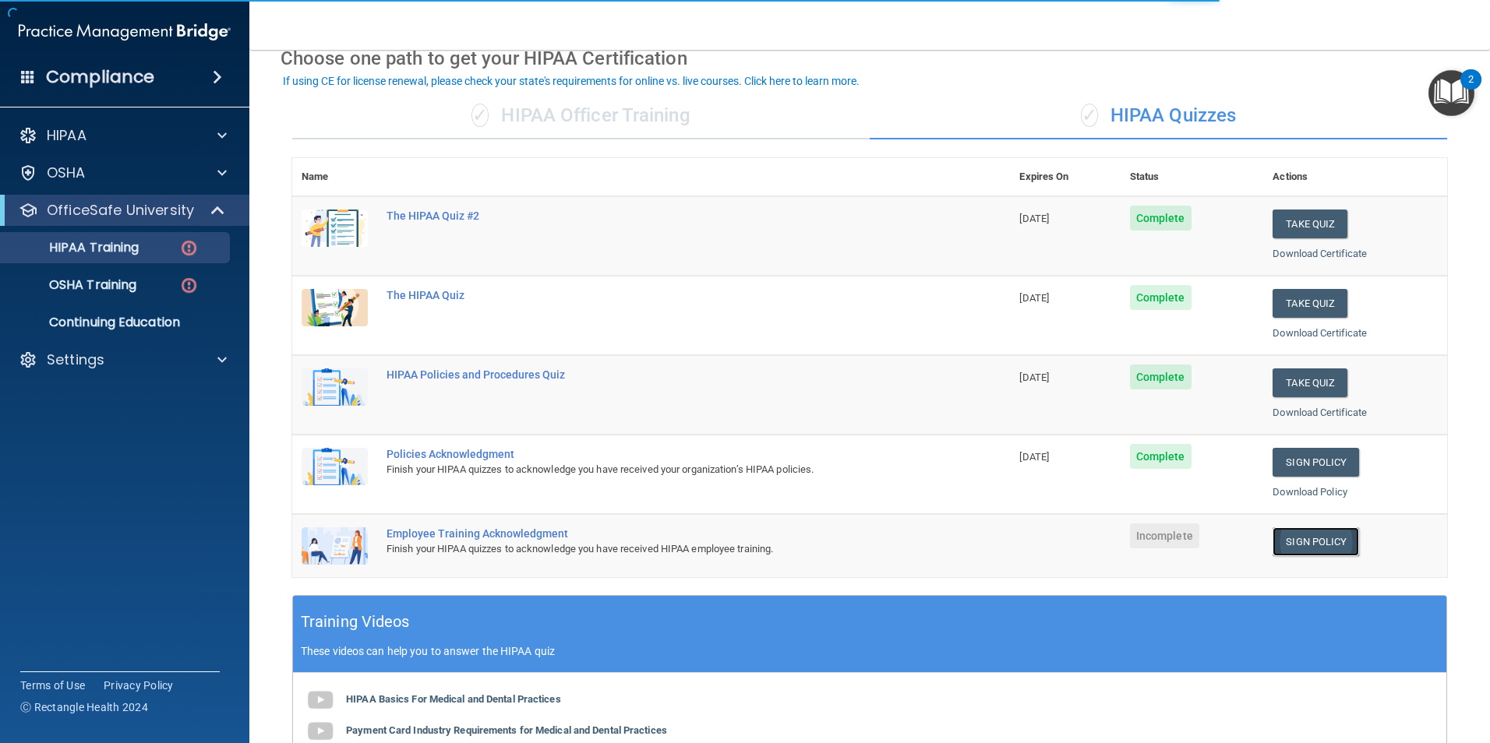
click at [1310, 548] on link "Sign Policy" at bounding box center [1315, 541] width 86 height 29
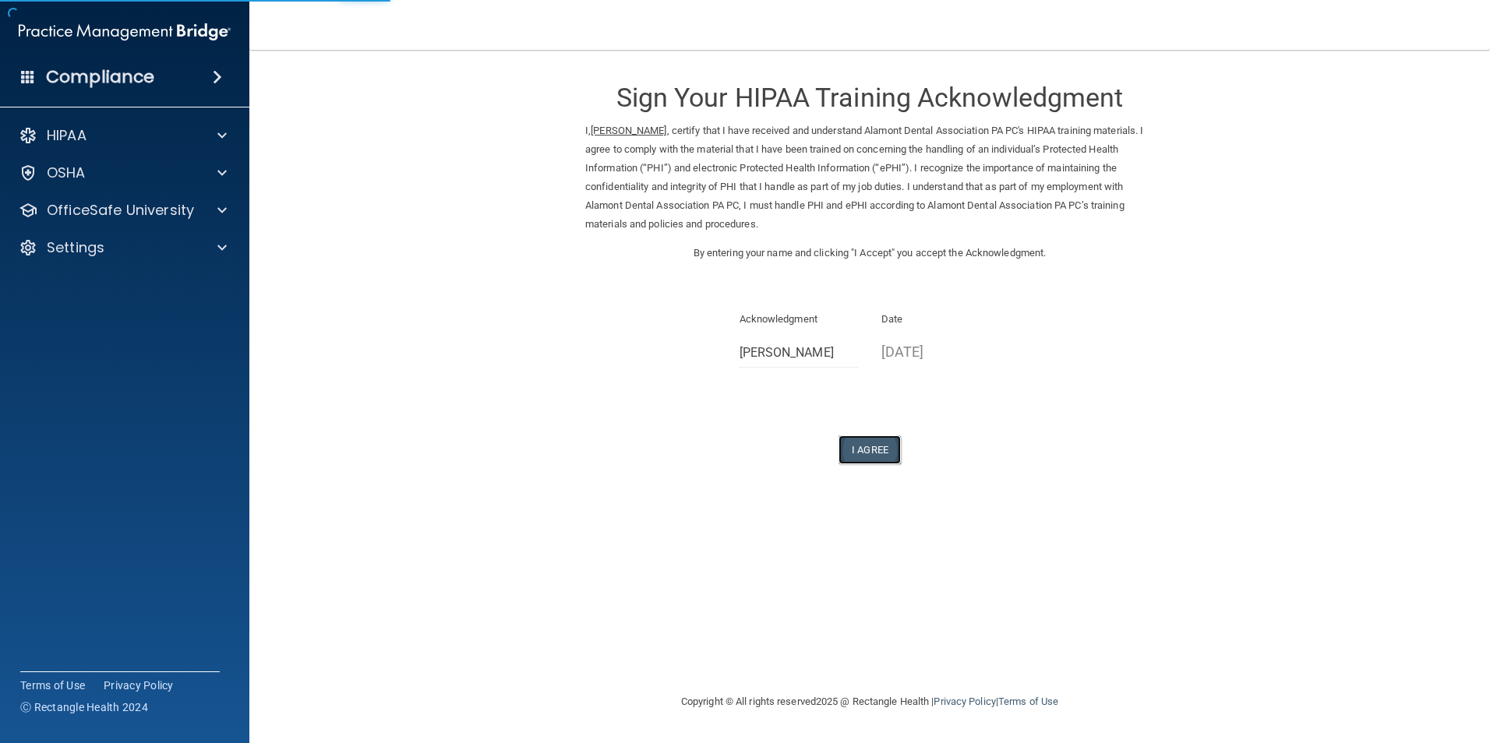
click at [877, 450] on button "I Agree" at bounding box center [869, 450] width 62 height 29
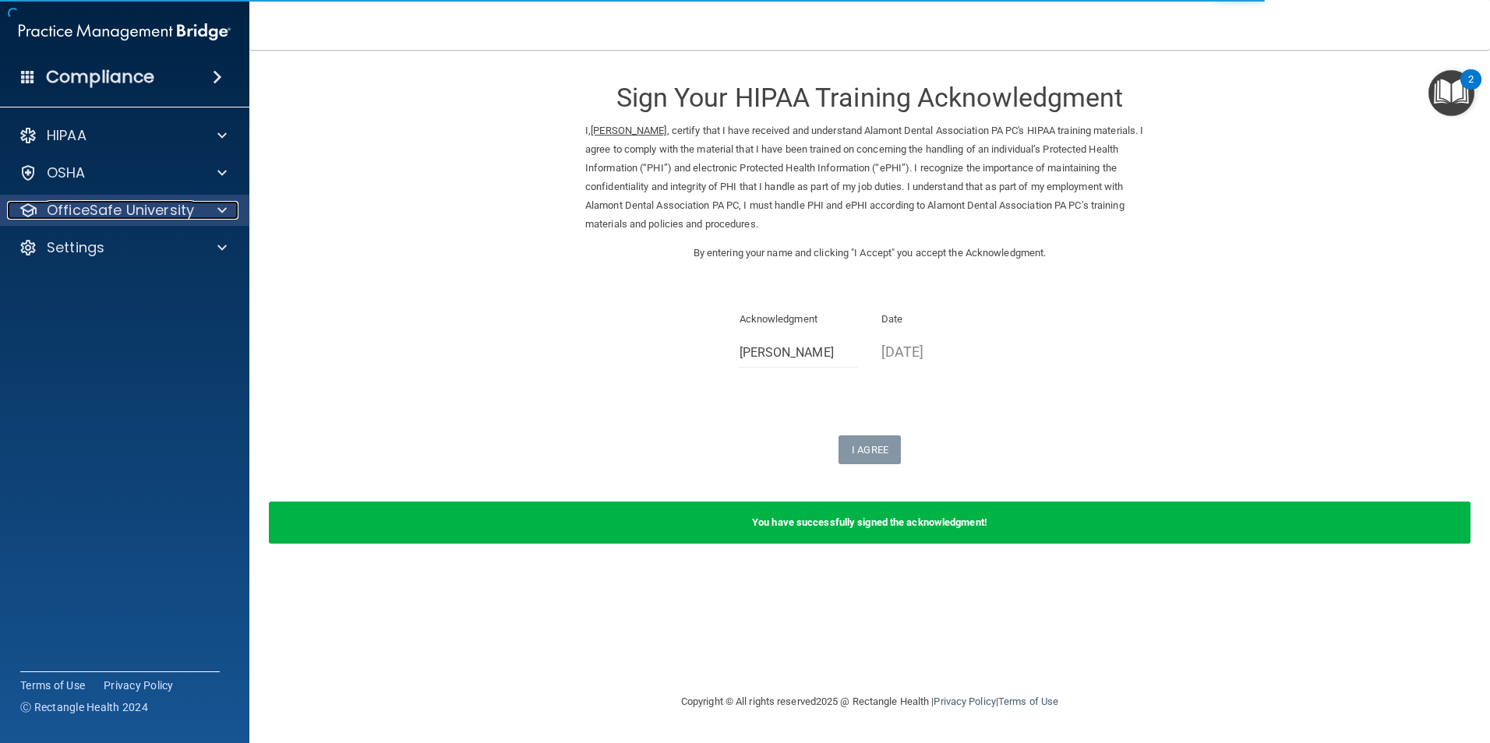
click at [153, 209] on p "OfficeSafe University" at bounding box center [120, 210] width 147 height 19
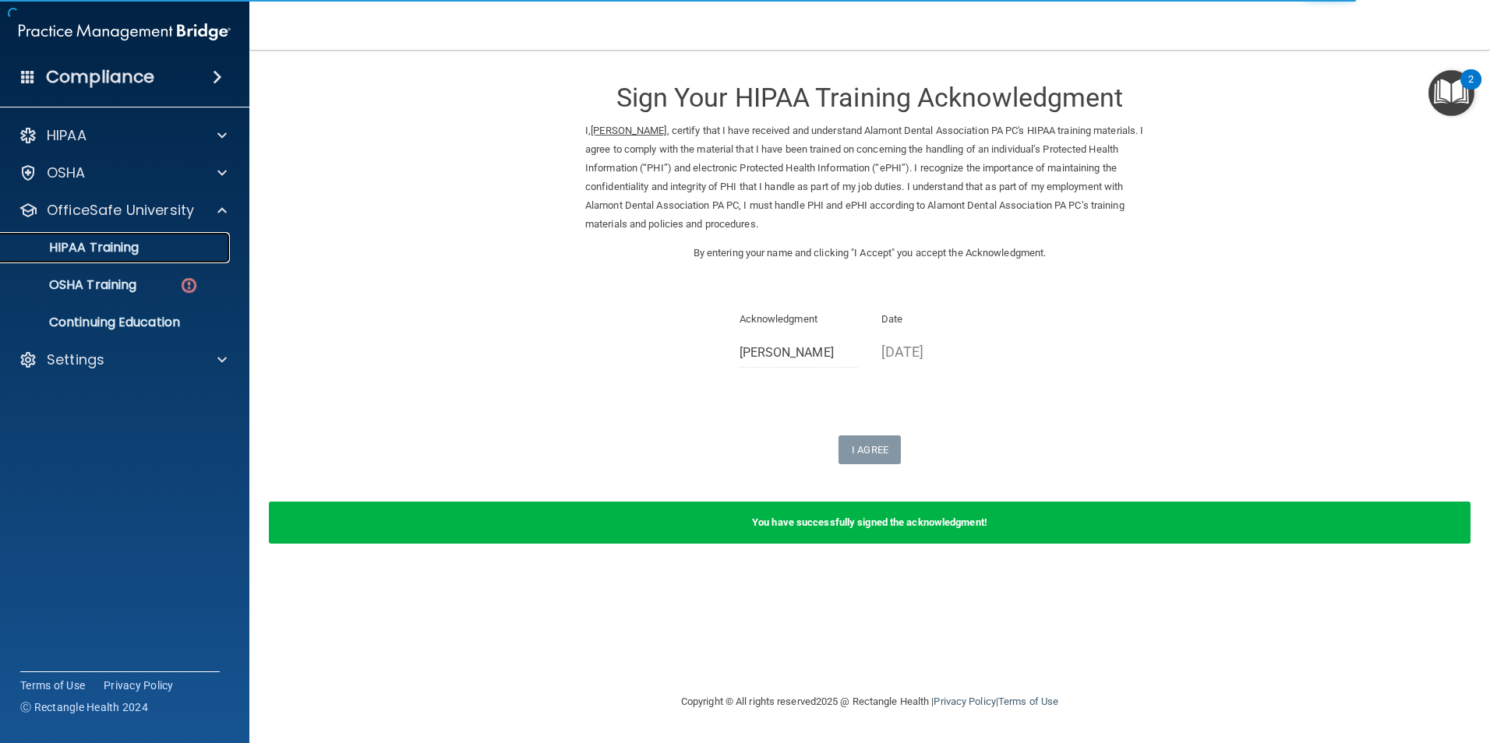
click at [187, 255] on div "HIPAA Training" at bounding box center [116, 248] width 213 height 16
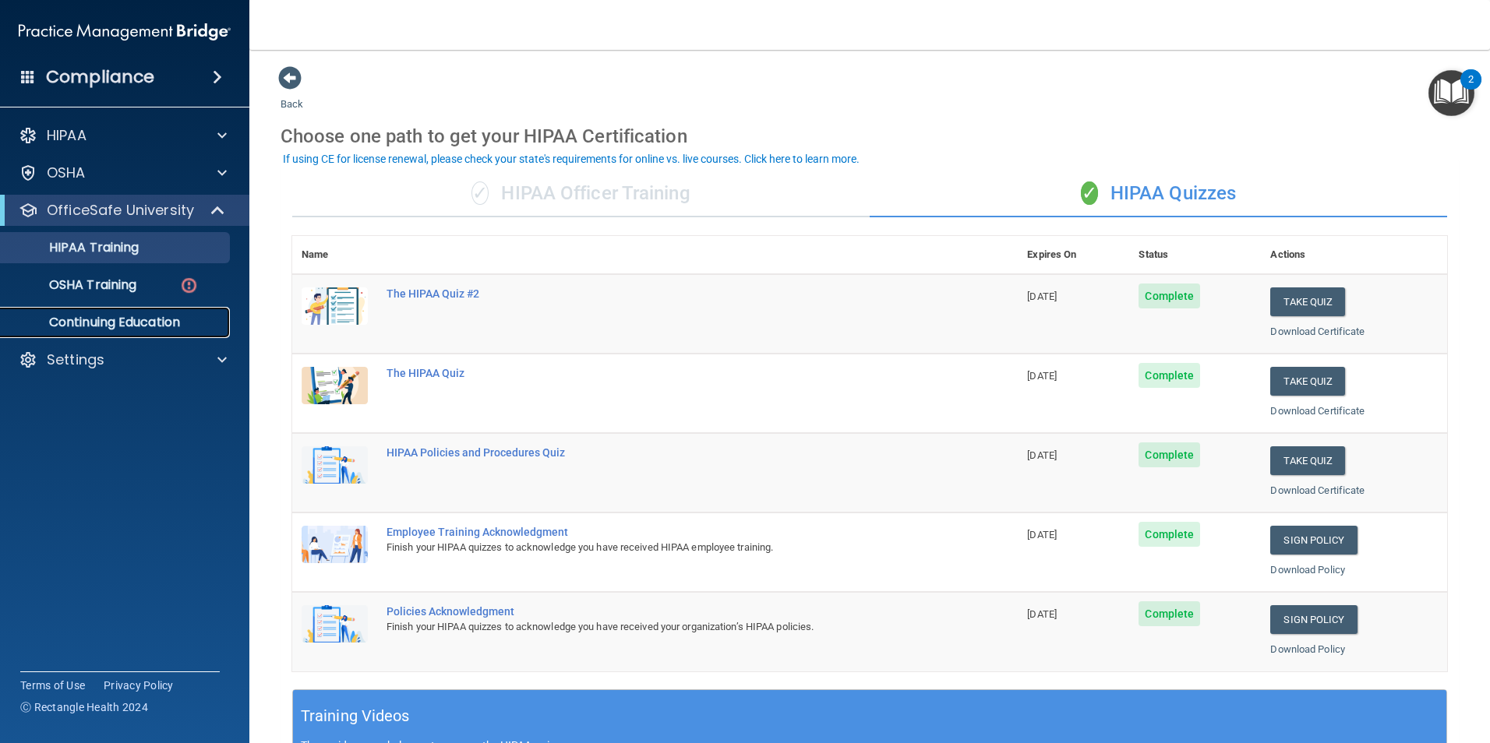
click at [139, 326] on p "Continuing Education" at bounding box center [116, 323] width 213 height 16
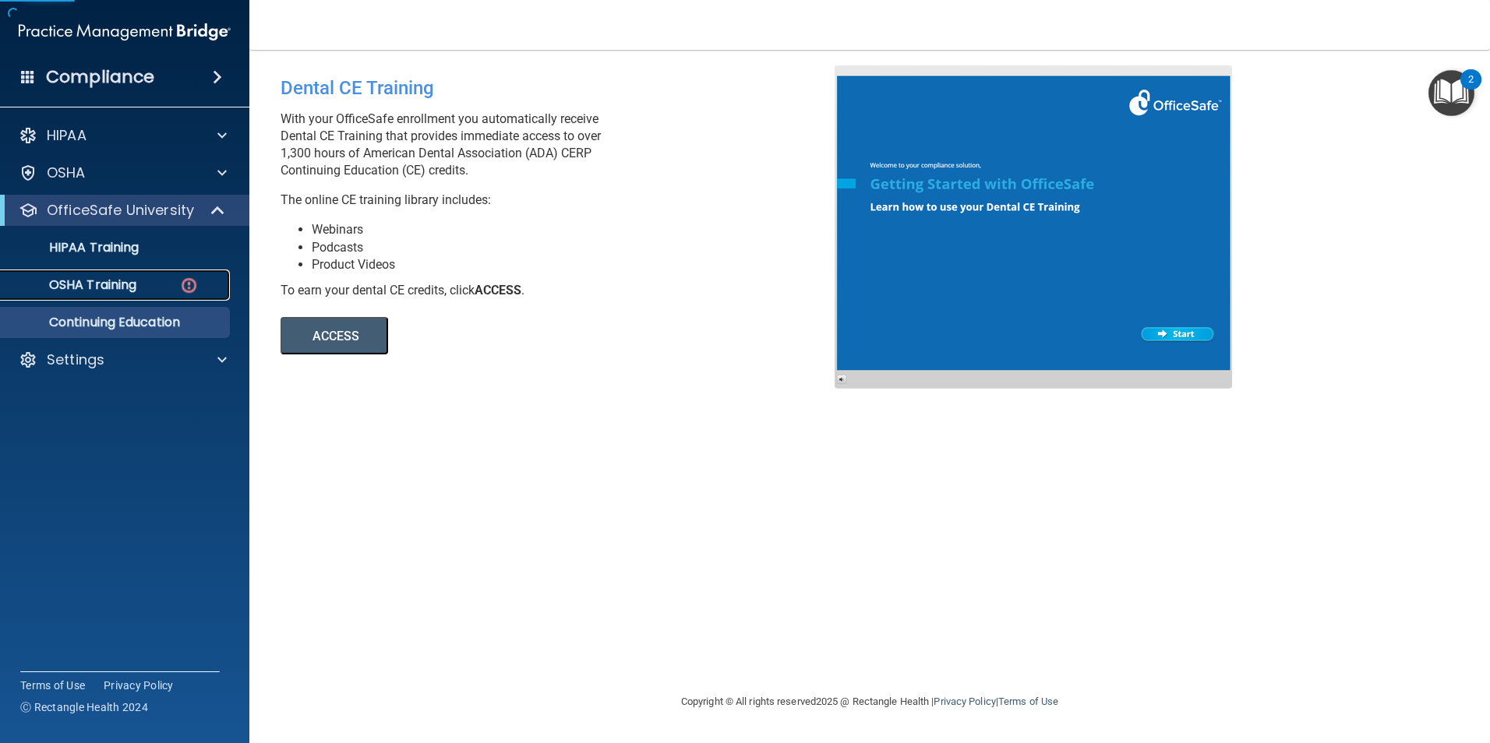
click at [136, 291] on p "OSHA Training" at bounding box center [73, 285] width 126 height 16
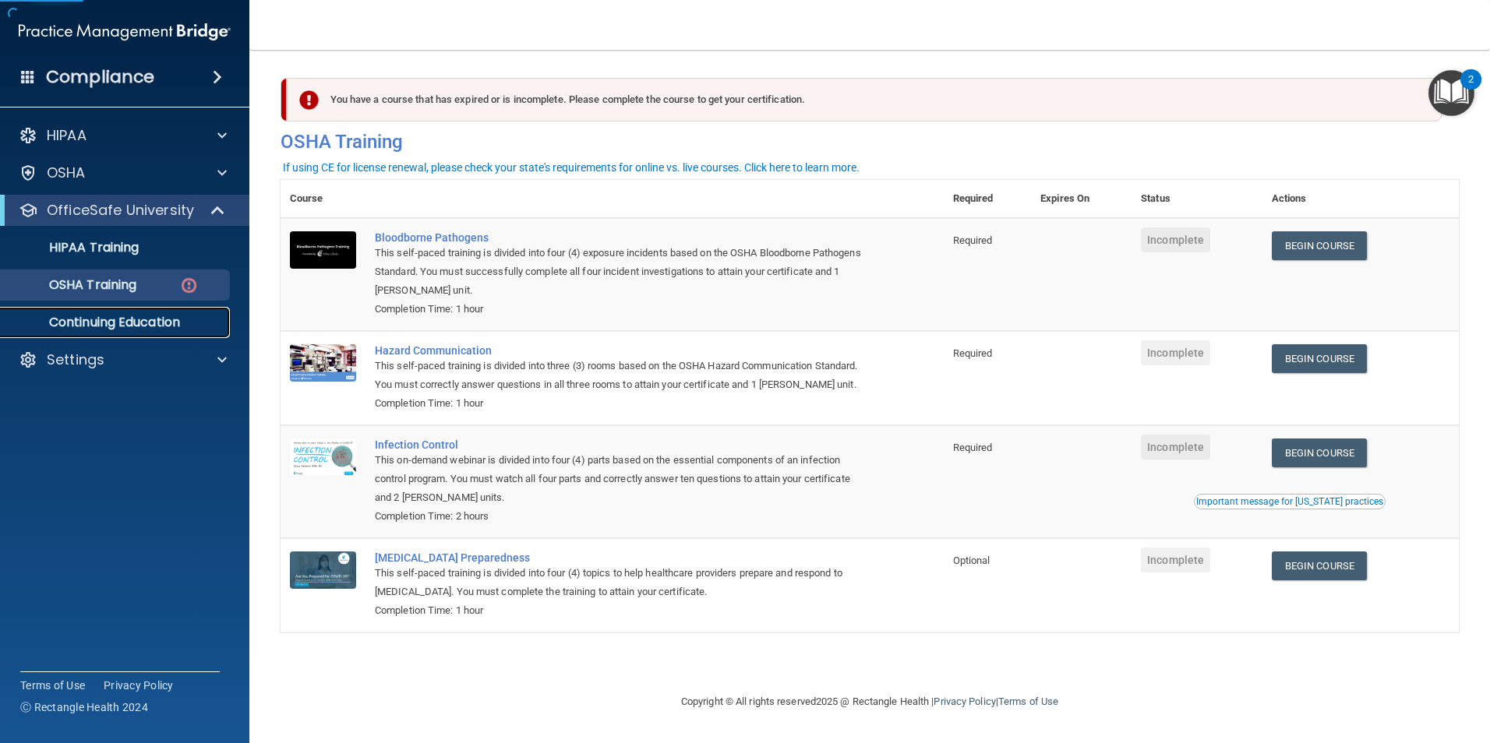
click at [133, 316] on p "Continuing Education" at bounding box center [116, 323] width 213 height 16
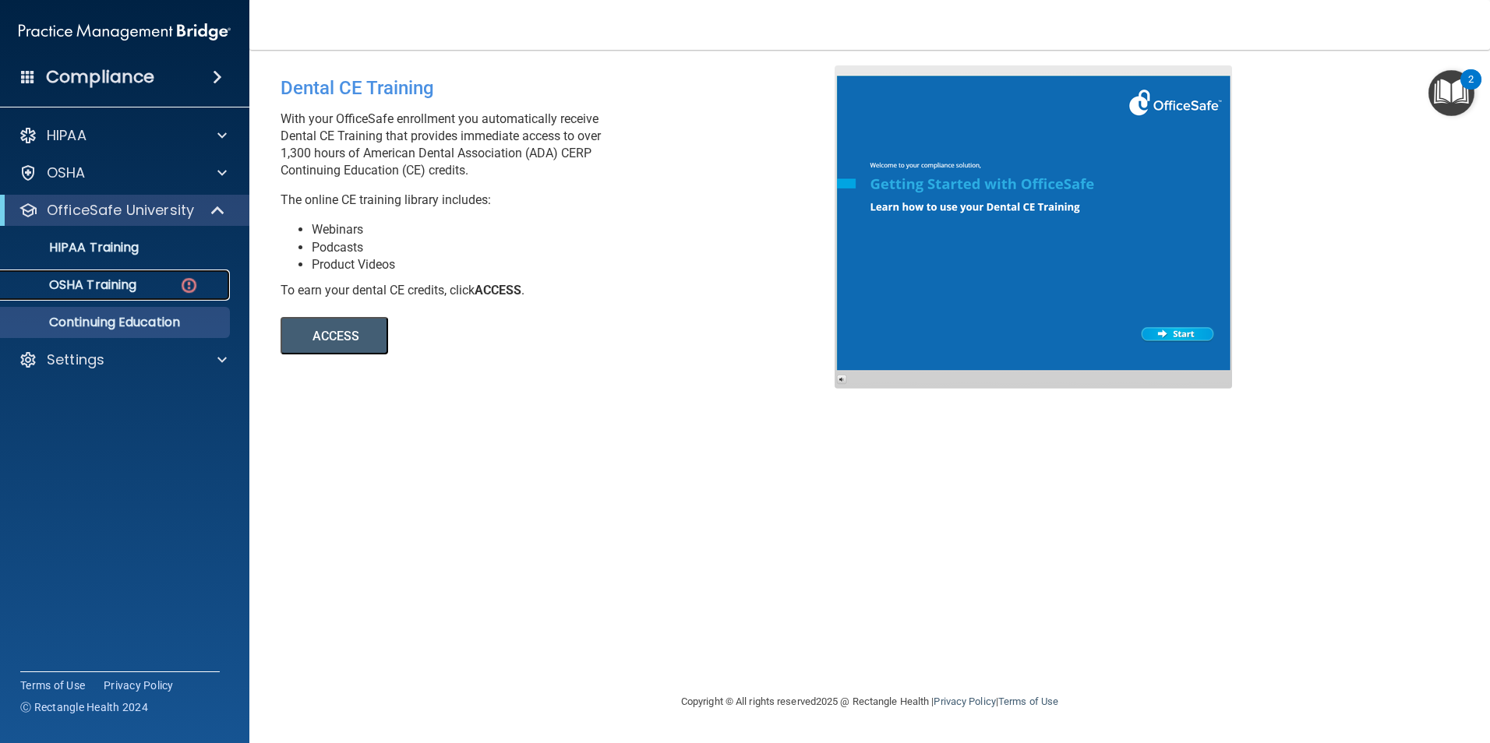
click at [148, 281] on div "OSHA Training" at bounding box center [116, 285] width 213 height 16
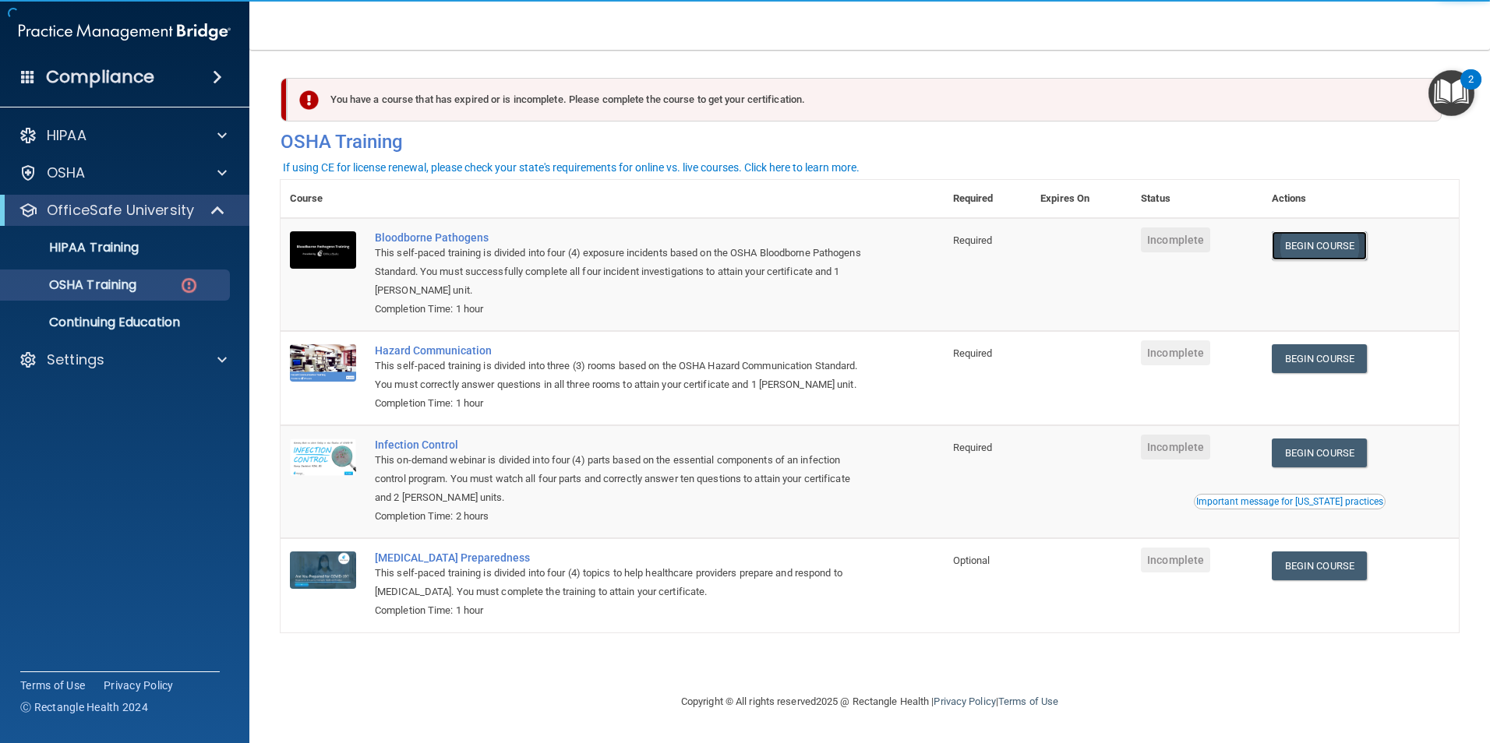
click at [1300, 241] on link "Begin Course" at bounding box center [1318, 245] width 95 height 29
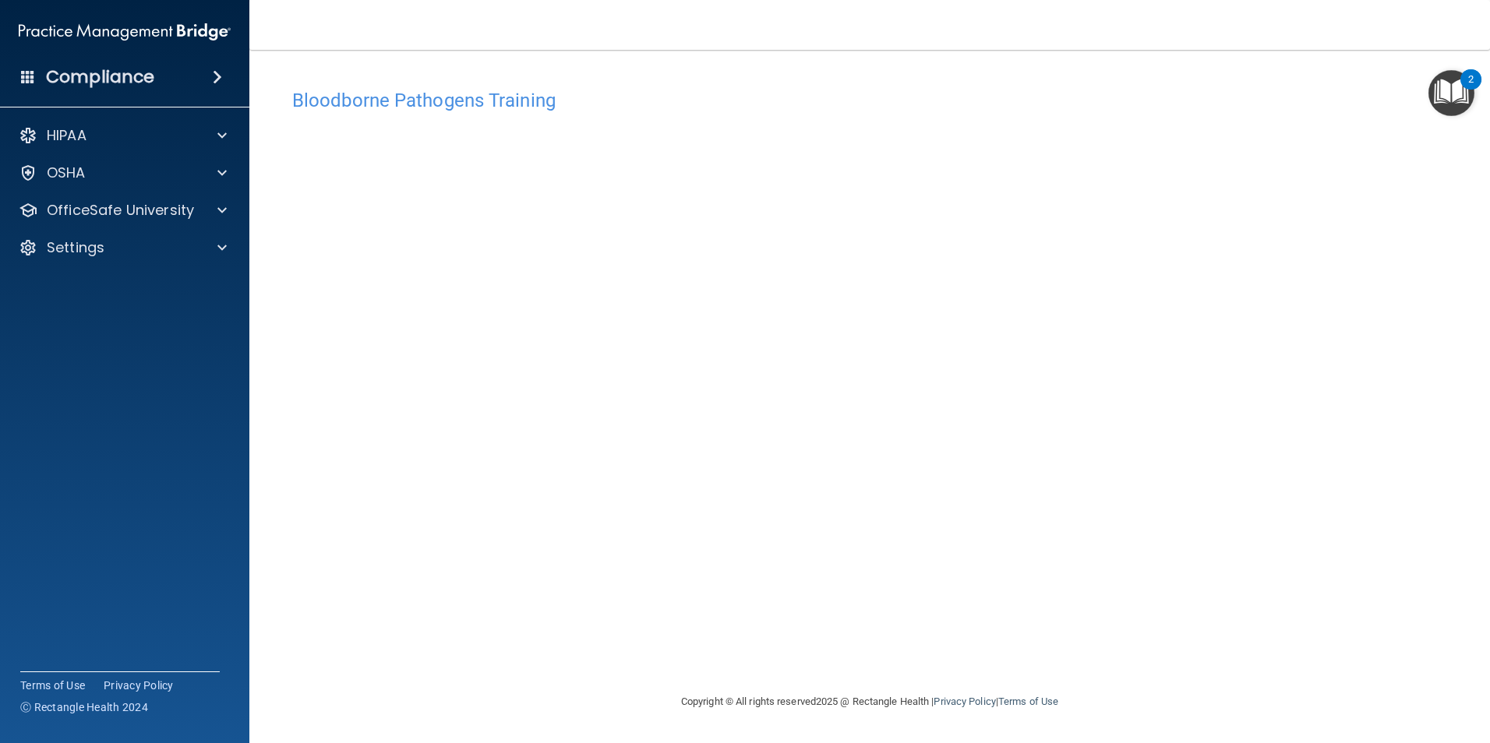
click at [1476, 84] on div "2" at bounding box center [1470, 79] width 21 height 20
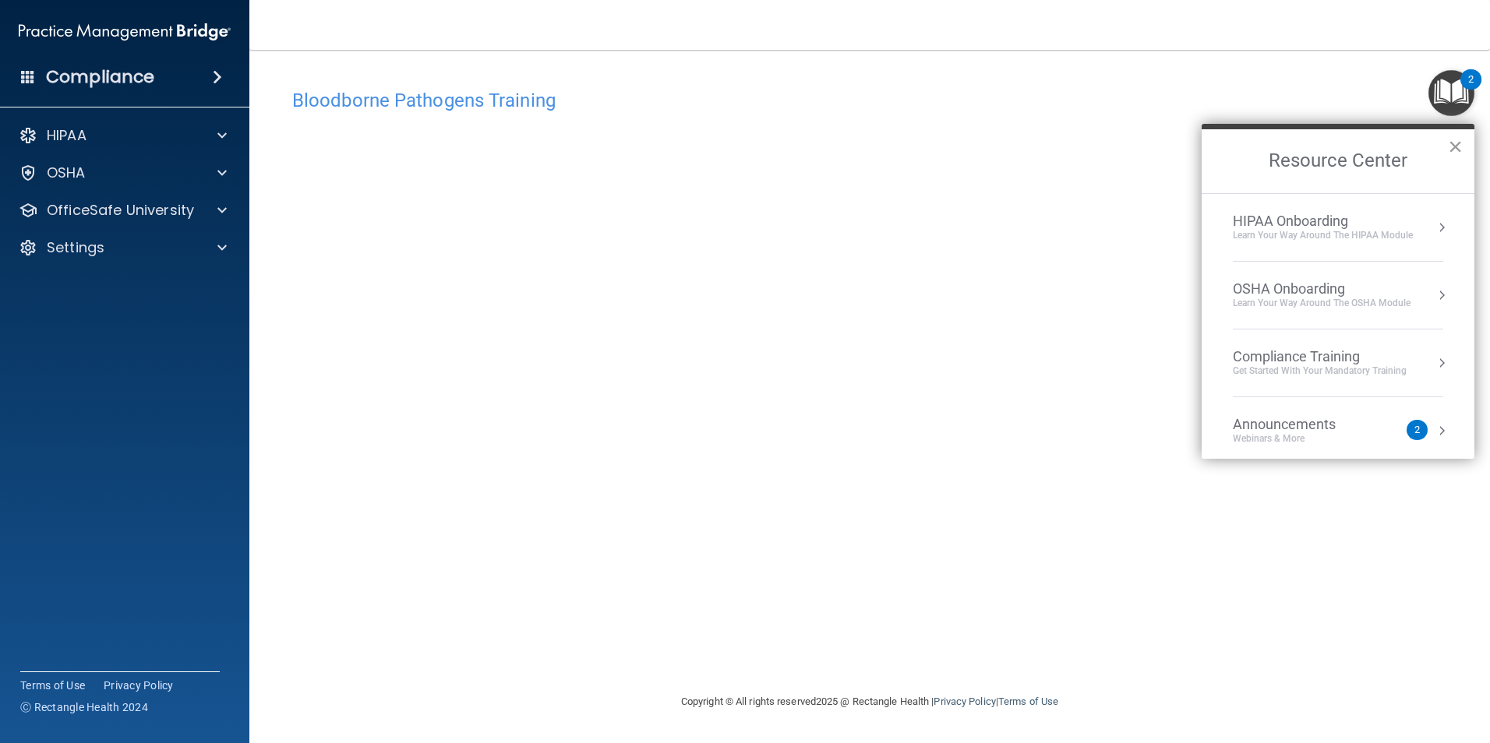
click at [1455, 136] on button "×" at bounding box center [1455, 146] width 15 height 25
